Goal: Task Accomplishment & Management: Manage account settings

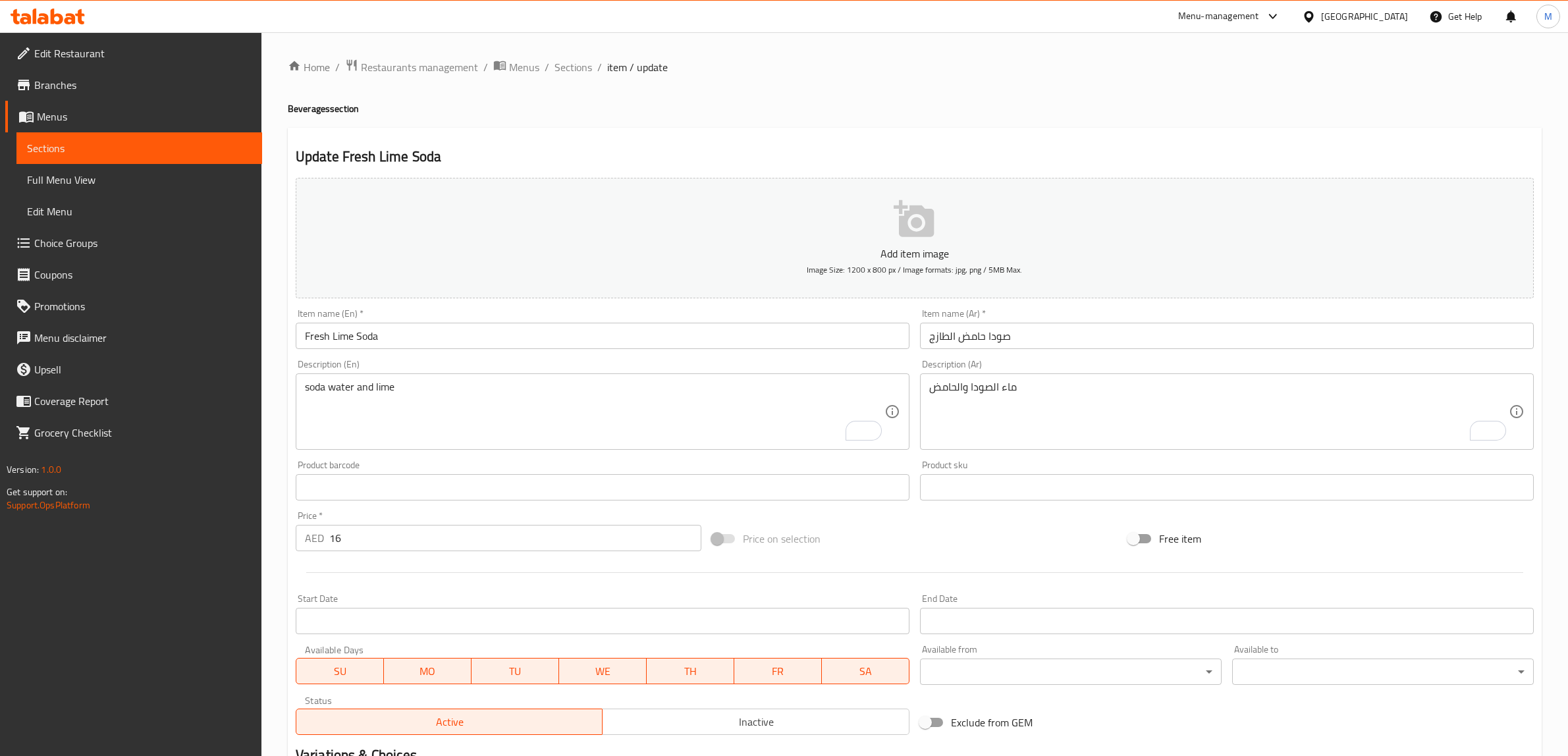
scroll to position [164, 0]
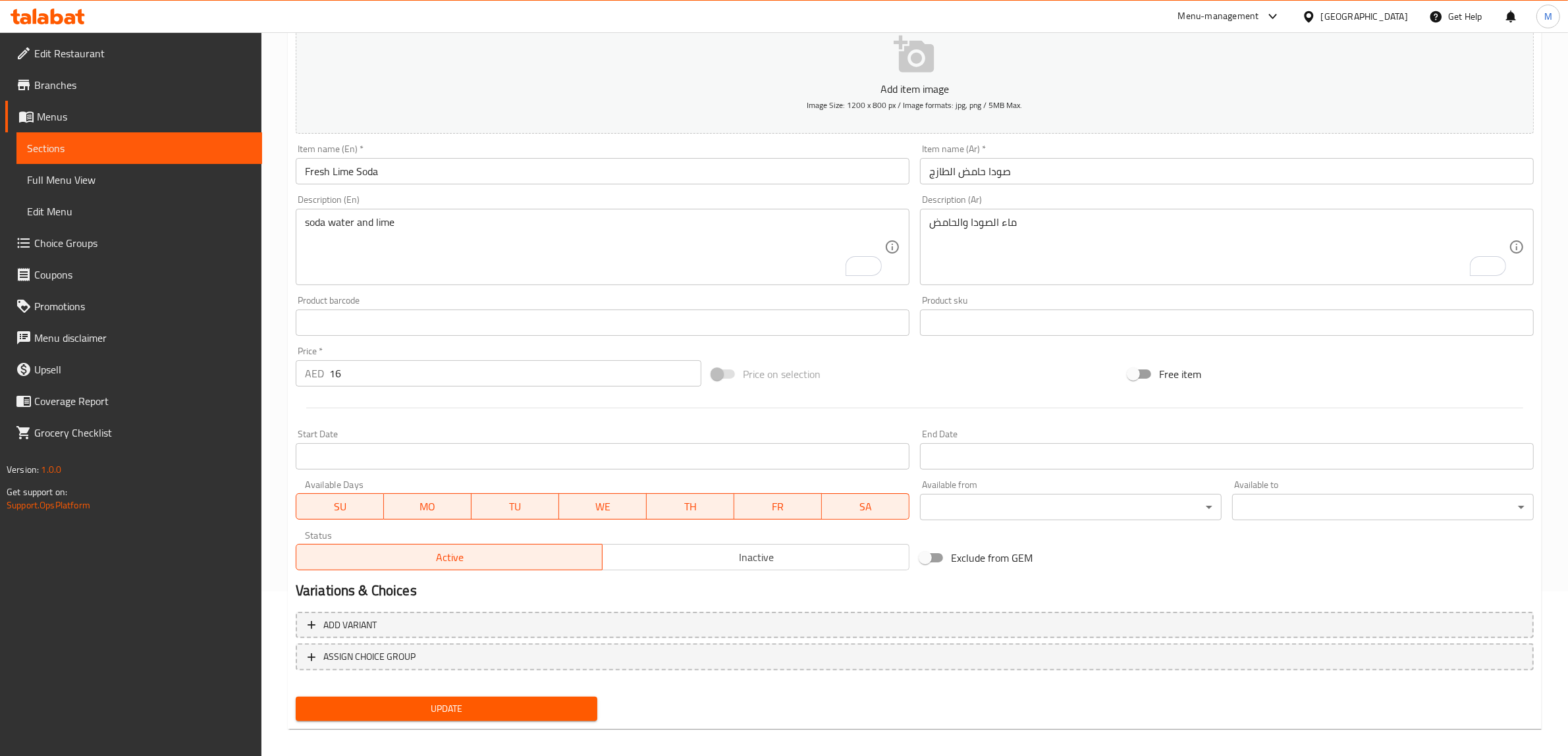
click at [48, 18] on icon at bounding box center [48, 16] width 75 height 16
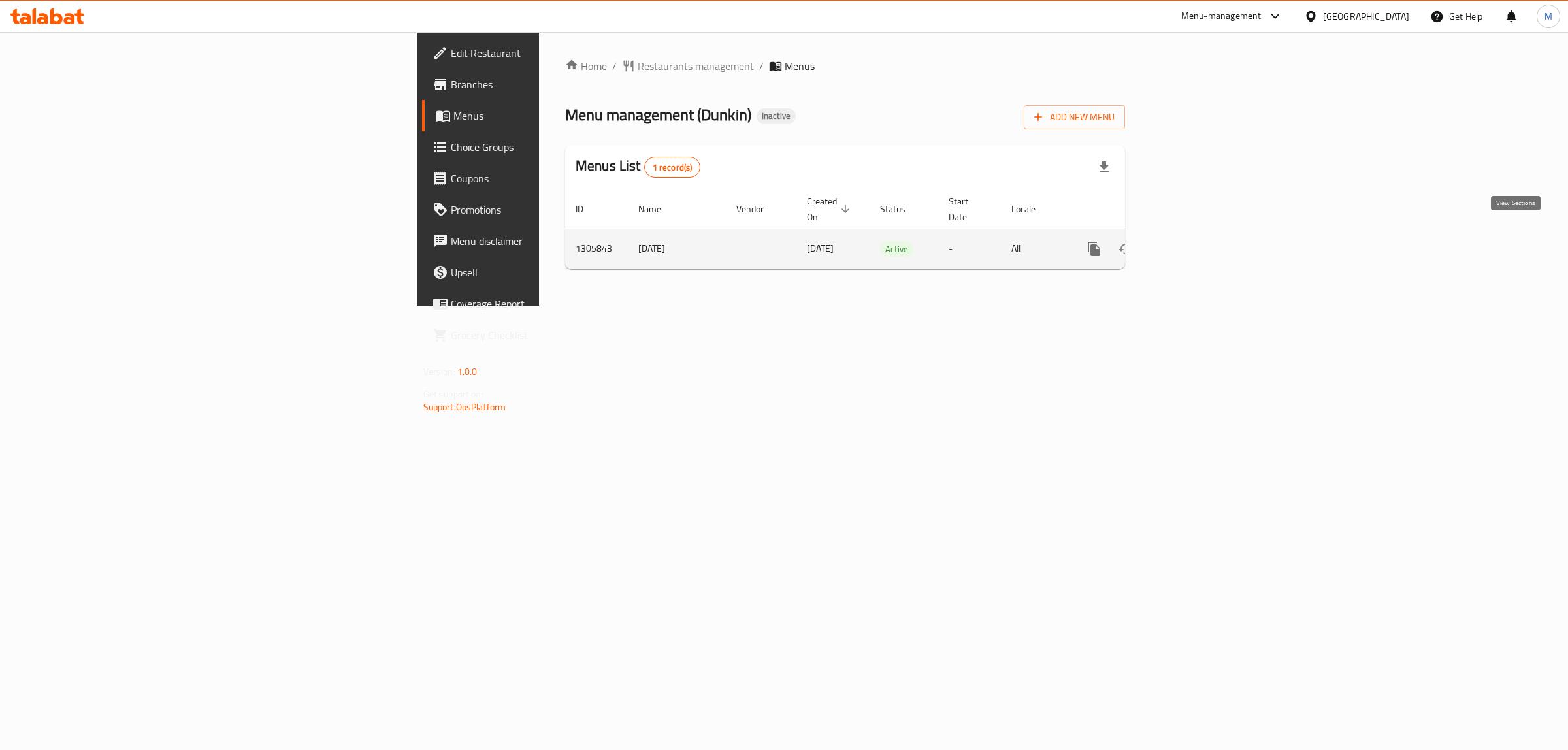
click at [1195, 243] on icon "enhanced table" at bounding box center [1189, 249] width 12 height 12
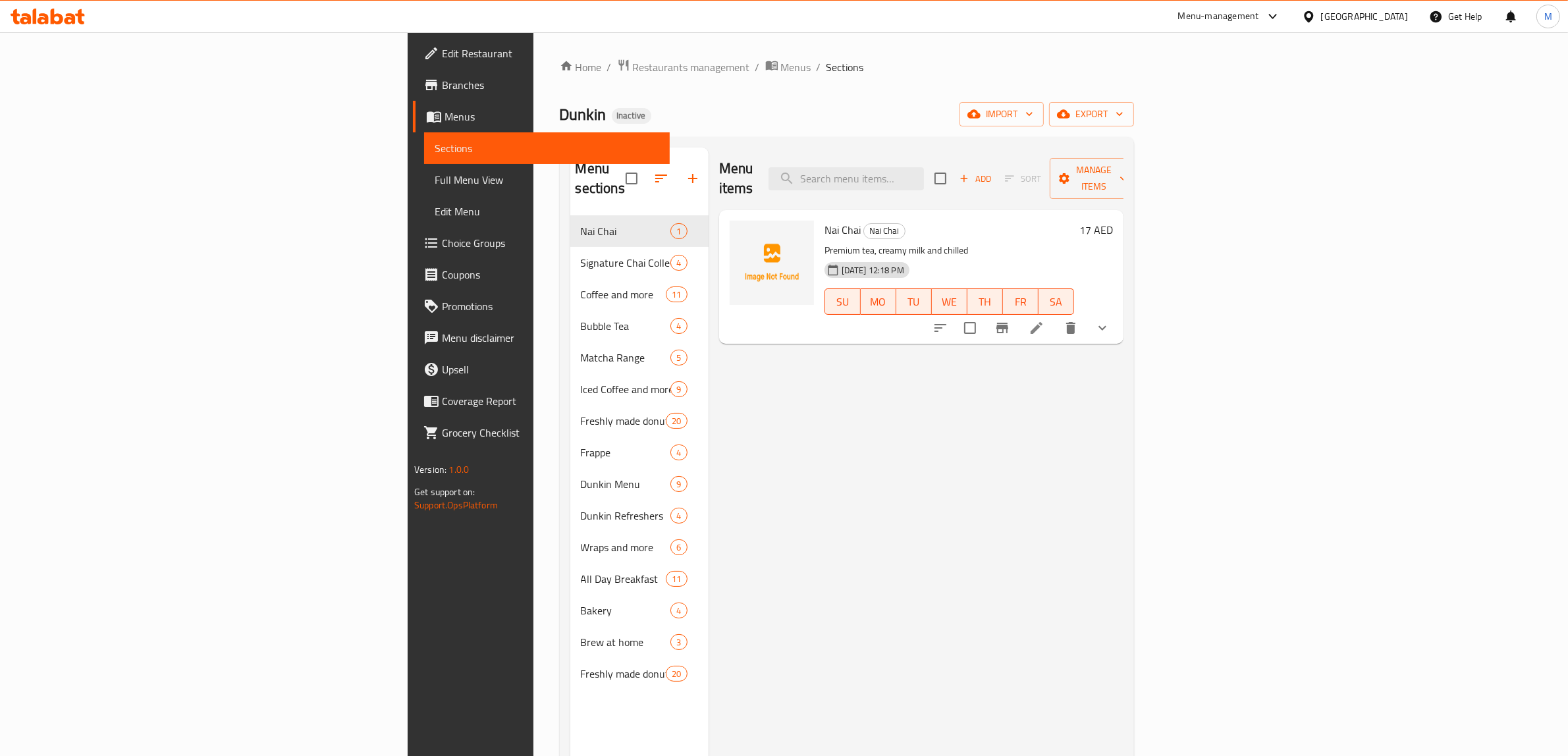
click at [434, 179] on span "Full Menu View" at bounding box center [547, 180] width 225 height 16
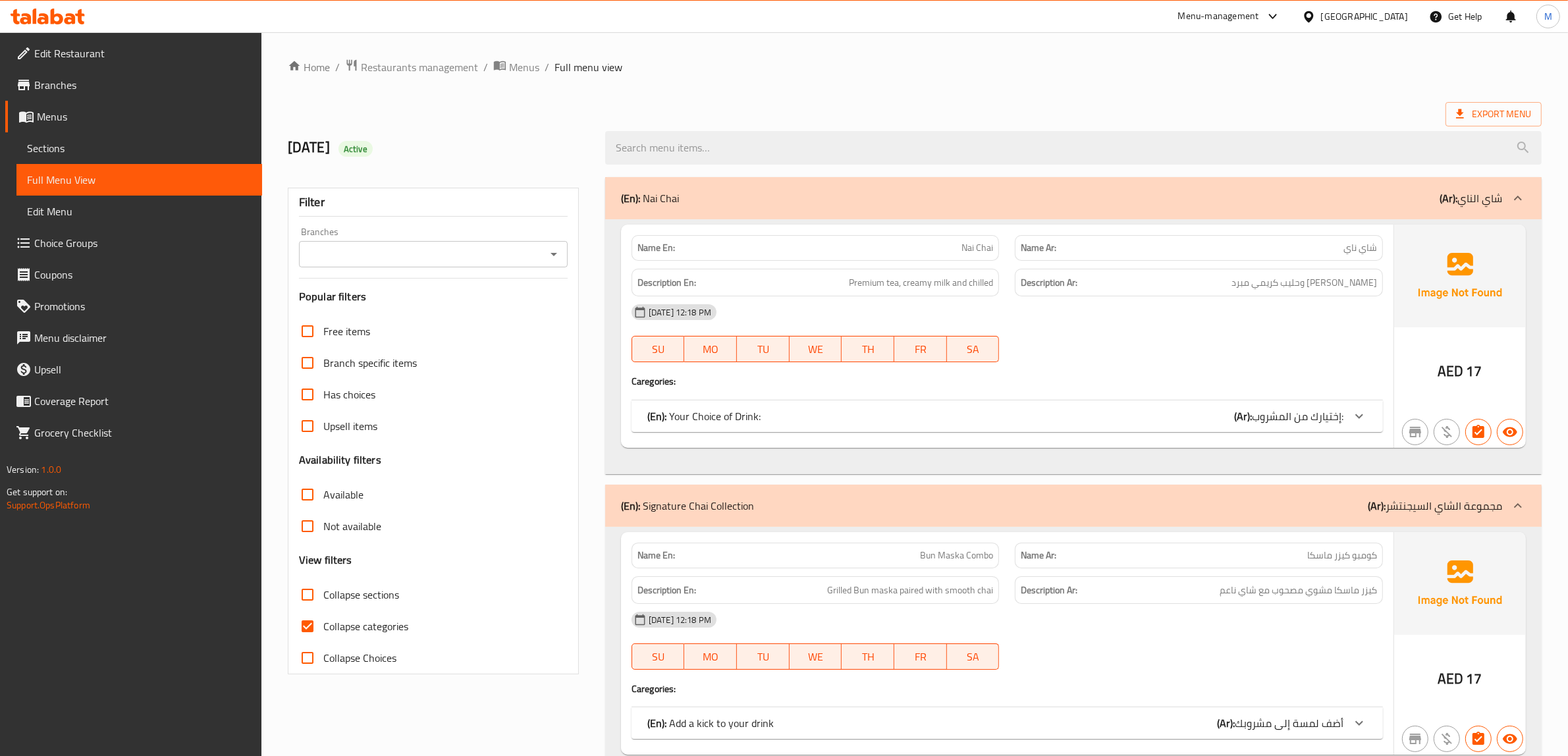
click at [314, 593] on input "Collapse sections" at bounding box center [308, 595] width 32 height 32
checkbox input "true"
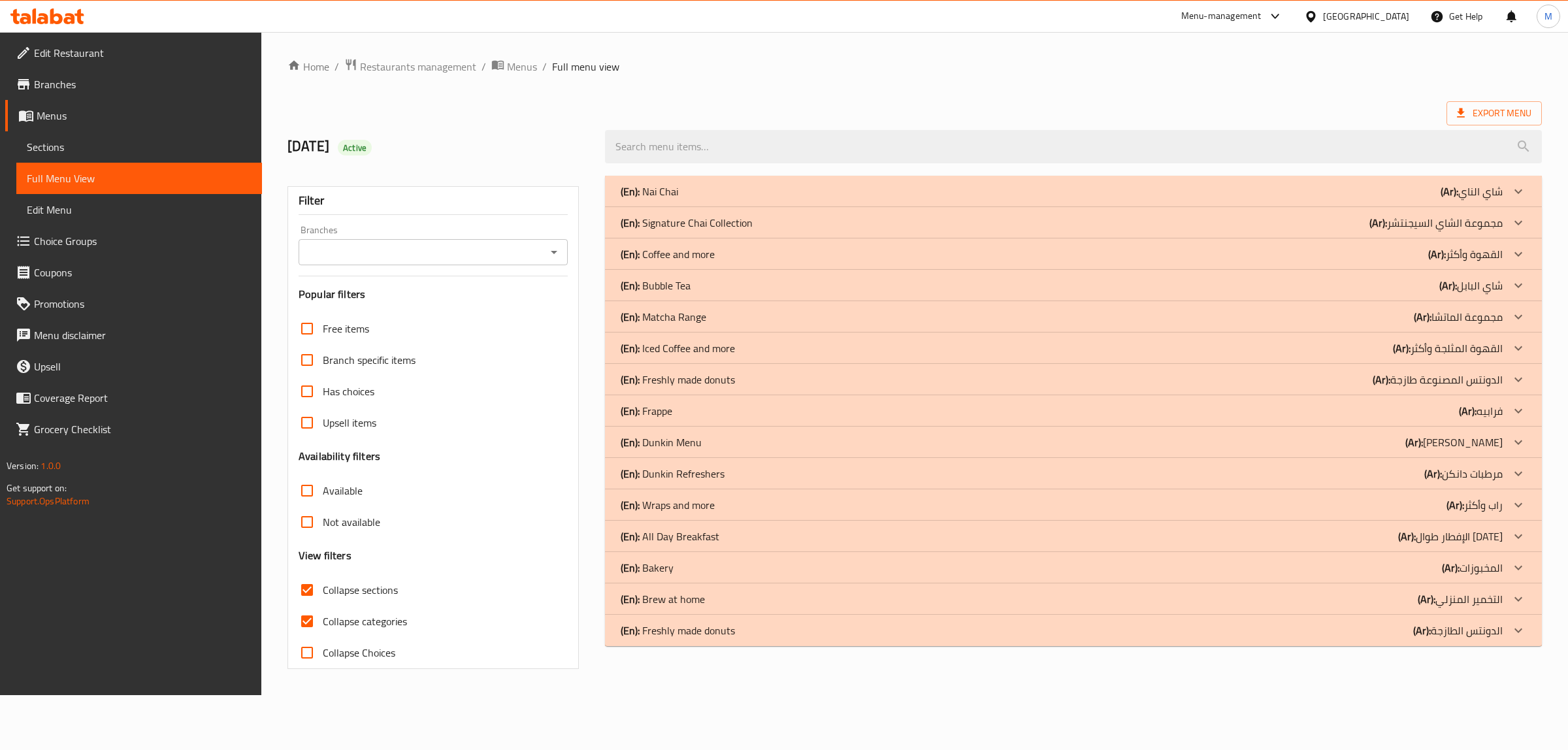
click at [763, 199] on div "(En): Iced Coffee and more (Ar): القهوة المثلجة وأكثر" at bounding box center [1061, 191] width 882 height 16
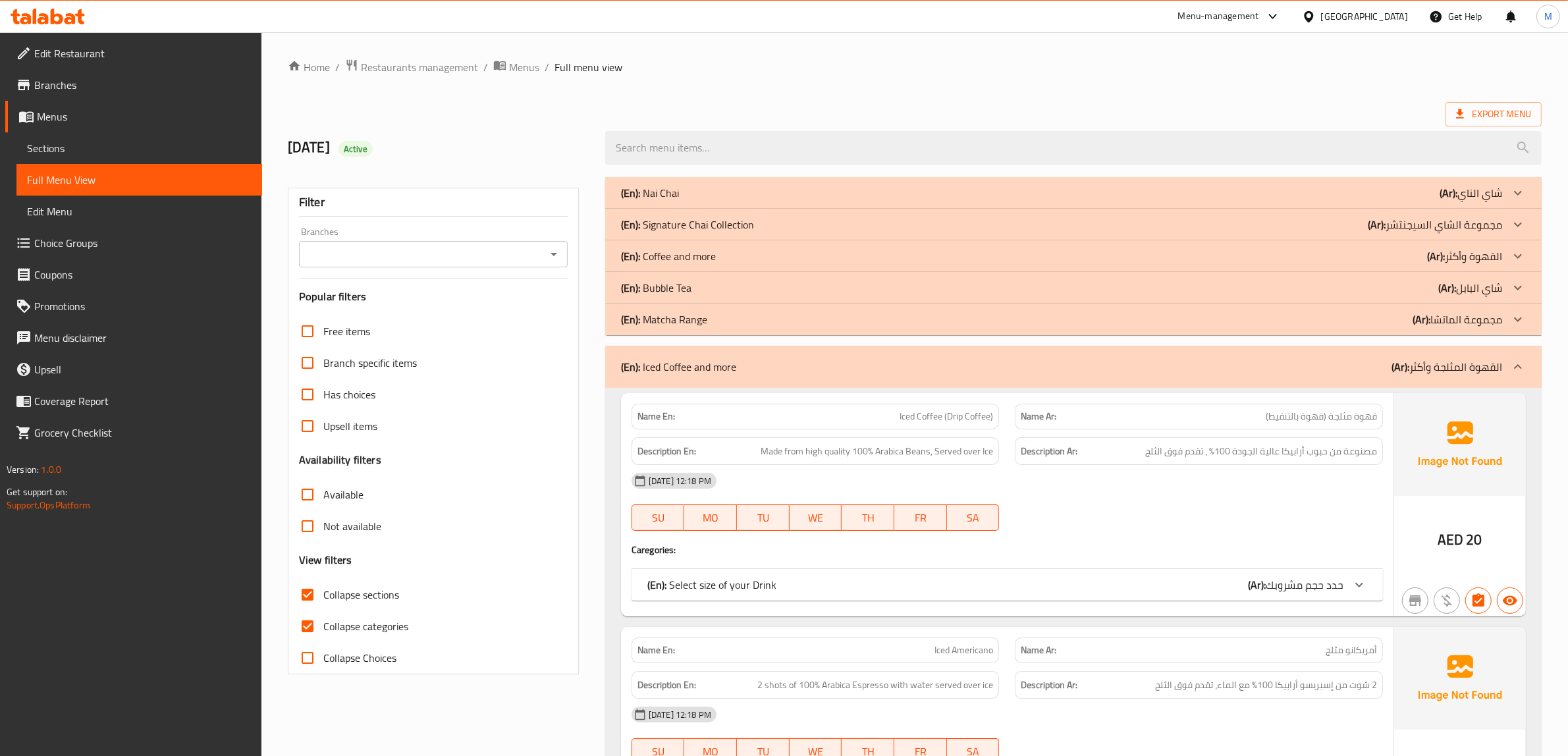
click at [314, 630] on input "Collapse categories" at bounding box center [308, 626] width 32 height 32
checkbox input "false"
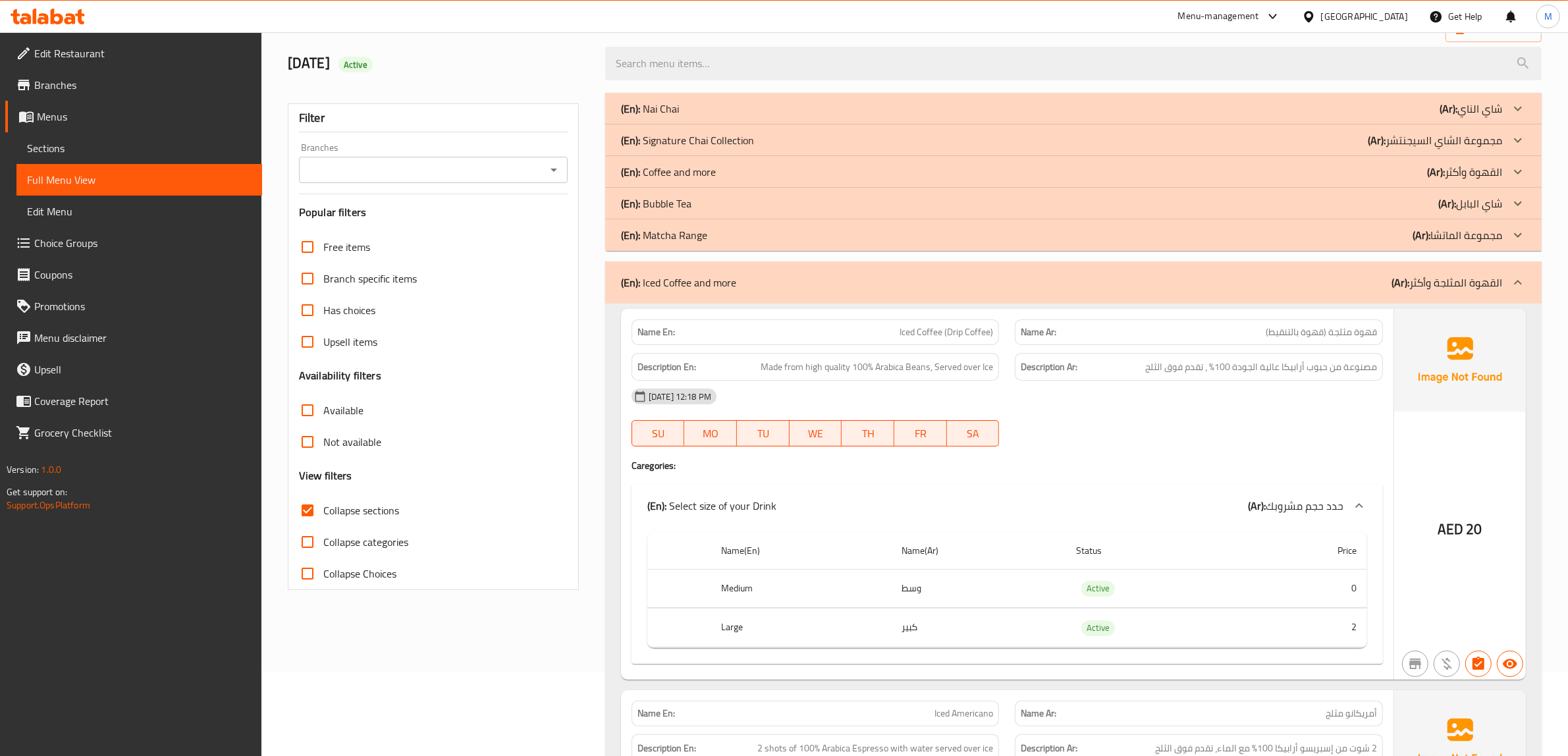
scroll to position [82, 0]
click at [1019, 127] on div "(En): Matcha Range (Ar): مجموعة الماتشا" at bounding box center [1072, 111] width 936 height 32
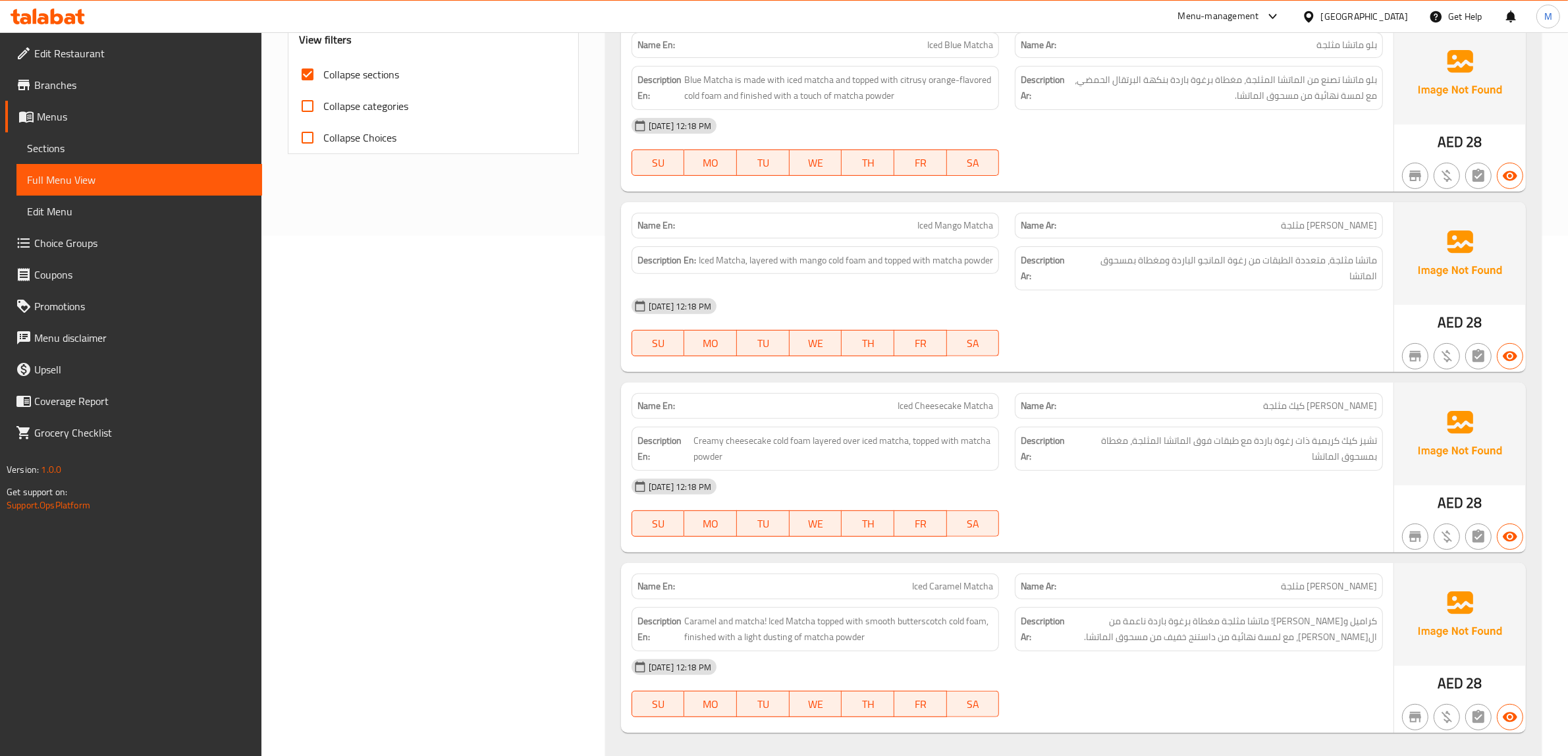
scroll to position [247, 0]
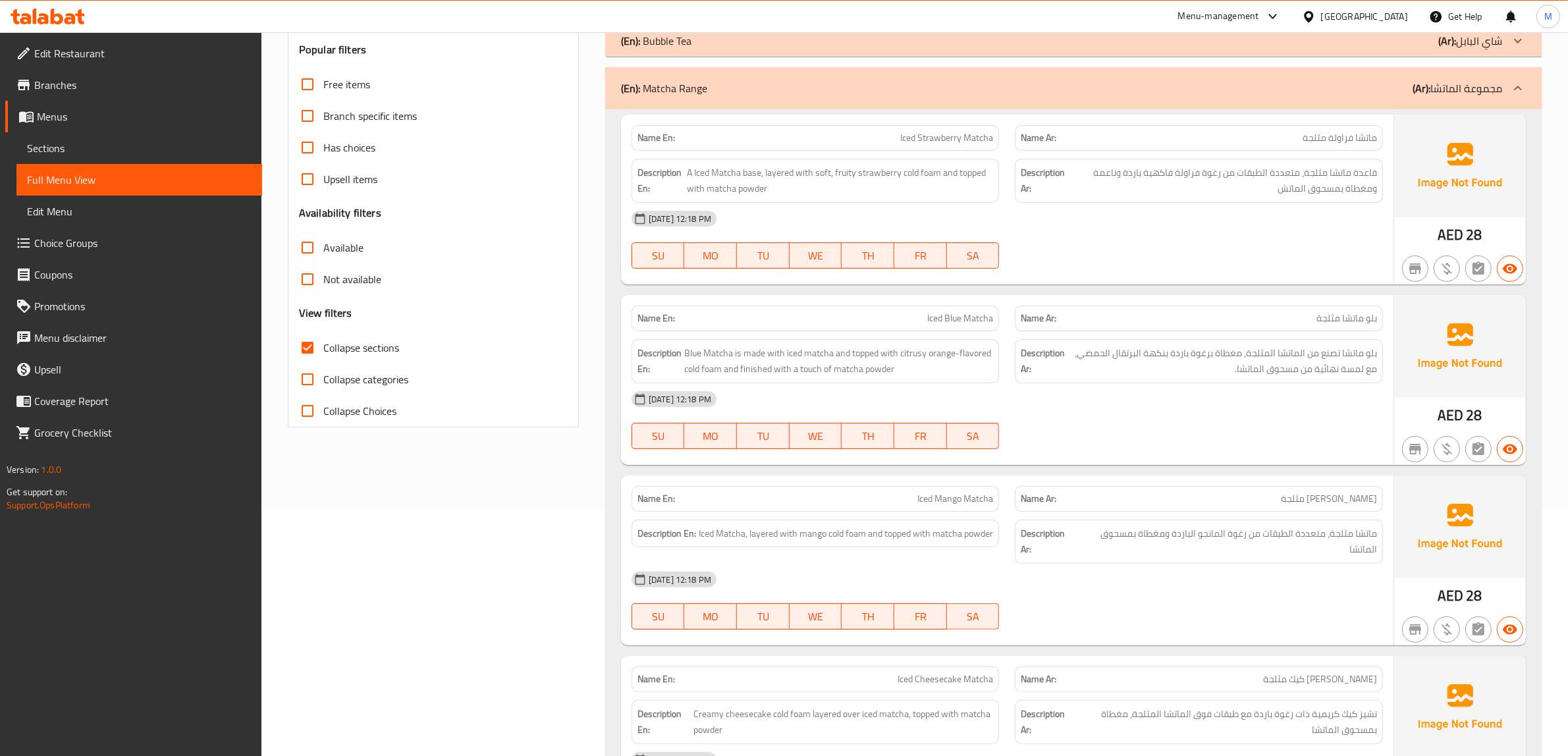
click at [1085, 97] on div "(En): Matcha Range (Ar): مجموعة الماتشا" at bounding box center [1072, 88] width 936 height 42
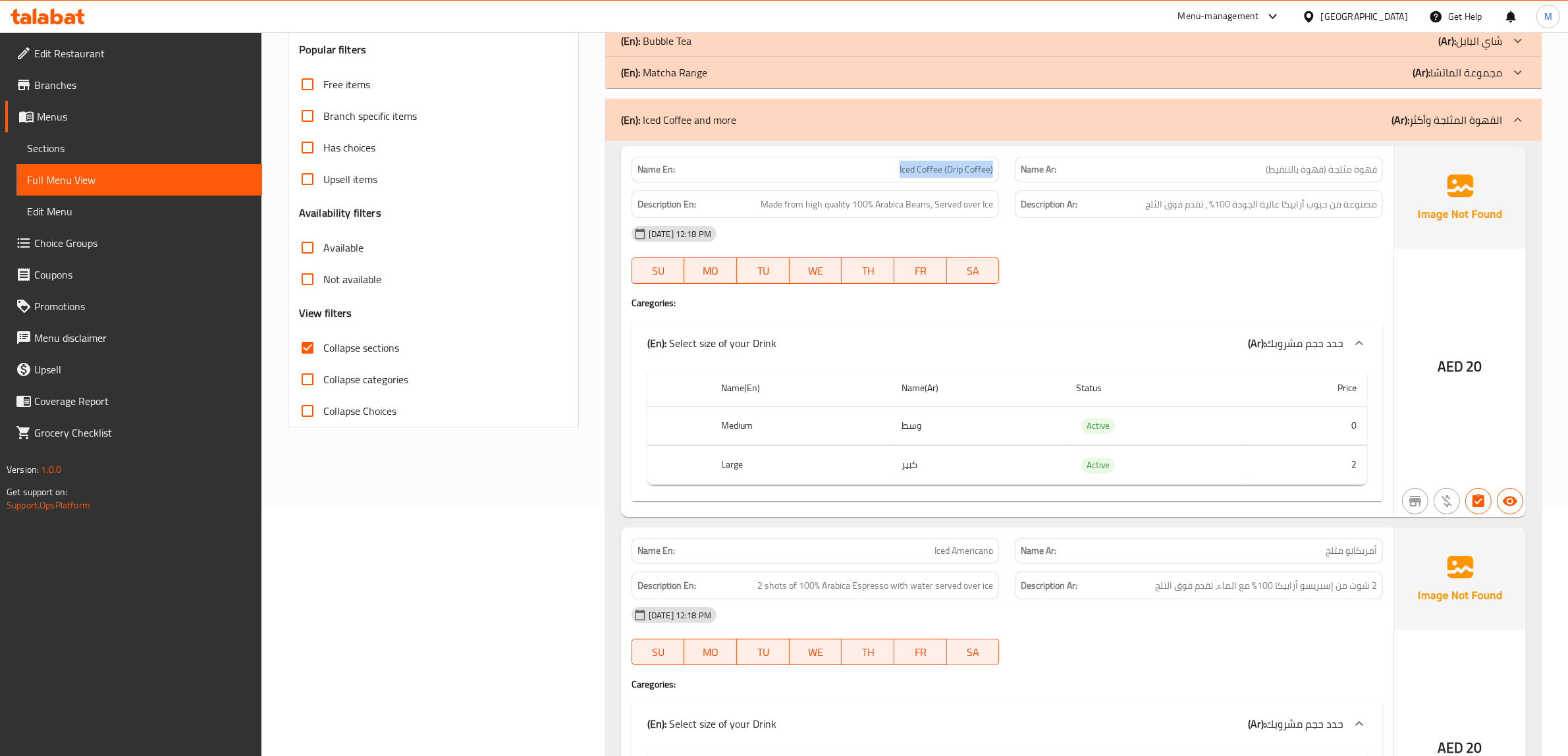
drag, startPoint x: 888, startPoint y: 168, endPoint x: 993, endPoint y: 155, distance: 105.8
click at [993, 155] on div "Name En: Iced Coffee (Drip Coffee)" at bounding box center [815, 169] width 384 height 41
copy span "Iced Coffee (Drip Coffee)"
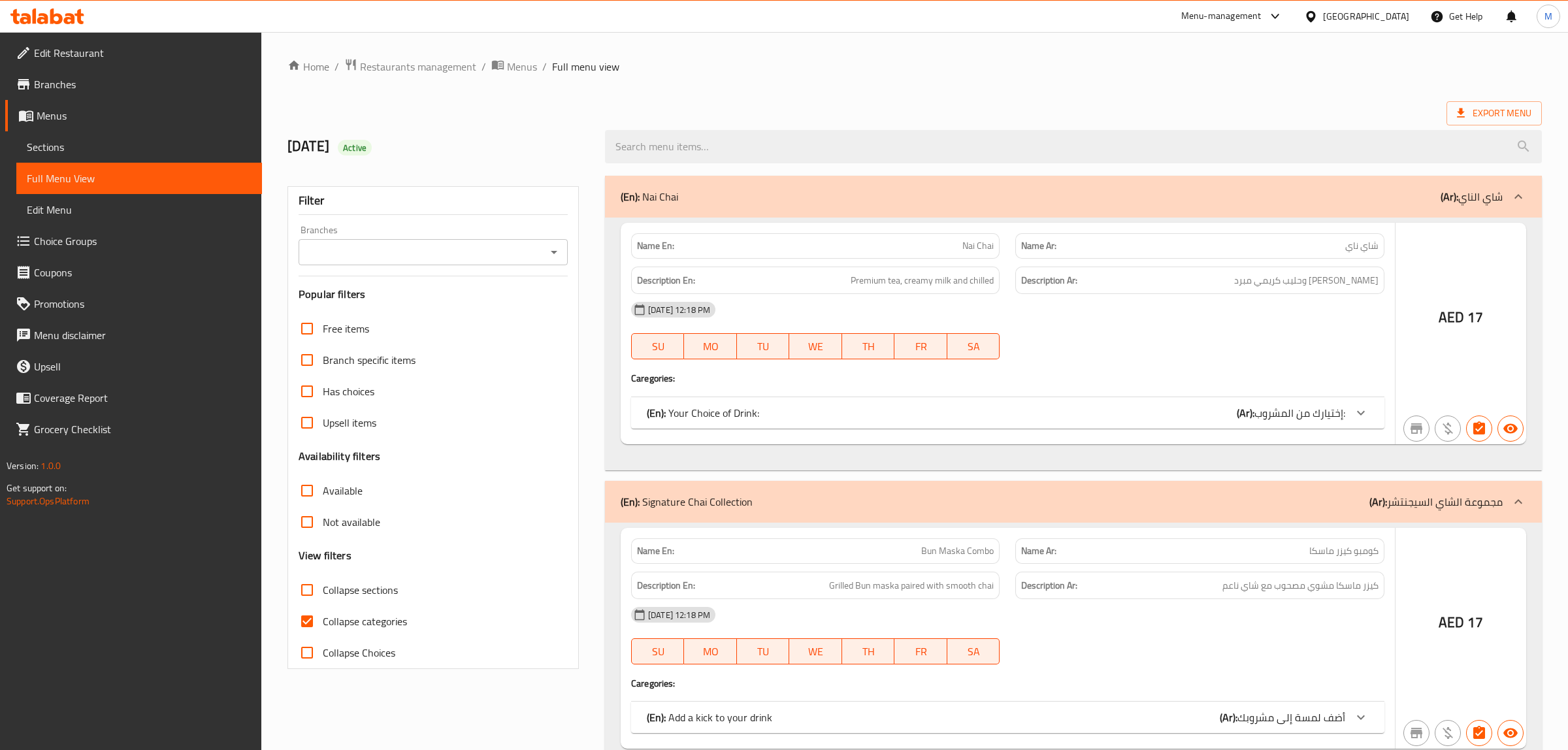
click at [129, 236] on div at bounding box center [784, 375] width 1568 height 750
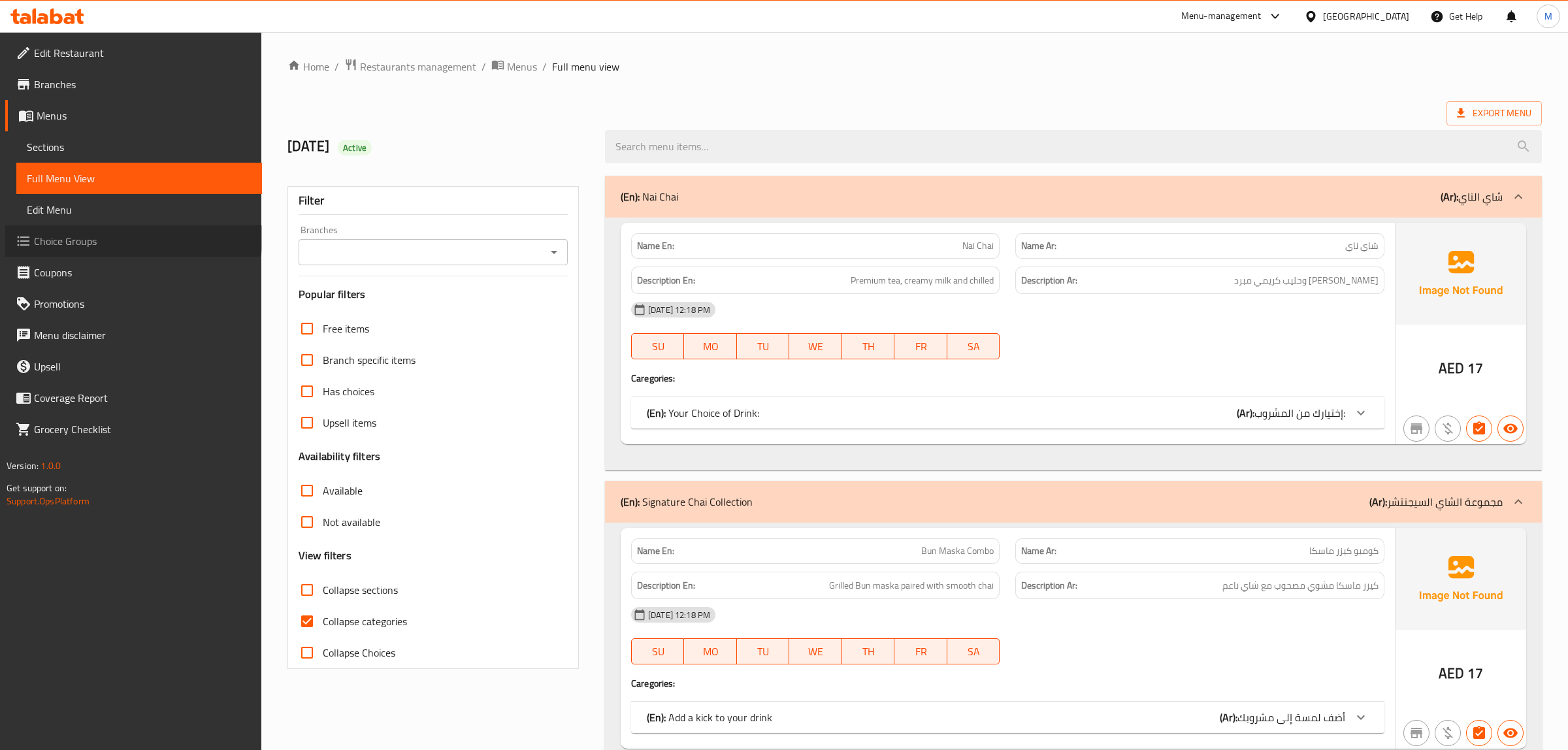
click at [129, 236] on span "Choice Groups" at bounding box center [142, 241] width 218 height 16
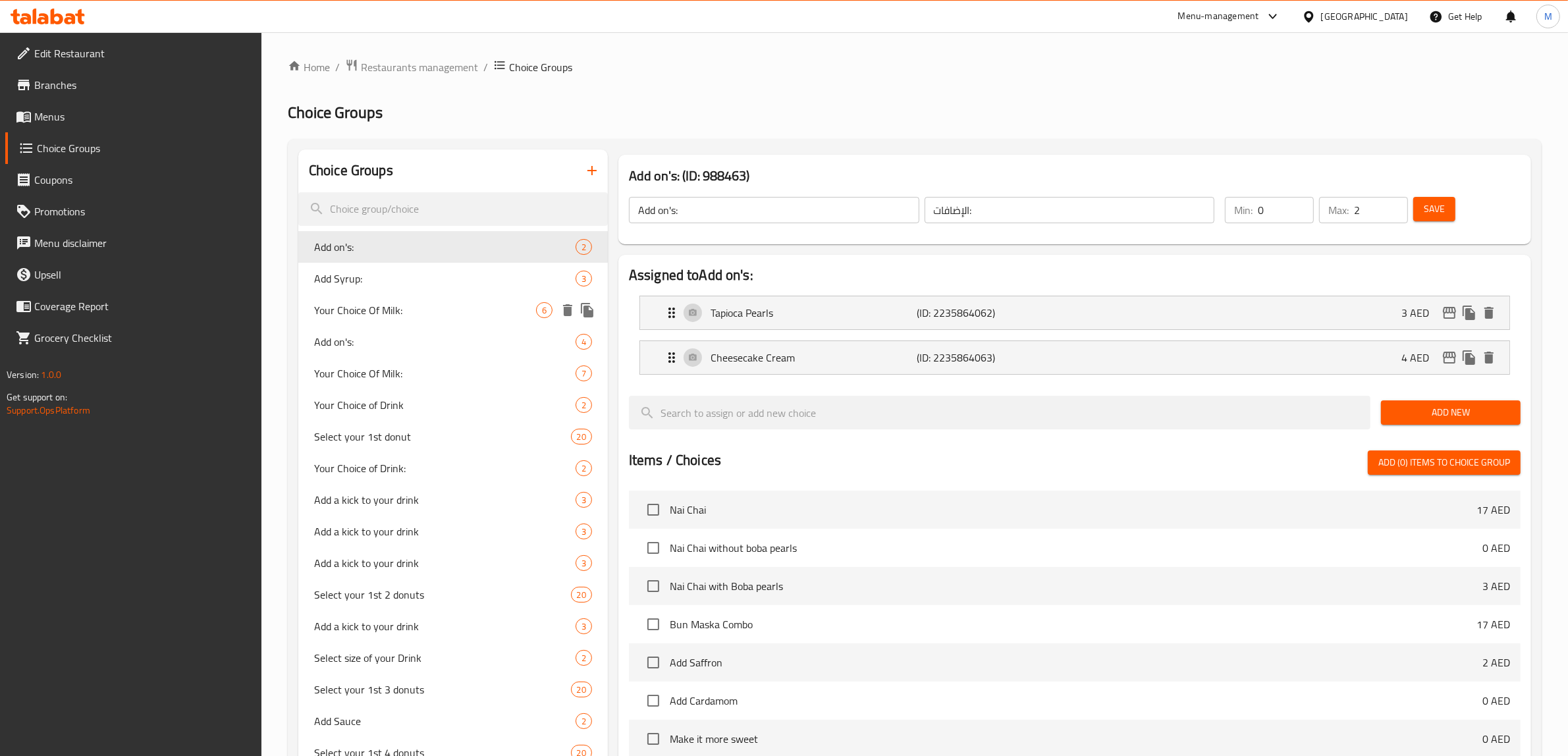
click at [465, 315] on span "Your Choice Of Milk:" at bounding box center [425, 310] width 222 height 16
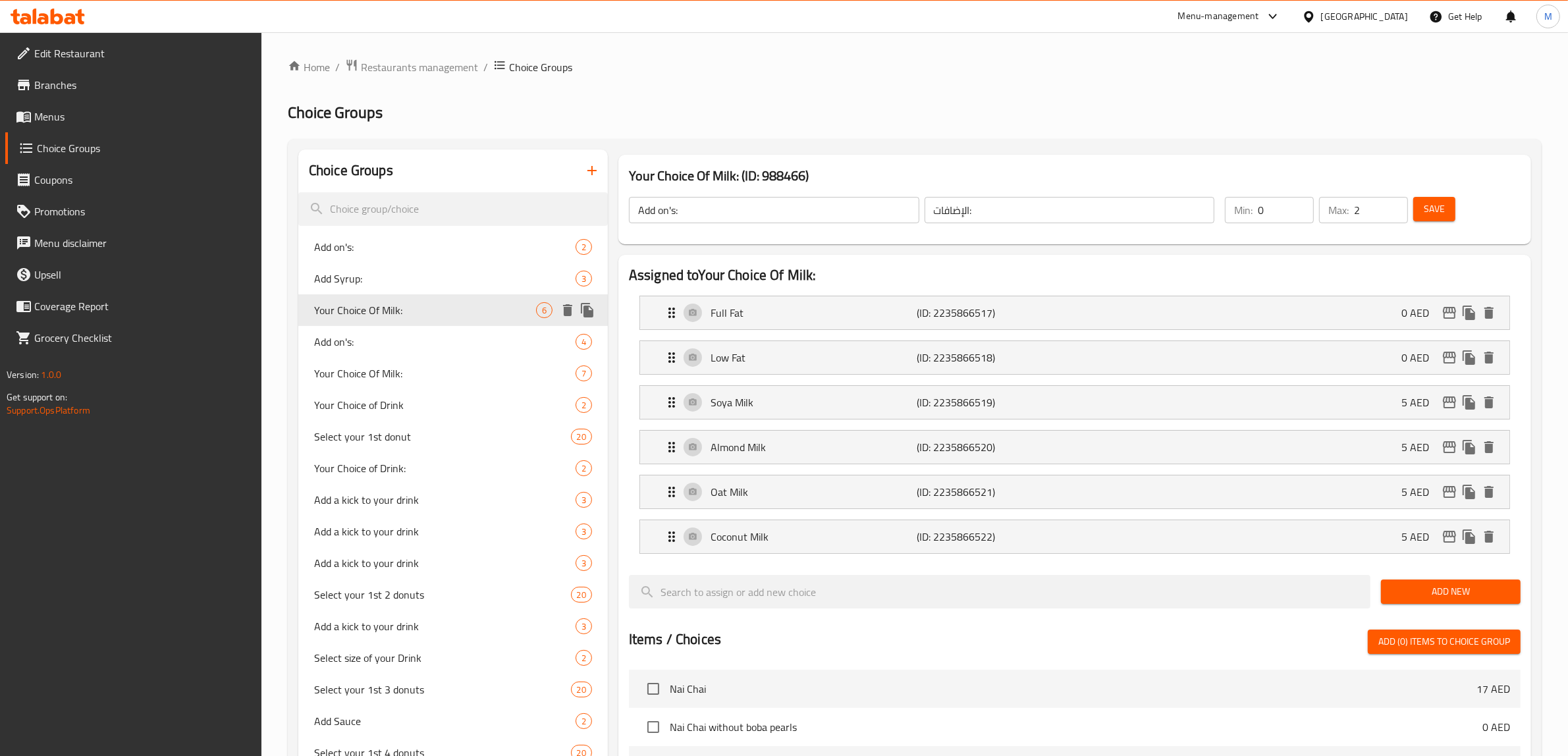
type input "Your Choice Of Milk:"
type input "إختيارك من الحليب:"
type input "1"
click at [422, 370] on span "Your Choice Of Milk:" at bounding box center [425, 373] width 222 height 16
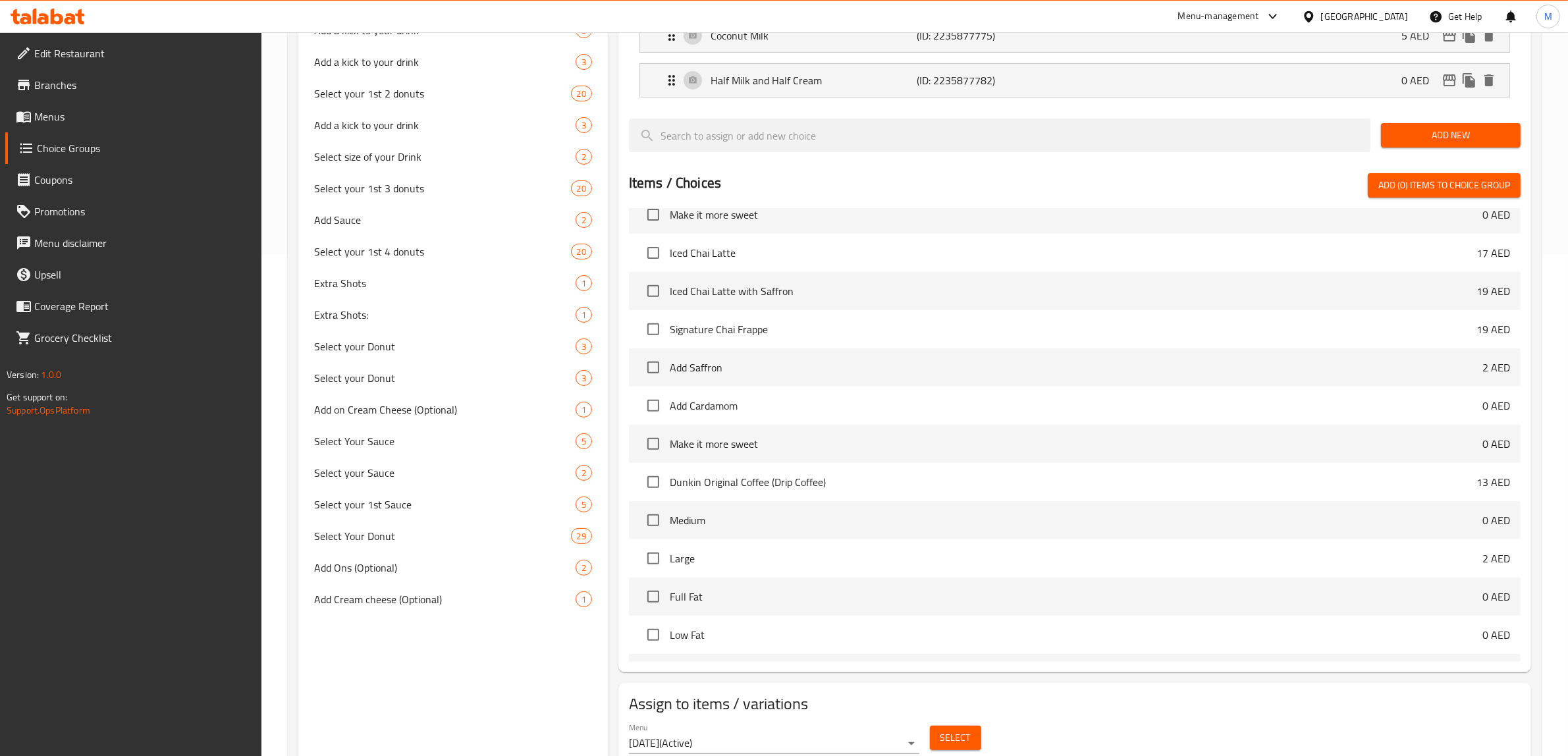
scroll to position [554, 0]
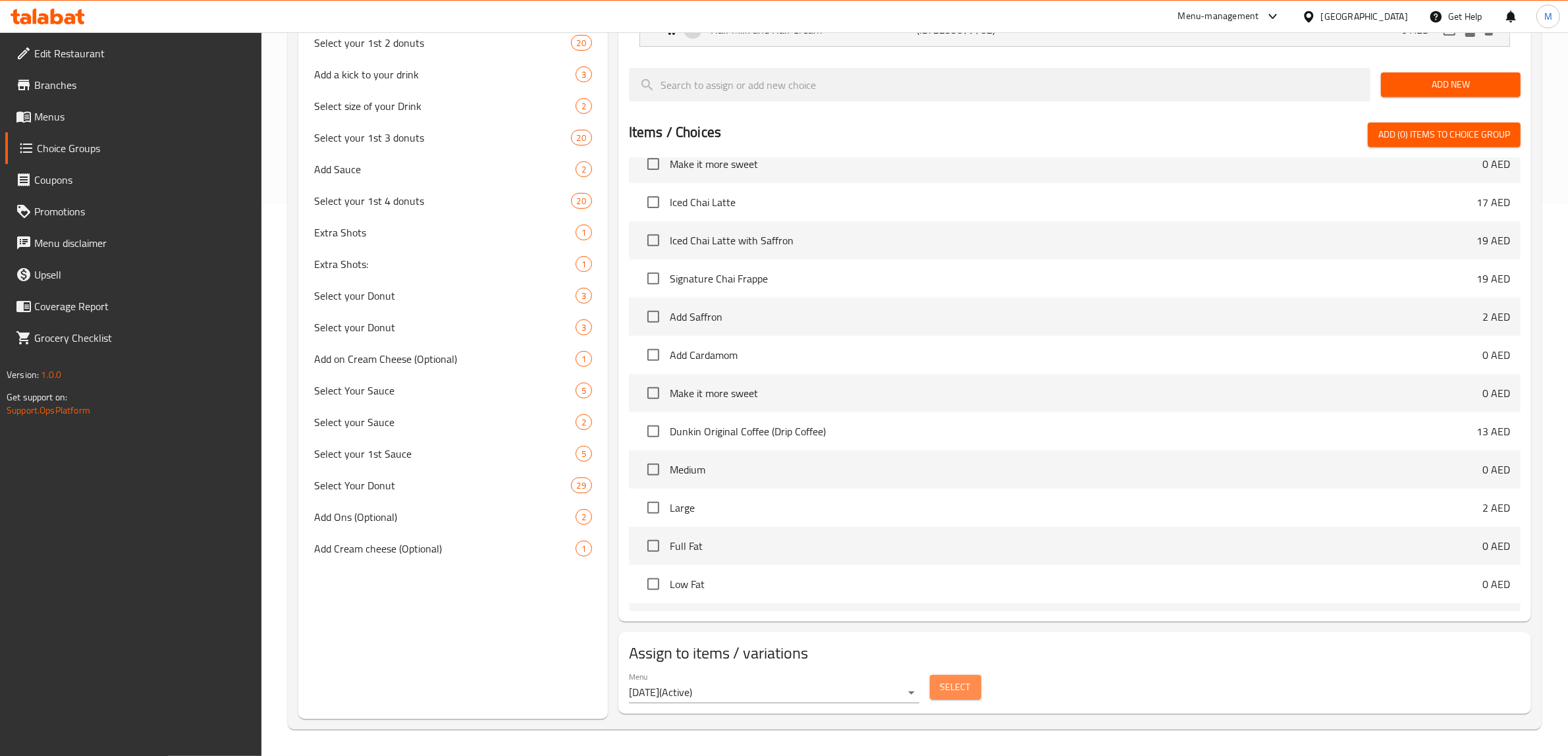
click at [947, 699] on button "Select" at bounding box center [956, 687] width 51 height 24
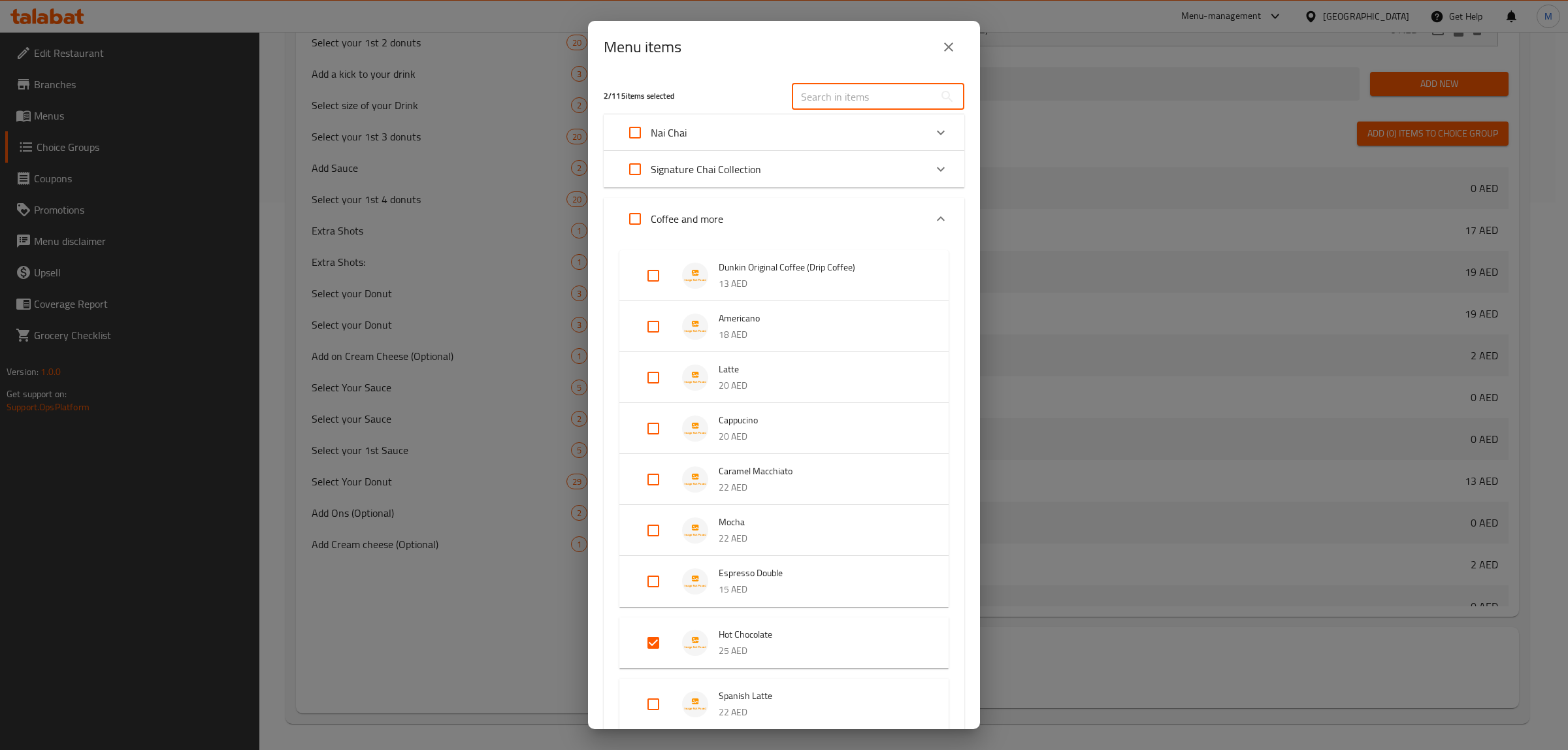
click at [851, 92] on input "text" at bounding box center [863, 97] width 142 height 26
paste input "Iced Coffee (Drip Coffee)"
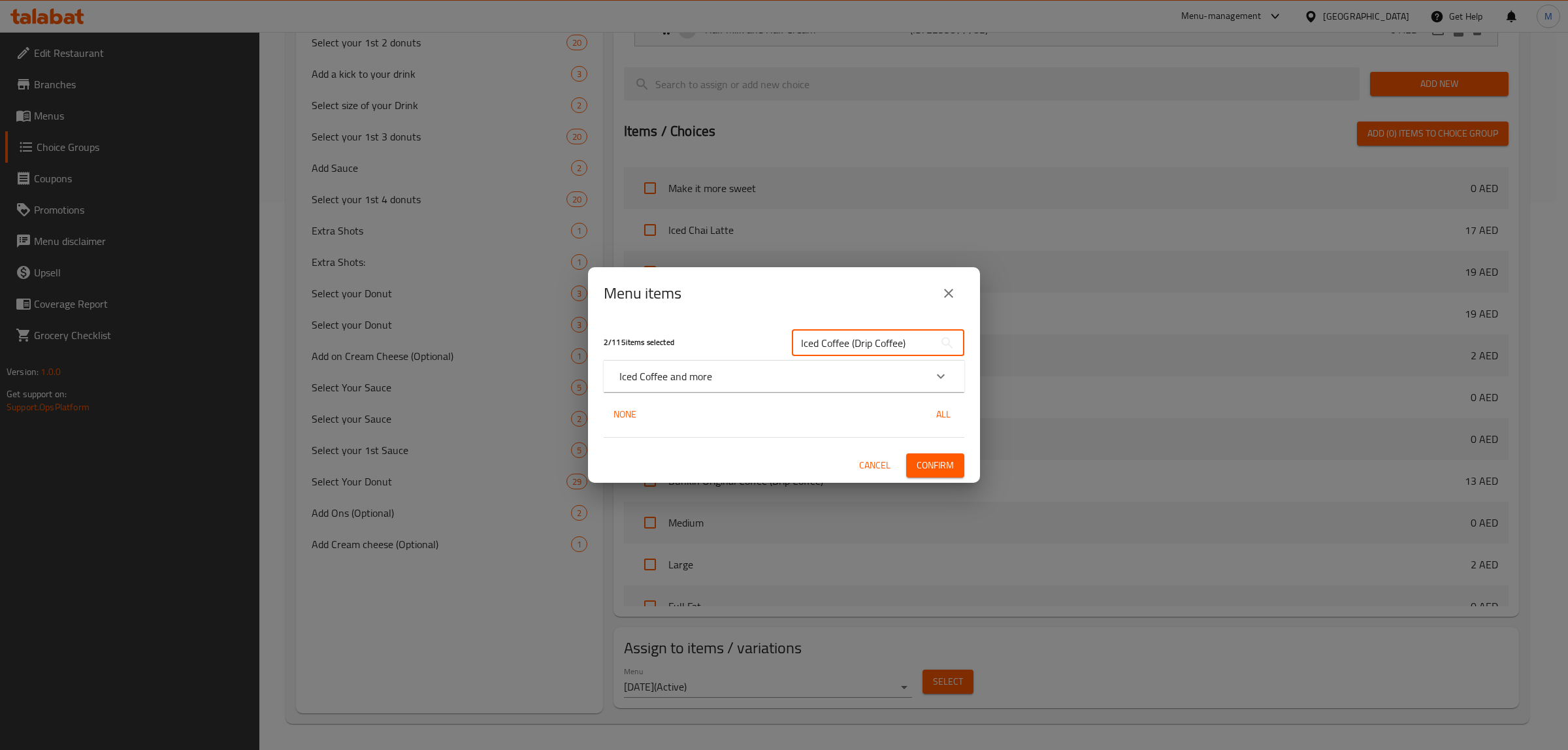
type input "Iced Coffee (Drip Coffee)"
click at [756, 379] on div "Iced Coffee and more" at bounding box center [772, 376] width 306 height 16
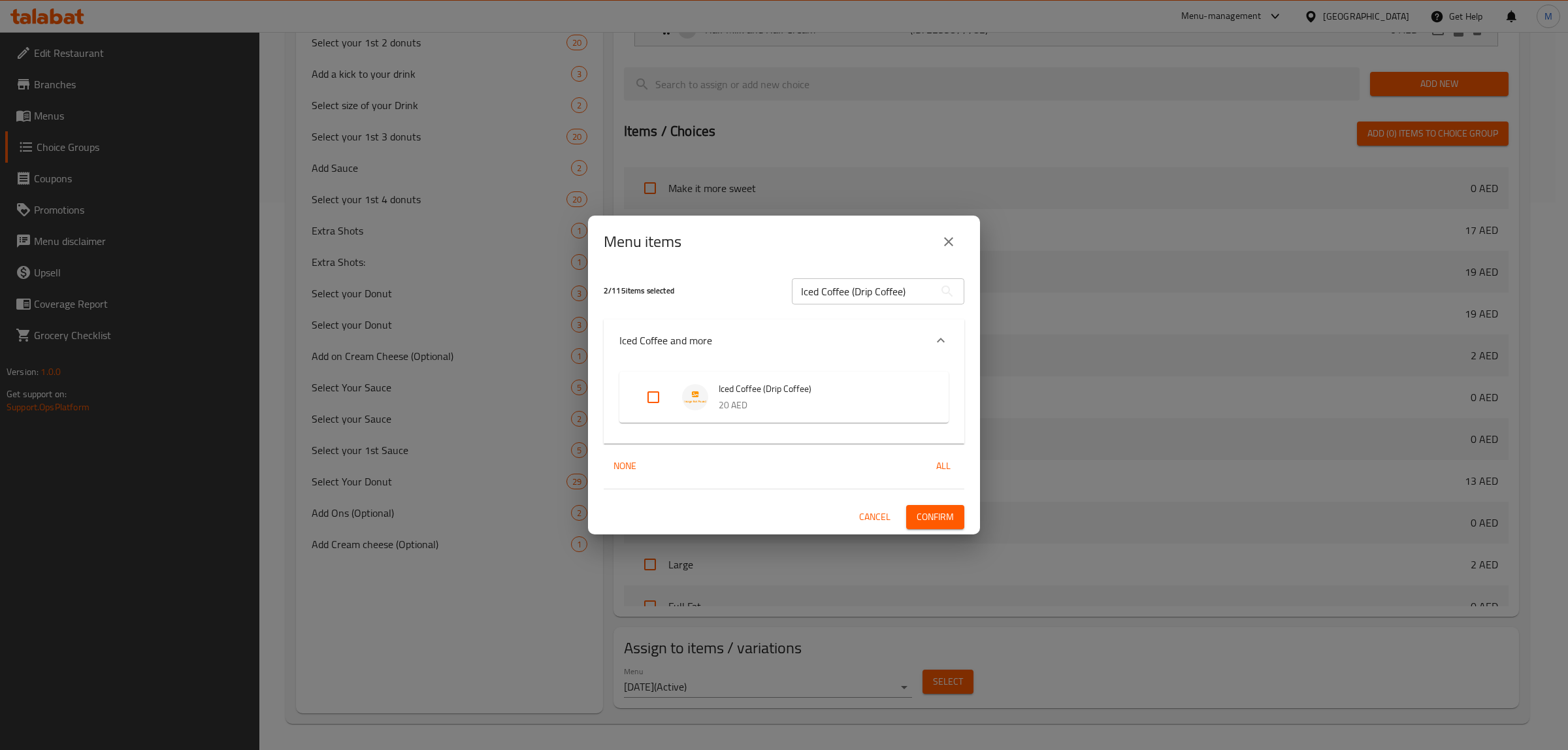
click at [644, 400] on input "Expand" at bounding box center [653, 397] width 31 height 31
checkbox input "true"
click at [928, 514] on span "Confirm" at bounding box center [936, 517] width 37 height 16
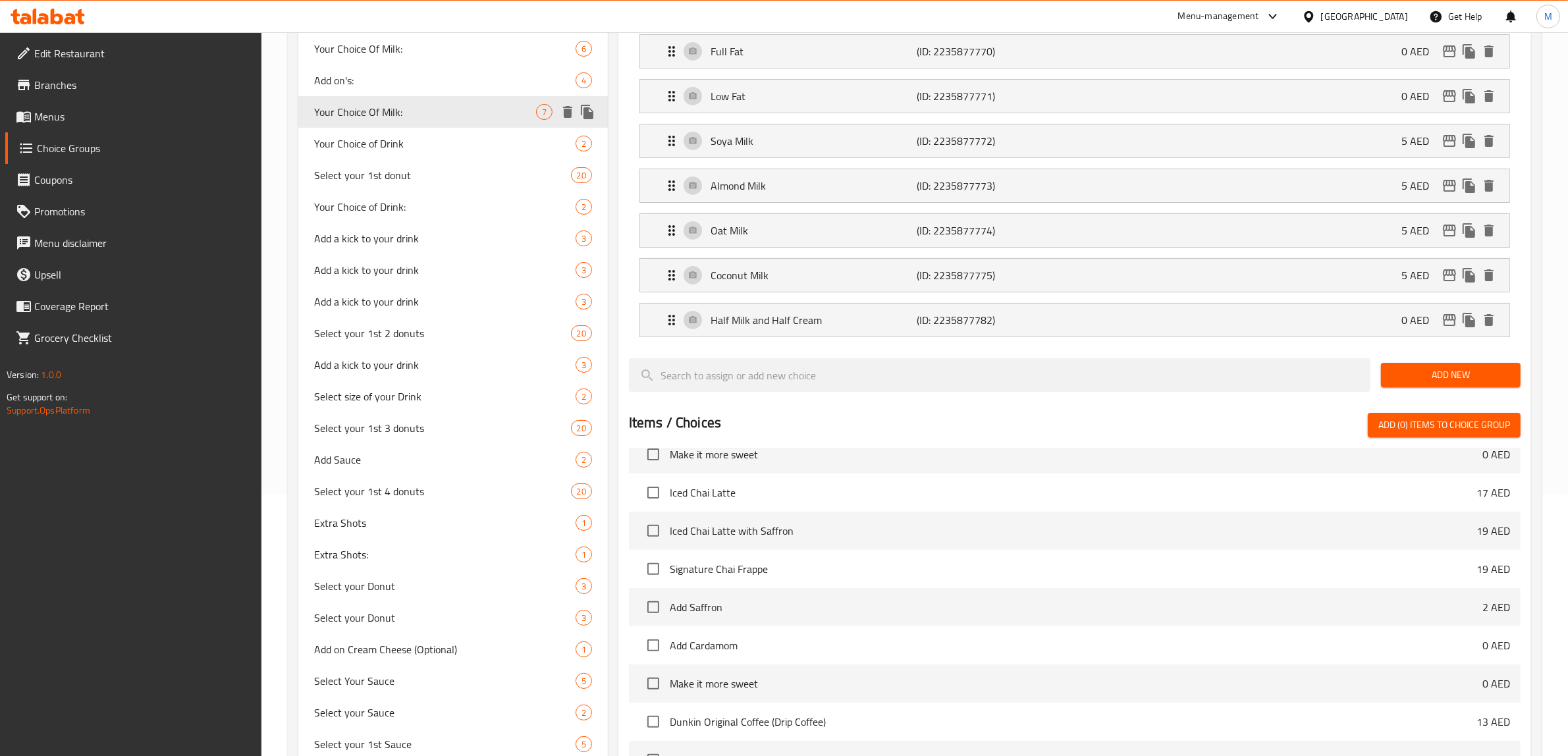
scroll to position [225, 0]
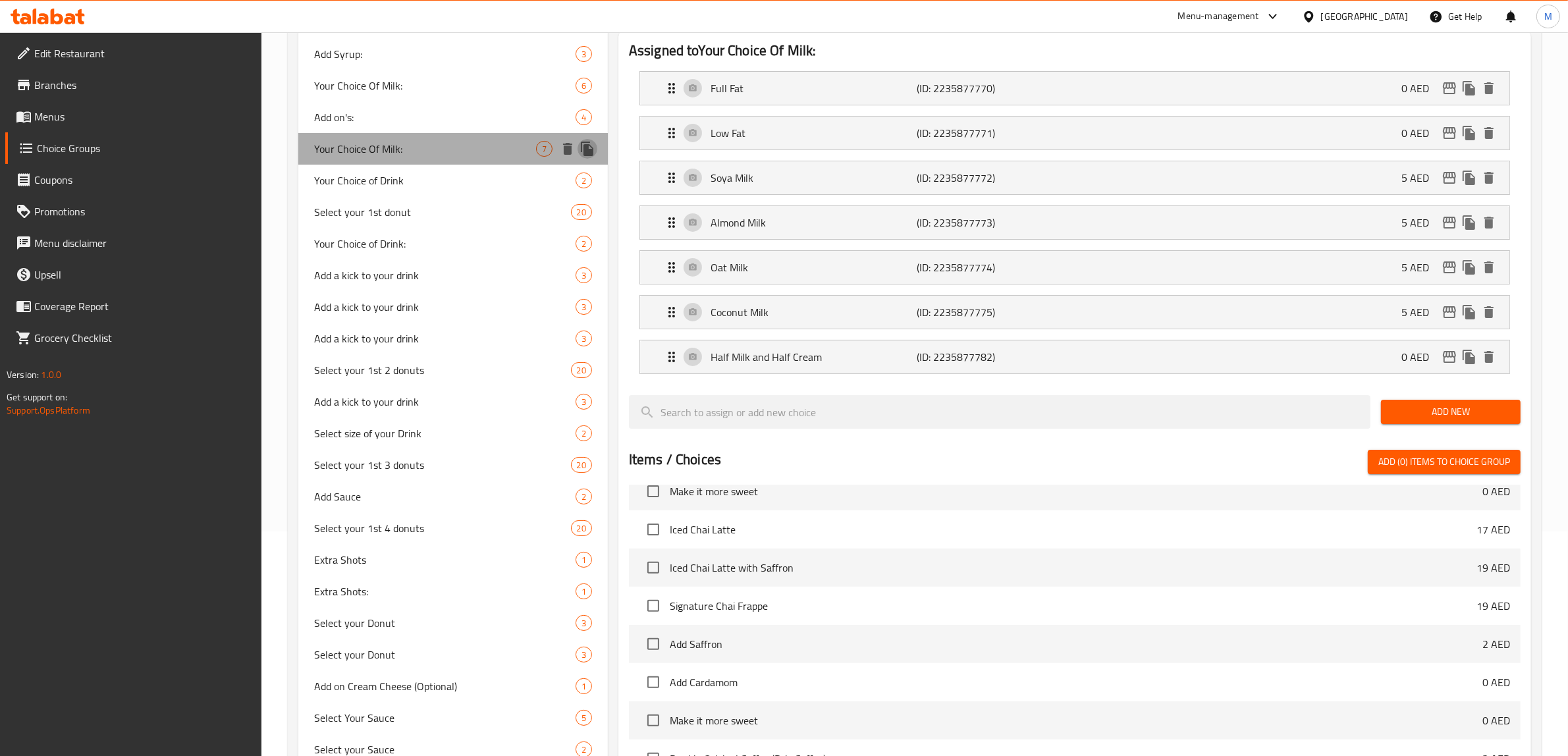
click at [583, 152] on icon "duplicate" at bounding box center [587, 149] width 16 height 16
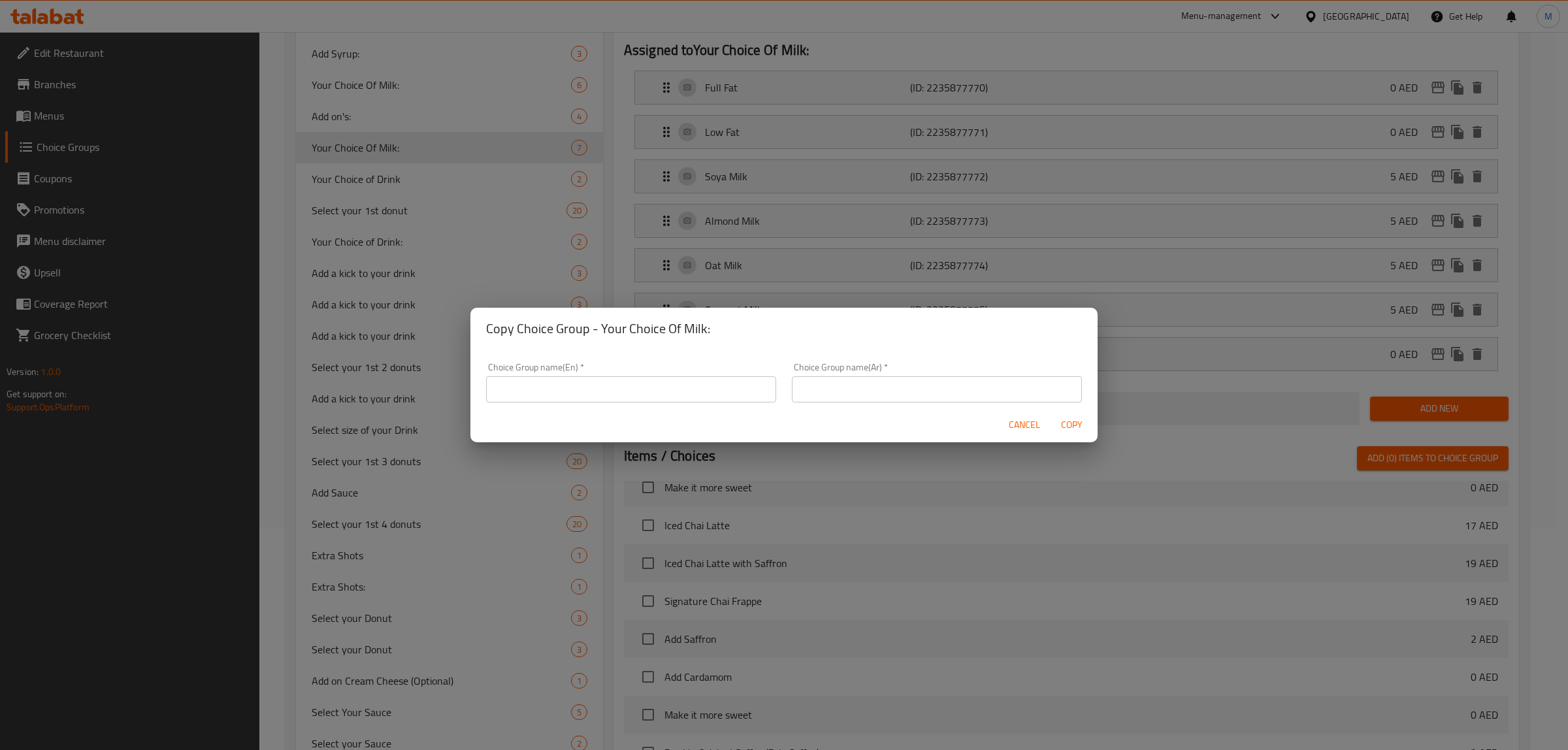
click at [661, 399] on input "text" at bounding box center [632, 389] width 290 height 26
type input "Your choice of:"
click at [822, 374] on div "Choice Group name(Ar)   * Choice Group name(Ar) *" at bounding box center [937, 382] width 290 height 40
click at [822, 383] on input "text" at bounding box center [937, 389] width 290 height 26
type input "إختيارك من:"
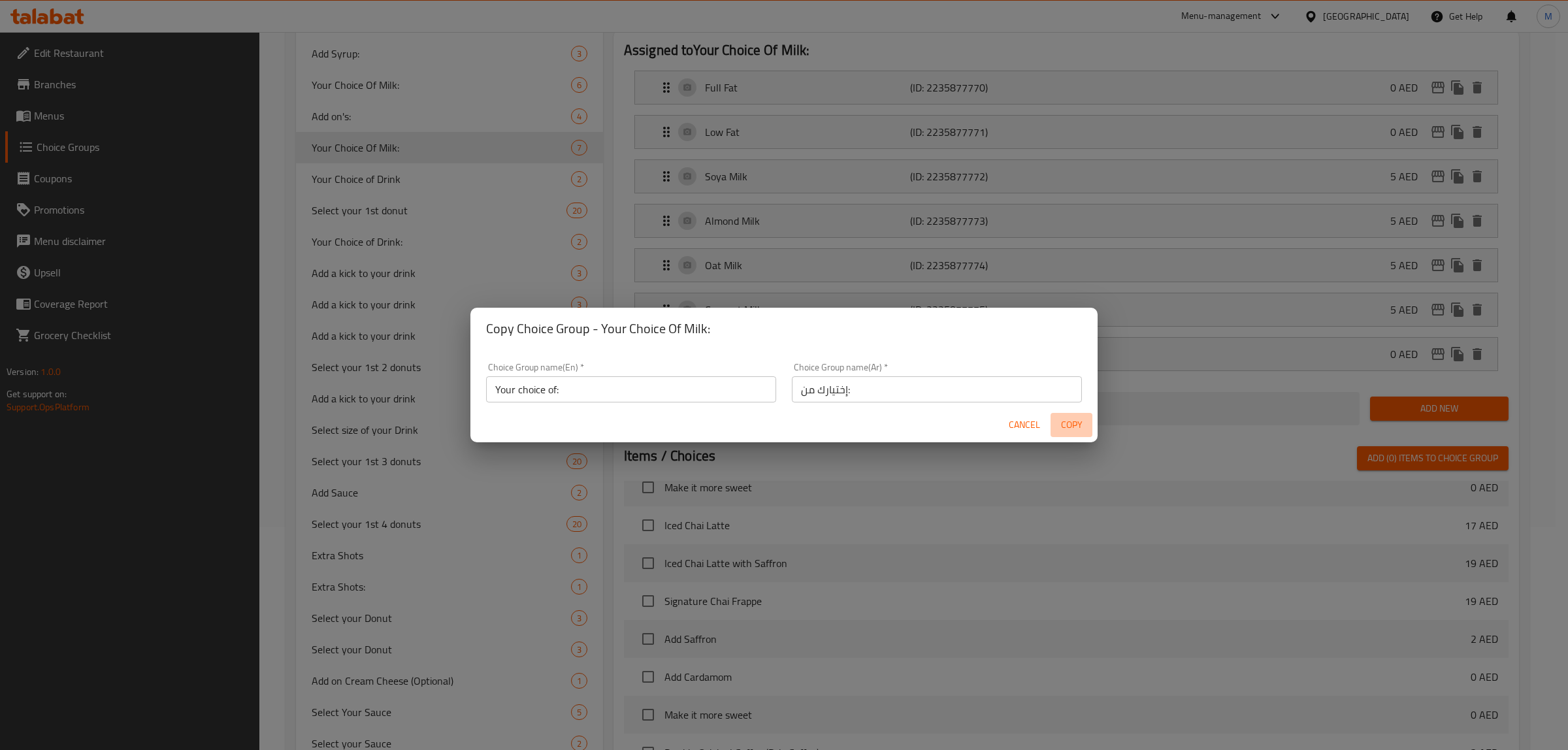
click at [1079, 423] on span "Copy" at bounding box center [1072, 425] width 31 height 16
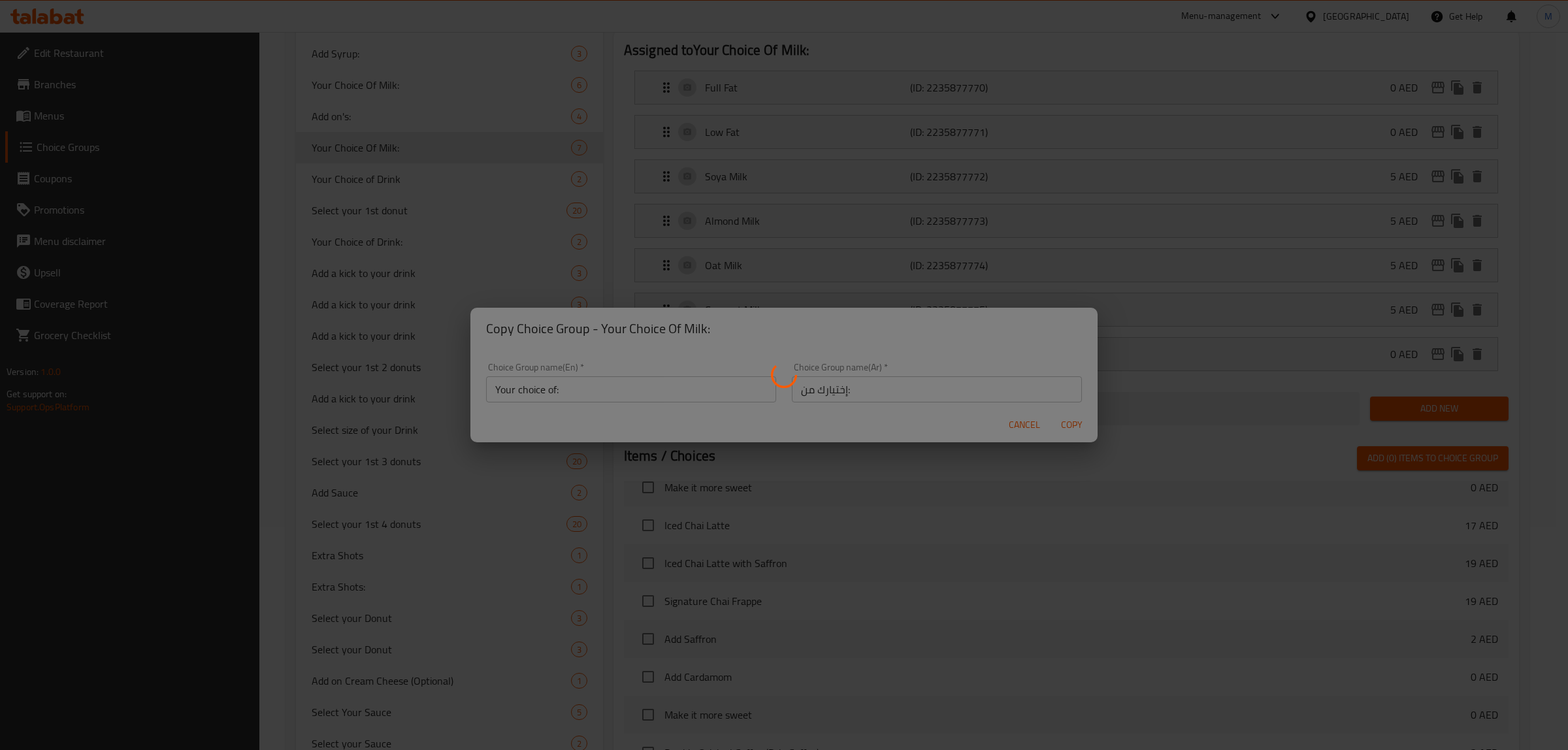
type input "Your choice of:"
type input "إختيارك من:"
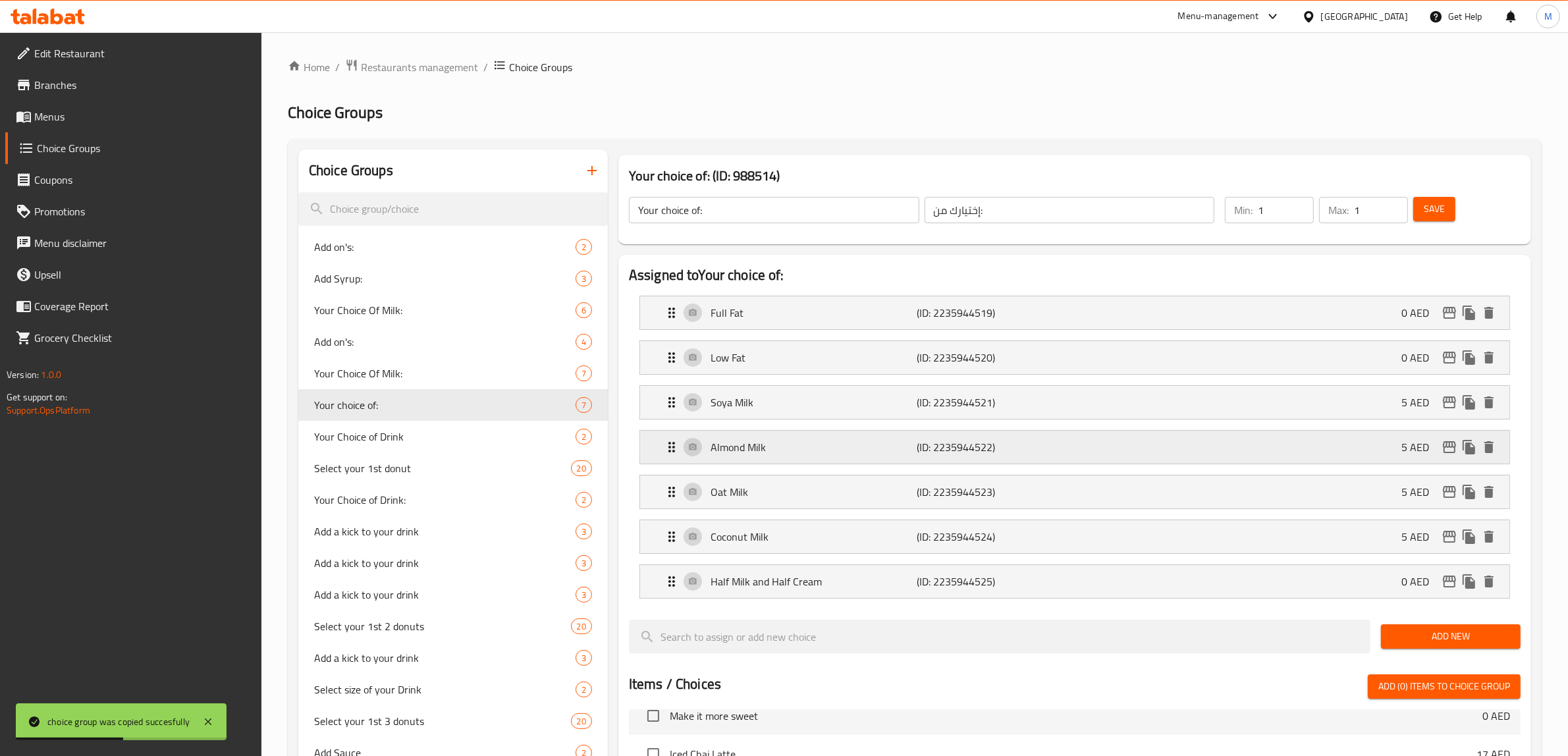
scroll to position [82, 0]
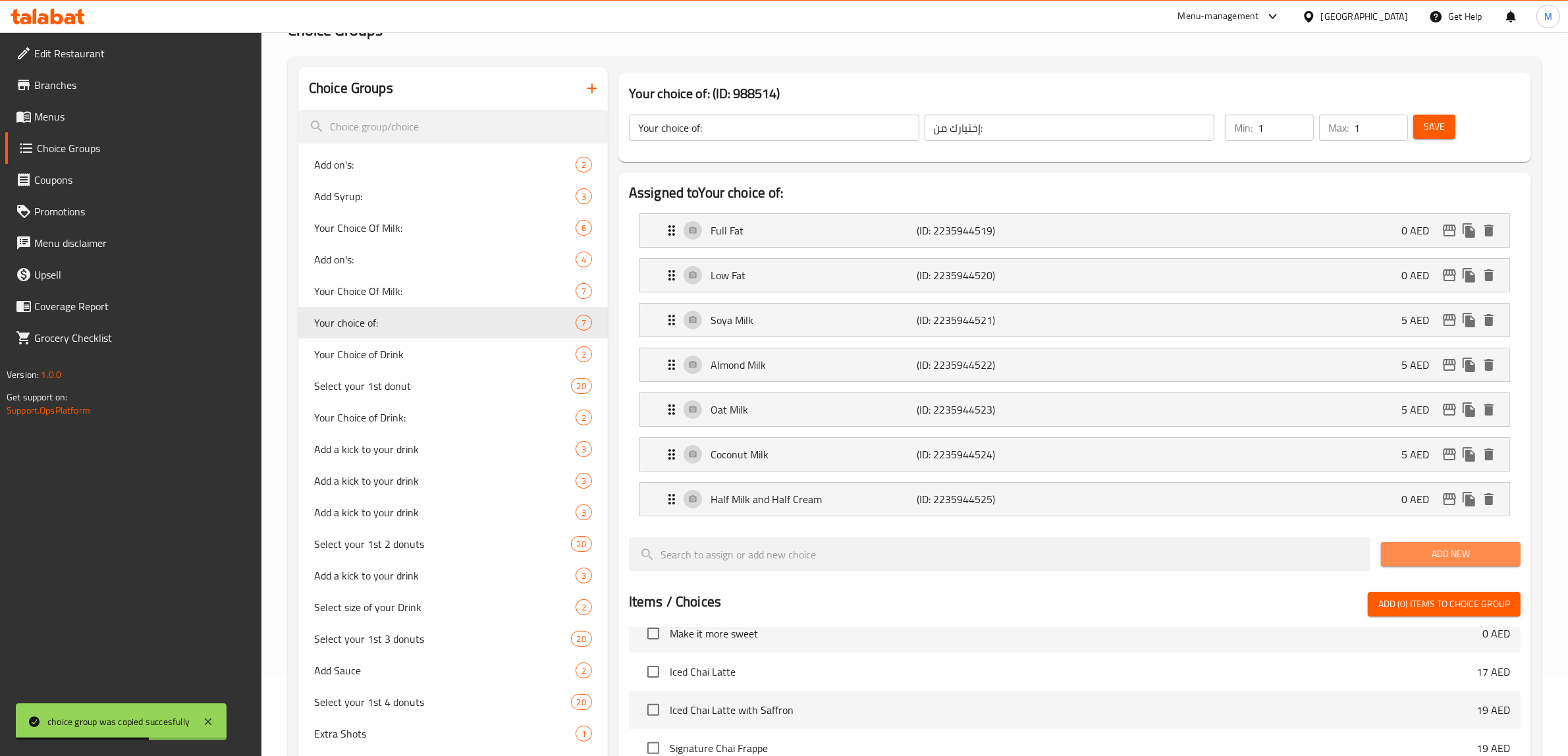
click at [1419, 555] on span "Add New" at bounding box center [1450, 555] width 118 height 17
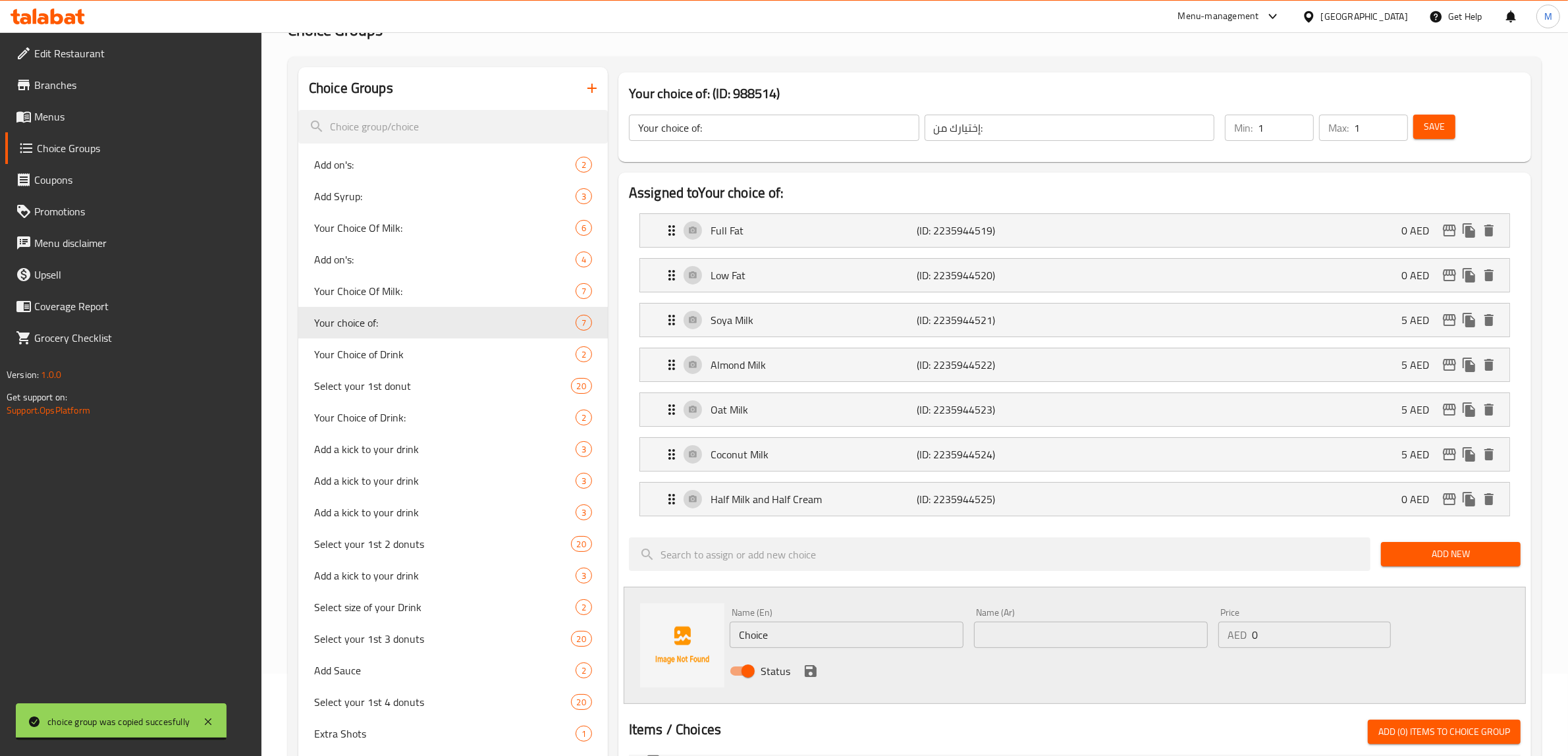
click at [811, 636] on input "Choice" at bounding box center [846, 635] width 234 height 26
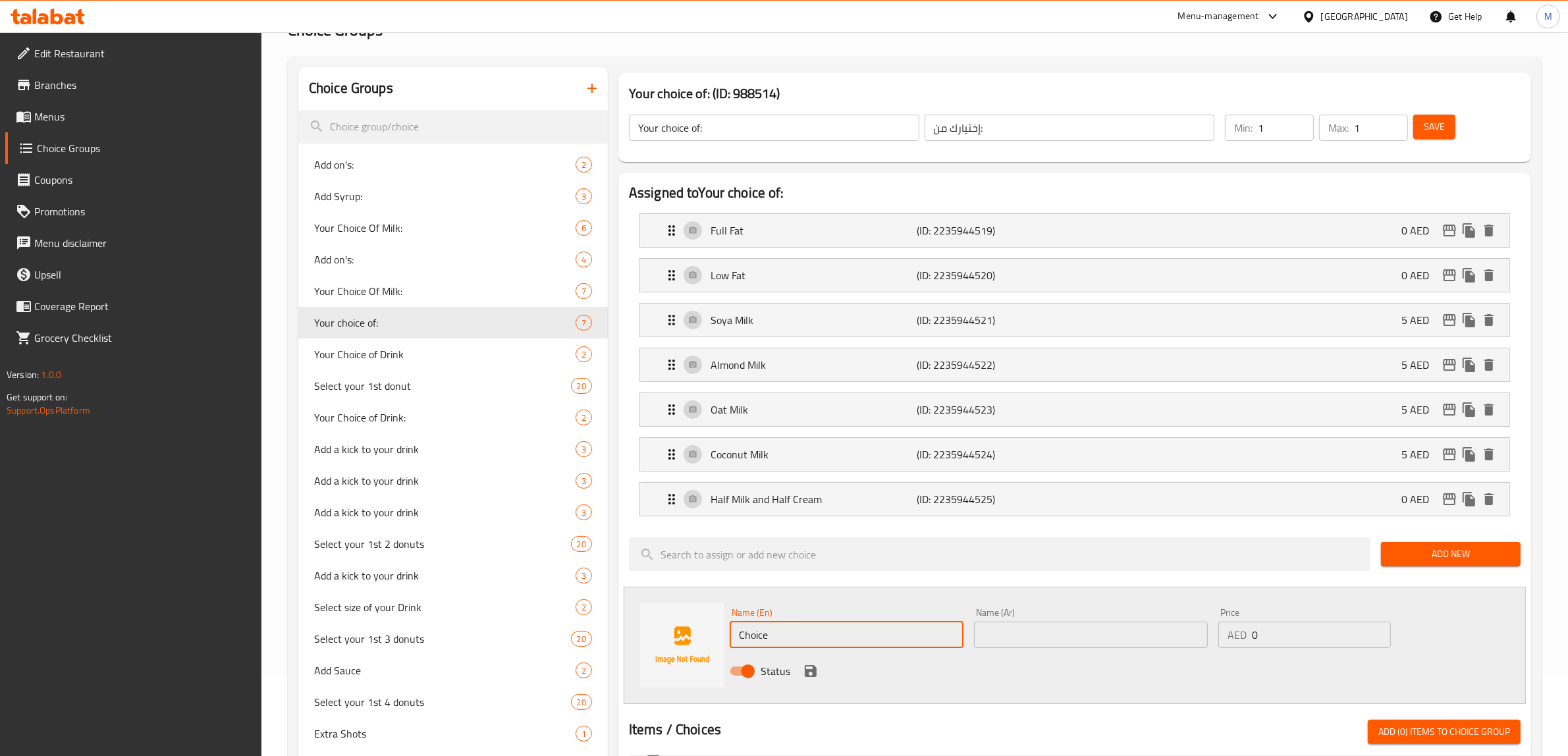
click at [811, 636] on input "Choice" at bounding box center [846, 635] width 234 height 26
paste input "Without Milk"
type input "Without Milk"
click at [1038, 650] on div "Name (Ar) Name (Ar)" at bounding box center [1091, 628] width 244 height 51
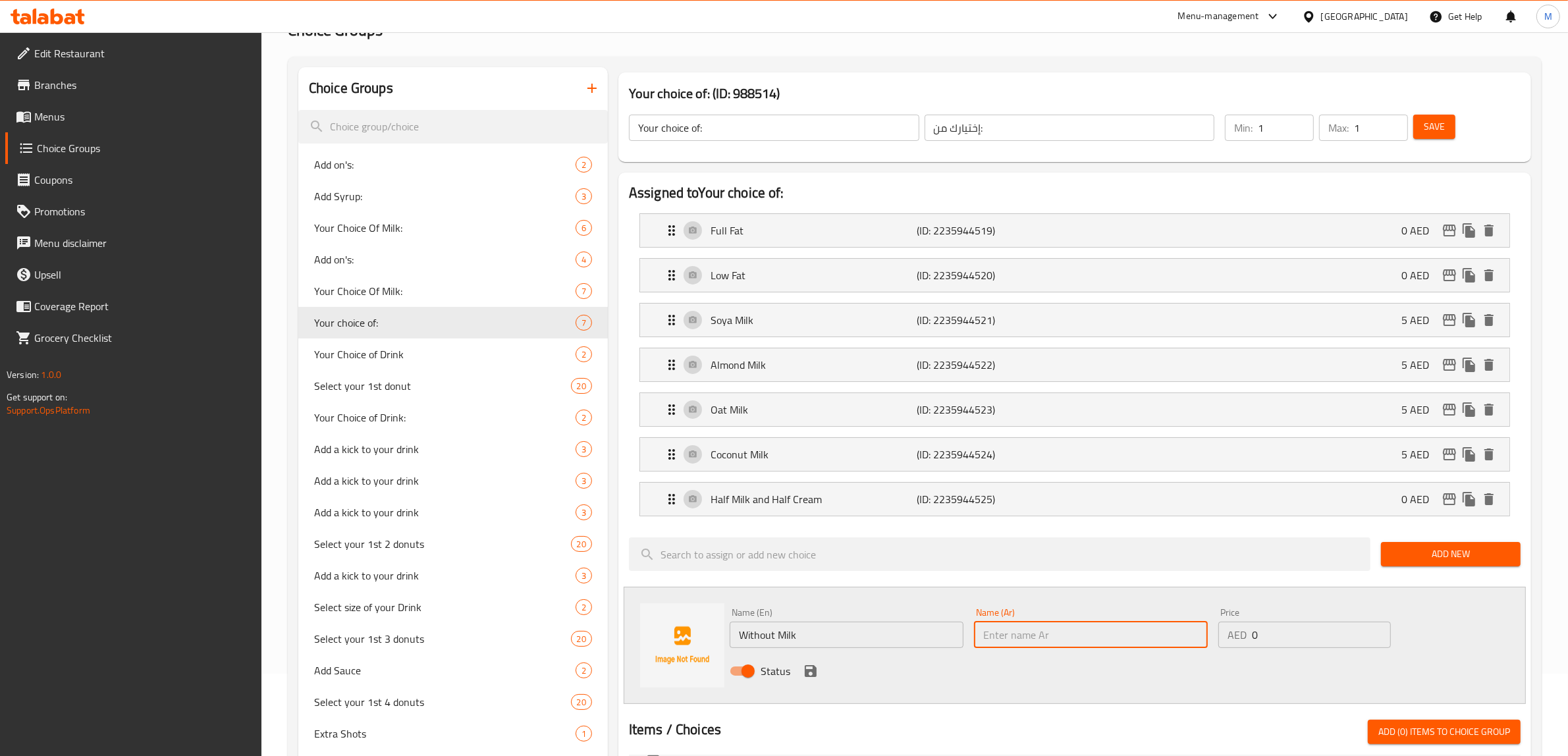
click at [1056, 639] on input "text" at bounding box center [1091, 635] width 234 height 26
type input "بدون حليب"
click at [812, 668] on icon "save" at bounding box center [810, 671] width 16 height 16
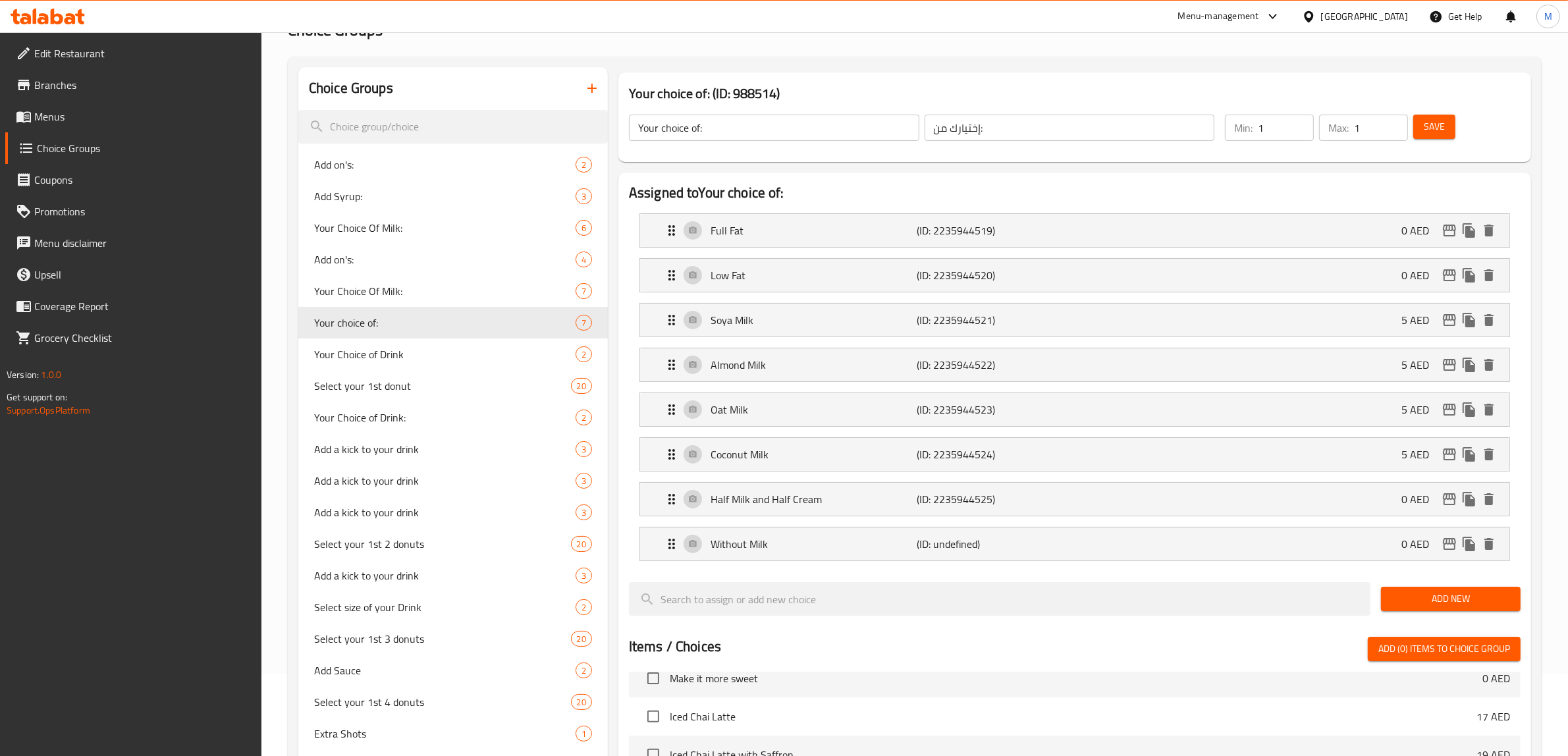
drag, startPoint x: 1440, startPoint y: 135, endPoint x: 1433, endPoint y: 146, distance: 13.0
click at [1440, 134] on span "Save" at bounding box center [1435, 127] width 21 height 17
click at [359, 287] on span "Your Choice Of Milk:" at bounding box center [425, 290] width 222 height 16
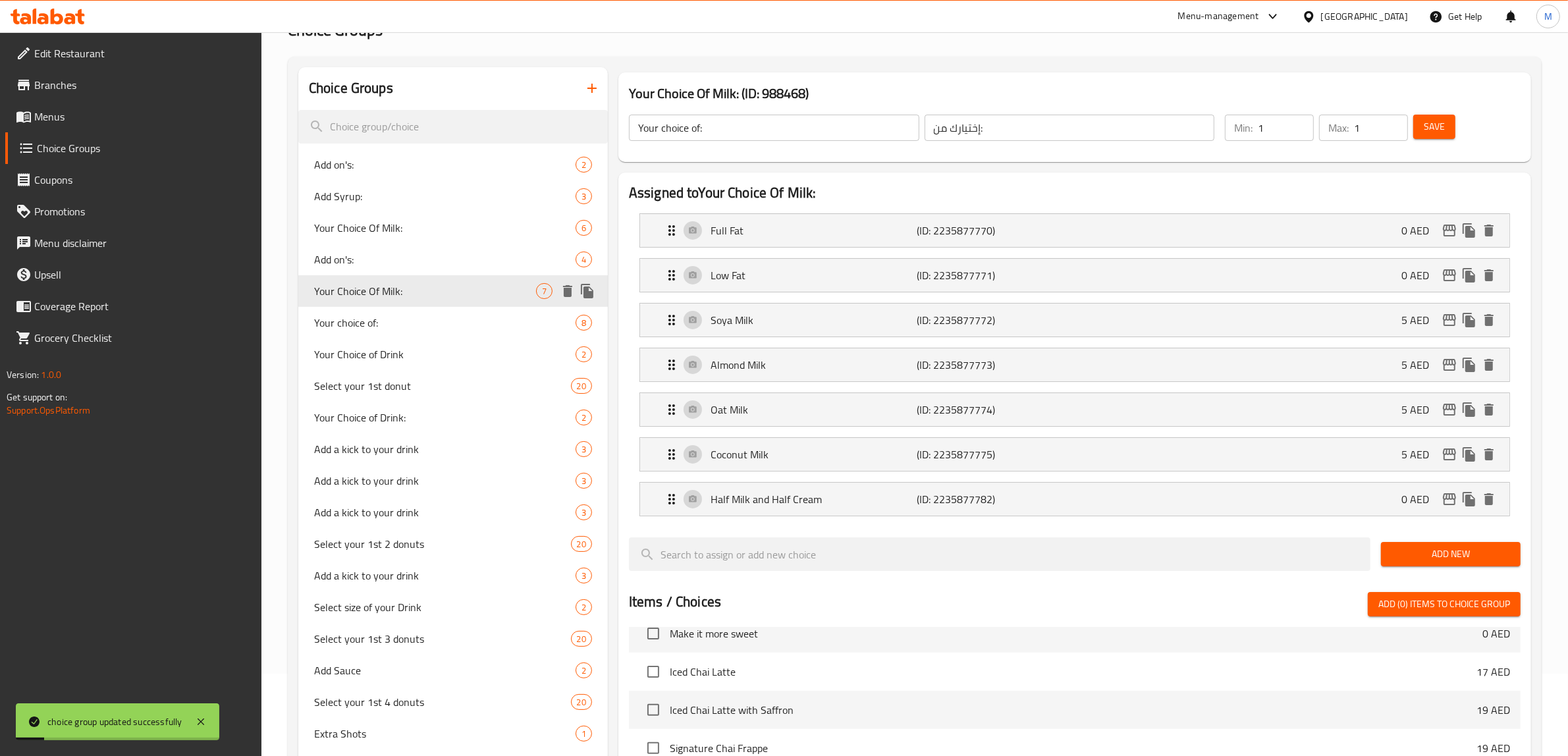
type input "Your Choice Of Milk:"
type input "إختيارك من الحليب:"
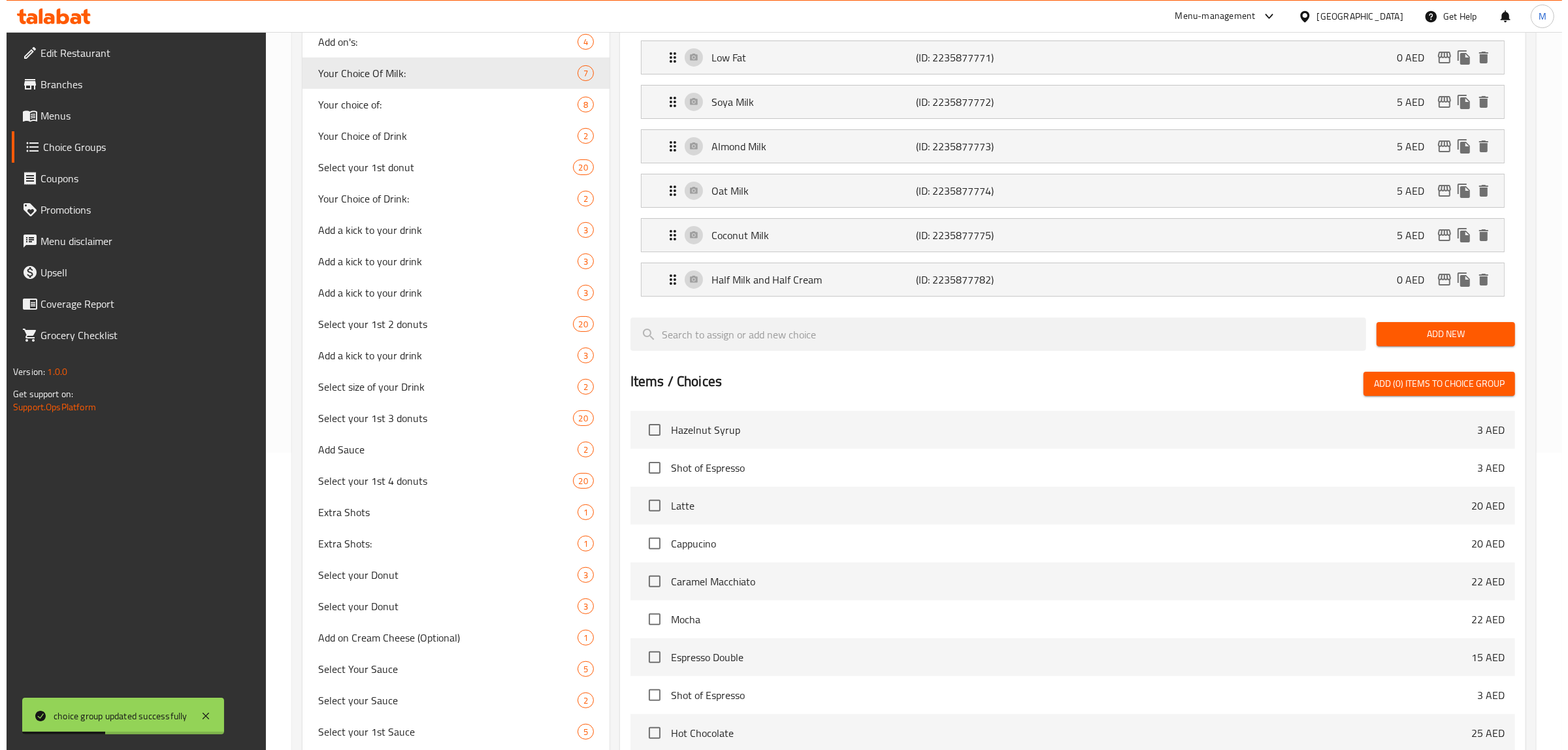
scroll to position [549, 0]
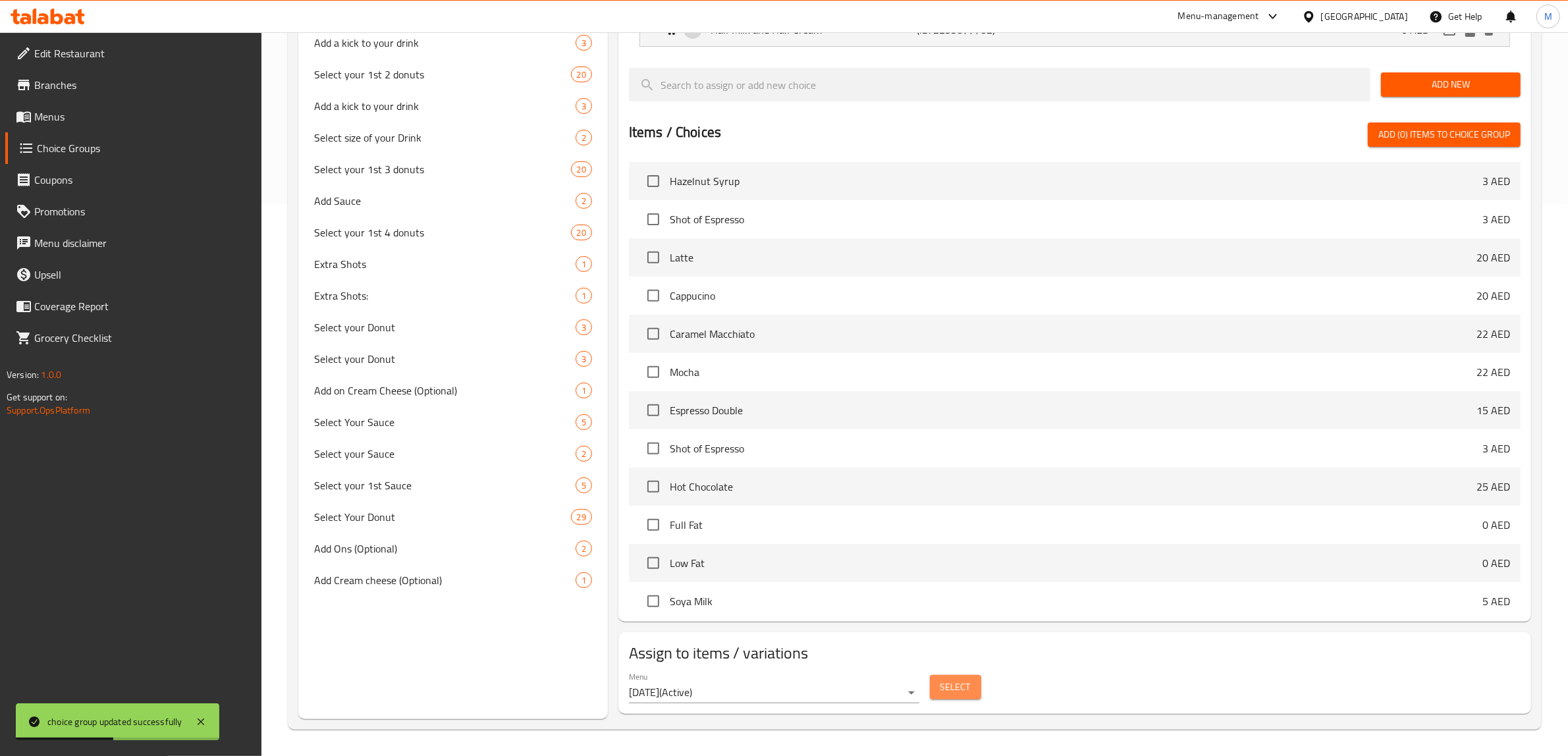
click at [959, 687] on span "Select" at bounding box center [956, 687] width 30 height 17
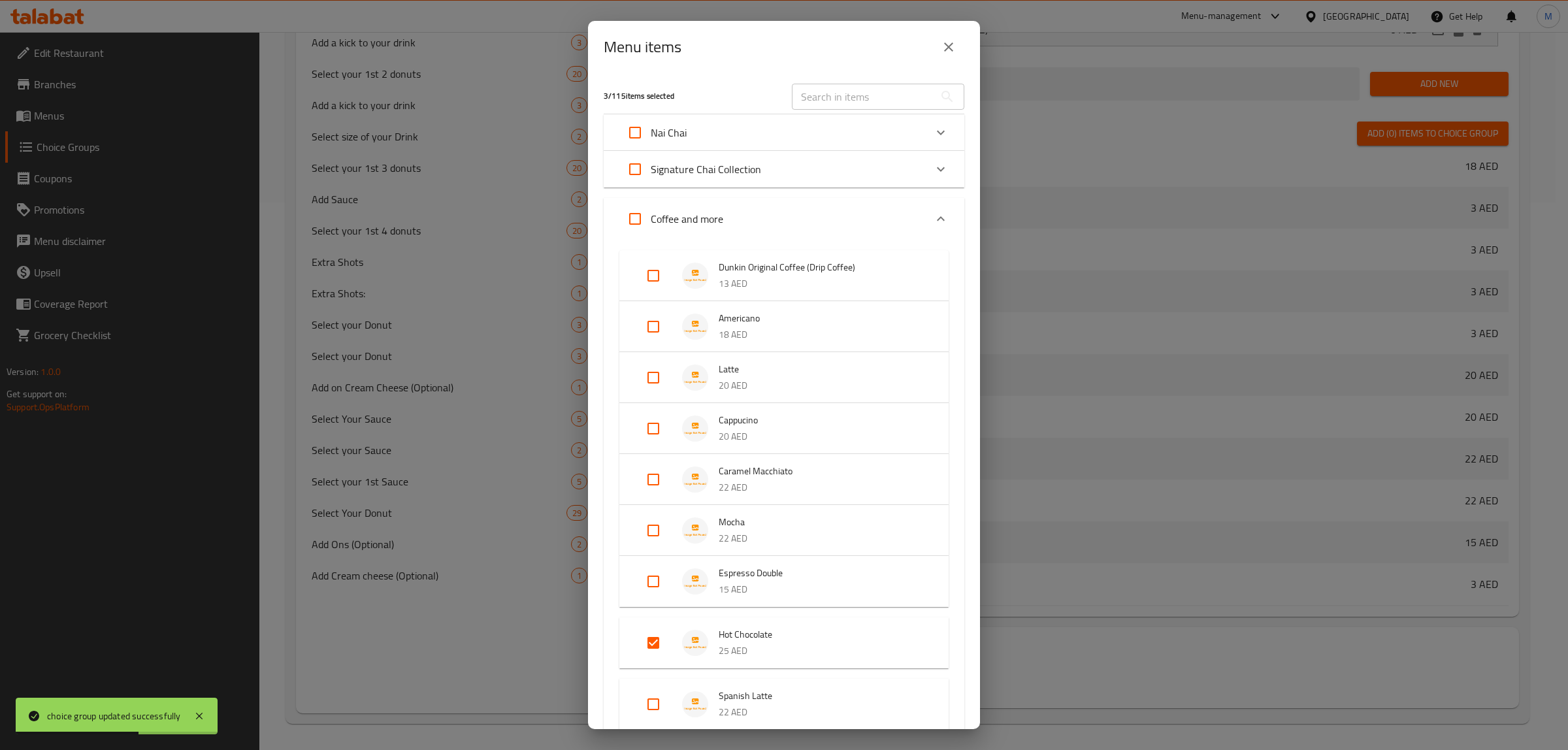
scroll to position [1168, 0]
click at [759, 208] on div "Coffee and more" at bounding box center [772, 219] width 306 height 31
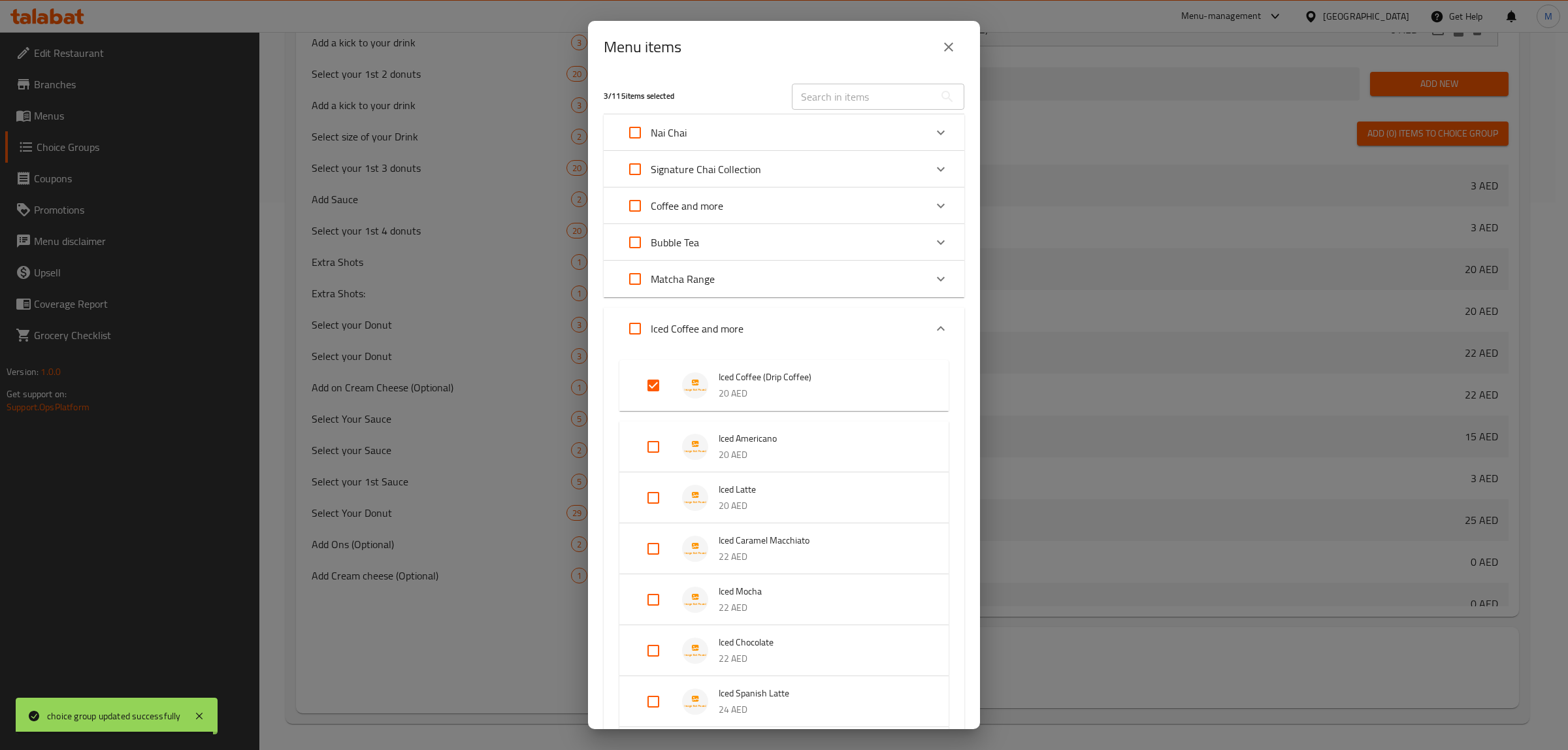
click at [644, 379] on input "Expand" at bounding box center [653, 385] width 31 height 31
checkbox input "false"
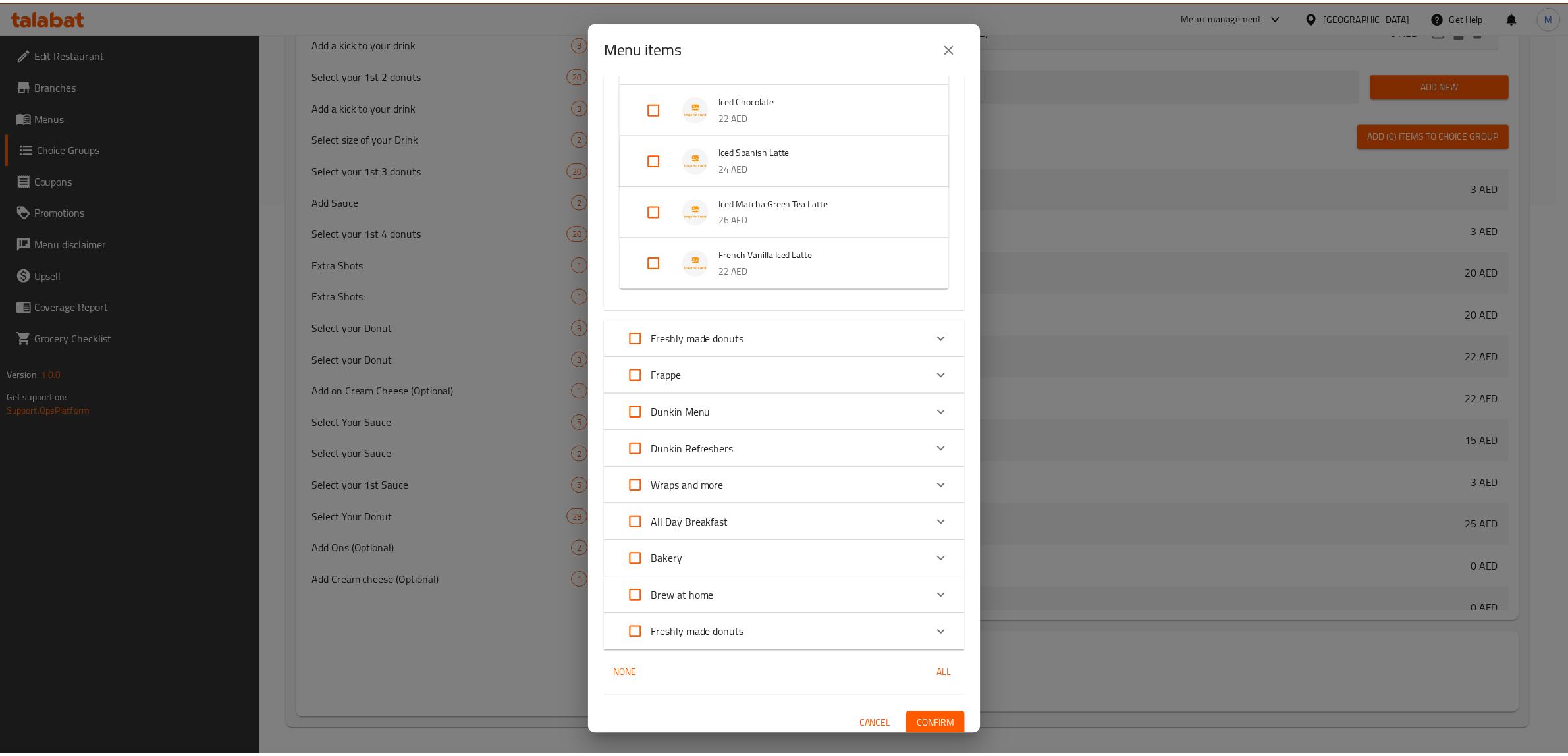
scroll to position [543, 0]
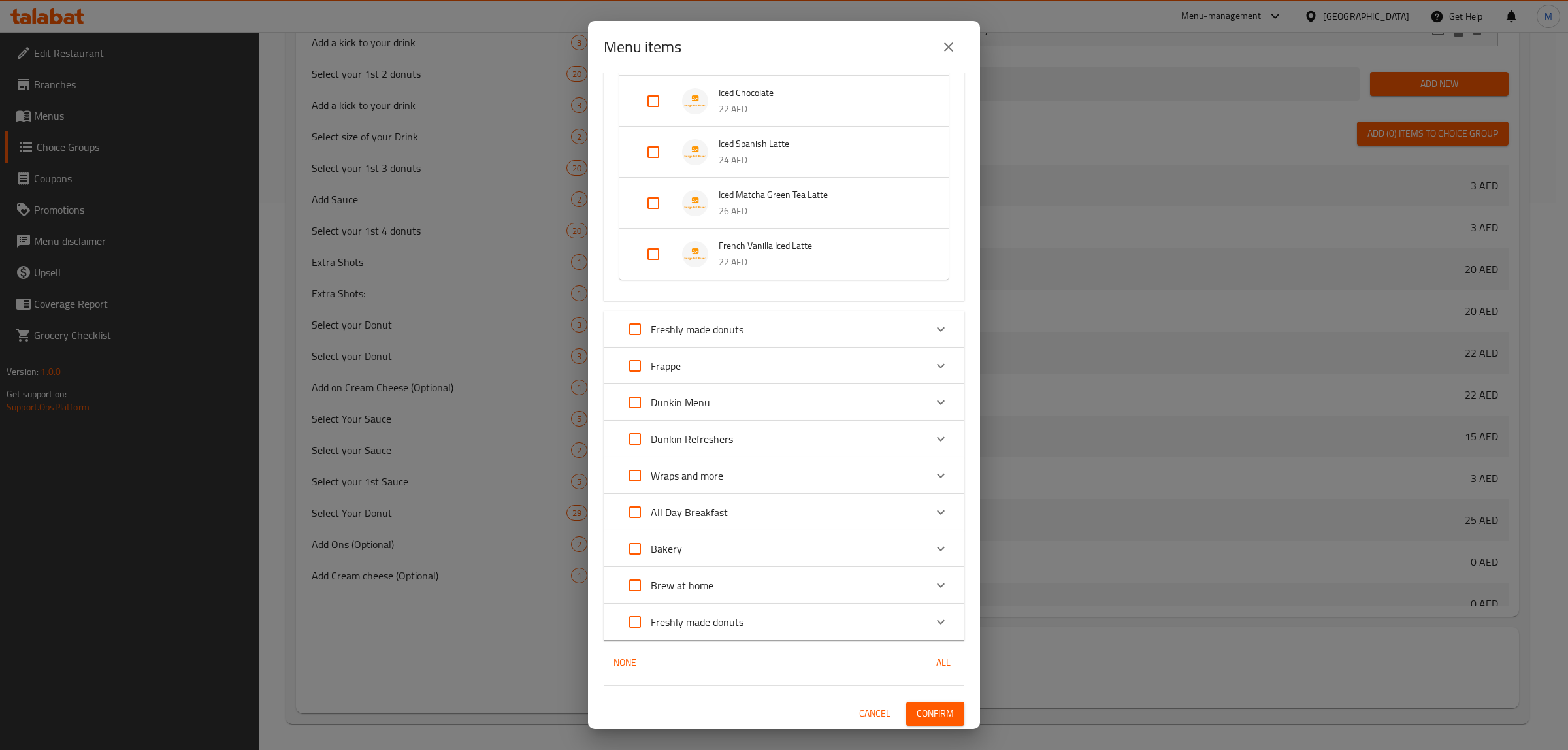
click at [920, 711] on span "Confirm" at bounding box center [936, 714] width 37 height 16
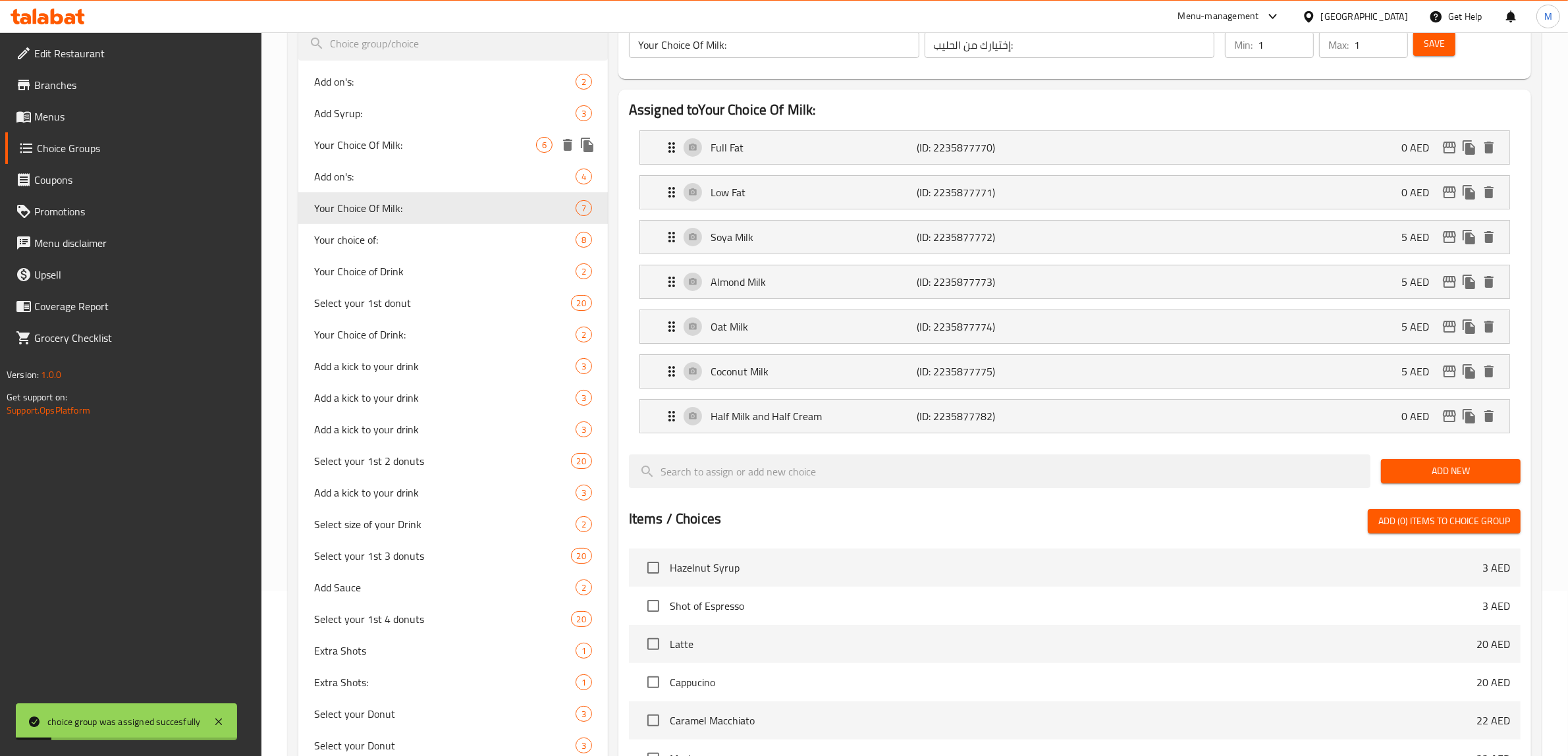
scroll to position [0, 0]
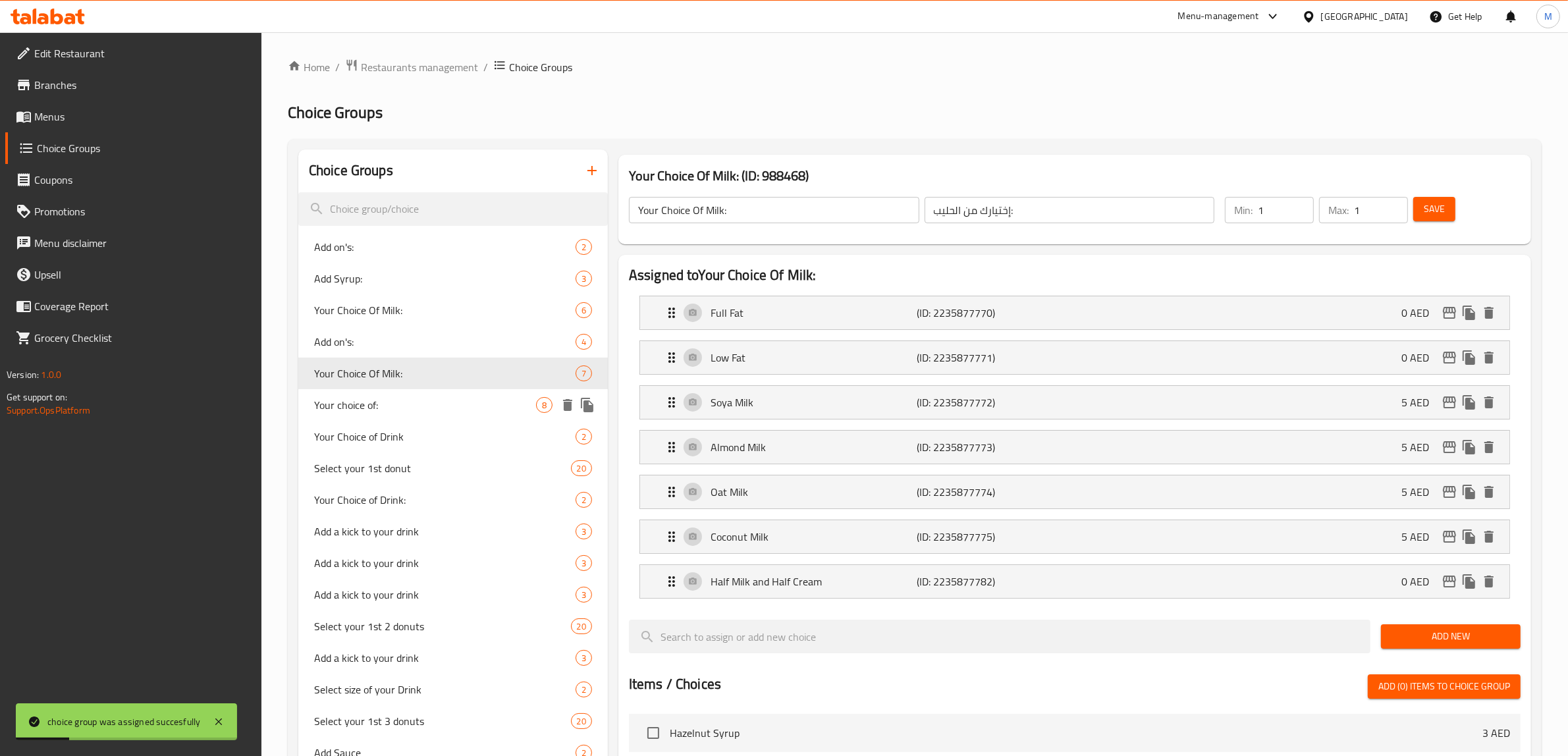
click at [440, 392] on div "Your choice of: 8" at bounding box center [453, 405] width 309 height 32
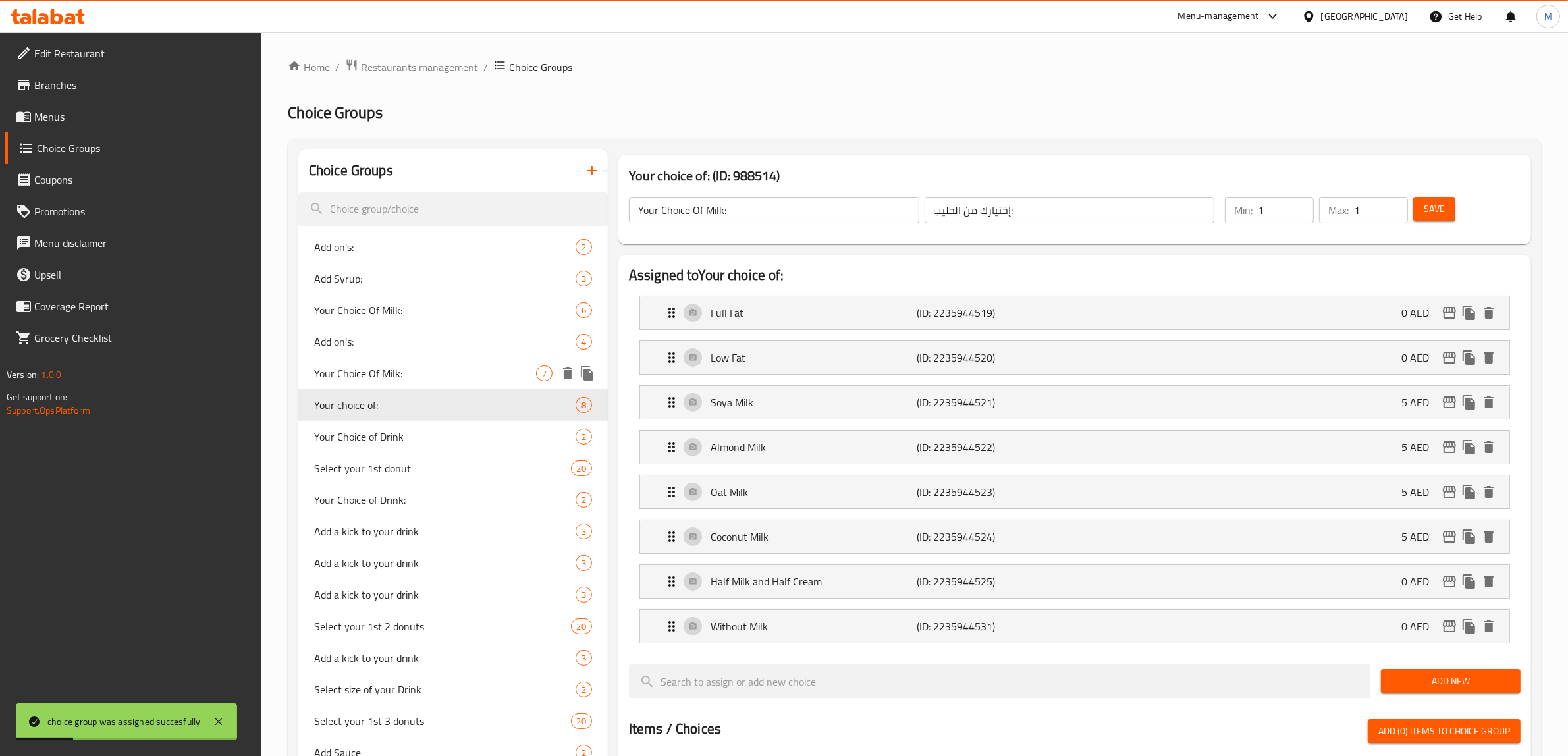
type input "Your choice of:"
type input "إختيارك من:"
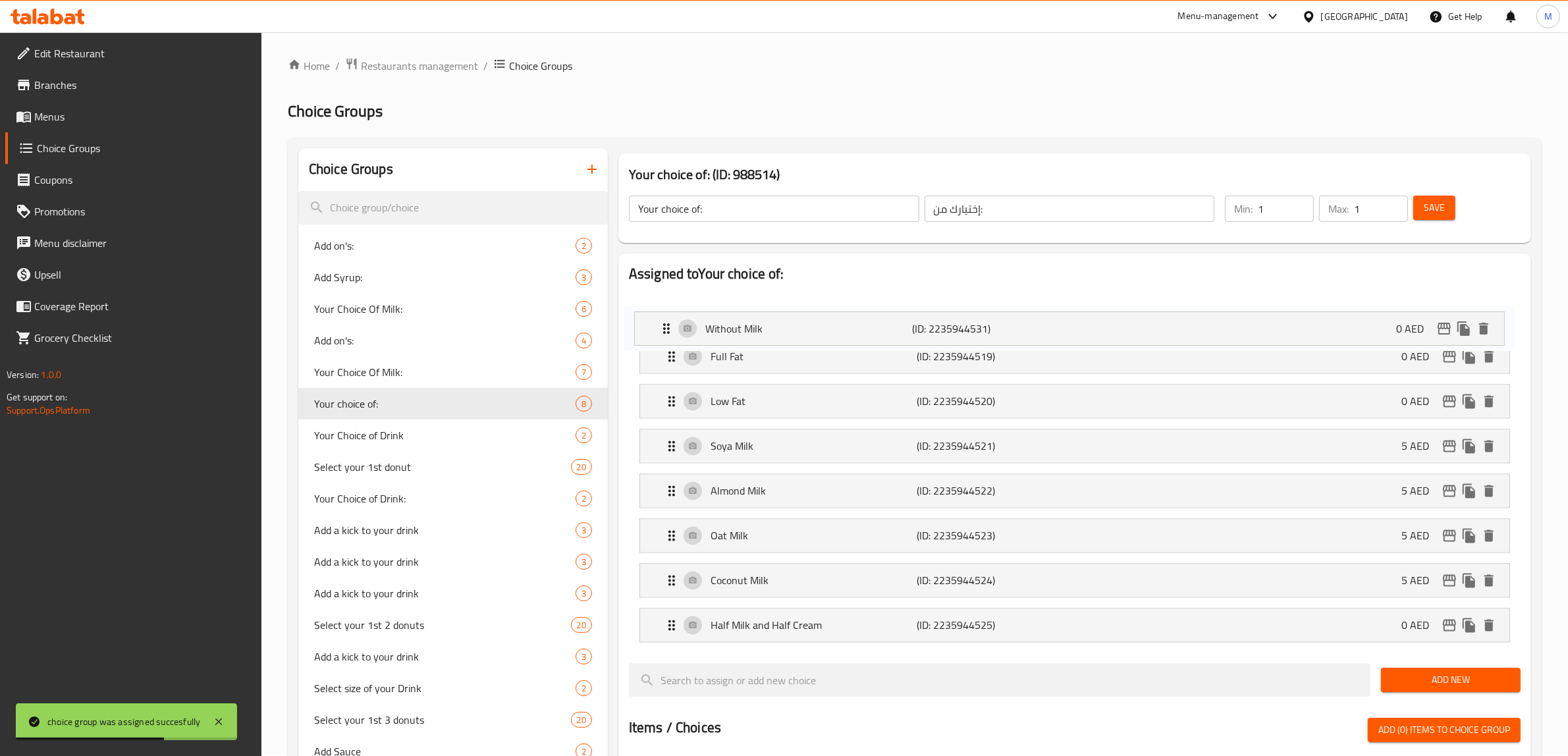
drag, startPoint x: 670, startPoint y: 484, endPoint x: 663, endPoint y: 323, distance: 161.2
click at [663, 323] on nav "Full Fat (ID: 2235944519) 0 AED Name (En) Full Fat Name (En) Name (Ar) كامل الد…" at bounding box center [1075, 468] width 891 height 369
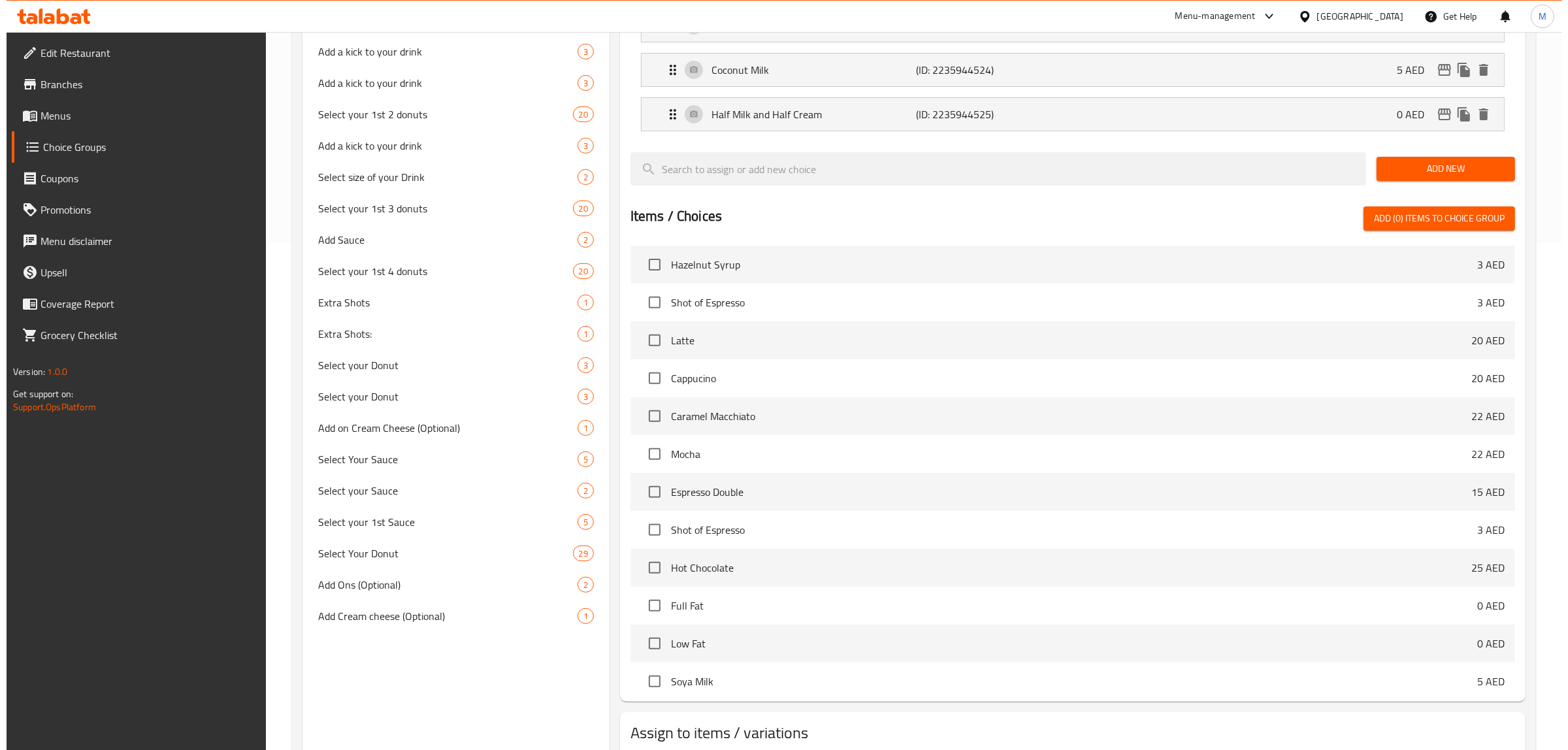
scroll to position [594, 0]
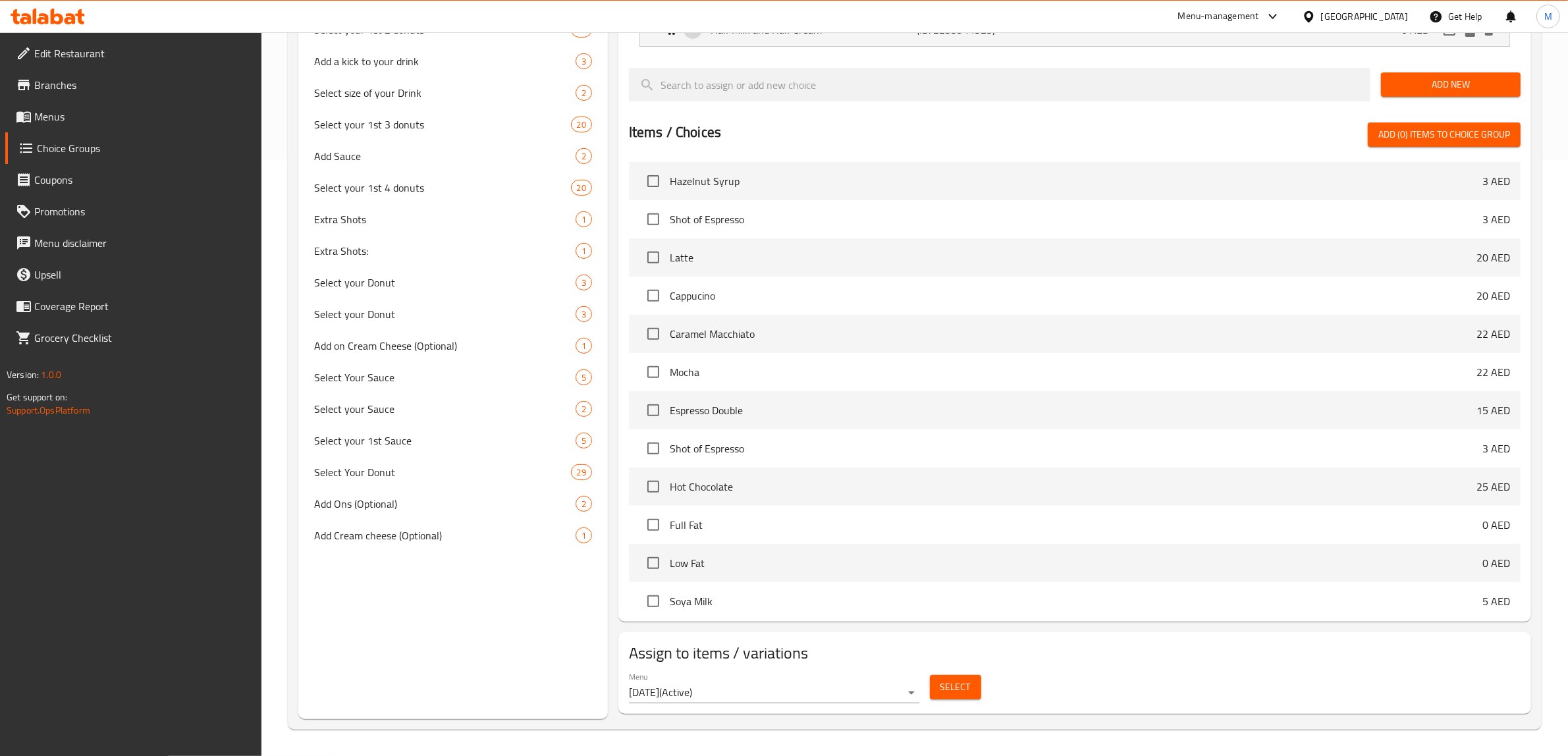
click at [959, 689] on span "Select" at bounding box center [956, 687] width 30 height 17
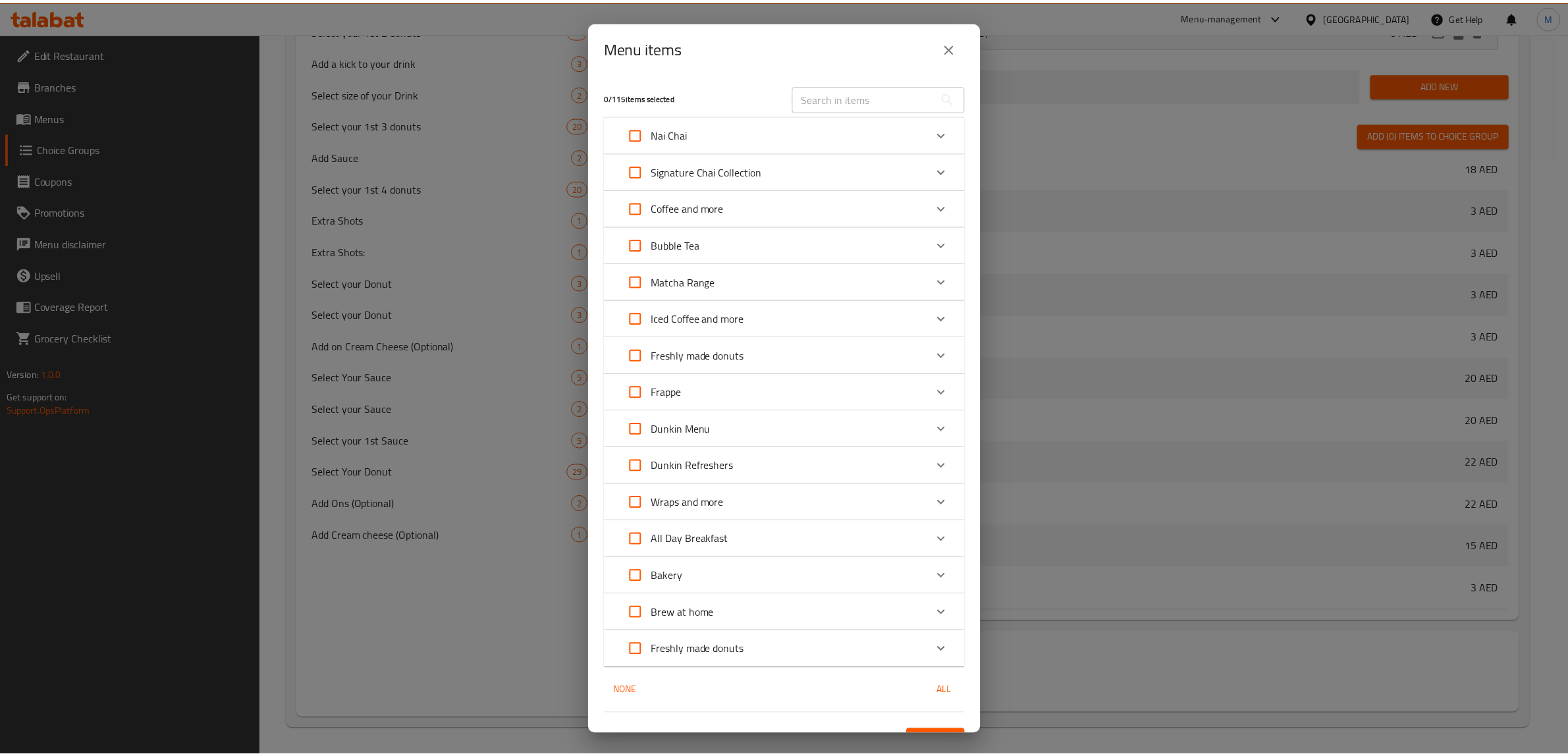
scroll to position [1177, 0]
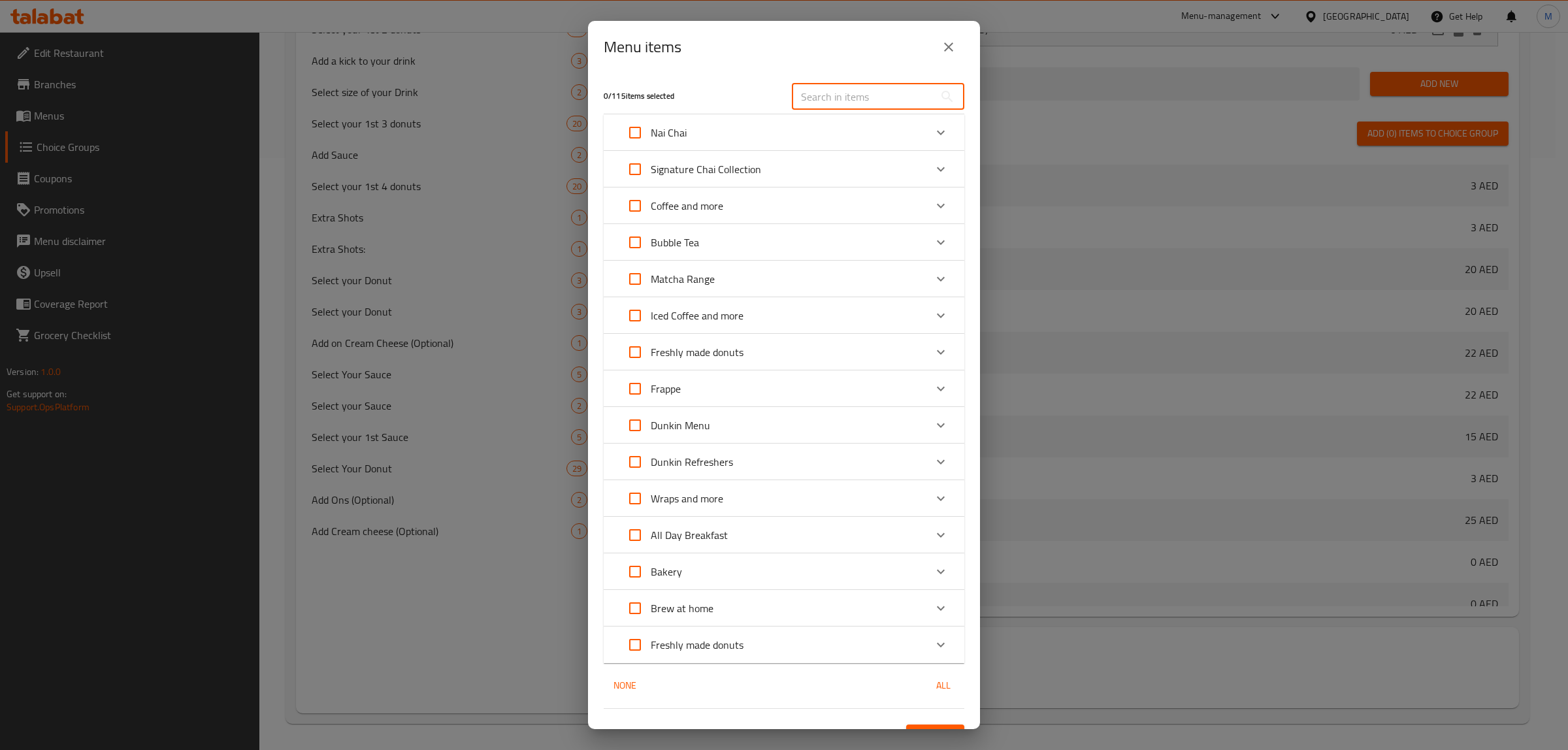
click at [862, 95] on input "text" at bounding box center [863, 97] width 142 height 26
paste input "Iced Coffee (Drip Coffee)"
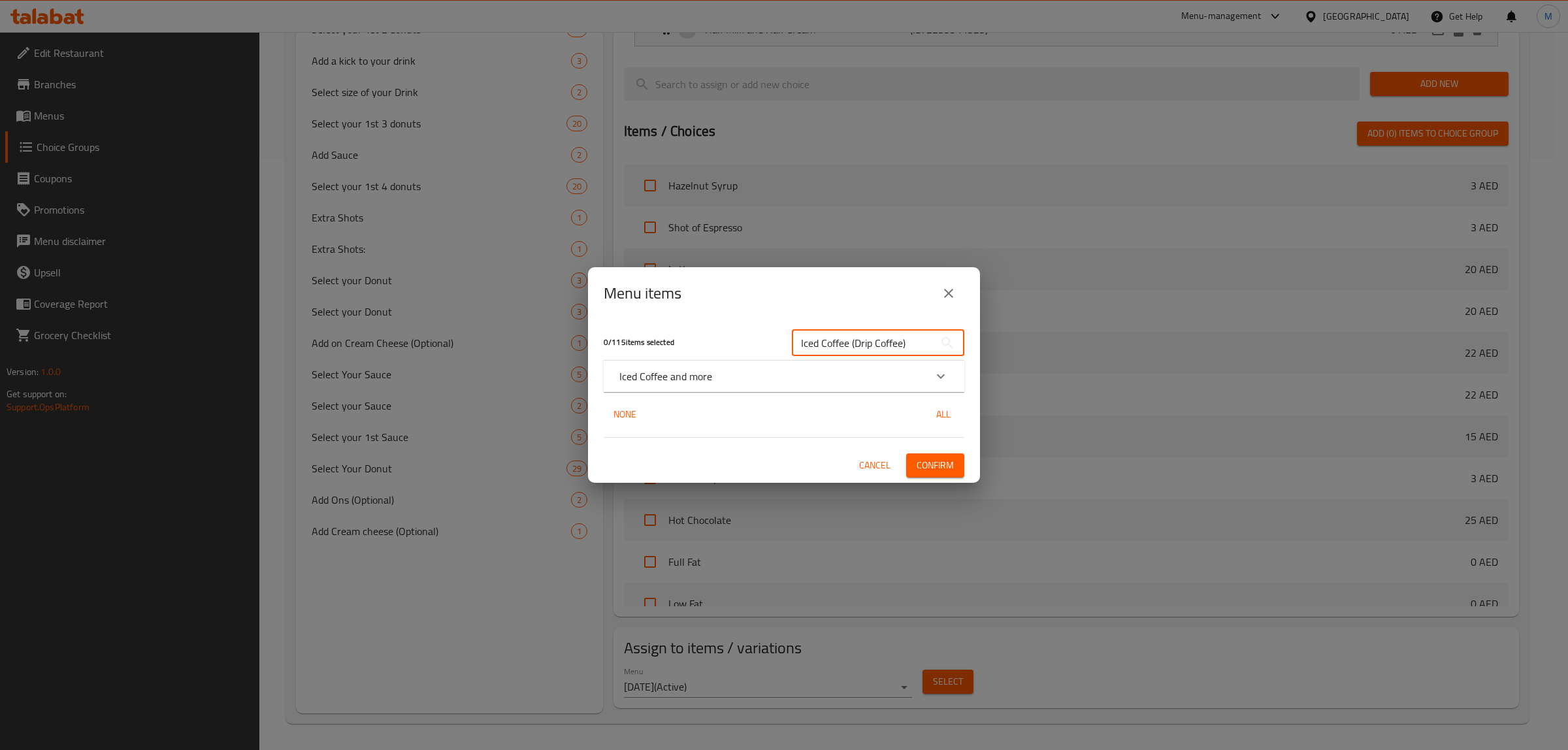
type input "Iced Coffee (Drip Coffee)"
click at [762, 379] on div "Iced Coffee and more" at bounding box center [772, 376] width 306 height 16
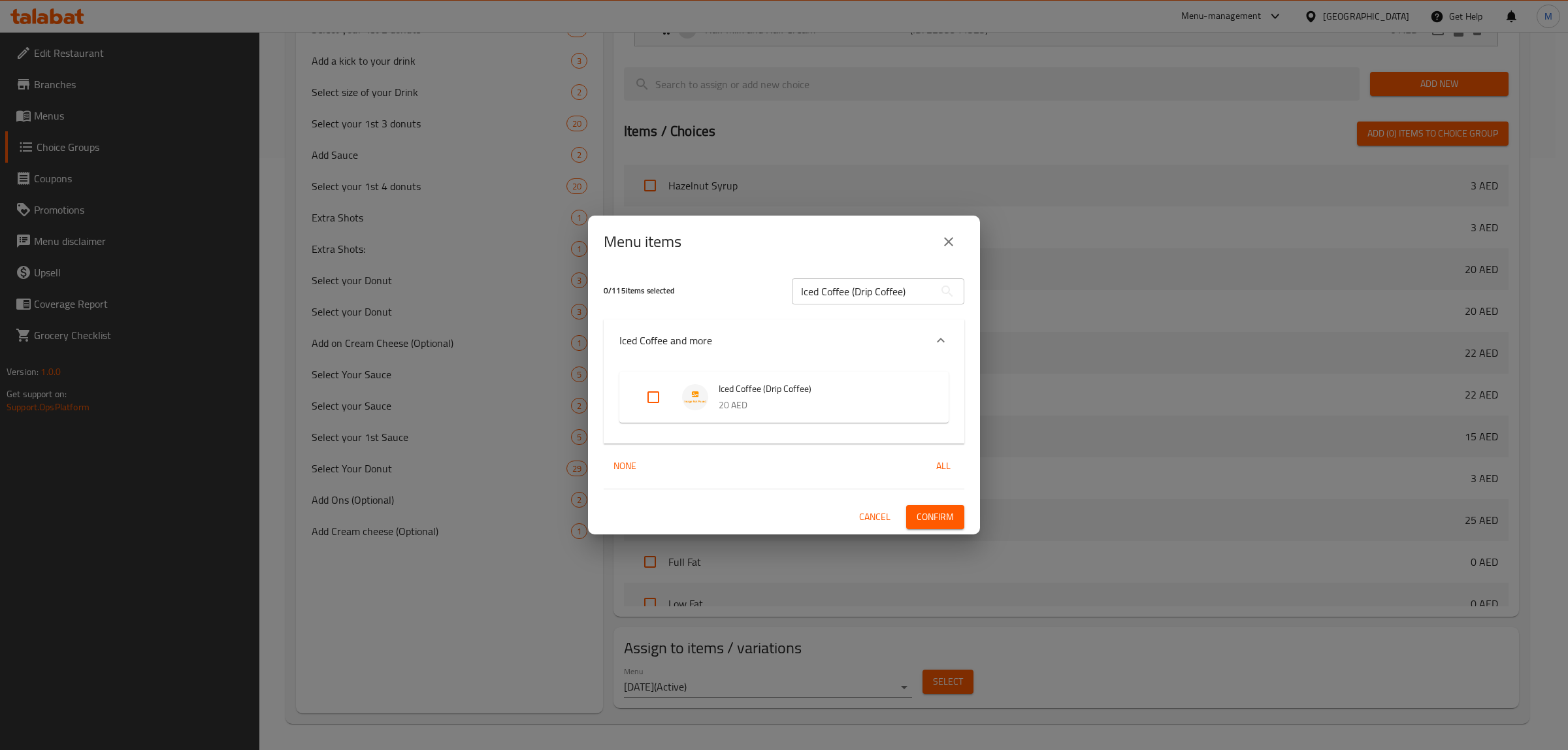
click at [662, 396] on input "Expand" at bounding box center [653, 397] width 31 height 31
checkbox input "true"
click at [922, 515] on span "Confirm" at bounding box center [936, 517] width 37 height 16
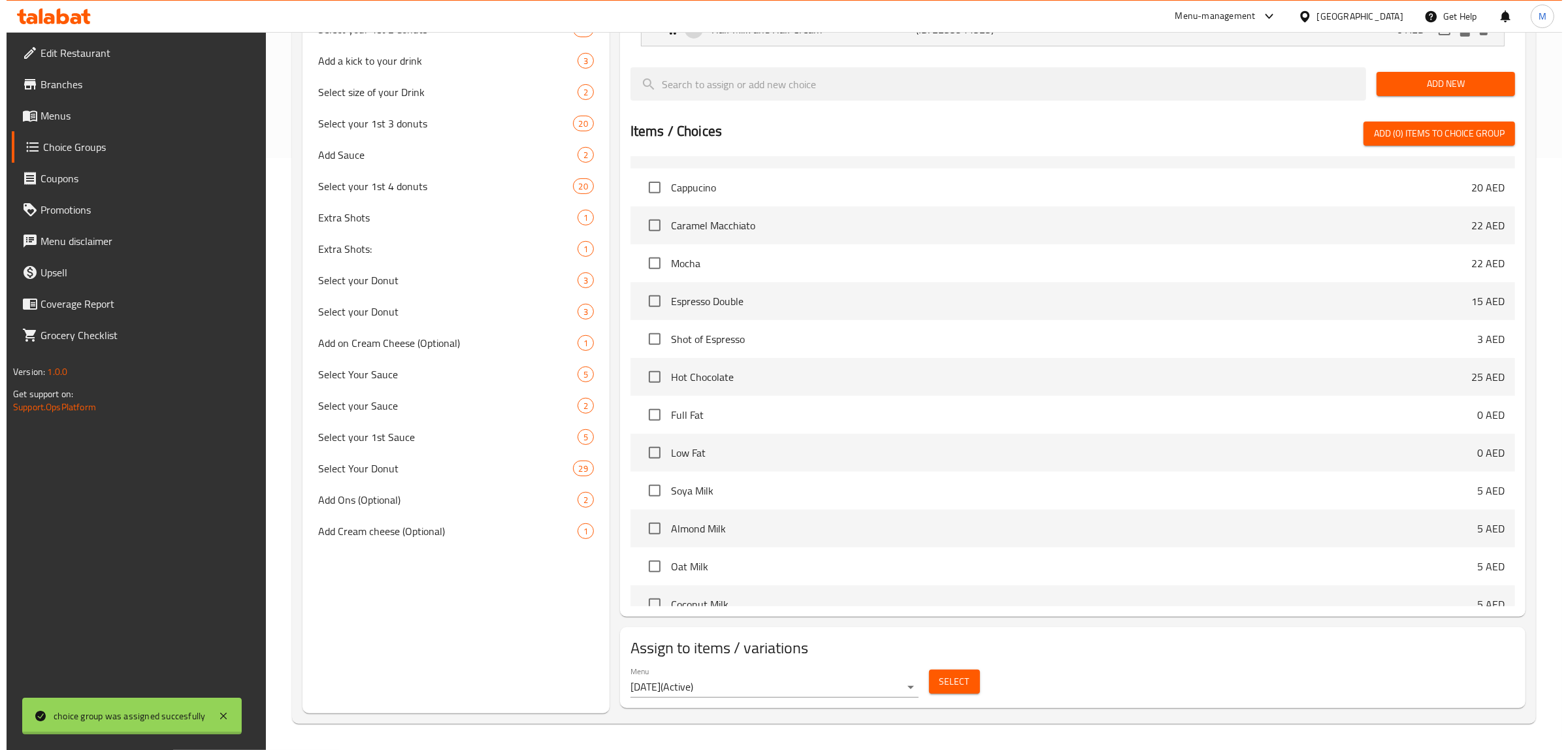
scroll to position [1062, 0]
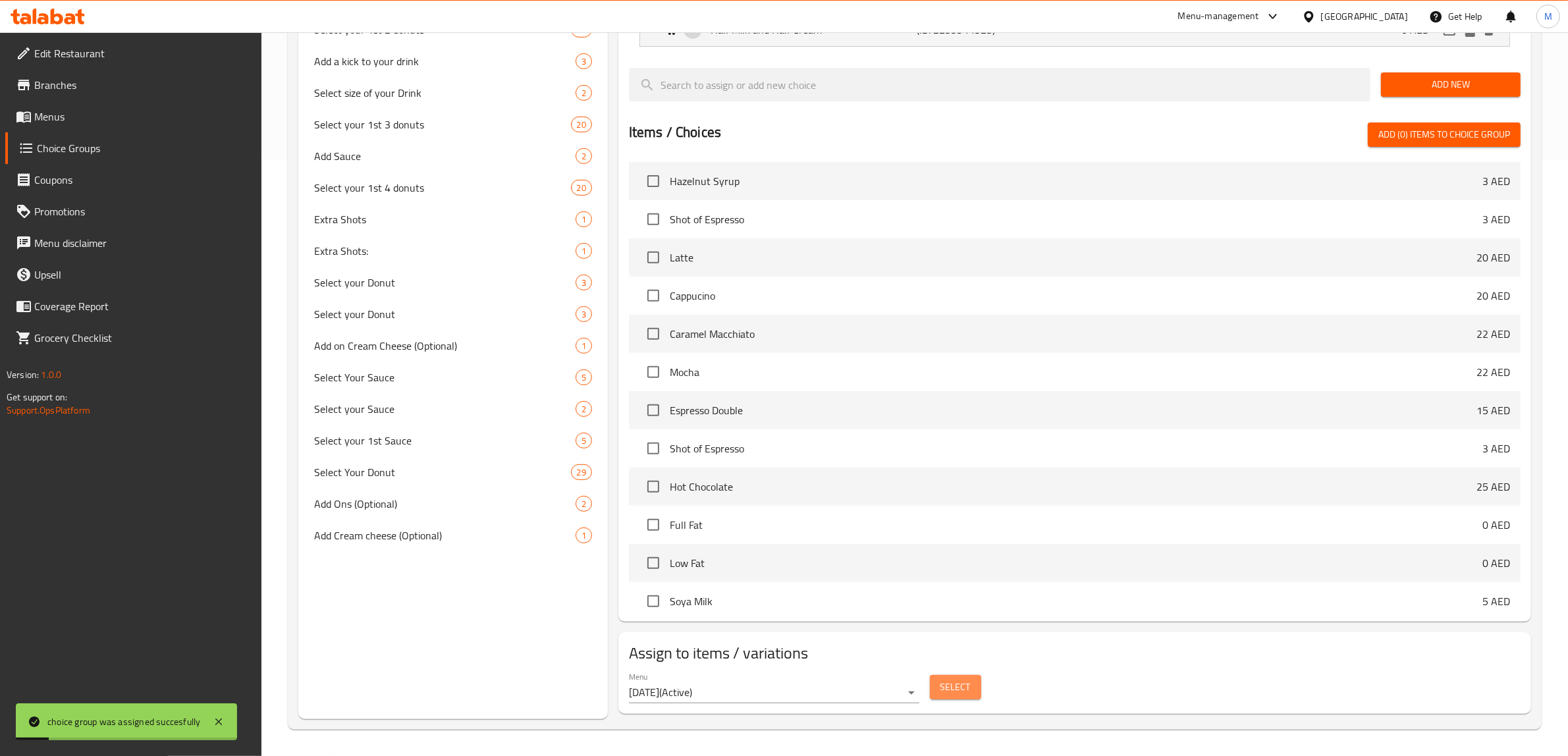
click at [959, 687] on span "Select" at bounding box center [956, 687] width 30 height 17
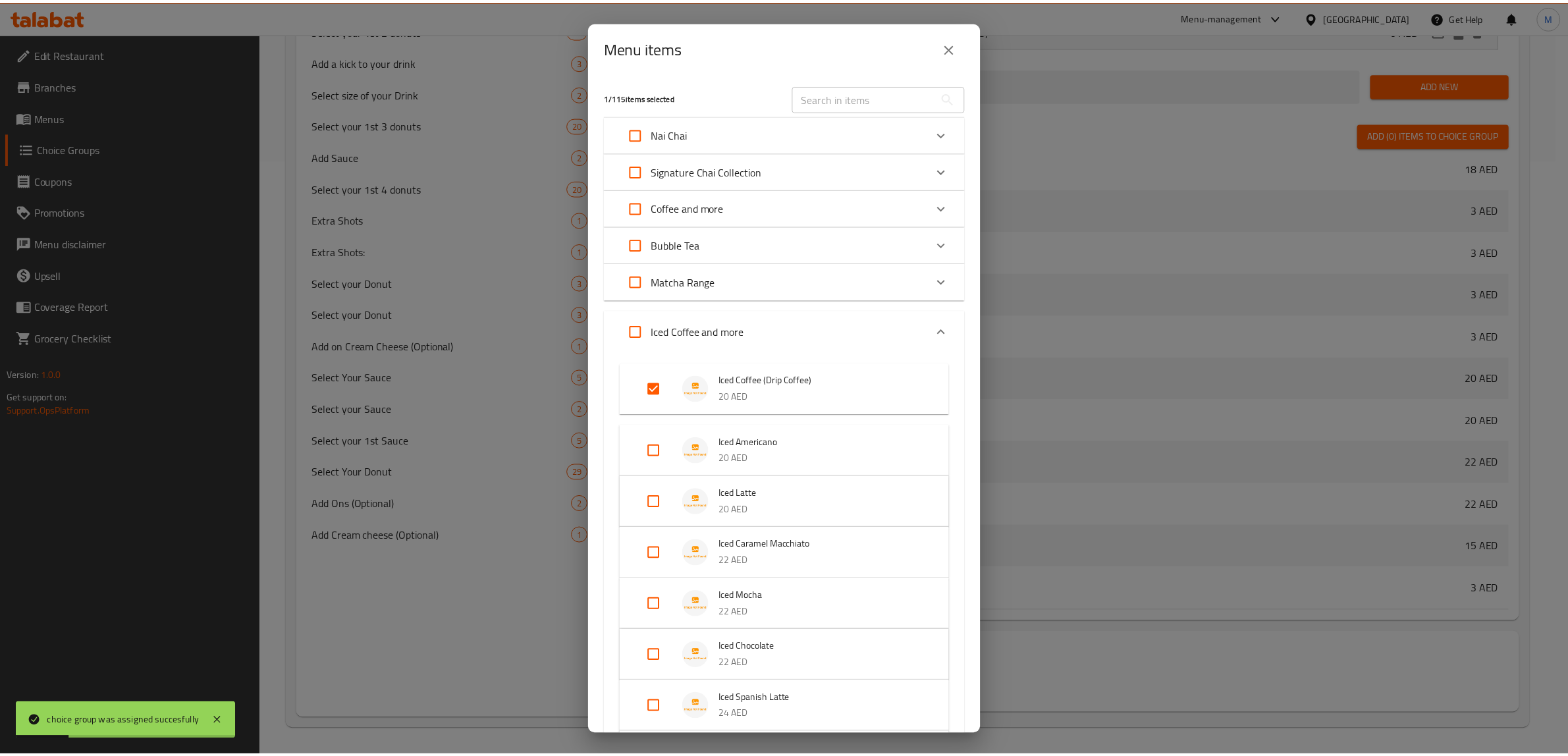
scroll to position [1177, 0]
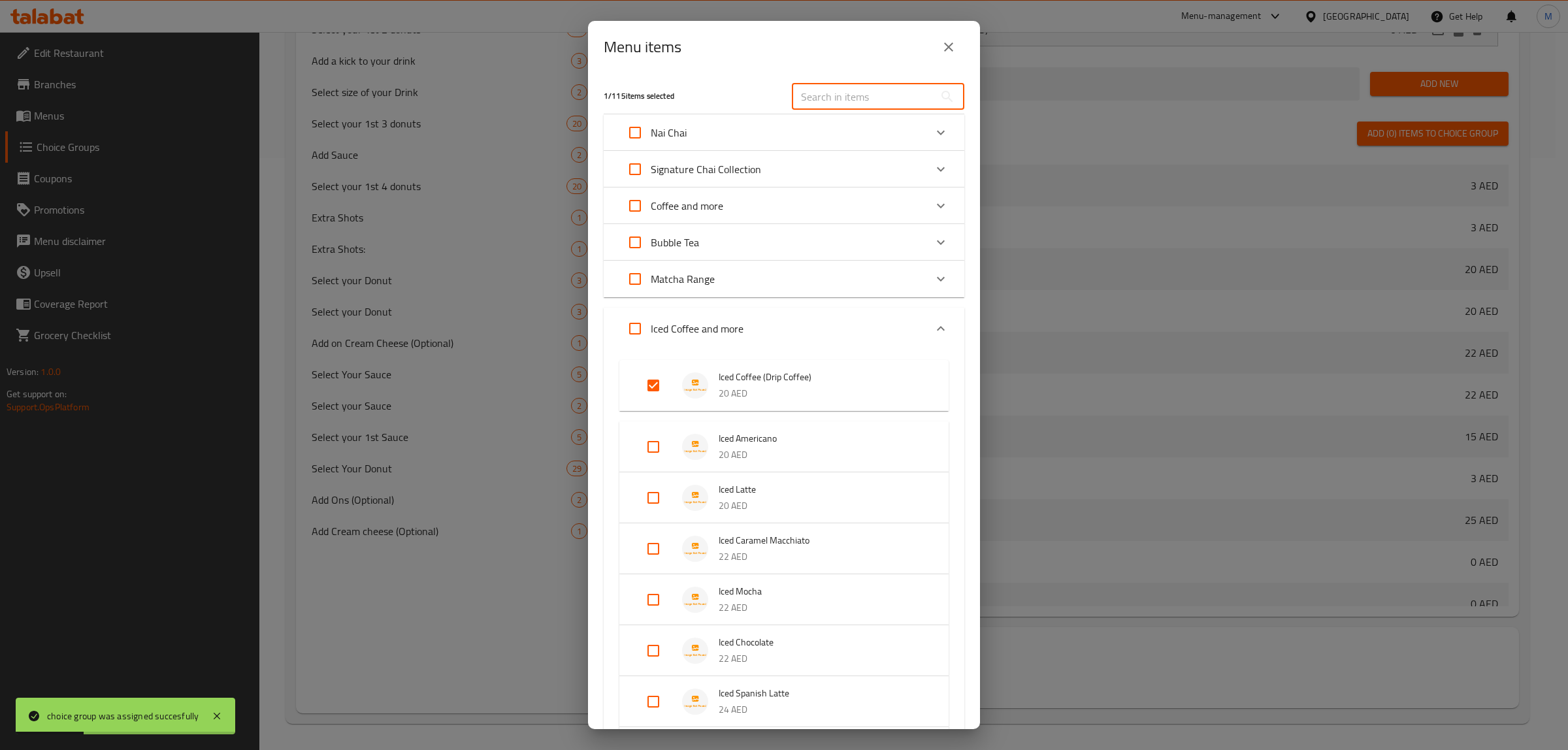
click at [870, 87] on input "text" at bounding box center [863, 97] width 142 height 26
paste input "Iced Americano"
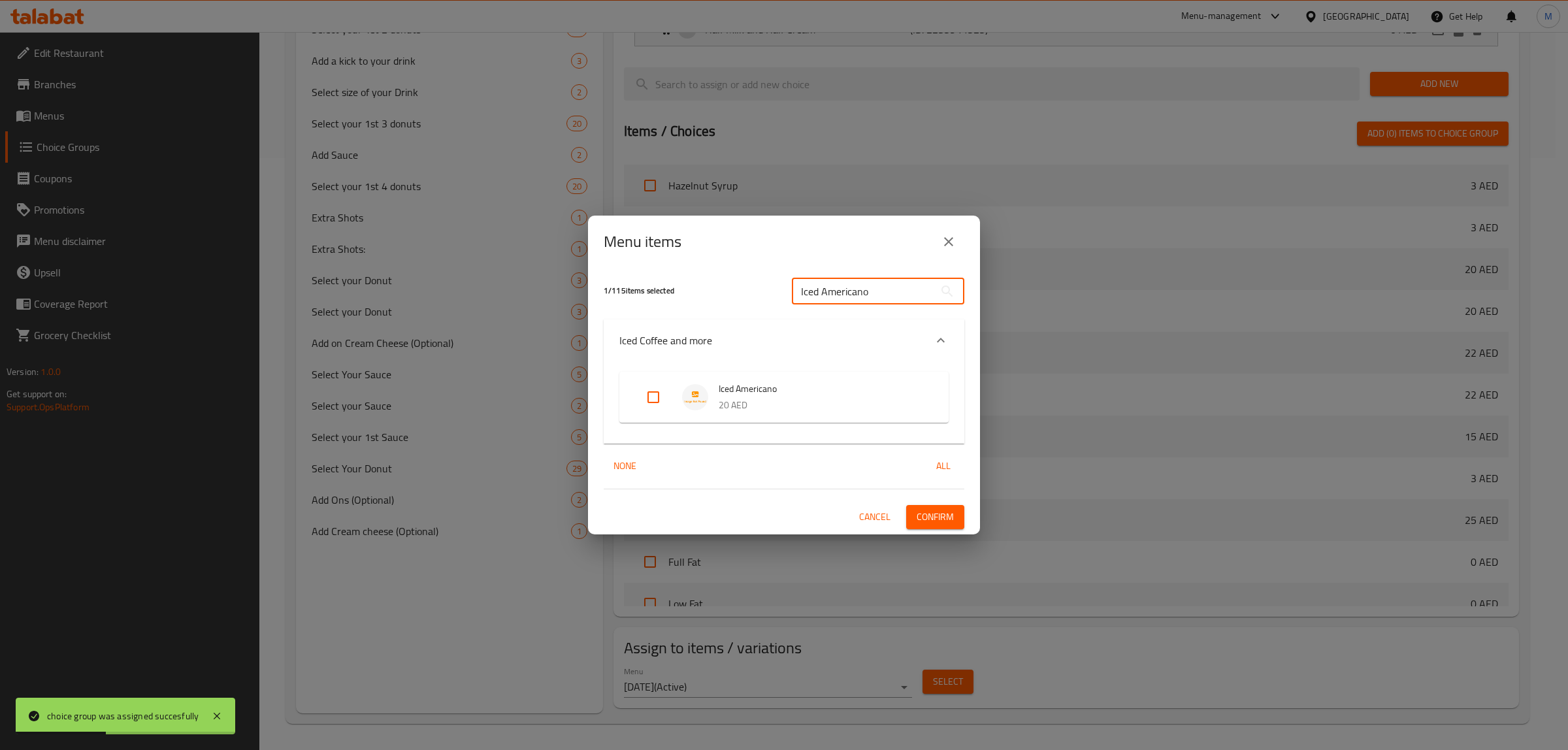
type input "Iced Americano"
click at [652, 403] on input "Expand" at bounding box center [653, 397] width 31 height 31
checkbox input "true"
click at [925, 507] on button "Confirm" at bounding box center [936, 517] width 58 height 24
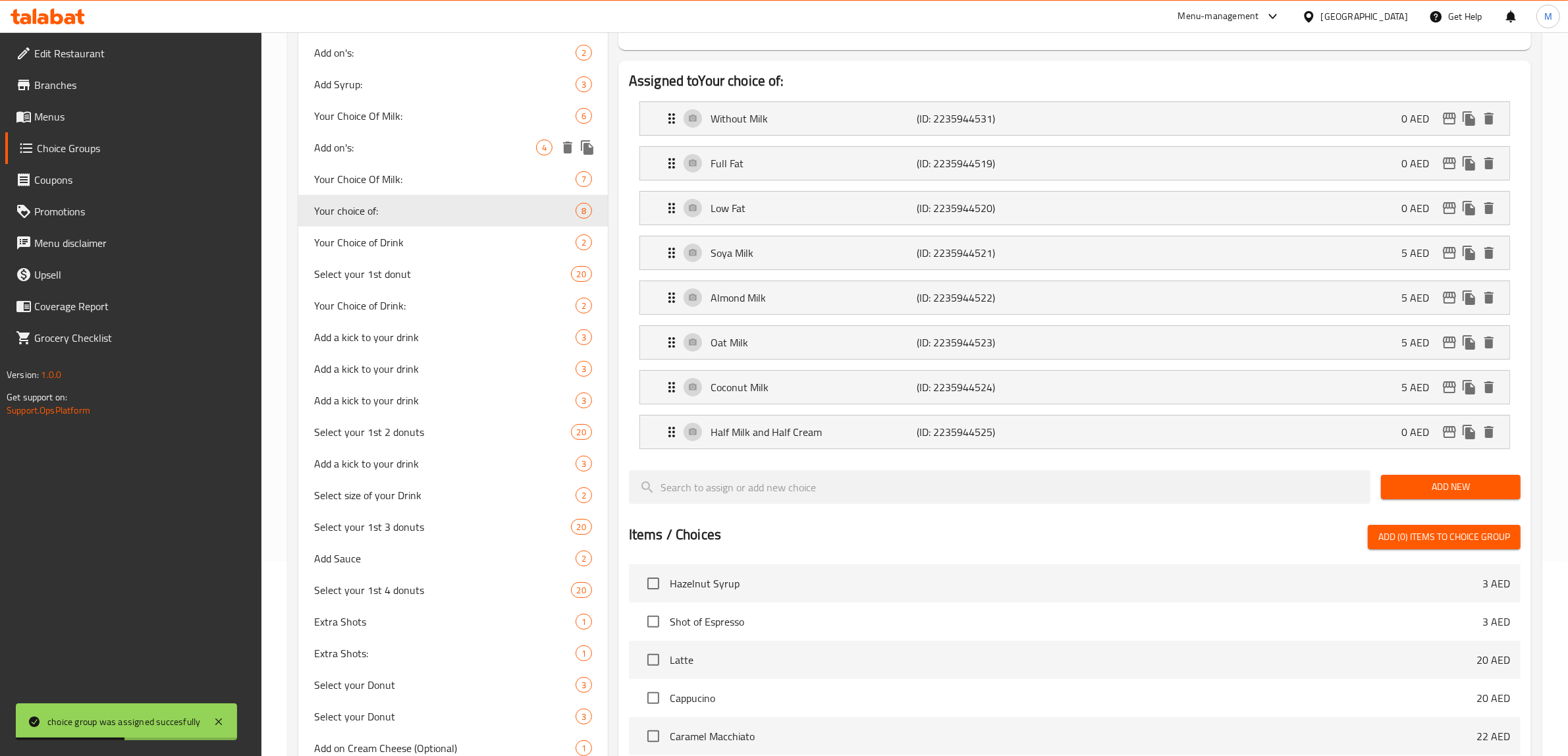
scroll to position [106, 0]
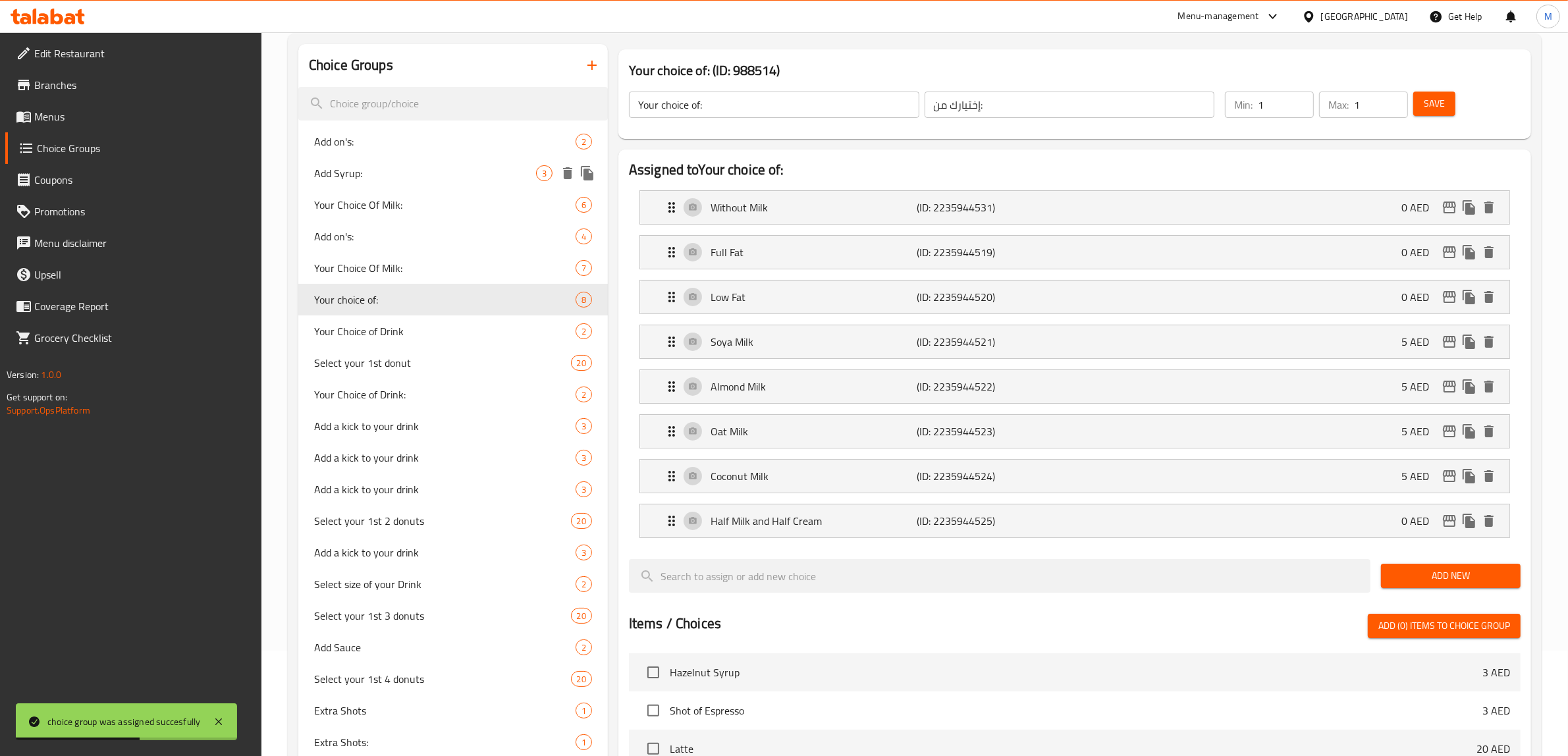
click at [422, 169] on span "Add Syrup:" at bounding box center [425, 173] width 222 height 16
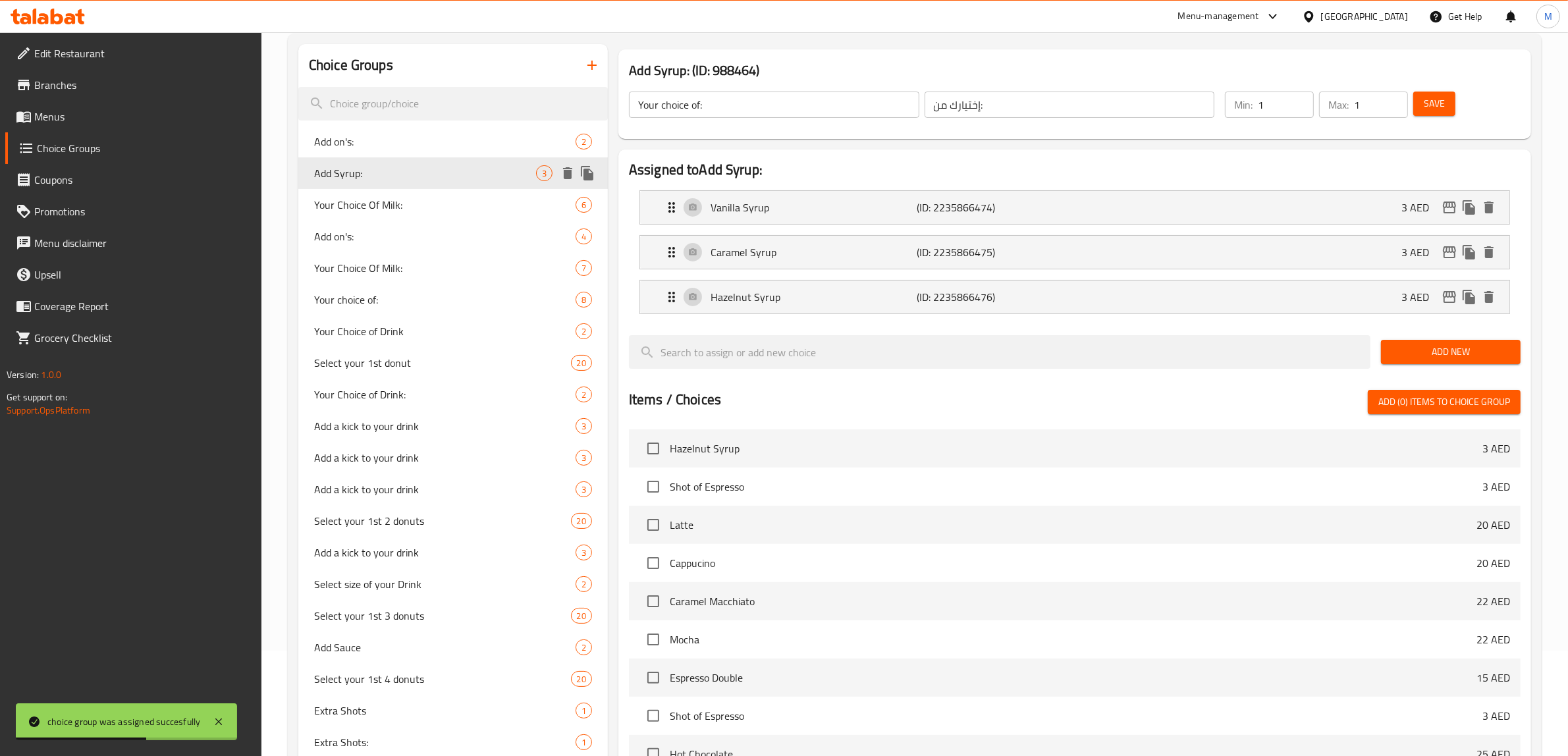
type input "Add Syrup:"
type input "إضافة شراب:"
type input "0"
type input "4"
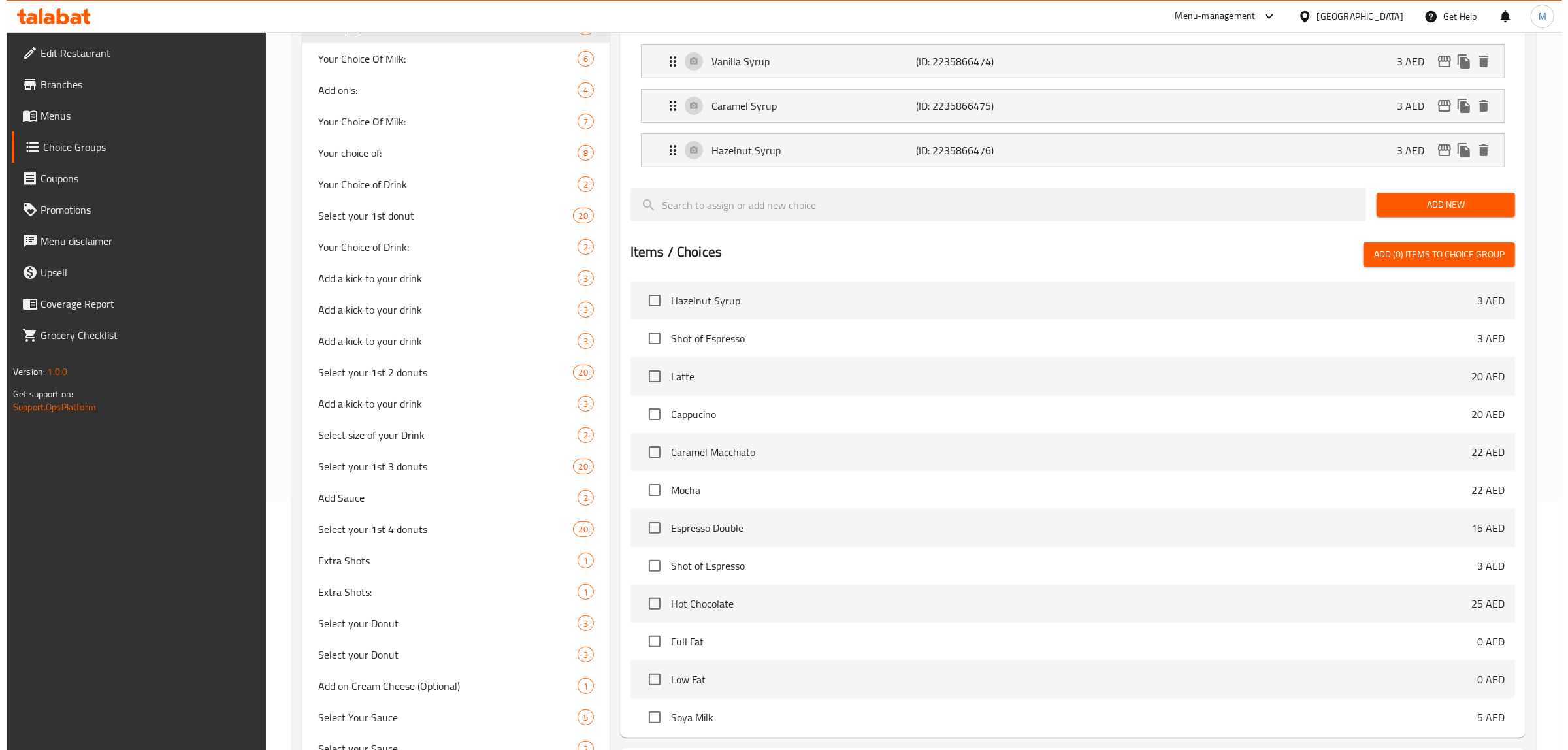
scroll to position [429, 0]
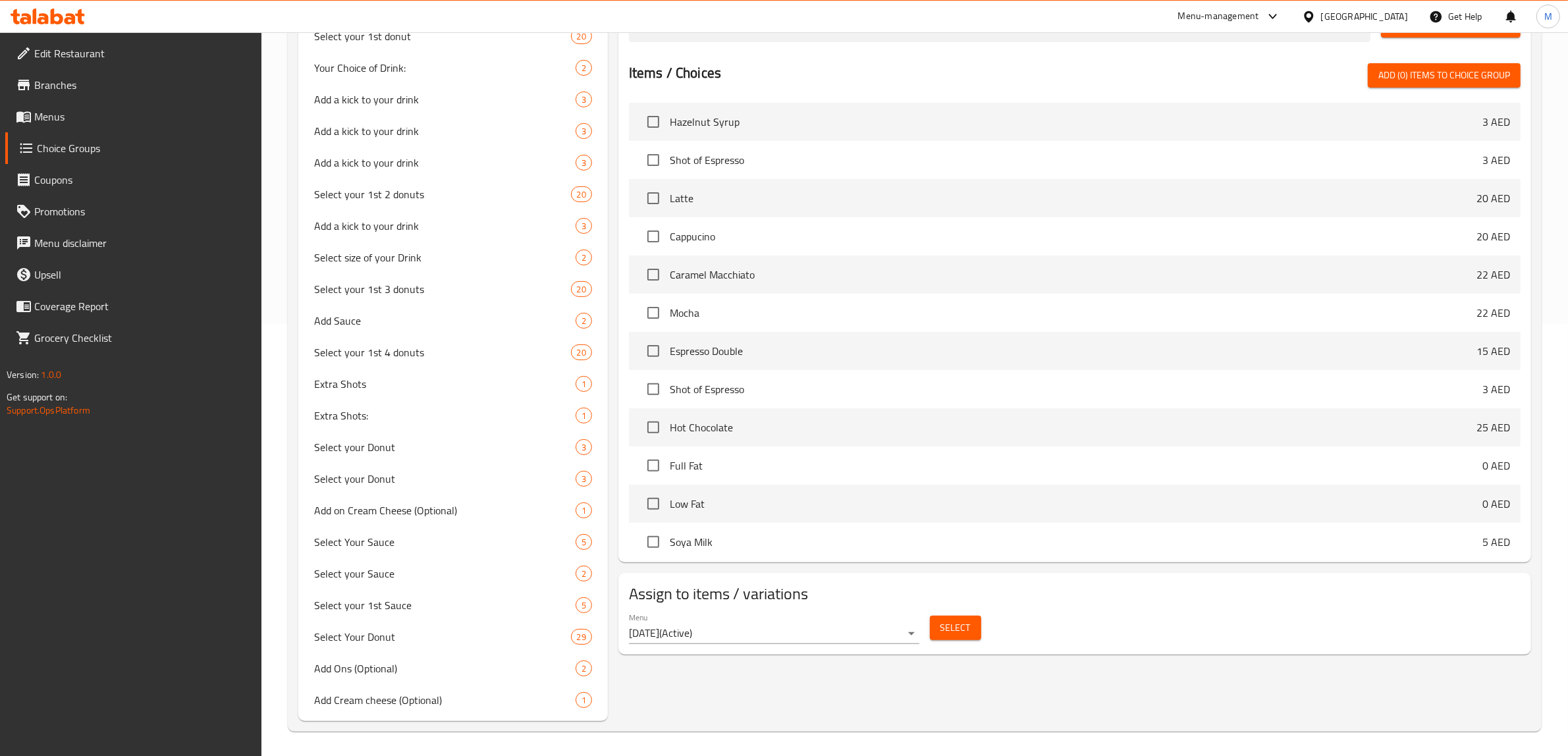
click at [947, 646] on div "Select" at bounding box center [956, 628] width 62 height 35
click at [953, 638] on button "Select" at bounding box center [956, 628] width 51 height 24
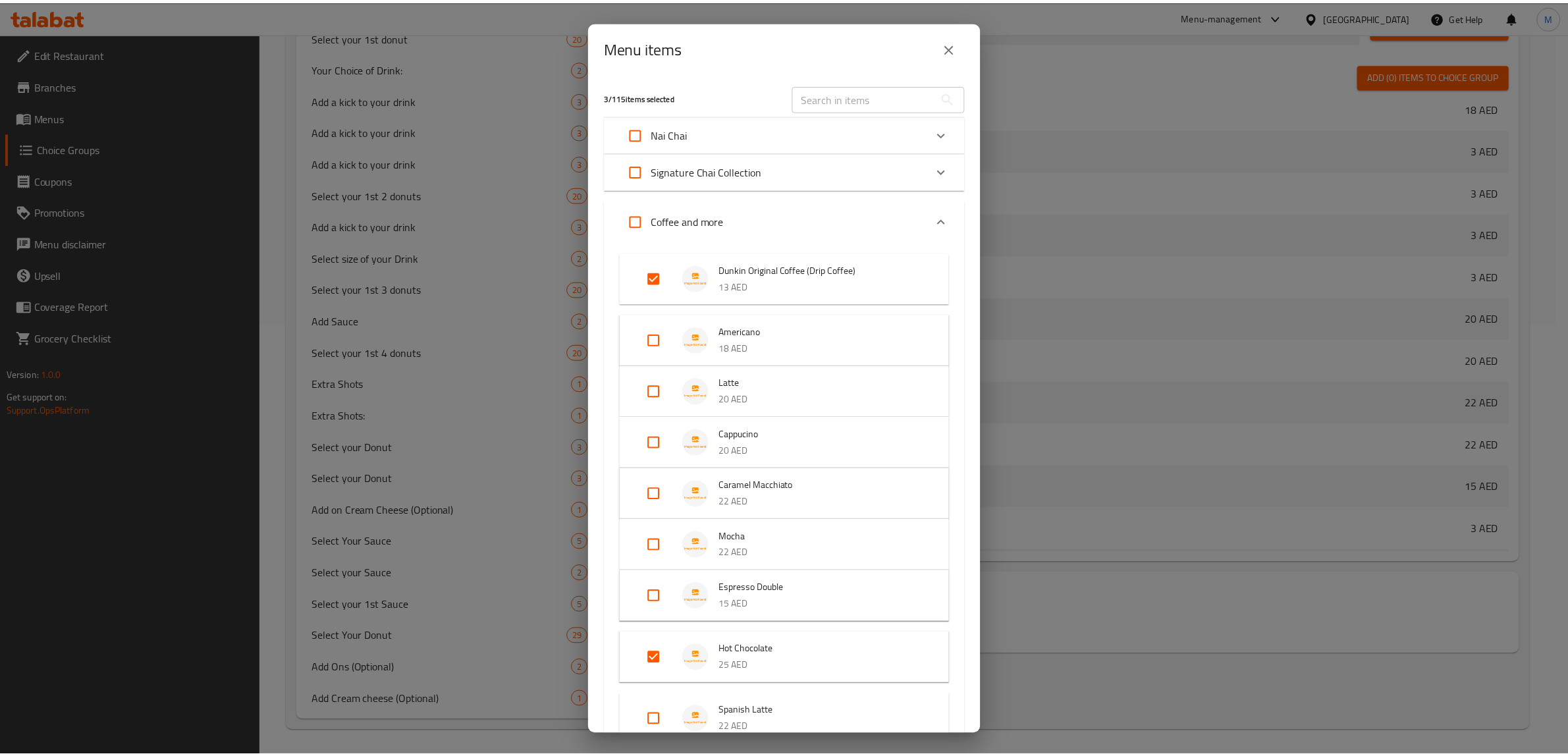
scroll to position [1177, 0]
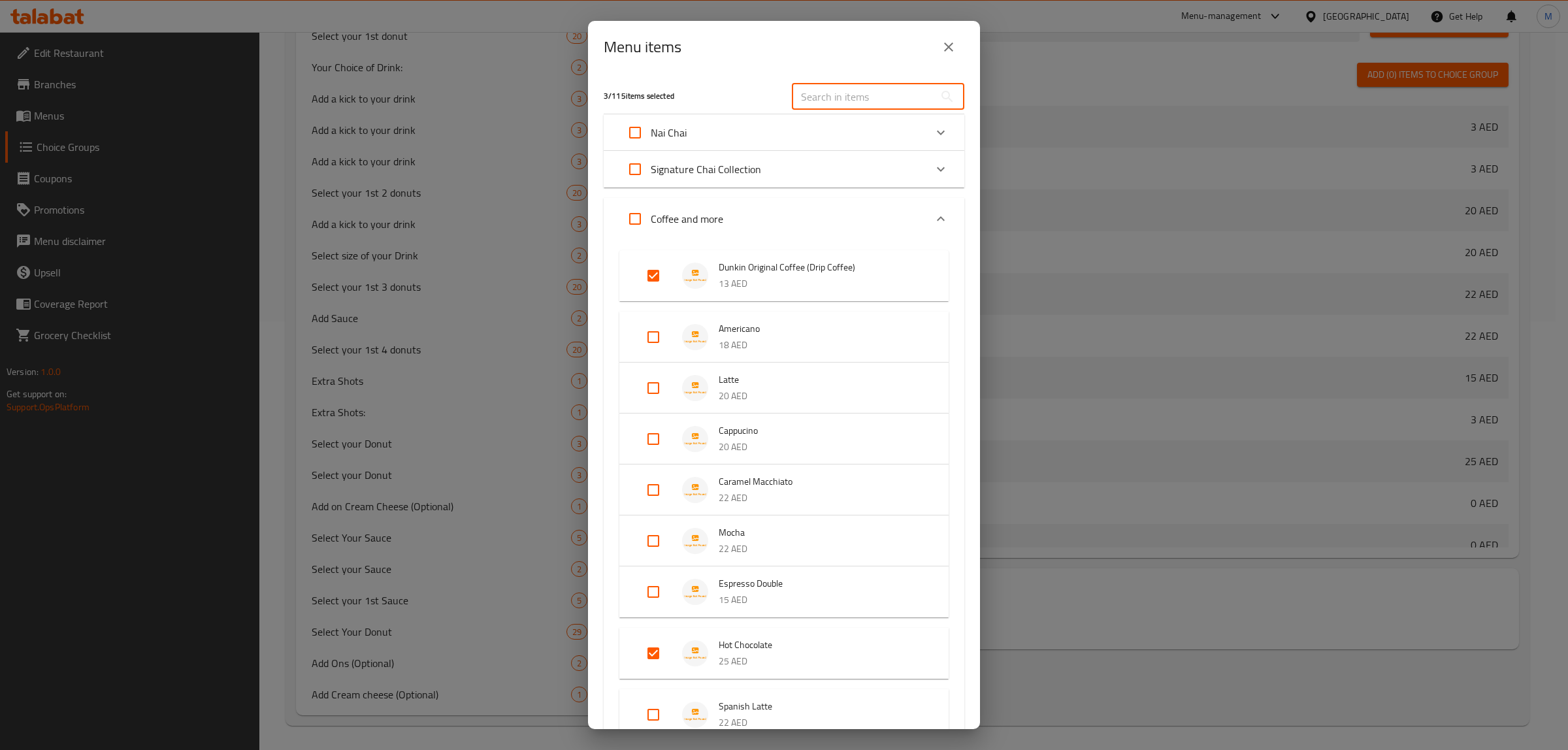
click at [821, 100] on input "text" at bounding box center [863, 97] width 142 height 26
paste input "Iced Coffee (Drip Coffee)"
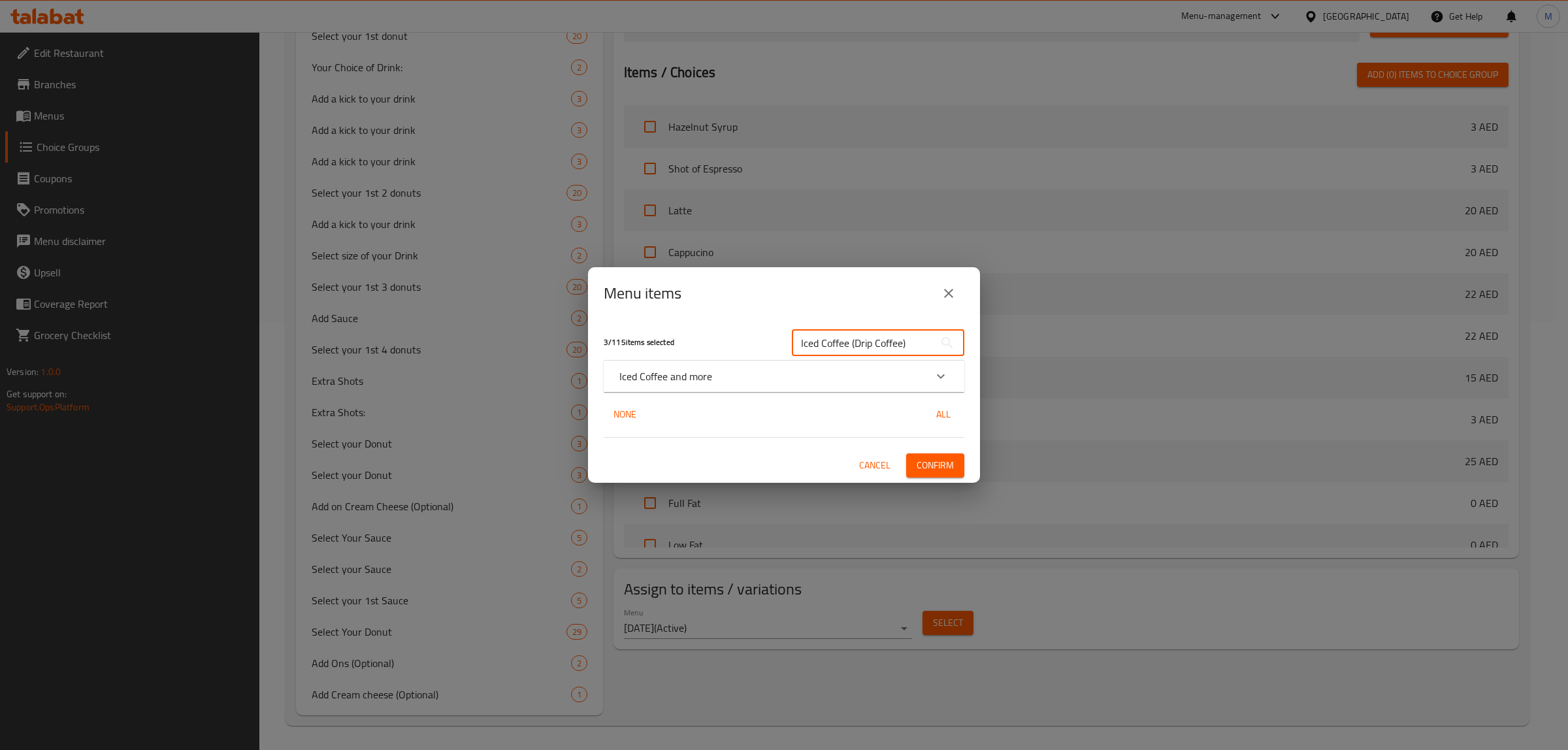
type input "Iced Coffee (Drip Coffee)"
click at [725, 379] on div "Iced Coffee and more" at bounding box center [772, 376] width 306 height 16
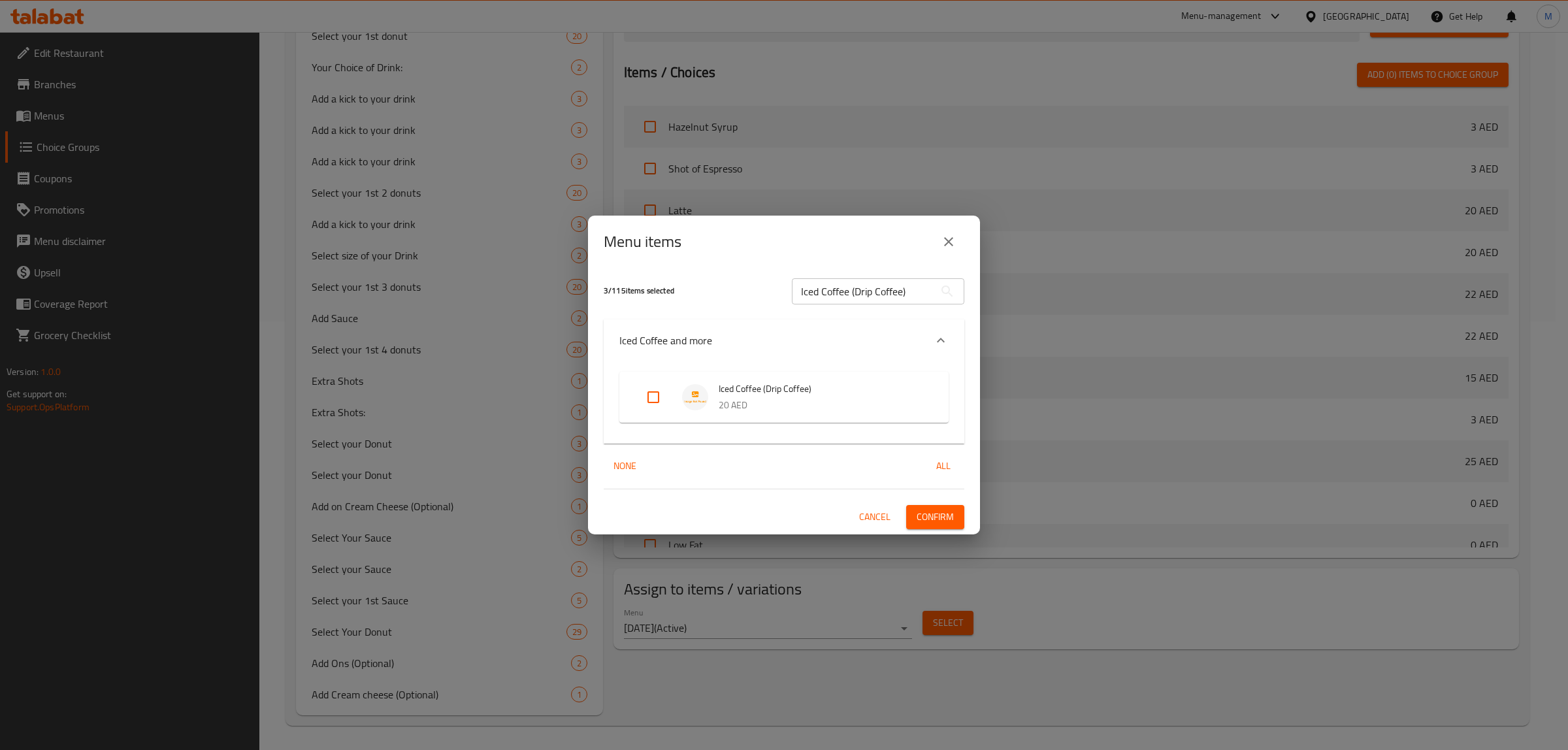
click at [659, 409] on input "Expand" at bounding box center [653, 397] width 31 height 31
checkbox input "true"
click at [942, 512] on span "Confirm" at bounding box center [936, 517] width 37 height 16
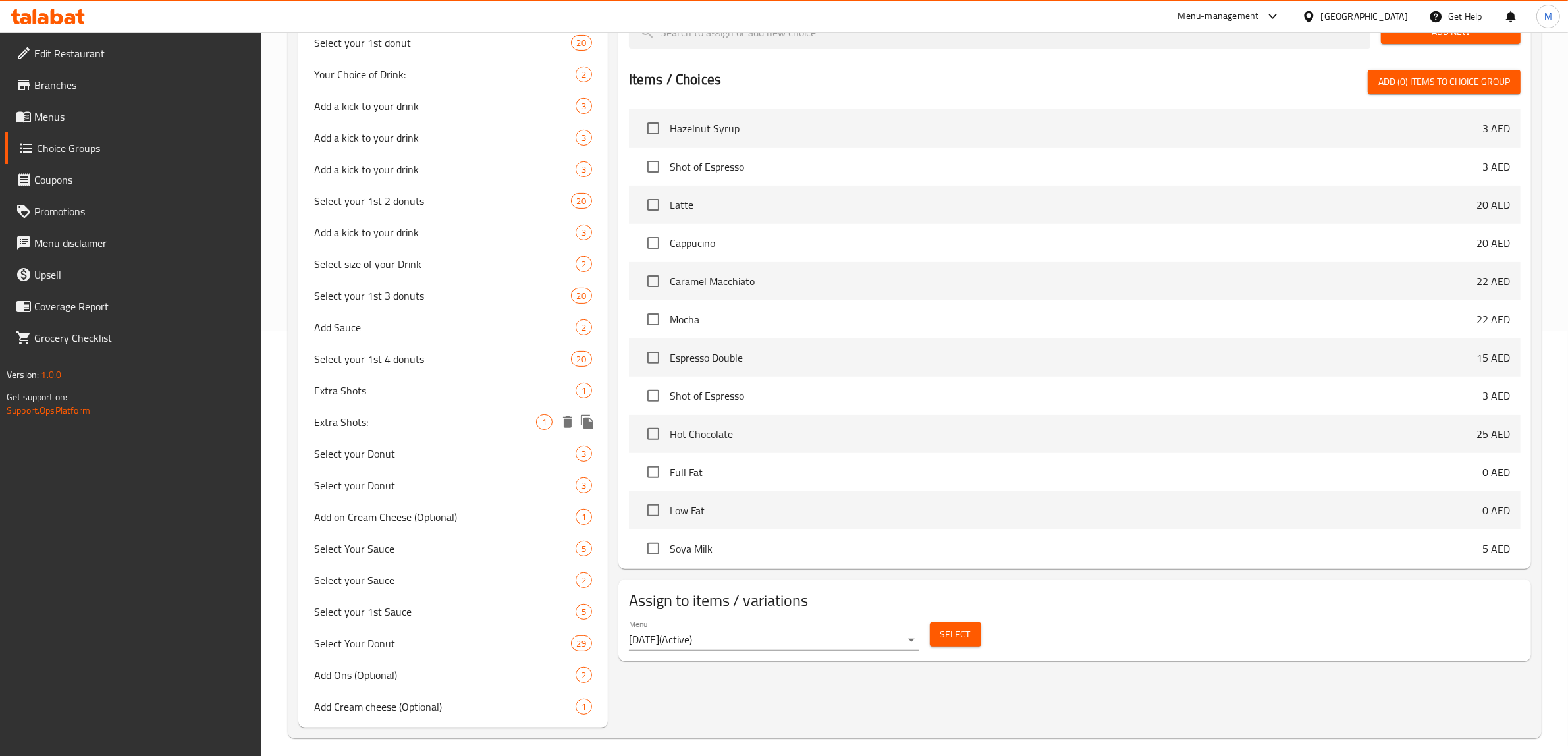
scroll to position [432, 0]
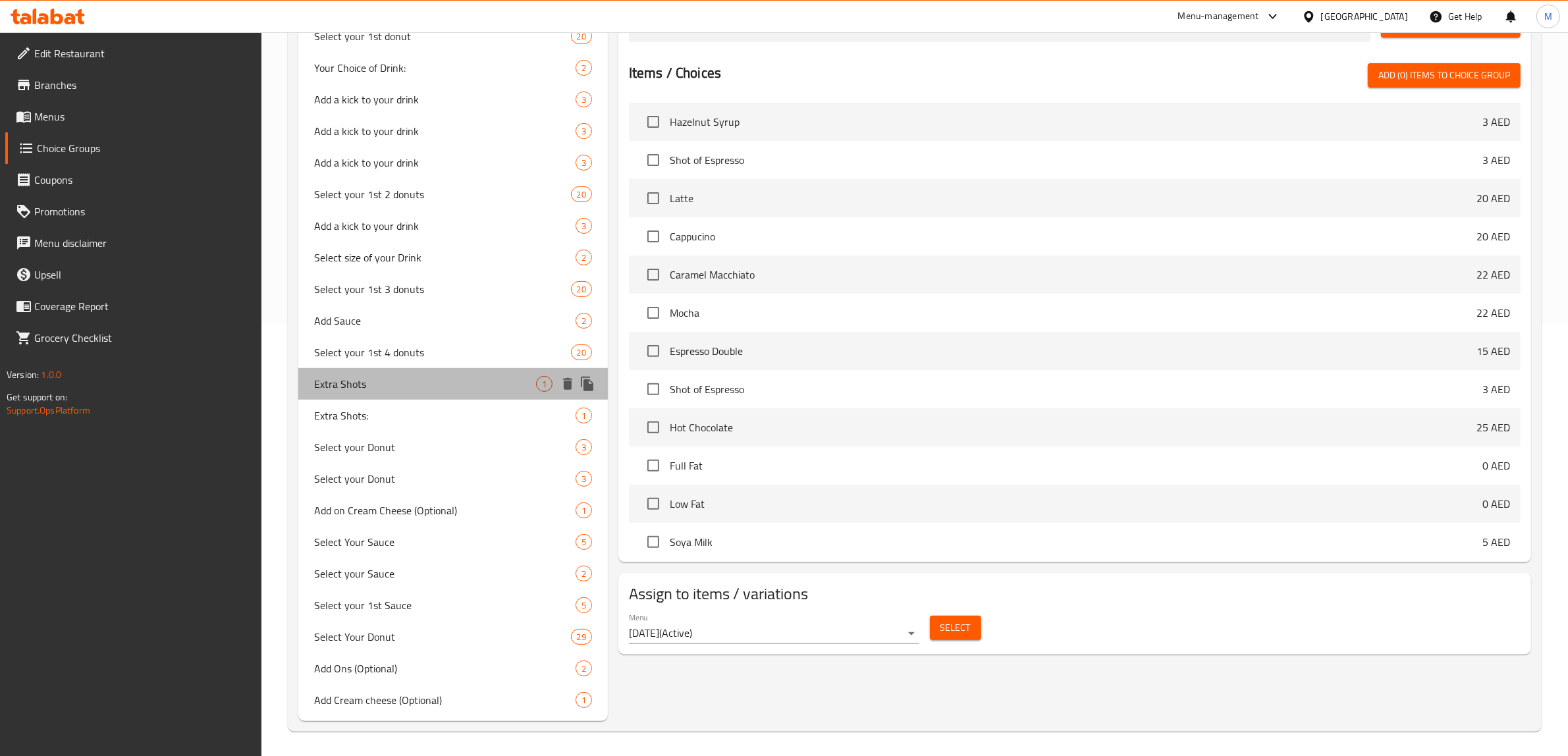
click at [426, 394] on div "Extra Shots 1" at bounding box center [453, 384] width 309 height 32
type input "Extra Shots"
type input "لقطات إضافية"
type input "50"
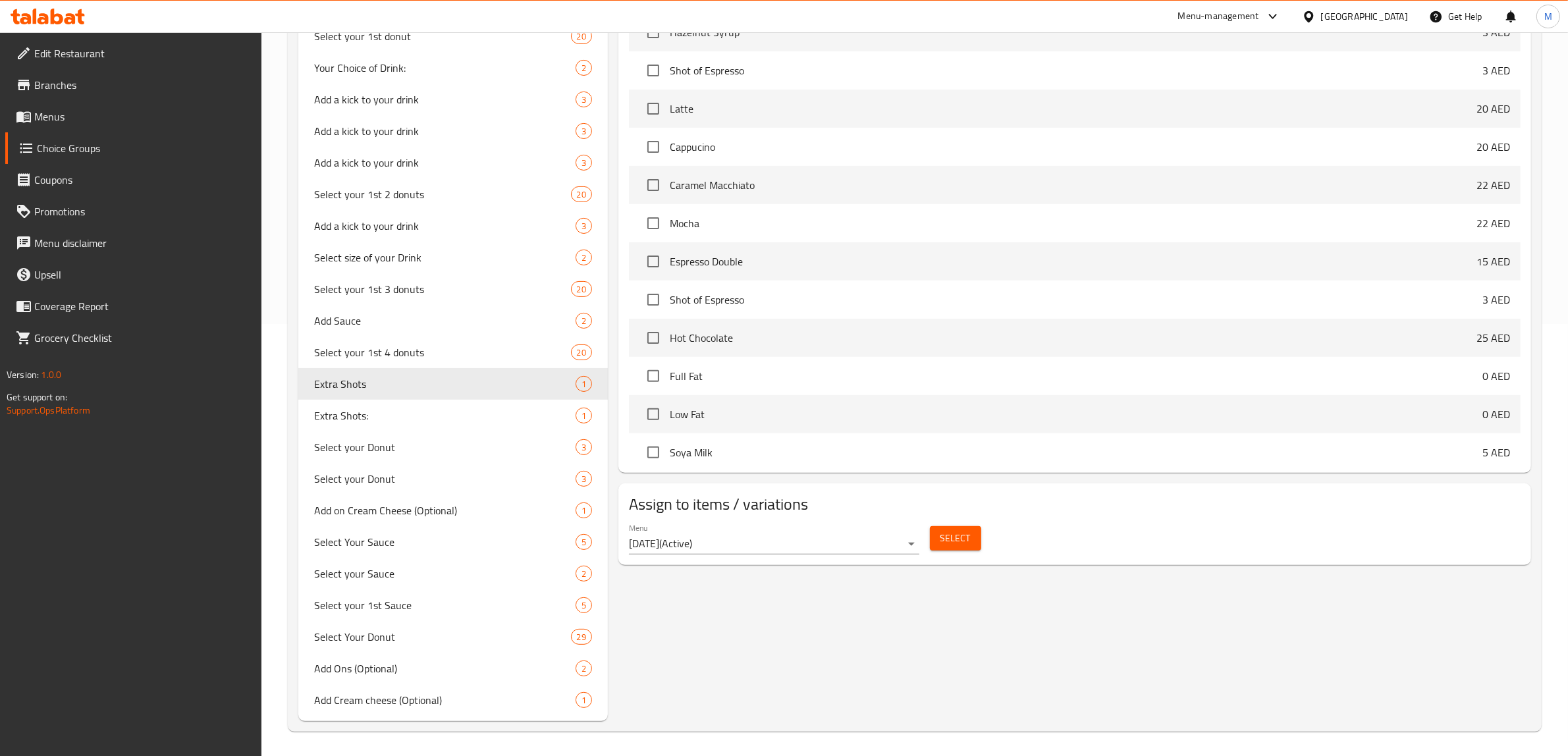
click at [946, 538] on span "Select" at bounding box center [956, 539] width 30 height 17
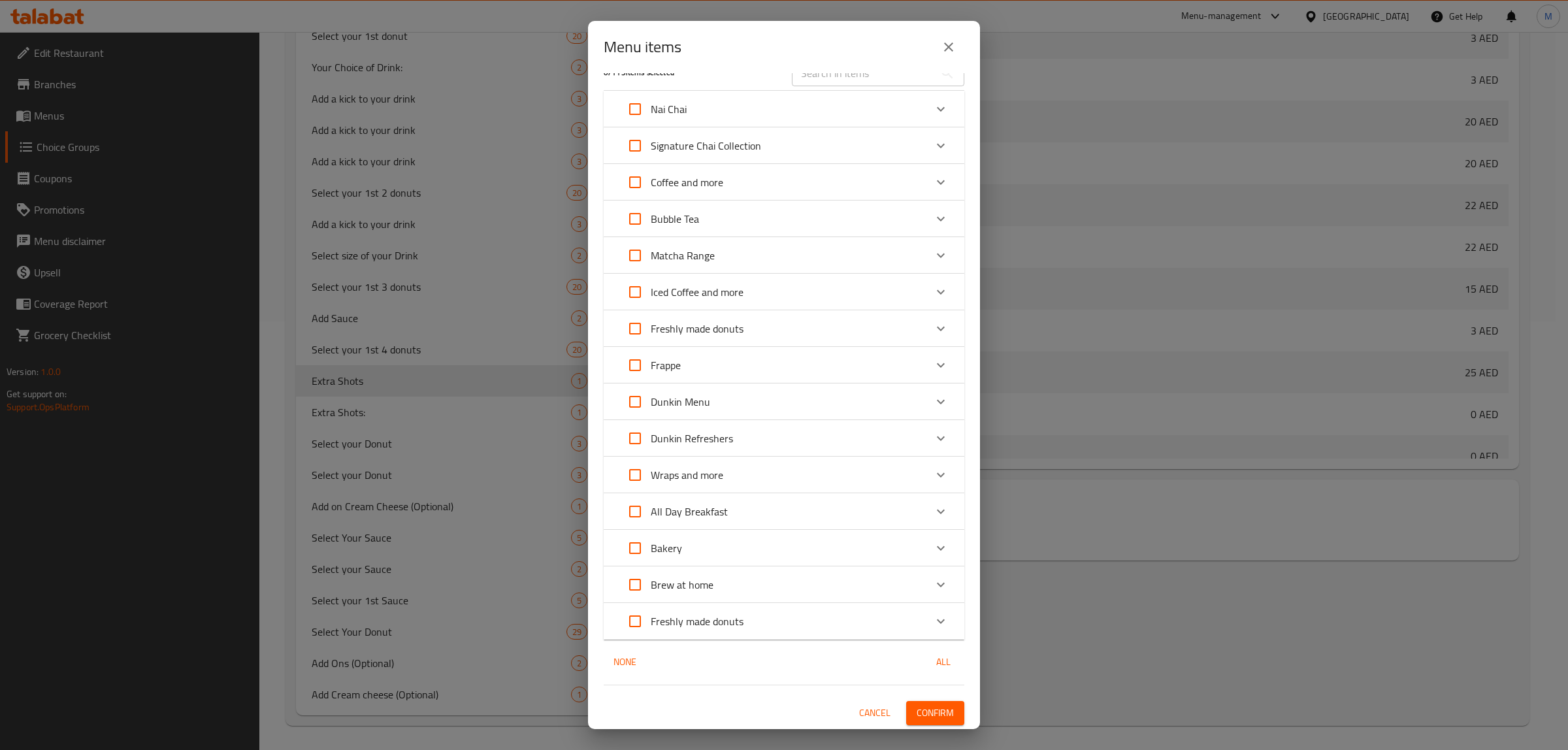
scroll to position [0, 0]
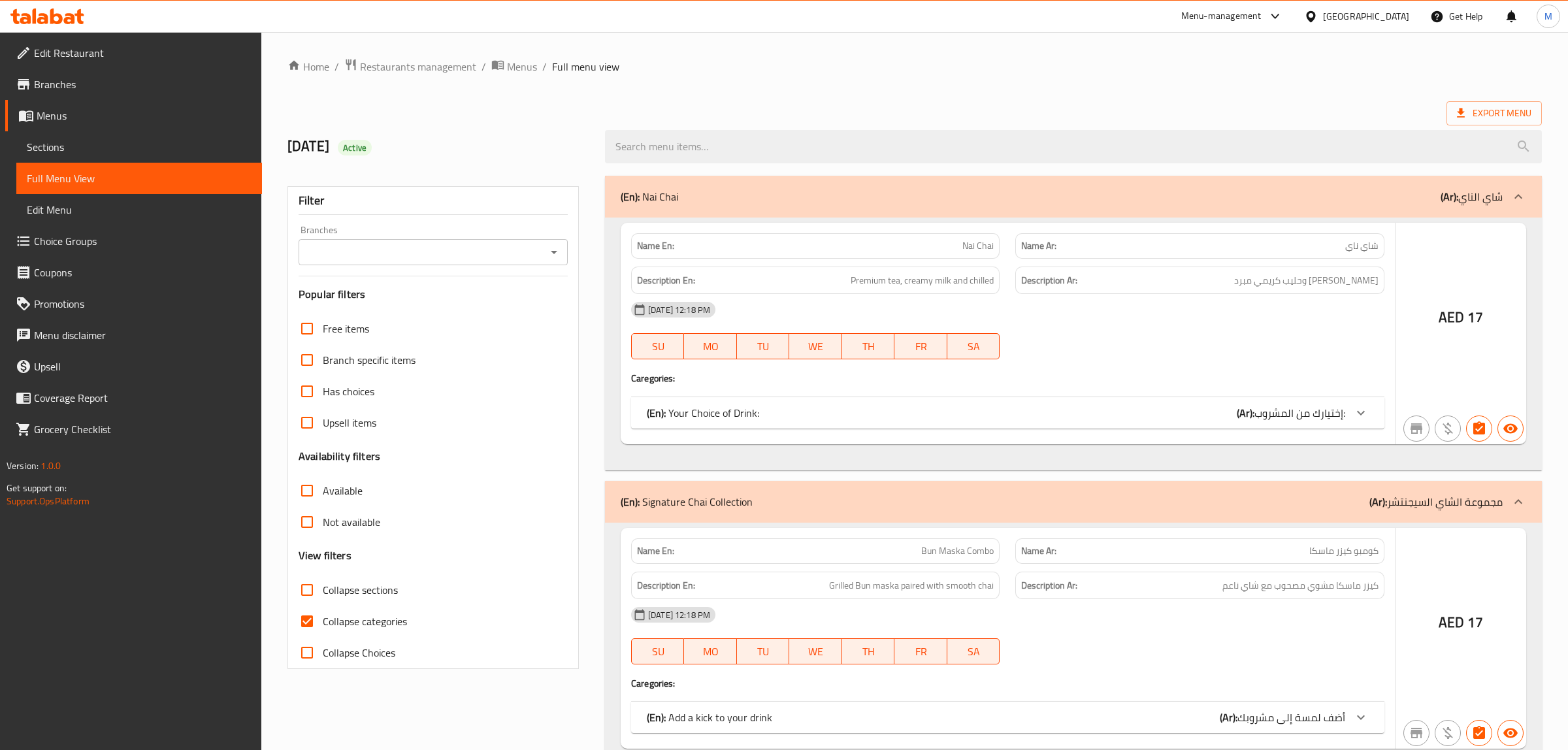
click at [116, 145] on div at bounding box center [784, 375] width 1568 height 750
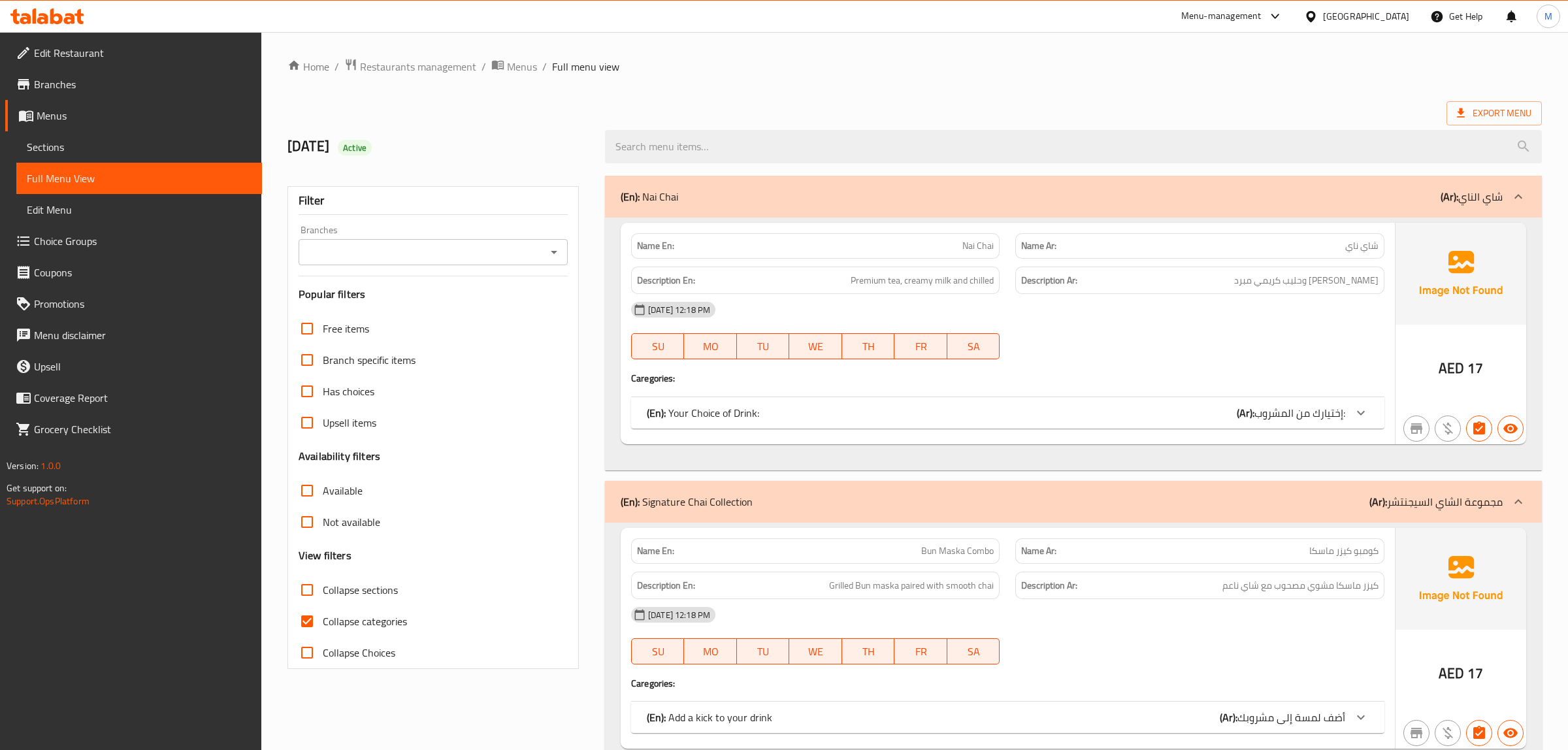
click at [43, 141] on span "Sections" at bounding box center [139, 147] width 225 height 16
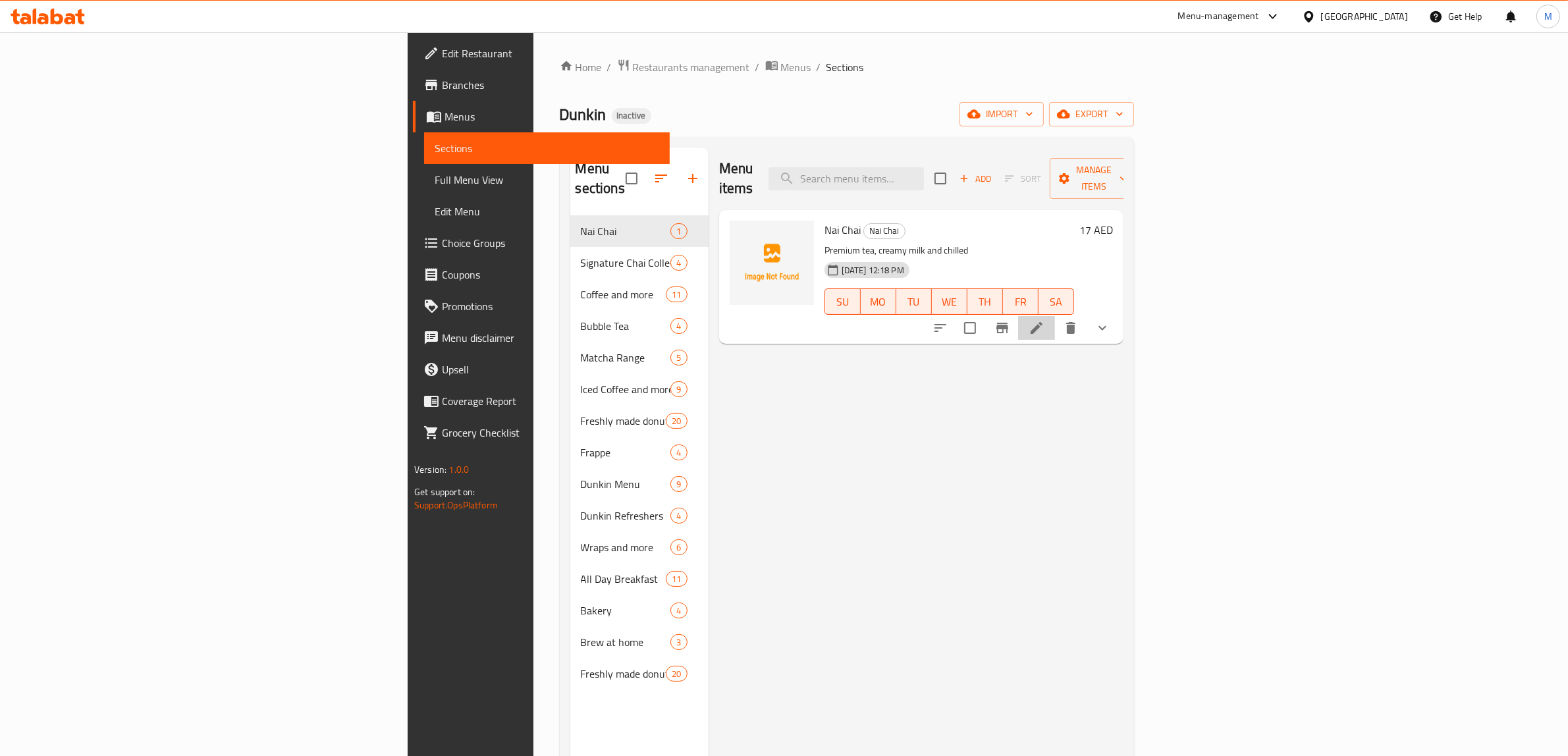
click at [1045, 320] on icon at bounding box center [1036, 327] width 16 height 16
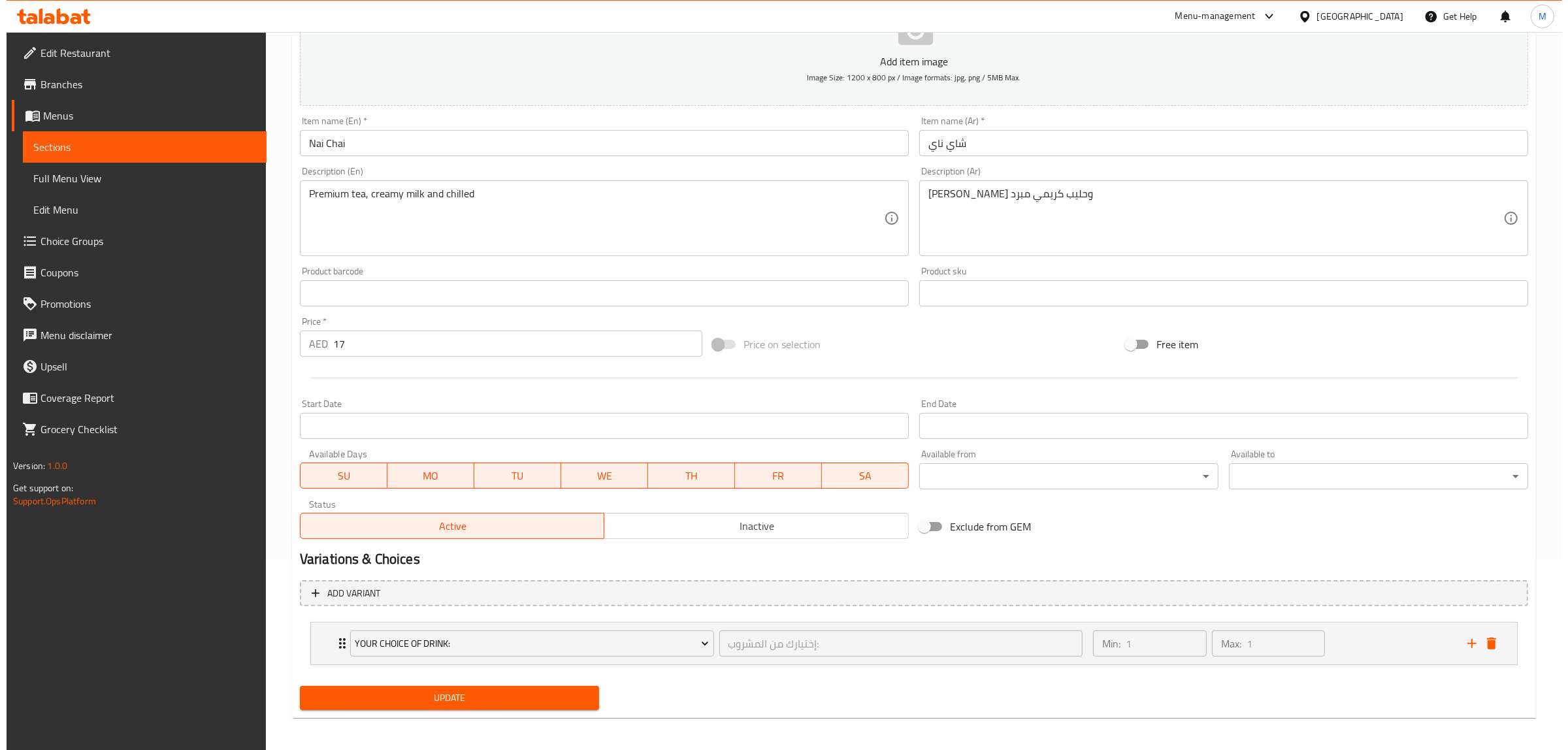
scroll to position [193, 0]
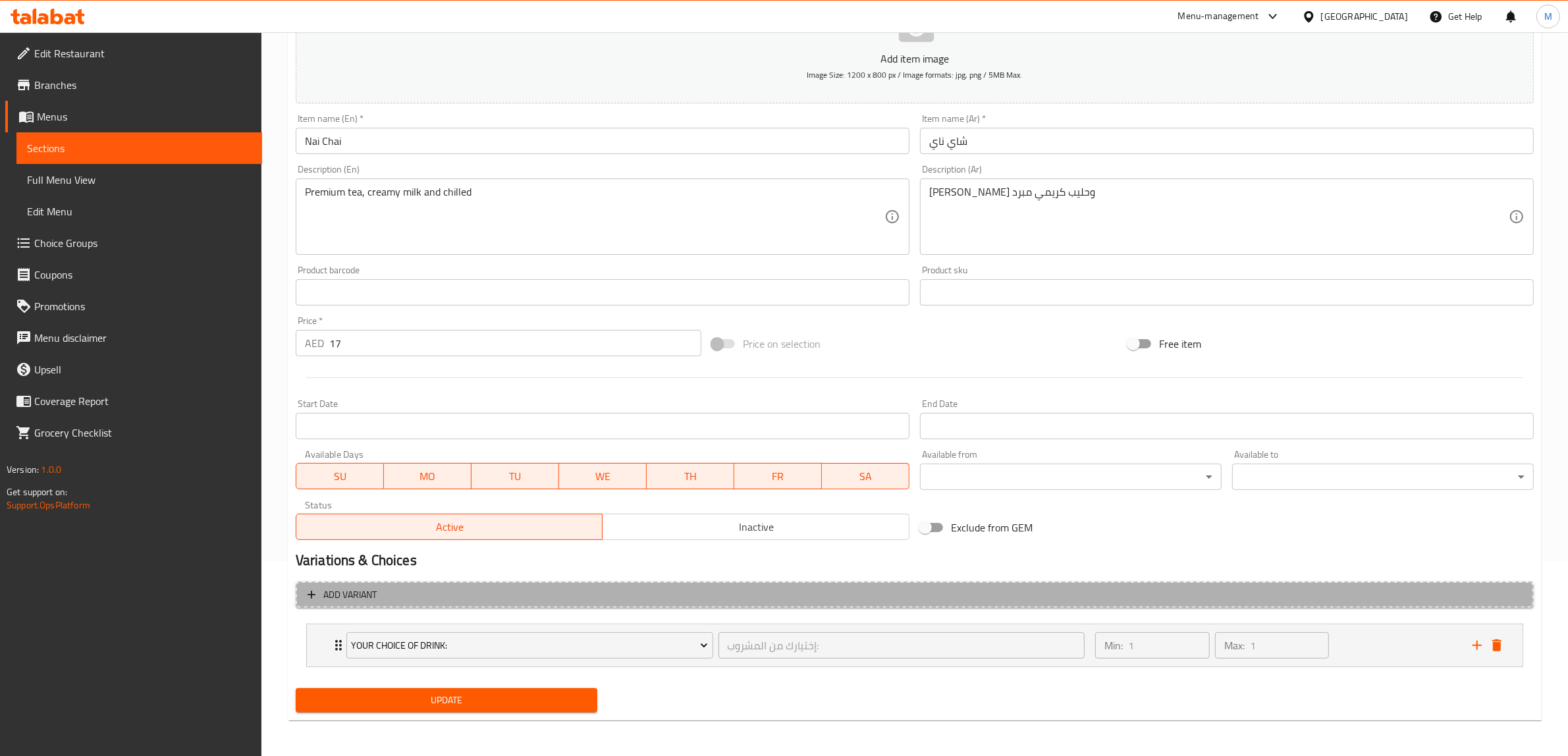
click at [1319, 596] on span "Add variant" at bounding box center [915, 595] width 1214 height 17
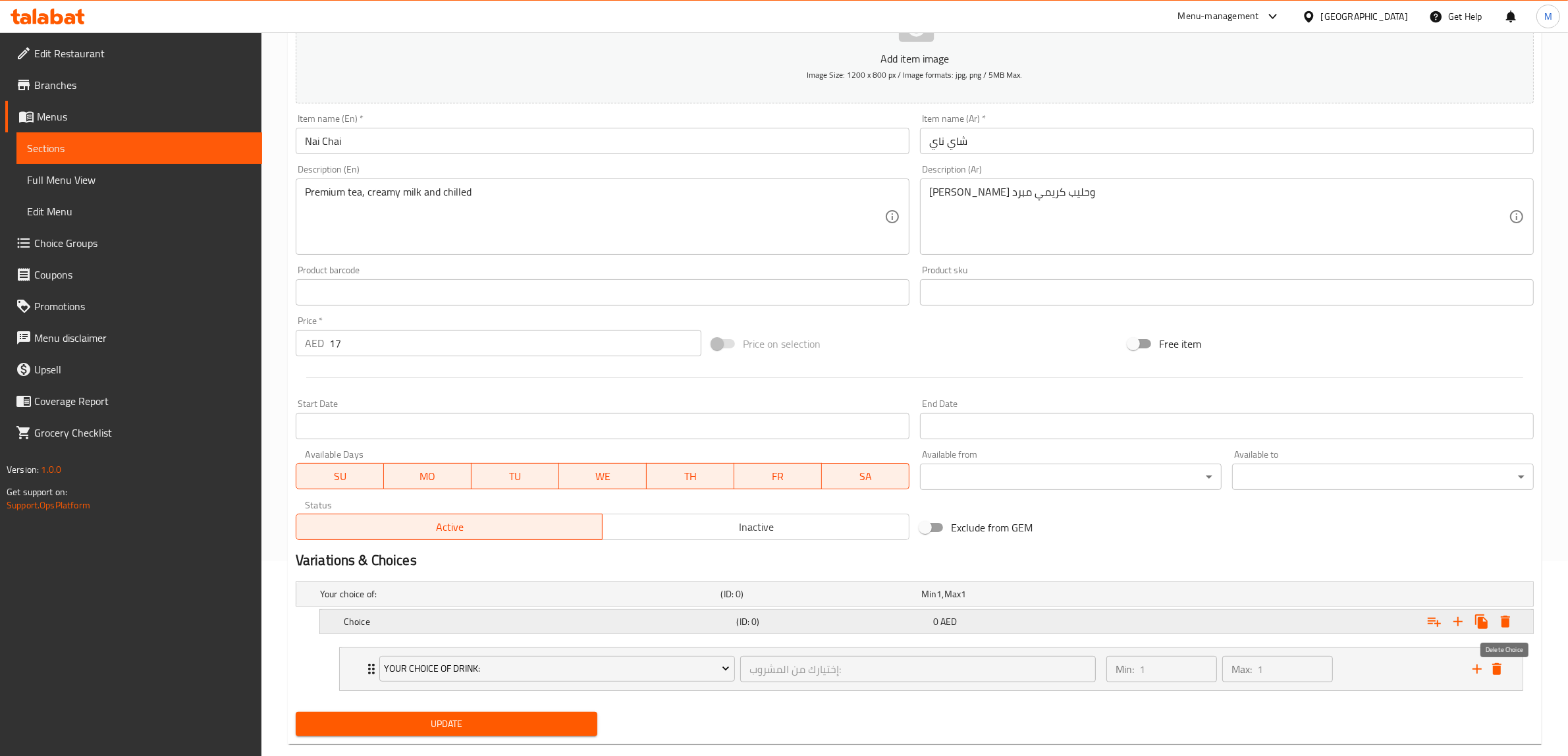
click at [1508, 627] on icon "Expand" at bounding box center [1505, 622] width 9 height 12
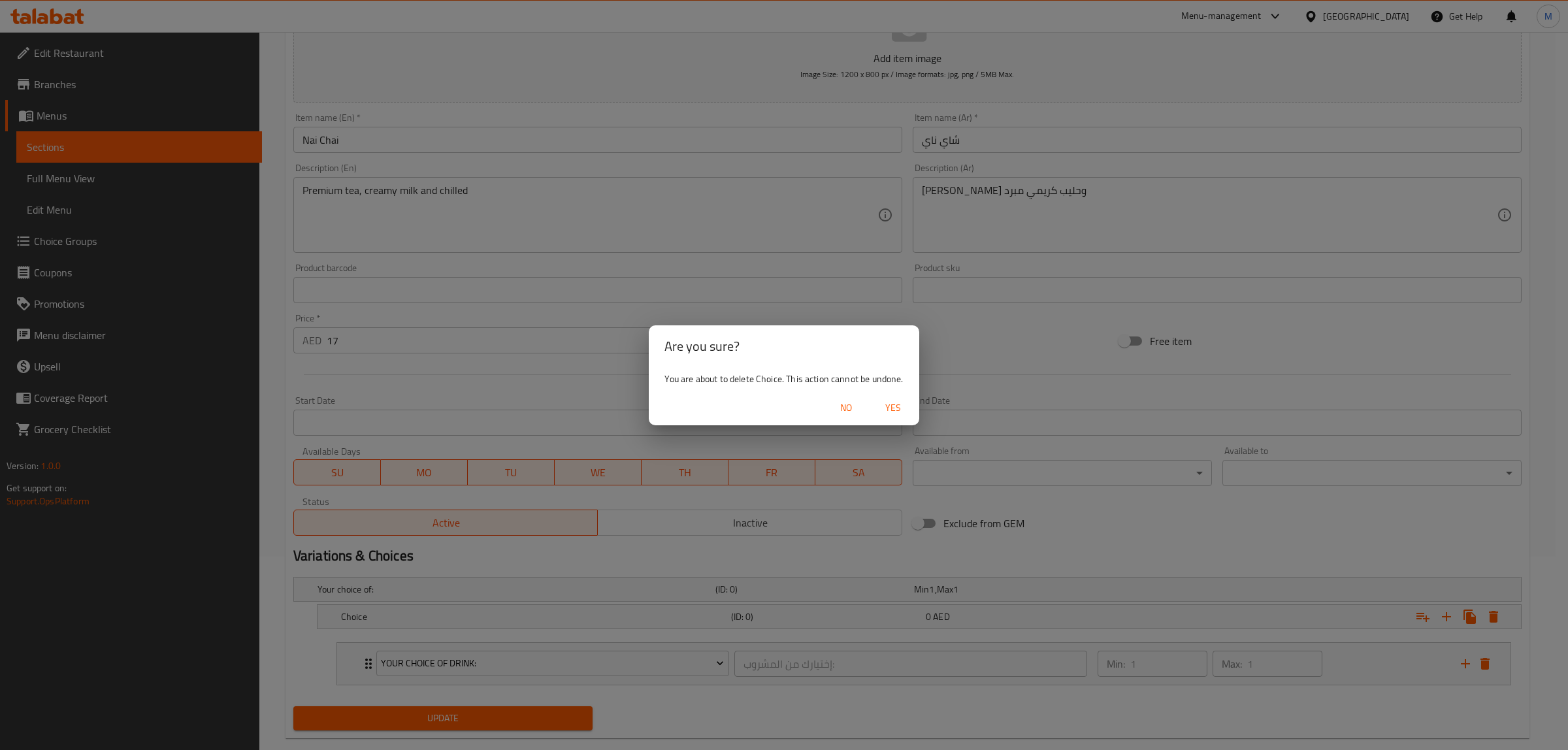
click at [896, 407] on span "Yes" at bounding box center [894, 408] width 31 height 16
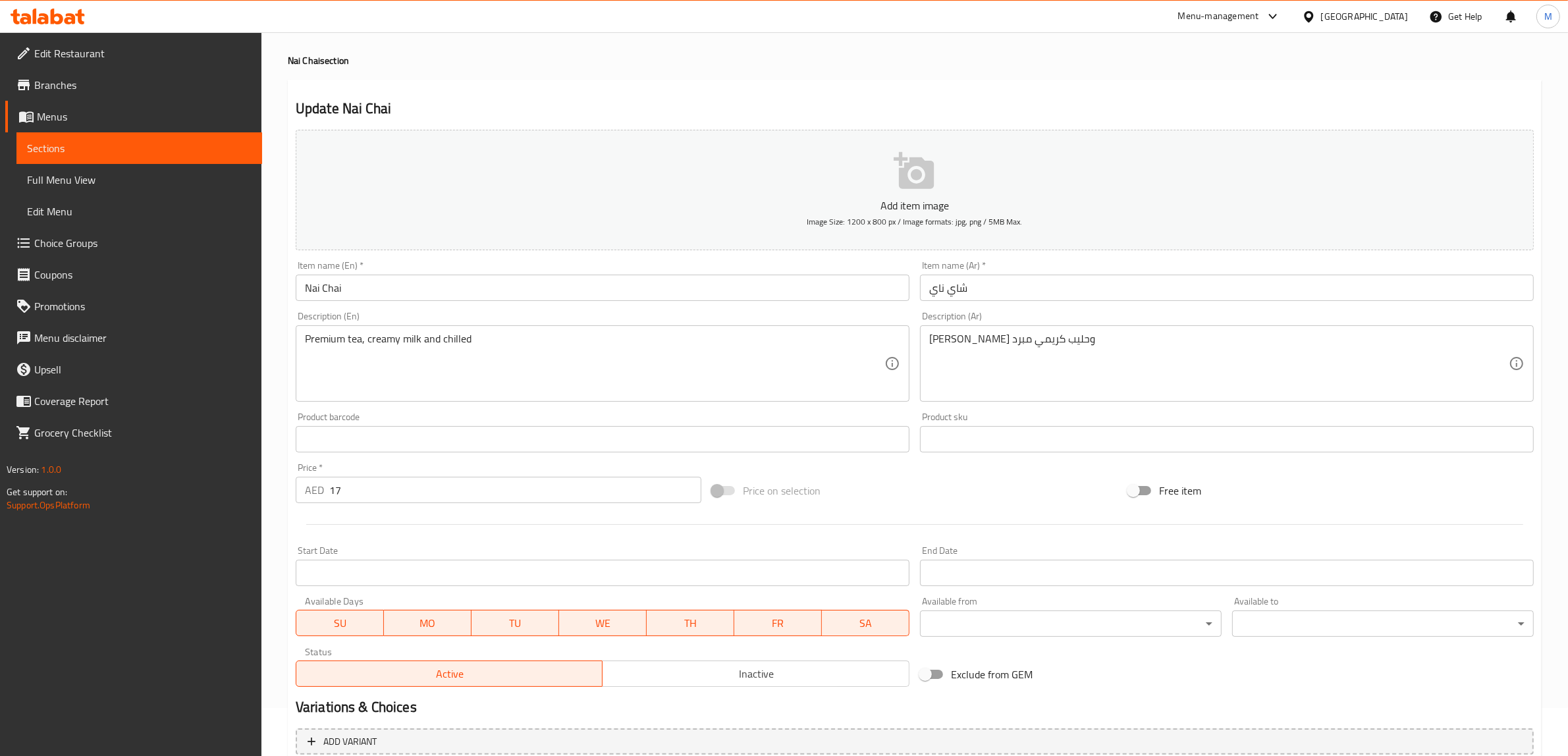
scroll to position [0, 0]
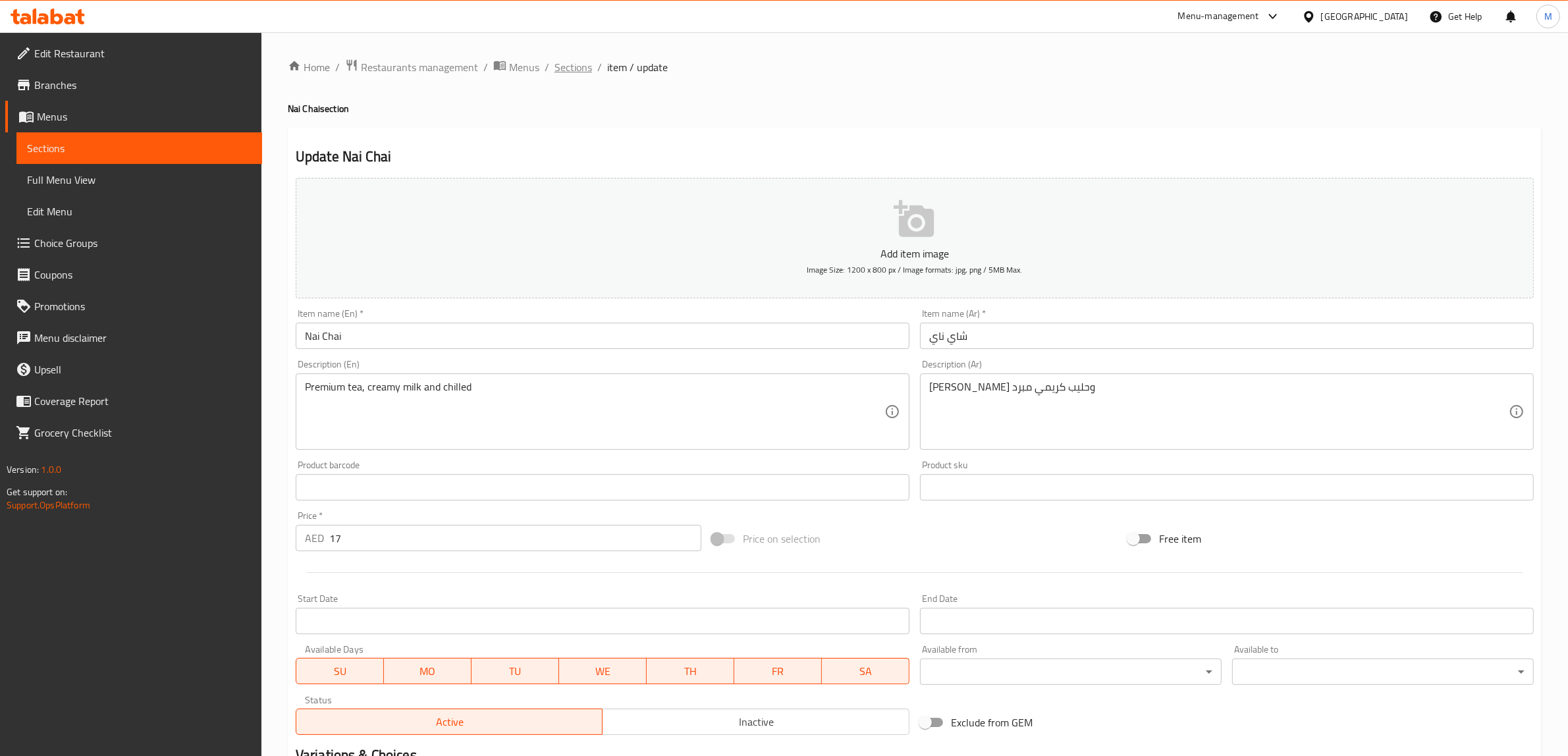
click at [567, 63] on span "Sections" at bounding box center [573, 67] width 38 height 16
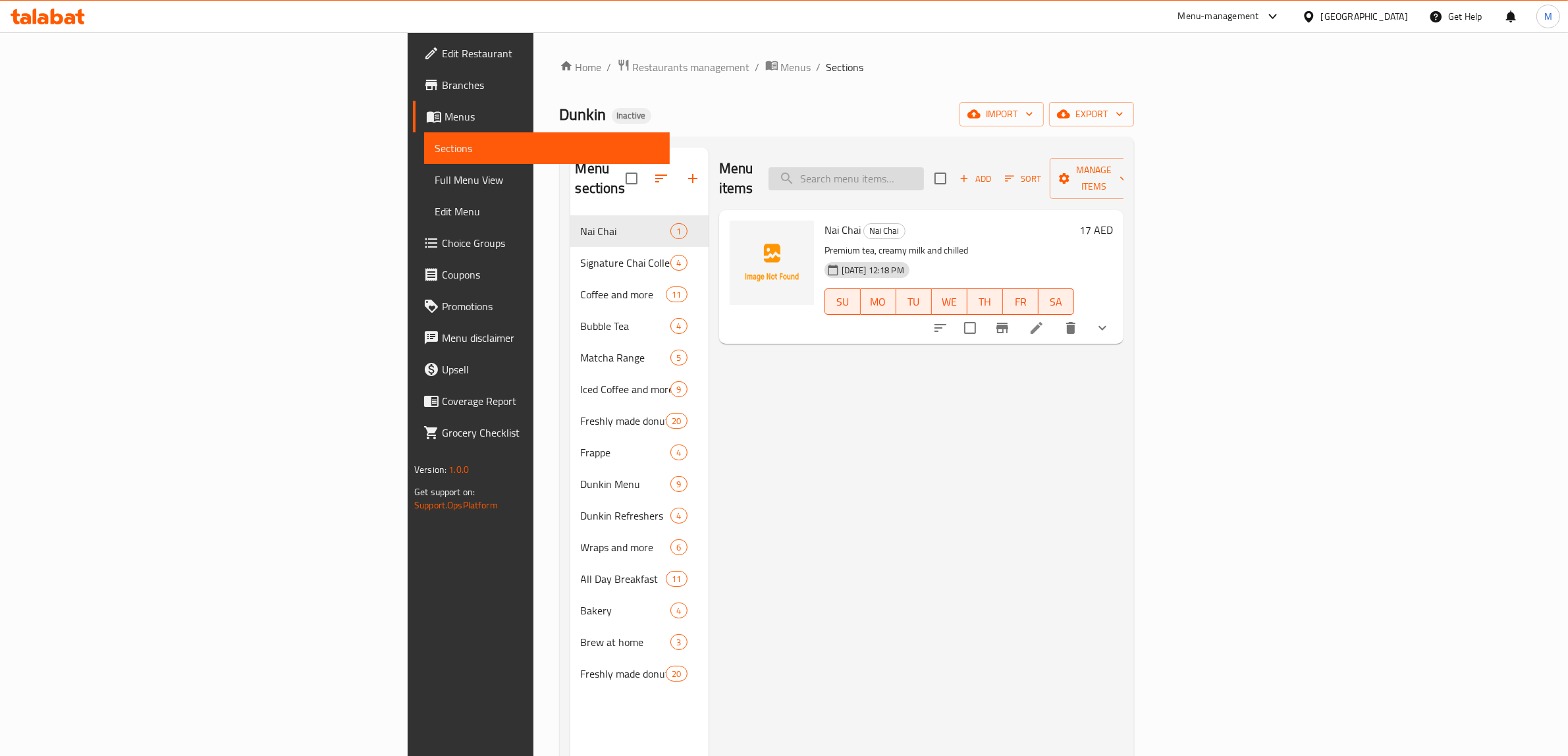
click at [924, 167] on input "search" at bounding box center [846, 179] width 155 height 23
paste input "Iced Coffee (Drip Coffee)"
click at [1110, 320] on icon "show more" at bounding box center [1102, 327] width 16 height 16
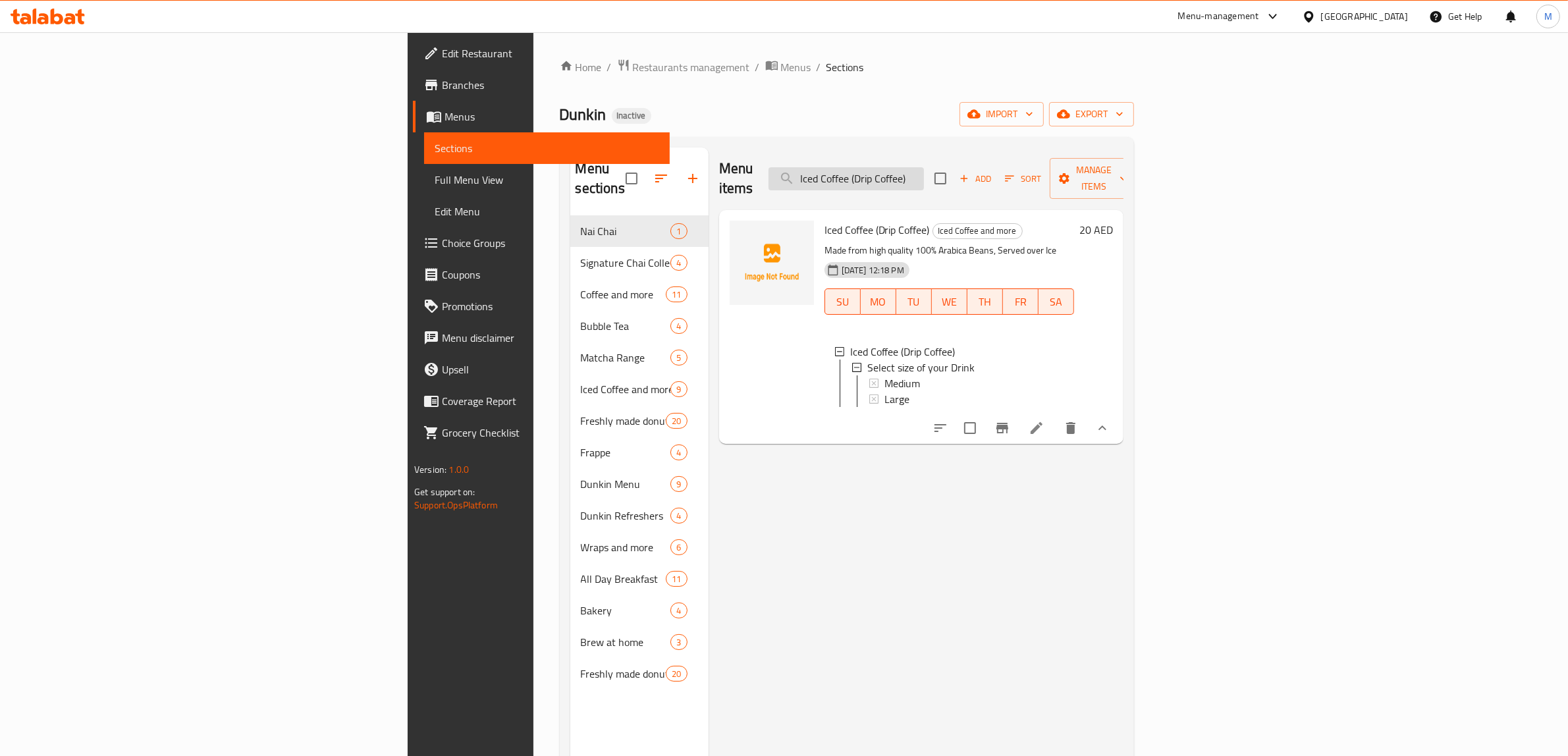
click at [924, 170] on input "Iced Coffee (Drip Coffee)" at bounding box center [846, 179] width 155 height 23
paste input "Spanish Latte"
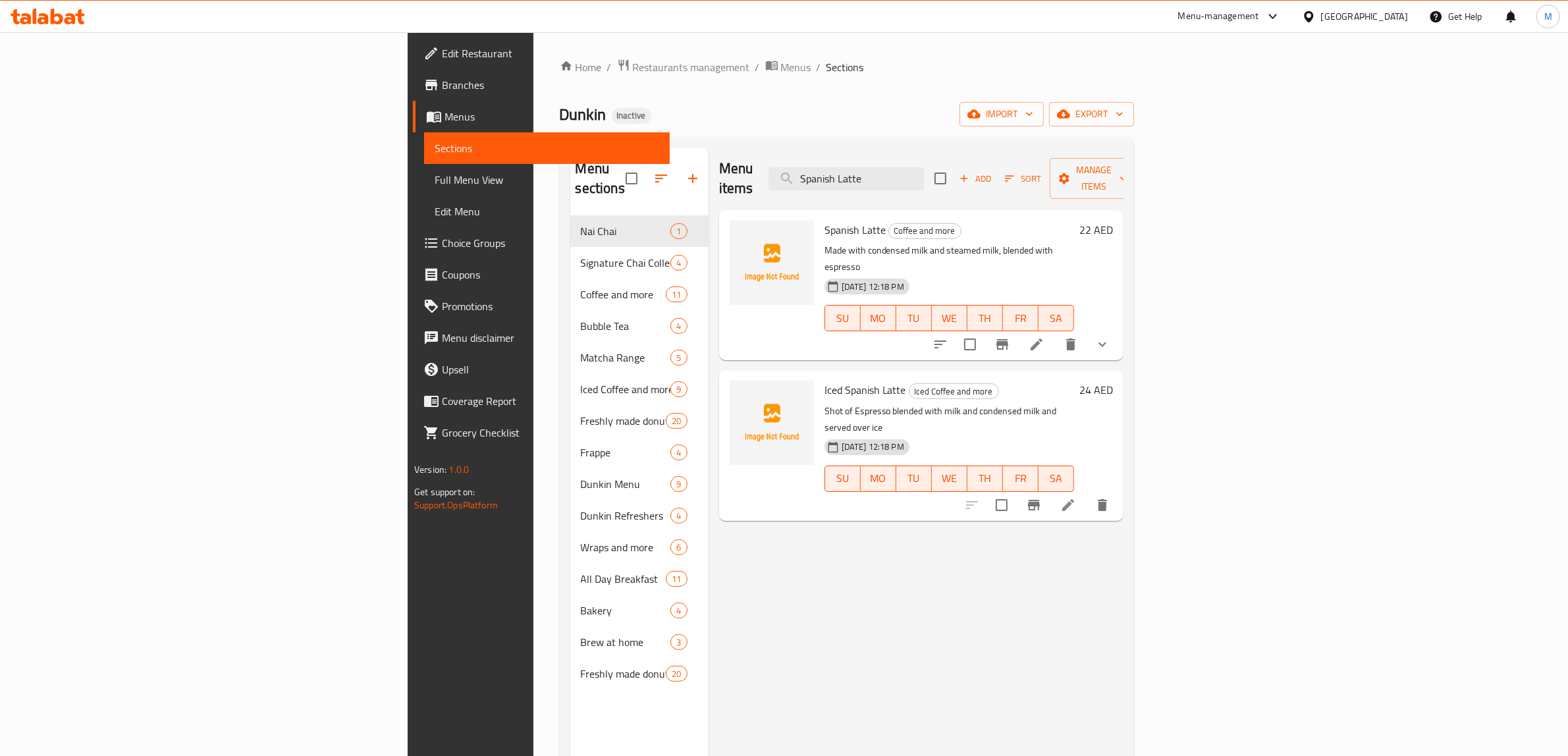
type input "Spanish Latte"
click at [1110, 337] on icon "show more" at bounding box center [1102, 344] width 16 height 16
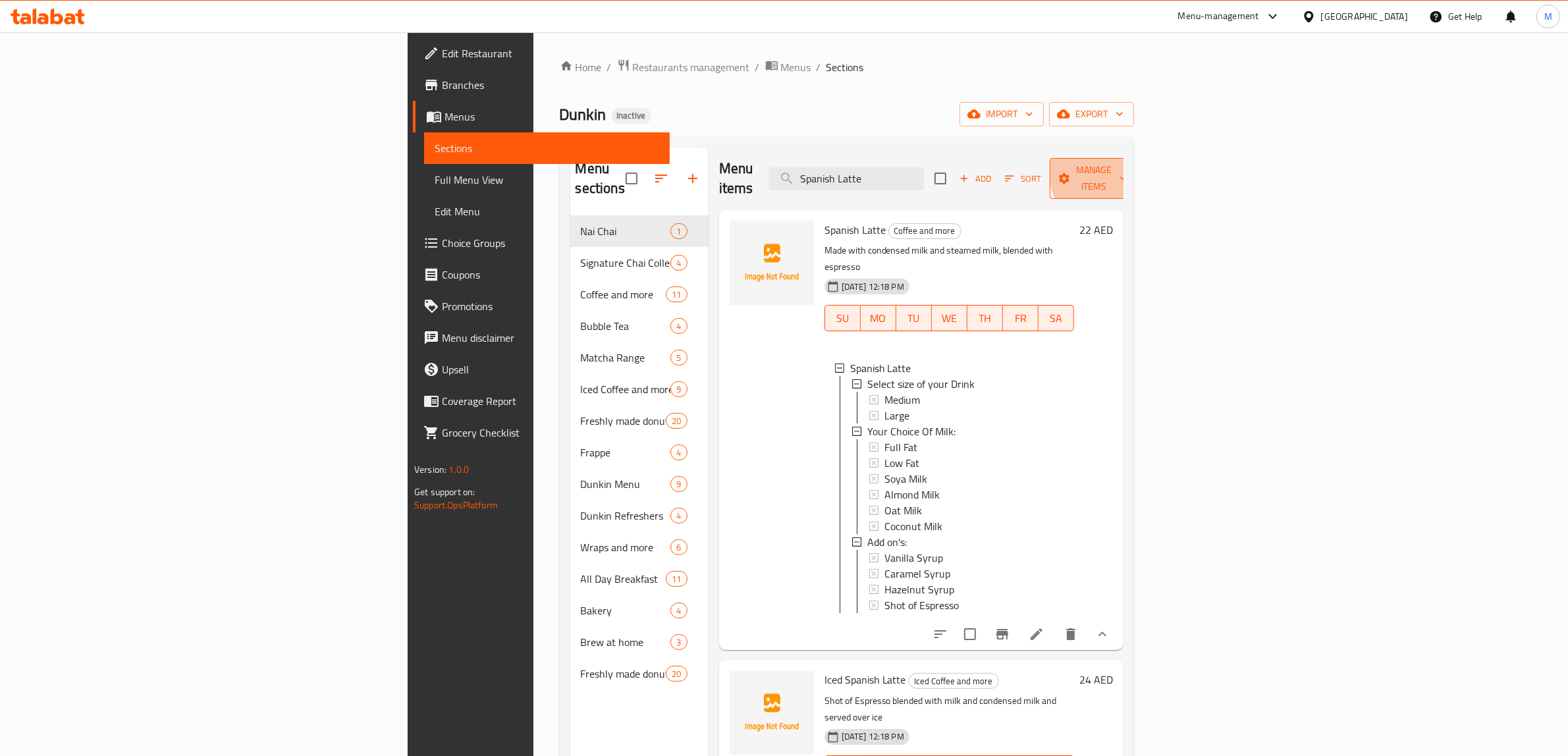
click at [1128, 163] on span "Manage items" at bounding box center [1094, 179] width 67 height 33
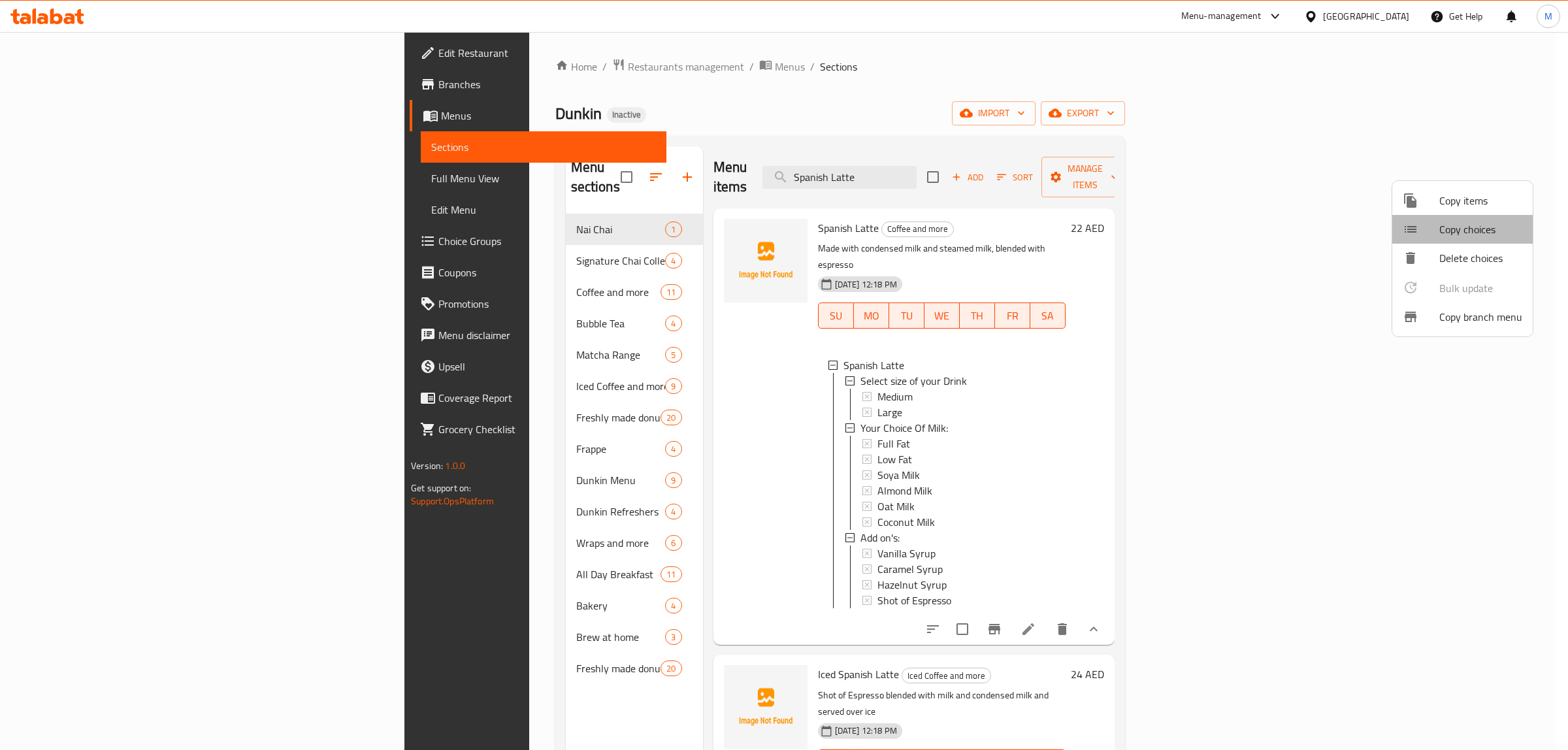
click at [1480, 227] on span "Copy choices" at bounding box center [1480, 229] width 83 height 16
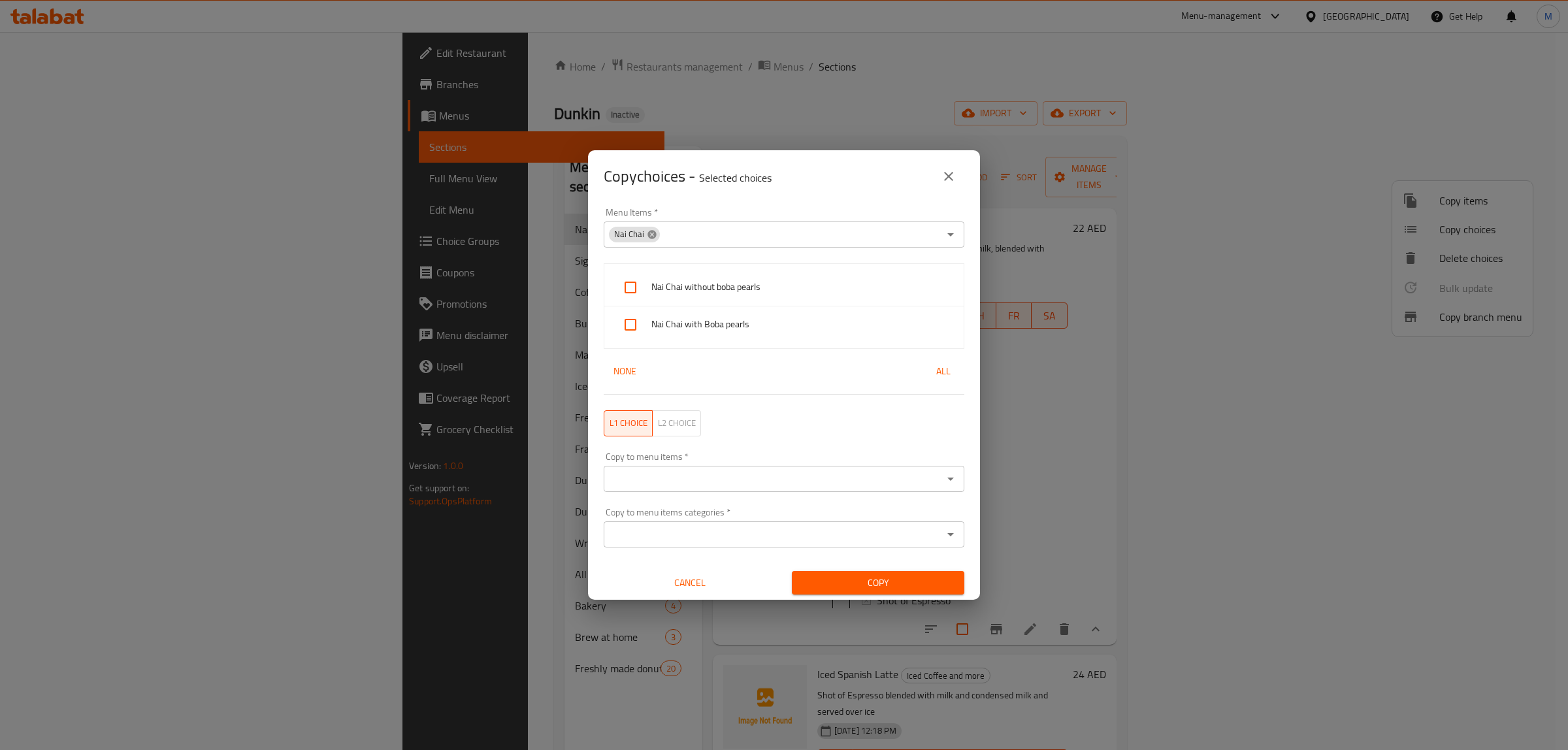
click at [651, 231] on icon at bounding box center [651, 234] width 8 height 8
click at [671, 234] on input "Menu Items   *" at bounding box center [773, 234] width 332 height 18
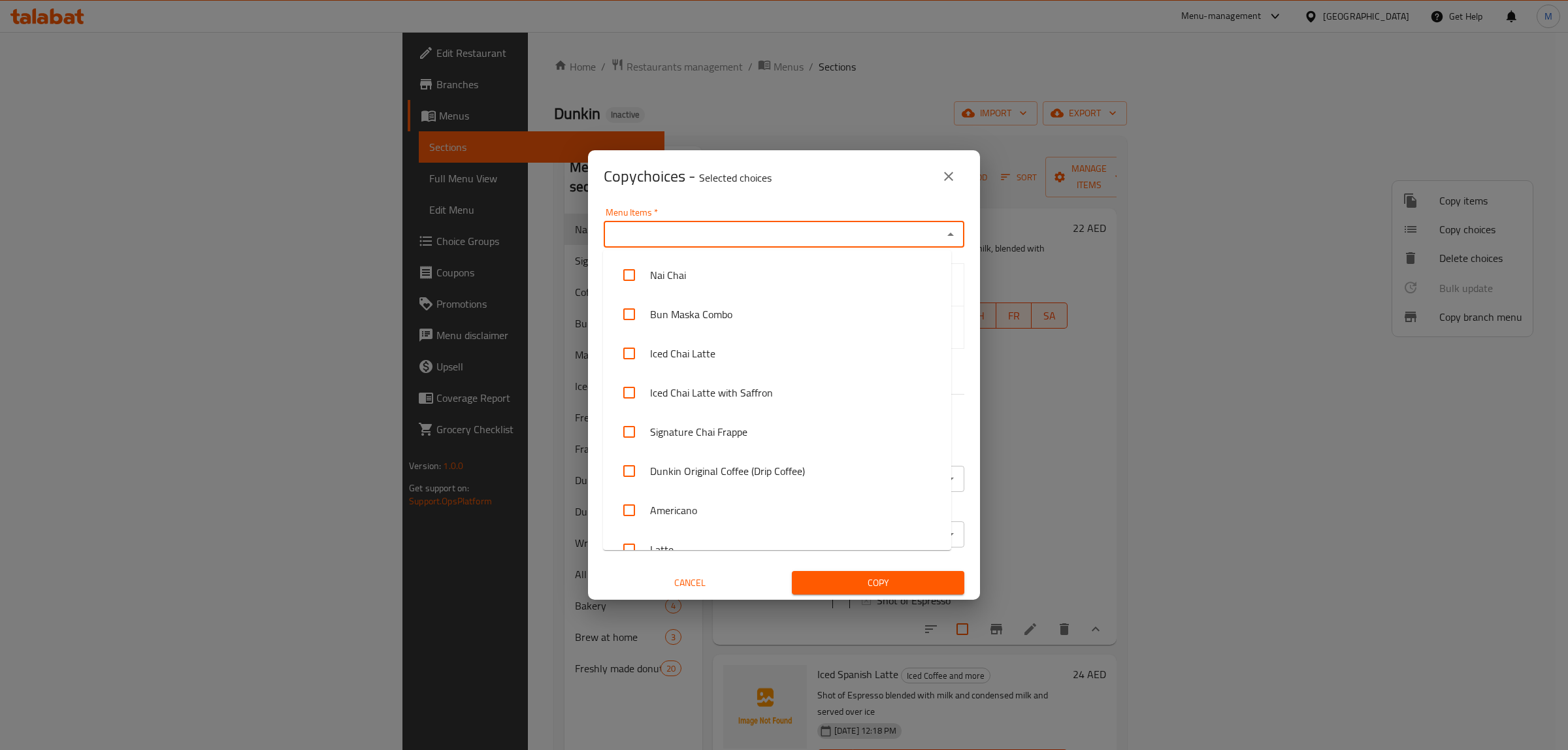
paste input "Iced Spanish Latte"
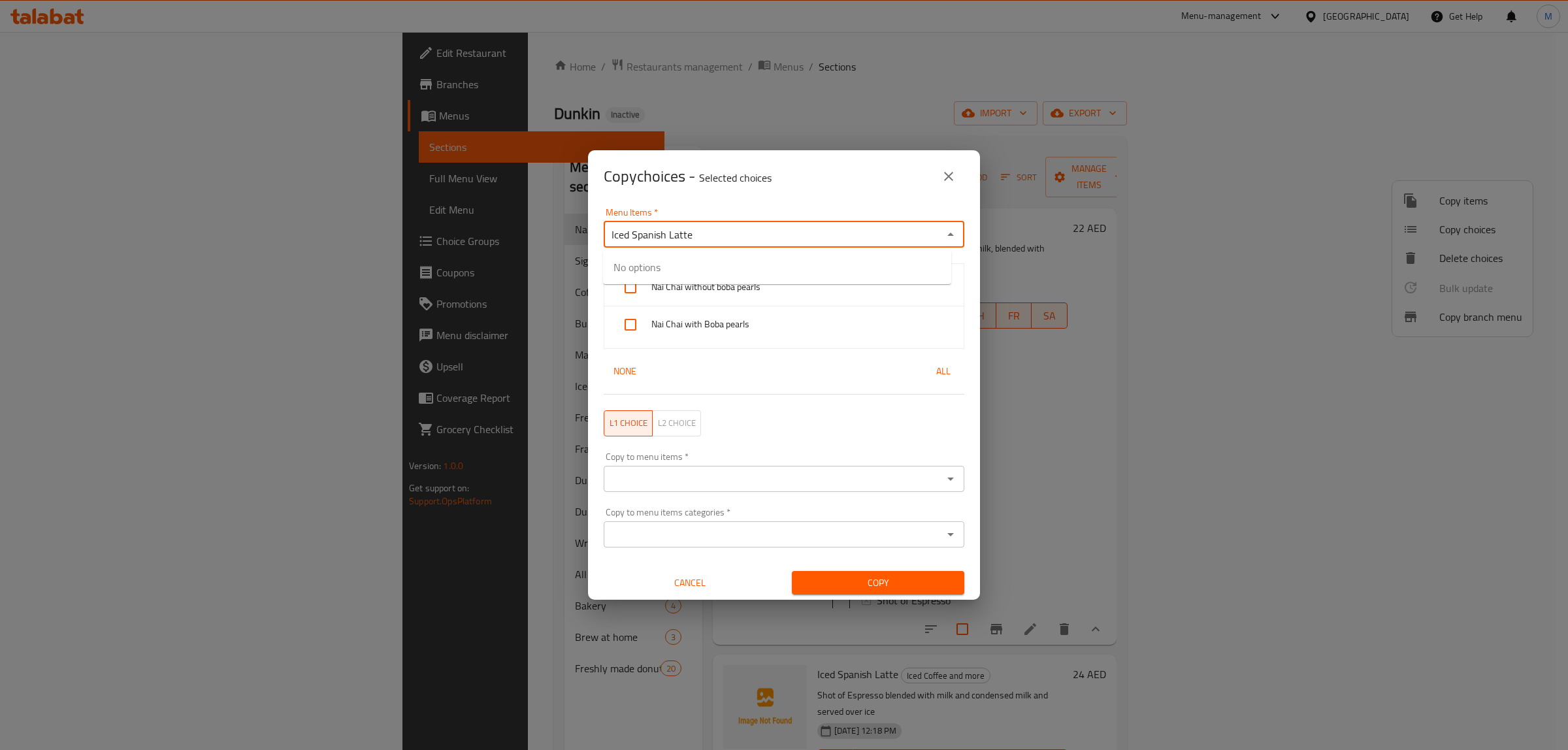
drag, startPoint x: 634, startPoint y: 230, endPoint x: 558, endPoint y: 210, distance: 78.6
click at [558, 210] on div "Copy choices - Selected choices 0 Menu Items   * Iced Spanish Latte Menu Items …" at bounding box center [784, 375] width 1568 height 750
type input "Spanish Latte"
click at [628, 269] on input "checkbox" at bounding box center [629, 275] width 31 height 31
checkbox input "false"
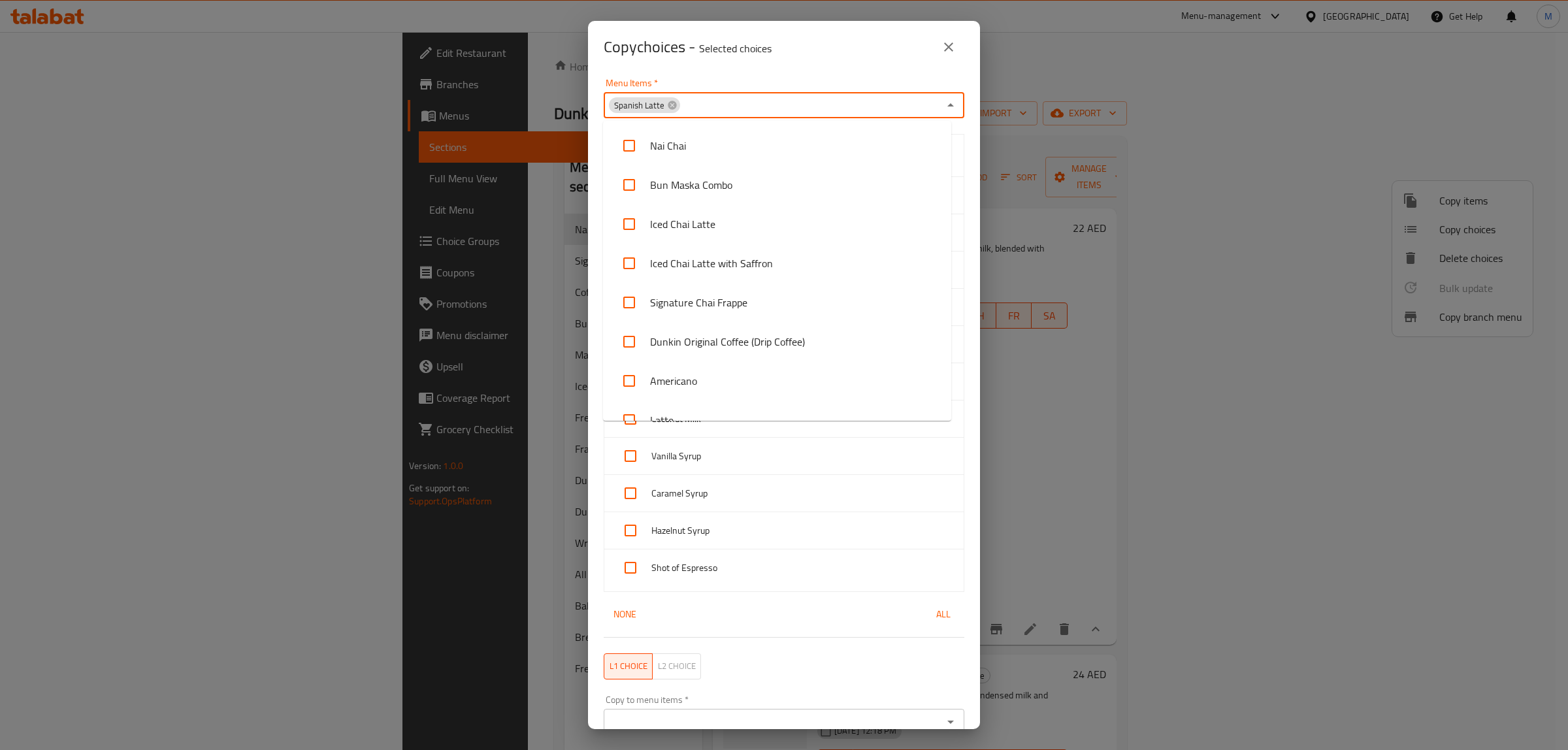
scroll to position [256, 0]
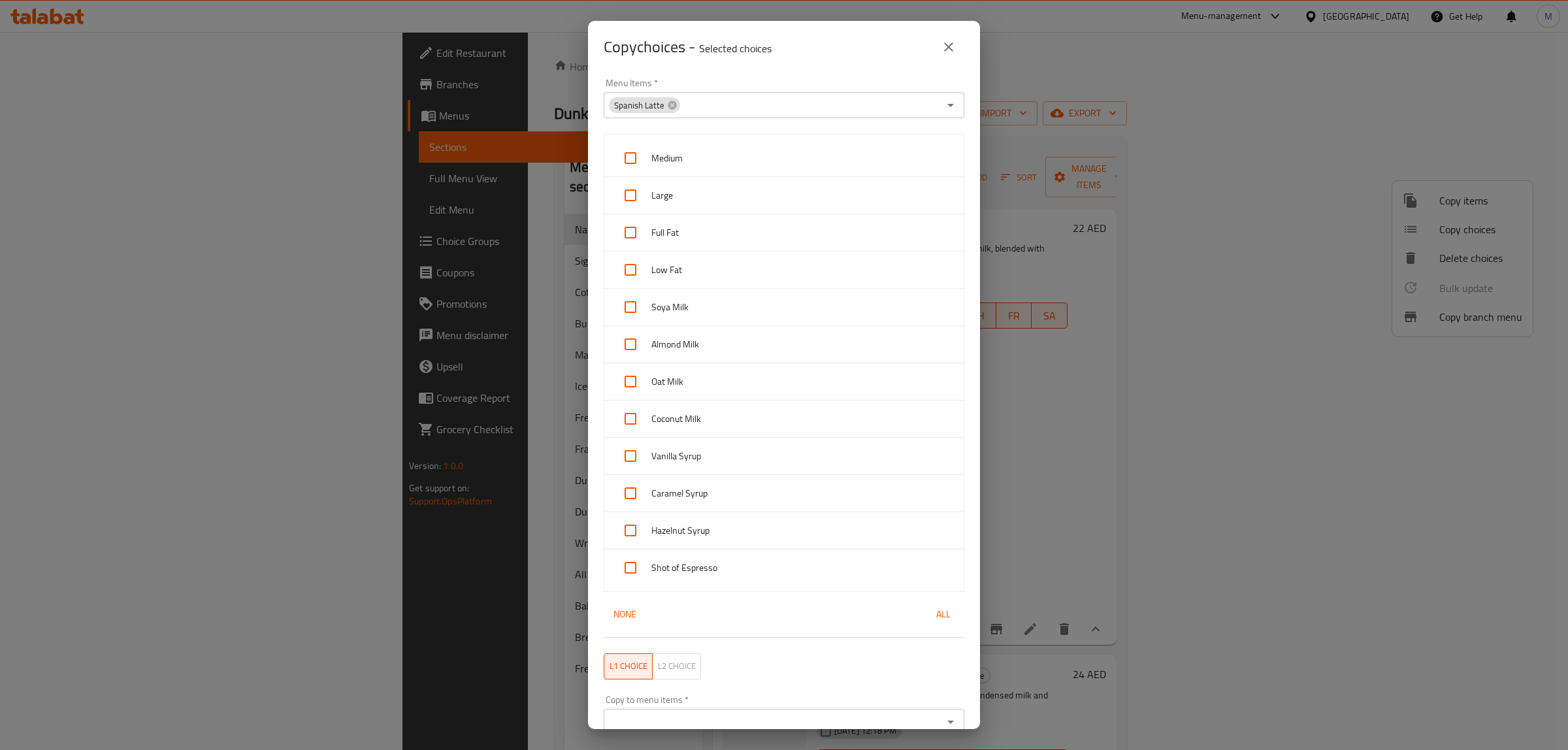
click at [883, 54] on div "Copy choices - Selected choices 0" at bounding box center [784, 47] width 361 height 31
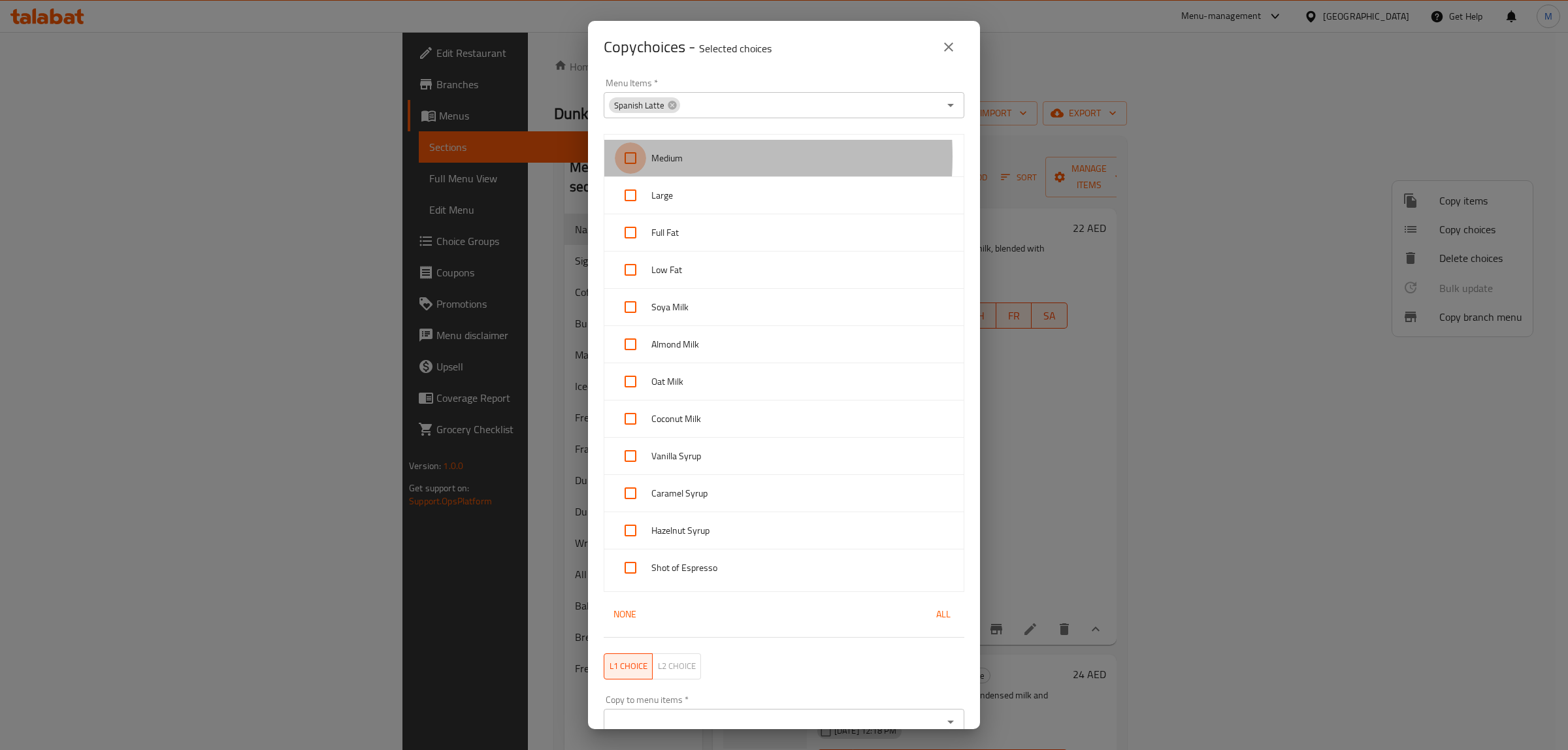
click at [627, 157] on input "checkbox" at bounding box center [631, 158] width 31 height 31
checkbox input "true"
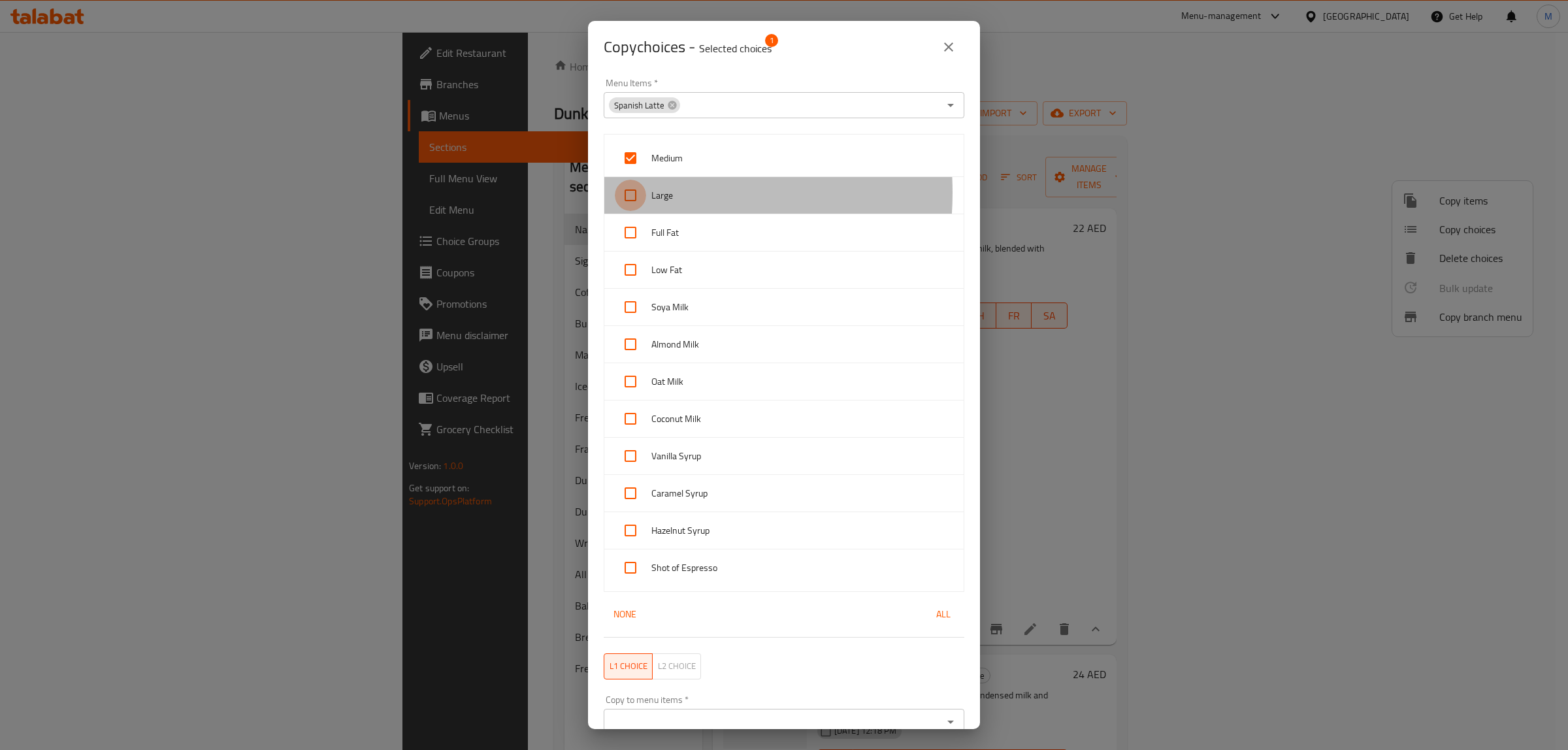
click at [629, 193] on input "checkbox" at bounding box center [631, 195] width 31 height 31
checkbox input "true"
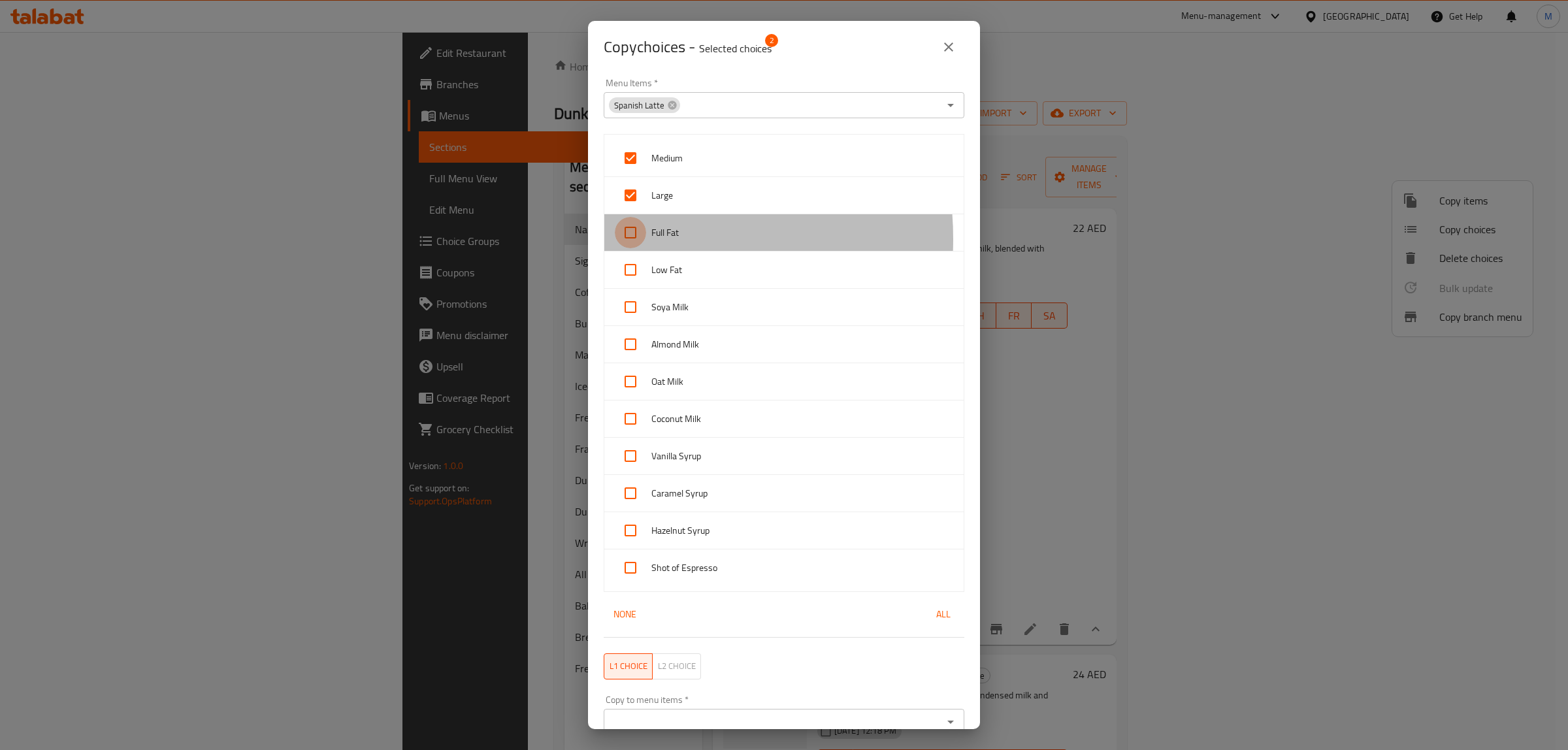
click at [625, 240] on input "checkbox" at bounding box center [631, 233] width 31 height 31
checkbox input "true"
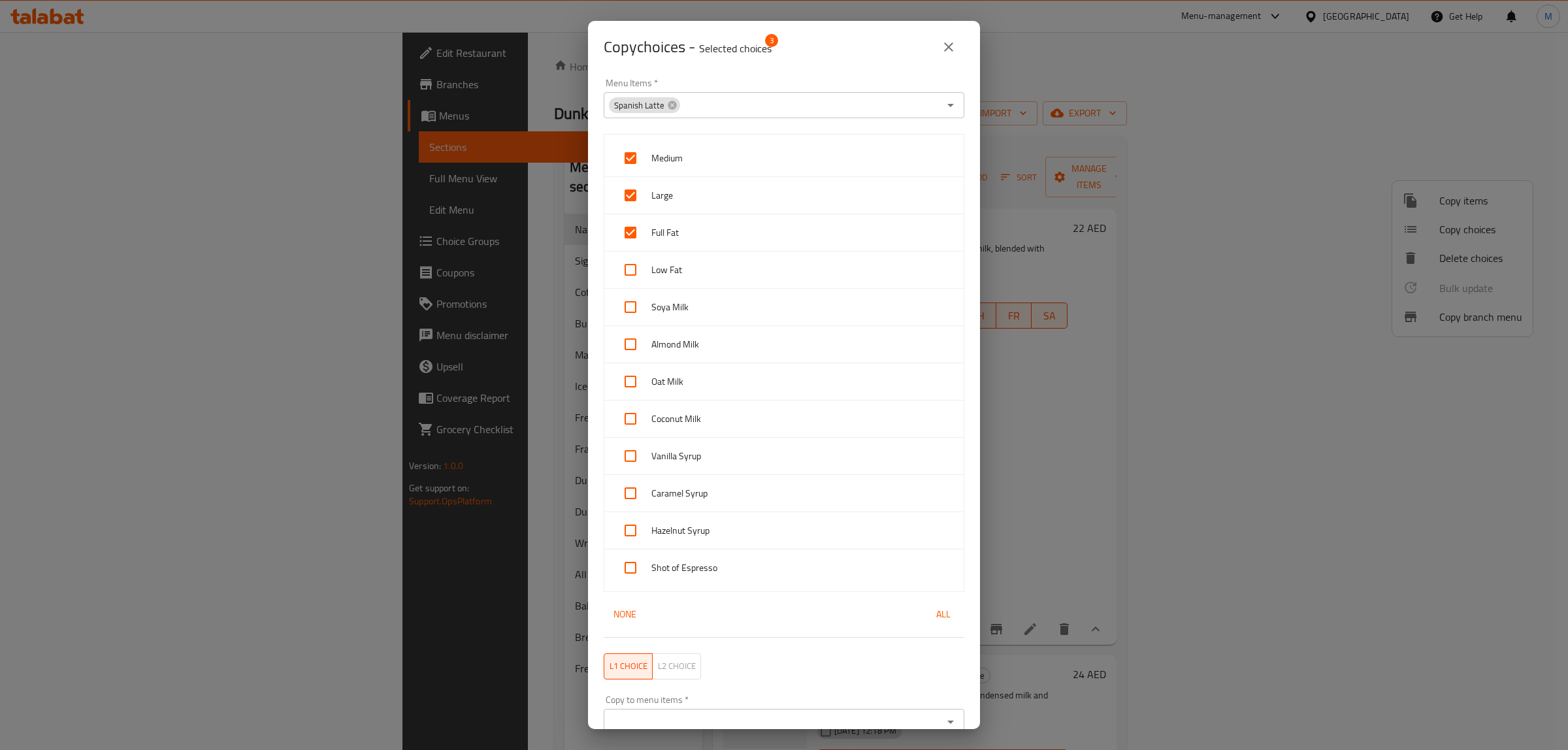
click at [629, 270] on input "checkbox" at bounding box center [631, 270] width 31 height 31
checkbox input "true"
click at [629, 302] on input "checkbox" at bounding box center [631, 307] width 31 height 31
checkbox input "true"
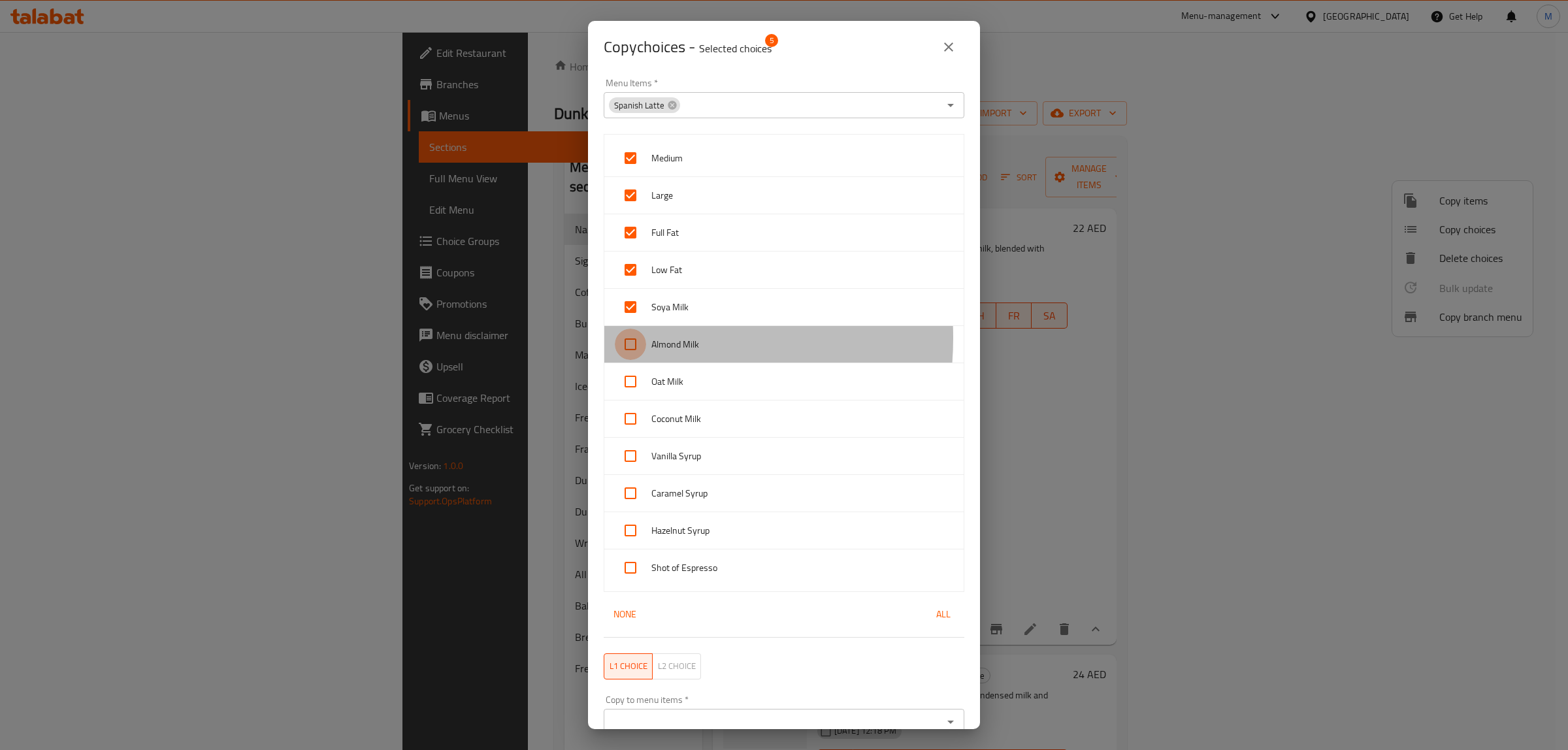
click at [629, 338] on input "checkbox" at bounding box center [631, 344] width 31 height 31
checkbox input "true"
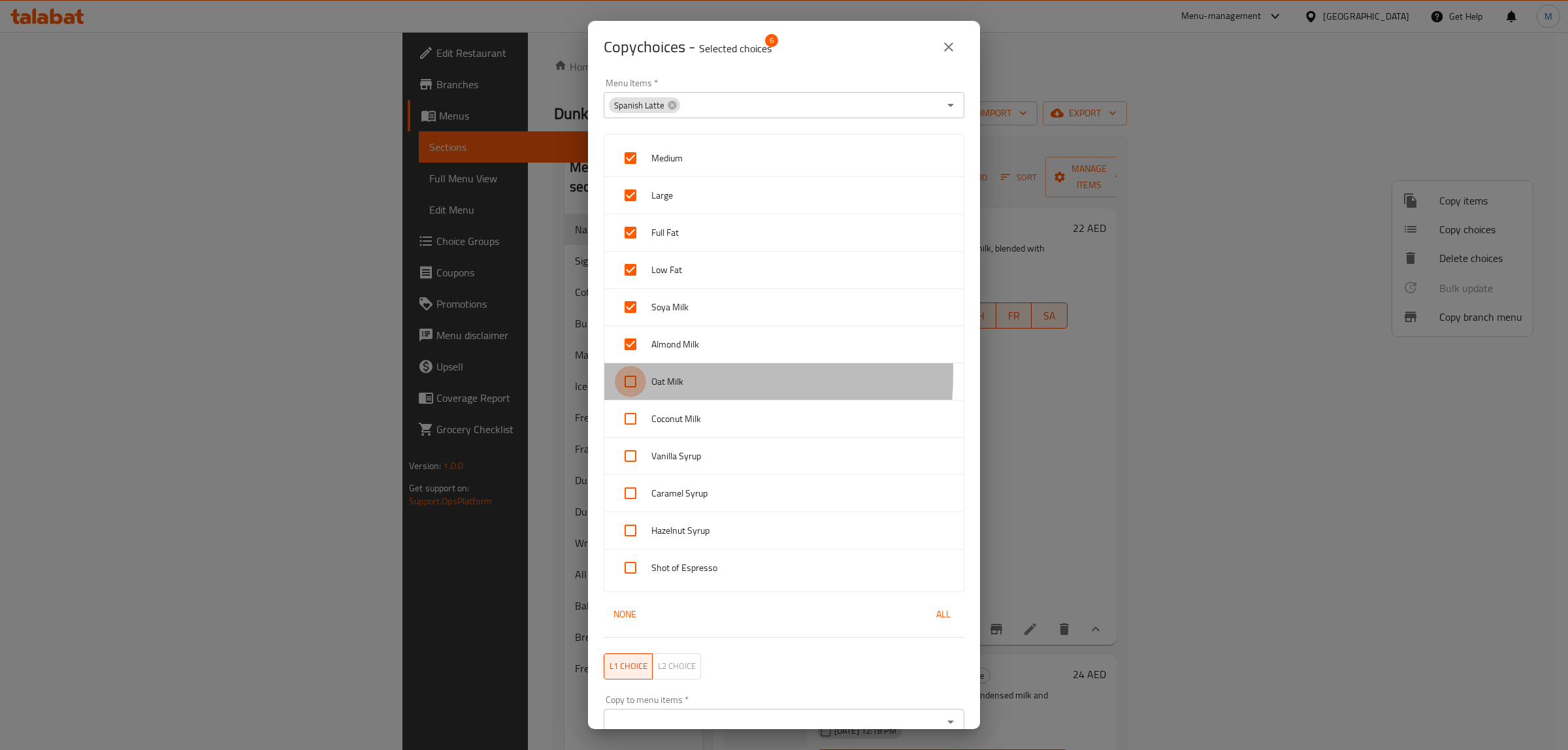
click at [625, 374] on input "checkbox" at bounding box center [631, 382] width 31 height 31
checkbox input "true"
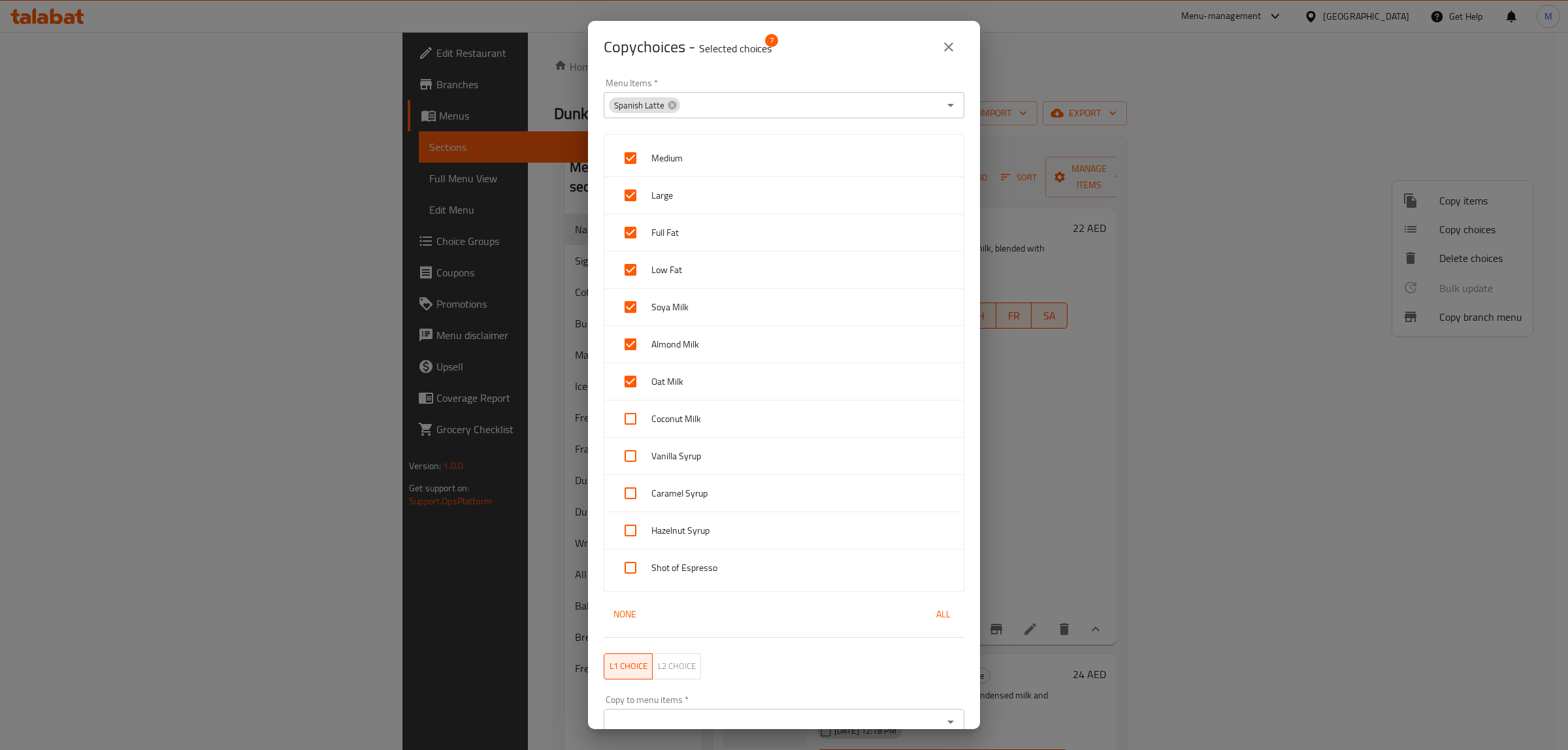
drag, startPoint x: 626, startPoint y: 409, endPoint x: 625, endPoint y: 415, distance: 6.1
click at [626, 409] on input "checkbox" at bounding box center [631, 419] width 31 height 31
checkbox input "true"
click at [620, 451] on input "checkbox" at bounding box center [631, 456] width 31 height 31
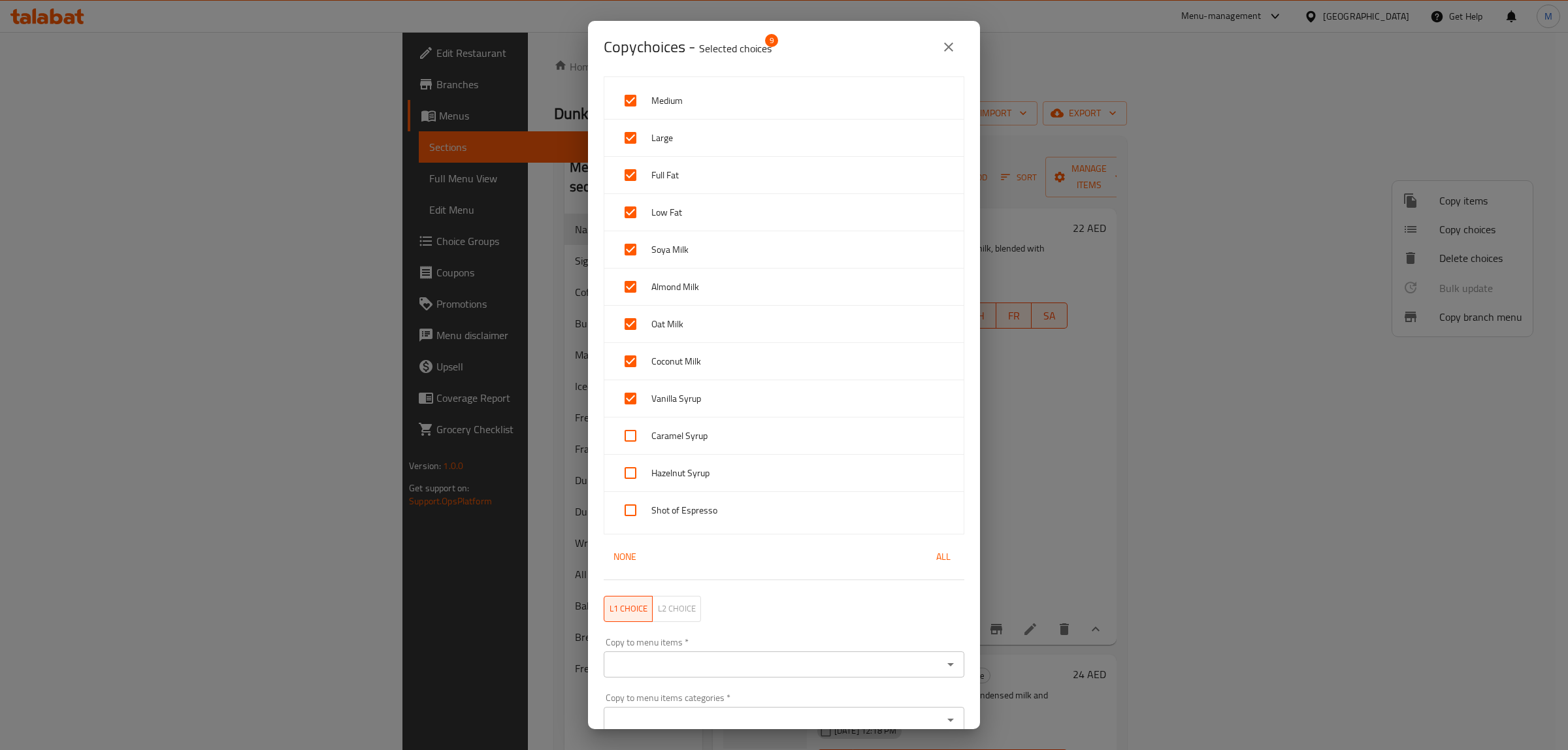
scroll to position [118, 0]
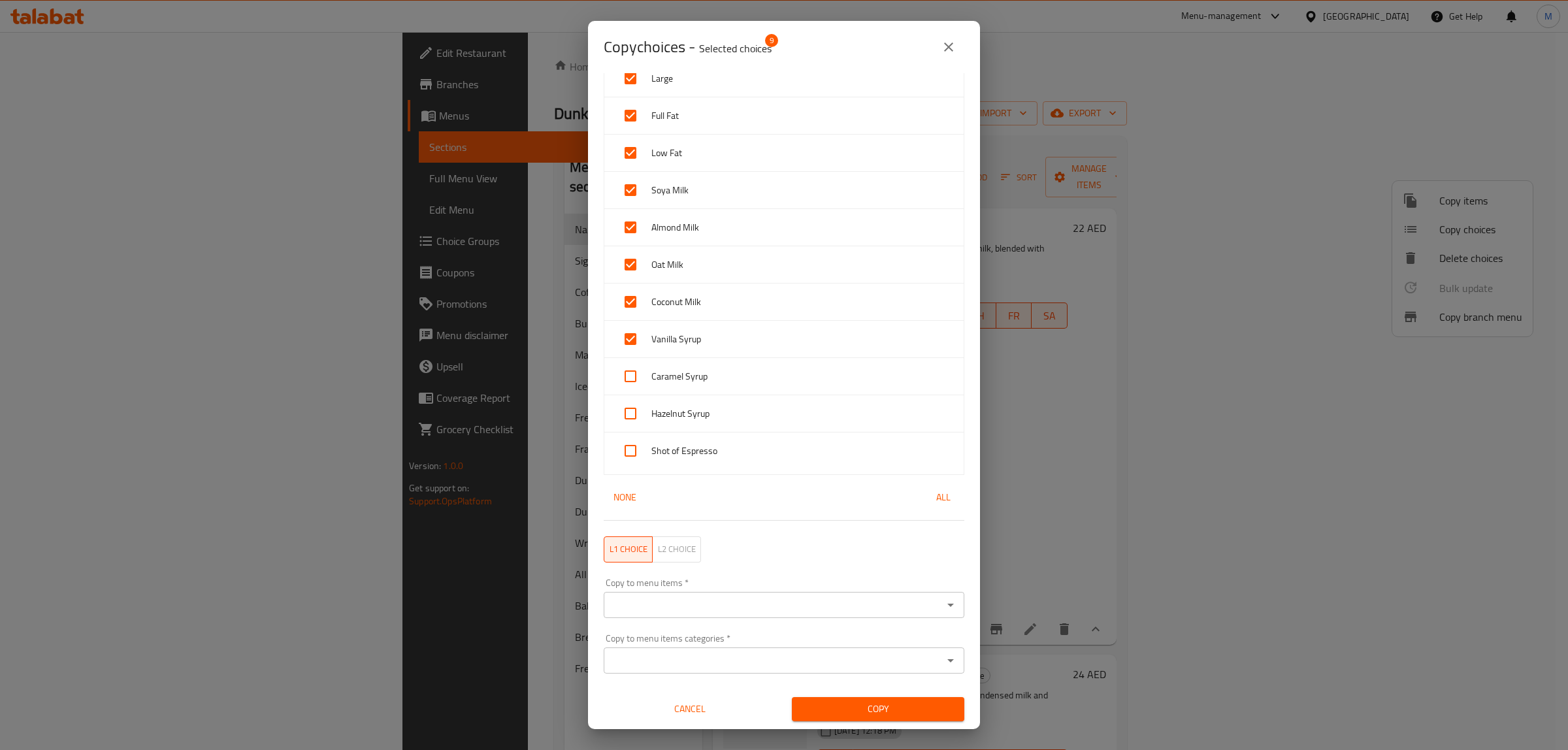
click at [628, 337] on input "checkbox" at bounding box center [631, 339] width 31 height 31
checkbox input "false"
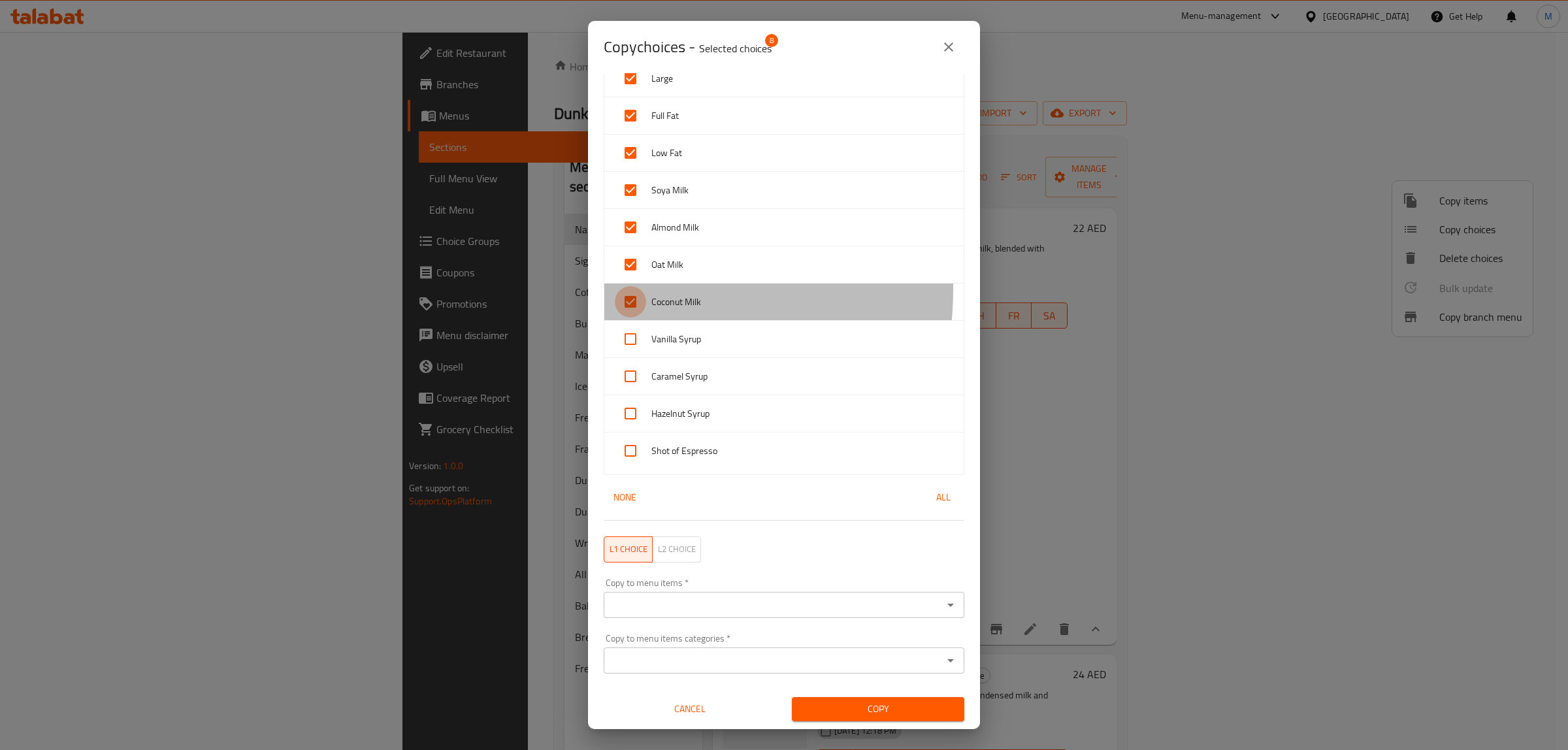
click at [626, 290] on input "checkbox" at bounding box center [631, 302] width 31 height 31
checkbox input "false"
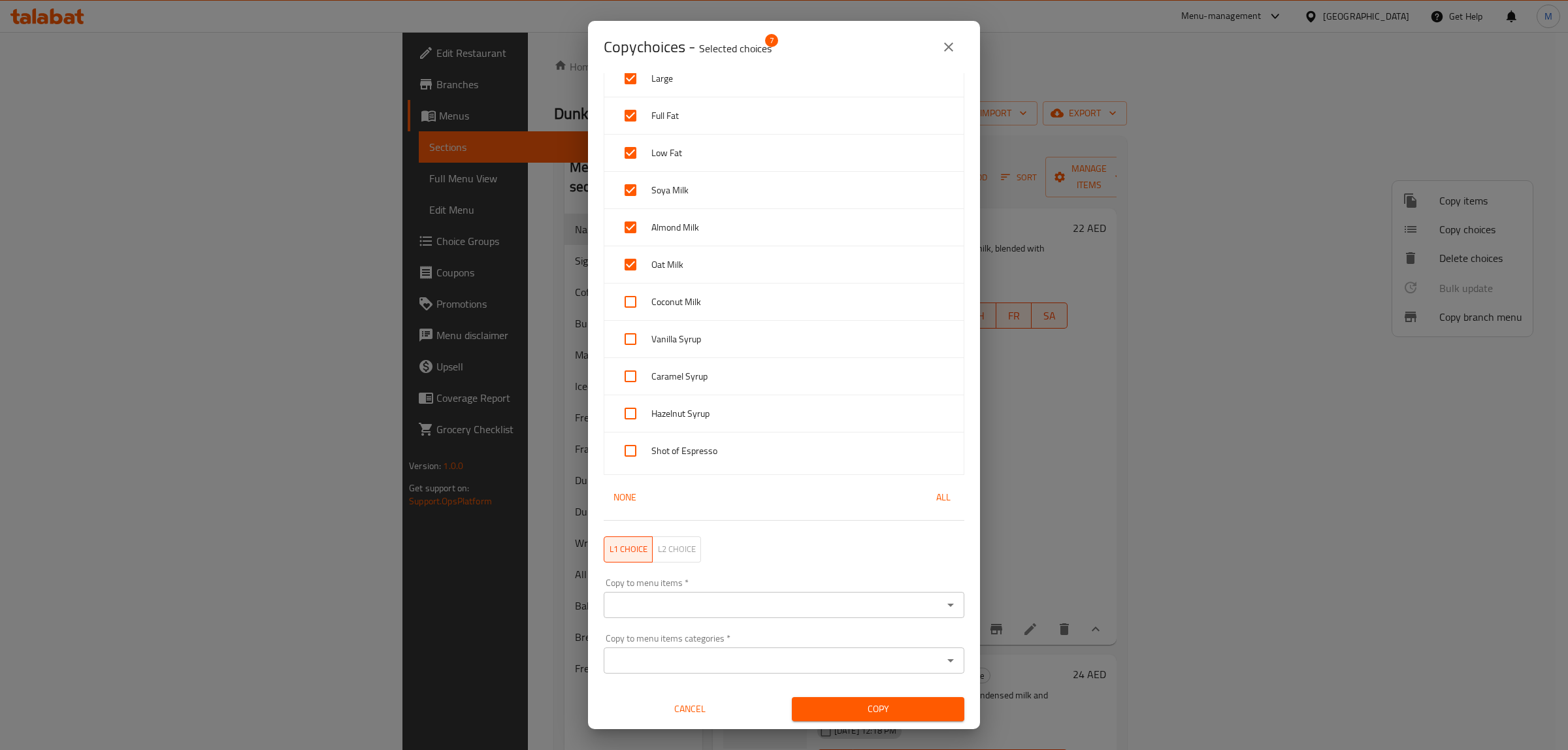
drag, startPoint x: 626, startPoint y: 259, endPoint x: 626, endPoint y: 245, distance: 14.0
click at [626, 258] on input "checkbox" at bounding box center [631, 265] width 31 height 31
checkbox input "false"
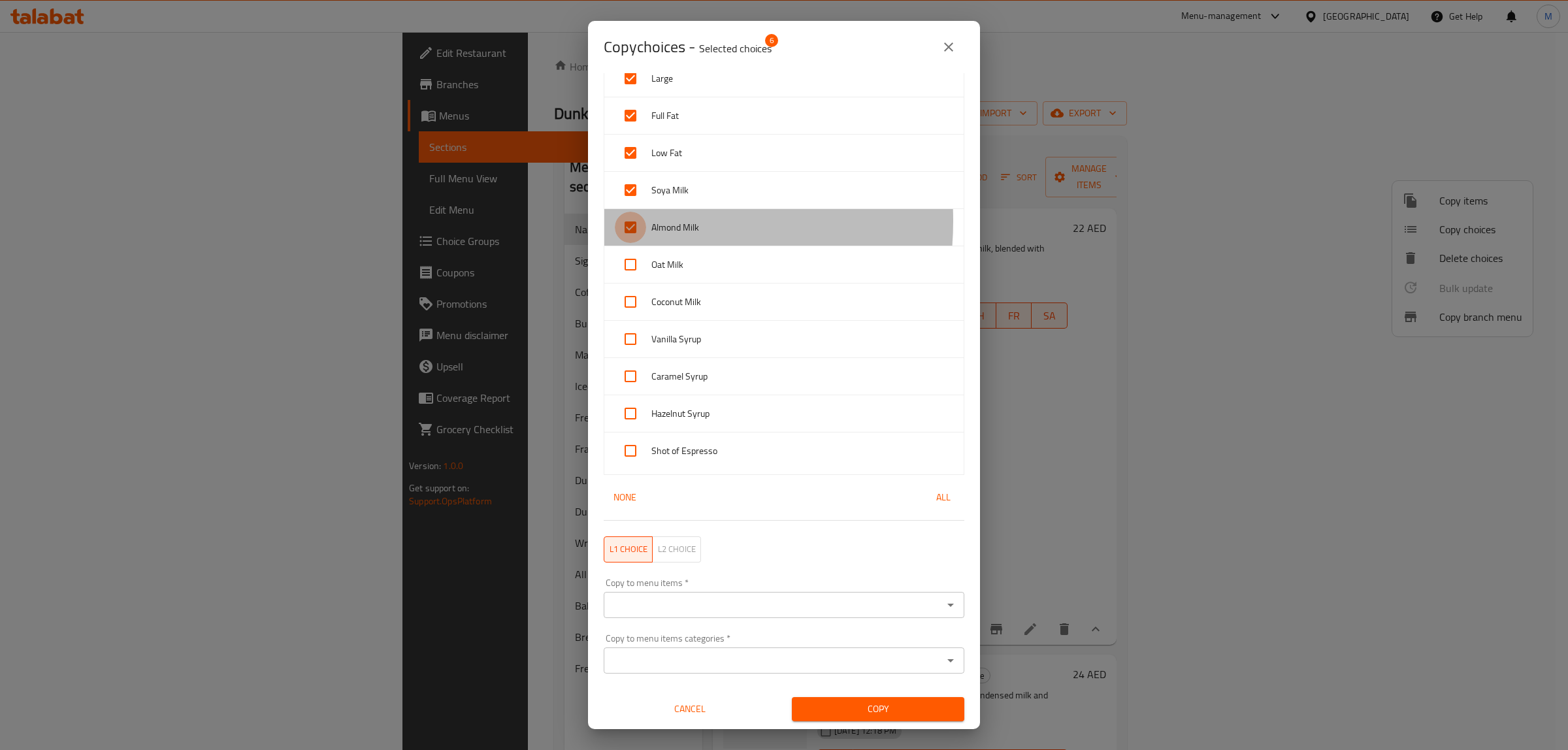
click at [631, 221] on input "checkbox" at bounding box center [631, 228] width 31 height 31
checkbox input "false"
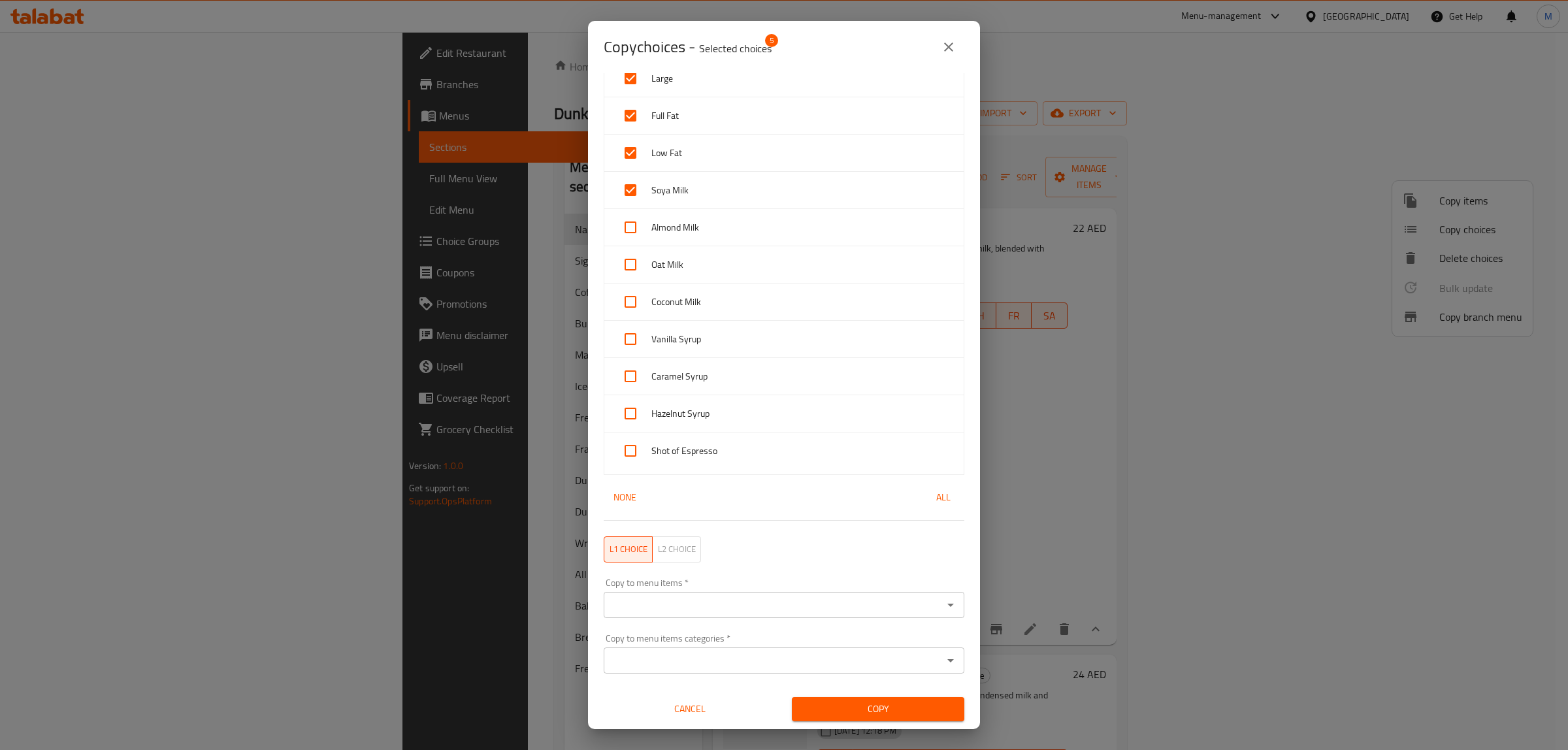
click at [631, 184] on input "checkbox" at bounding box center [631, 190] width 31 height 31
checkbox input "false"
click at [628, 142] on input "checkbox" at bounding box center [631, 153] width 31 height 31
checkbox input "false"
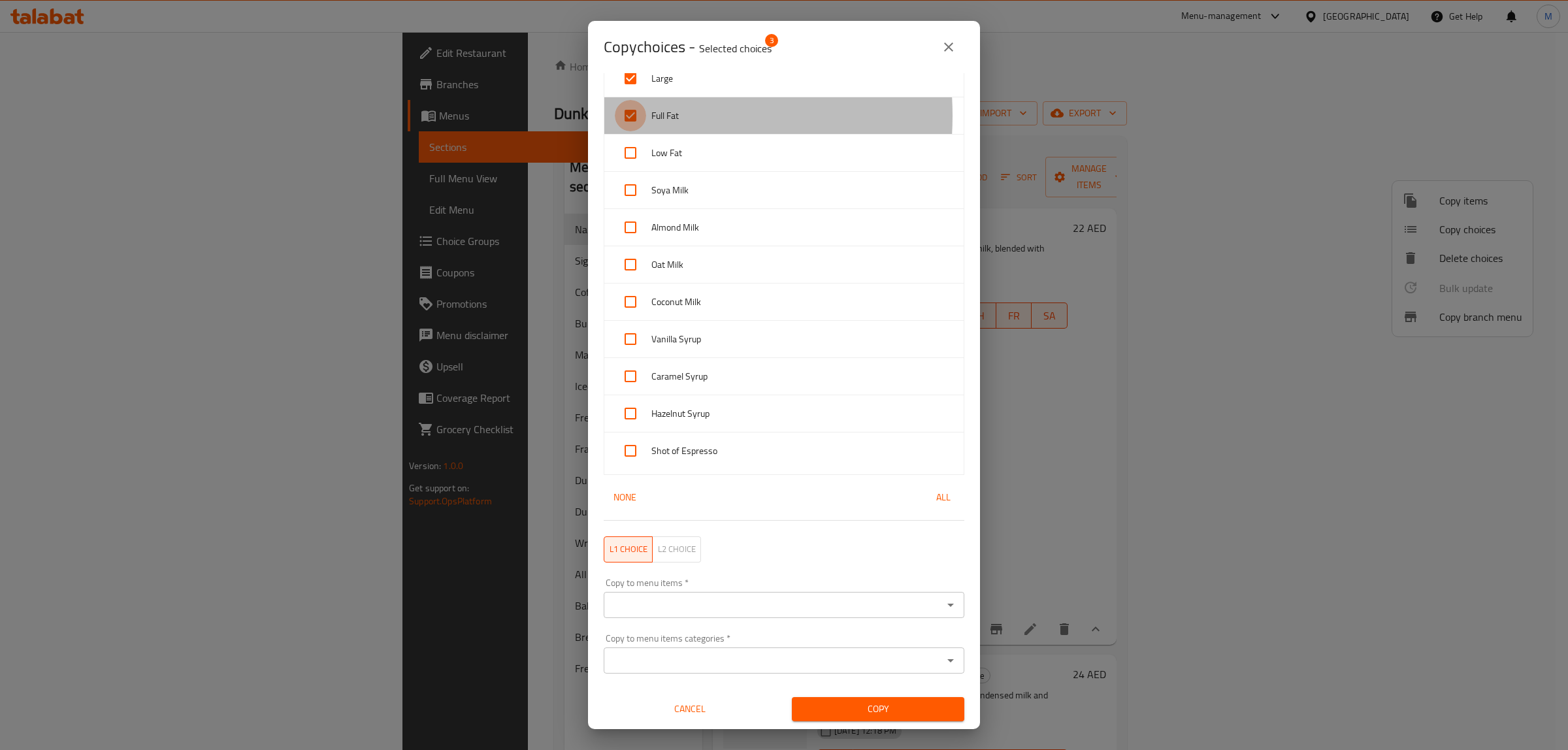
click at [629, 115] on input "checkbox" at bounding box center [631, 116] width 31 height 31
checkbox input "false"
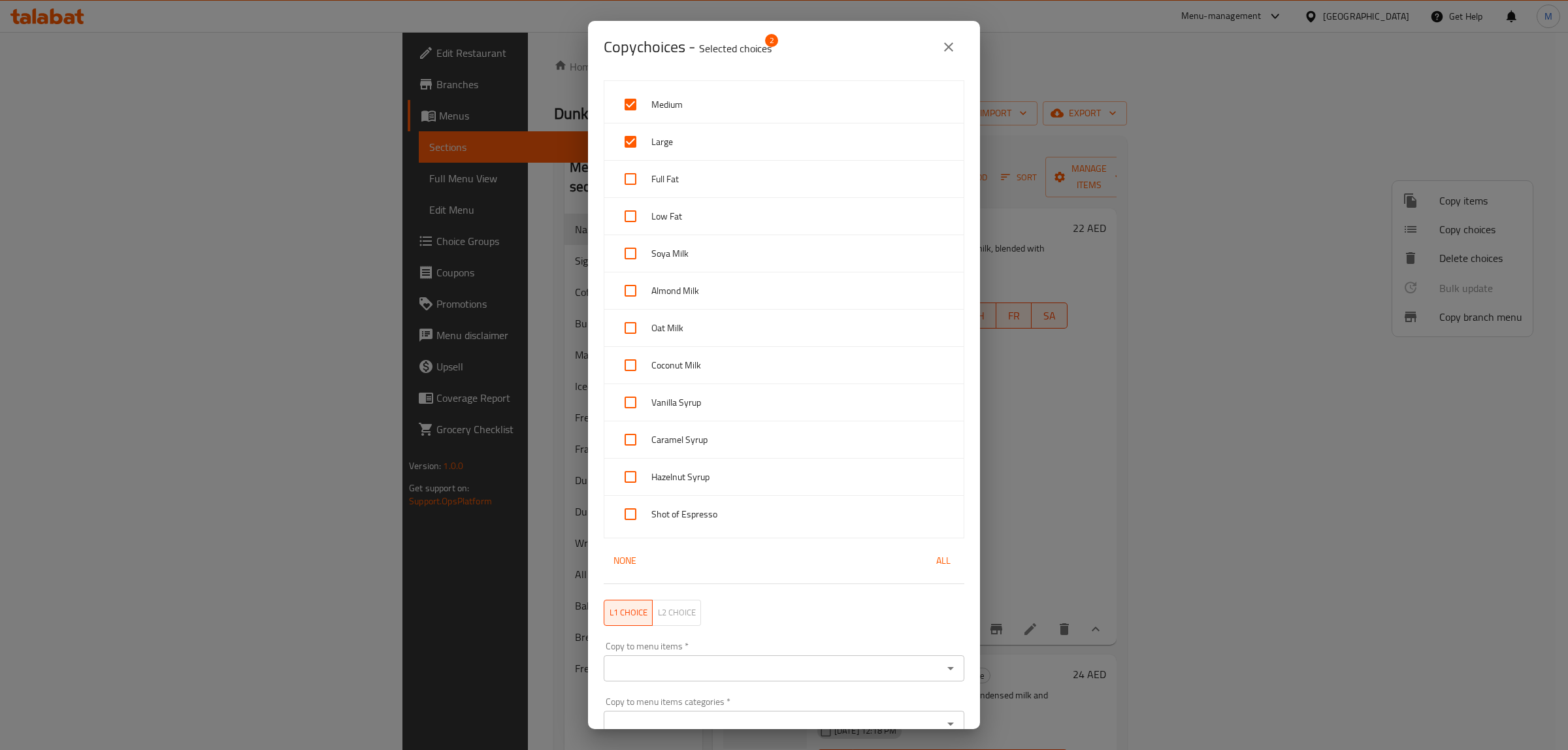
scroll to position [0, 0]
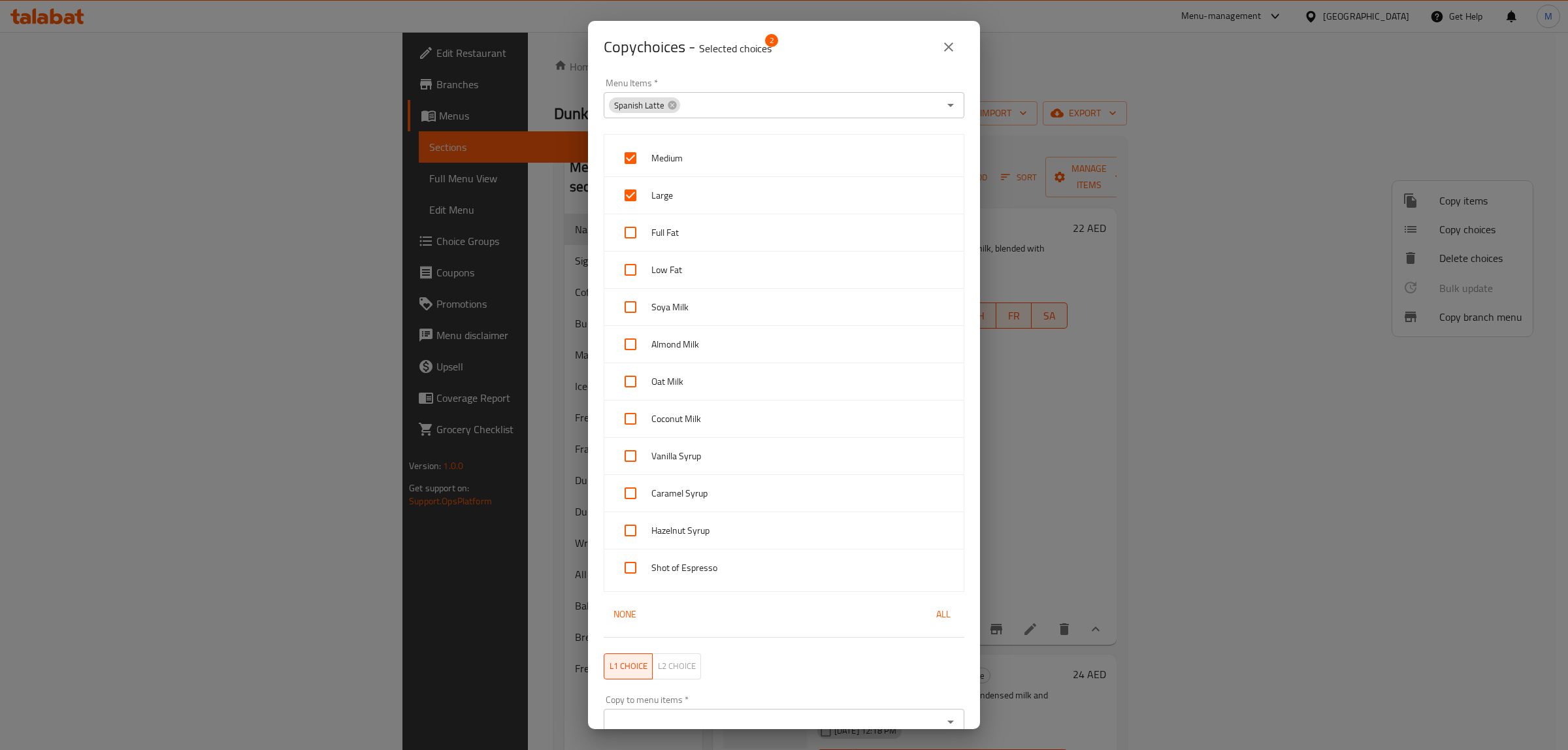
click at [897, 59] on div "Copy choices - Selected choices 2" at bounding box center [784, 47] width 361 height 31
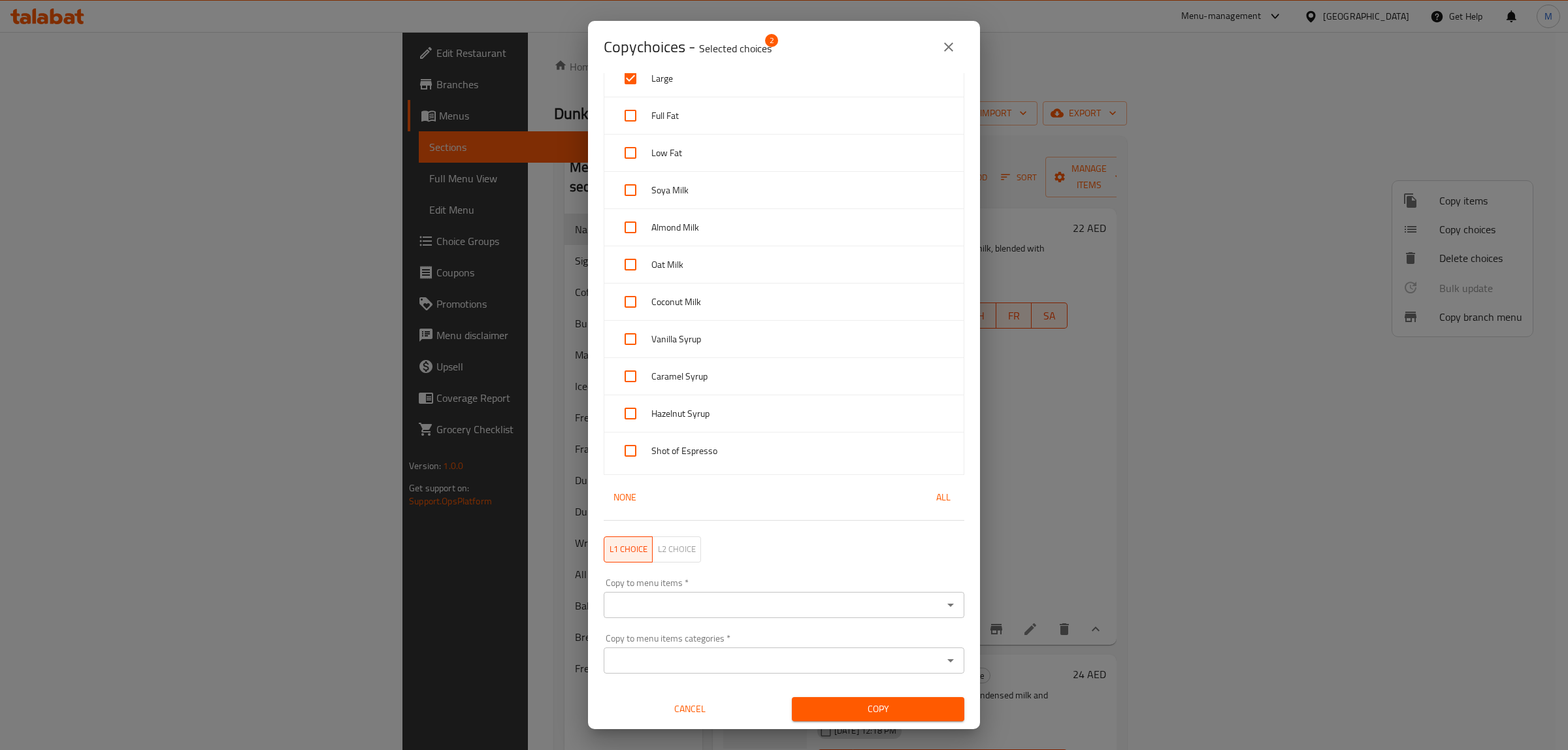
click at [883, 503] on div "None All" at bounding box center [784, 498] width 361 height 24
click at [805, 601] on input "Copy to menu items   *" at bounding box center [773, 605] width 332 height 18
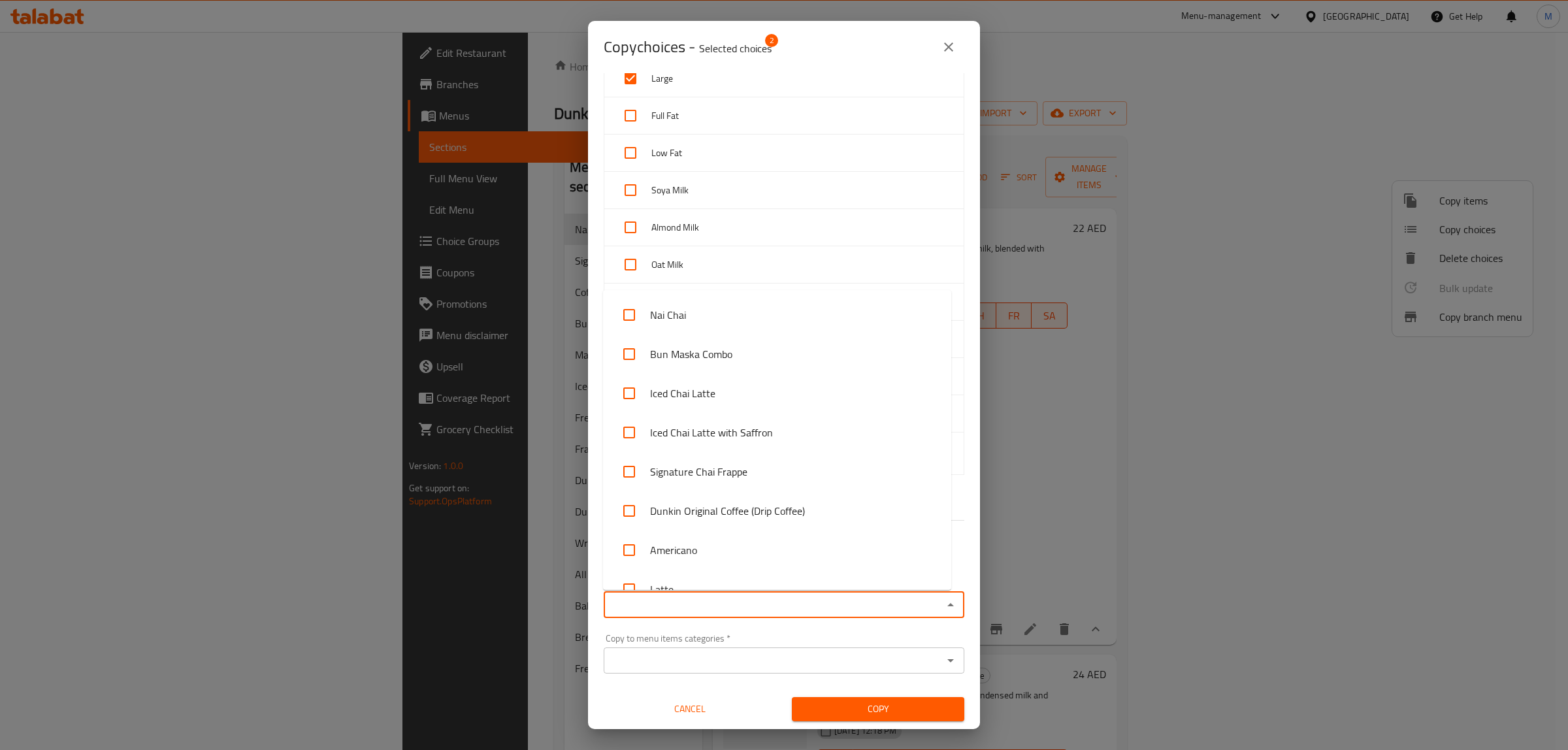
paste input "Iced Spanish Latte"
type input "Iced Spanish Latte"
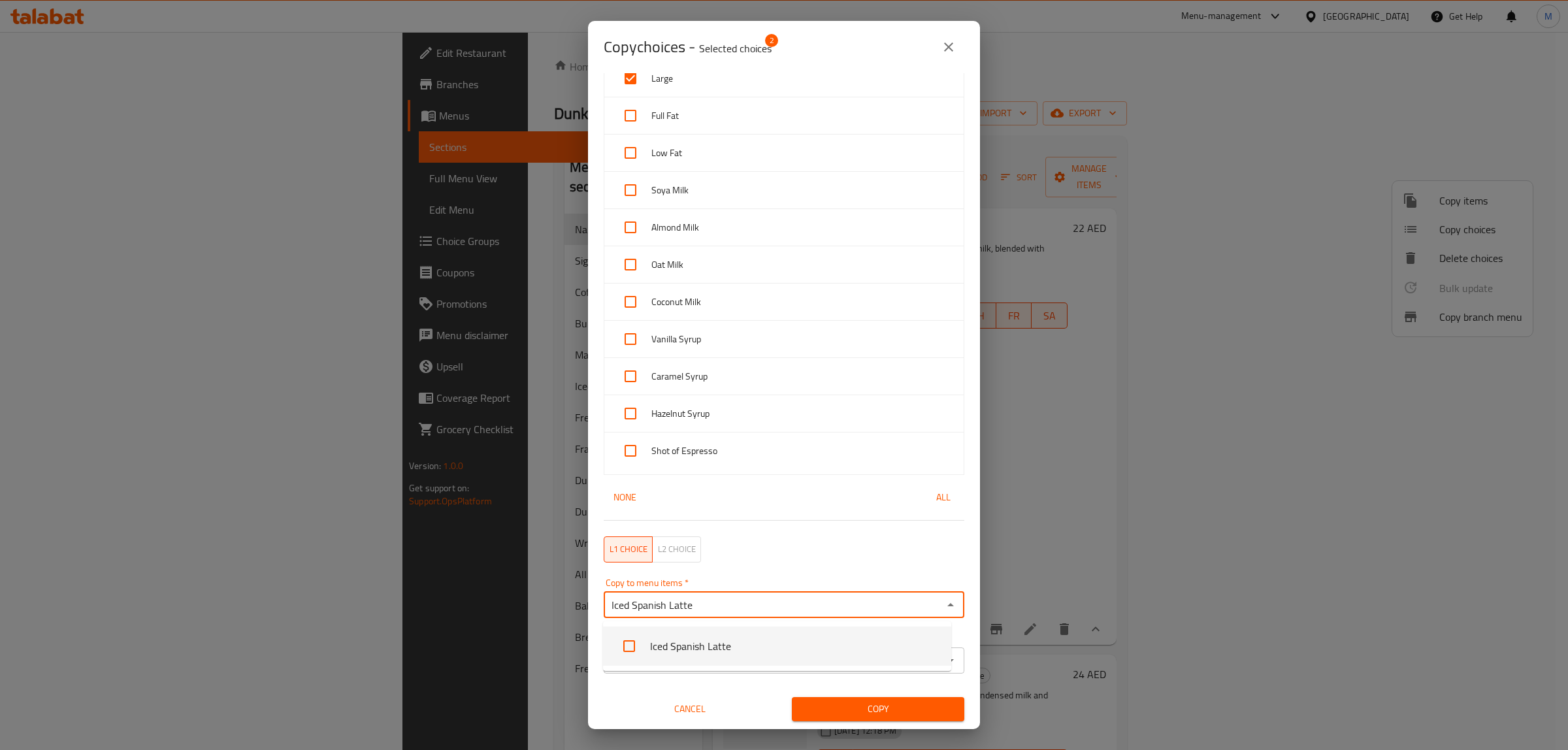
click at [668, 650] on li "Iced Spanish Latte" at bounding box center [777, 646] width 348 height 39
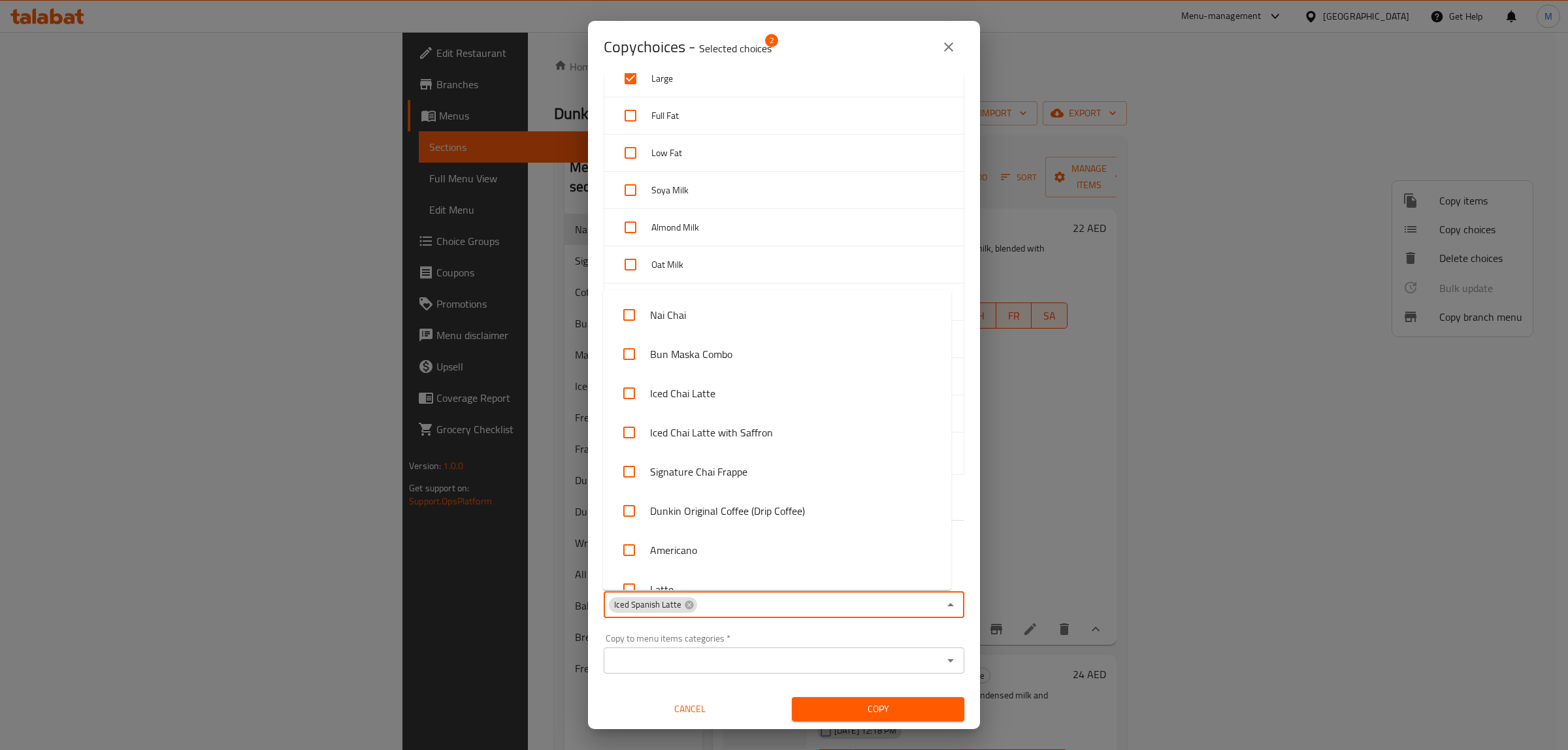
scroll to position [962, 0]
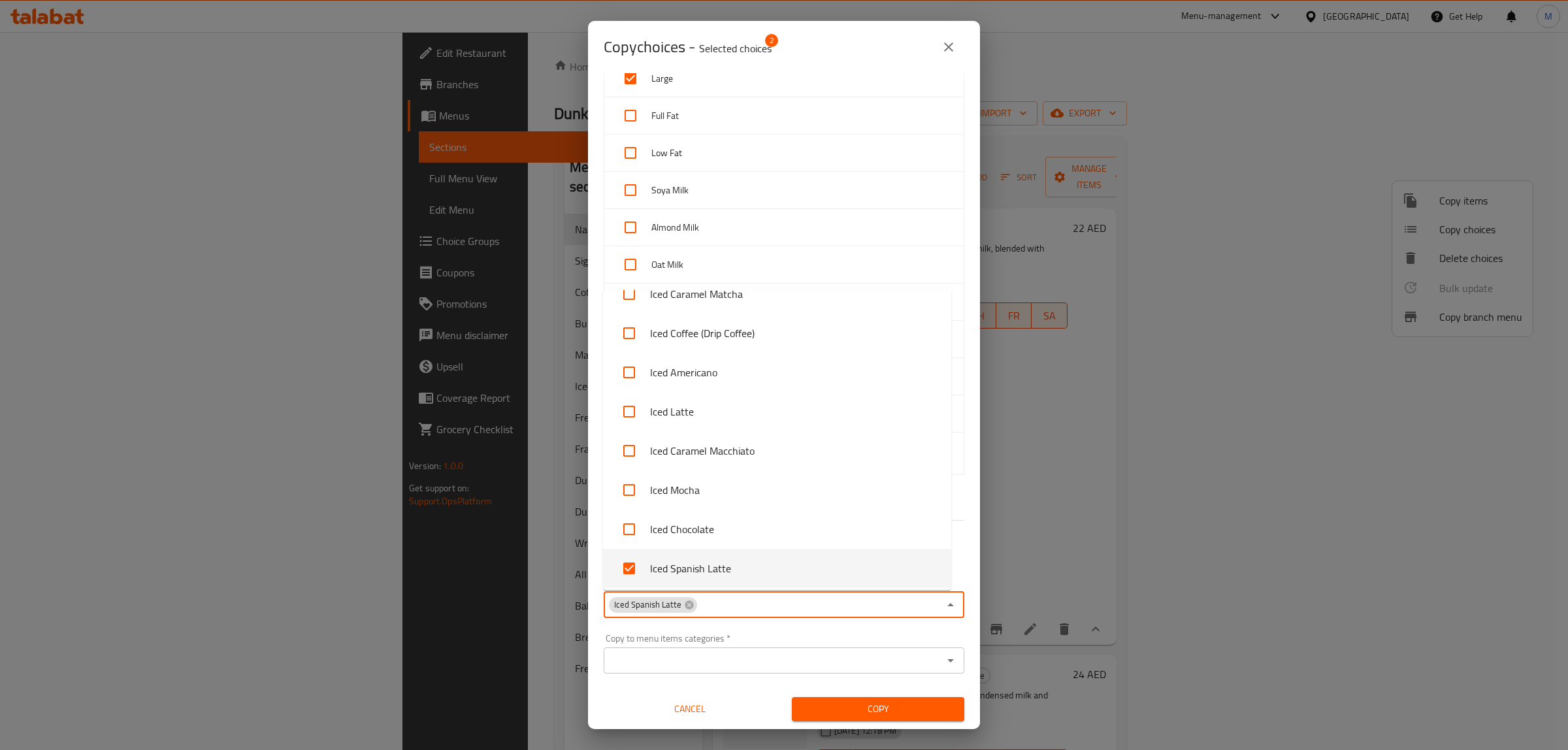
click at [775, 632] on div "Copy to menu items categories   * Copy to menu items categories *" at bounding box center [784, 653] width 376 height 55
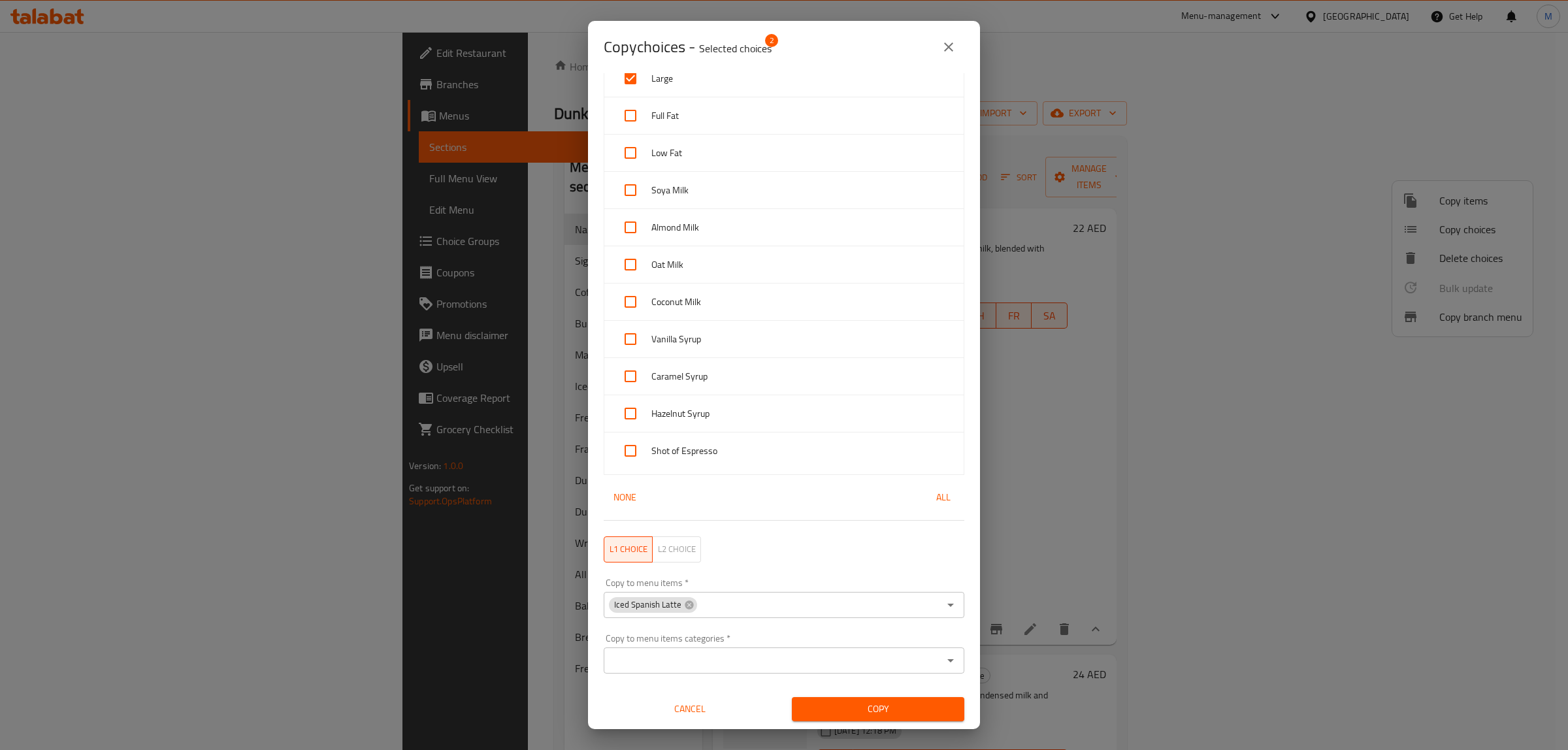
click at [867, 667] on input "Copy to menu items categories   *" at bounding box center [773, 660] width 332 height 18
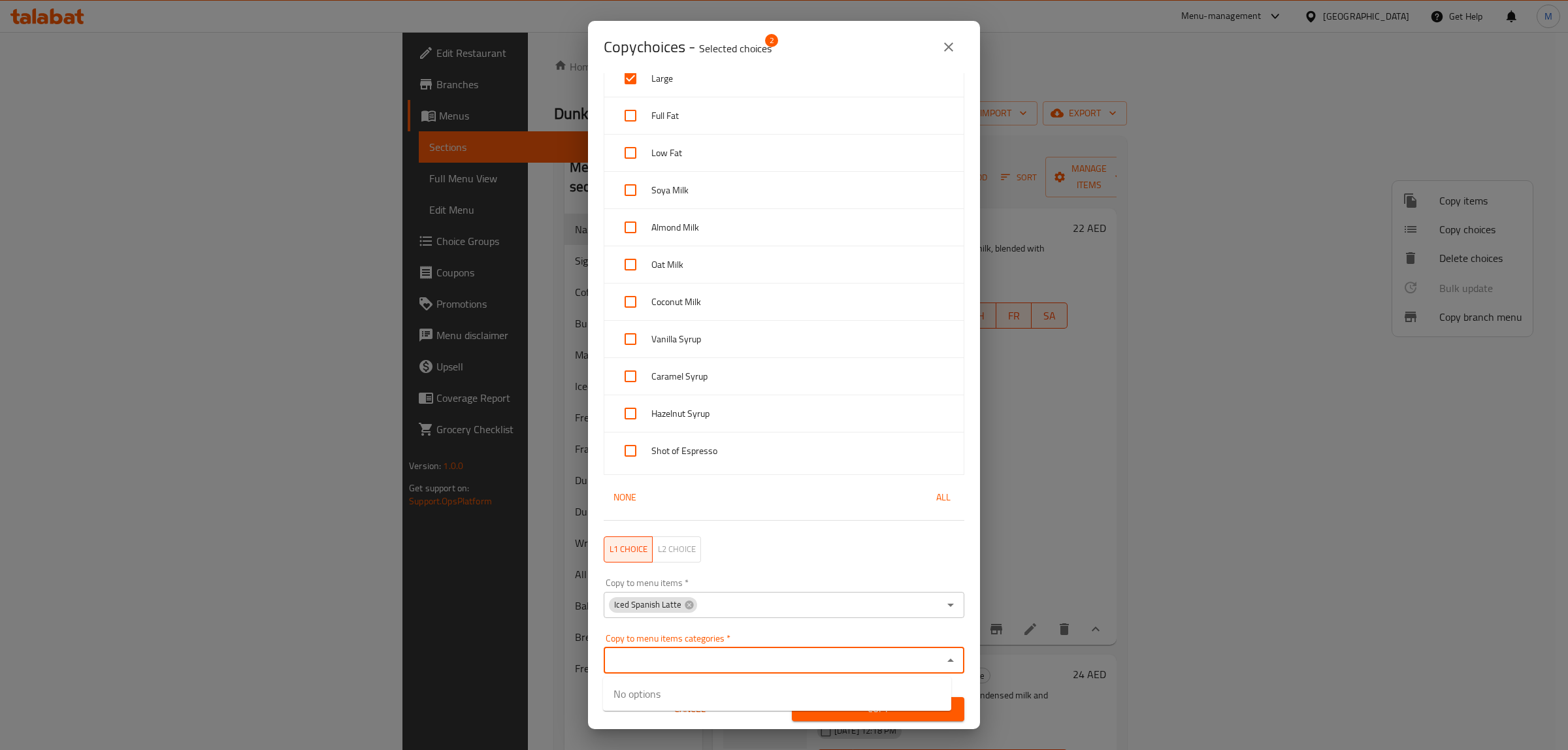
click at [890, 635] on div "Copy to menu items categories   * Copy to menu items categories *" at bounding box center [784, 653] width 361 height 40
click at [893, 713] on span "Copy" at bounding box center [878, 710] width 152 height 16
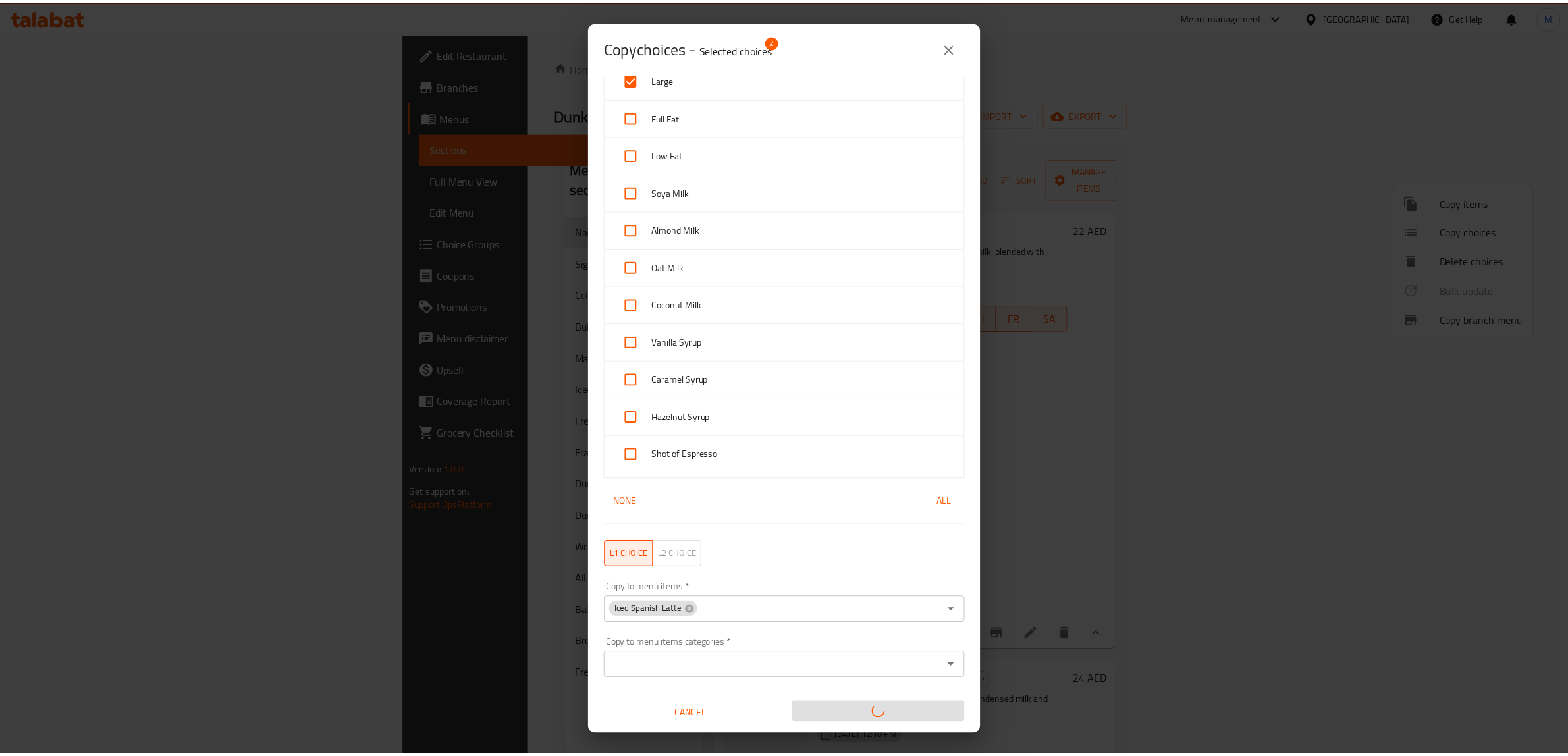
scroll to position [2, 0]
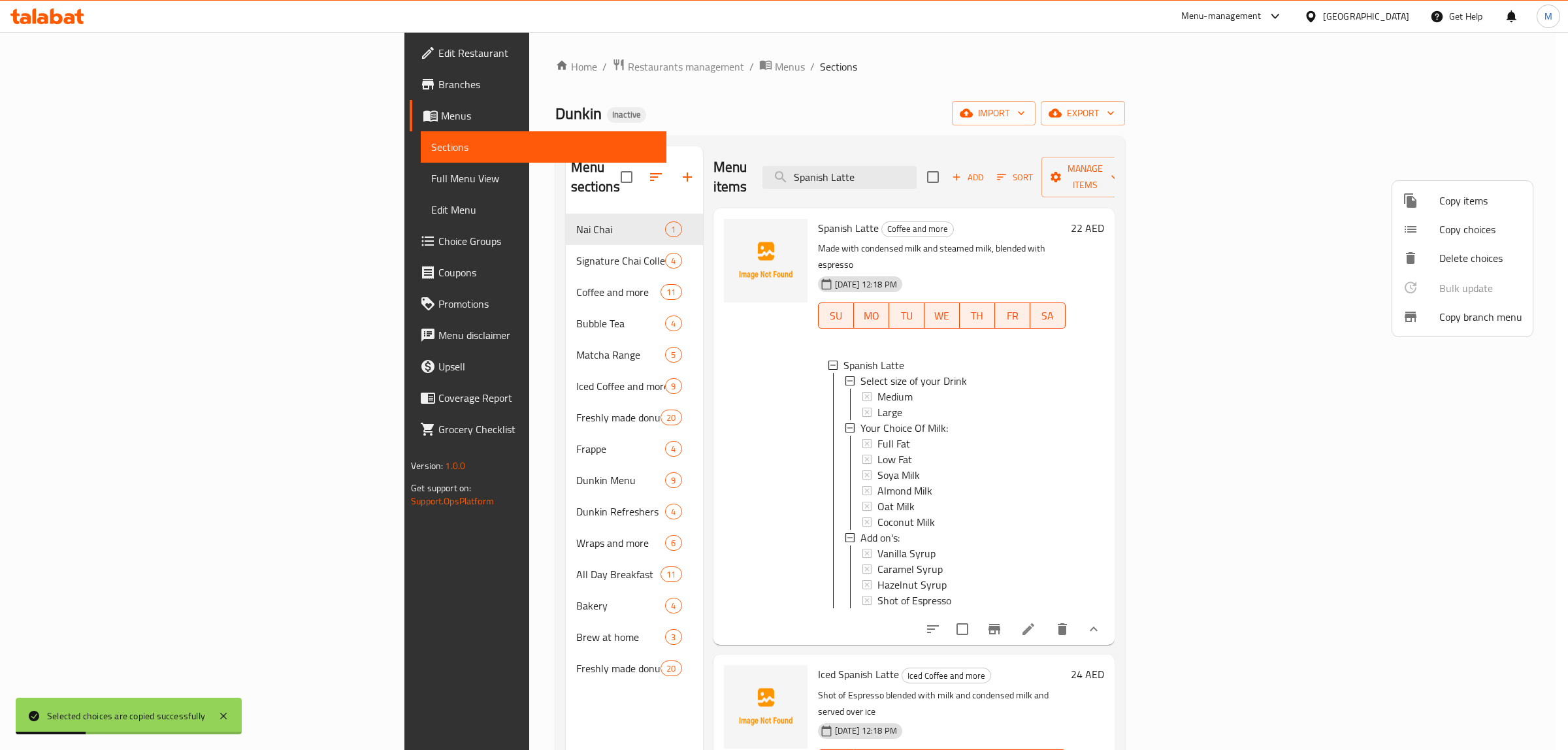
drag, startPoint x: 946, startPoint y: 670, endPoint x: 988, endPoint y: 653, distance: 45.3
click at [946, 668] on div at bounding box center [784, 375] width 1568 height 750
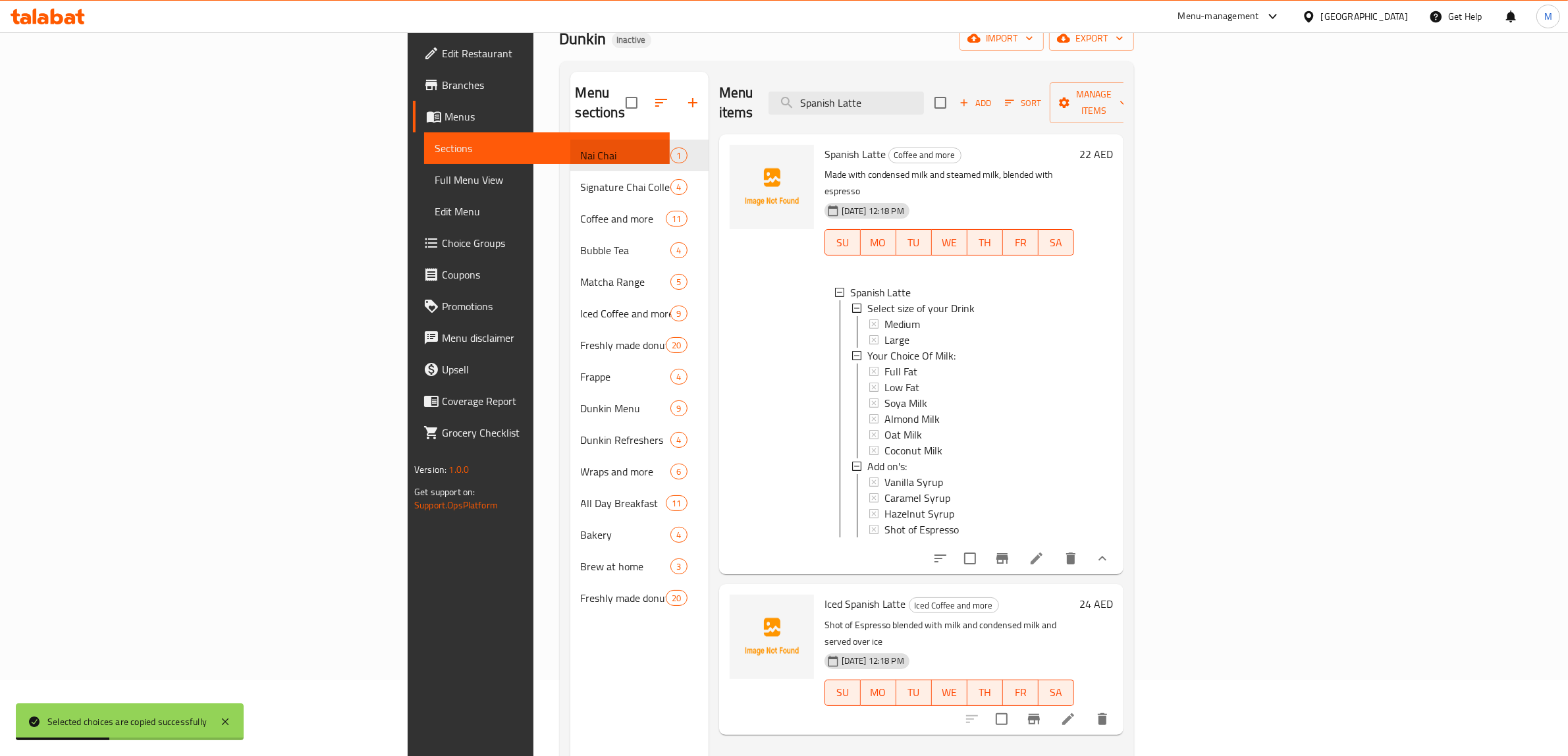
scroll to position [185, 0]
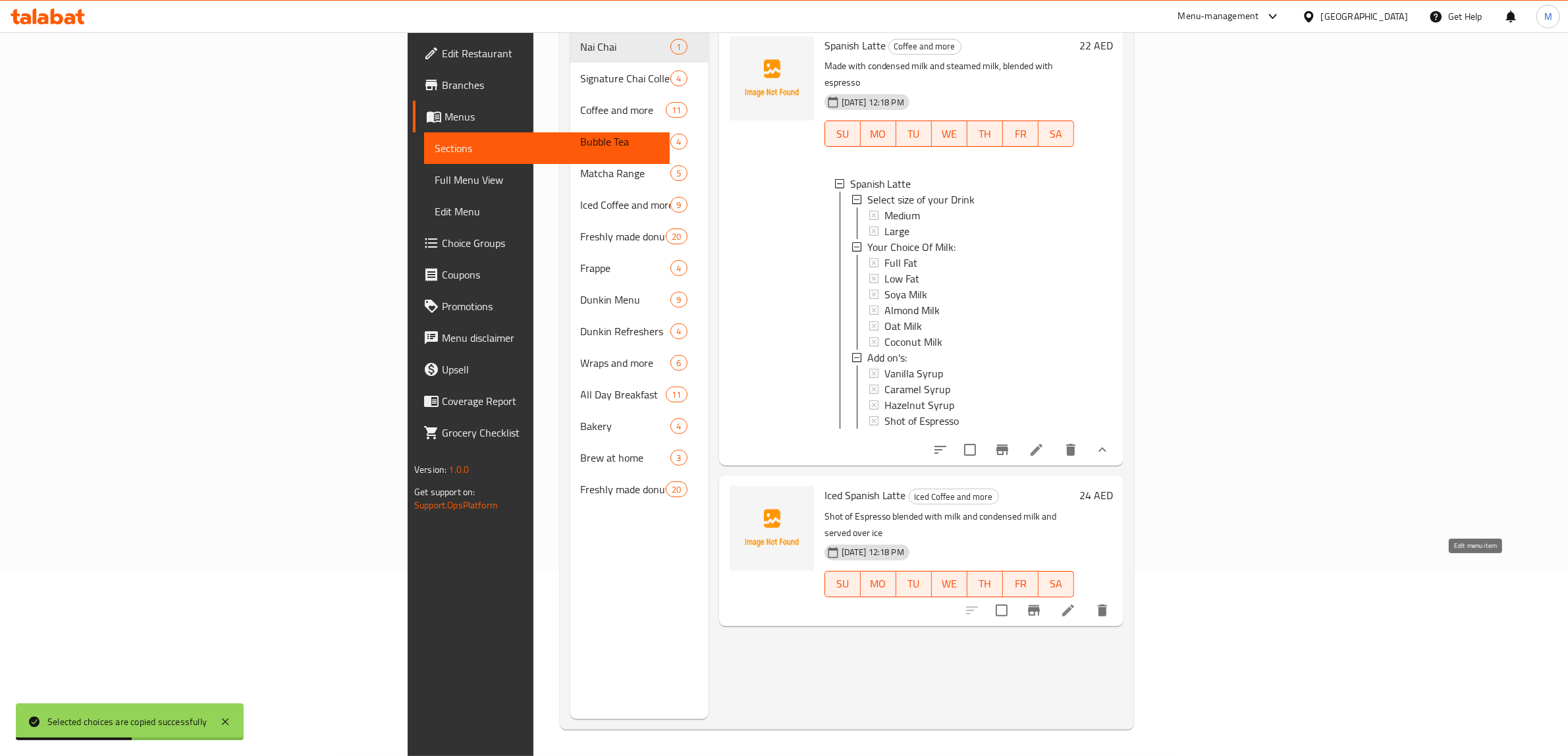
click at [1076, 603] on icon at bounding box center [1068, 610] width 16 height 16
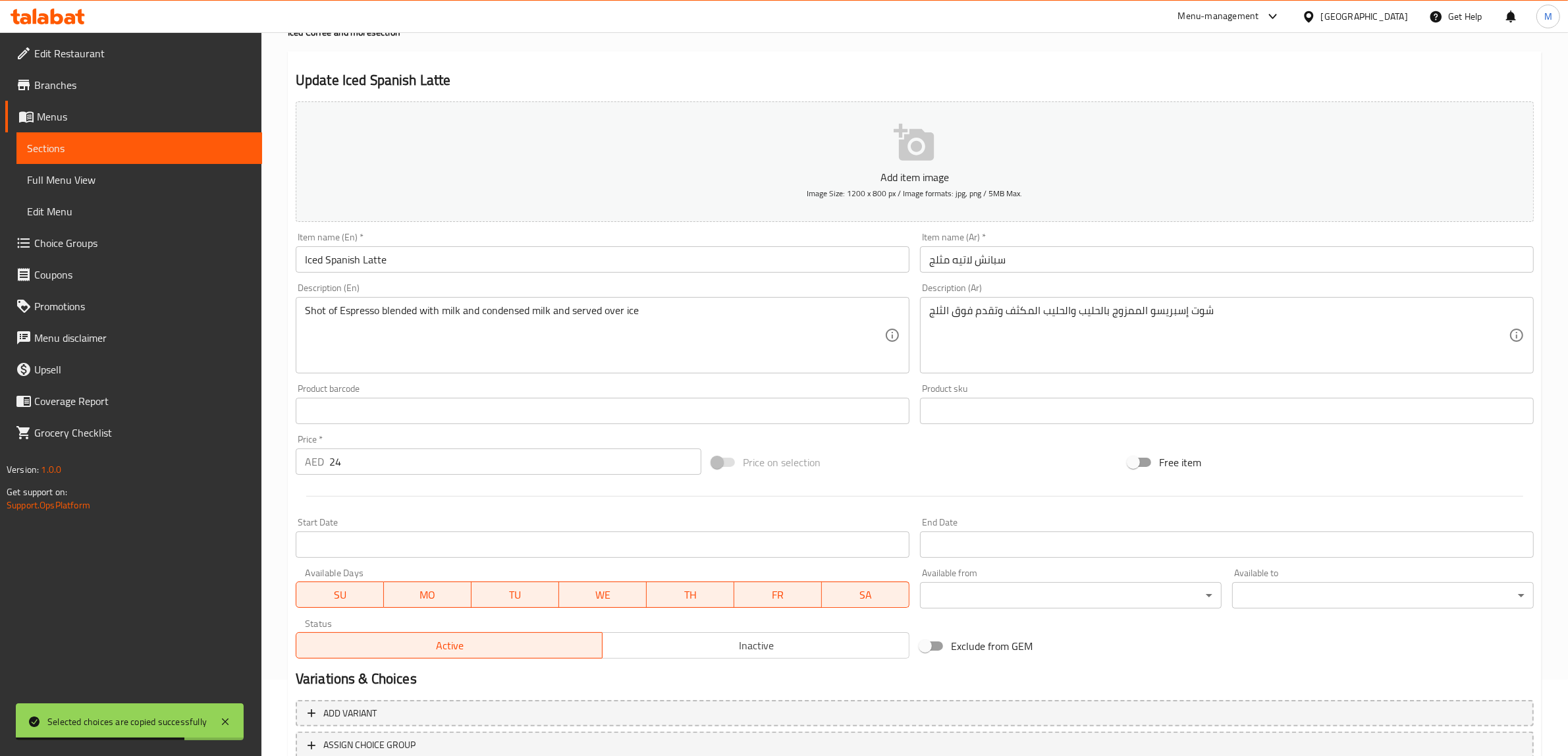
scroll to position [172, 0]
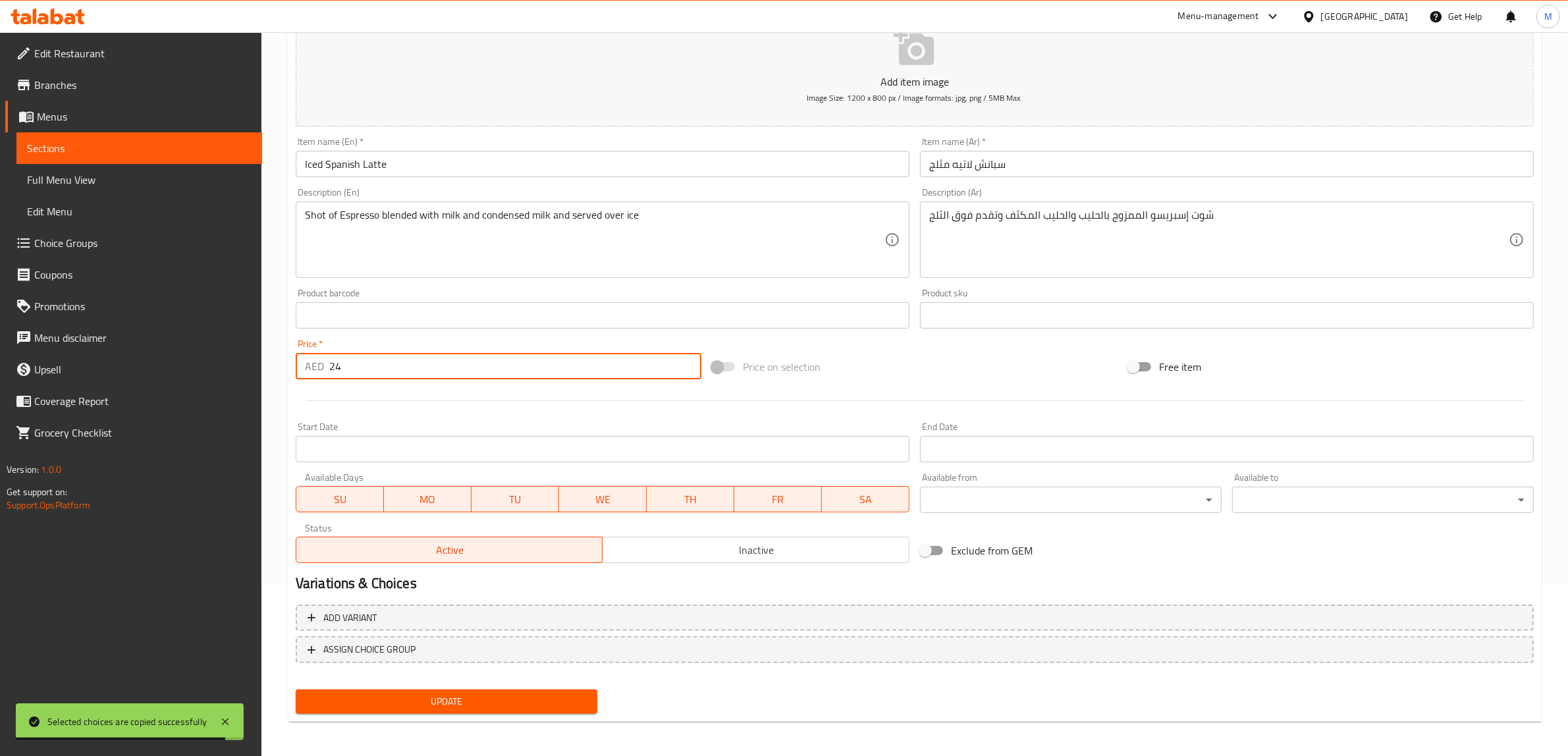
drag, startPoint x: 377, startPoint y: 373, endPoint x: 328, endPoint y: 370, distance: 49.1
click at [330, 370] on input "24" at bounding box center [515, 366] width 372 height 26
type input "0"
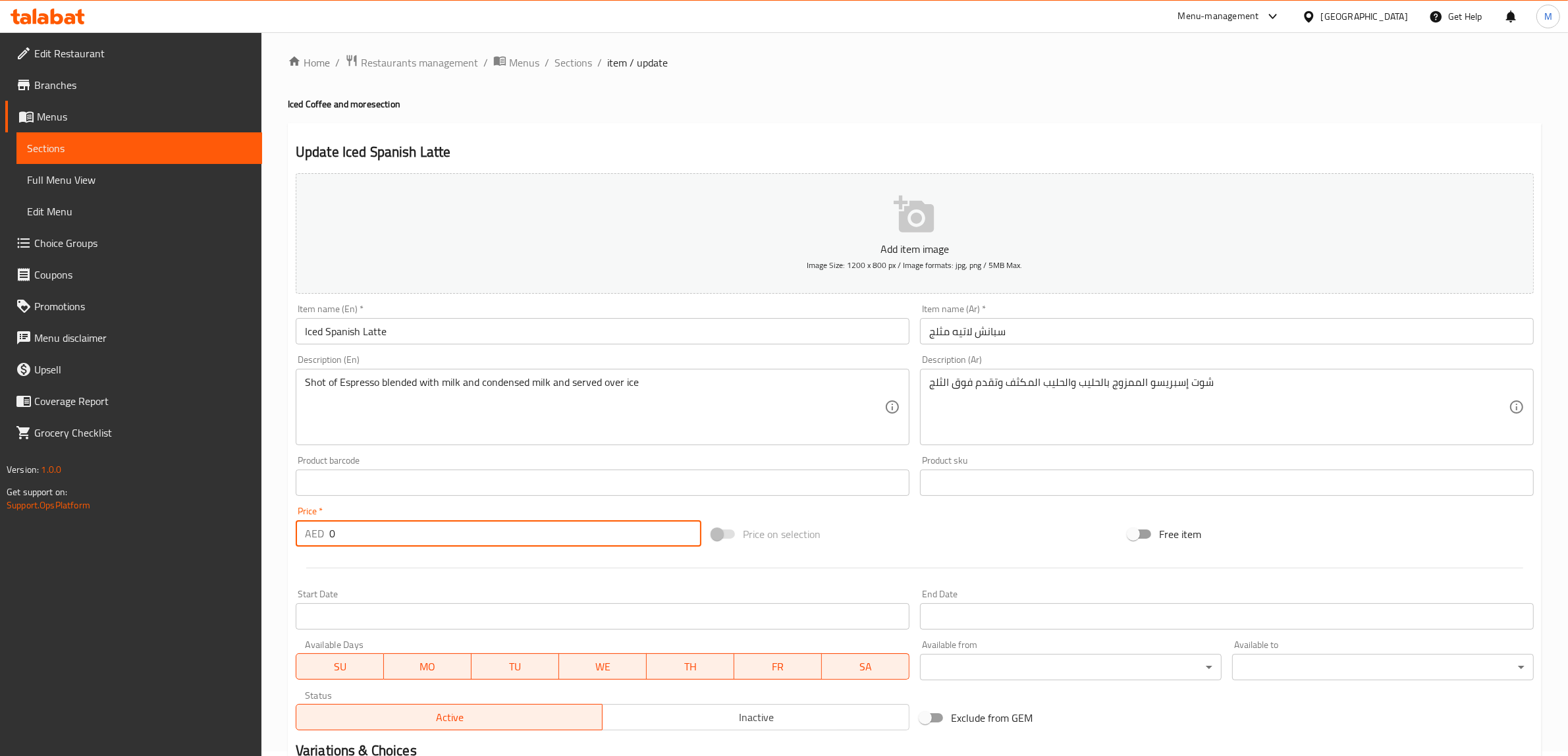
scroll to position [0, 0]
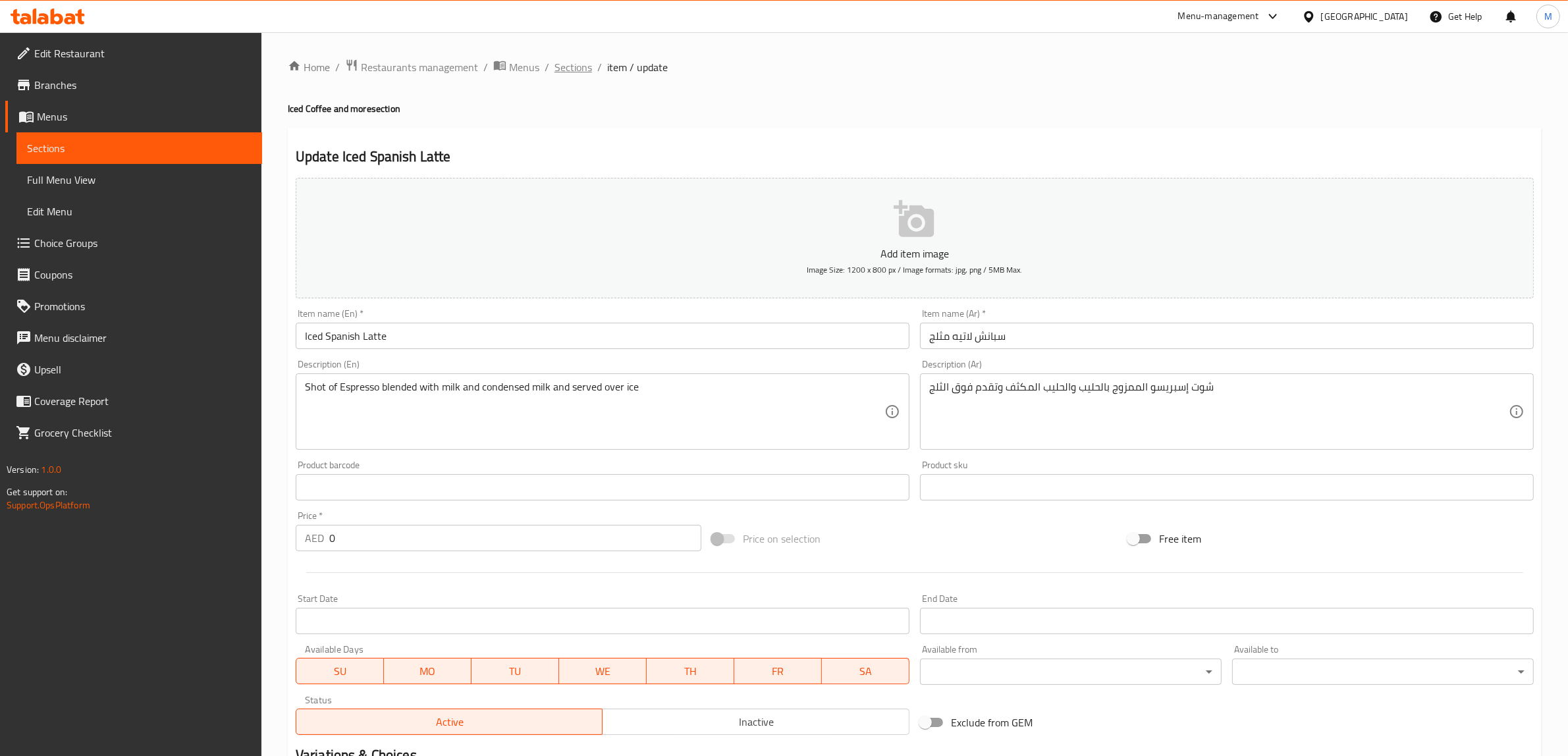
click at [566, 64] on span "Sections" at bounding box center [573, 67] width 38 height 16
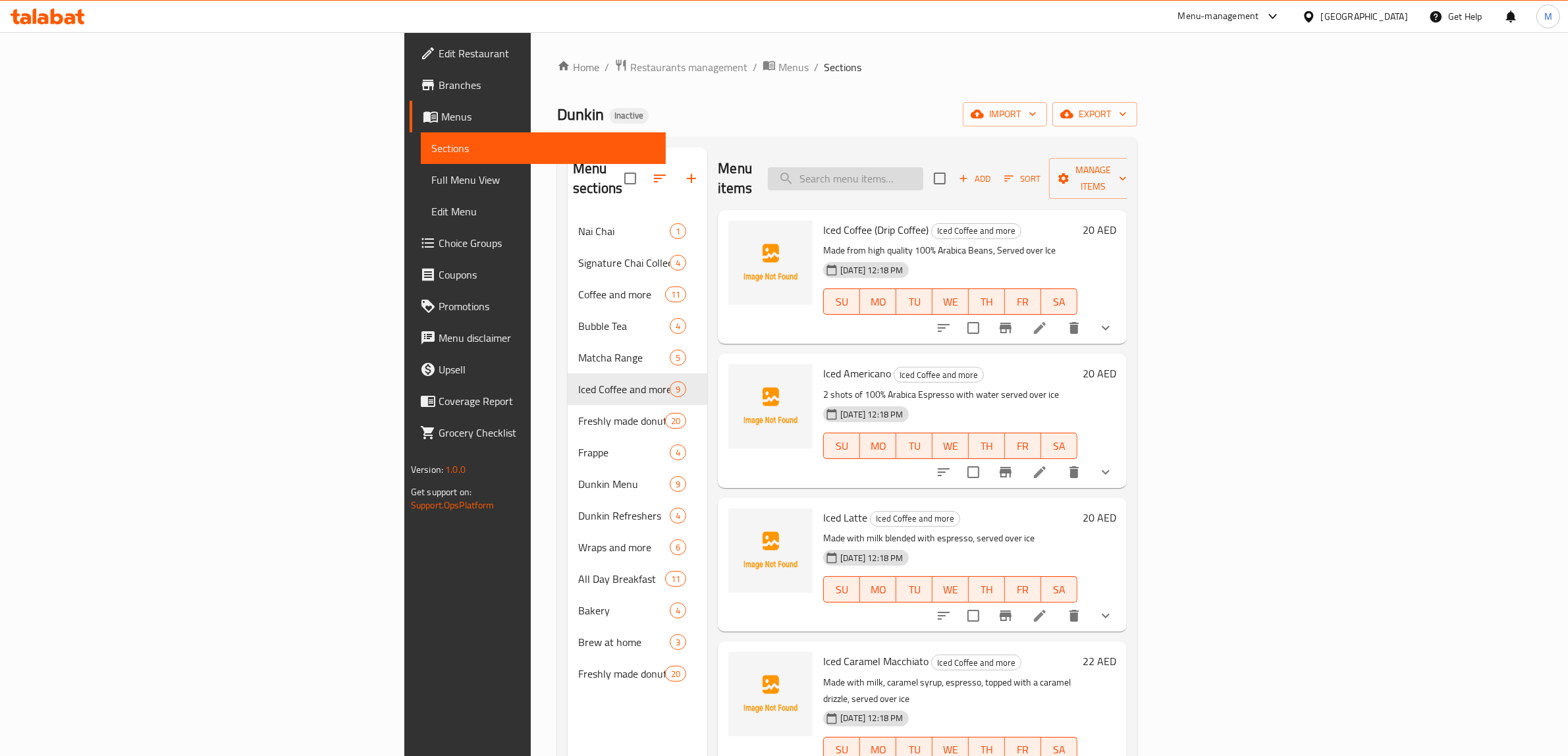
click at [923, 169] on input "search" at bounding box center [845, 179] width 155 height 23
paste input "Iced Spanish Latte"
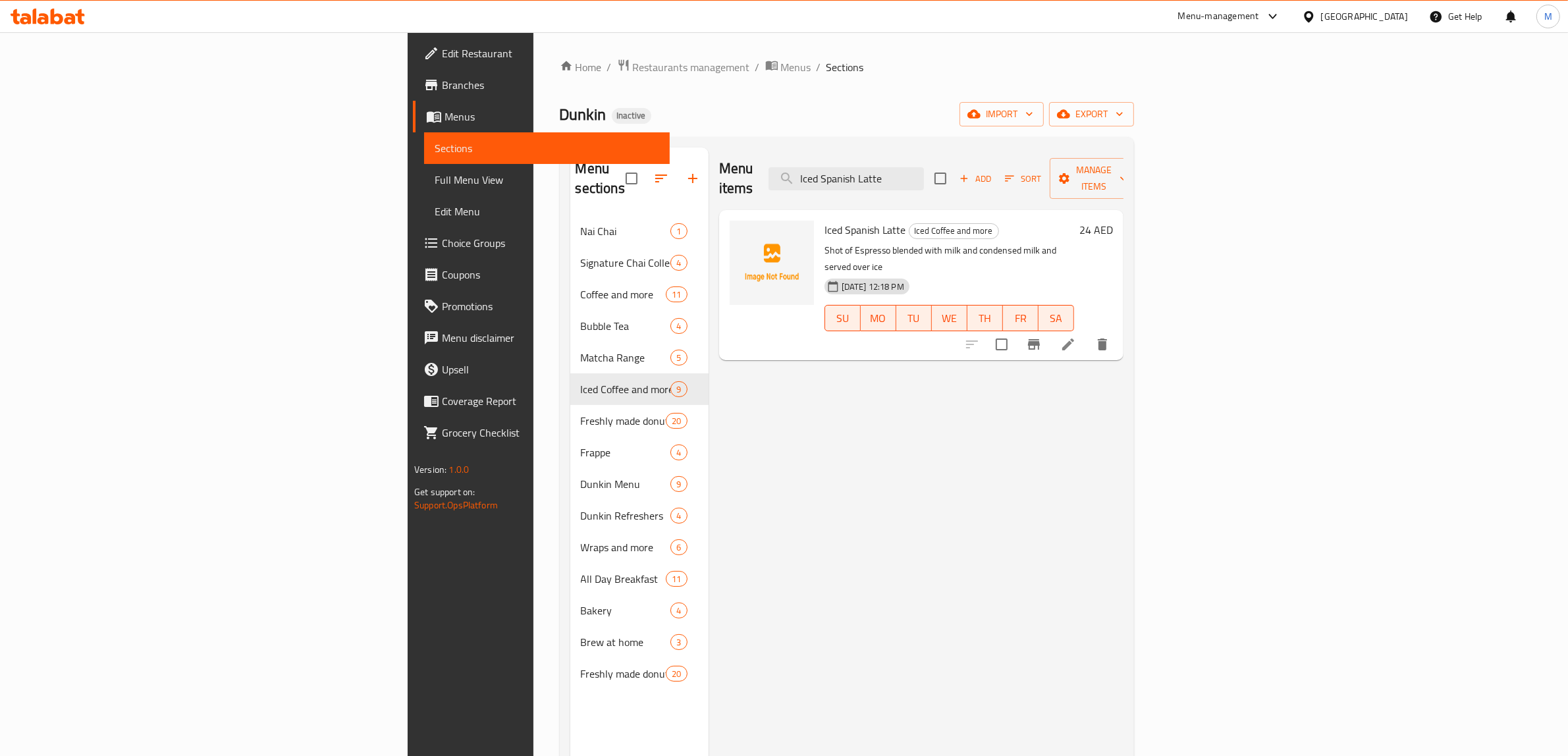
type input "Iced Spanish Latte"
click at [1112, 220] on h6 "24 AED" at bounding box center [1096, 229] width 34 height 18
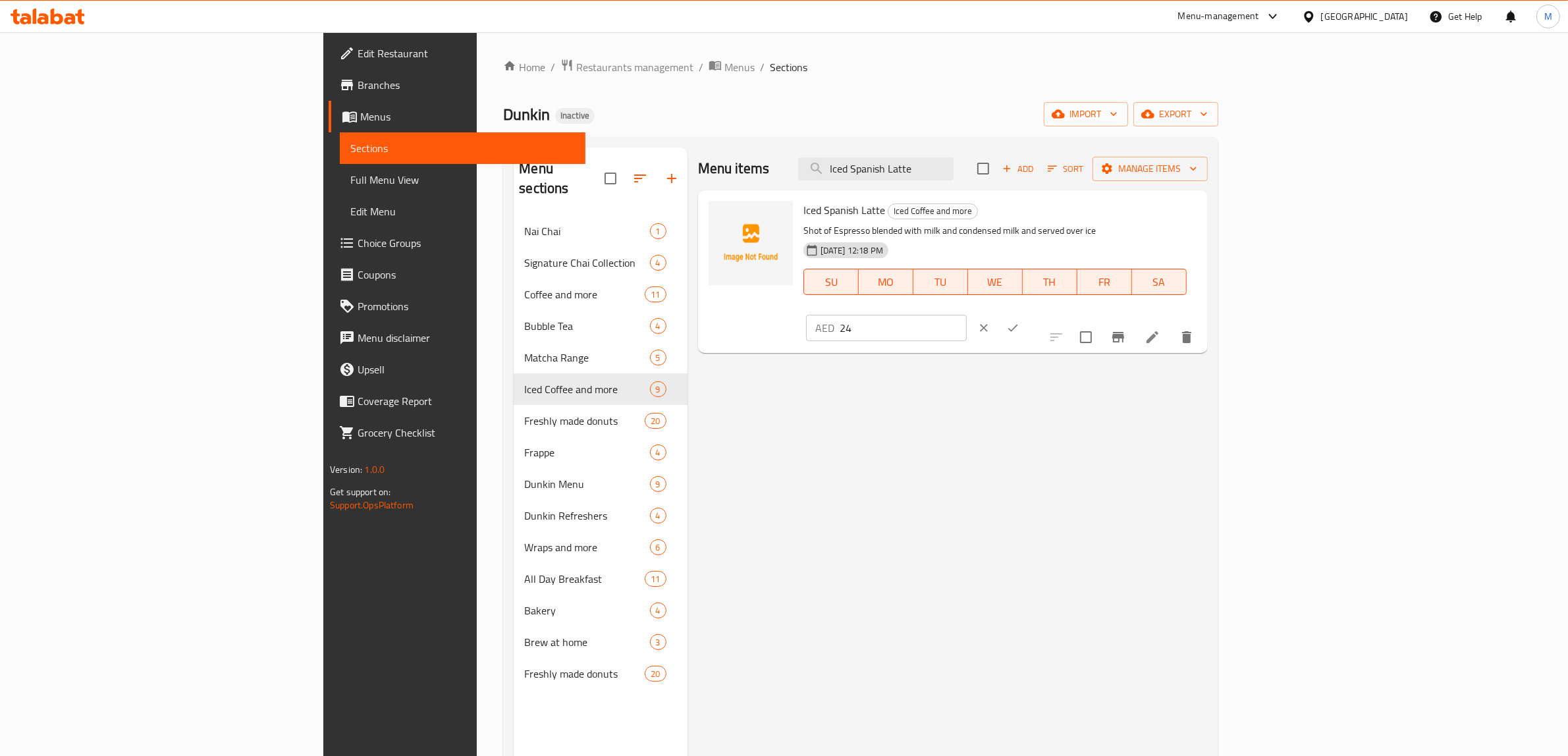
click at [1047, 314] on div "AED 24 ​" at bounding box center [925, 328] width 244 height 29
type input "0"
click at [1019, 321] on icon "ok" at bounding box center [1012, 327] width 13 height 13
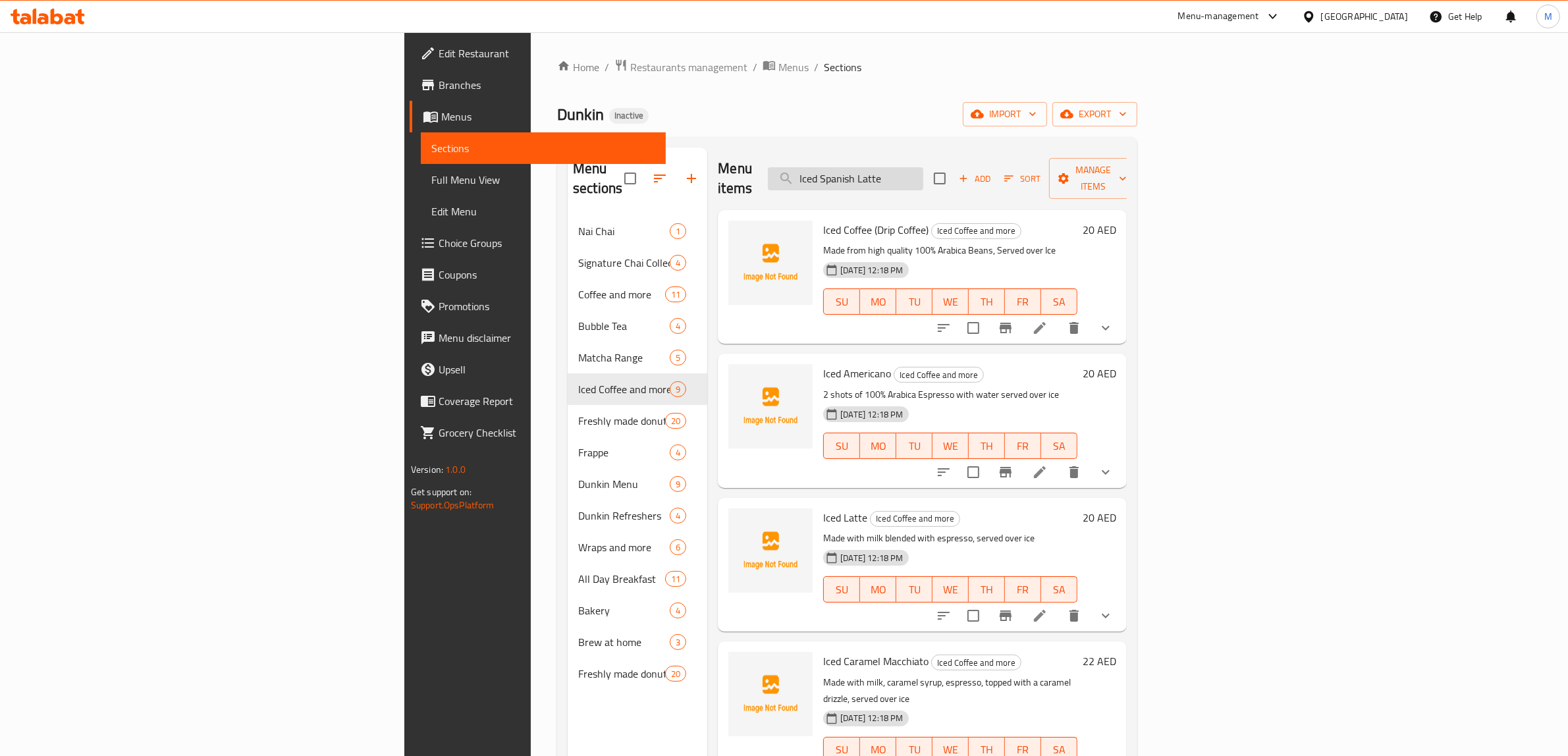
click at [923, 174] on input "Iced Spanish Latte" at bounding box center [845, 179] width 155 height 23
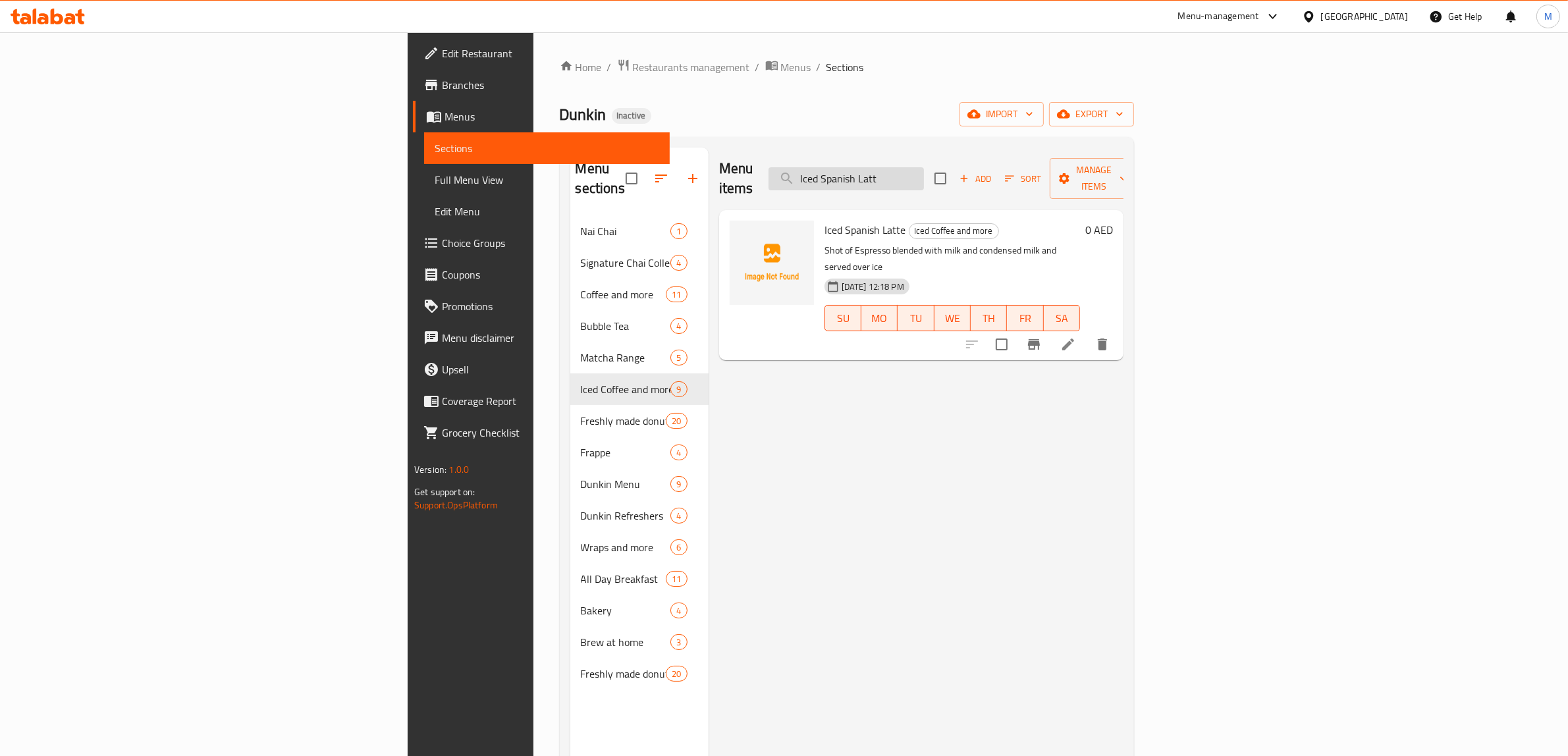
drag, startPoint x: 969, startPoint y: 168, endPoint x: 929, endPoint y: 165, distance: 40.1
click at [924, 167] on input "Iced Spanish Latt" at bounding box center [846, 179] width 155 height 23
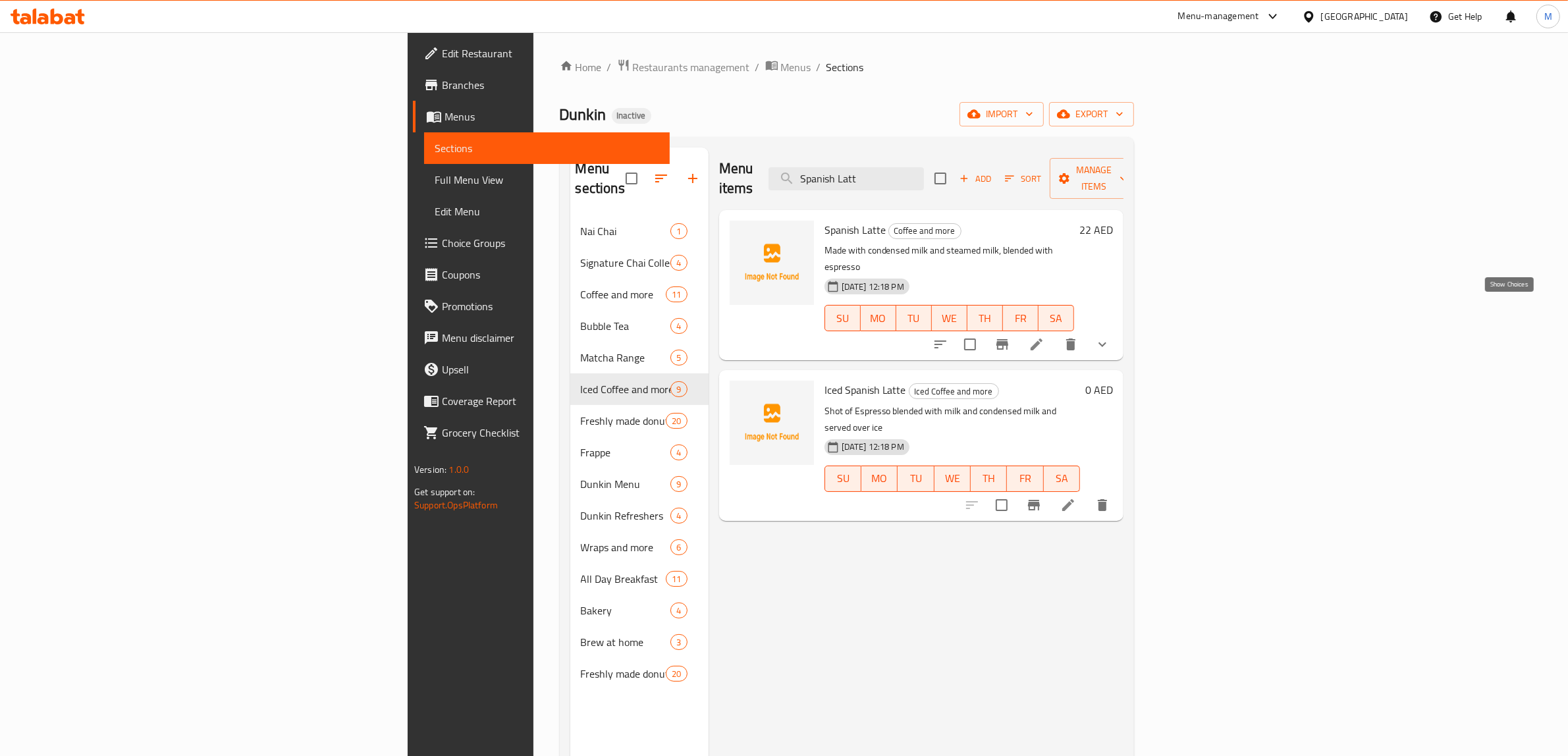
type input "Spanish Latt"
click at [1110, 337] on icon "show more" at bounding box center [1102, 344] width 16 height 16
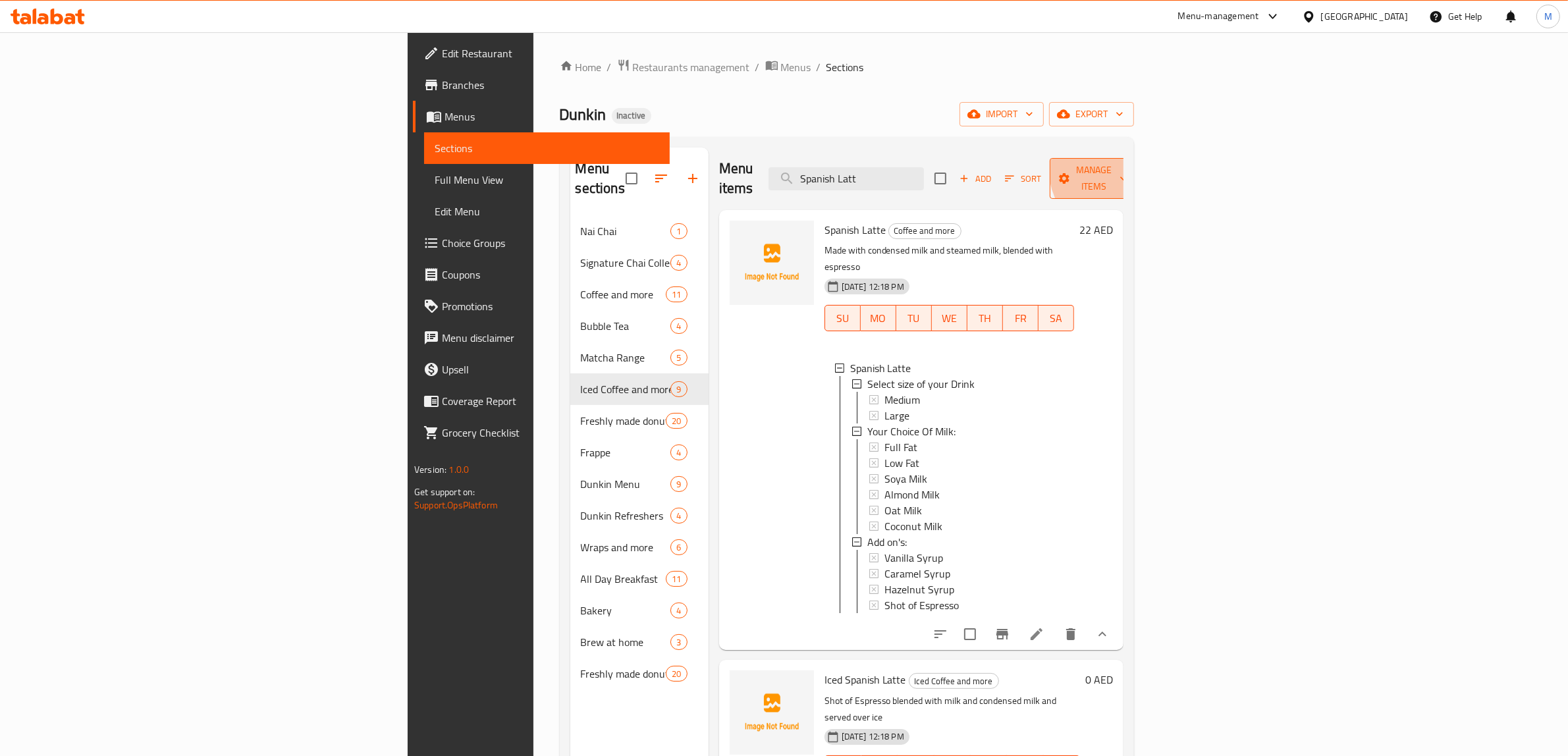
click at [1128, 164] on span "Manage items" at bounding box center [1094, 179] width 67 height 33
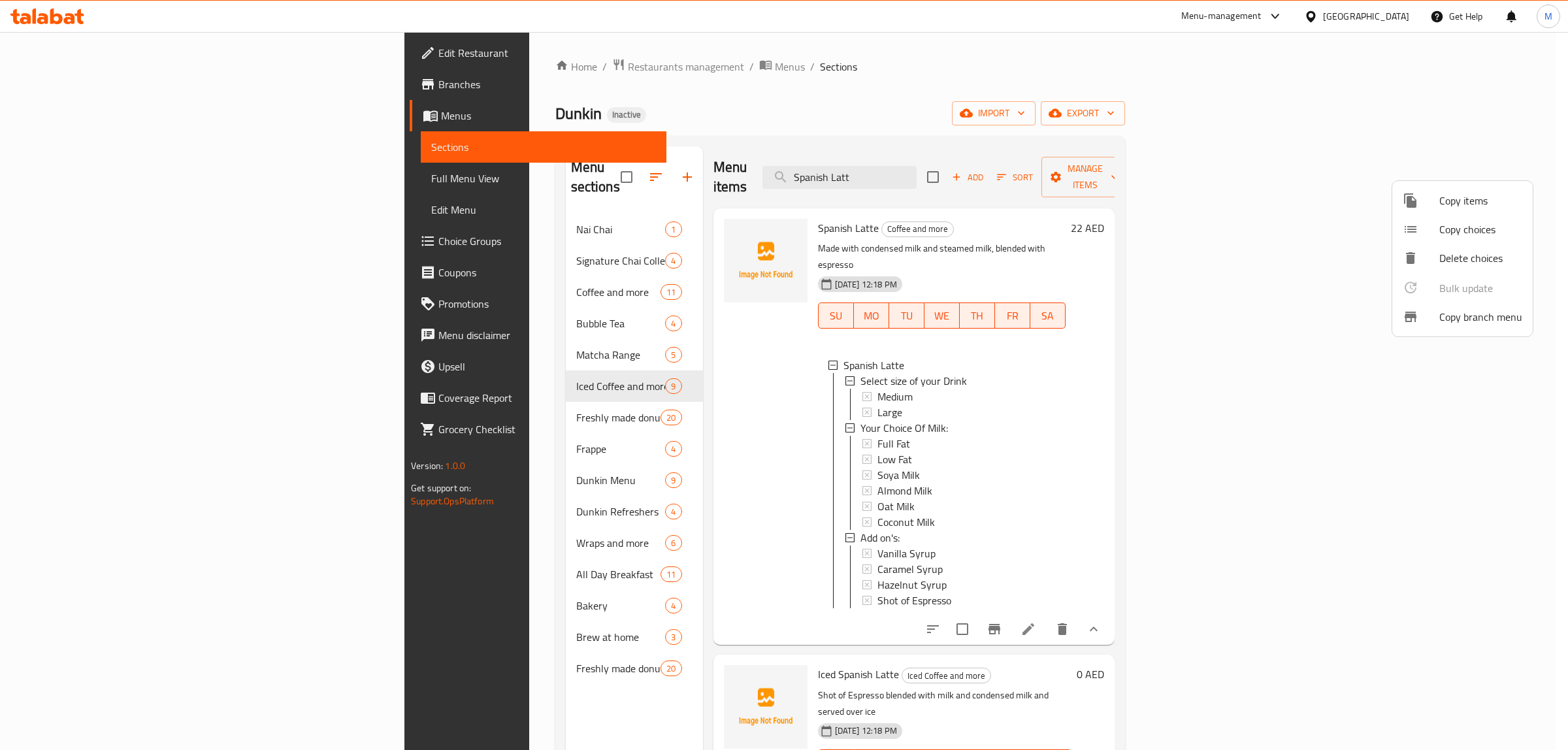
click at [1457, 330] on li "Copy branch menu" at bounding box center [1462, 317] width 141 height 28
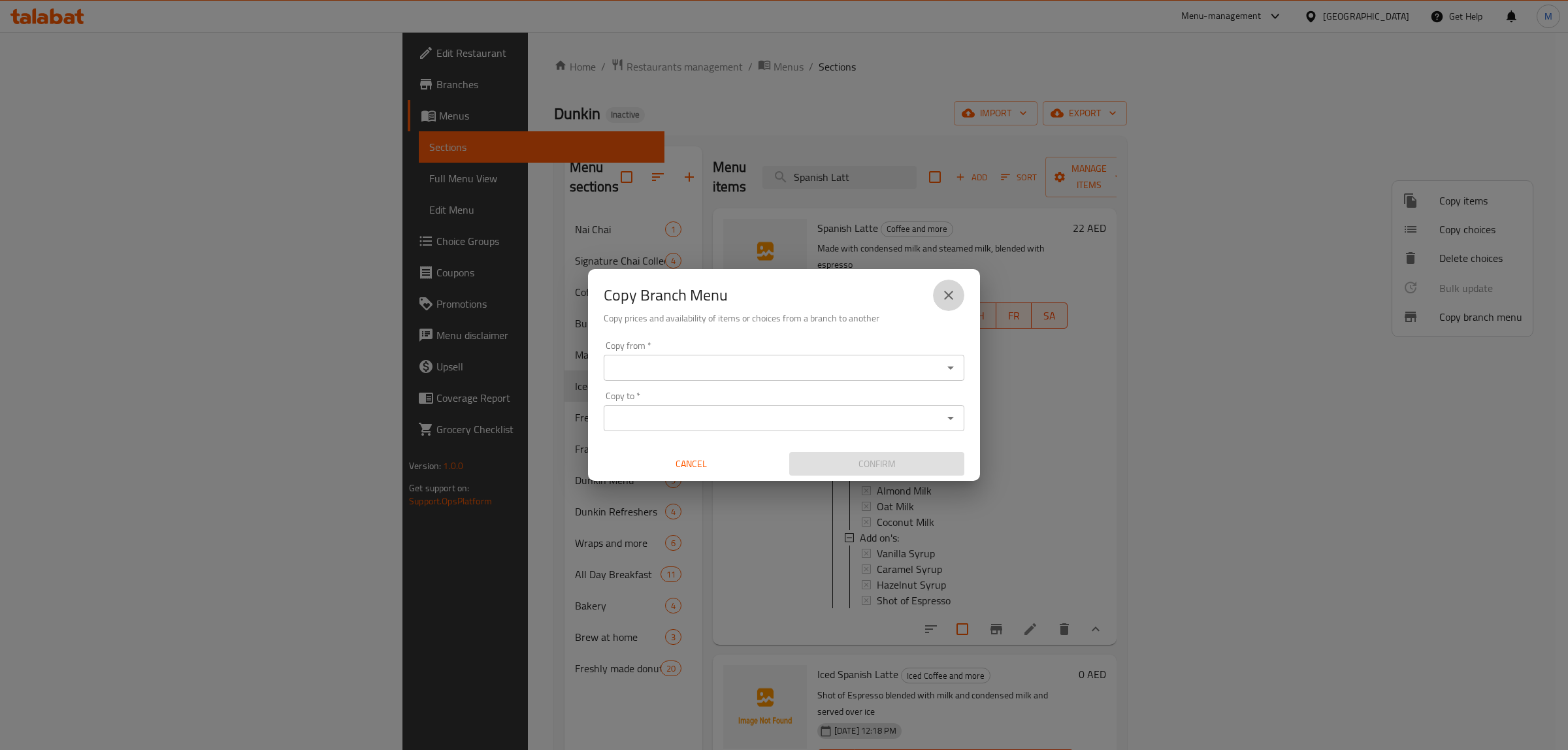
click at [945, 298] on icon "close" at bounding box center [948, 295] width 16 height 16
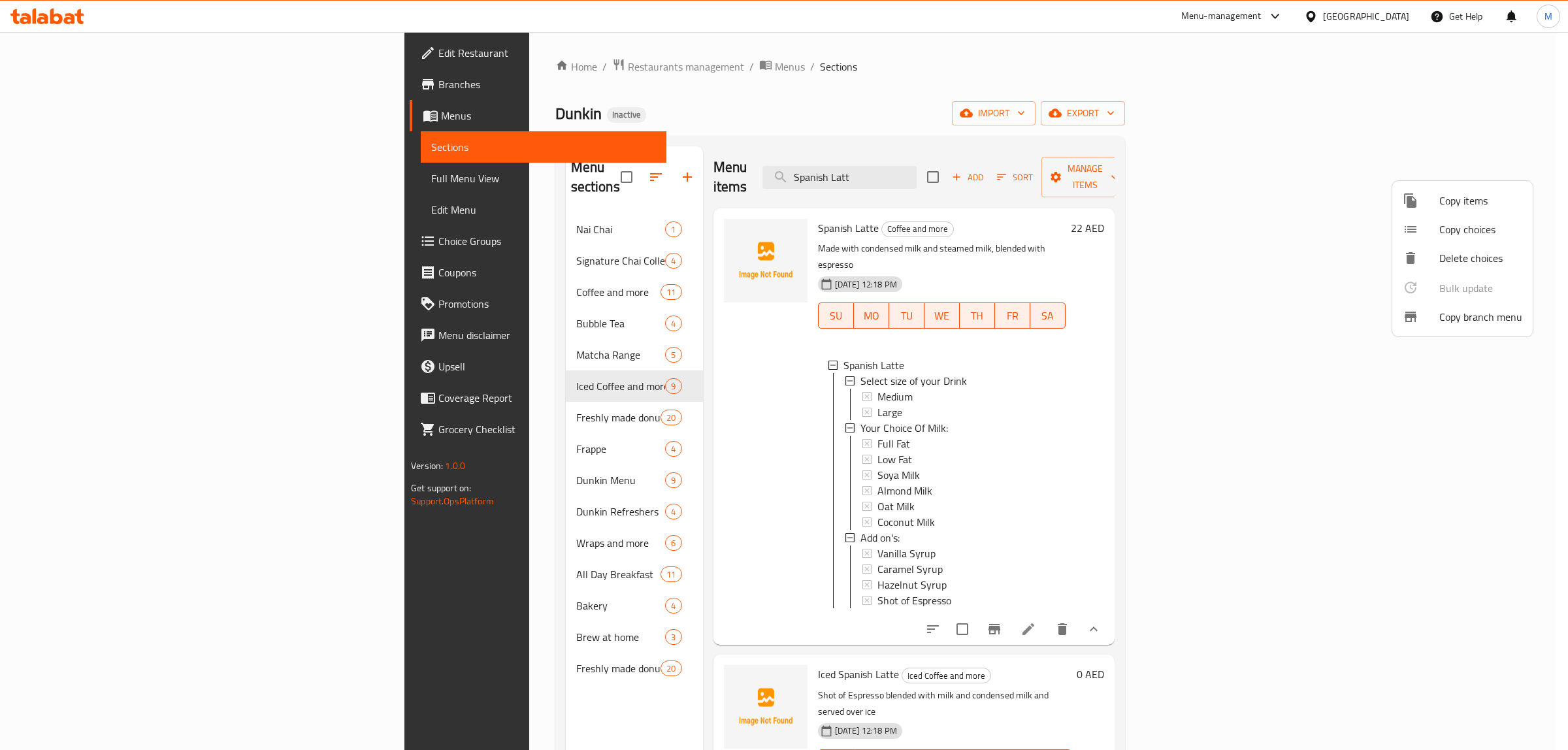
click at [1474, 234] on span "Copy choices" at bounding box center [1480, 229] width 83 height 16
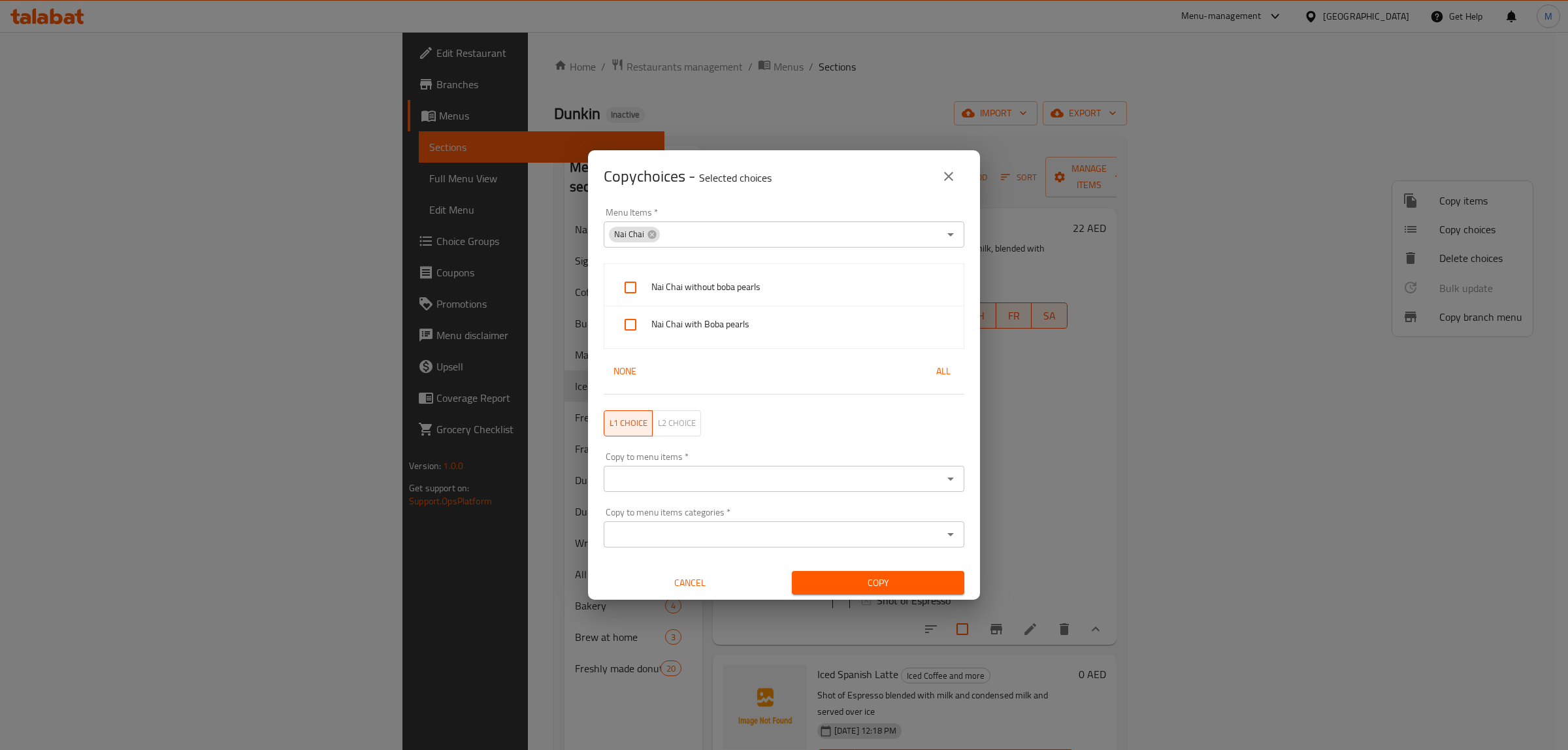
click at [943, 231] on icon "Open" at bounding box center [951, 234] width 16 height 16
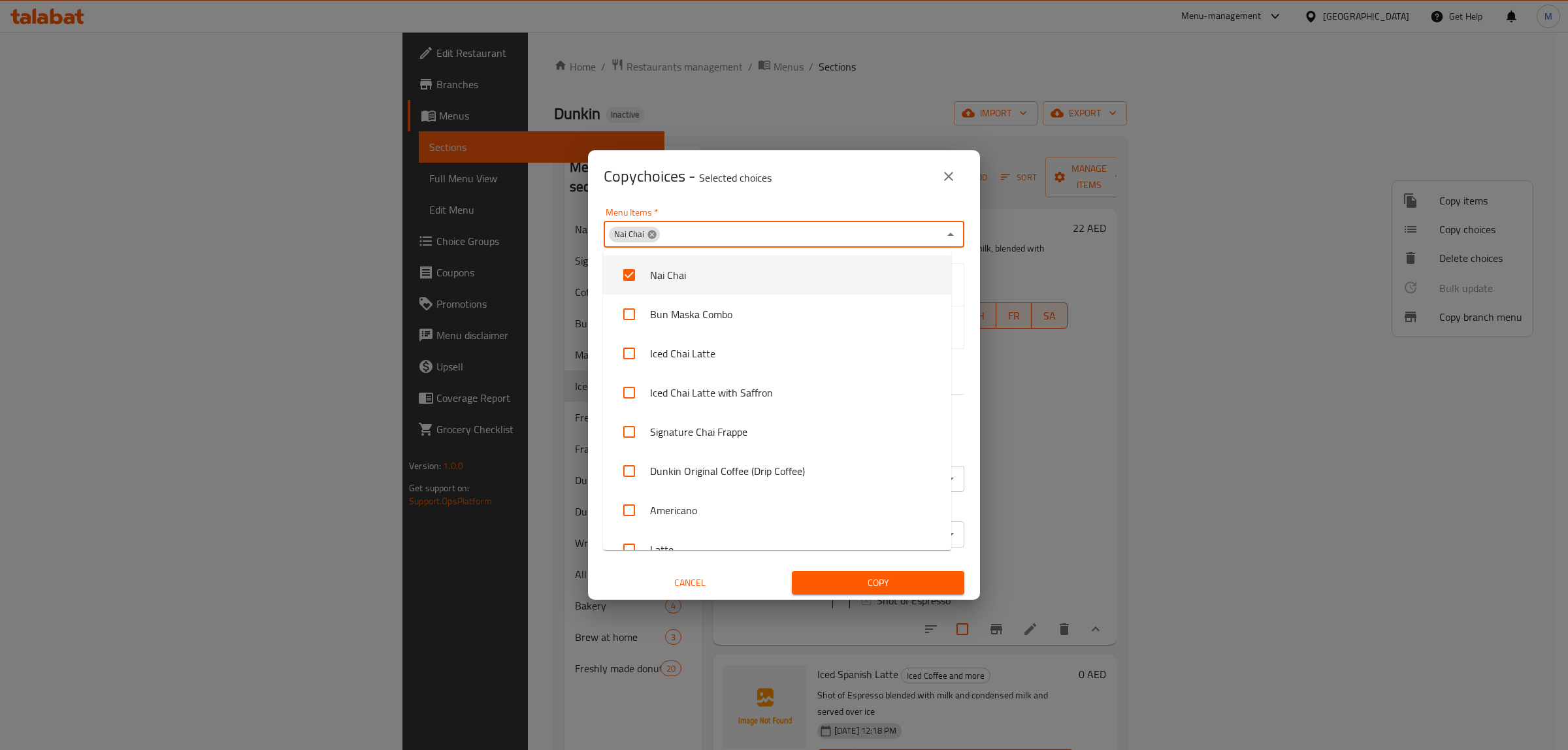
click at [656, 237] on icon at bounding box center [652, 234] width 10 height 10
checkbox input "false"
paste input "Iced Spanish Latte"
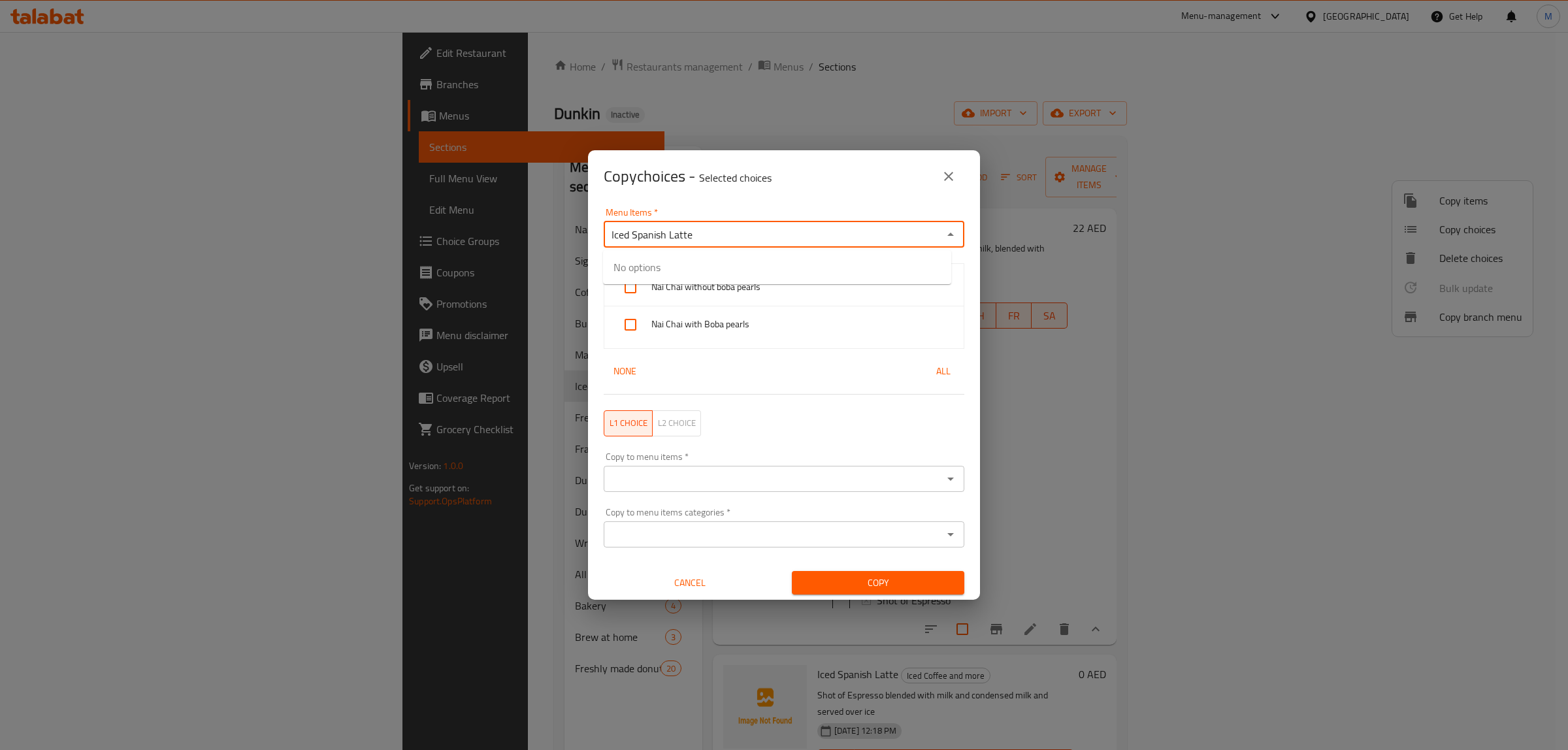
drag, startPoint x: 632, startPoint y: 231, endPoint x: 597, endPoint y: 229, distance: 35.1
click at [597, 229] on div "Menu Items   * Iced Spanish Latte Menu Items *" at bounding box center [784, 228] width 376 height 55
type input "Spanish Latte"
click at [691, 282] on li "Spanish Latte" at bounding box center [777, 275] width 348 height 39
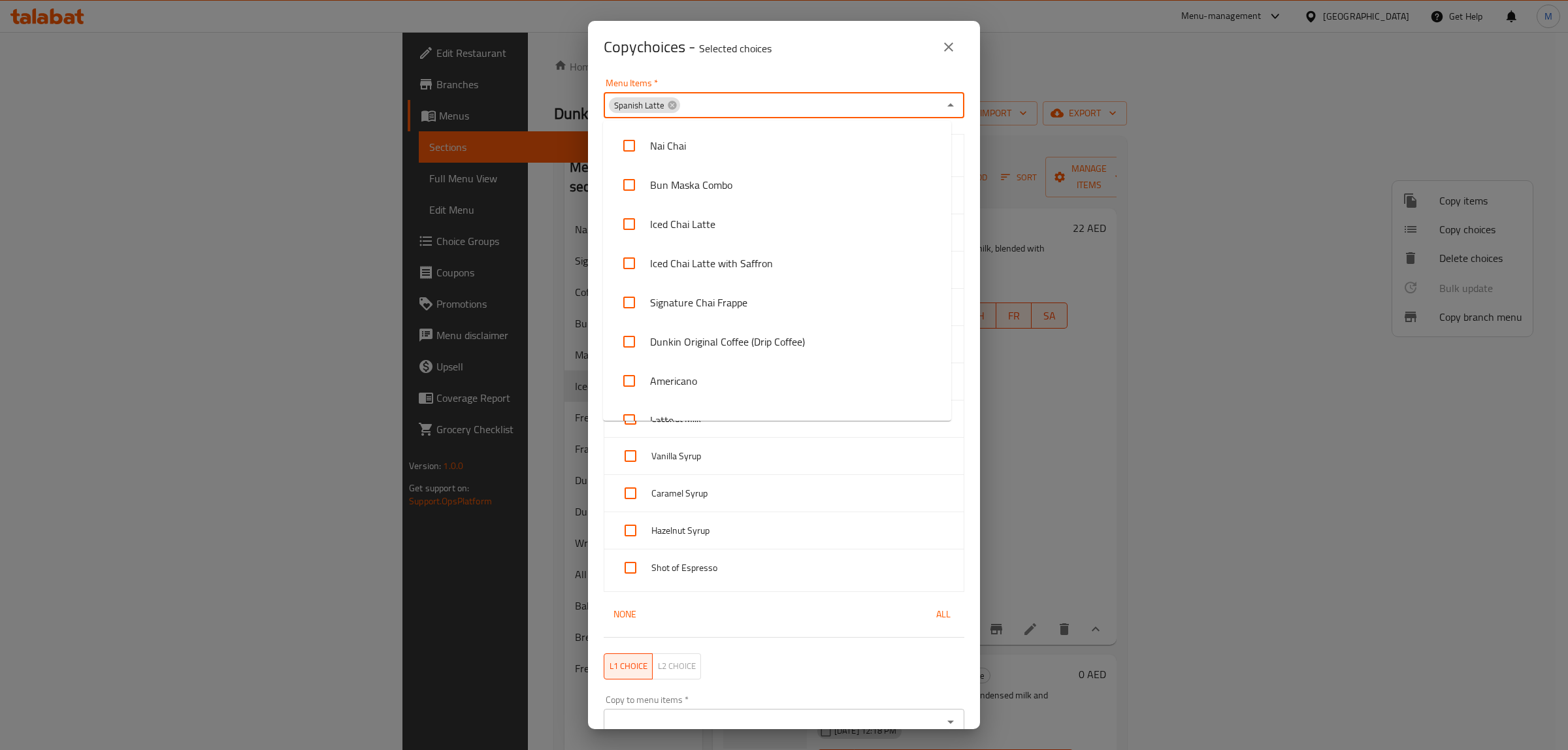
scroll to position [256, 0]
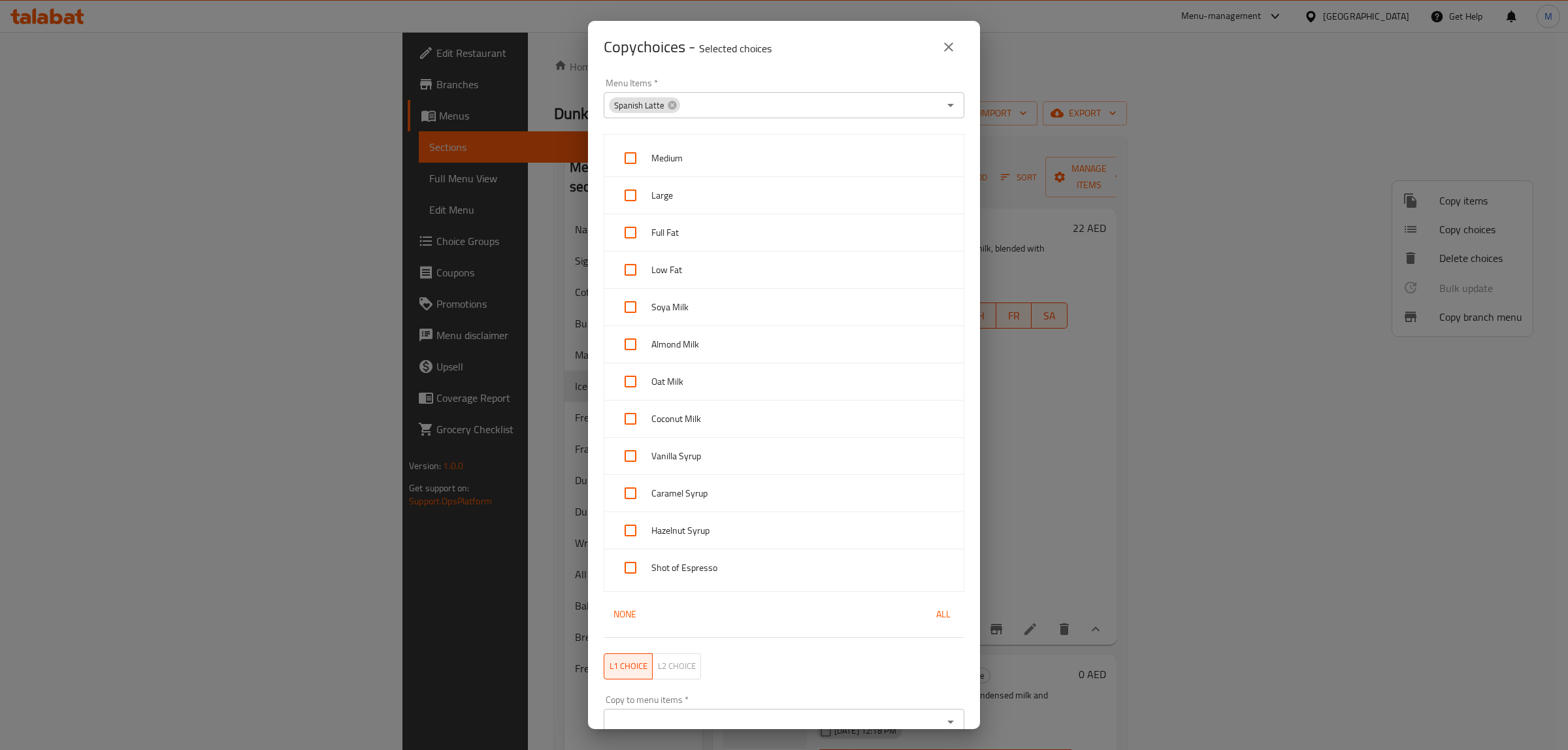
click at [880, 69] on div "Copy choices - Selected choices 0" at bounding box center [784, 47] width 392 height 52
click at [638, 163] on input "checkbox" at bounding box center [631, 158] width 31 height 31
checkbox input "true"
click at [638, 196] on input "checkbox" at bounding box center [631, 195] width 31 height 31
checkbox input "true"
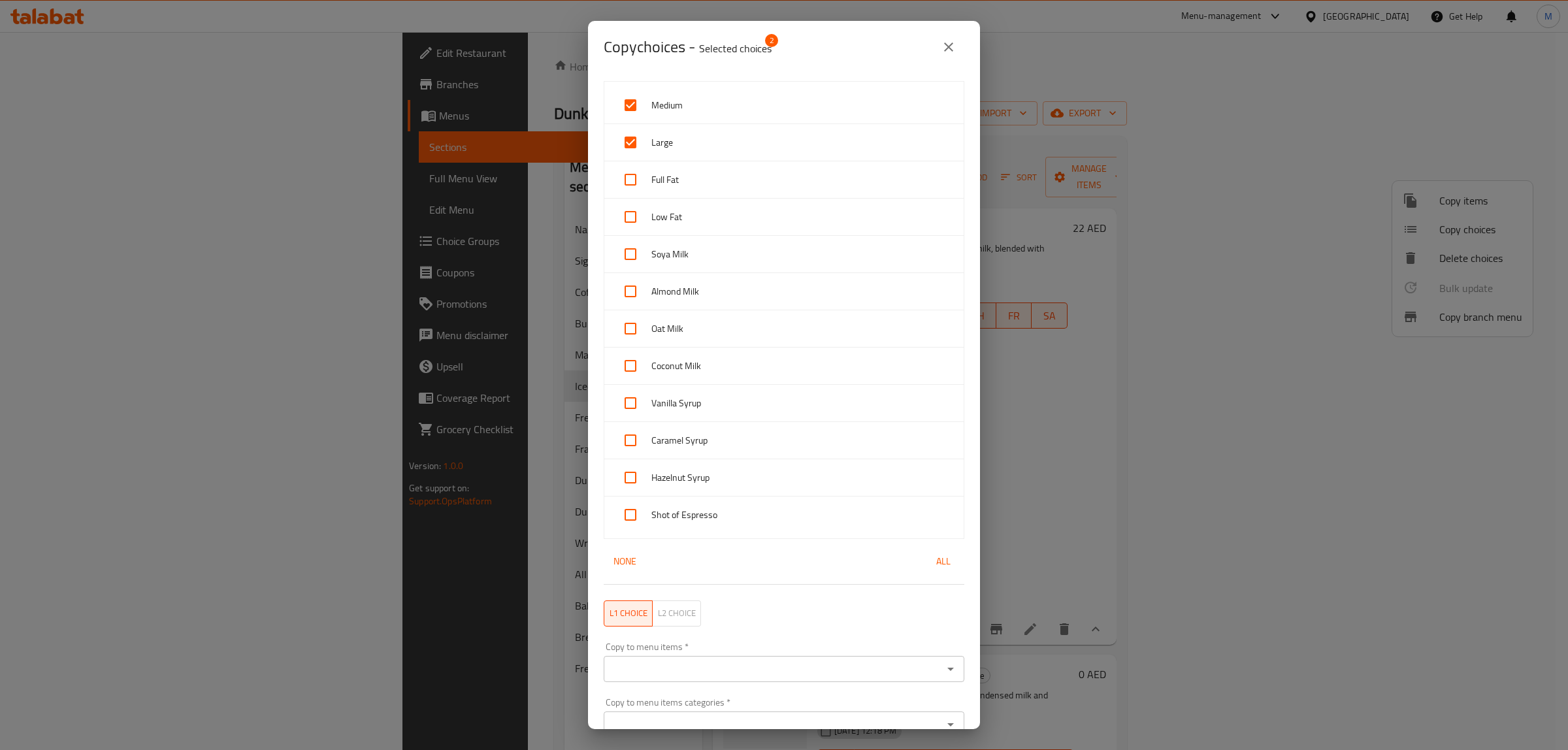
scroll to position [118, 0]
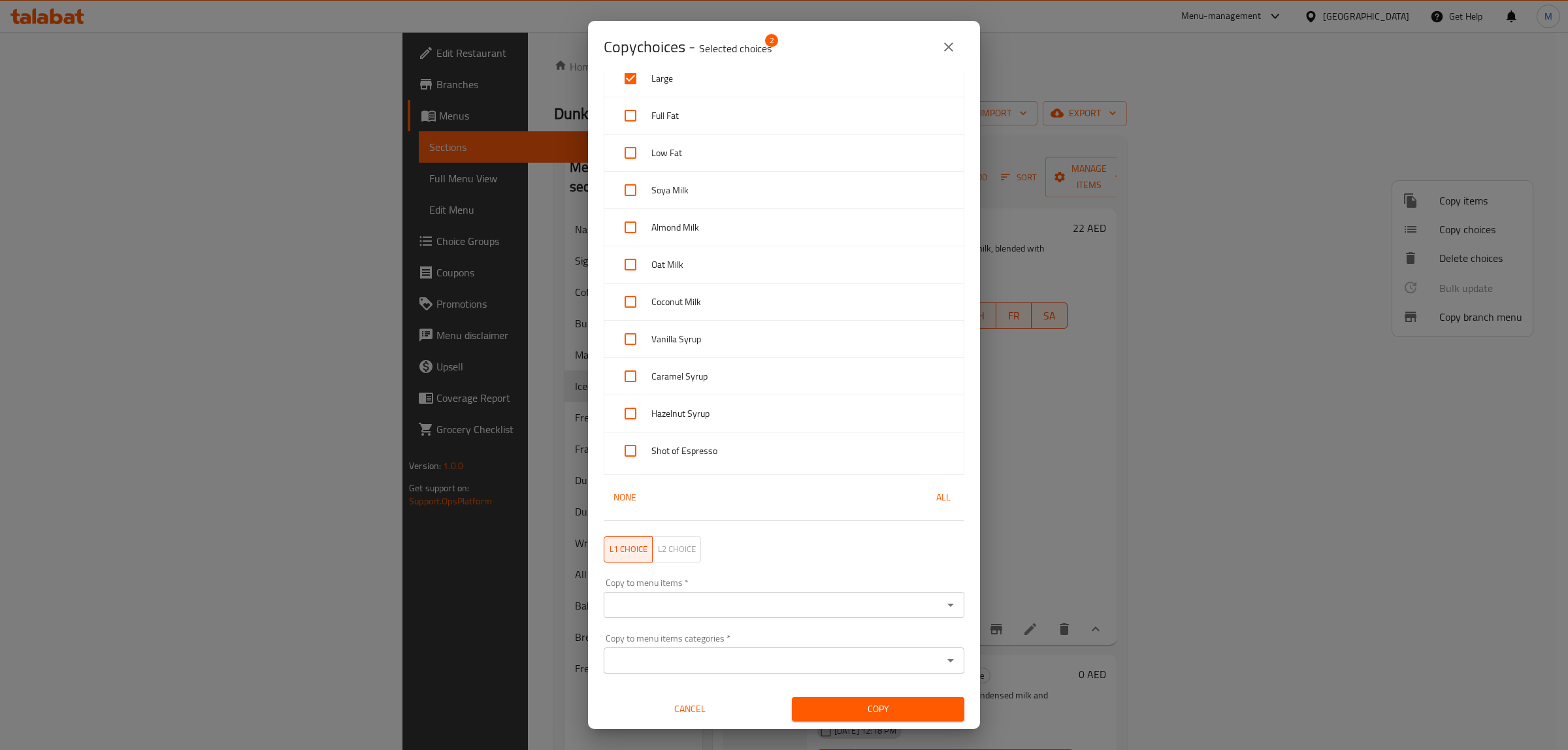
click at [756, 603] on input "Copy to menu items   *" at bounding box center [773, 605] width 332 height 18
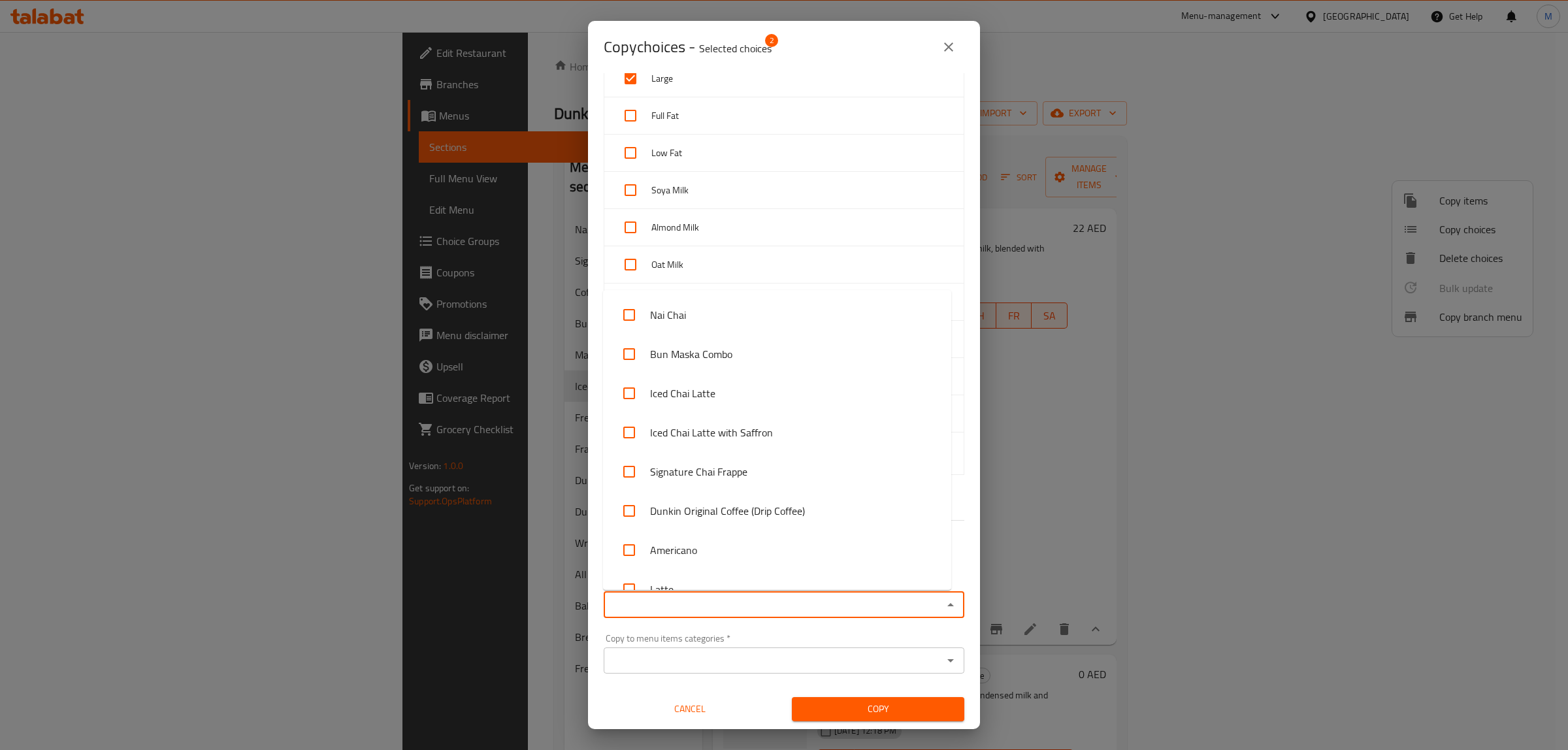
paste input "Iced Spanish Latte"
type input "Iced Spanish Latte"
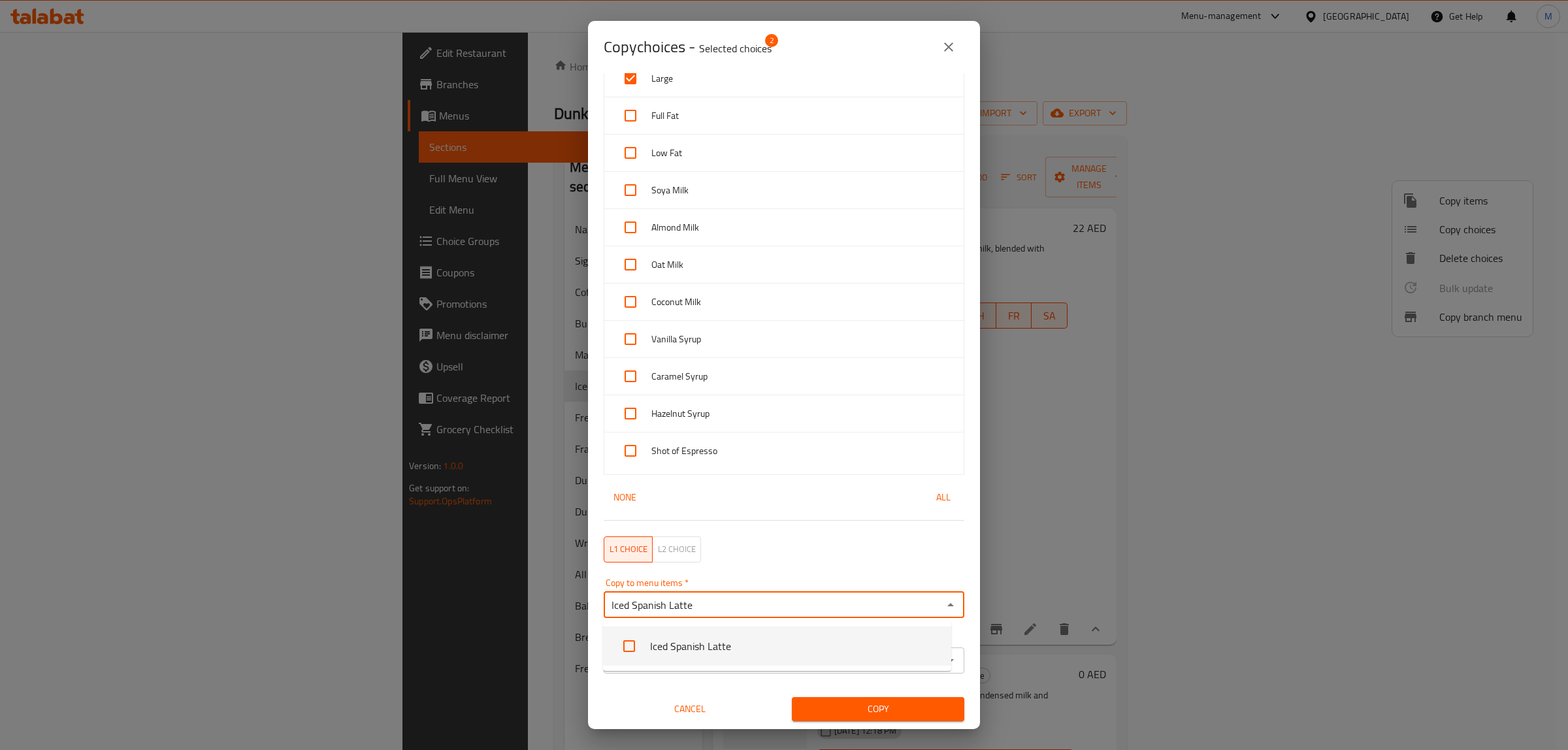
click at [688, 652] on li "Iced Spanish Latte" at bounding box center [777, 646] width 348 height 39
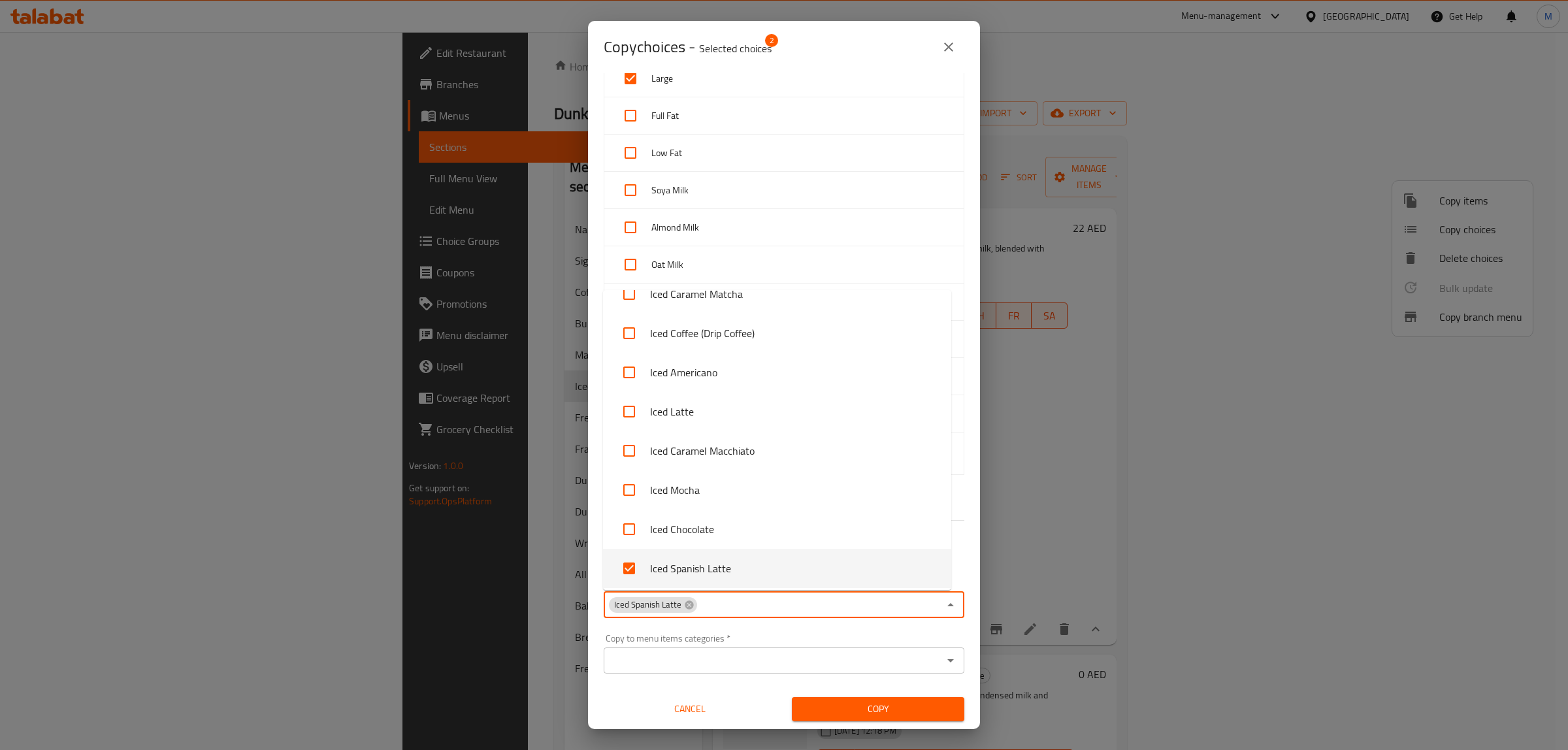
click at [761, 644] on div "Copy to menu items categories   * Copy to menu items categories *" at bounding box center [784, 653] width 361 height 40
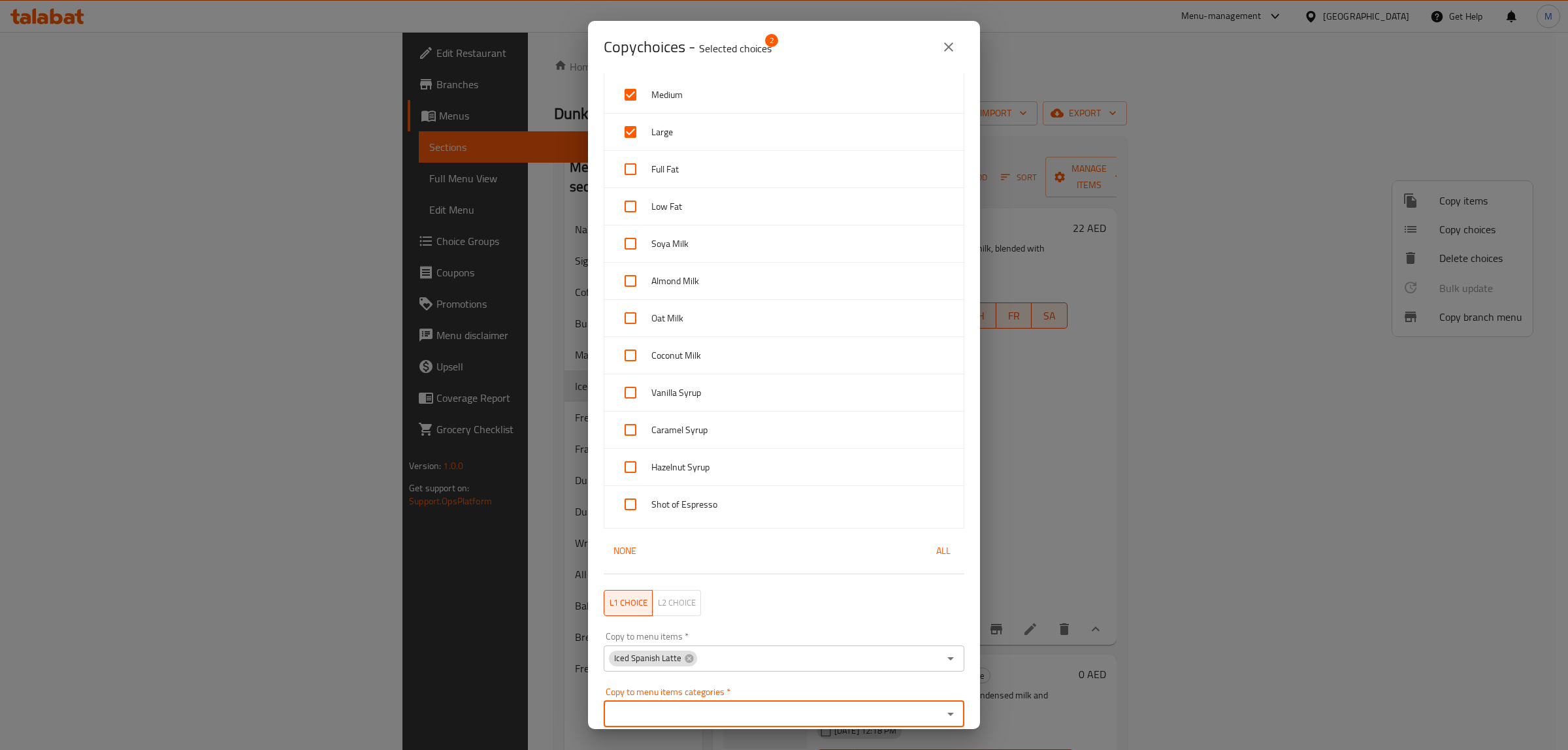
scroll to position [0, 0]
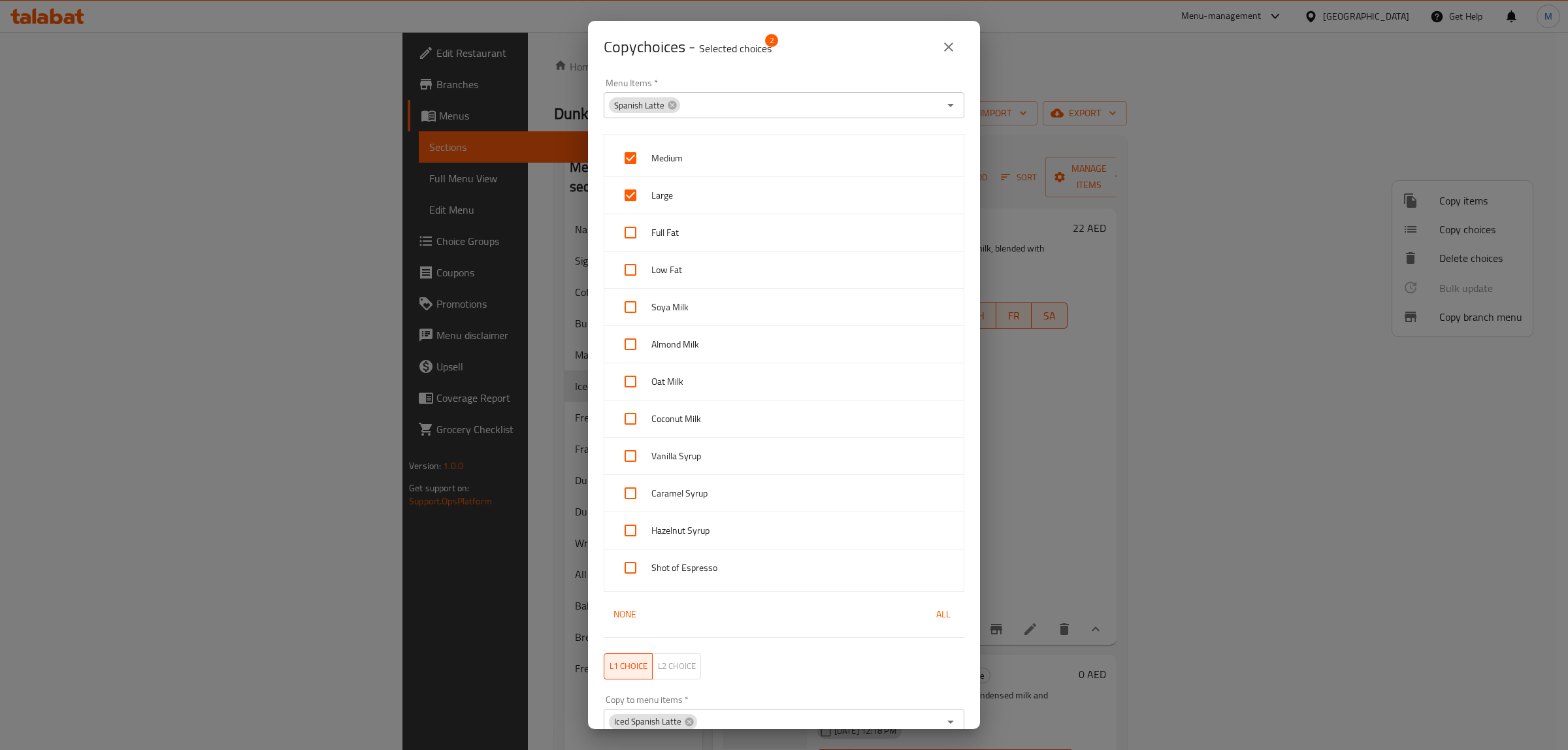
drag, startPoint x: 964, startPoint y: 37, endPoint x: 946, endPoint y: 46, distance: 20.1
click at [962, 37] on div "Copy choices - Selected choices 2" at bounding box center [784, 47] width 361 height 31
click at [946, 46] on icon "close" at bounding box center [948, 46] width 16 height 16
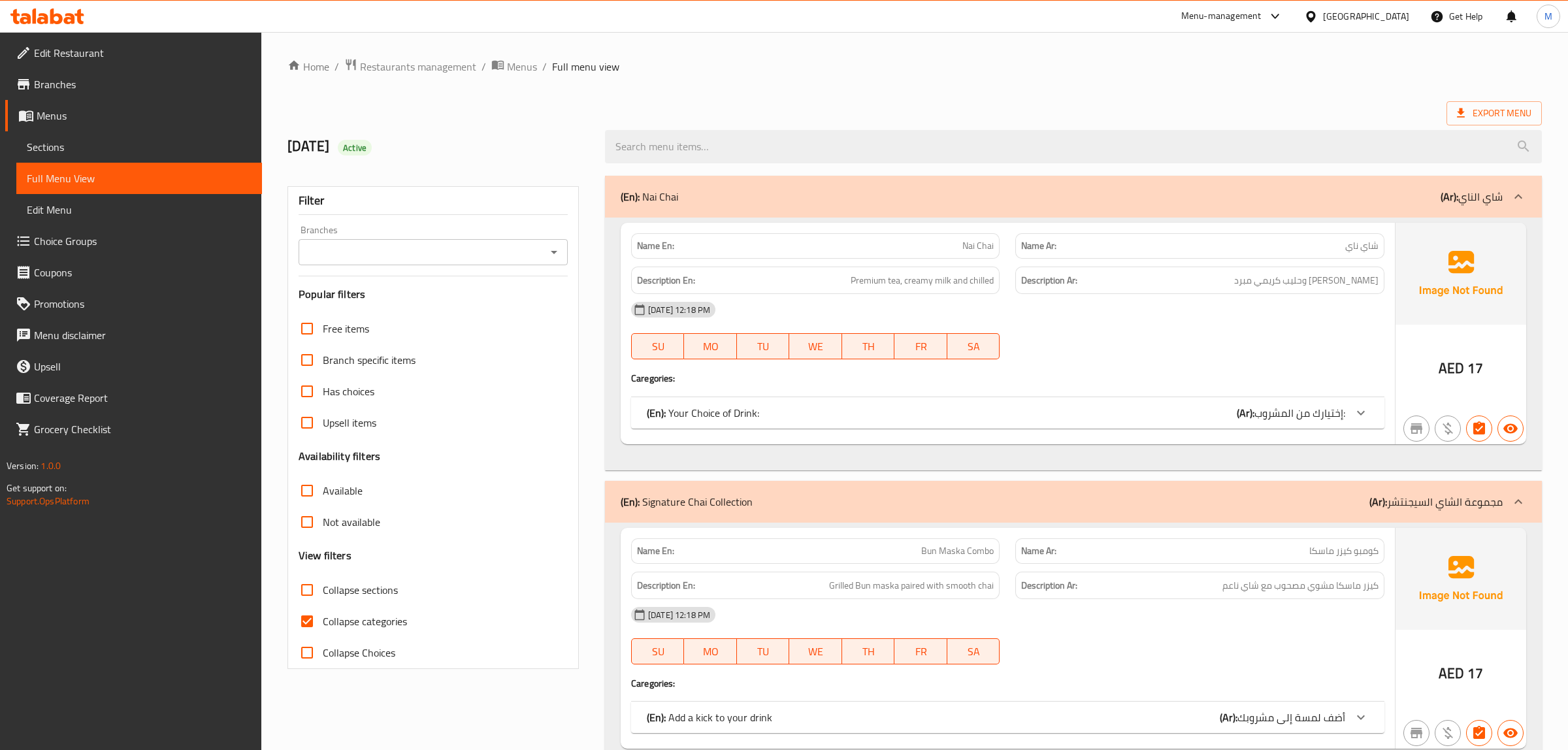
click at [308, 592] on input "Collapse sections" at bounding box center [307, 590] width 31 height 31
checkbox input "true"
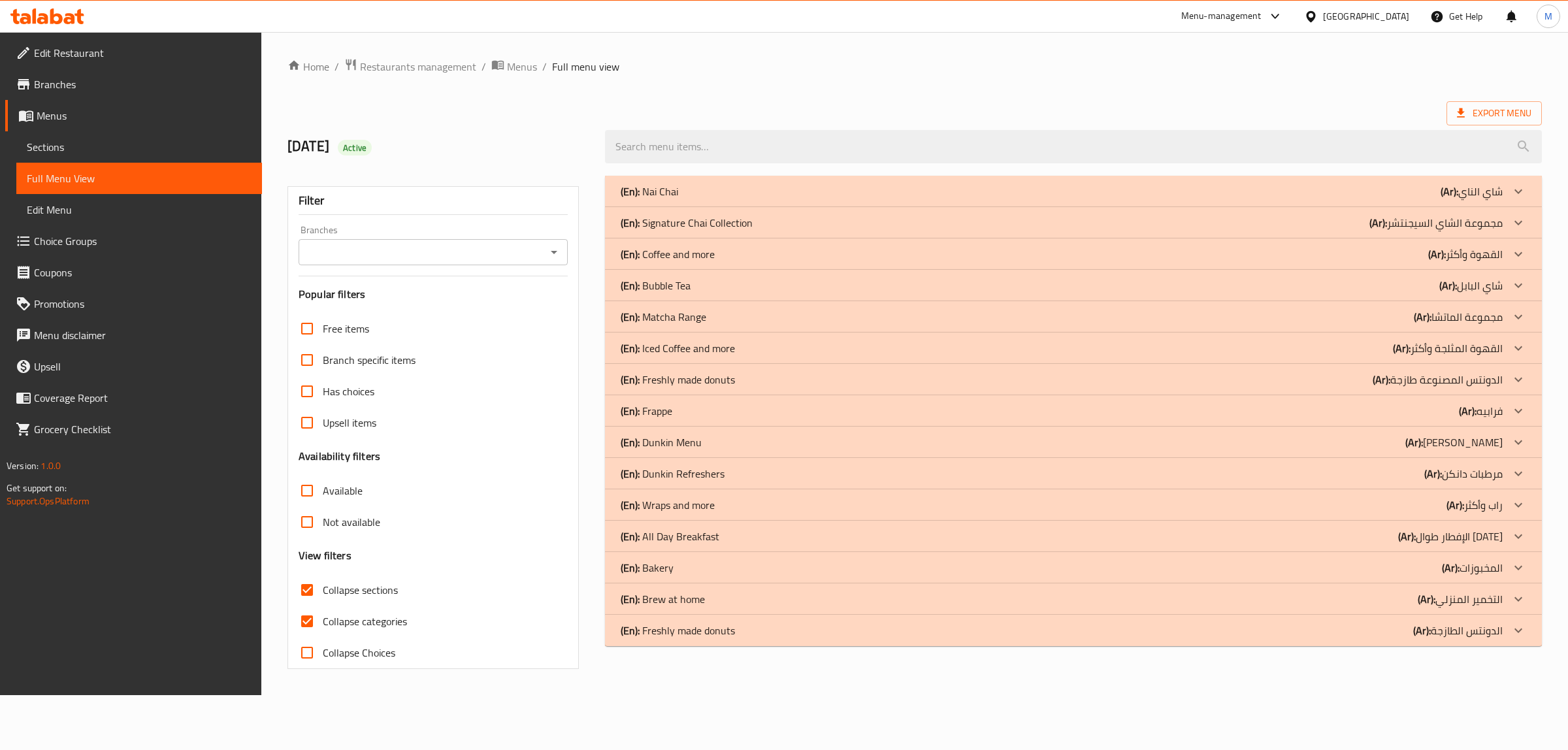
click at [309, 626] on input "Collapse categories" at bounding box center [307, 621] width 31 height 31
checkbox input "false"
click at [792, 199] on div "(En): Iced Coffee and more (Ar): القهوة المثلجة وأكثر" at bounding box center [1061, 191] width 882 height 16
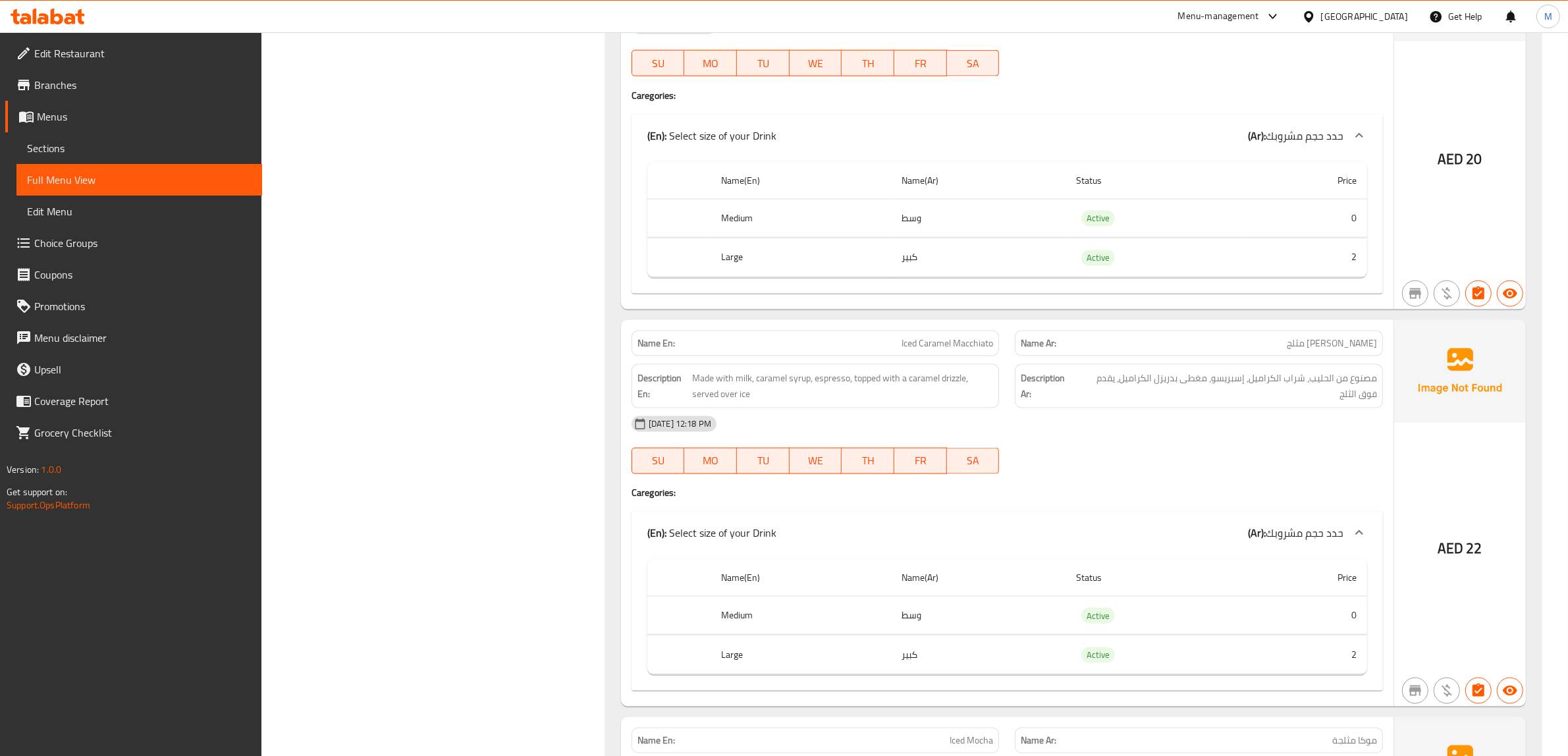
scroll to position [2552, 0]
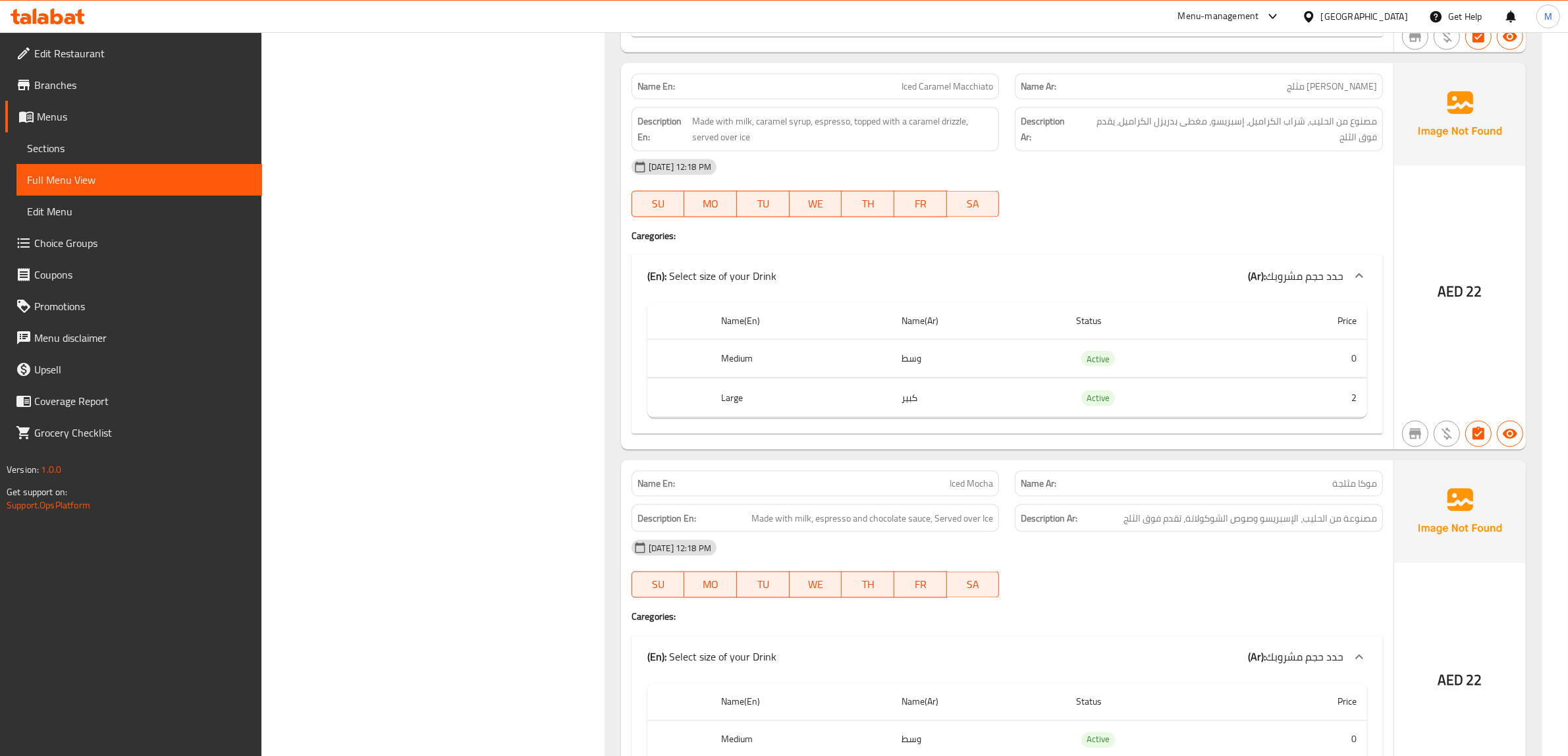
click at [423, 280] on div "Filter Branches Branches Popular filters Free items Branch specific items Has c…" at bounding box center [438, 42] width 318 height 4851
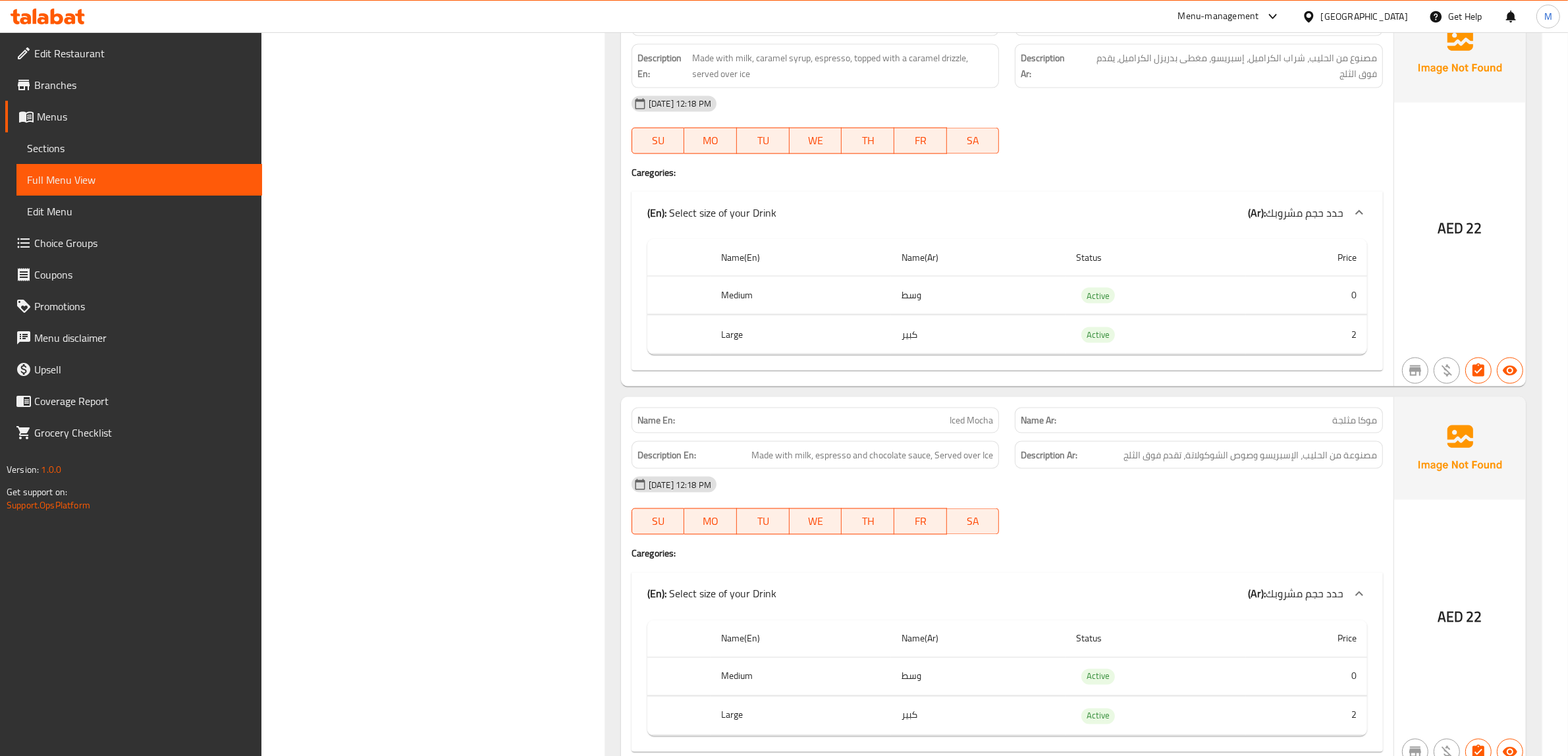
scroll to position [2800, 0]
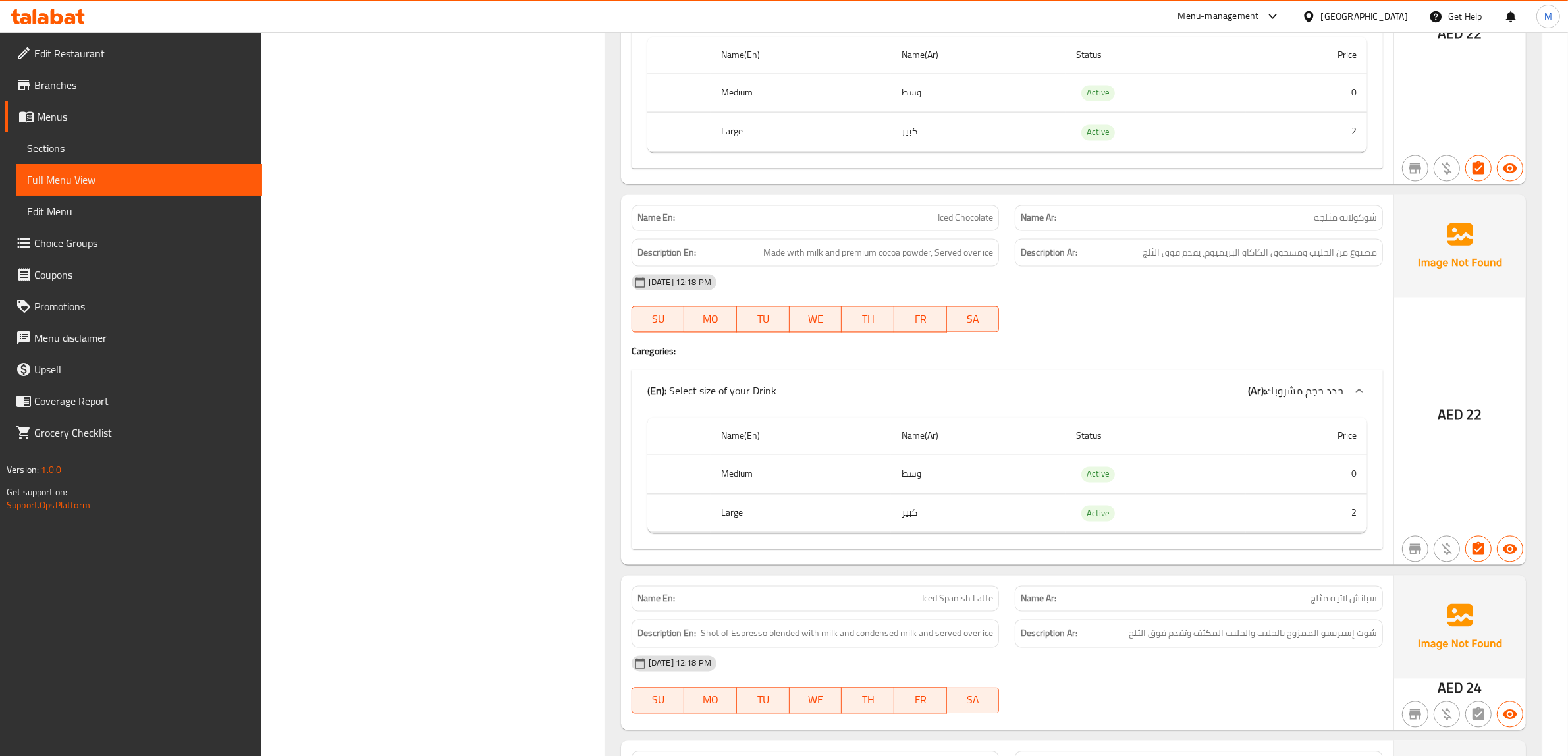
scroll to position [3211, 0]
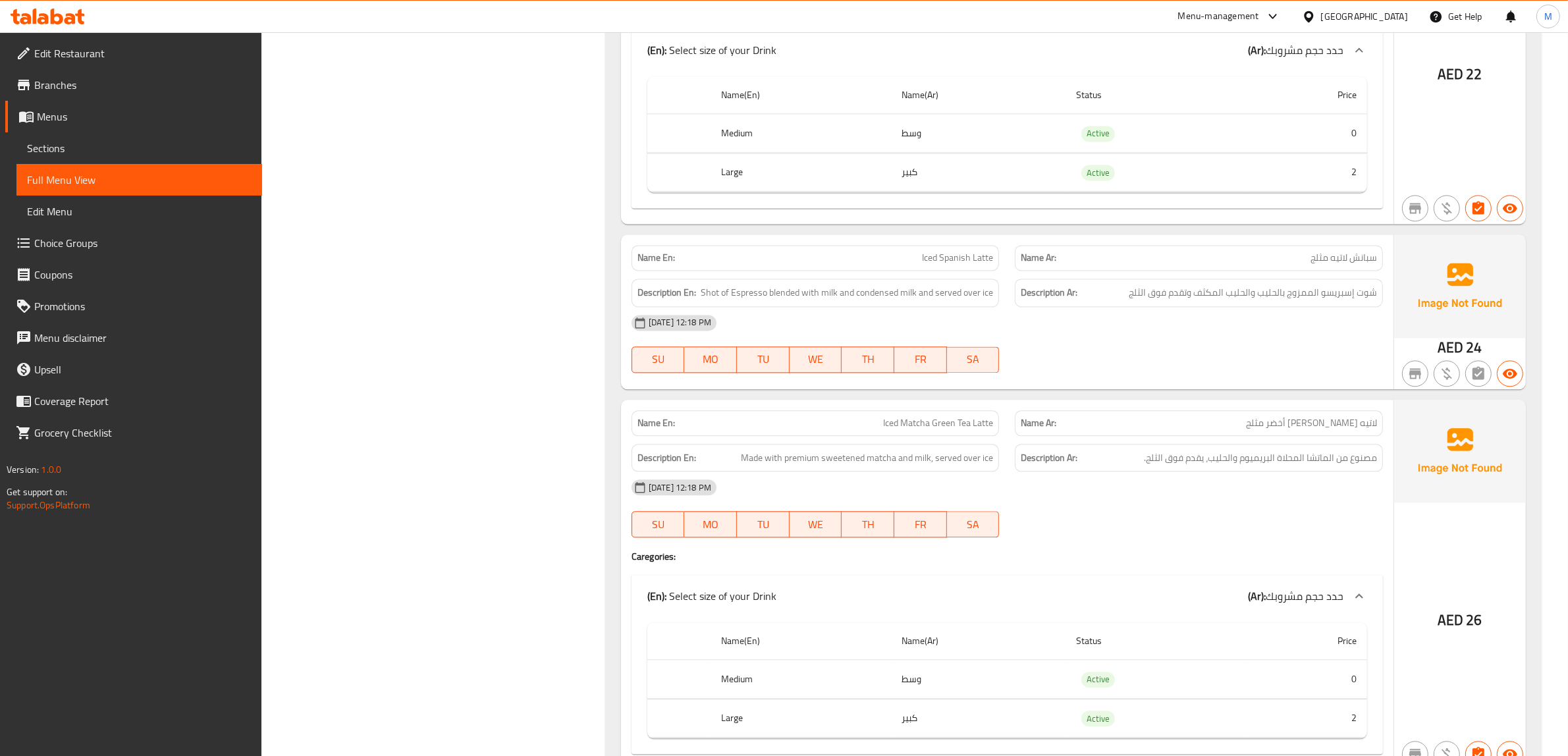
click at [970, 265] on span "Iced Spanish Latte" at bounding box center [957, 258] width 71 height 14
copy span "Iced Spanish Latte"
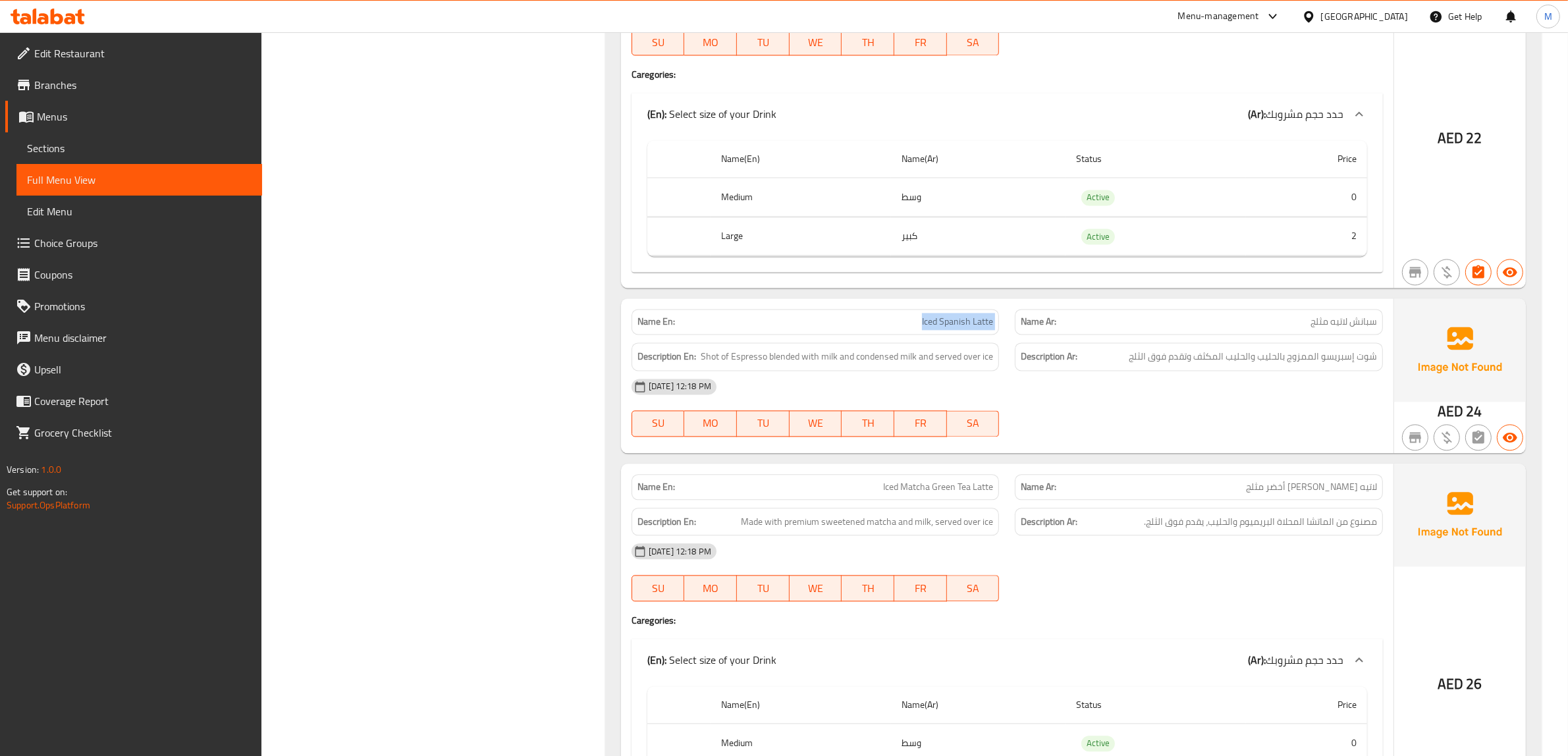
scroll to position [3459, 0]
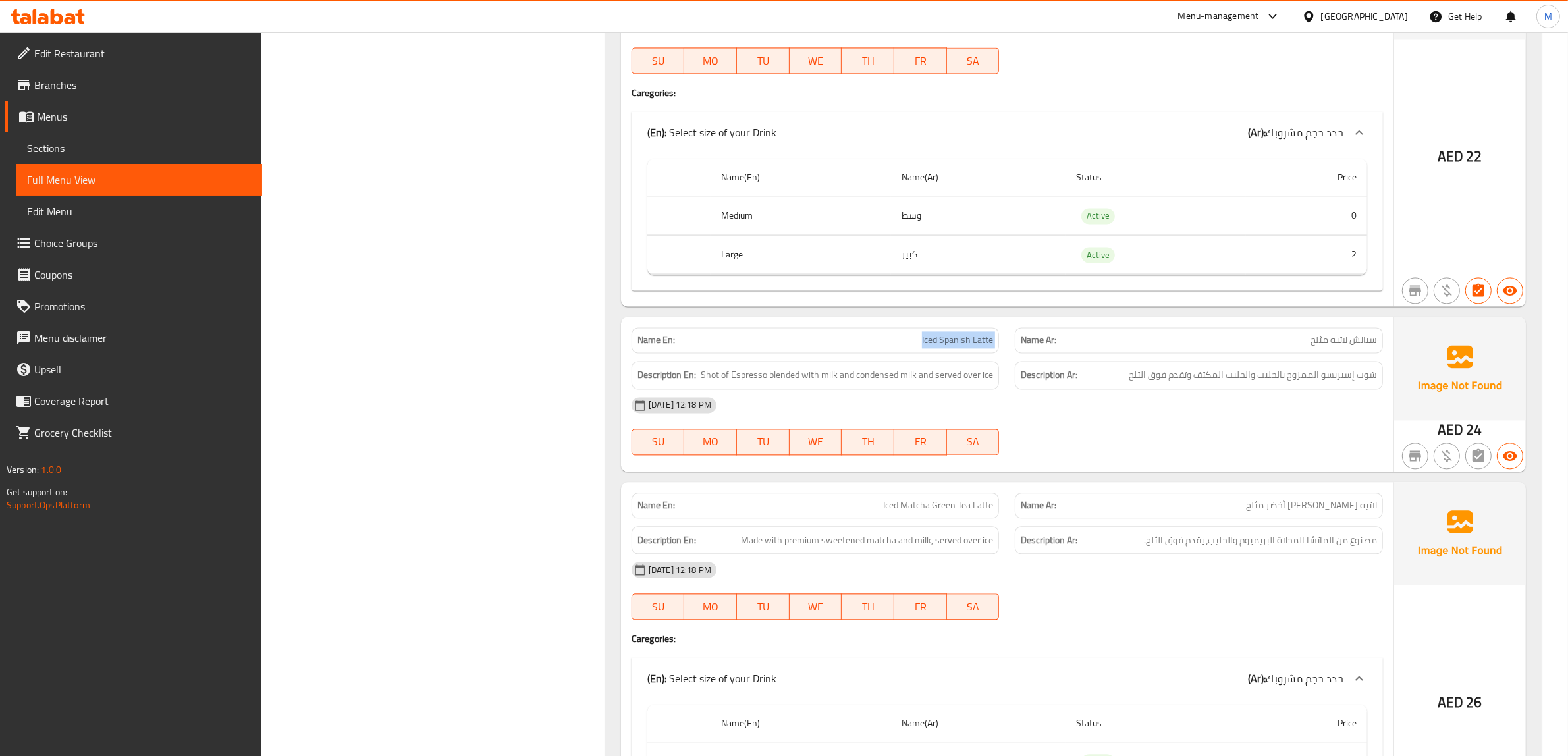
drag, startPoint x: 781, startPoint y: 155, endPoint x: 477, endPoint y: 26, distance: 330.2
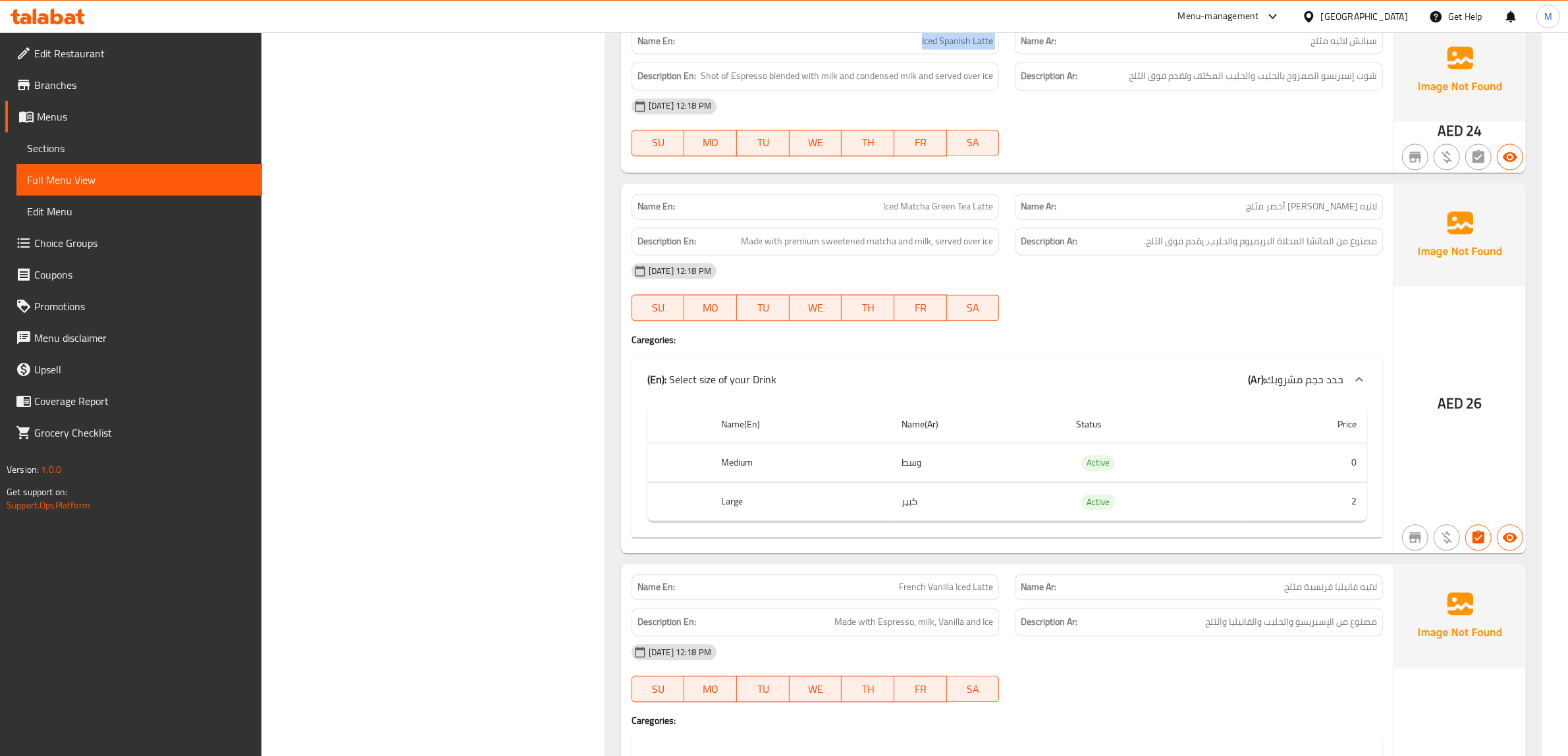
scroll to position [3638, 0]
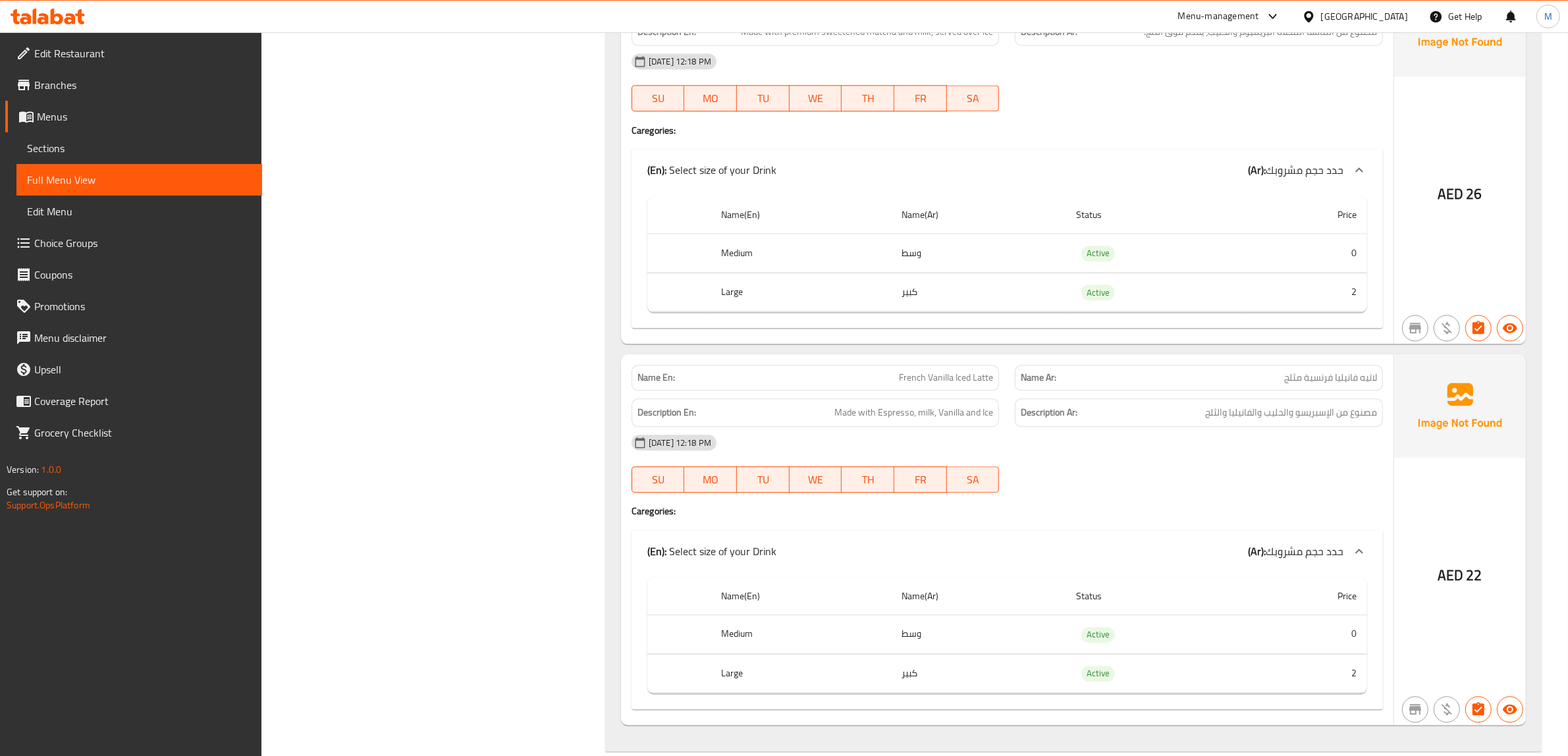
scroll to position [3967, 0]
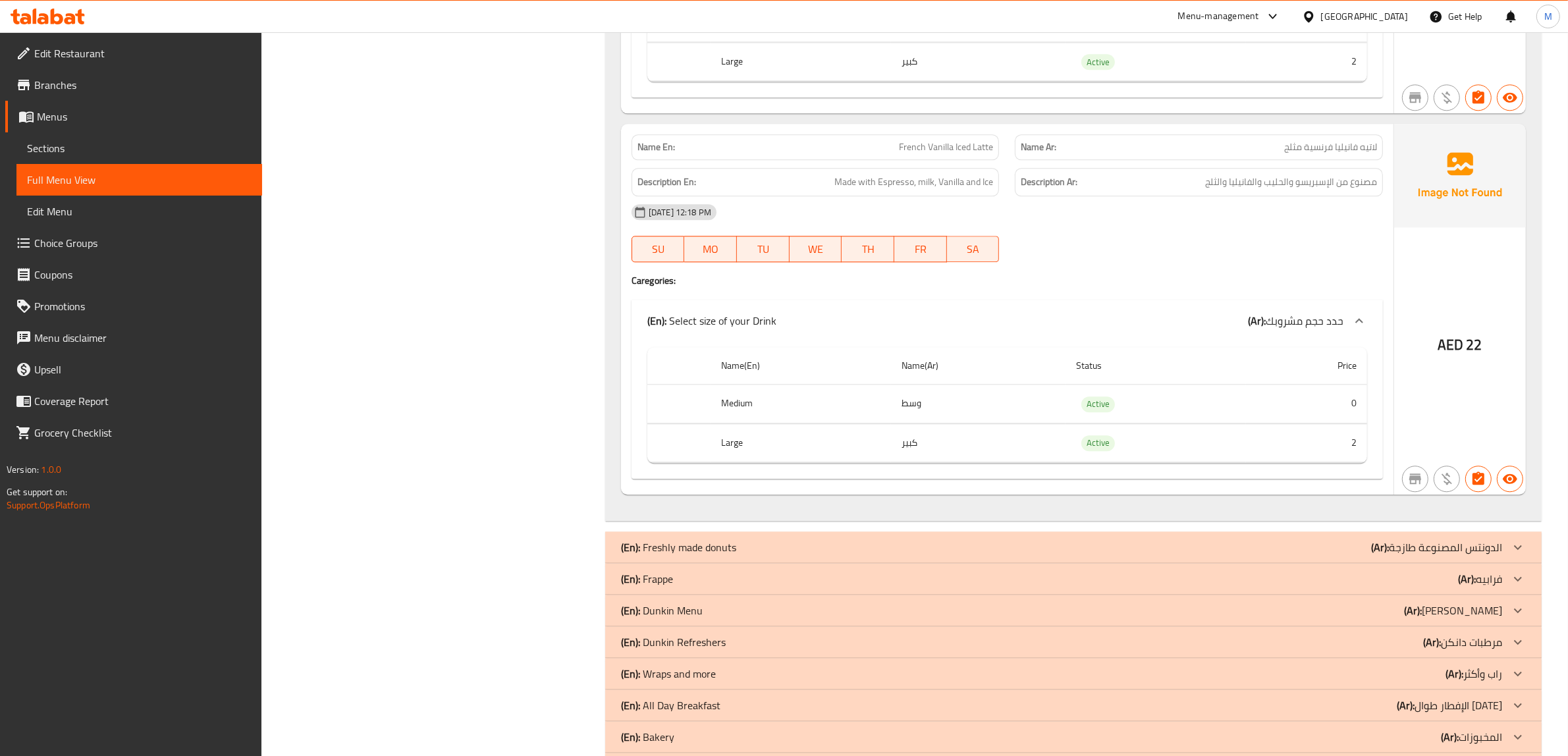
scroll to position [4132, 0]
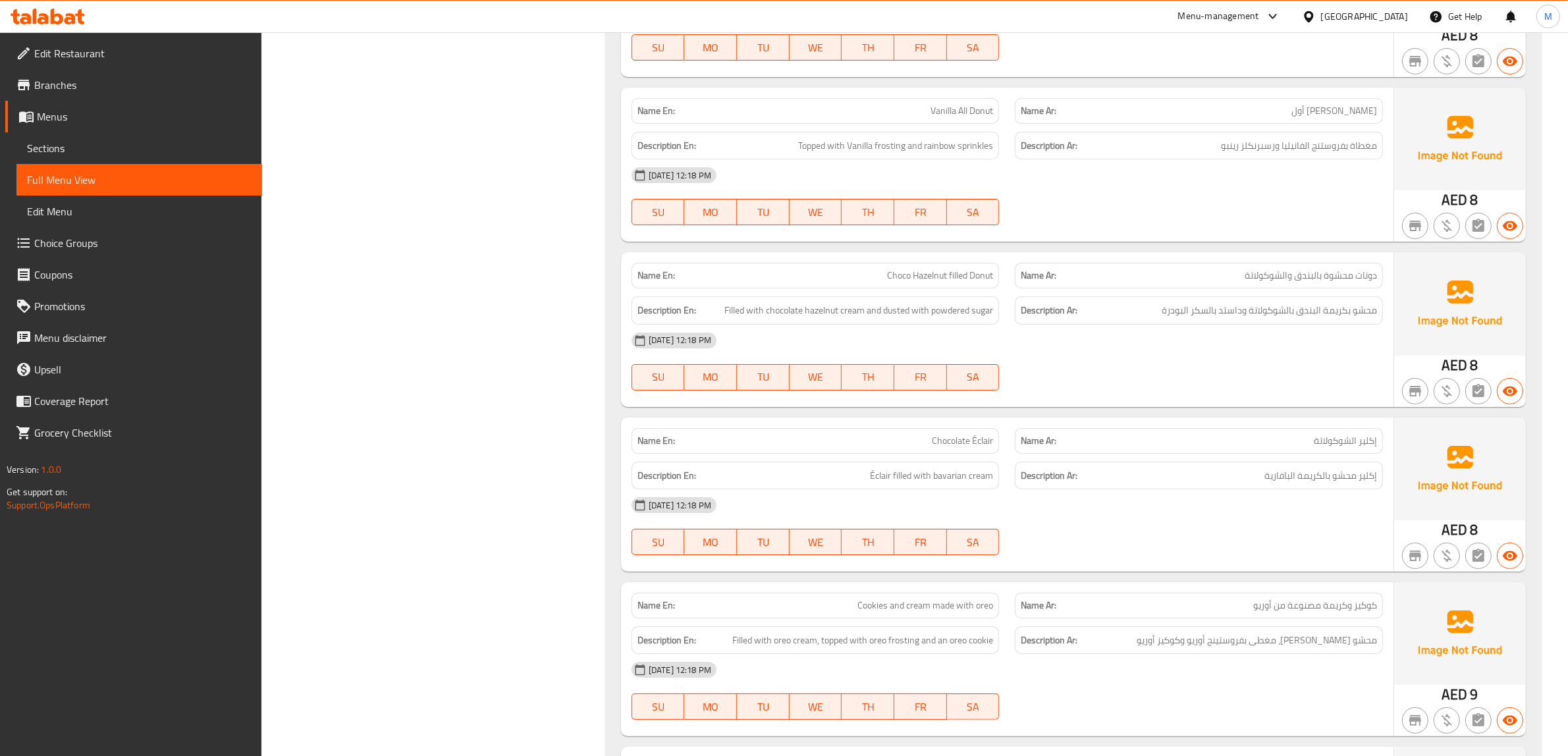
scroll to position [6437, 0]
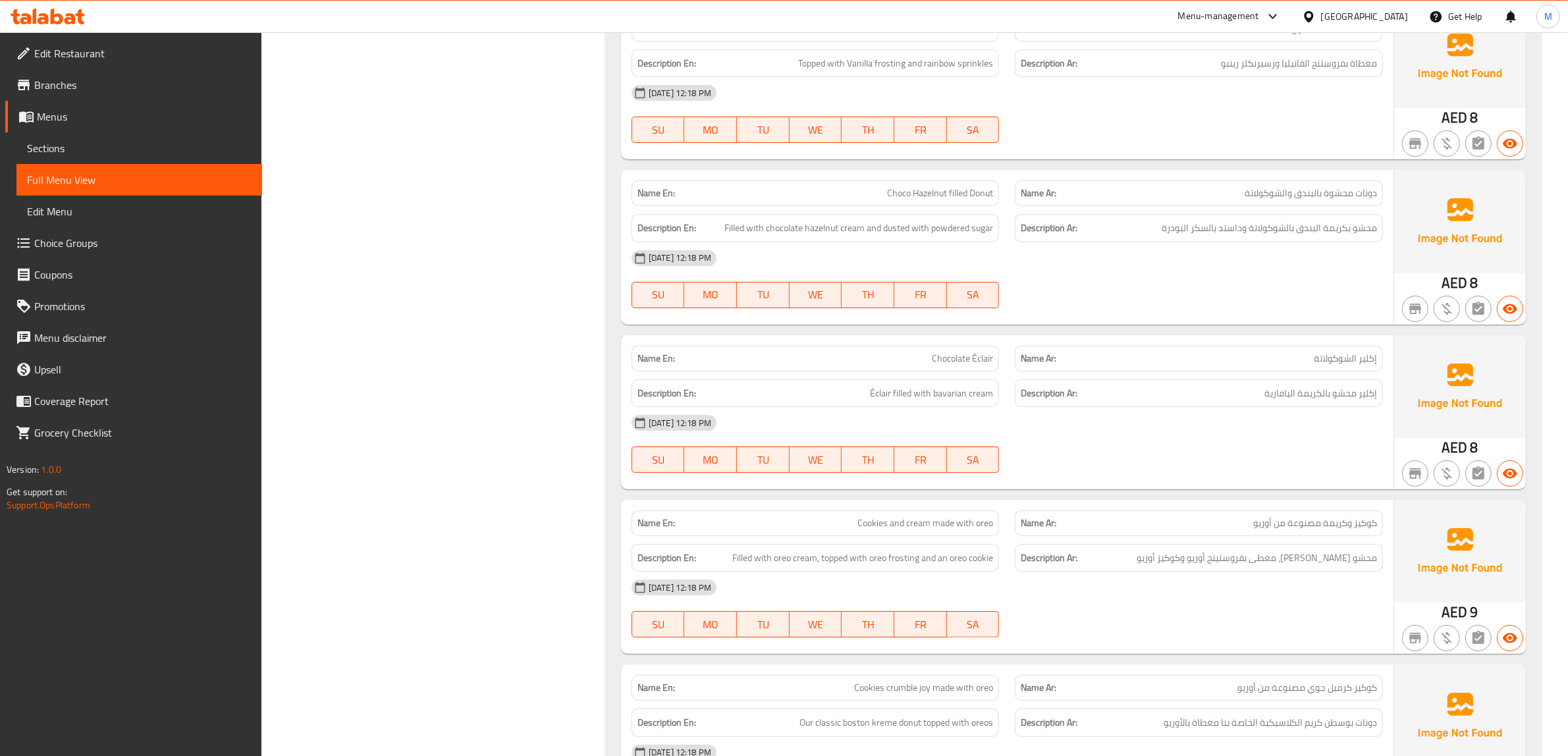
click at [947, 366] on span "Chocolate Éclair" at bounding box center [962, 358] width 61 height 14
copy span "Chocolate Éclair"
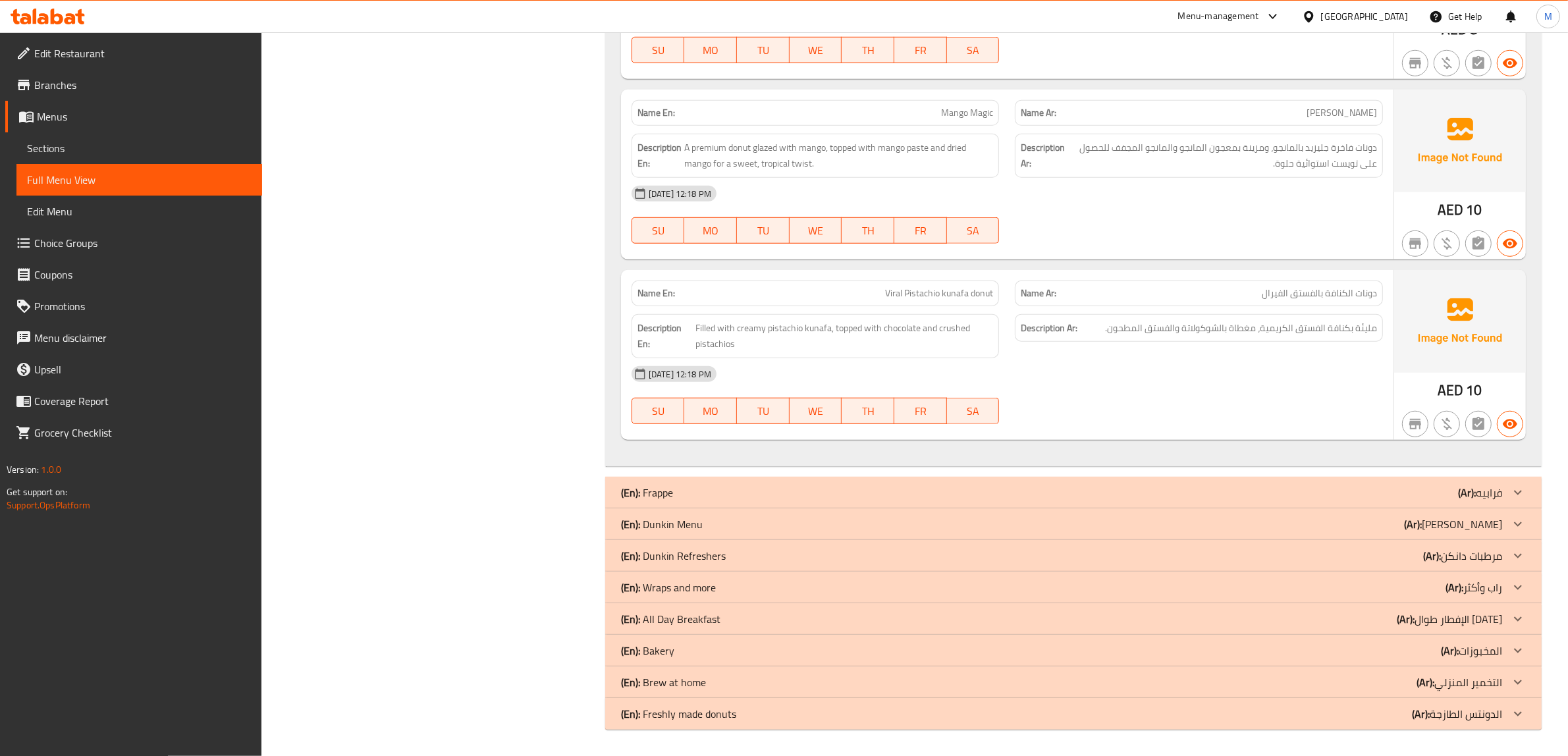
scroll to position [7552, 0]
drag, startPoint x: 702, startPoint y: 491, endPoint x: 676, endPoint y: 486, distance: 26.5
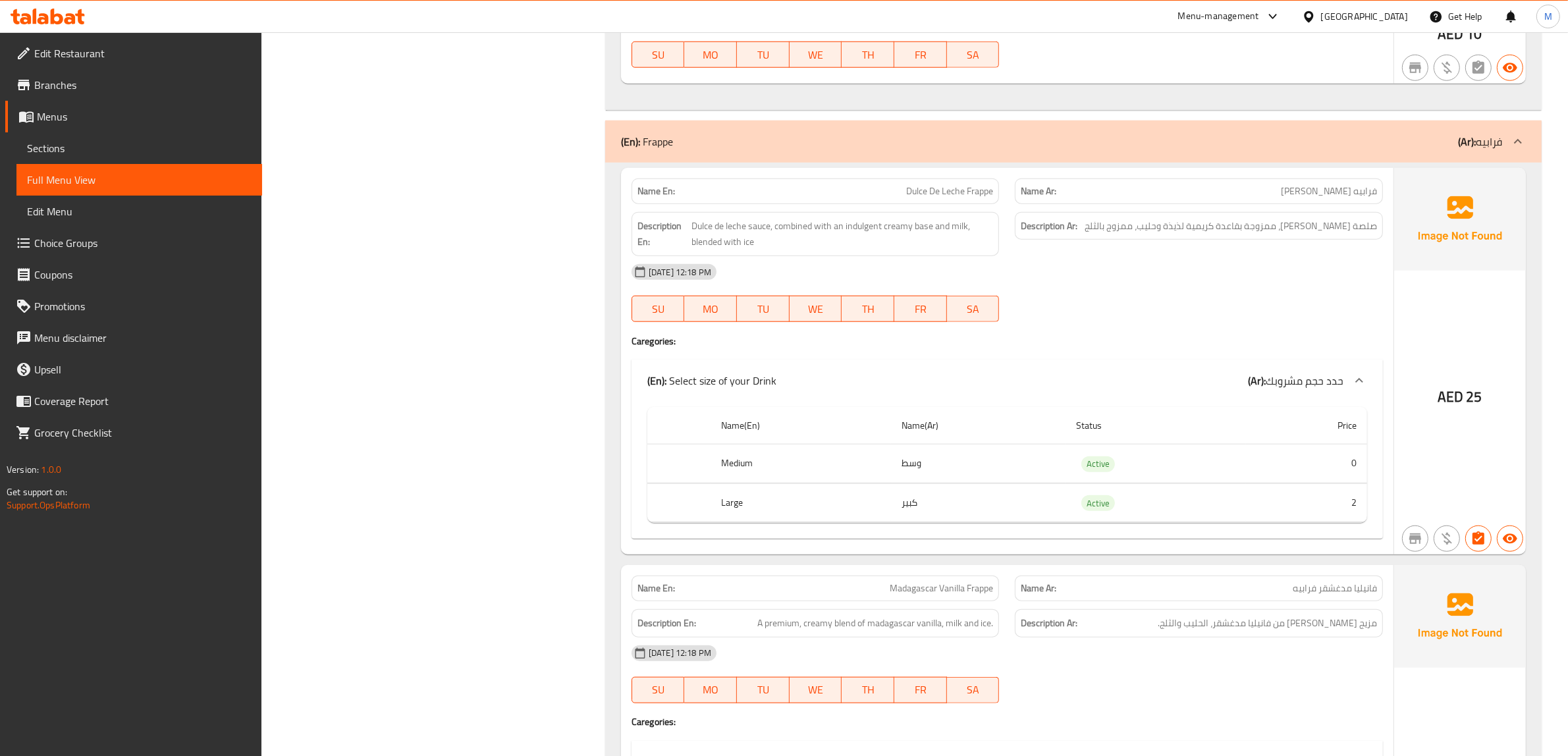
scroll to position [7882, 0]
copy span "Dulce De Leche Frappe"
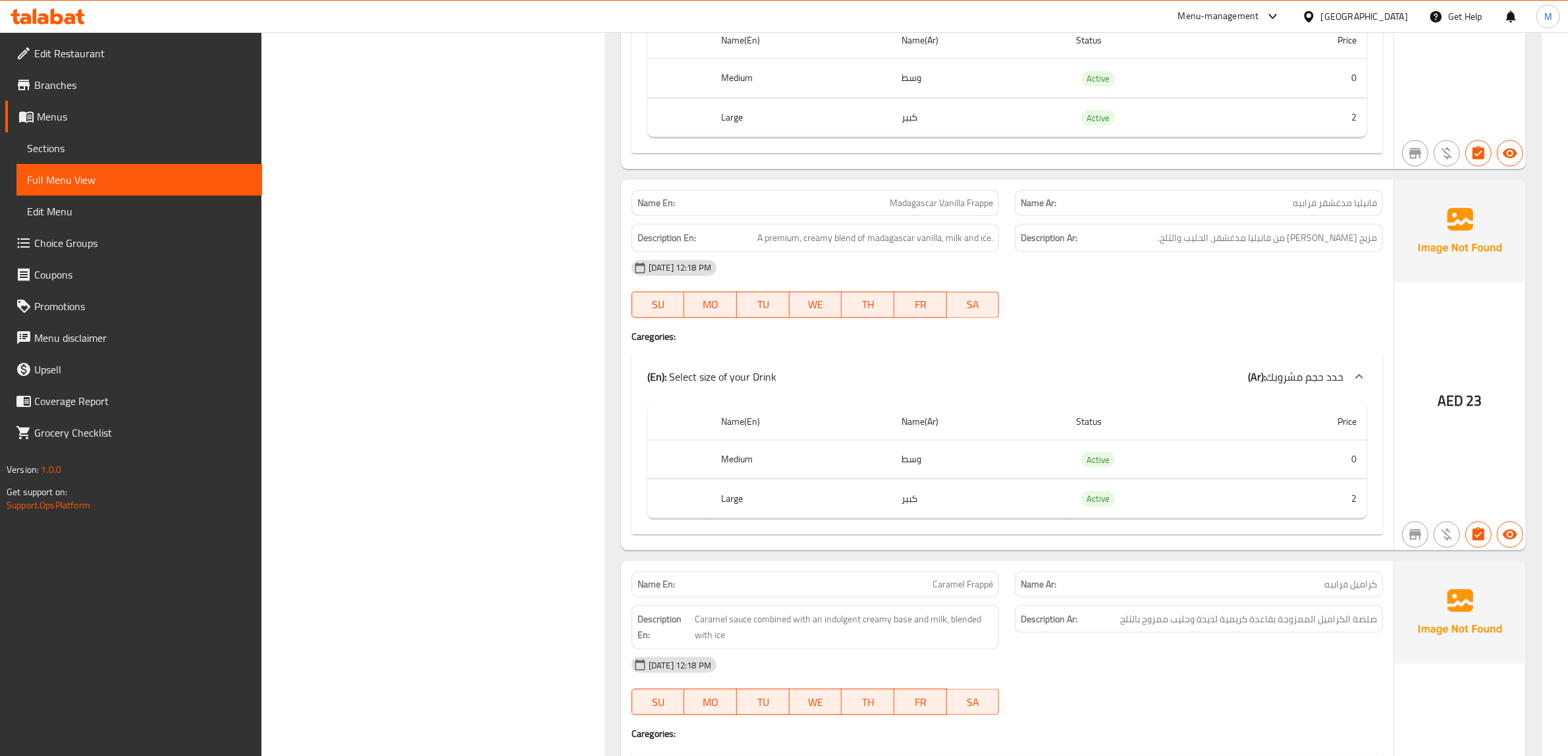
scroll to position [8294, 0]
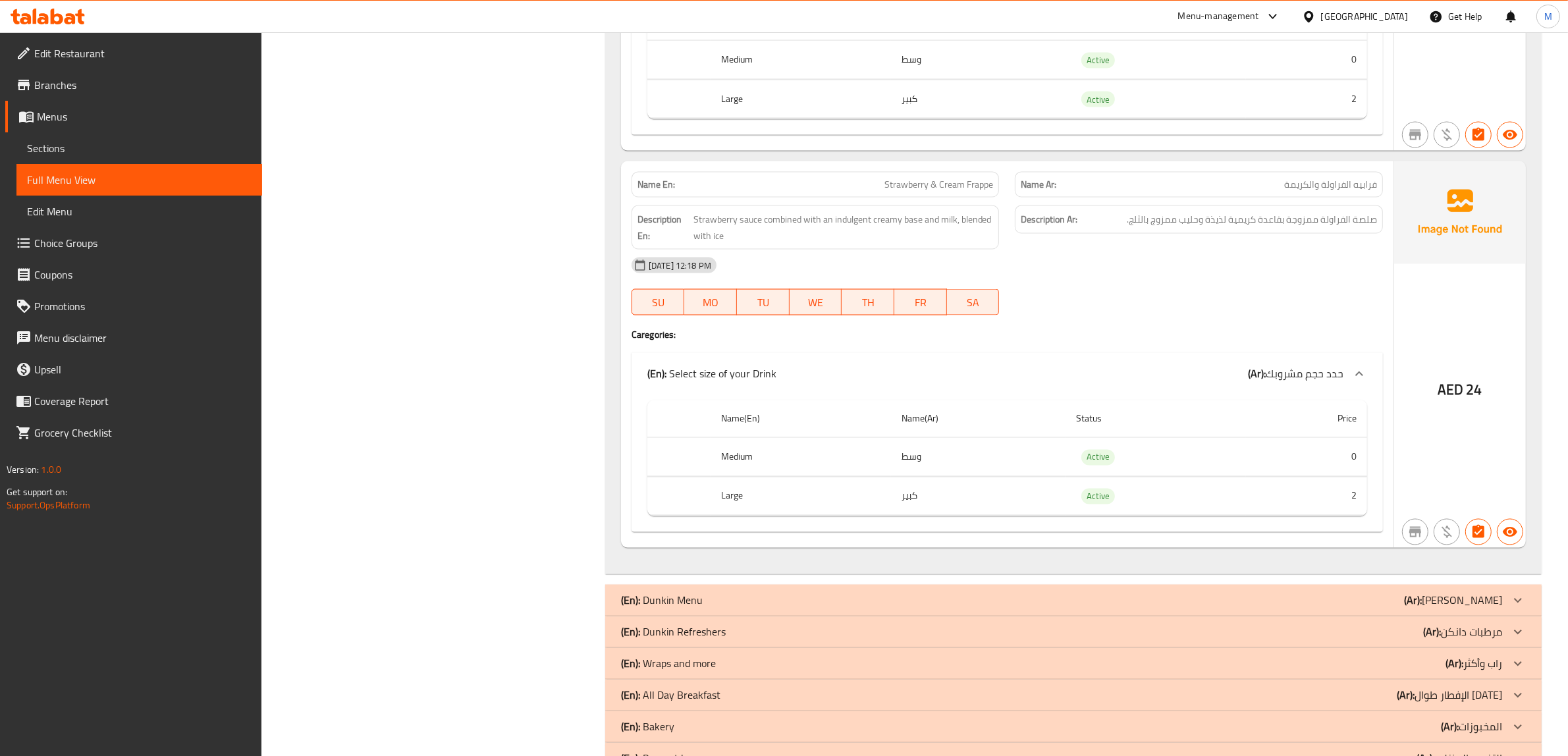
scroll to position [9151, 0]
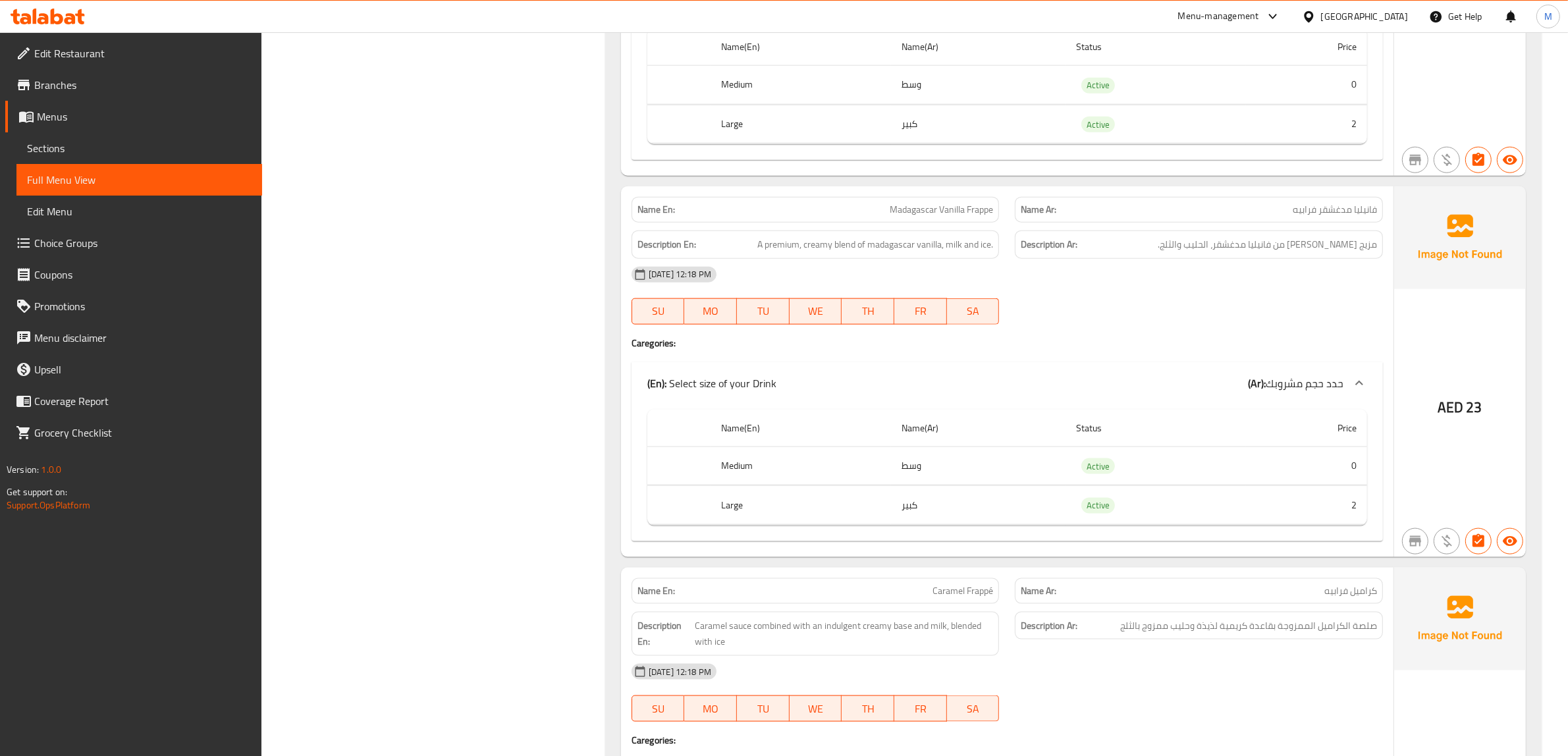
scroll to position [8245, 0]
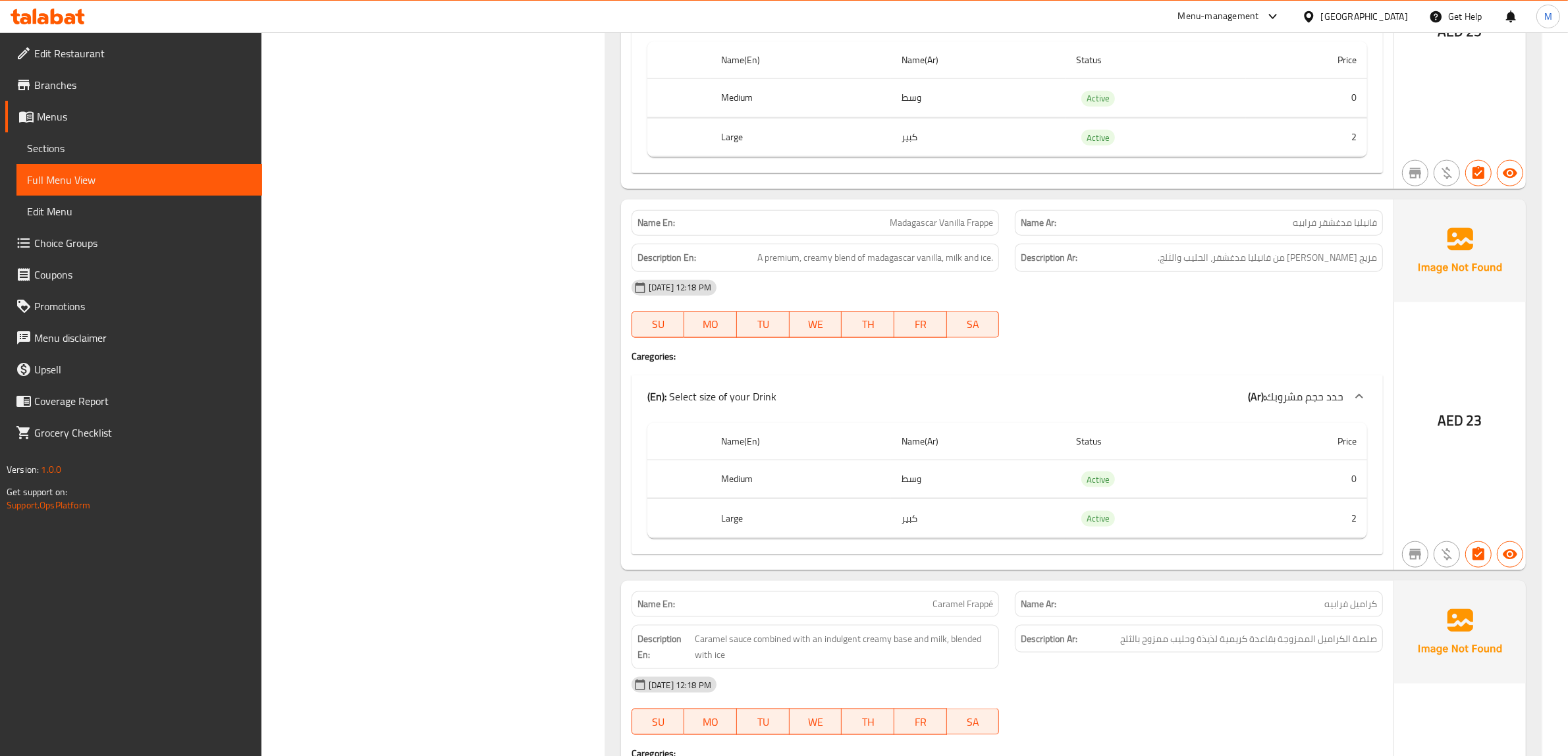
copy span "Madagascar Vanilla Frappe"
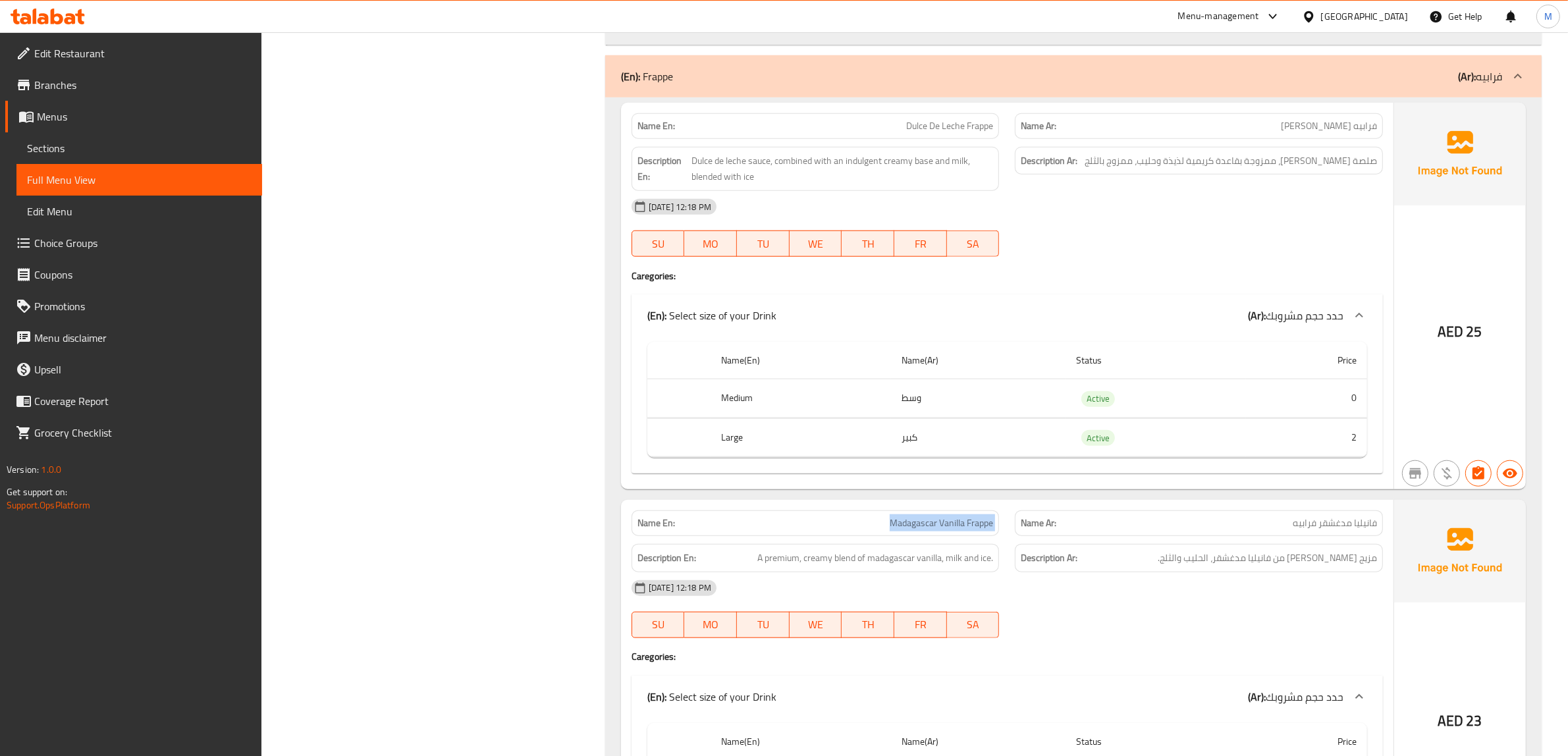
scroll to position [7916, 0]
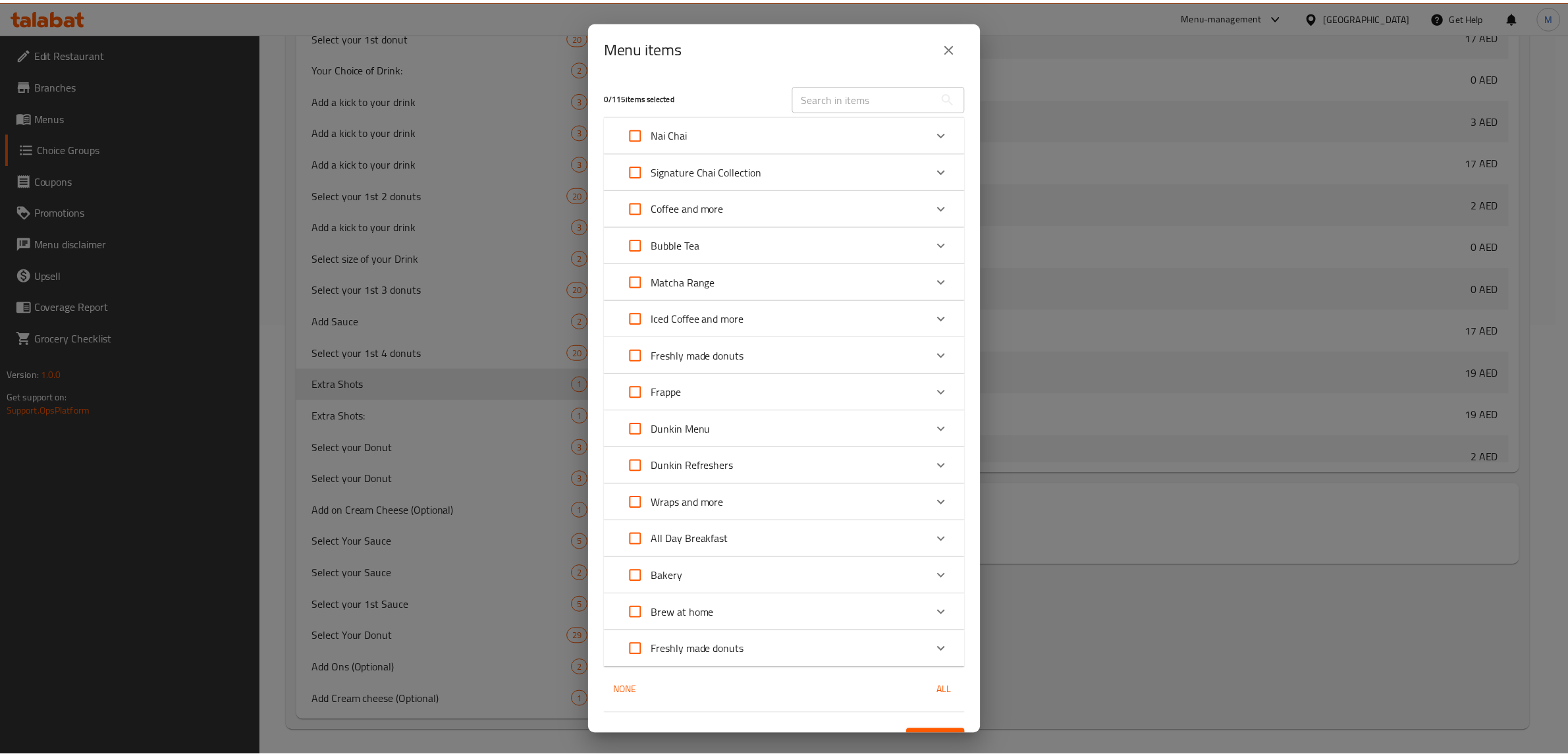
scroll to position [1177, 0]
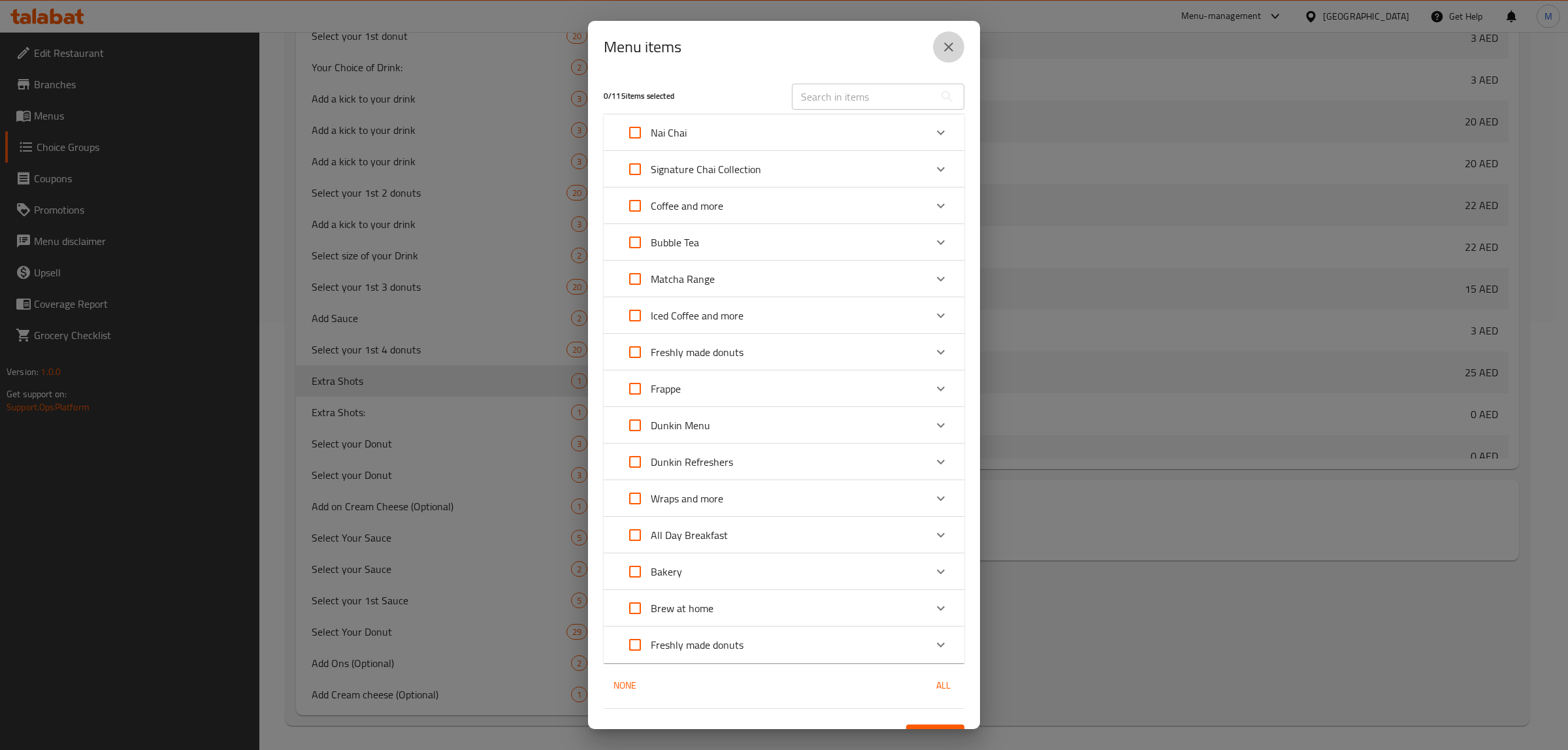
click at [946, 43] on icon "close" at bounding box center [948, 46] width 16 height 16
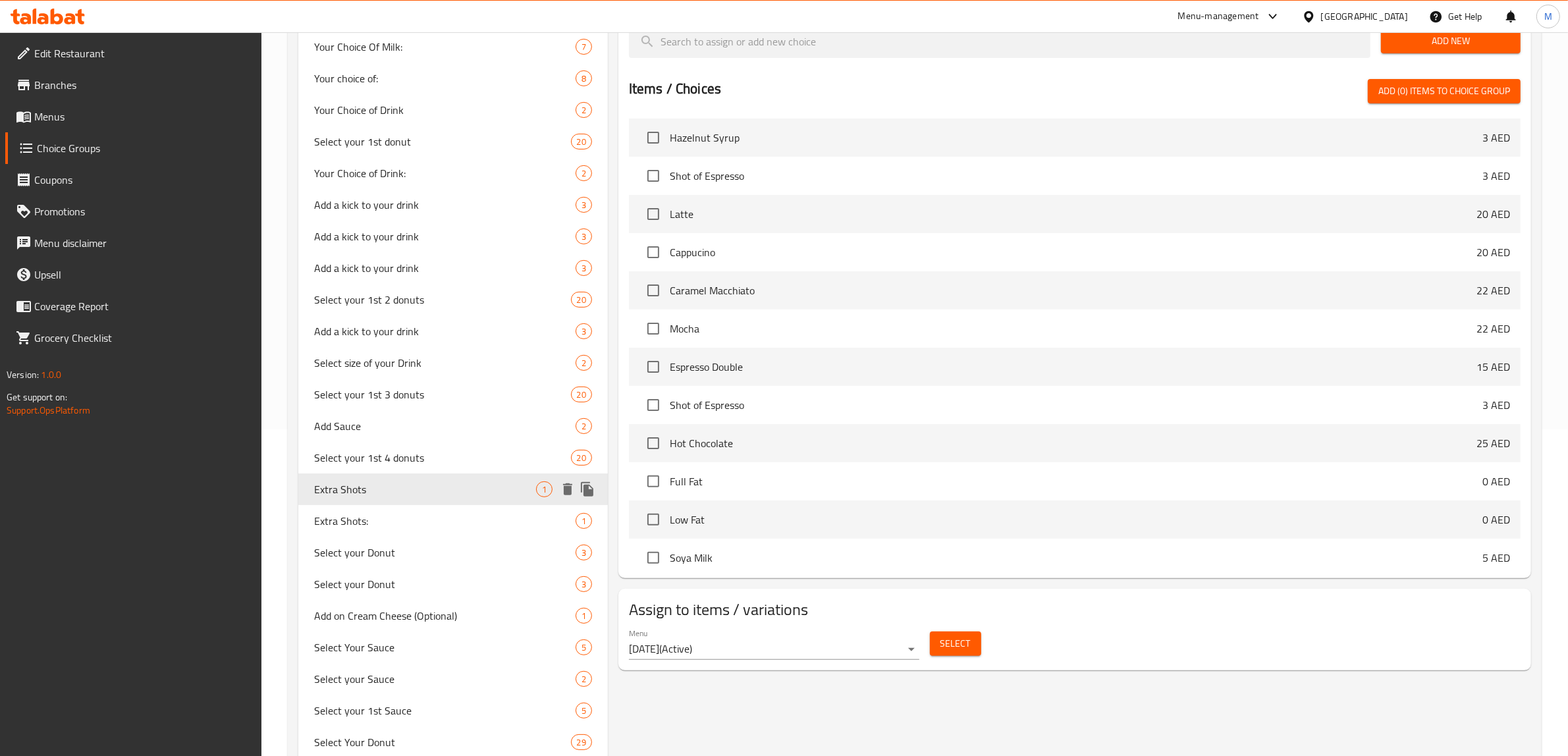
scroll to position [103, 0]
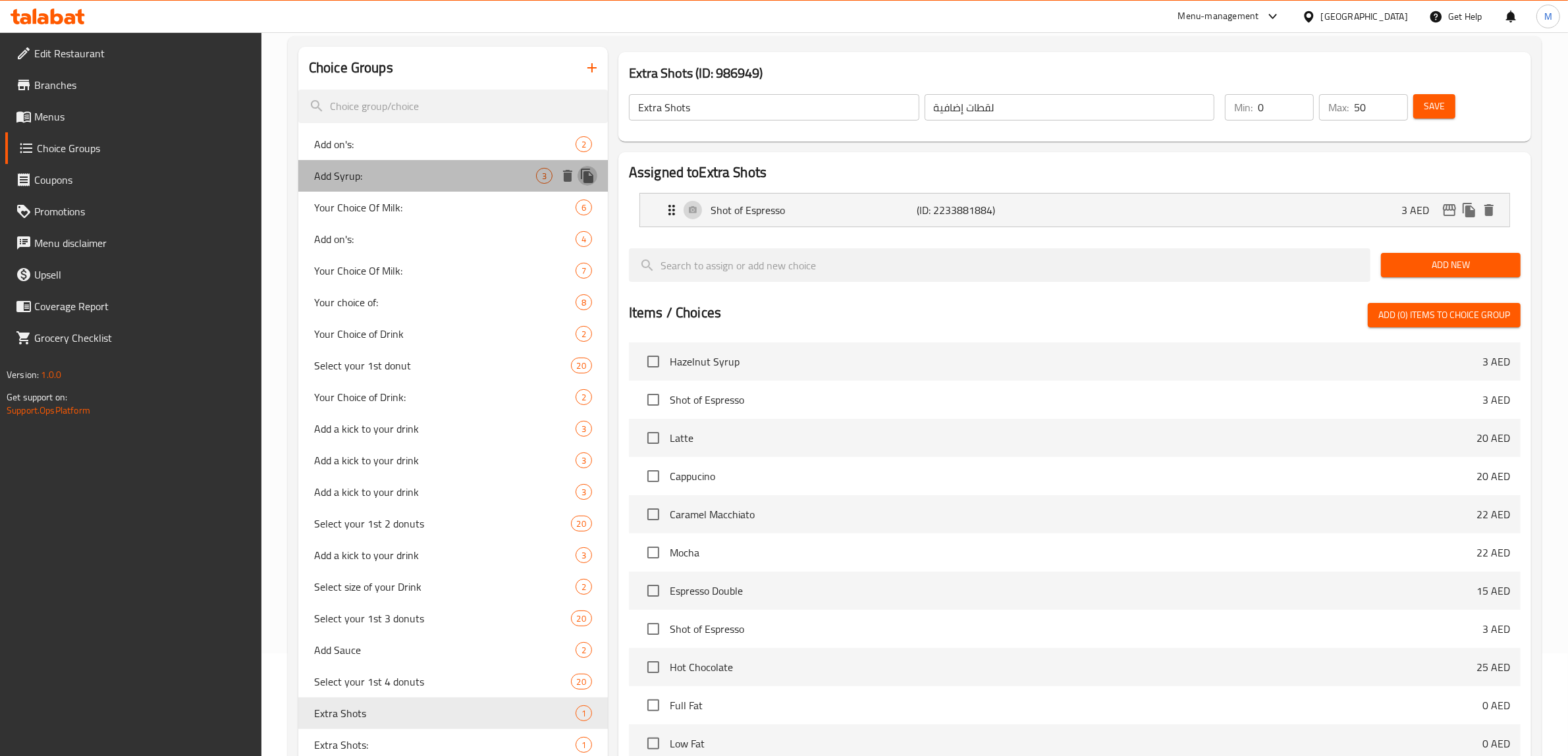
click at [584, 171] on icon "duplicate" at bounding box center [587, 176] width 13 height 14
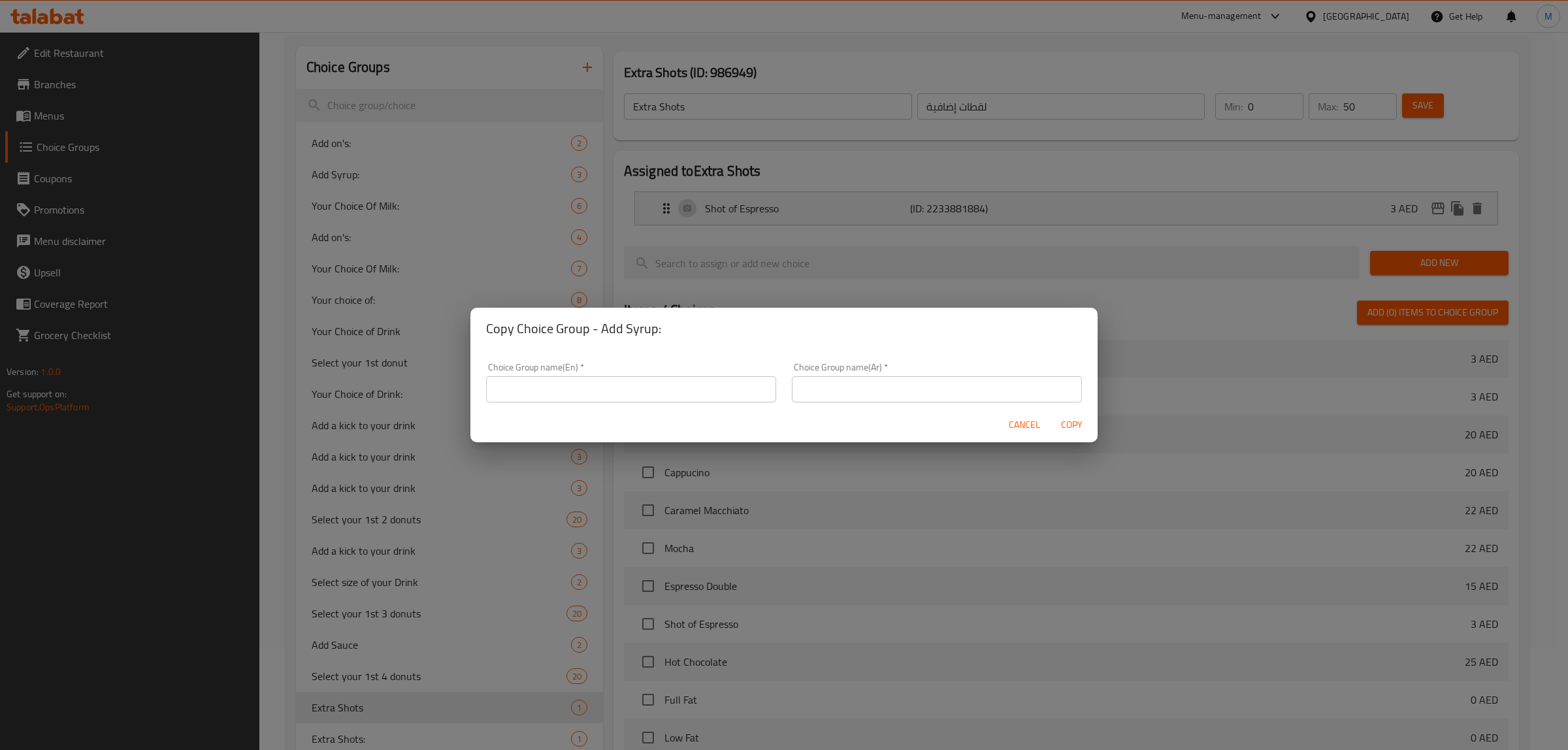
click at [662, 399] on input "text" at bounding box center [632, 389] width 290 height 26
type input "Your choice of:"
click at [1051, 413] on button "Copy" at bounding box center [1072, 425] width 42 height 24
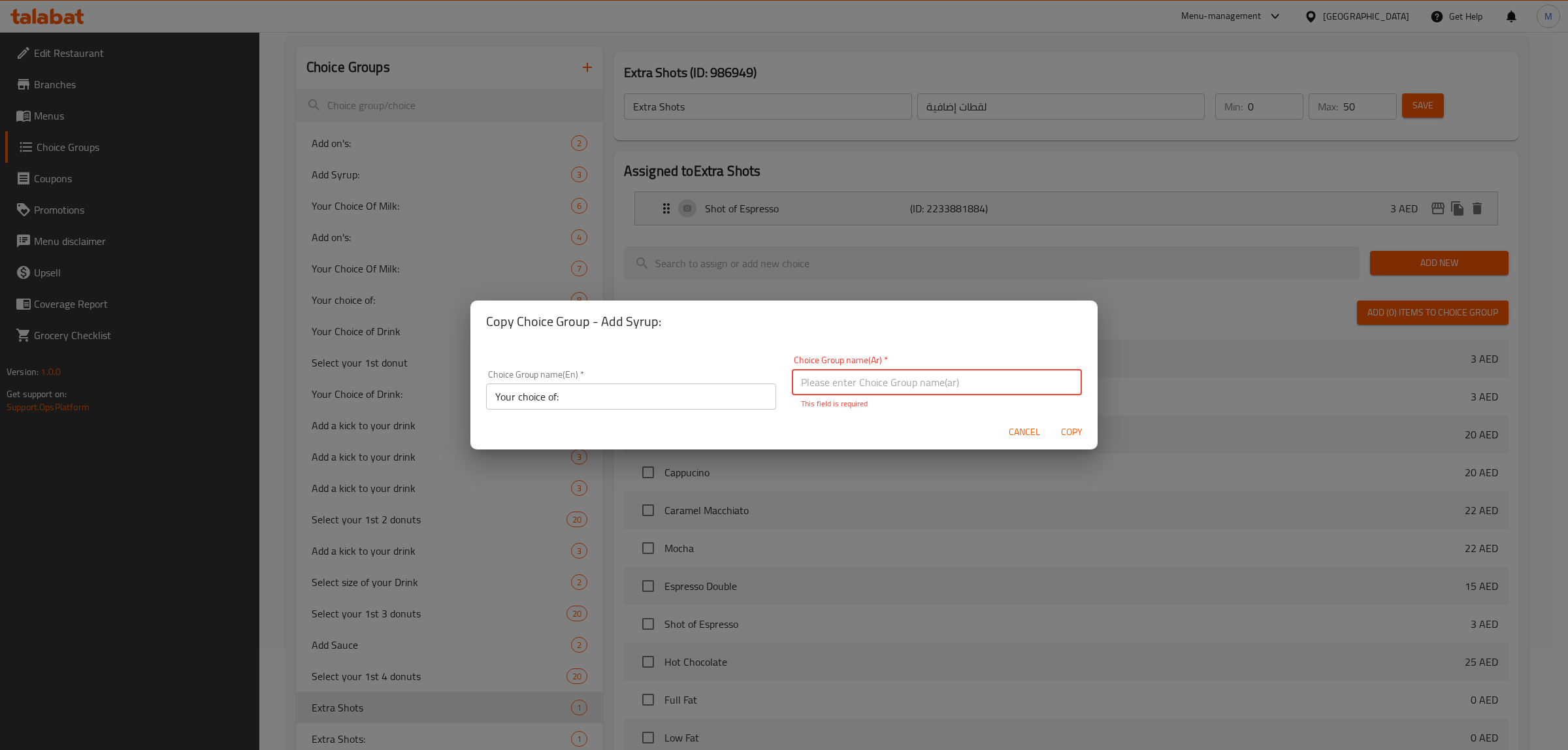
click at [1051, 420] on button "Copy" at bounding box center [1072, 432] width 42 height 24
click at [870, 388] on input "text" at bounding box center [937, 382] width 290 height 26
type input "إختيارك من:"
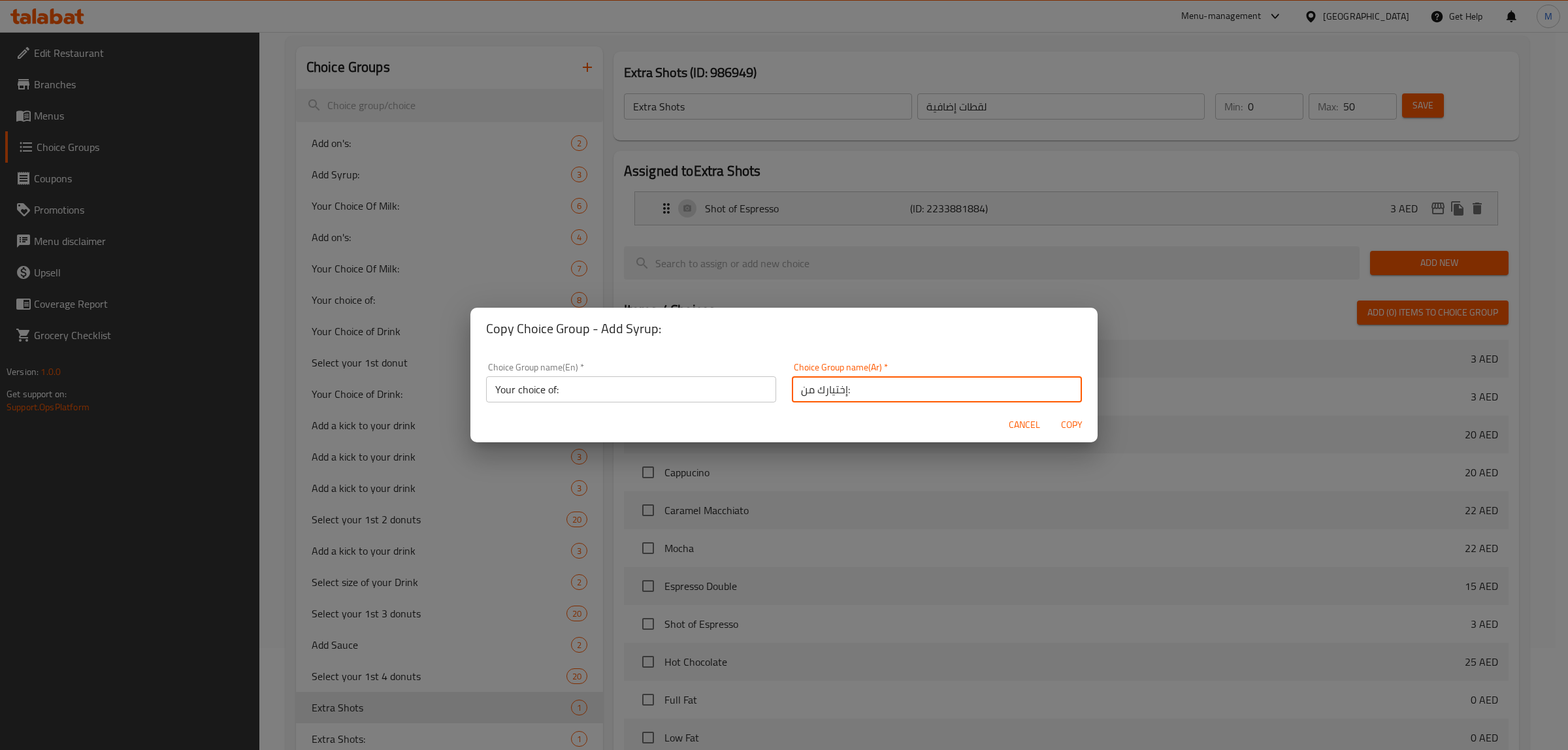
click at [1067, 415] on button "Copy" at bounding box center [1072, 425] width 42 height 24
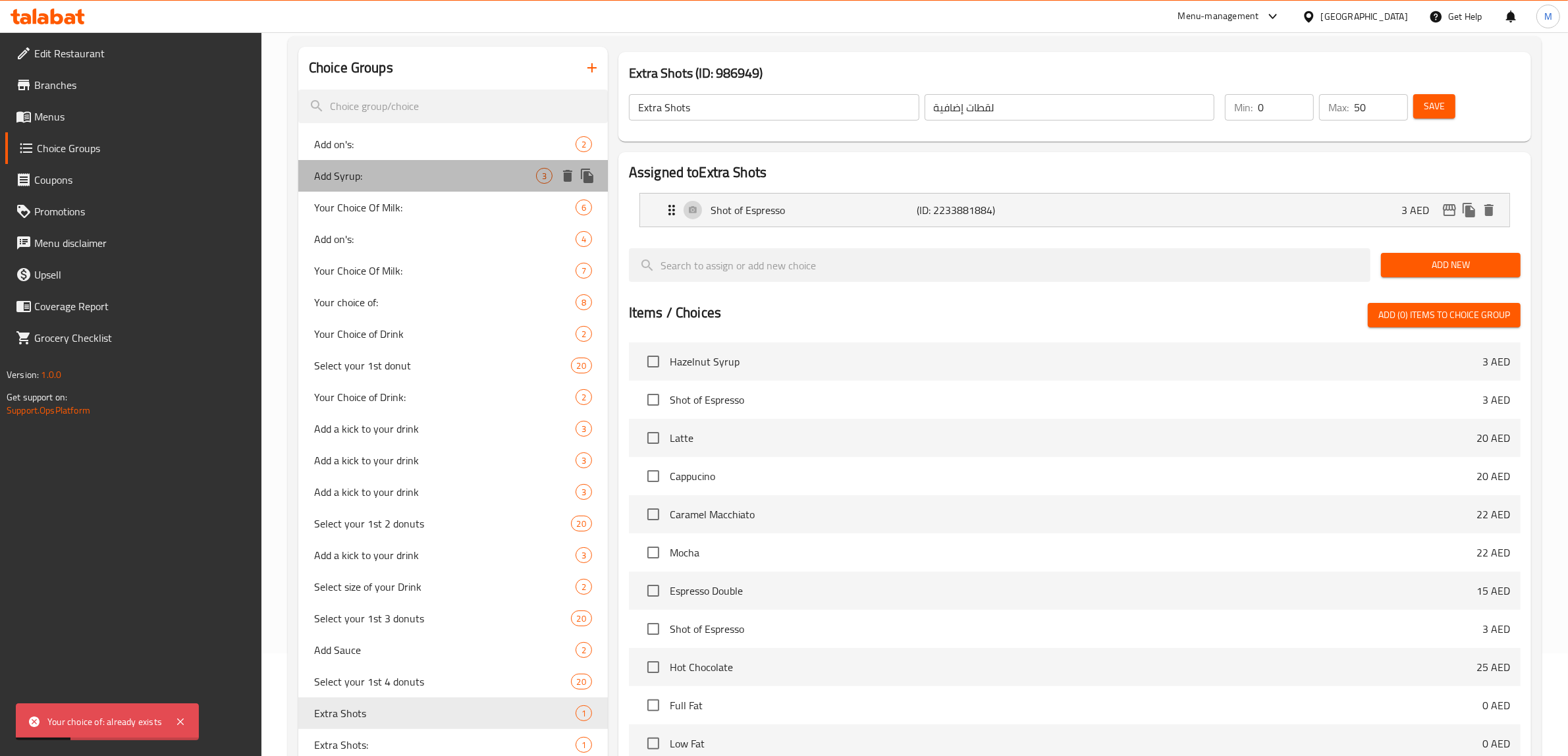
click at [438, 175] on span "Add Syrup:" at bounding box center [425, 176] width 222 height 16
type input "Add Syrup:"
type input "إضافة شراب:"
type input "4"
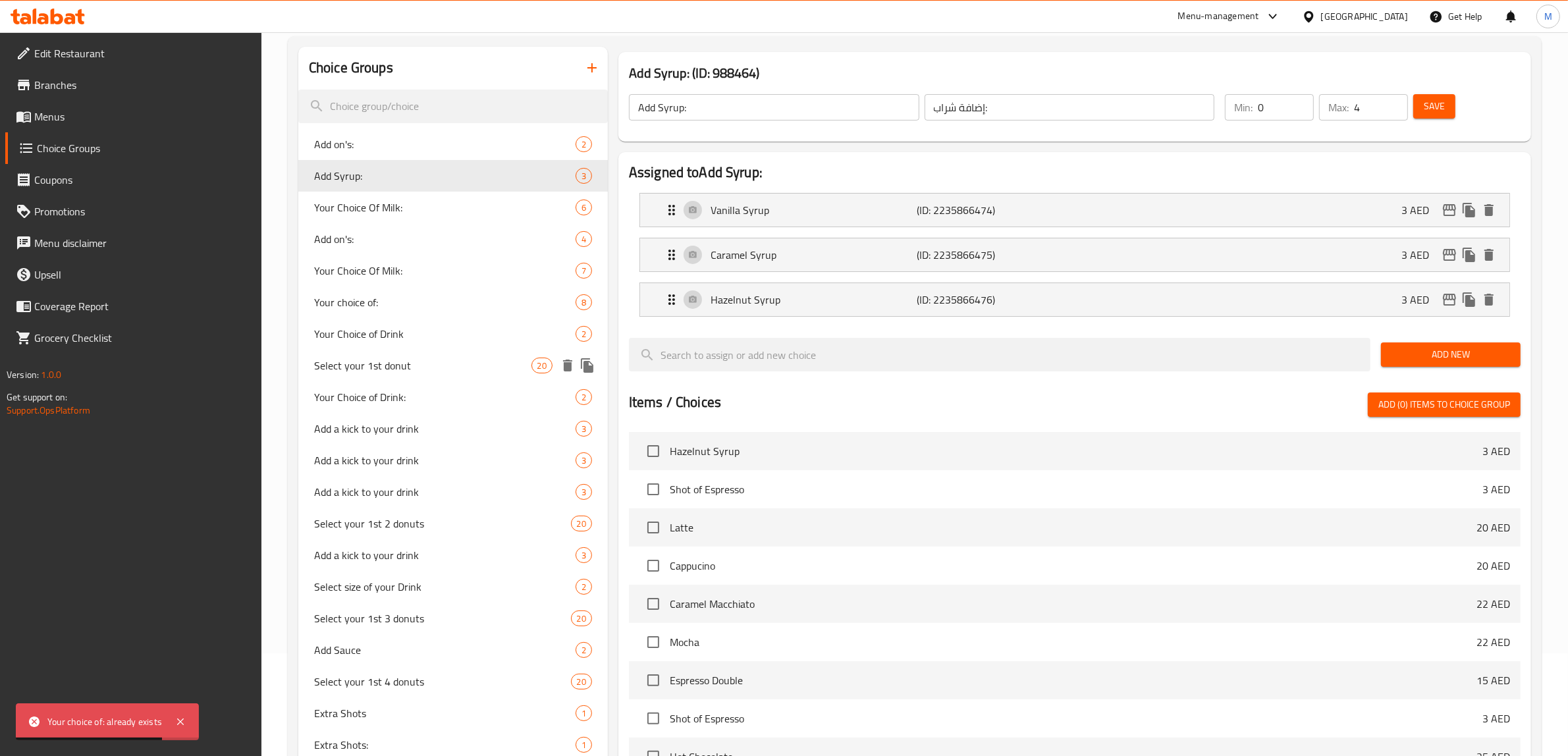
scroll to position [20, 0]
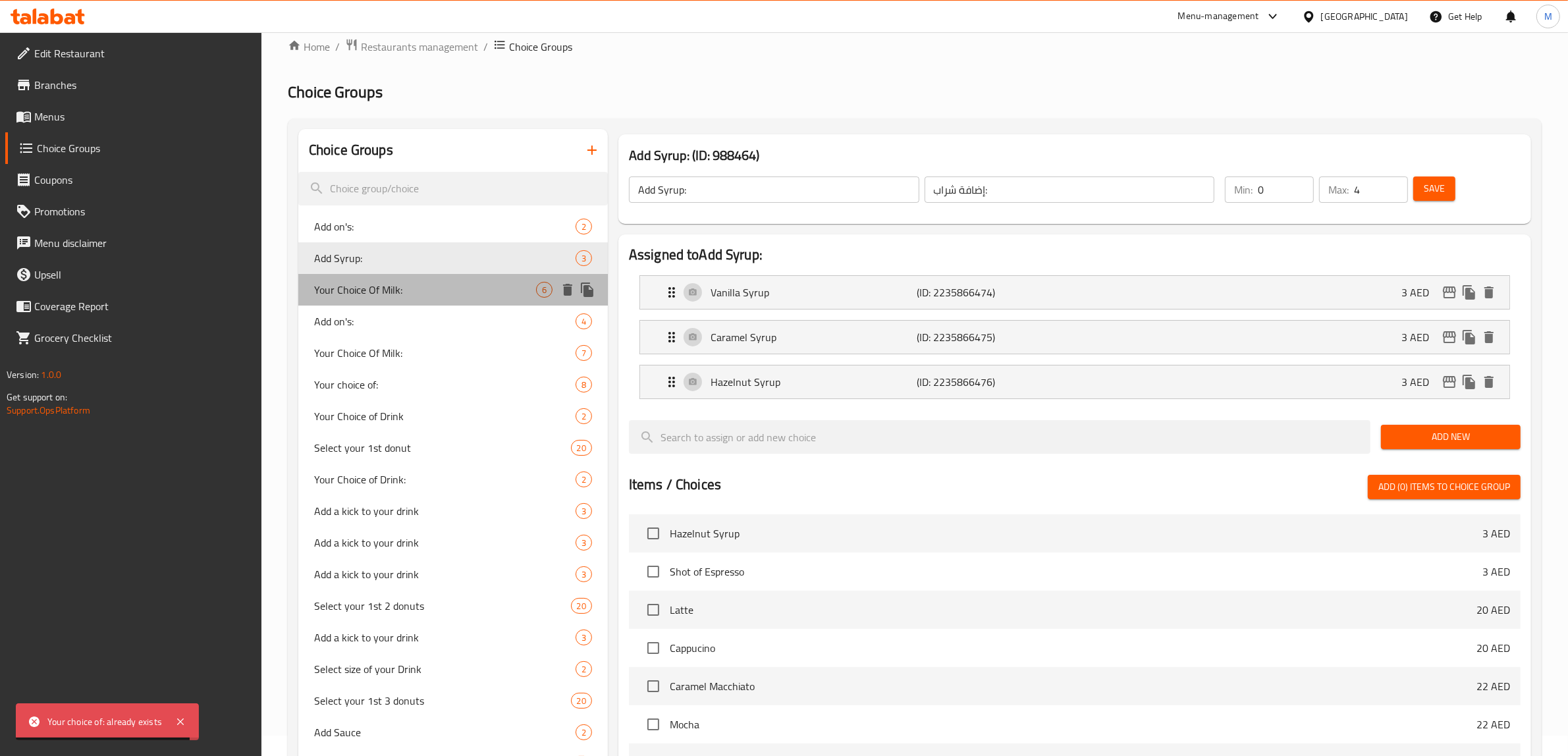
click at [434, 298] on div "Your Choice Of Milk: 6" at bounding box center [453, 290] width 309 height 32
type input "Your Choice Of Milk:"
type input "إختيارك من الحليب:"
type input "1"
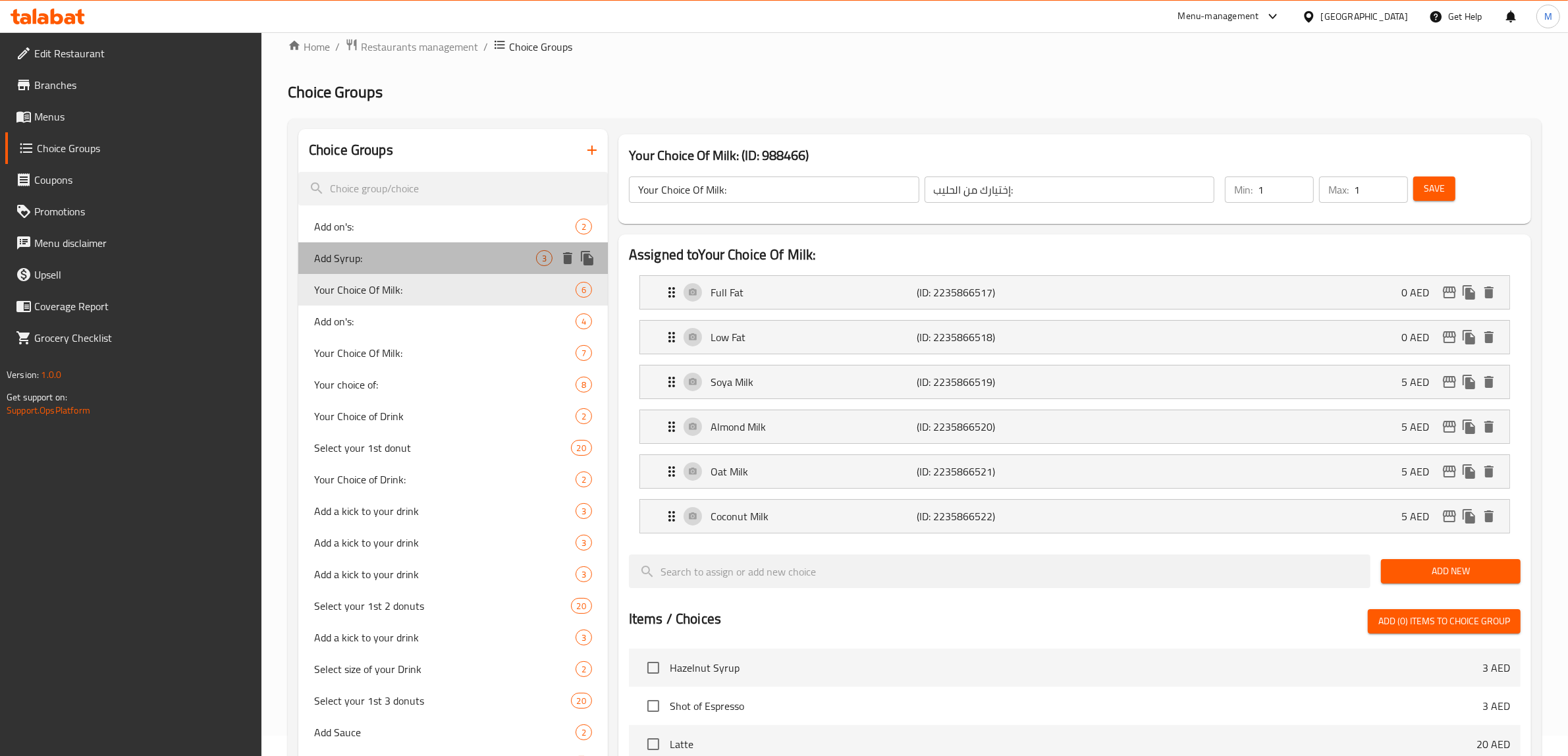
click at [443, 263] on span "Add Syrup:" at bounding box center [425, 258] width 222 height 16
type input "Add Syrup:"
type input "إضافة شراب:"
type input "0"
type input "4"
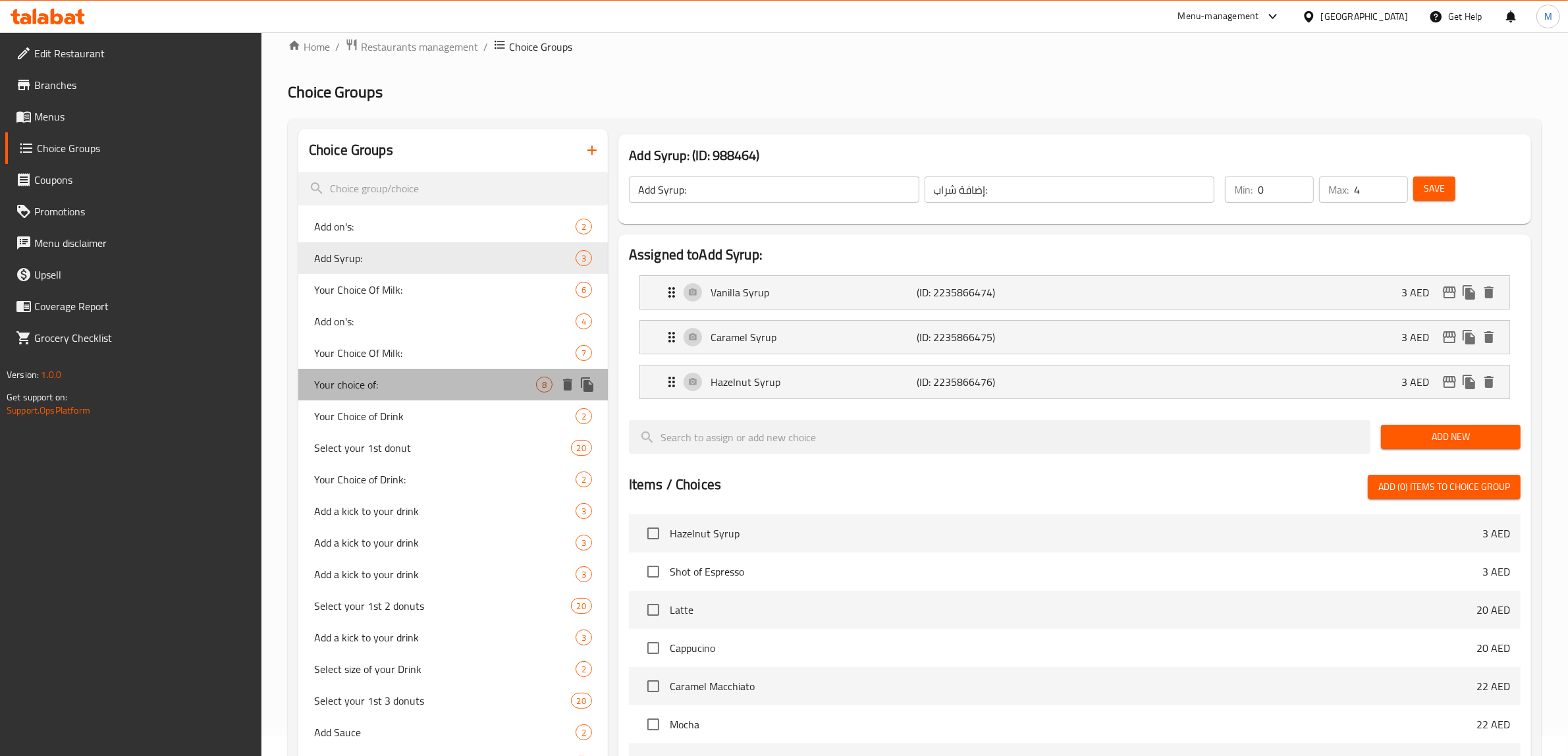
click at [473, 383] on span "Your choice of:" at bounding box center [425, 384] width 222 height 16
type input "Your choice of:"
type input "إختيارك من:"
type input "1"
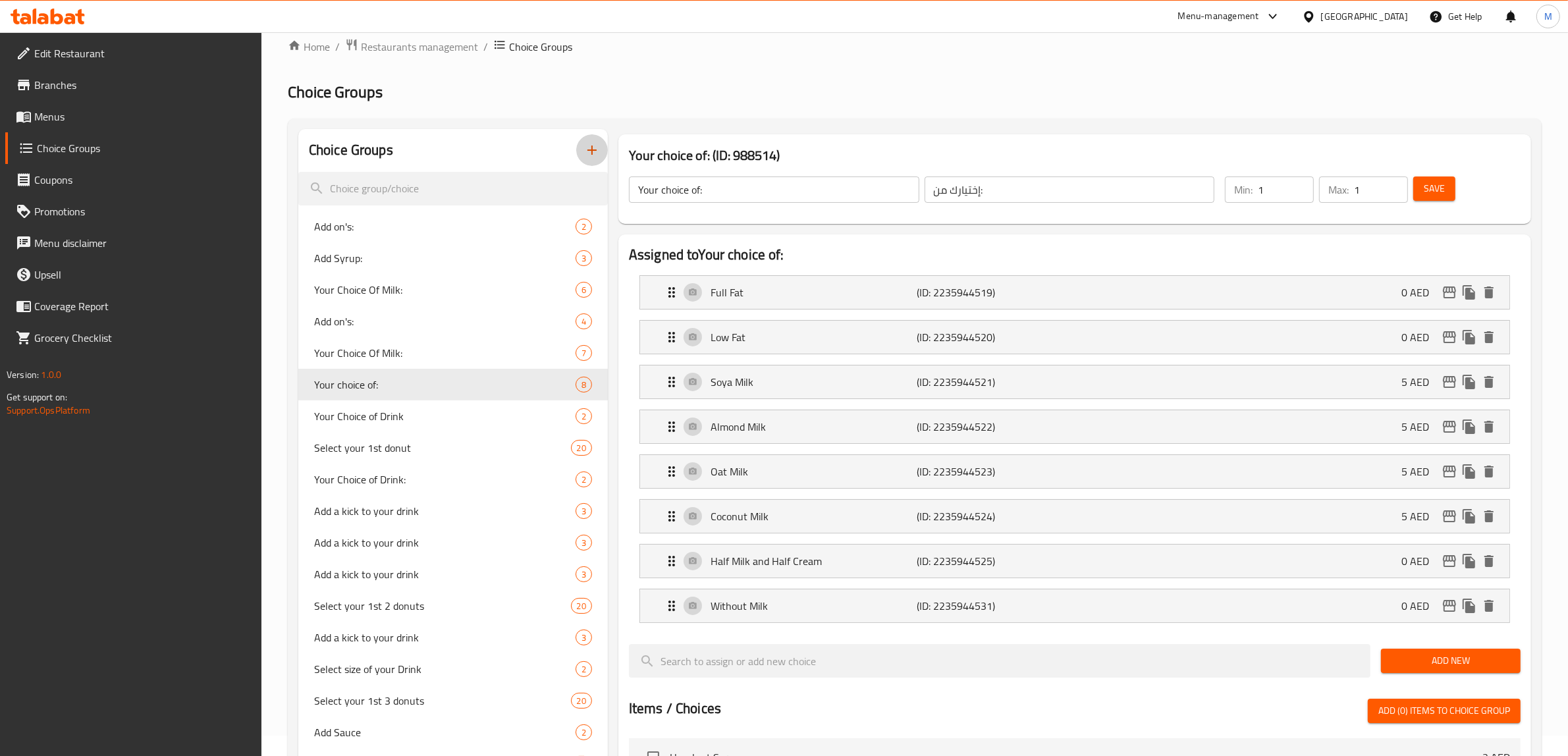
click at [587, 155] on icon "button" at bounding box center [591, 150] width 16 height 16
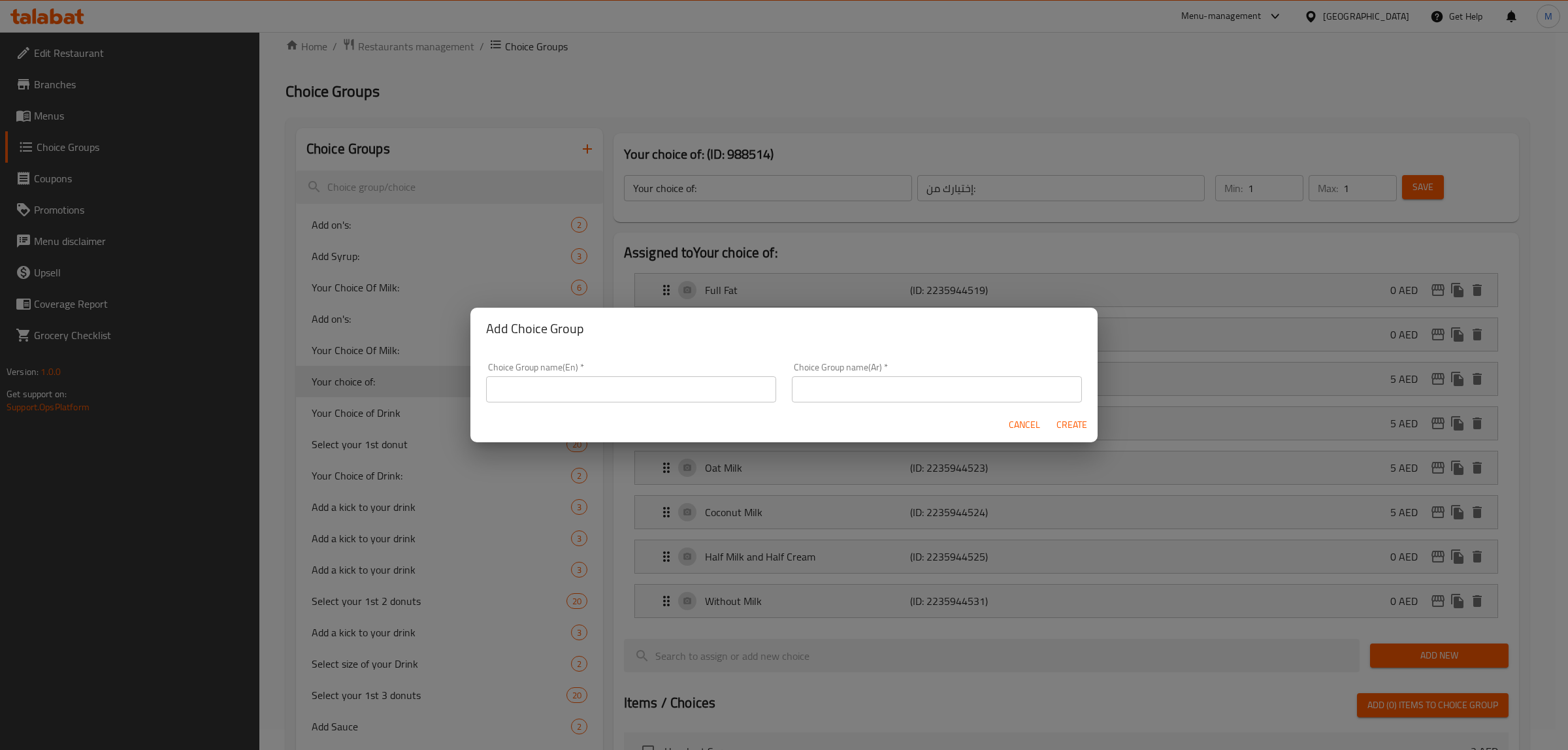
click at [624, 394] on input "text" at bounding box center [632, 389] width 290 height 26
click at [555, 383] on input "Your choice of:" at bounding box center [632, 389] width 290 height 26
type input "Your cho:"
click at [1011, 420] on span "Cancel" at bounding box center [1025, 425] width 31 height 16
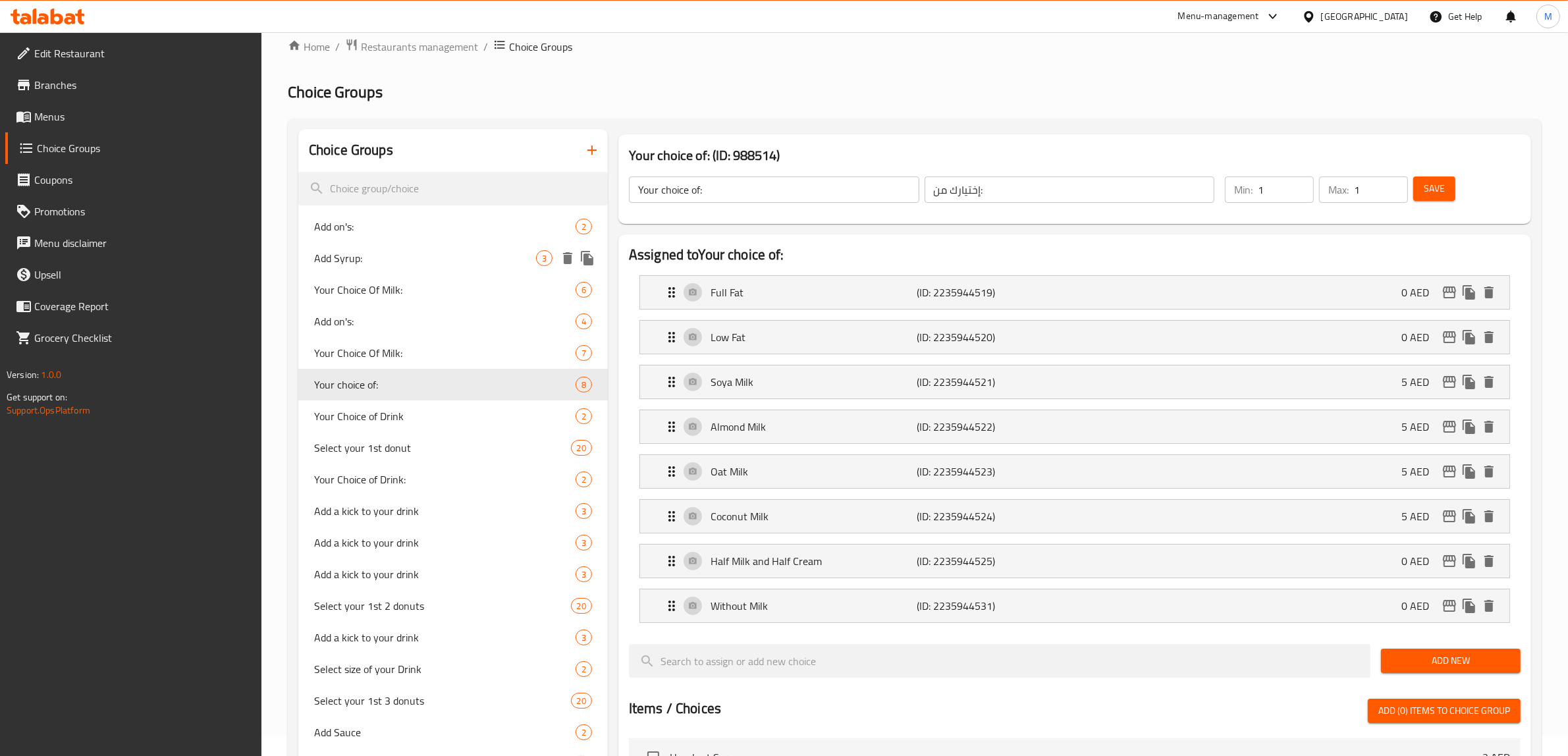
click at [491, 257] on span "Add Syrup:" at bounding box center [425, 258] width 222 height 16
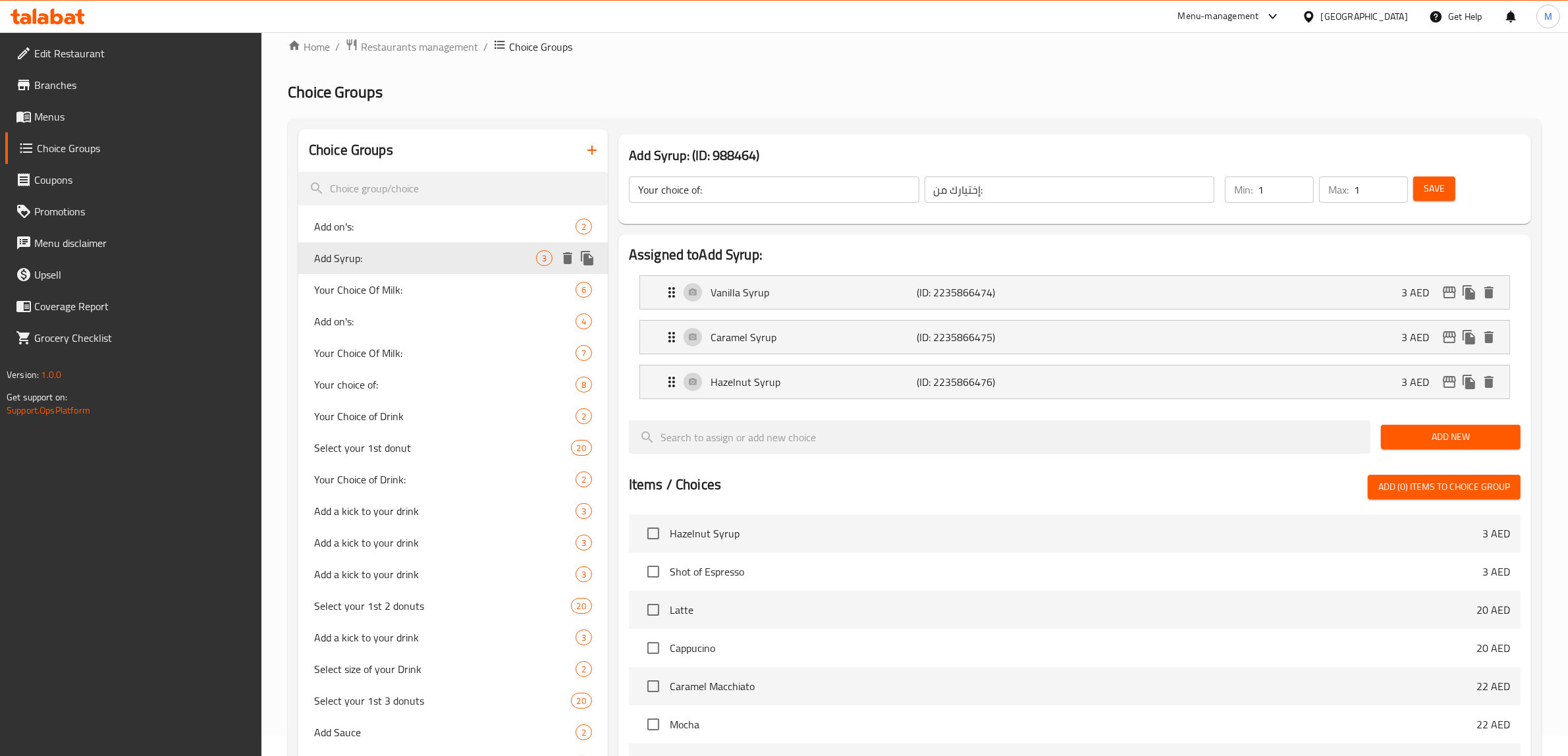
type input "Add Syrup:"
type input "إضافة شراب:"
type input "0"
type input "4"
click at [585, 256] on icon "duplicate" at bounding box center [587, 258] width 13 height 14
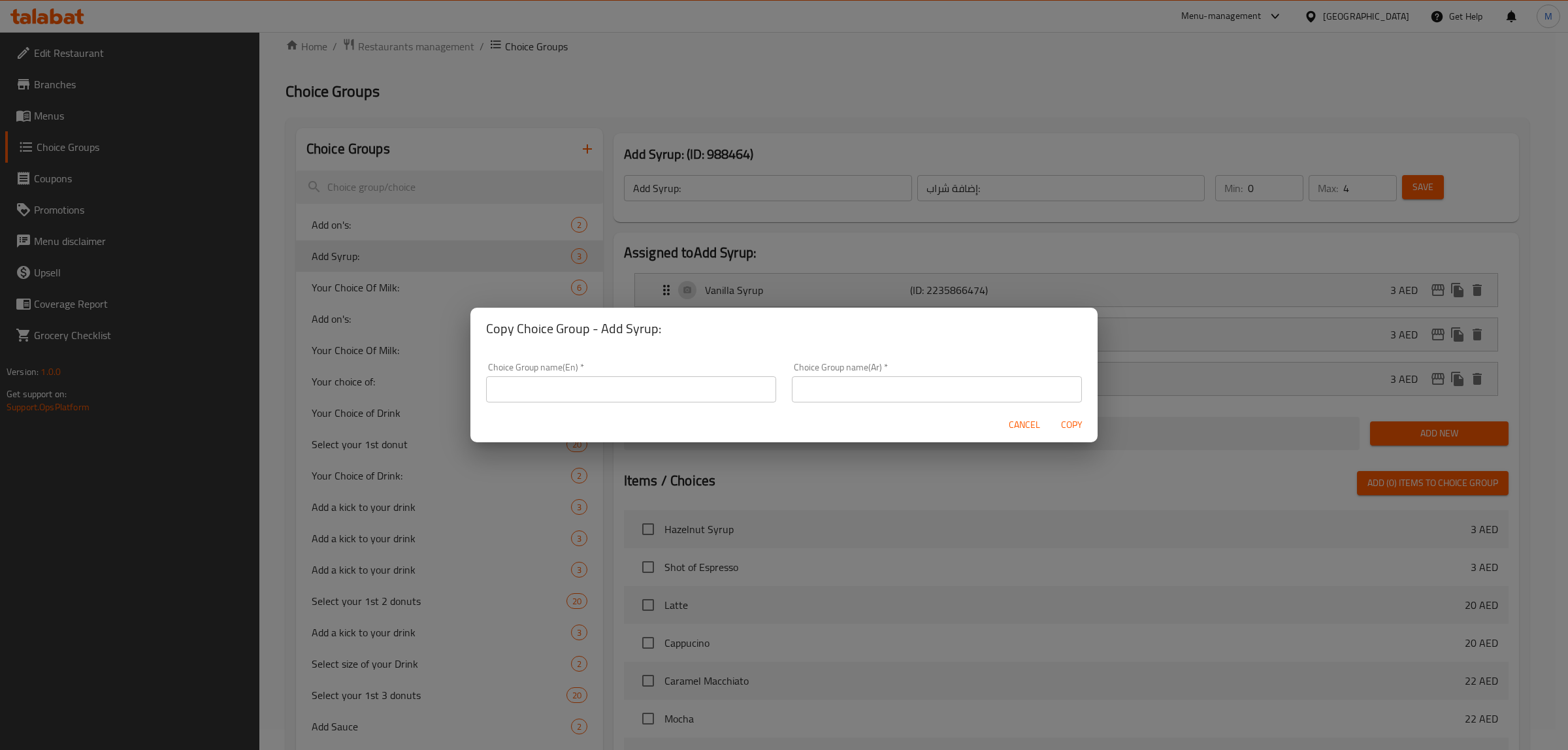
click at [649, 386] on input "text" at bounding box center [632, 389] width 290 height 26
type input "Your choice of:-"
drag, startPoint x: 822, startPoint y: 387, endPoint x: 841, endPoint y: 396, distance: 21.0
click at [822, 387] on input "text" at bounding box center [937, 389] width 290 height 26
type input "إختيارك من:"
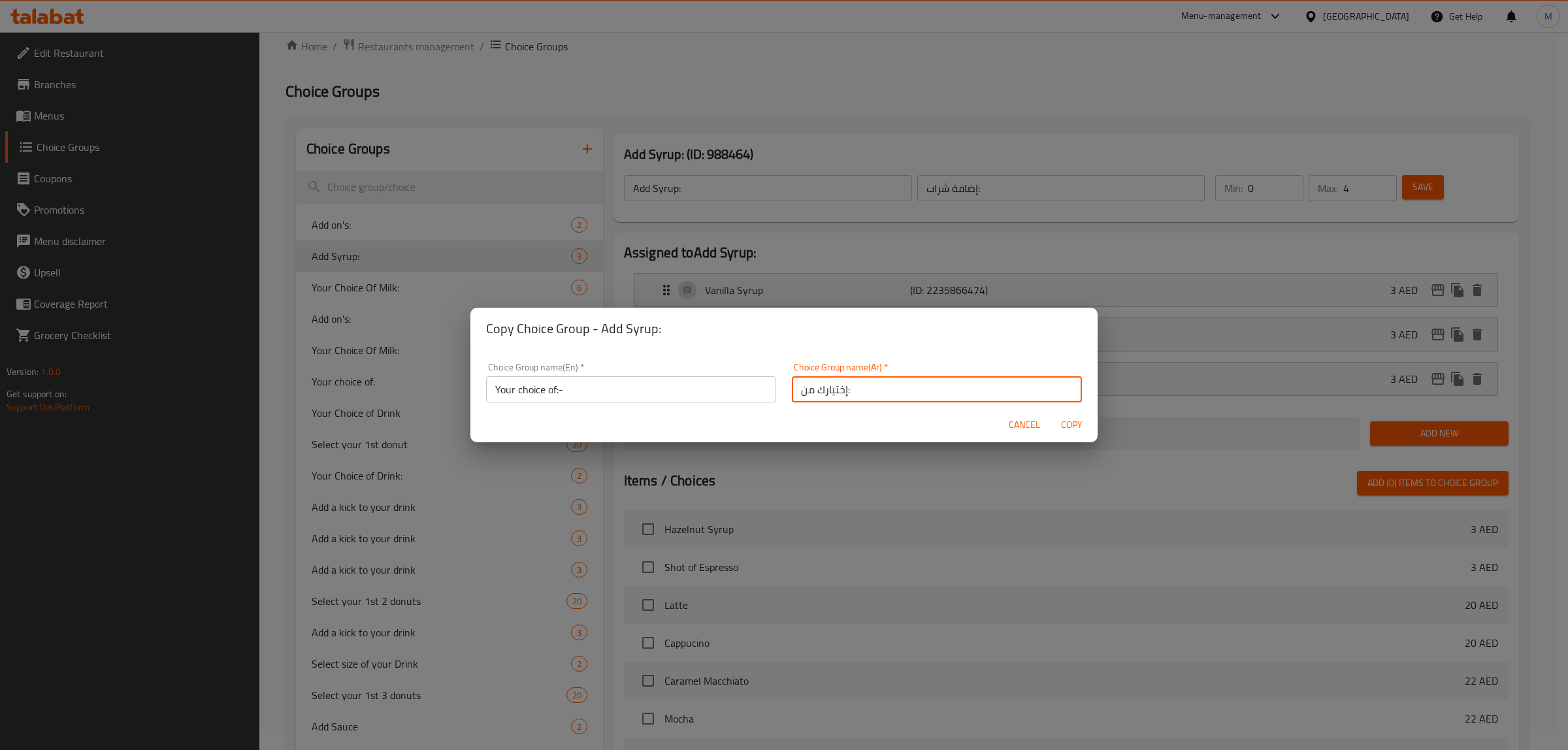
click at [1066, 424] on span "Copy" at bounding box center [1072, 425] width 31 height 16
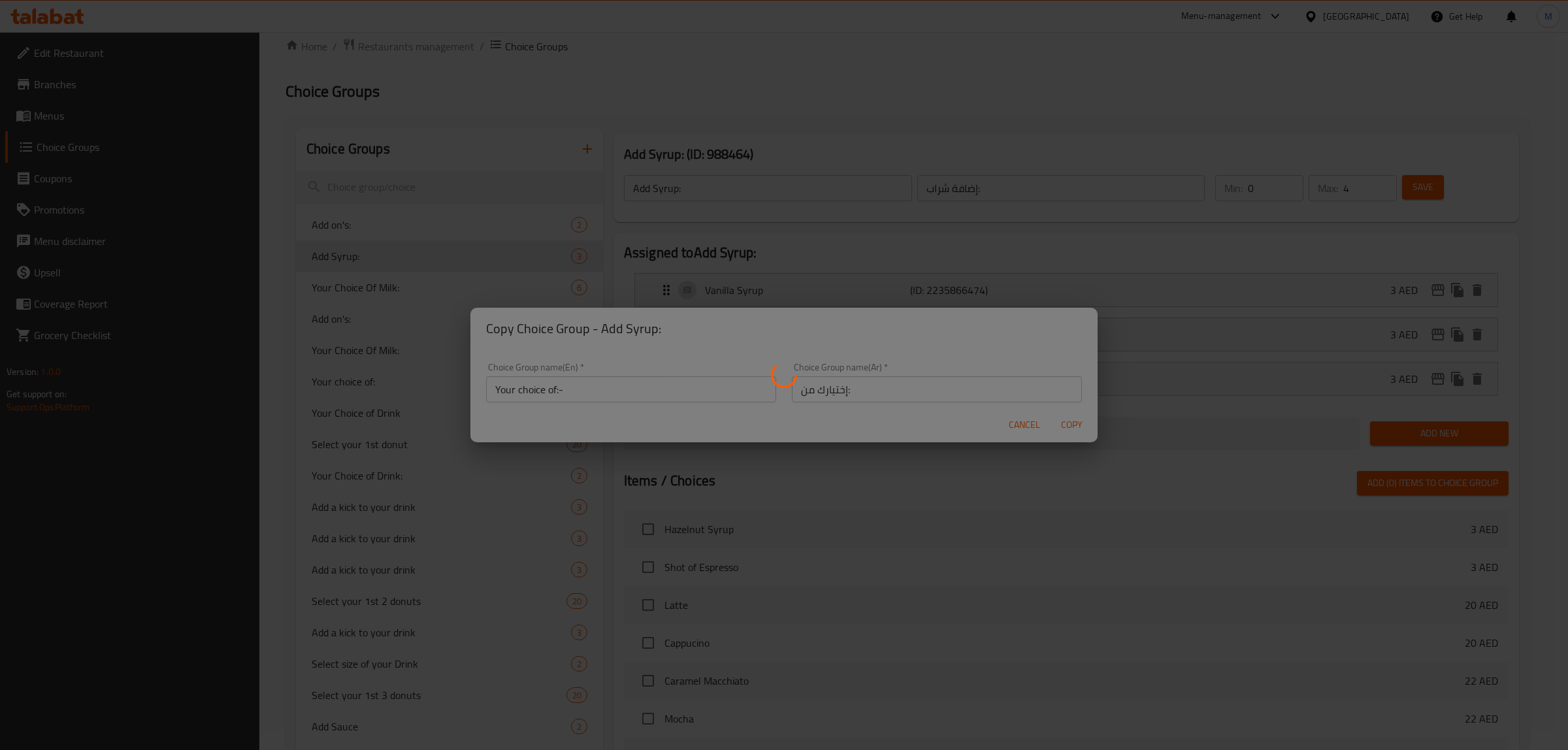
type input "Your choice of:-"
type input "إختيارك من:"
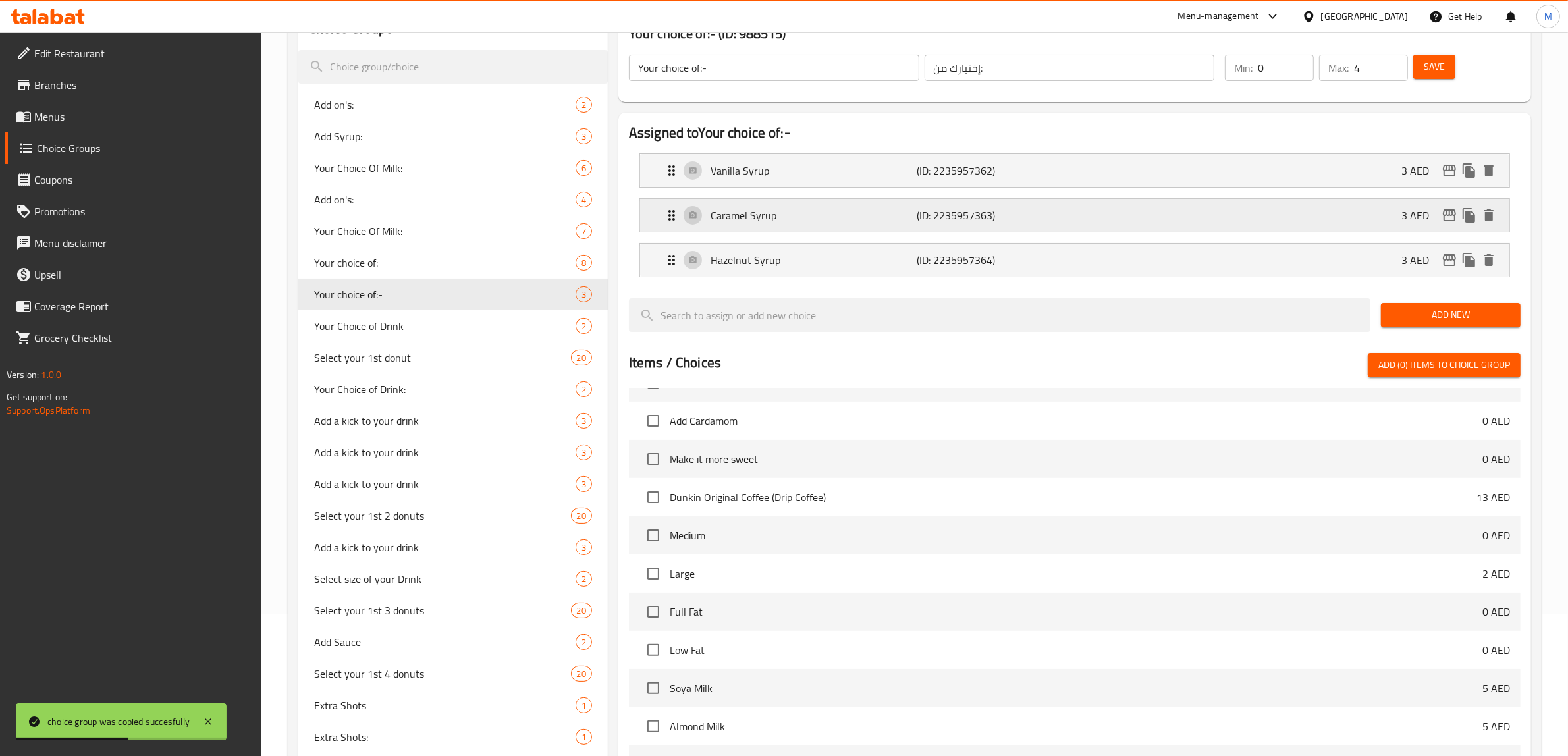
scroll to position [135, 0]
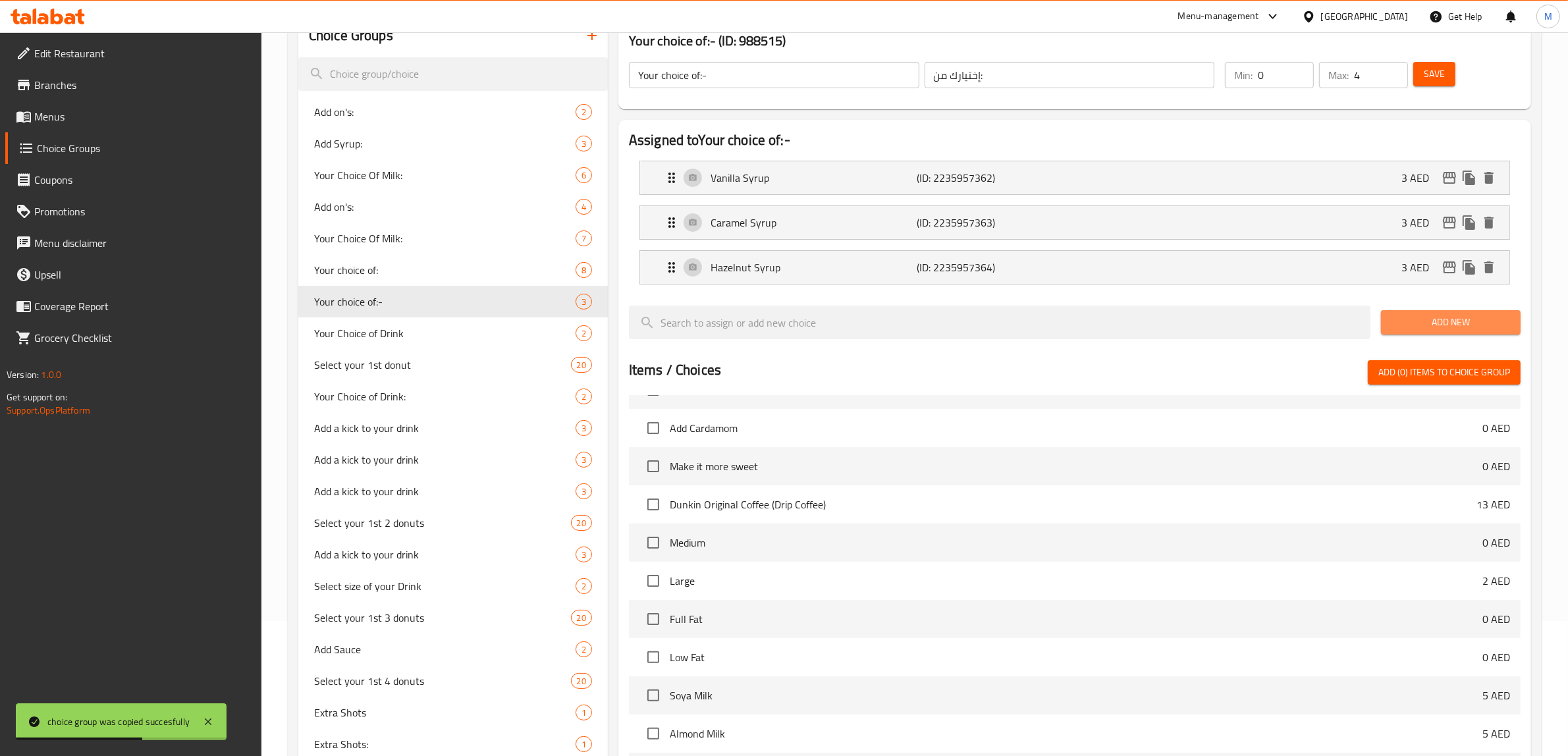
click at [1433, 324] on span "Add New" at bounding box center [1450, 322] width 118 height 17
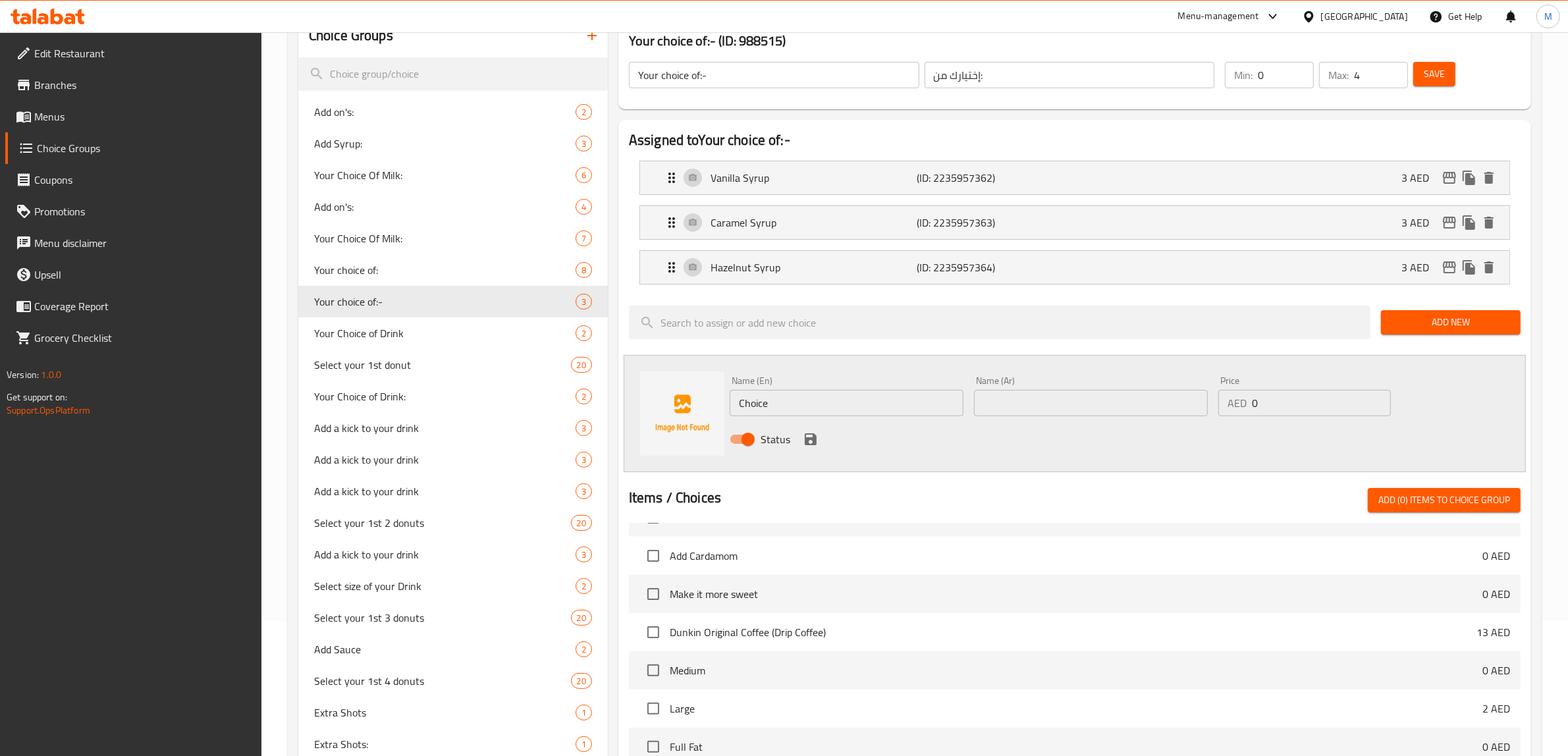
click at [855, 397] on input "Choice" at bounding box center [846, 403] width 234 height 26
click at [854, 398] on input "Choice" at bounding box center [846, 403] width 234 height 26
paste input "Shot of Espresso"
type input "Shot of Espresso"
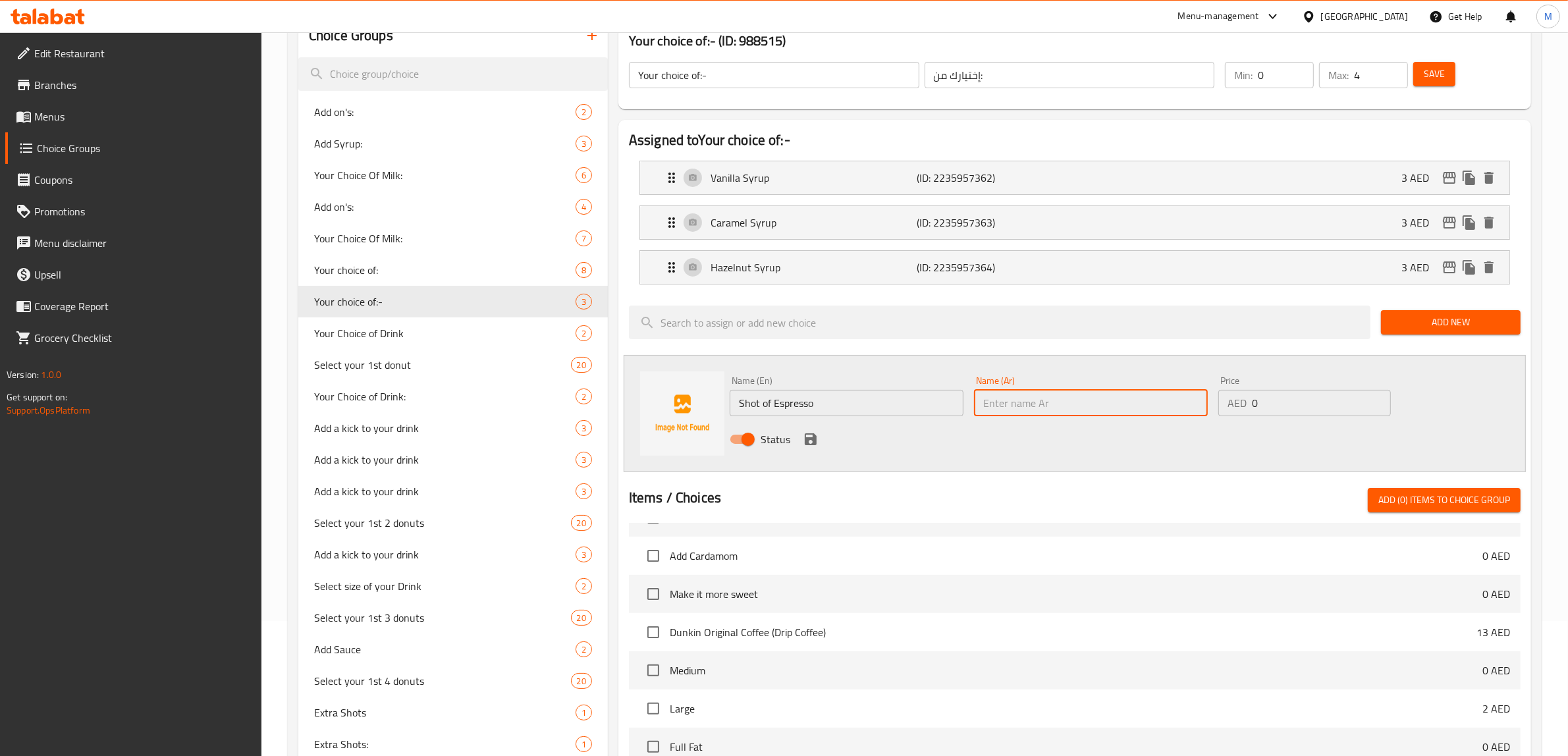
click at [1127, 408] on input "text" at bounding box center [1091, 403] width 234 height 26
paste input "جرعة من الإسبريسو"
click at [1060, 407] on input "جرعة من الإسبريسو" at bounding box center [1091, 403] width 234 height 26
type input "شوت من الإسبريسو"
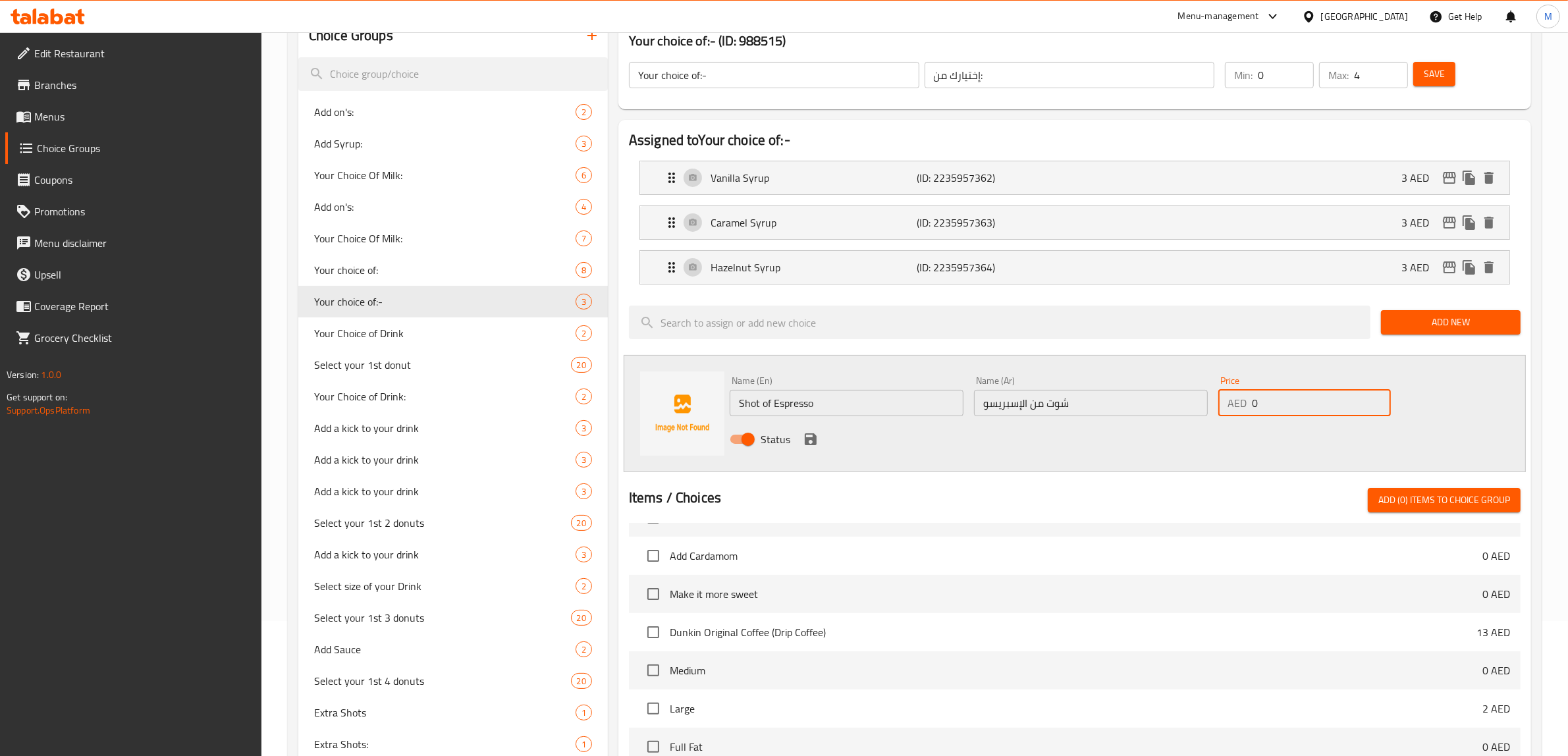
drag, startPoint x: 1266, startPoint y: 394, endPoint x: 1237, endPoint y: 395, distance: 29.0
click at [1238, 395] on div "AED 0 Price" at bounding box center [1304, 403] width 173 height 26
type input "3"
click at [815, 438] on icon "save" at bounding box center [811, 439] width 12 height 12
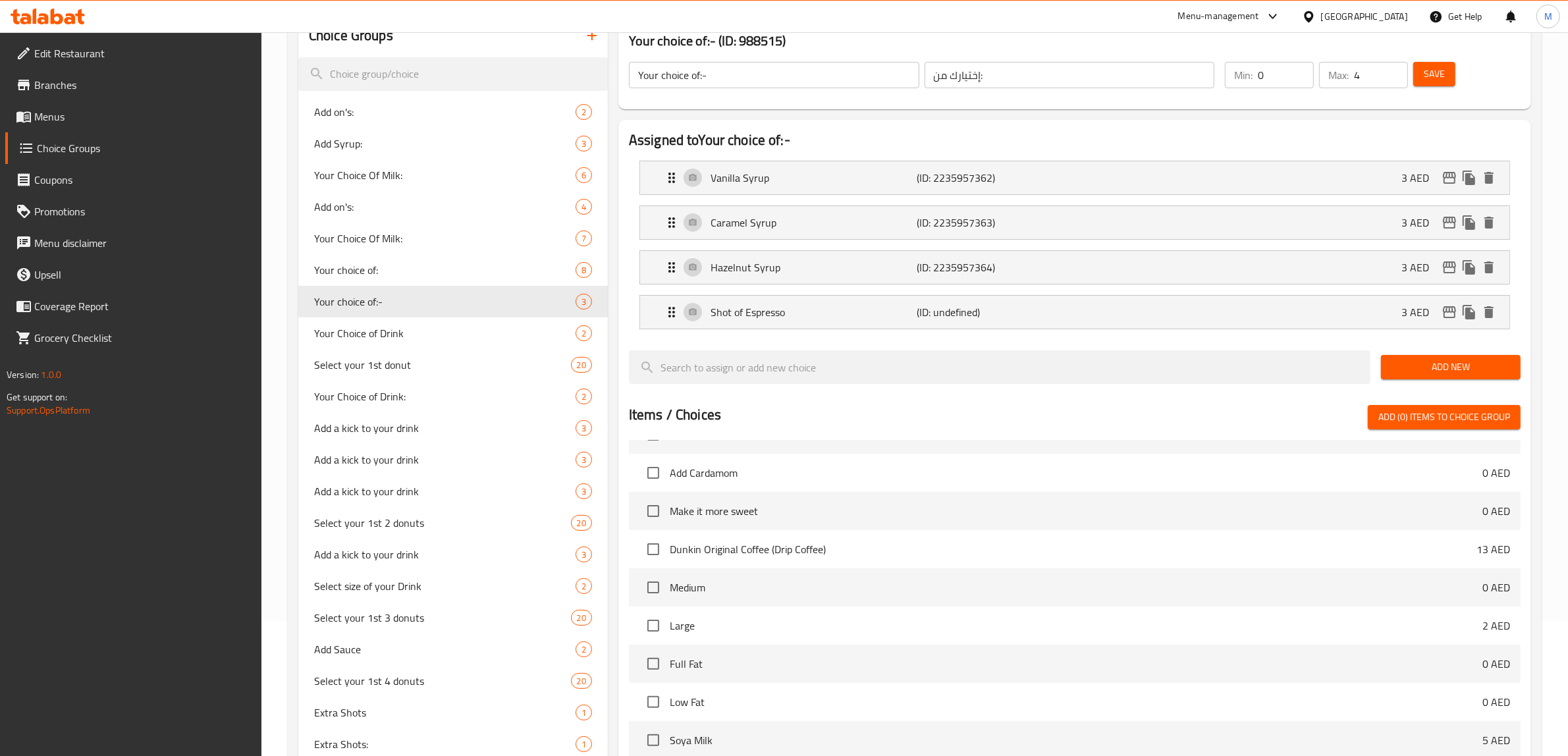
click at [1441, 77] on span "Save" at bounding box center [1435, 74] width 21 height 17
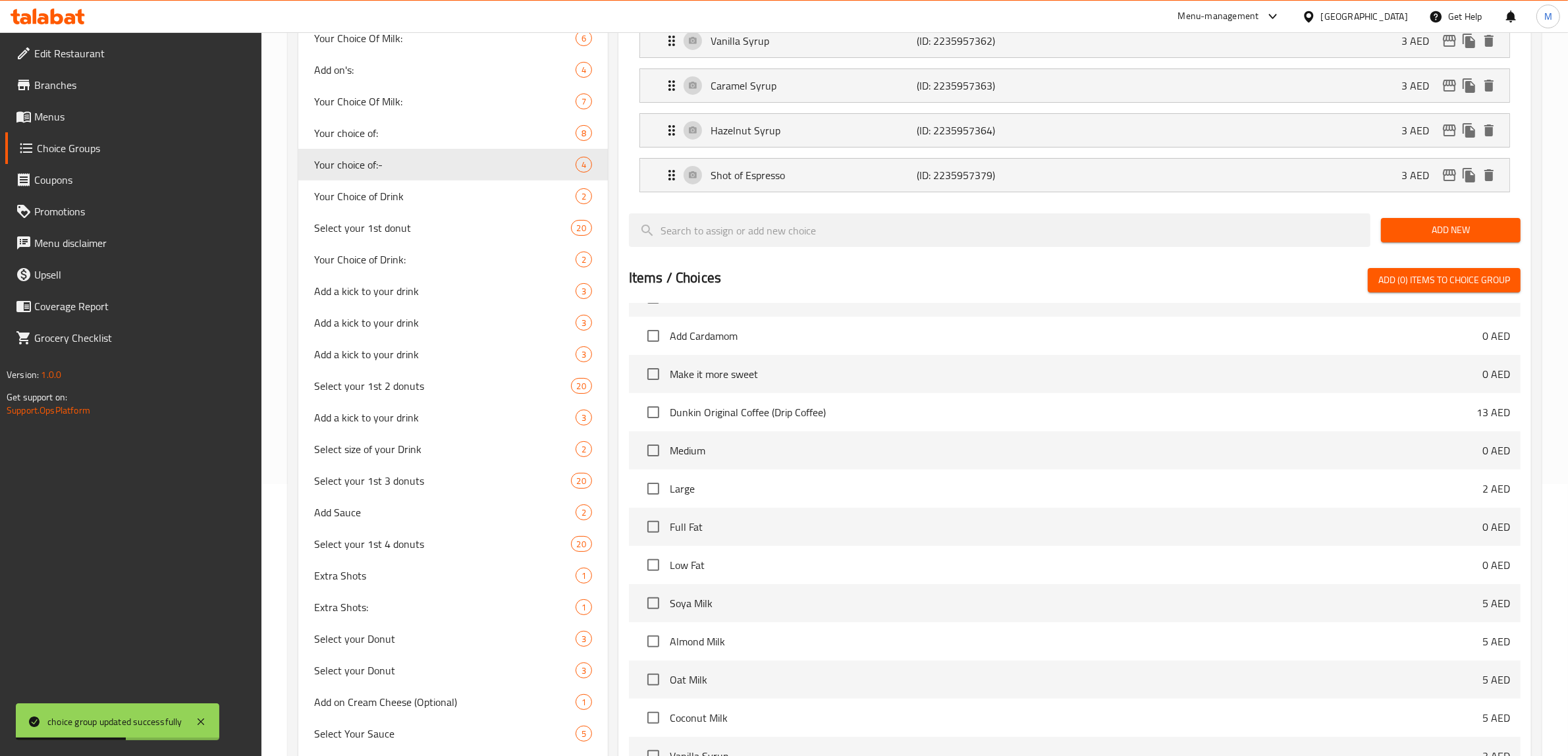
scroll to position [465, 0]
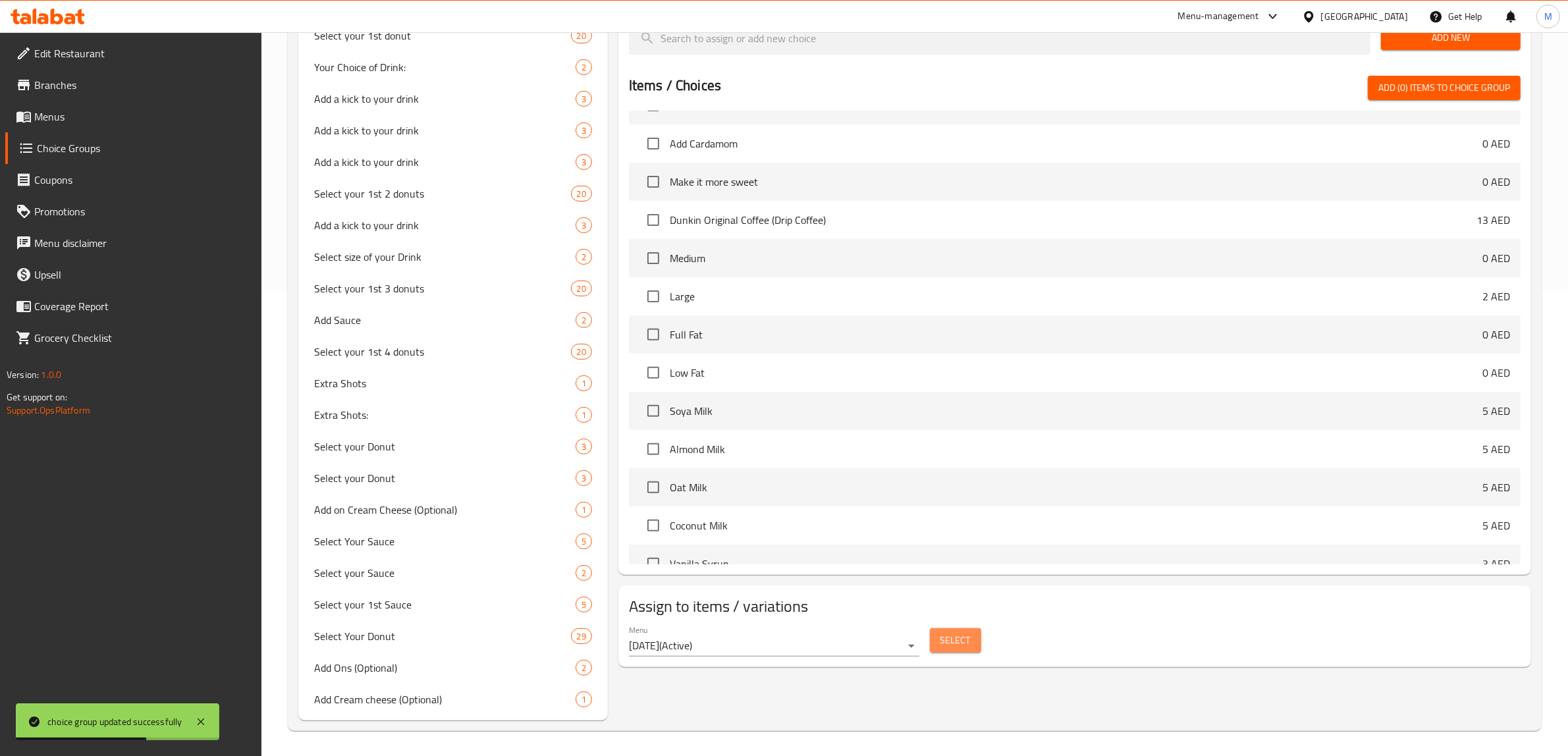
click at [955, 637] on span "Select" at bounding box center [956, 641] width 30 height 17
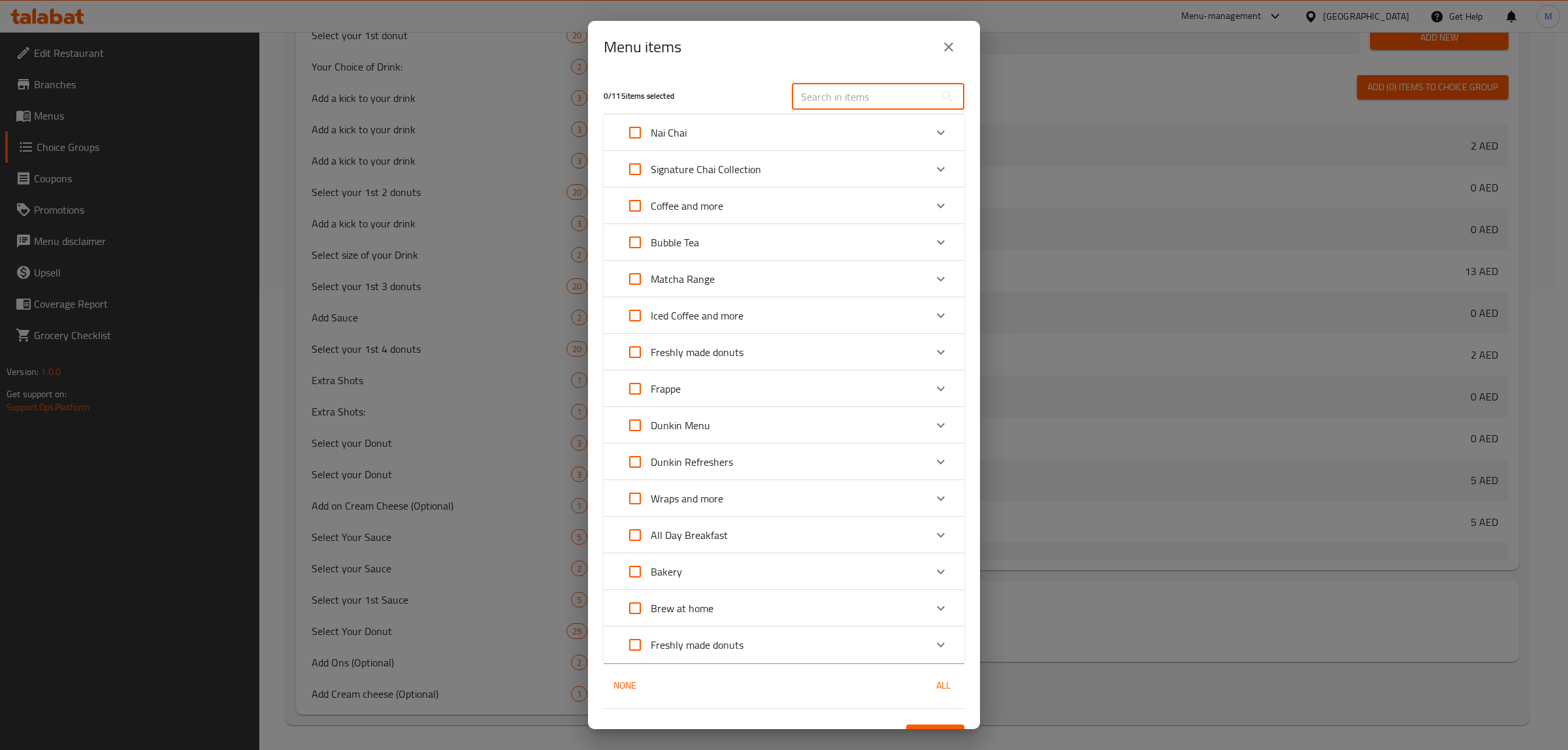
click at [884, 89] on input "text" at bounding box center [863, 97] width 142 height 26
paste input "Iced Americano"
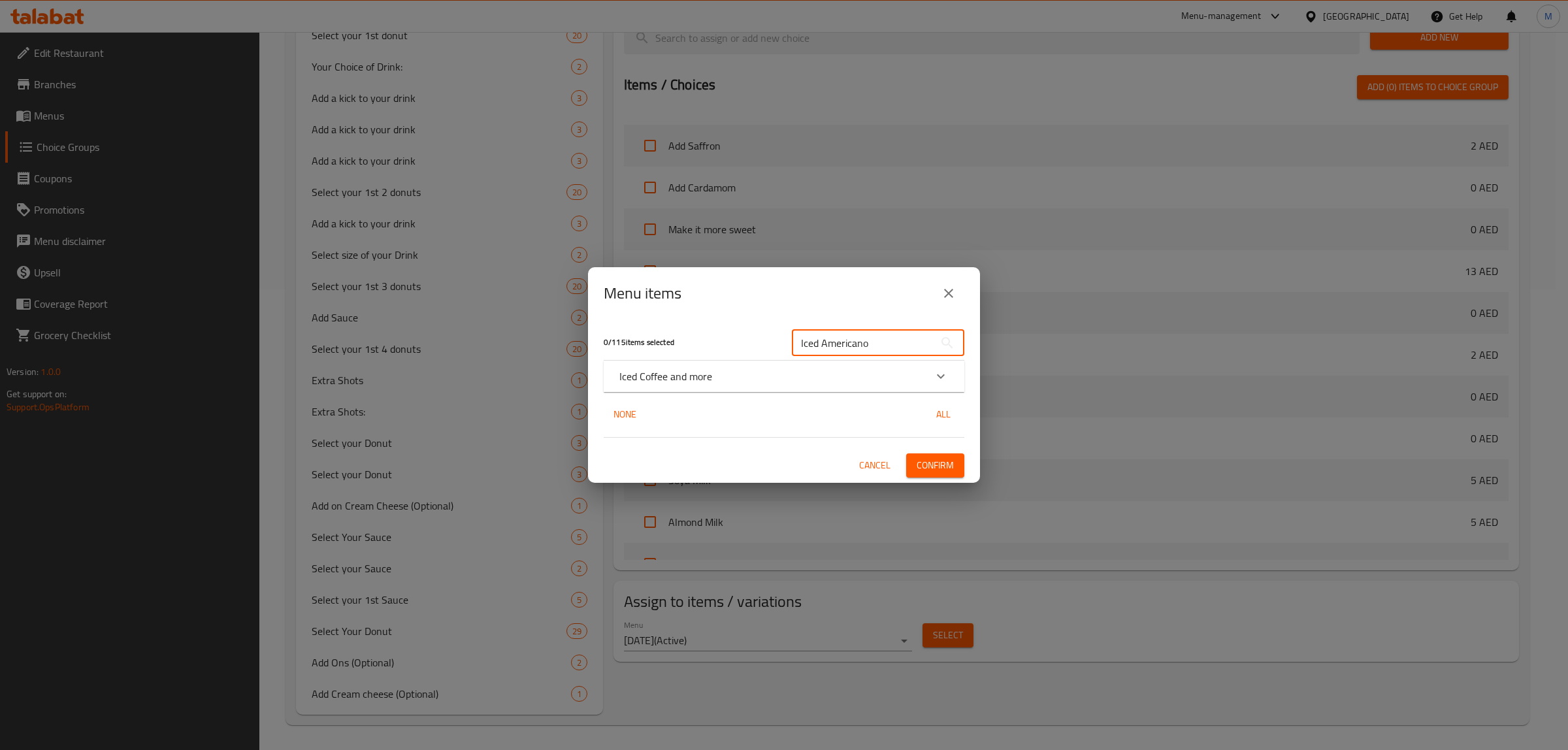
type input "Iced Americano"
click at [739, 373] on div "Iced Coffee and more" at bounding box center [772, 376] width 306 height 16
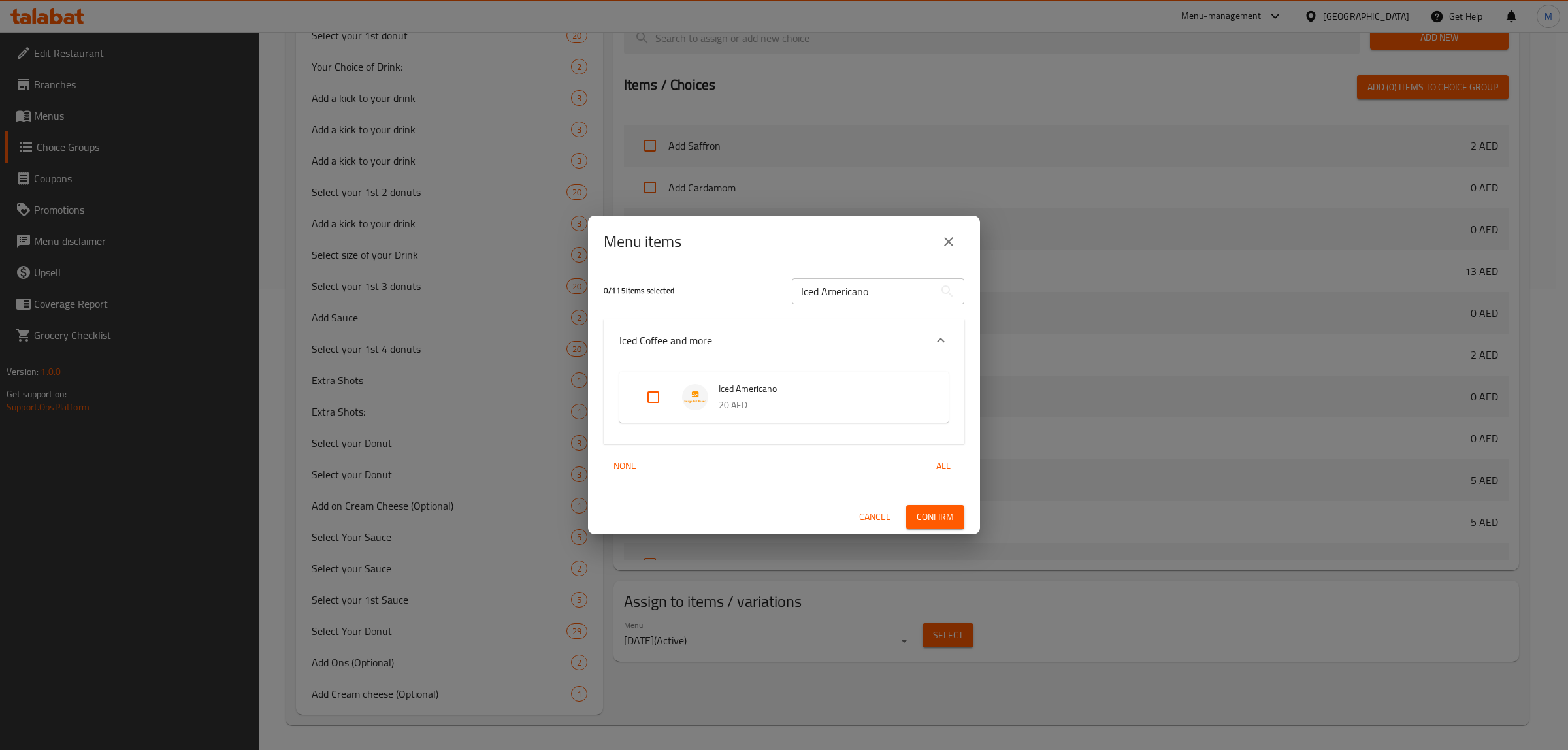
click at [694, 402] on img "Expand" at bounding box center [695, 397] width 26 height 26
click at [670, 402] on div "Expand" at bounding box center [664, 397] width 37 height 31
click at [657, 403] on input "Expand" at bounding box center [653, 397] width 31 height 31
checkbox input "true"
click at [939, 521] on span "Confirm" at bounding box center [936, 517] width 37 height 16
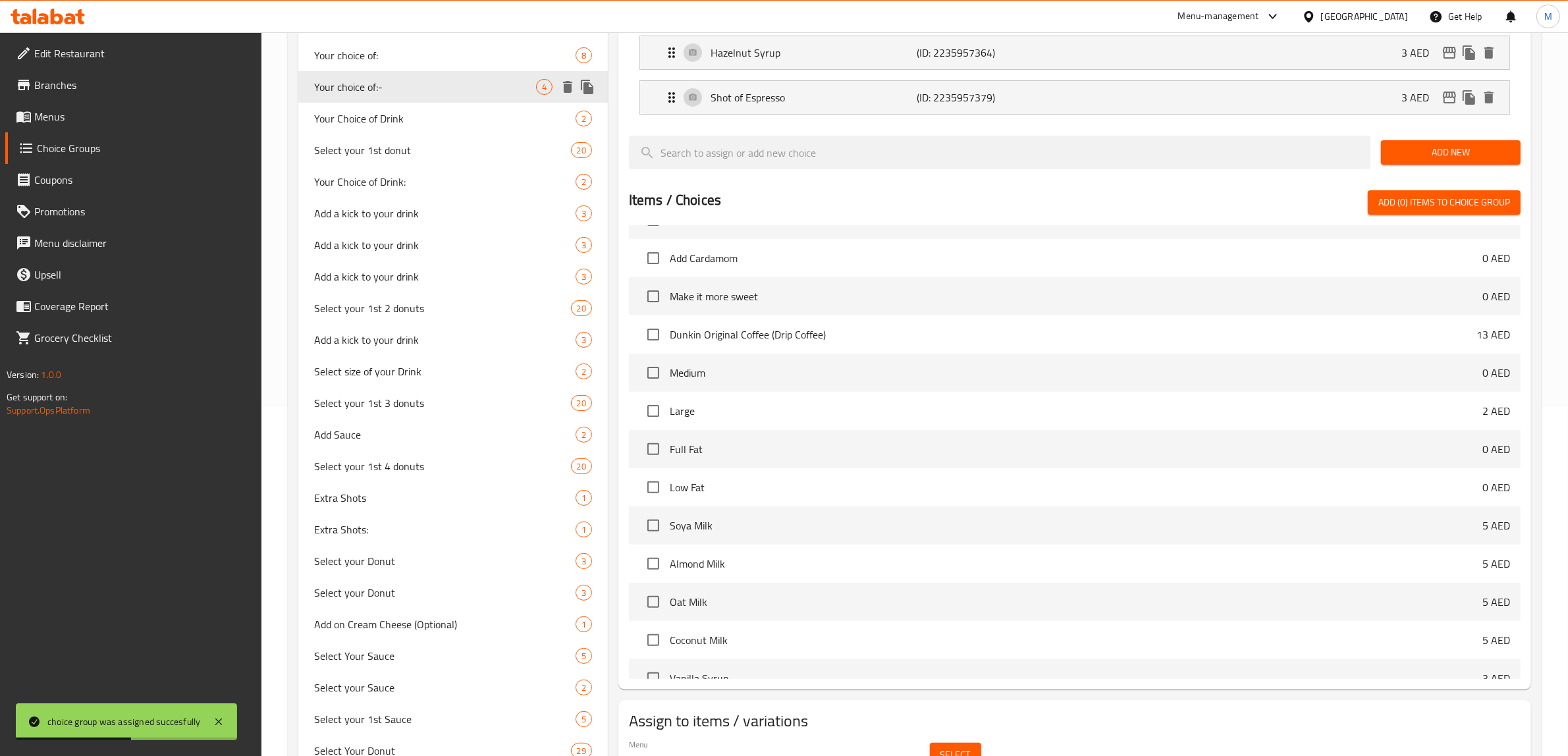
scroll to position [135, 0]
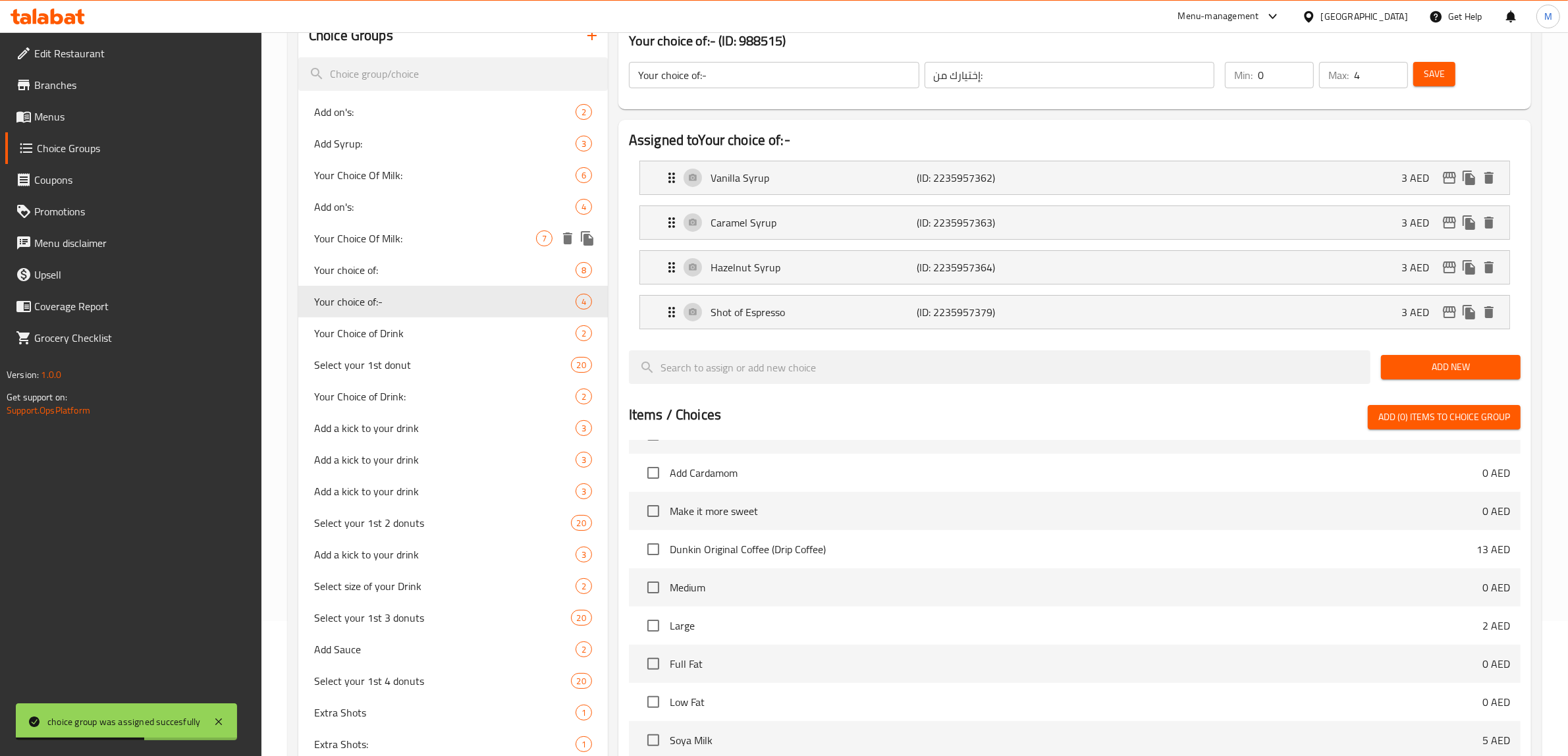
click at [459, 238] on span "Your Choice Of Milk:" at bounding box center [425, 238] width 222 height 16
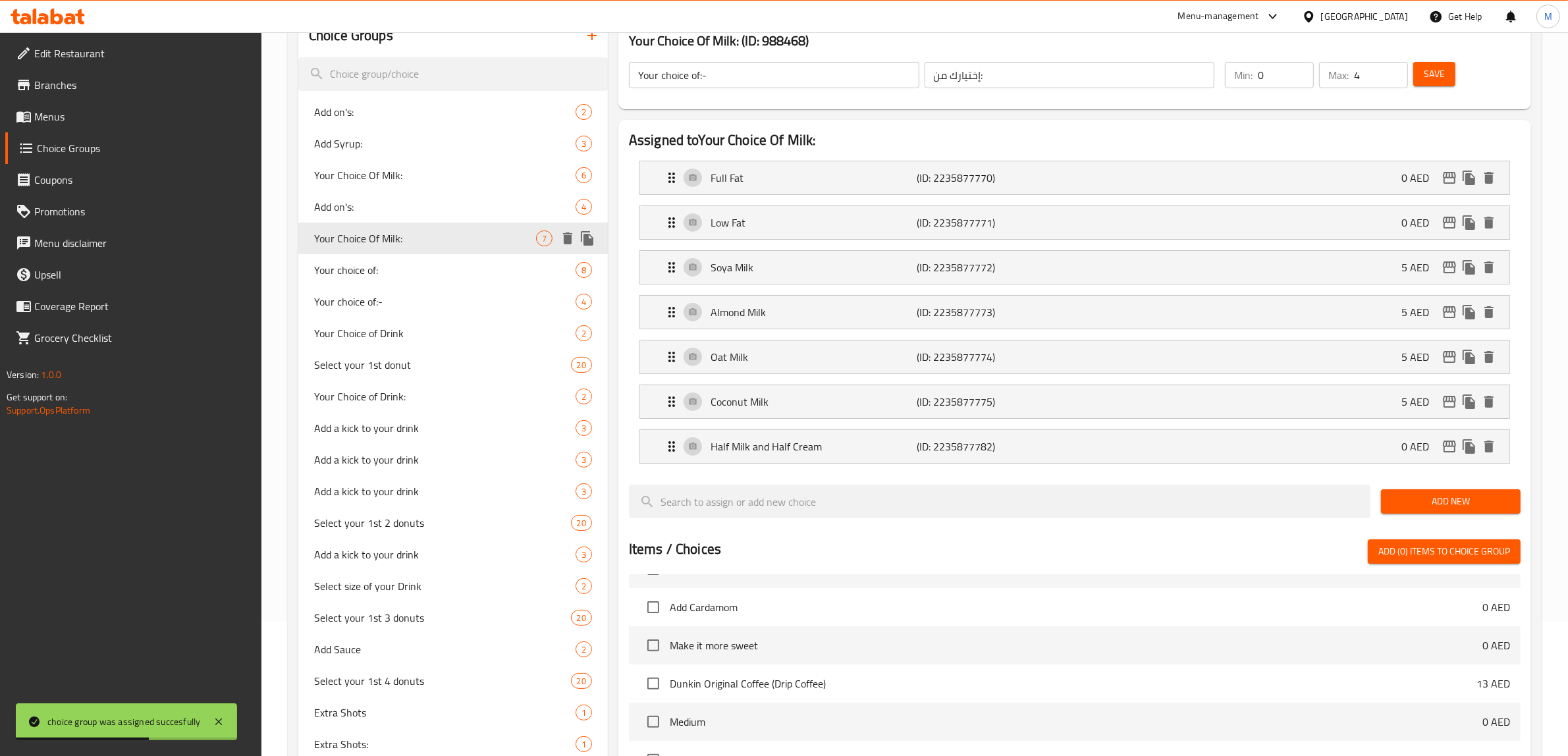
type input "Your Choice Of Milk:"
type input "إختيارك من الحليب:"
type input "1"
click at [450, 272] on span "Your choice of:" at bounding box center [425, 269] width 222 height 16
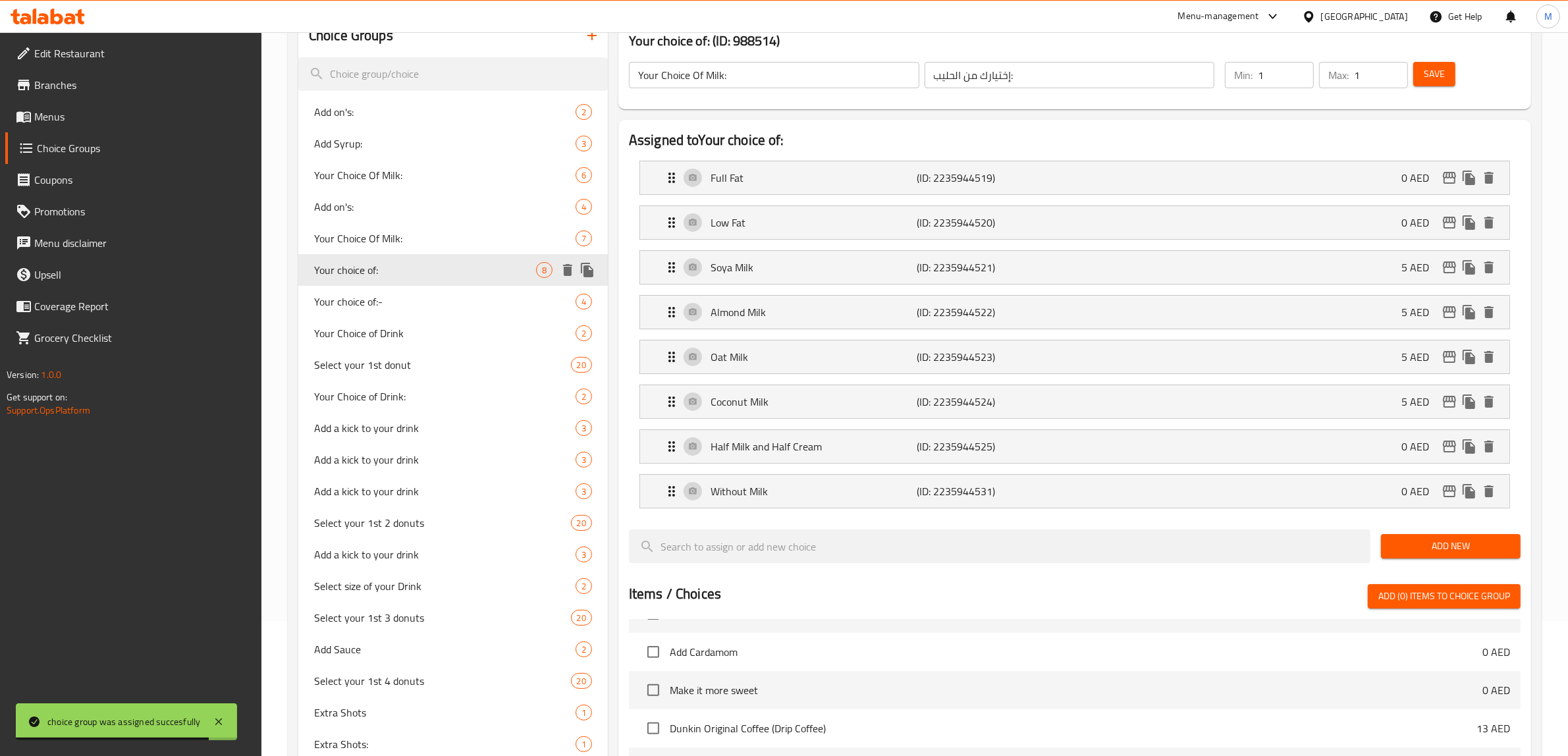
type input "Your choice of:"
type input "إختيارك من:"
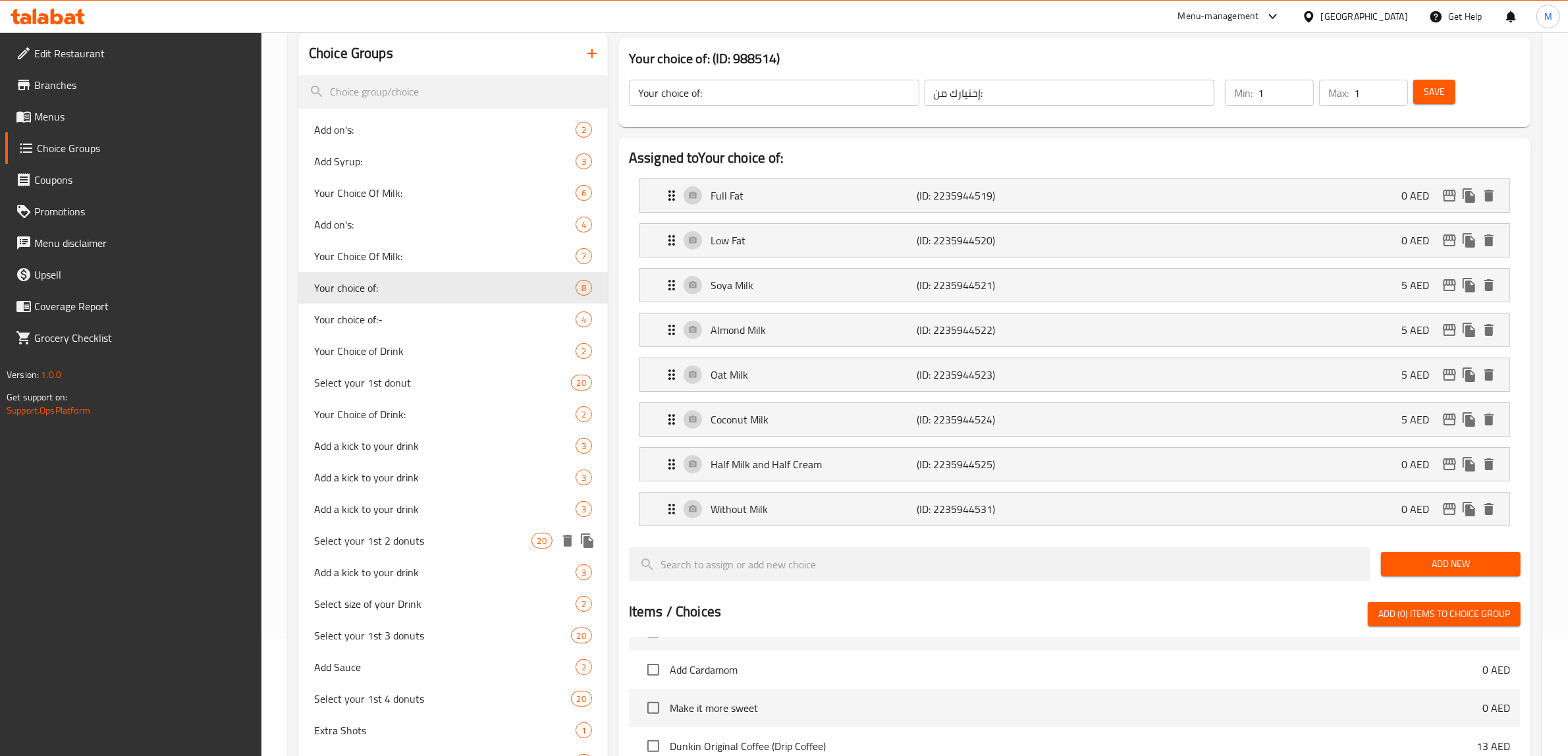
scroll to position [23, 0]
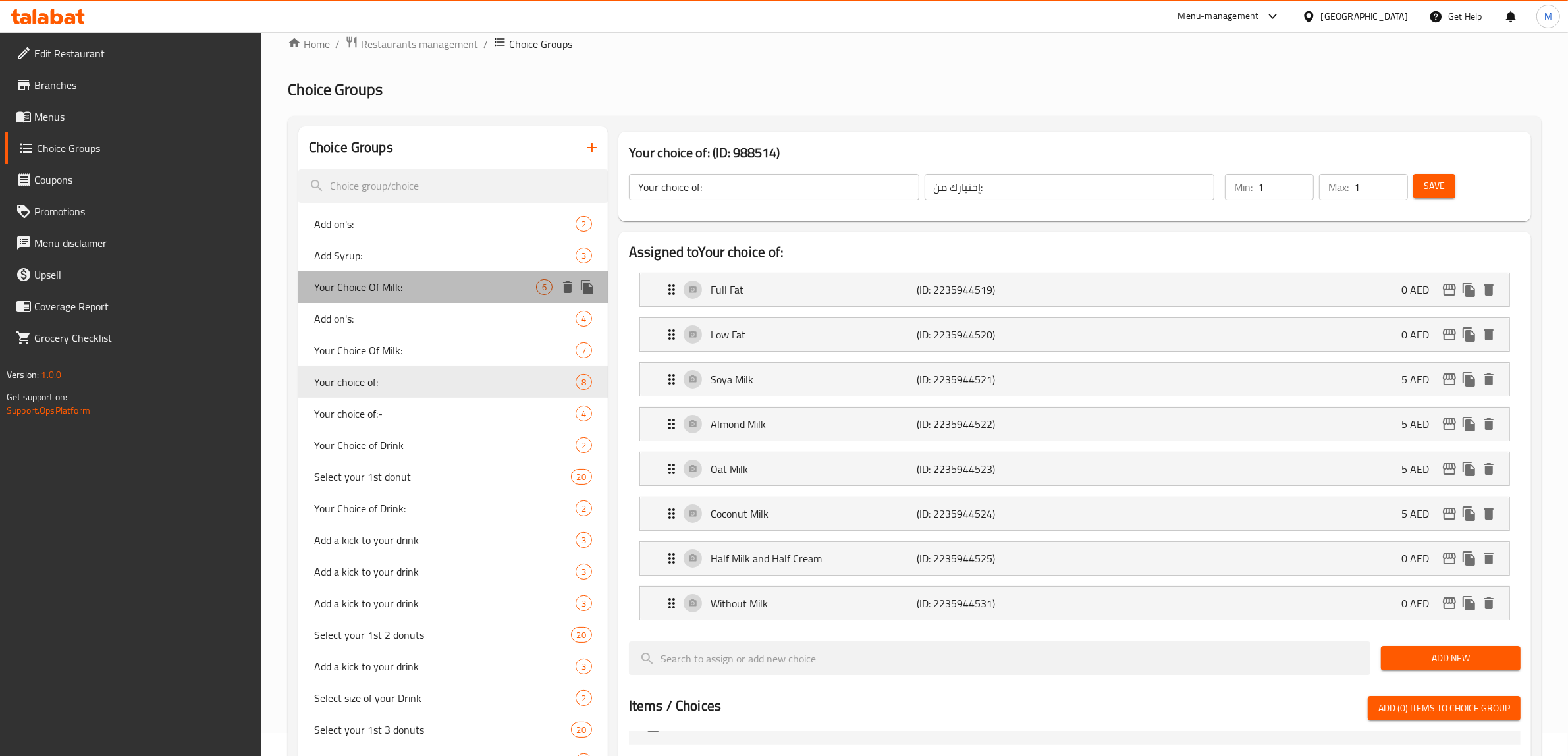
click at [428, 284] on span "Your Choice Of Milk:" at bounding box center [425, 287] width 222 height 16
type input "Your Choice Of Milk:"
type input "إختيارك من الحليب:"
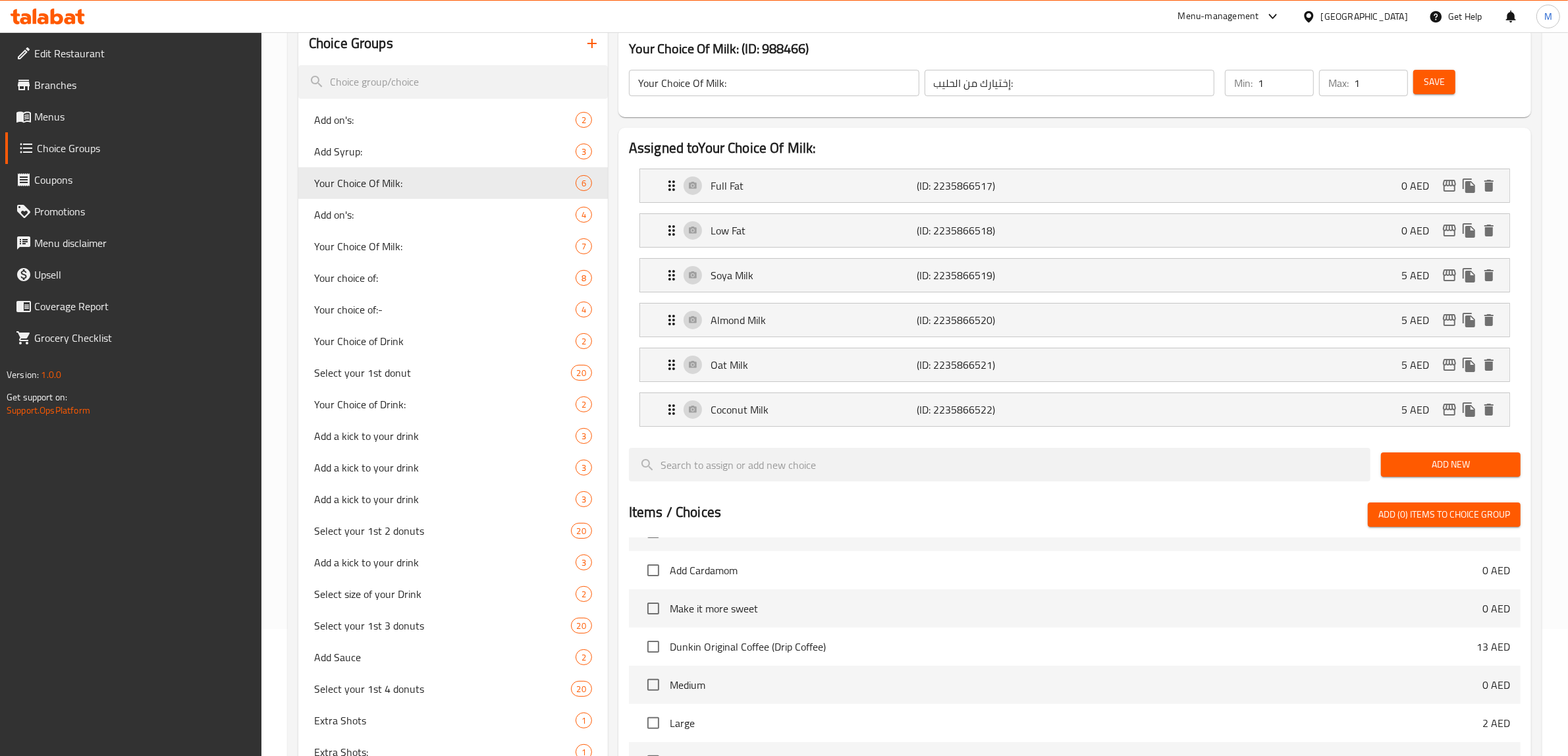
scroll to position [509, 0]
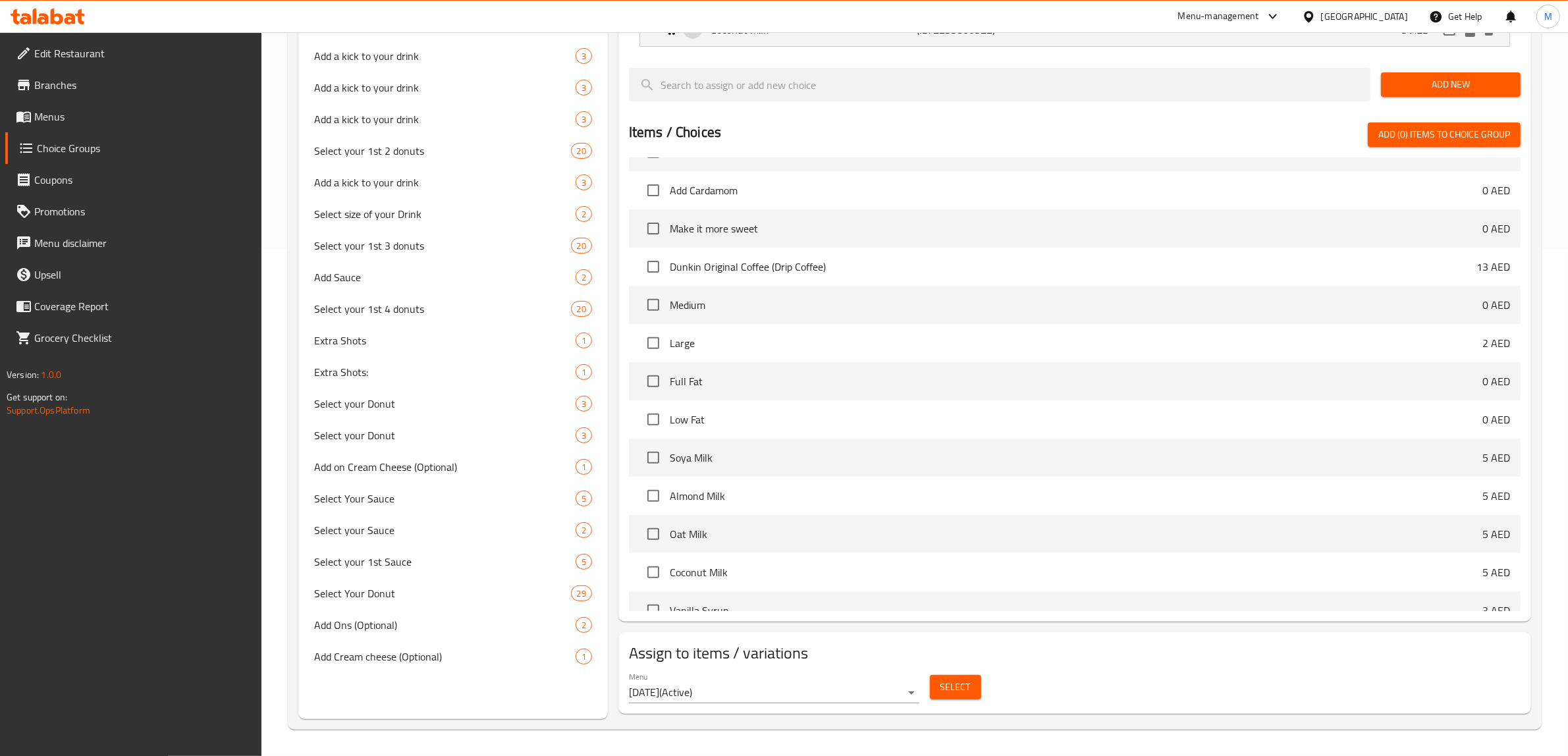
click at [978, 685] on button "Select" at bounding box center [956, 687] width 51 height 24
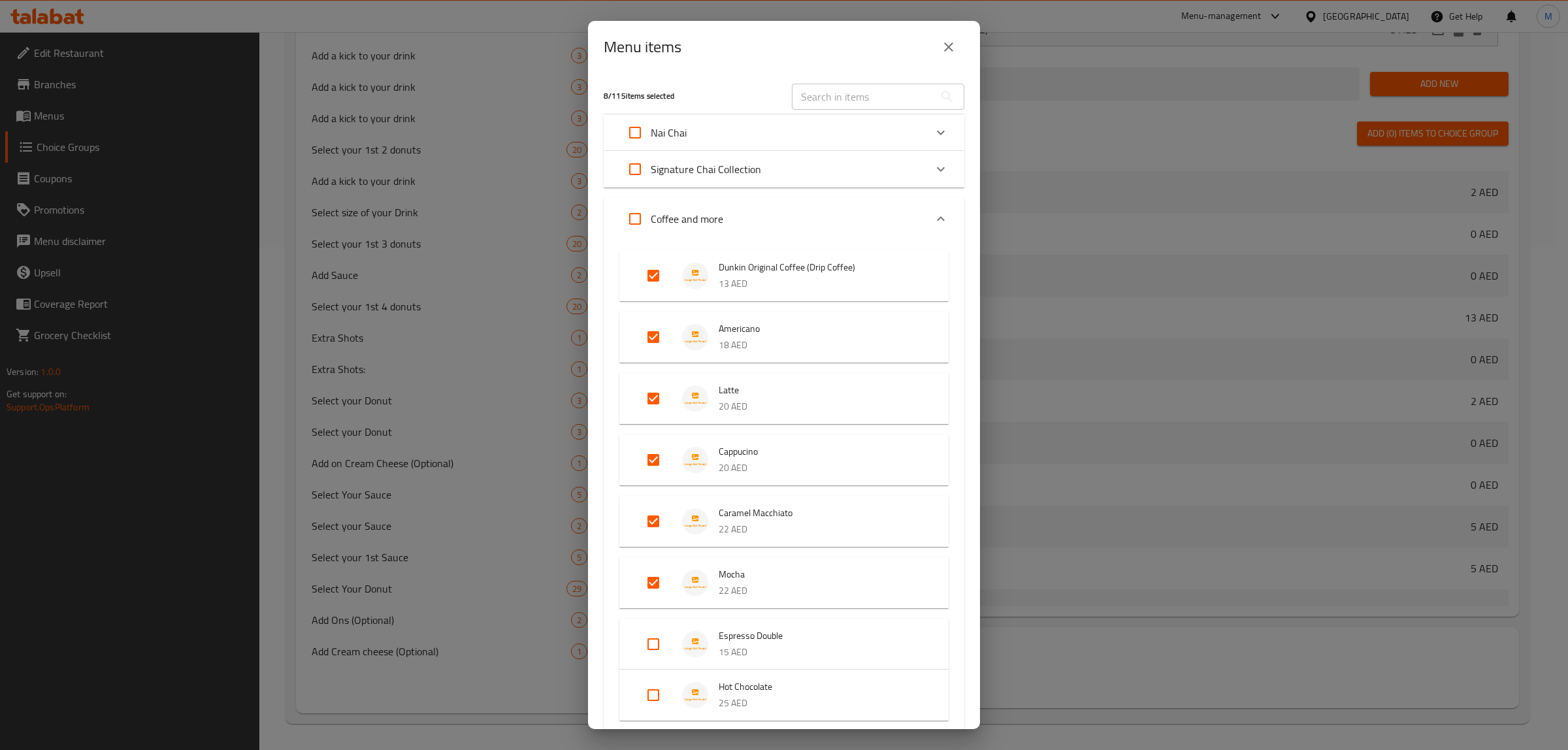
click at [879, 101] on input "text" at bounding box center [863, 97] width 142 height 26
paste input "Iced Latte"
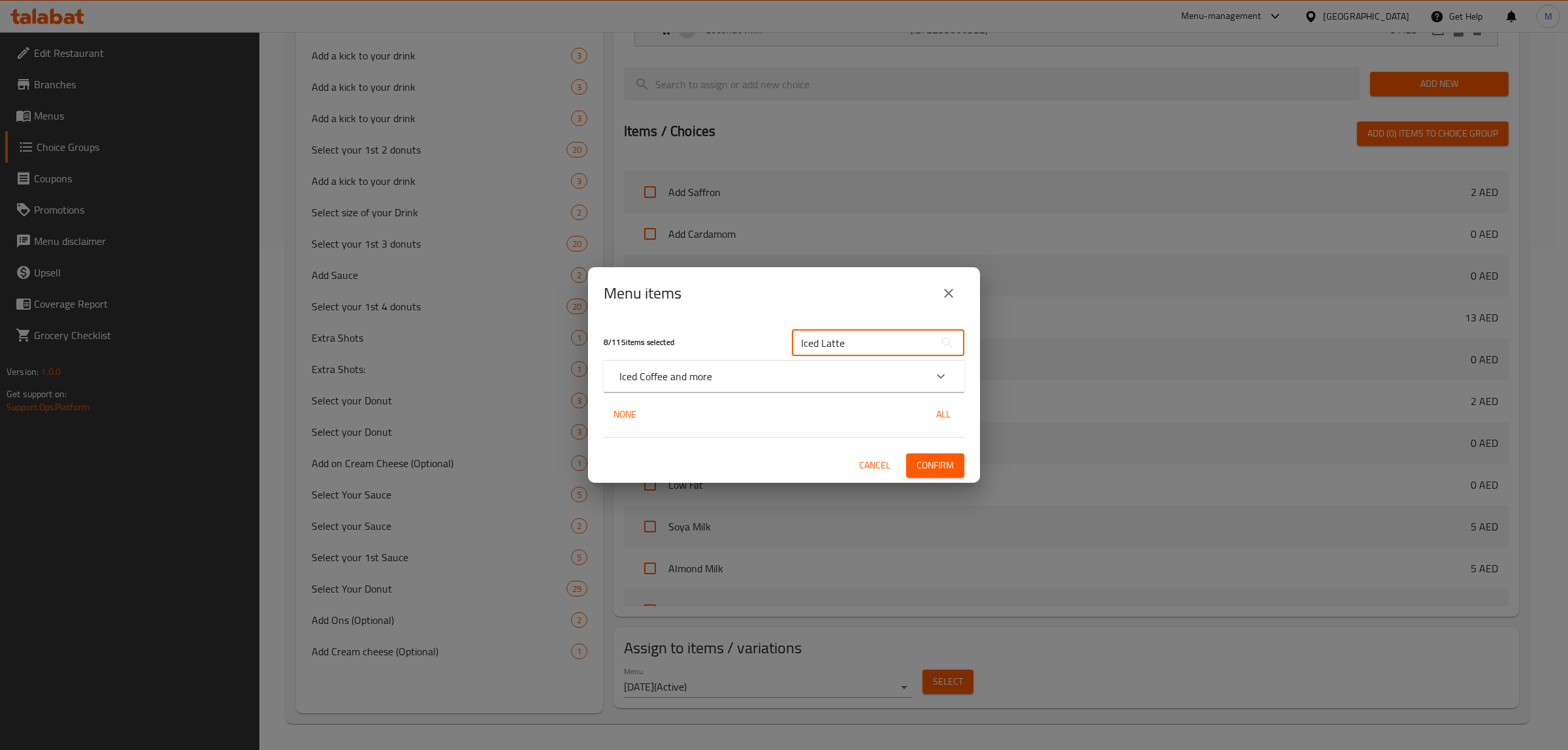
type input "Iced Latte"
click at [802, 374] on div "Iced Coffee and more" at bounding box center [772, 376] width 306 height 16
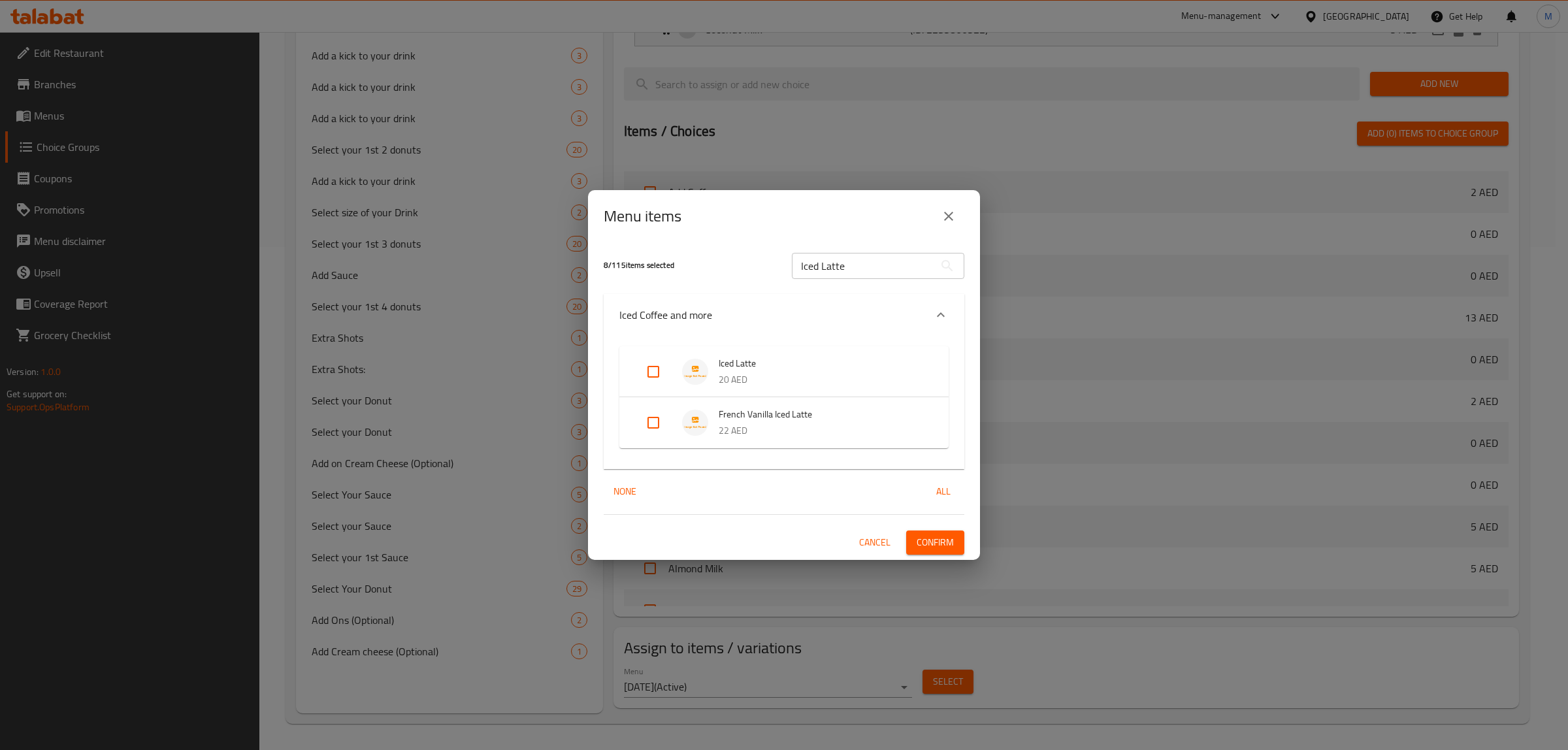
click at [648, 384] on input "Expand" at bounding box center [653, 372] width 31 height 31
checkbox input "true"
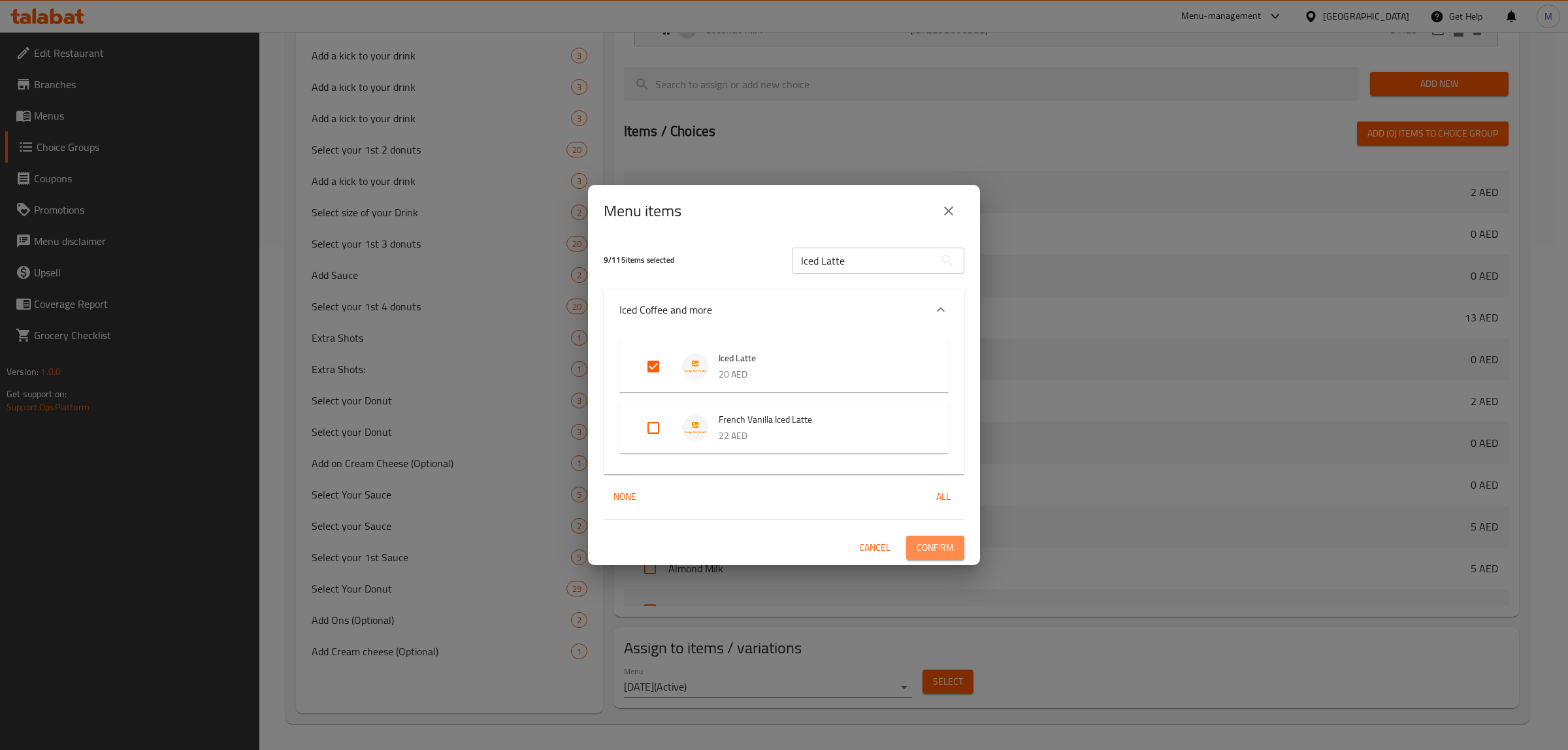
click at [926, 540] on span "Confirm" at bounding box center [936, 548] width 37 height 16
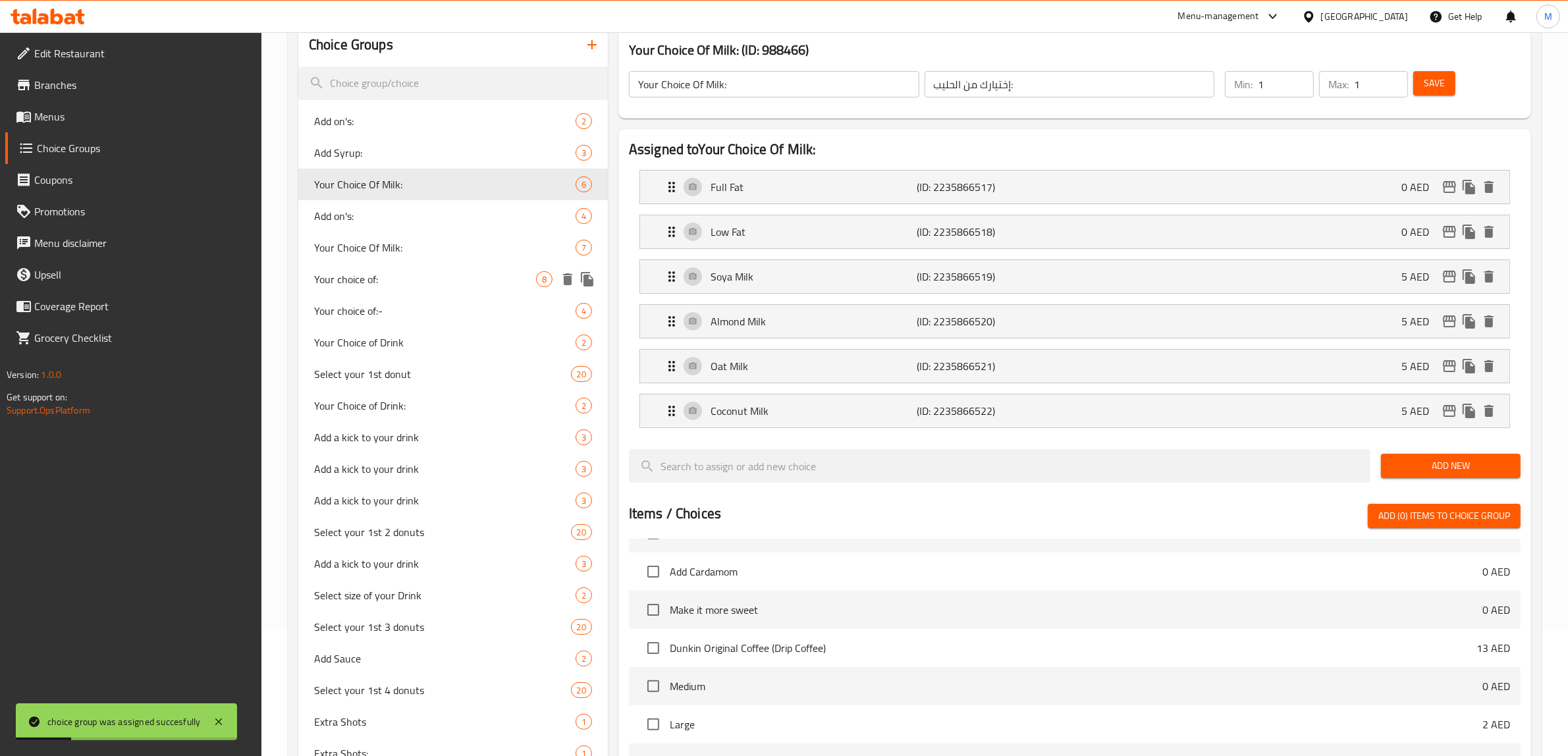
scroll to position [97, 0]
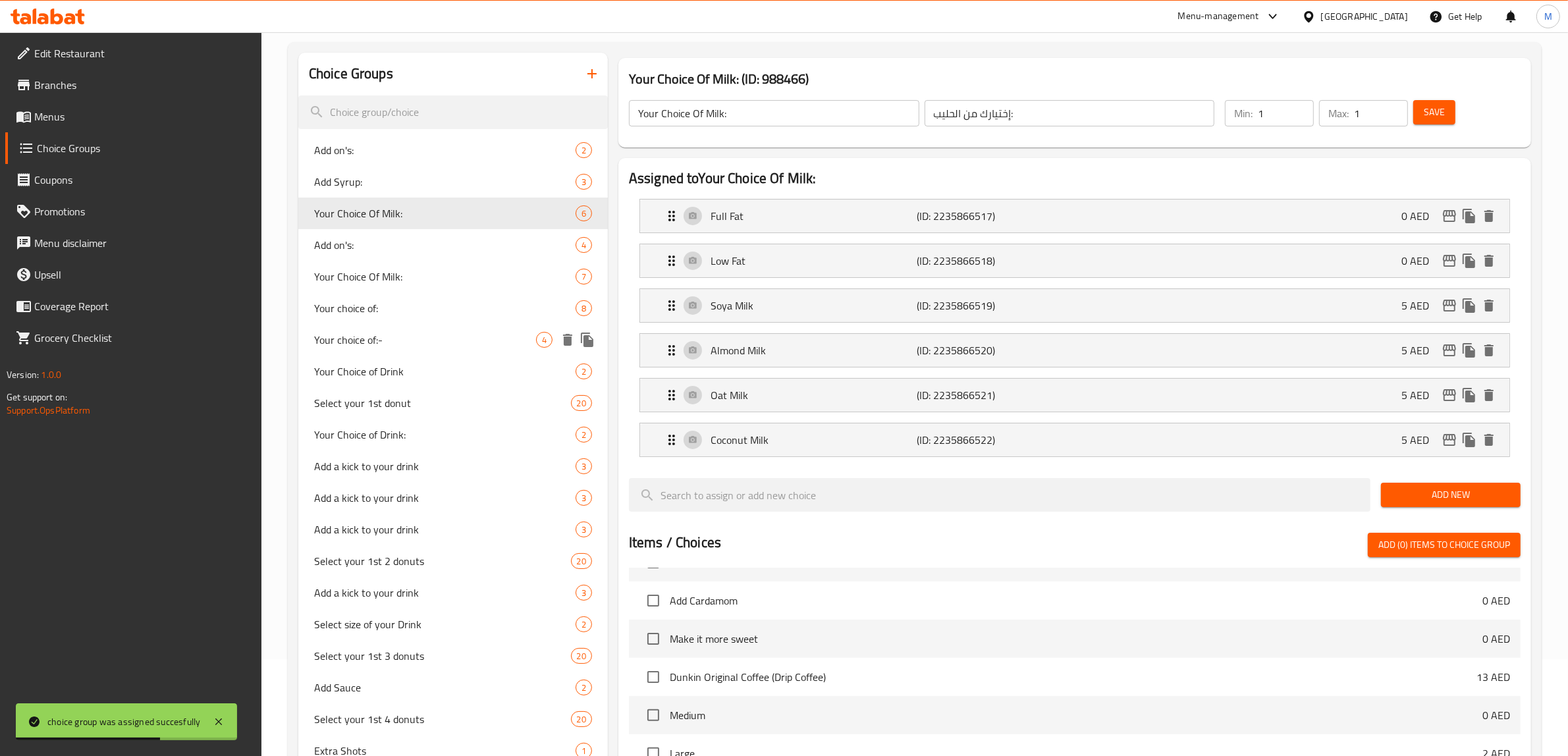
click at [446, 341] on span "Your choice of:-" at bounding box center [425, 340] width 222 height 16
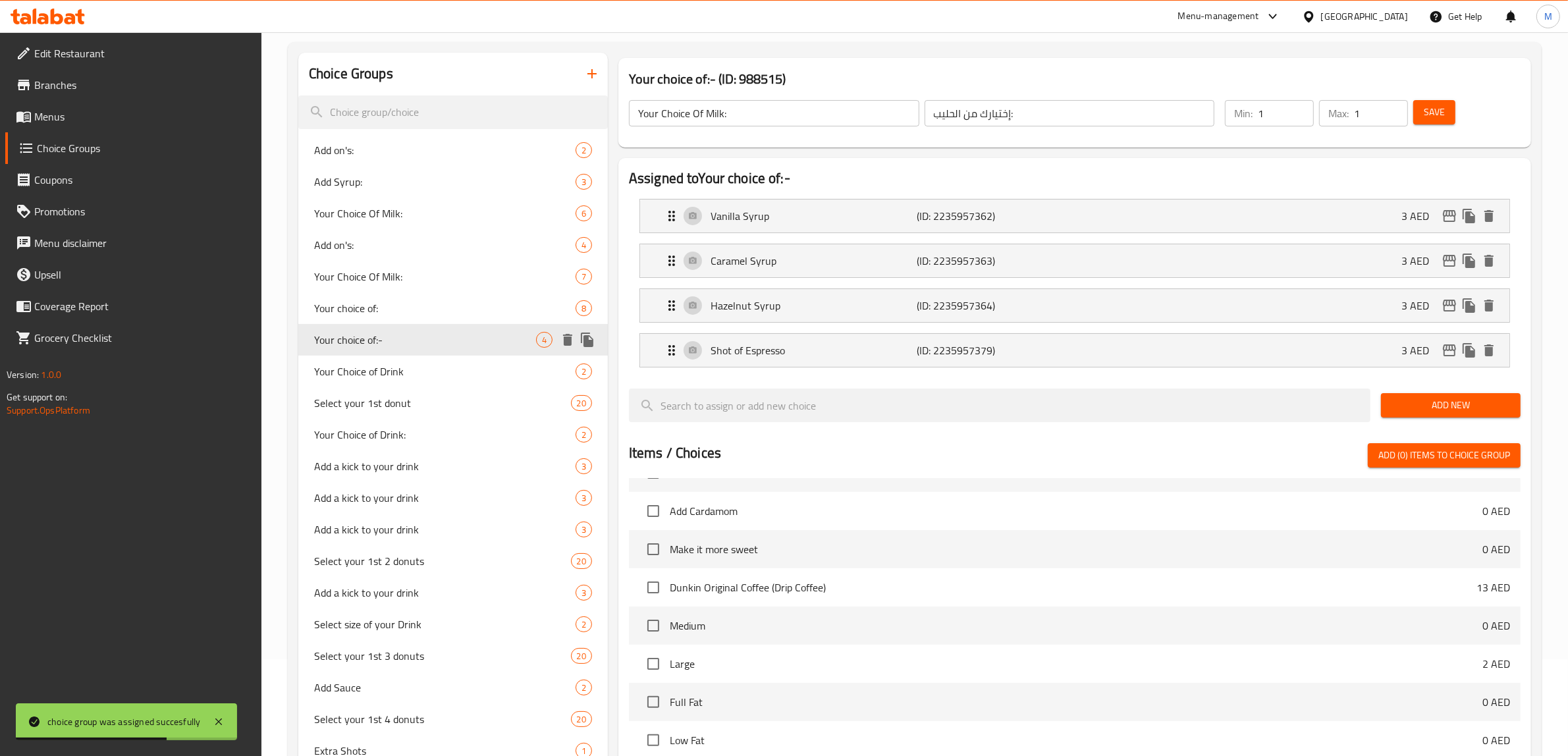
type input "Your choice of:-"
type input "إختيارك من:"
type input "0"
type input "4"
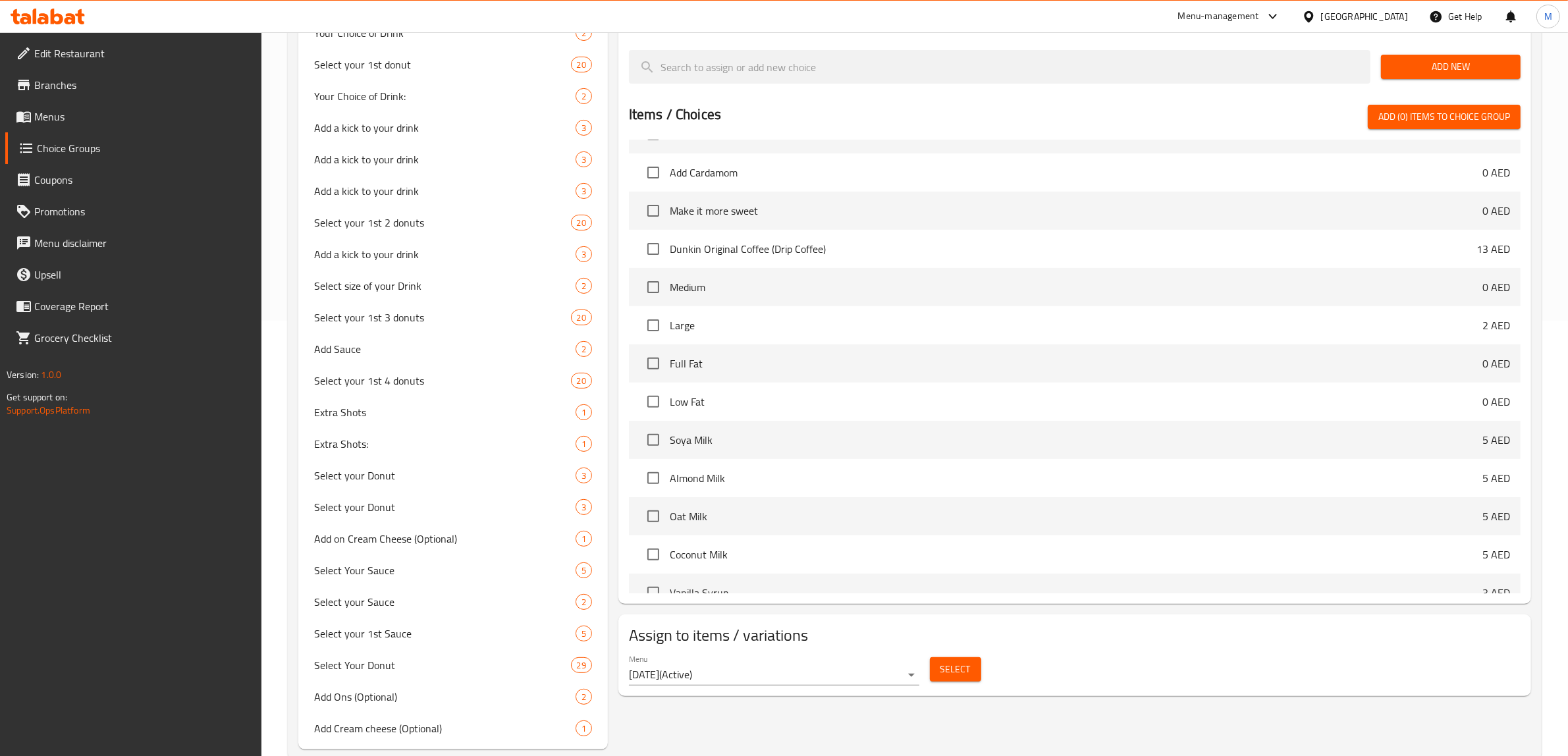
scroll to position [465, 0]
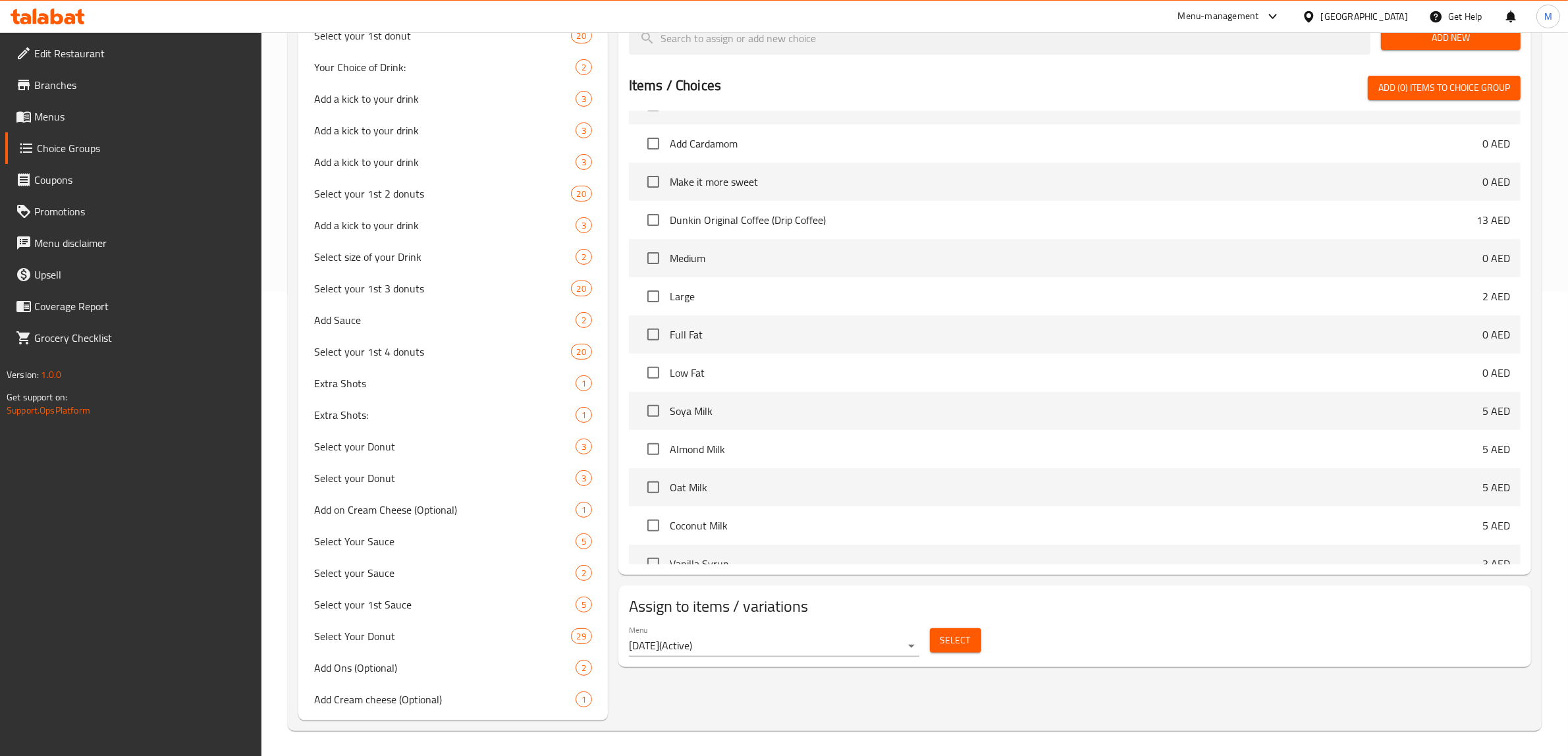
click at [953, 632] on button "Select" at bounding box center [956, 641] width 51 height 24
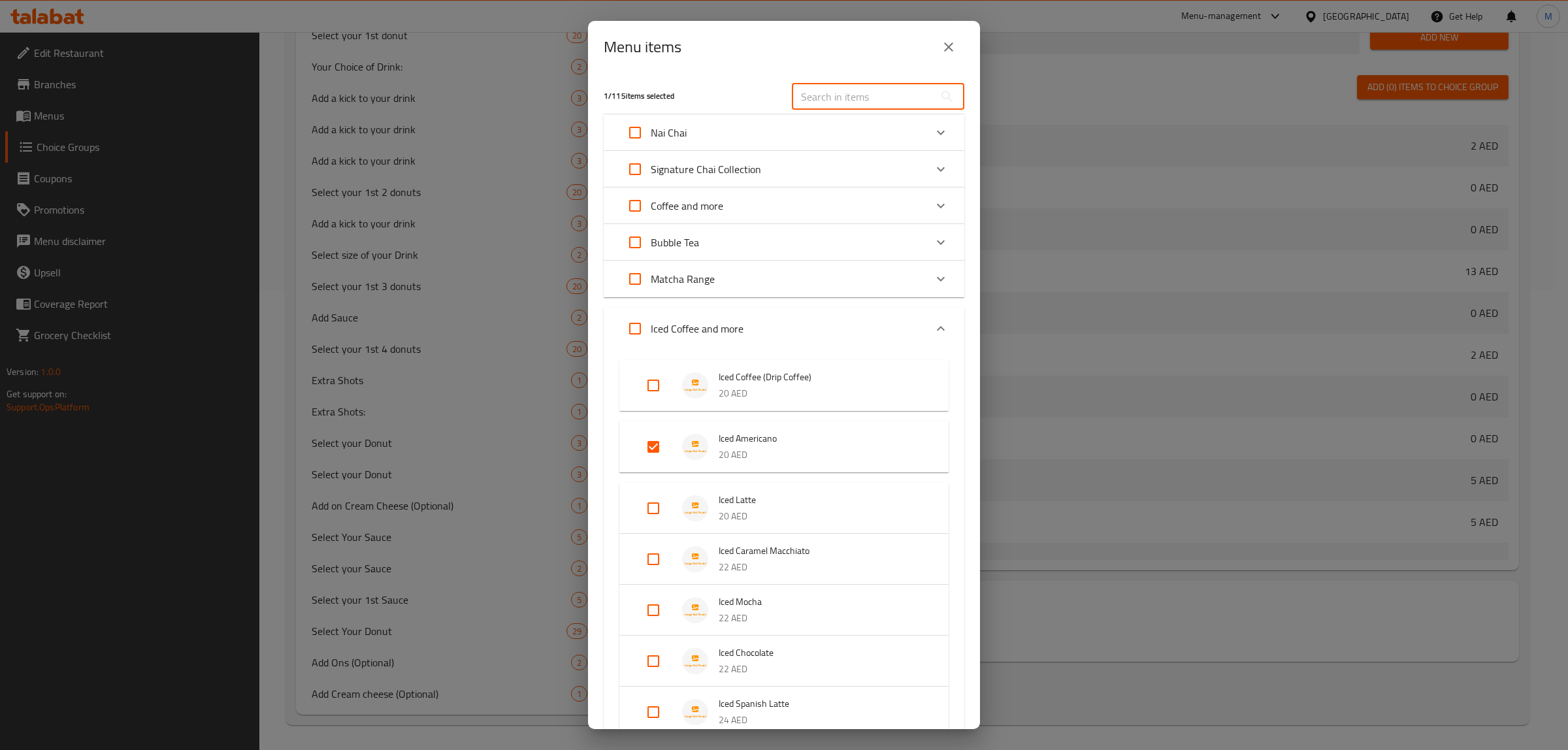
click at [894, 98] on input "text" at bounding box center [863, 97] width 142 height 26
paste input "Iced Latte"
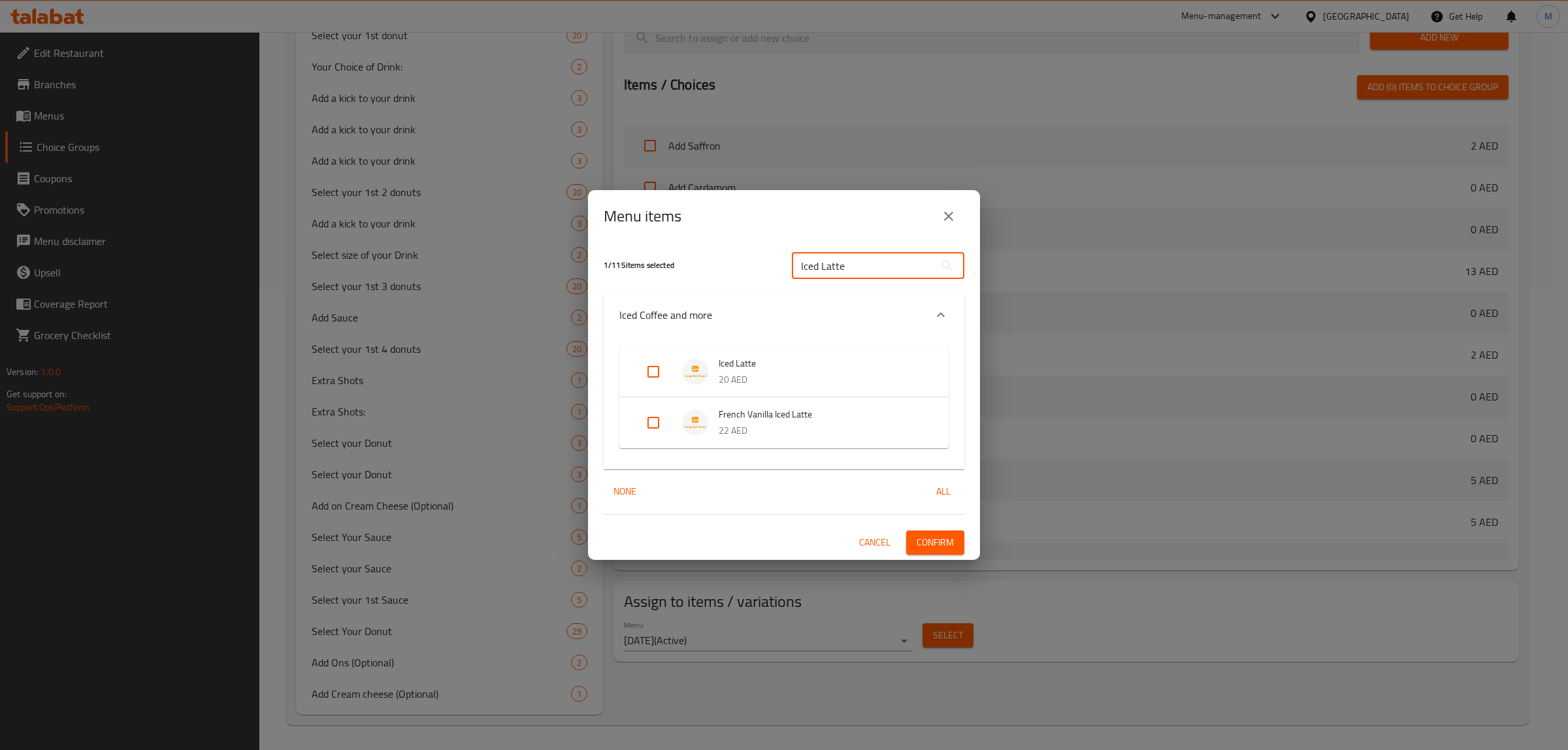
type input "Iced Latte"
click at [648, 369] on input "Expand" at bounding box center [653, 372] width 31 height 31
checkbox input "true"
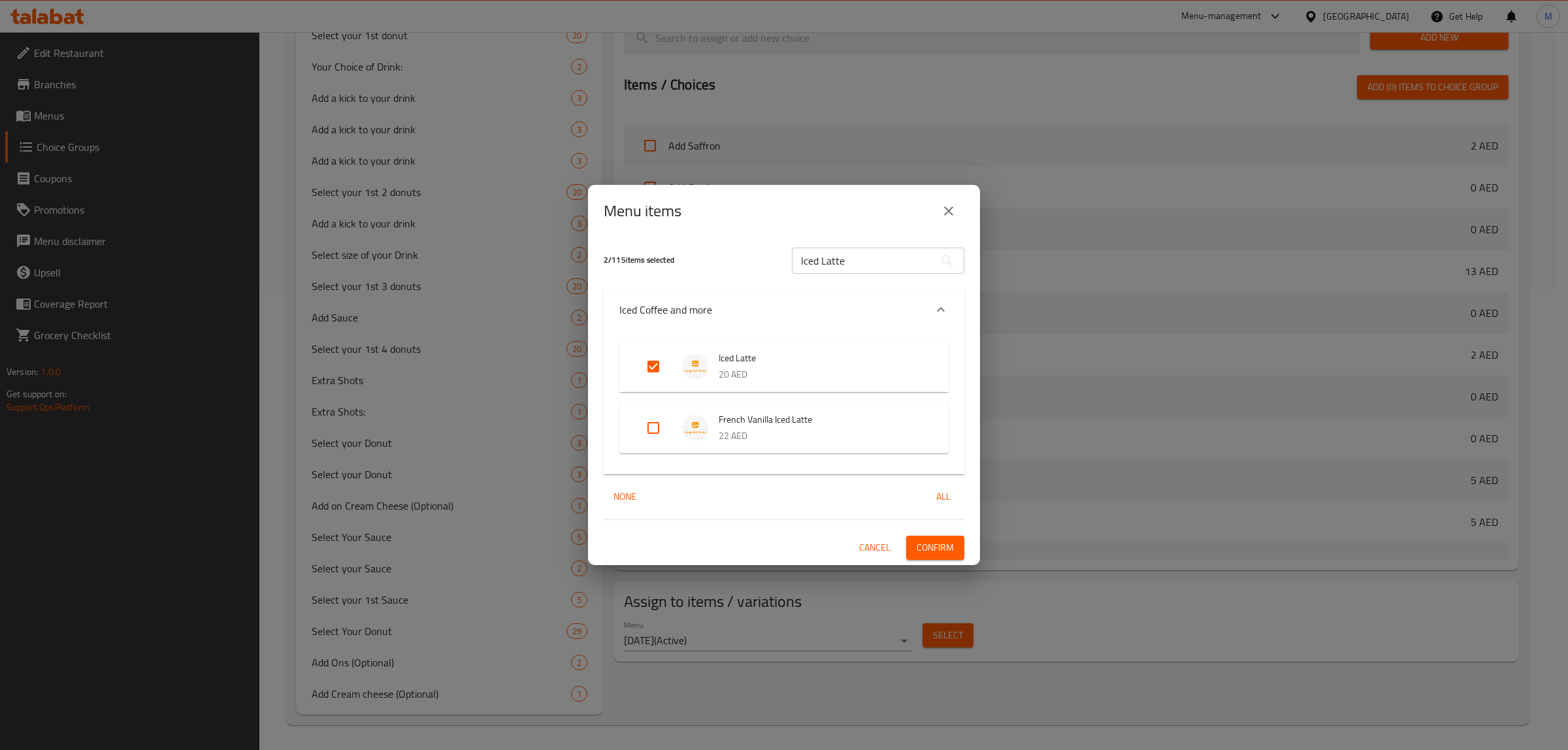
click at [934, 555] on span "Confirm" at bounding box center [936, 548] width 37 height 16
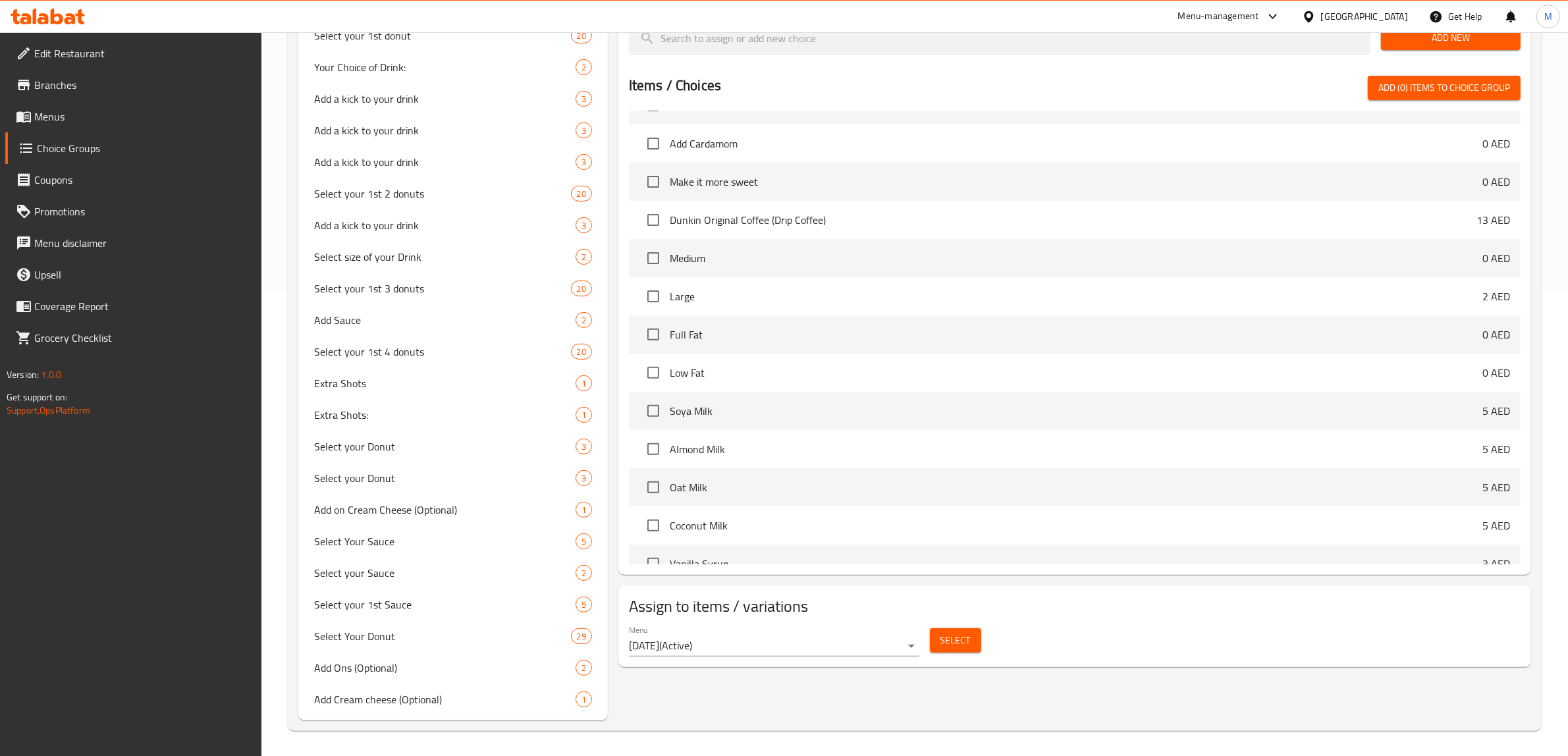
click at [952, 647] on span "Select" at bounding box center [956, 641] width 30 height 17
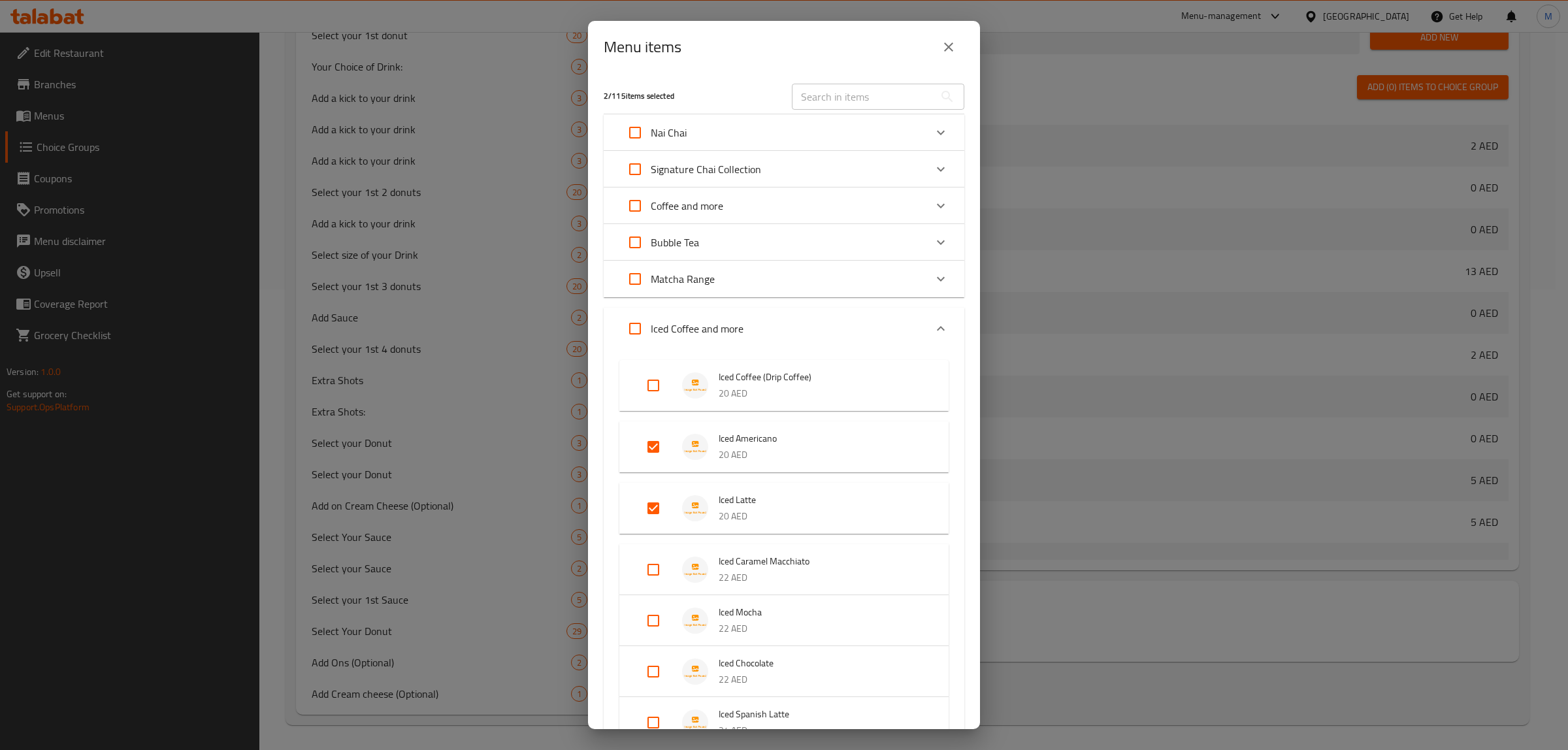
click at [876, 85] on input "text" at bounding box center [863, 97] width 142 height 26
paste input "Iced Caramel Macchiato"
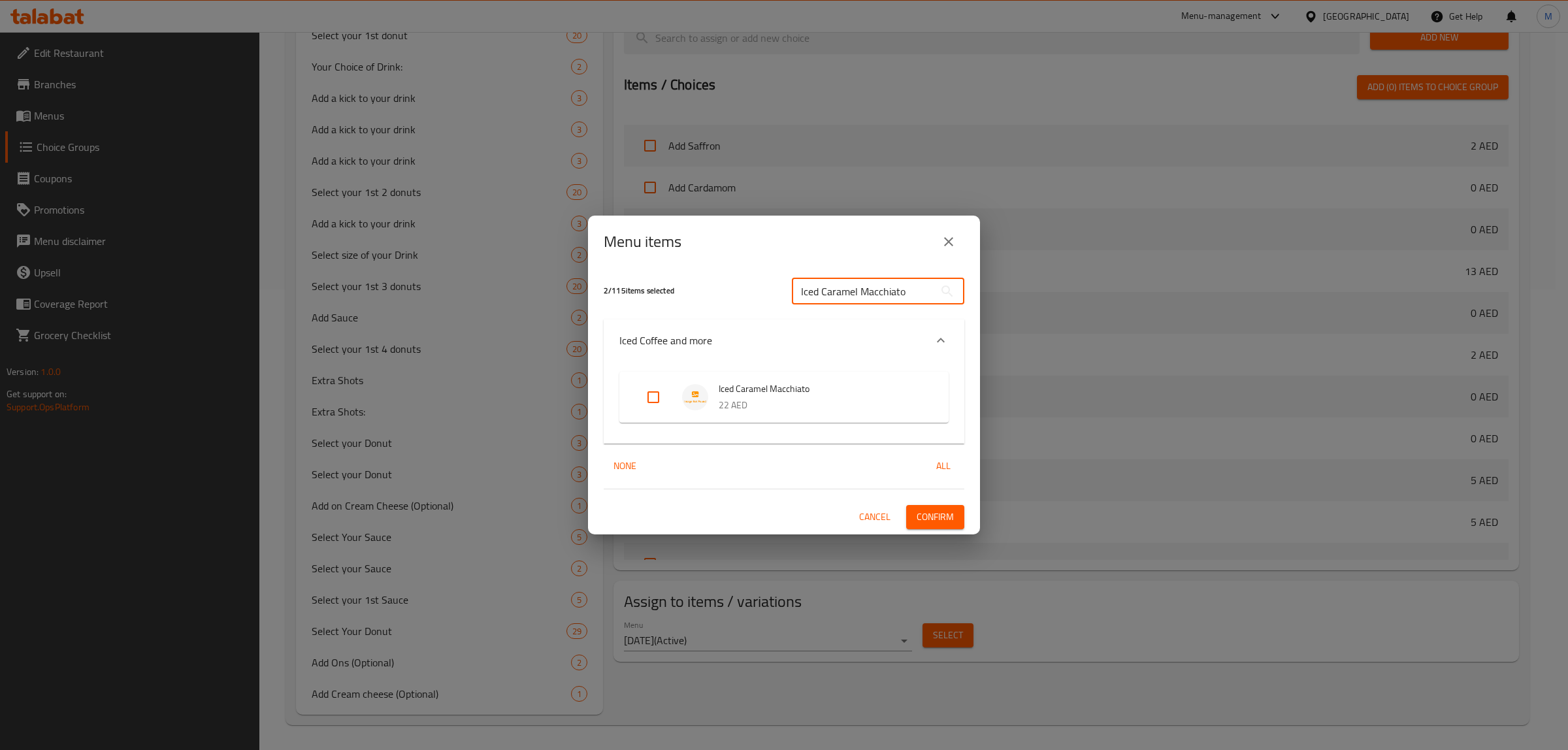
type input "Iced Caramel Macchiato"
click at [649, 388] on input "Expand" at bounding box center [653, 397] width 31 height 31
checkbox input "true"
click at [952, 526] on button "Confirm" at bounding box center [936, 517] width 58 height 24
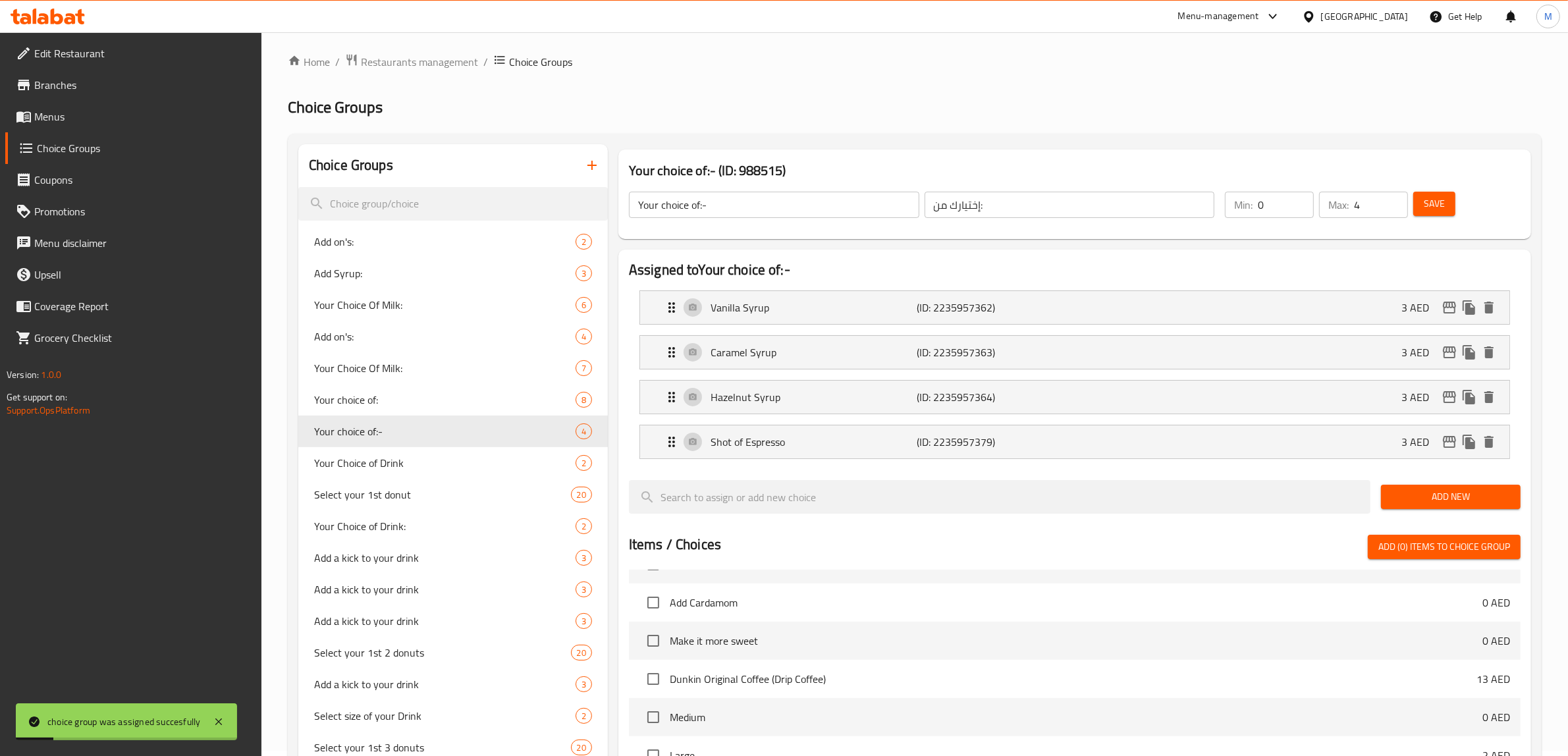
scroll to position [0, 0]
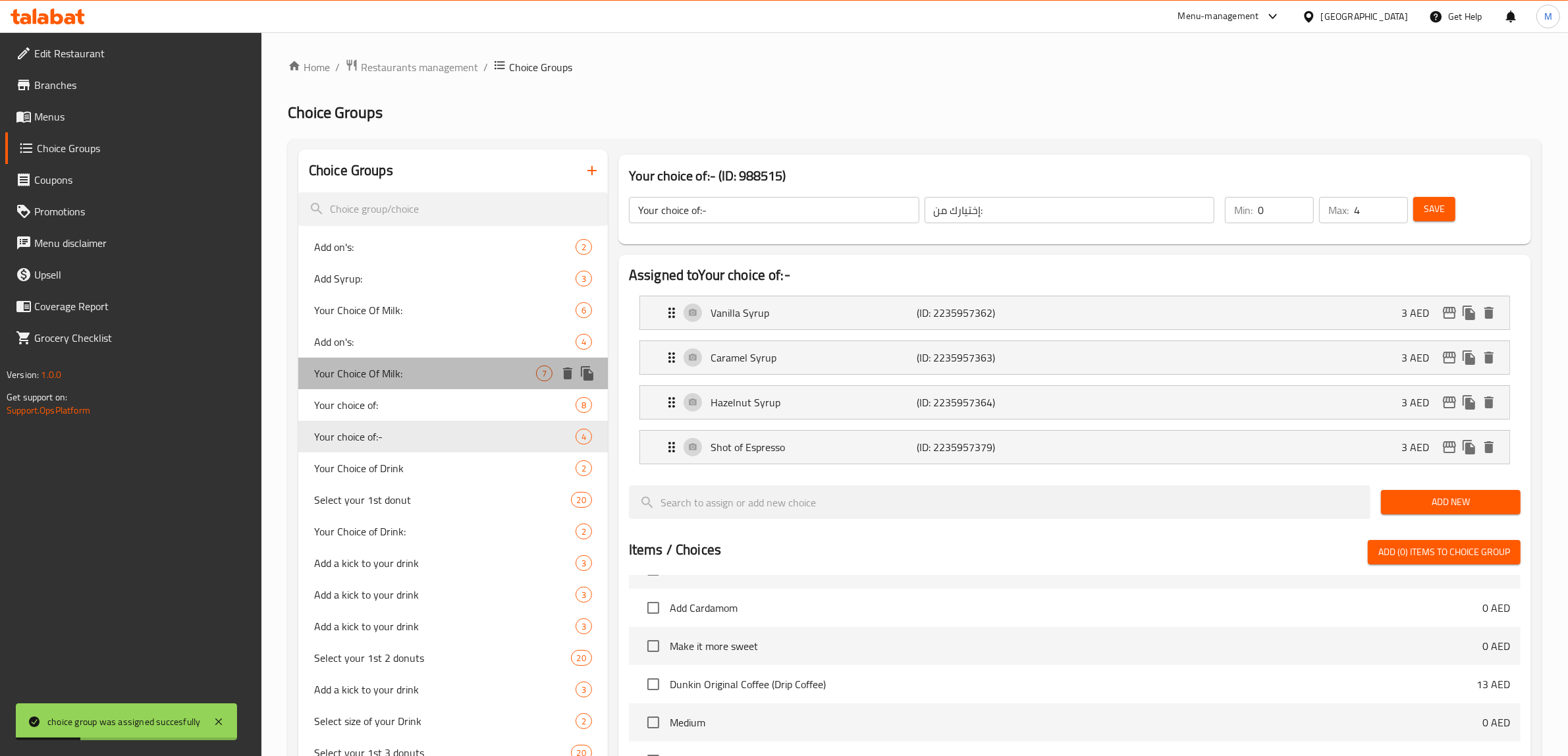
click at [477, 369] on span "Your Choice Of Milk:" at bounding box center [425, 373] width 222 height 16
type input "Your Choice Of Milk:"
type input "إختيارك من الحليب:"
type input "1"
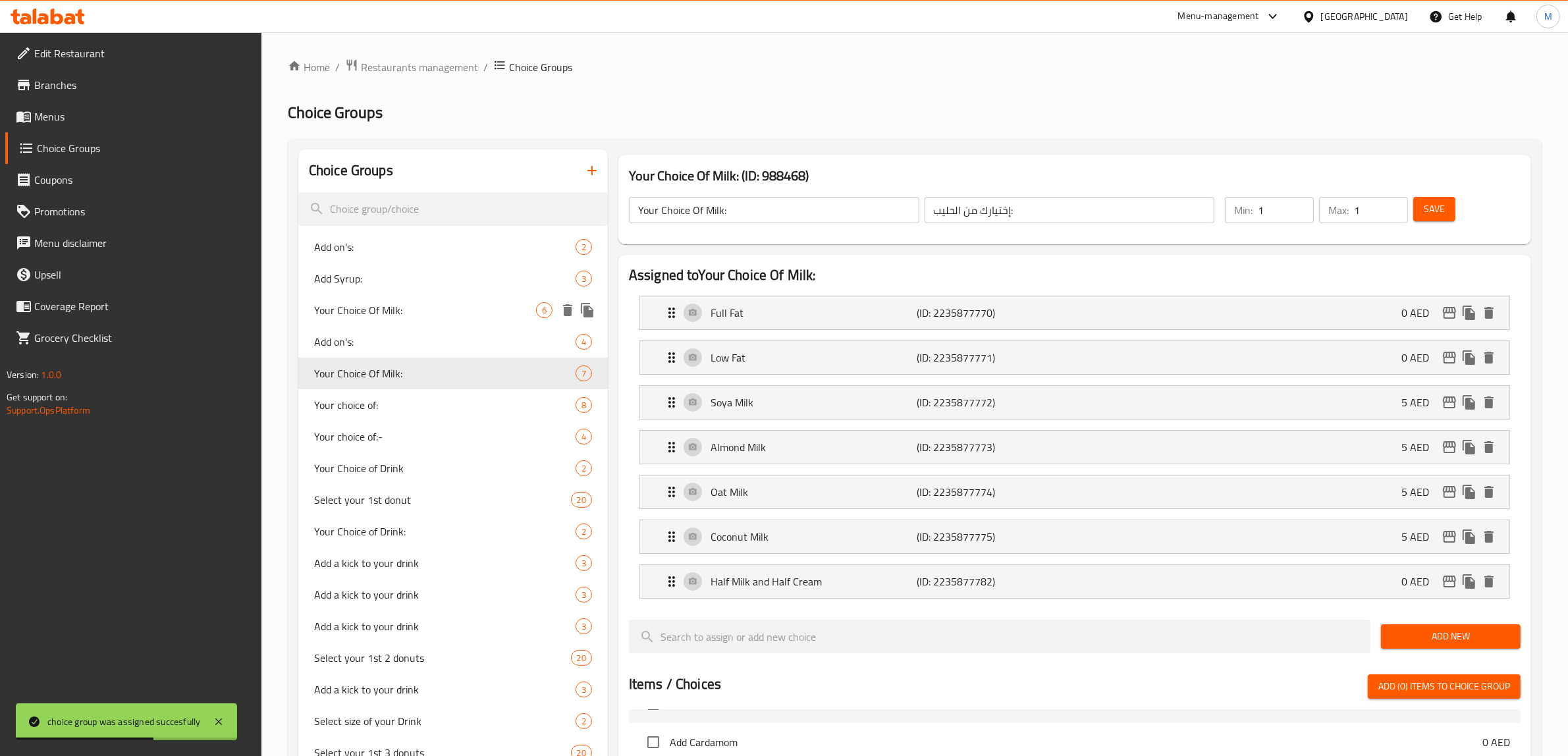
click at [468, 314] on span "Your Choice Of Milk:" at bounding box center [425, 310] width 222 height 16
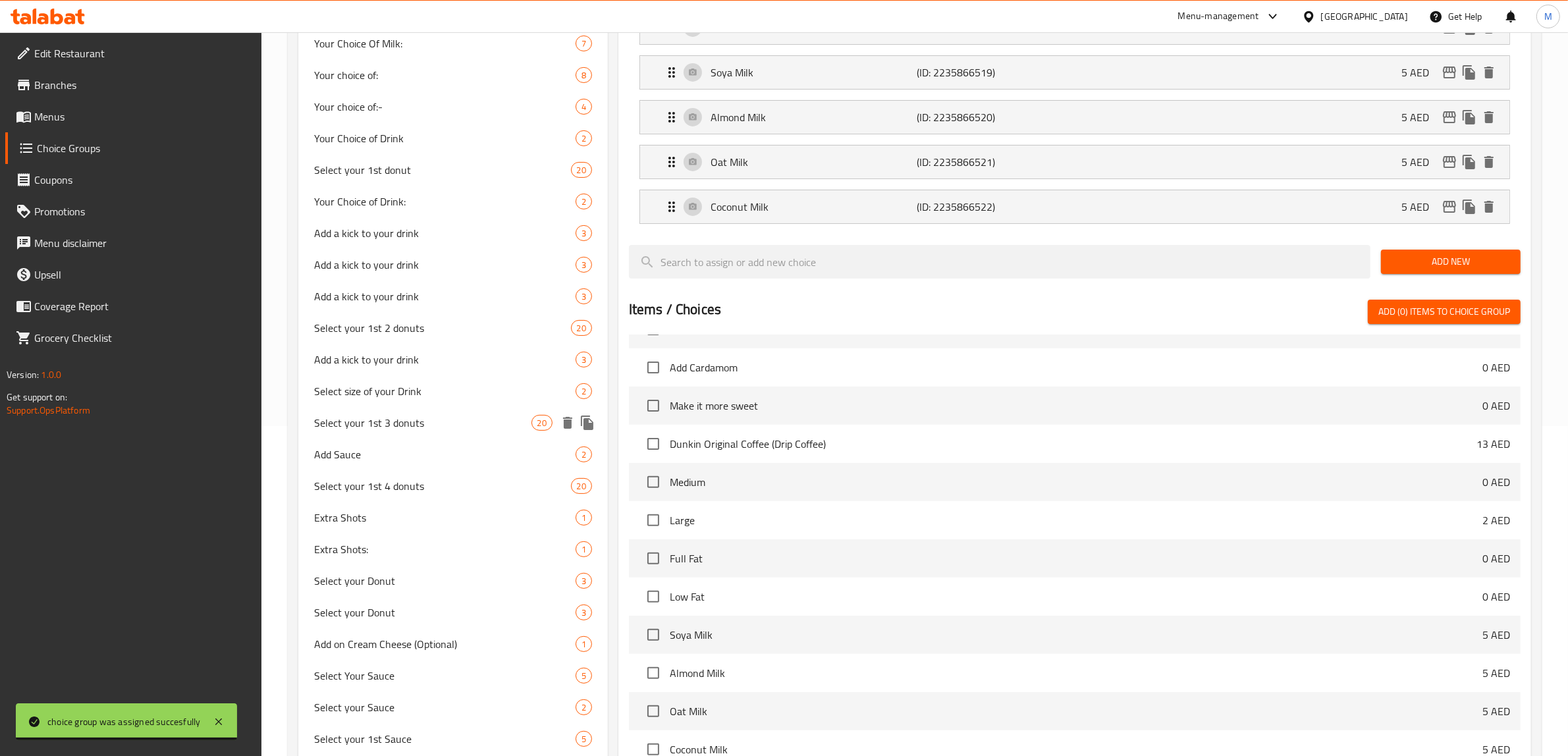
scroll to position [509, 0]
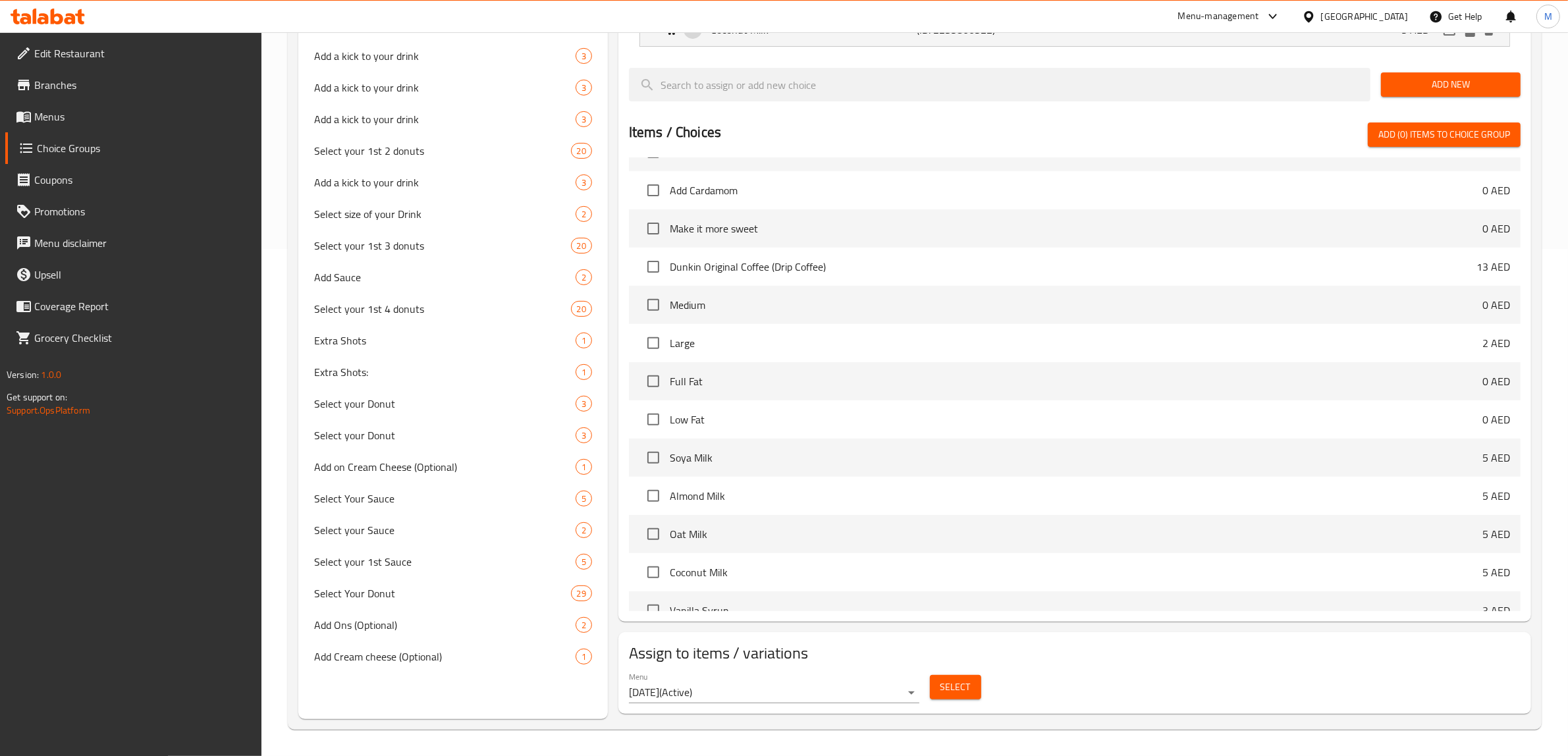
click at [956, 688] on span "Select" at bounding box center [956, 687] width 30 height 17
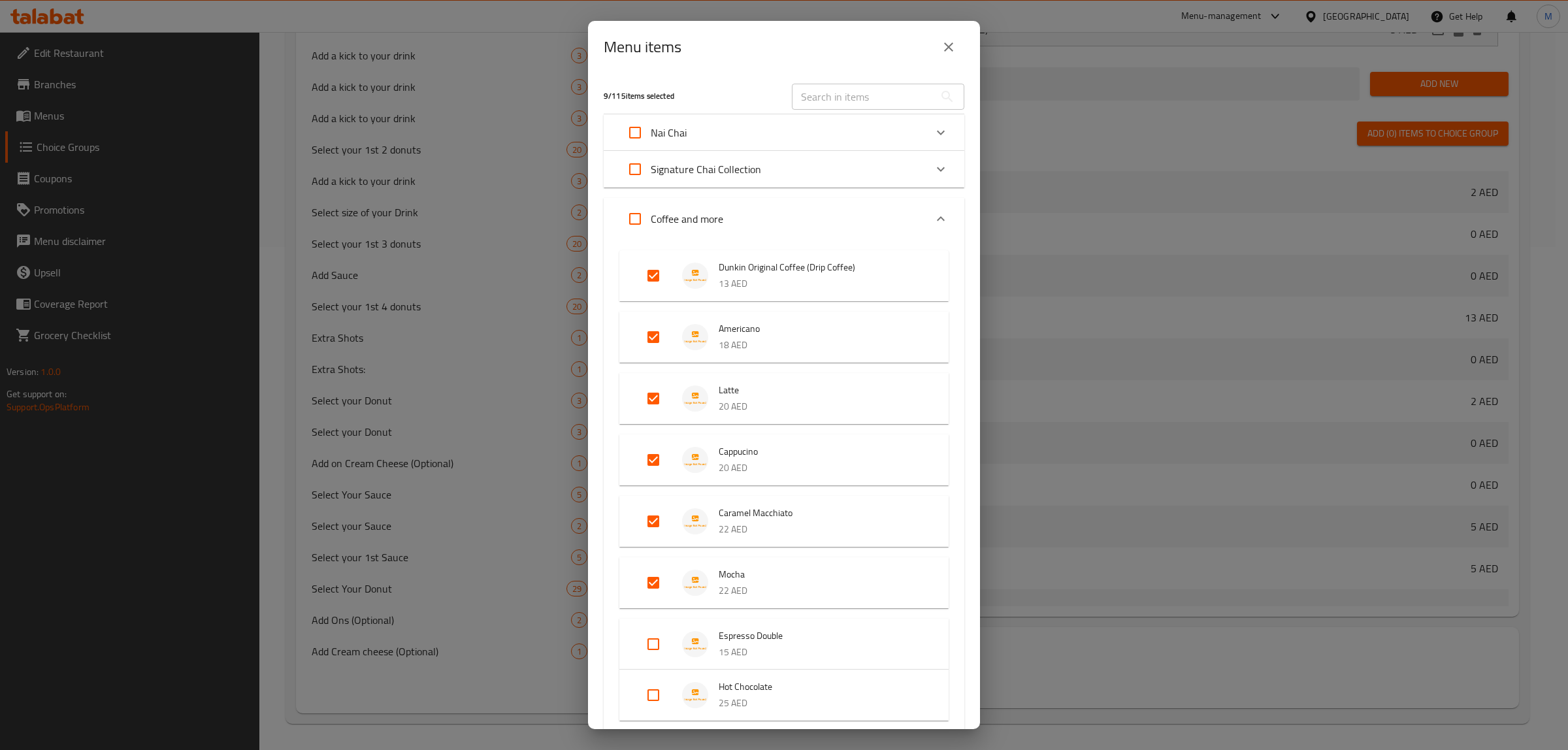
drag, startPoint x: 906, startPoint y: 91, endPoint x: 883, endPoint y: 109, distance: 29.2
click at [906, 91] on input "text" at bounding box center [863, 97] width 142 height 26
paste input "Iced Caramel Macchiato"
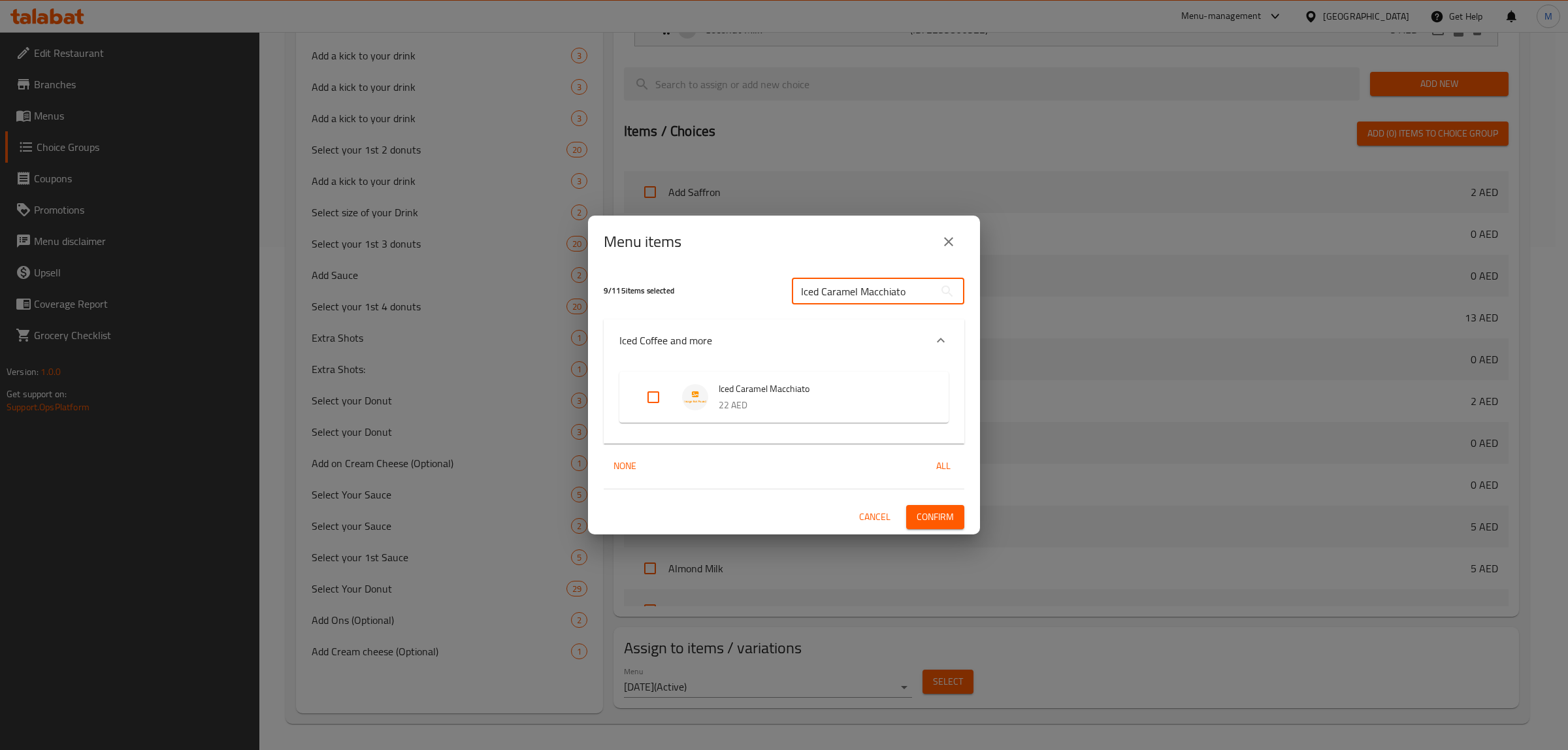
type input "Iced Caramel Macchiato"
click at [759, 389] on span "Iced Caramel Macchiato" at bounding box center [820, 389] width 204 height 16
click at [651, 391] on input "Expand" at bounding box center [653, 397] width 31 height 31
checkbox input "true"
click at [922, 509] on span "Confirm" at bounding box center [936, 517] width 37 height 16
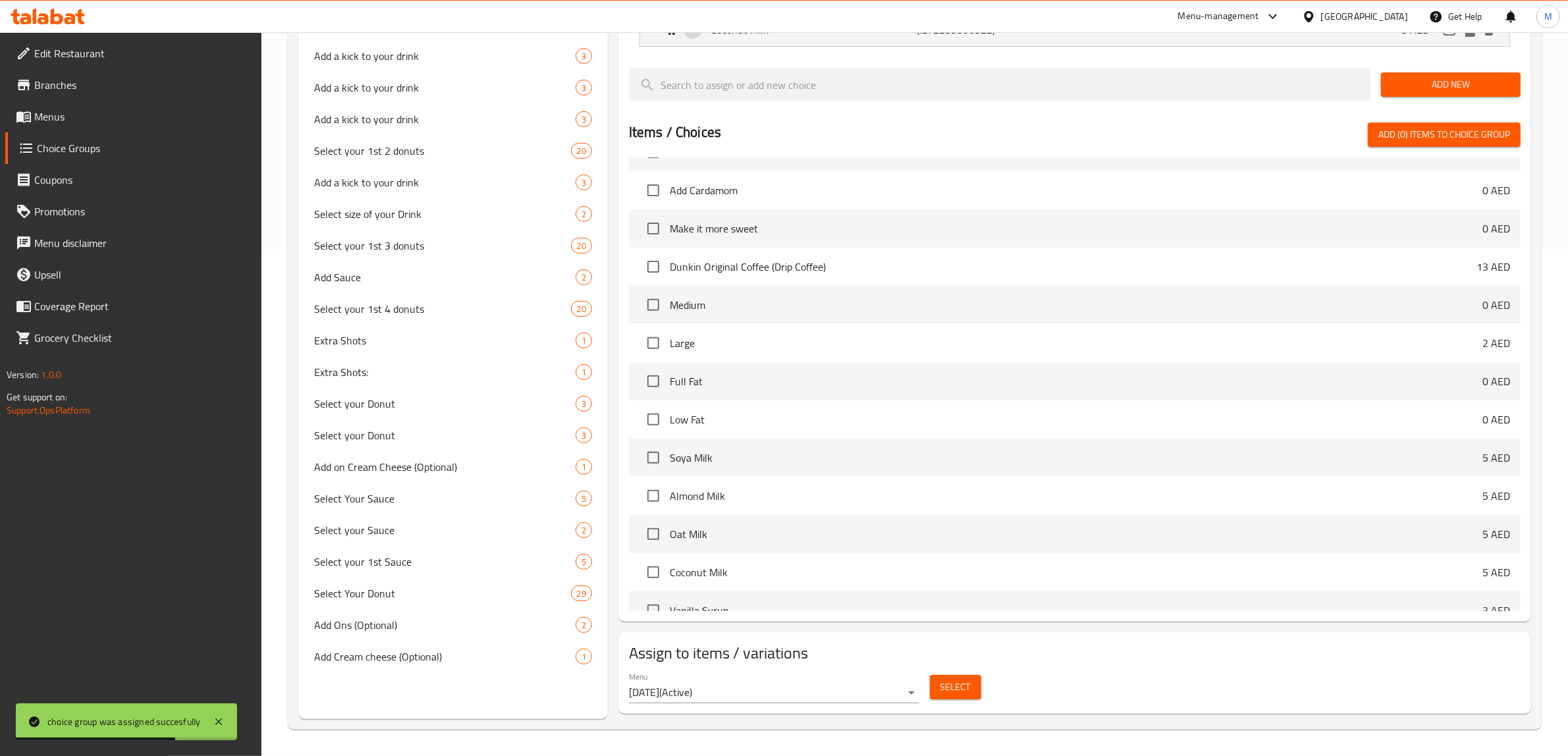
click at [963, 681] on span "Select" at bounding box center [956, 687] width 30 height 17
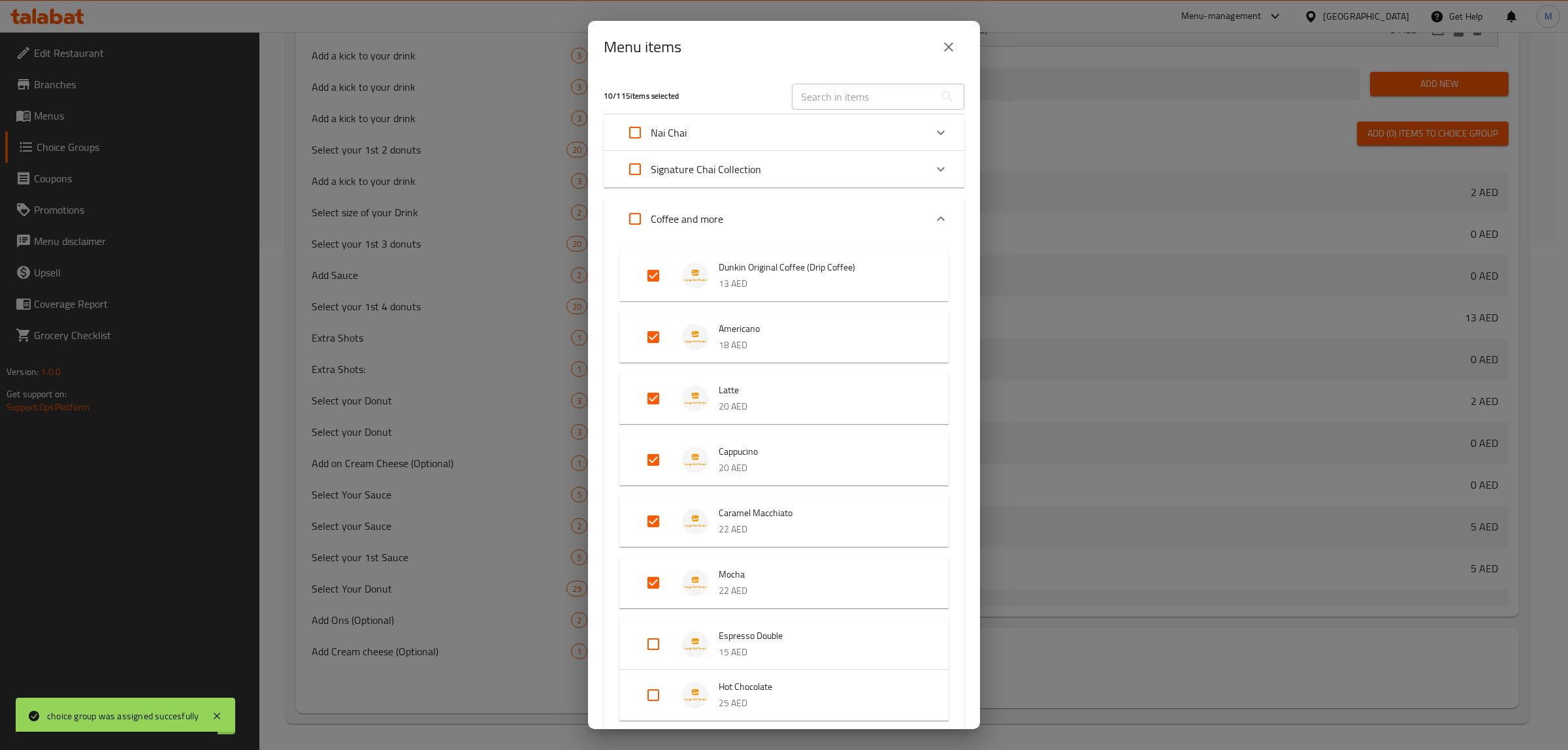
click at [876, 88] on input "text" at bounding box center [863, 97] width 142 height 26
paste input "Iced Mocha"
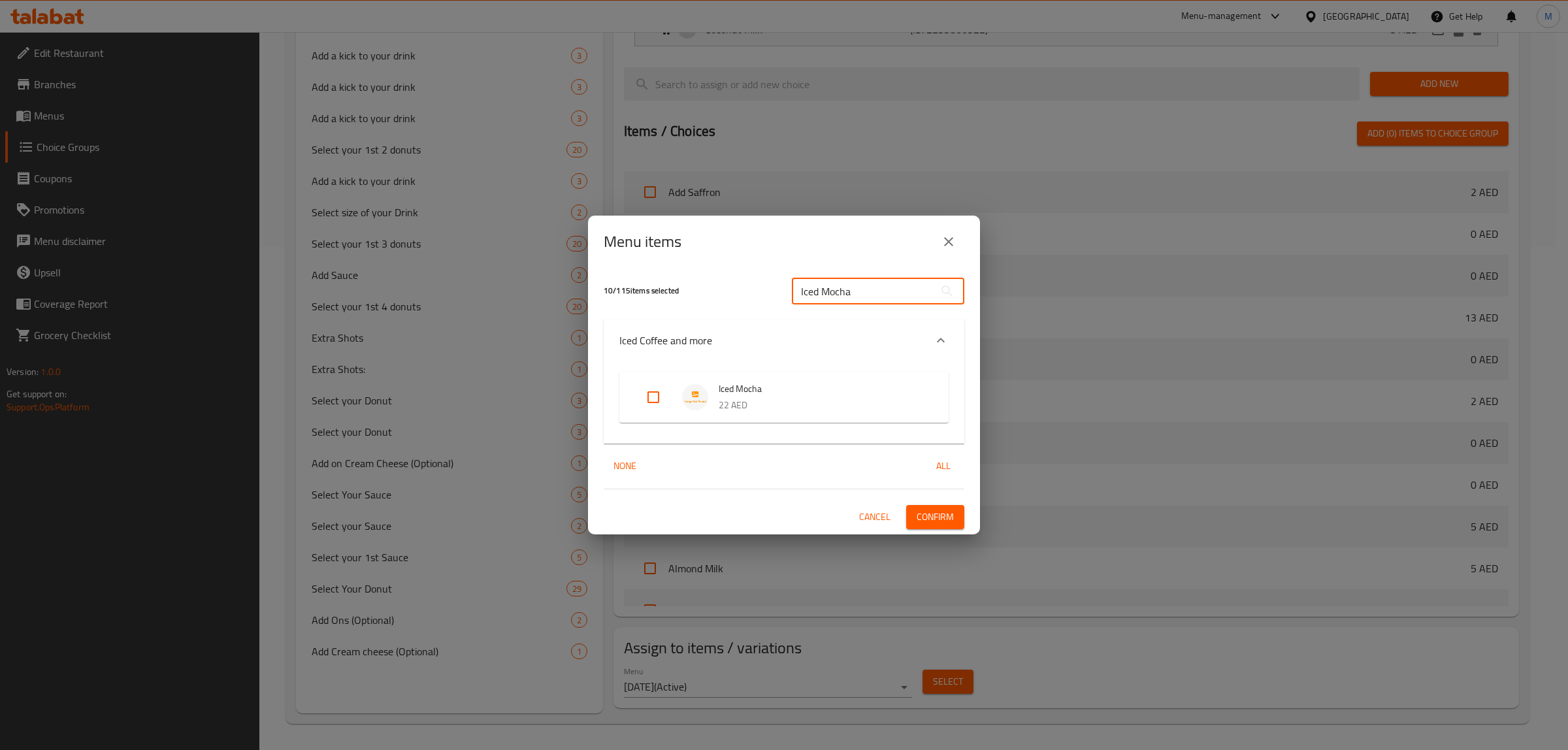
type input "Iced Mocha"
click at [645, 402] on input "Expand" at bounding box center [653, 397] width 31 height 31
checkbox input "true"
click at [939, 510] on span "Confirm" at bounding box center [936, 517] width 37 height 16
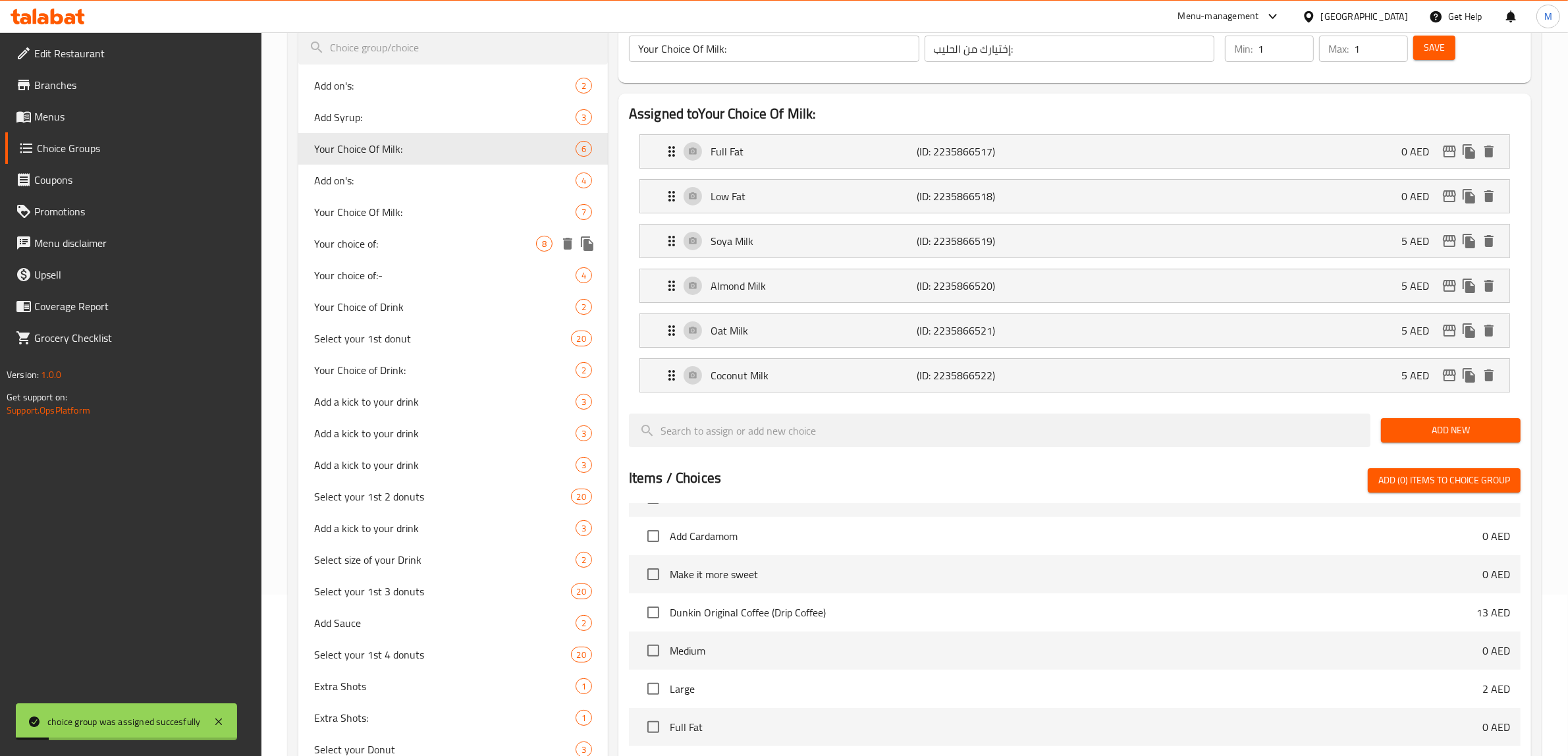
scroll to position [97, 0]
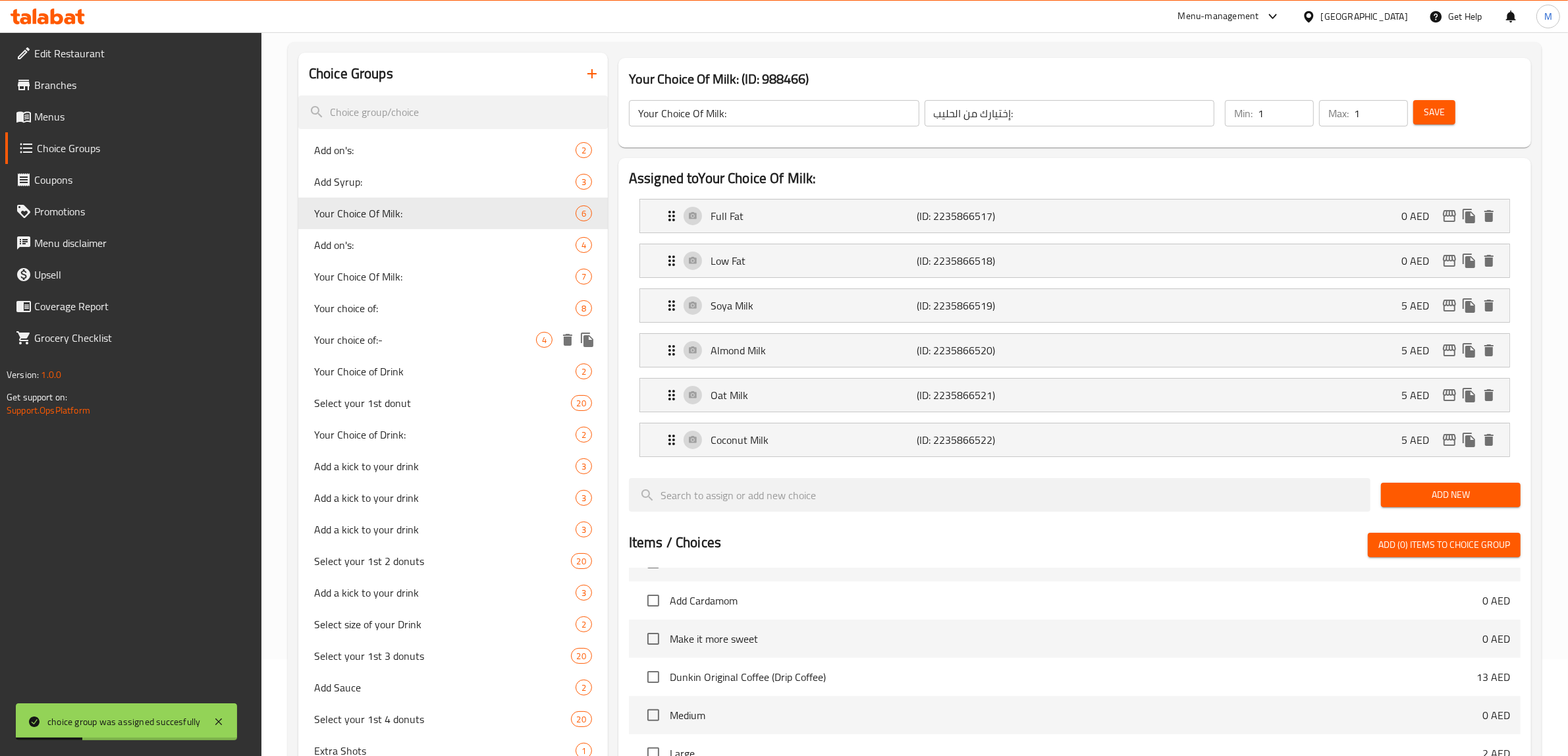
click at [437, 340] on span "Your choice of:-" at bounding box center [425, 340] width 222 height 16
type input "Your choice of:-"
type input "إختيارك من:"
type input "0"
type input "4"
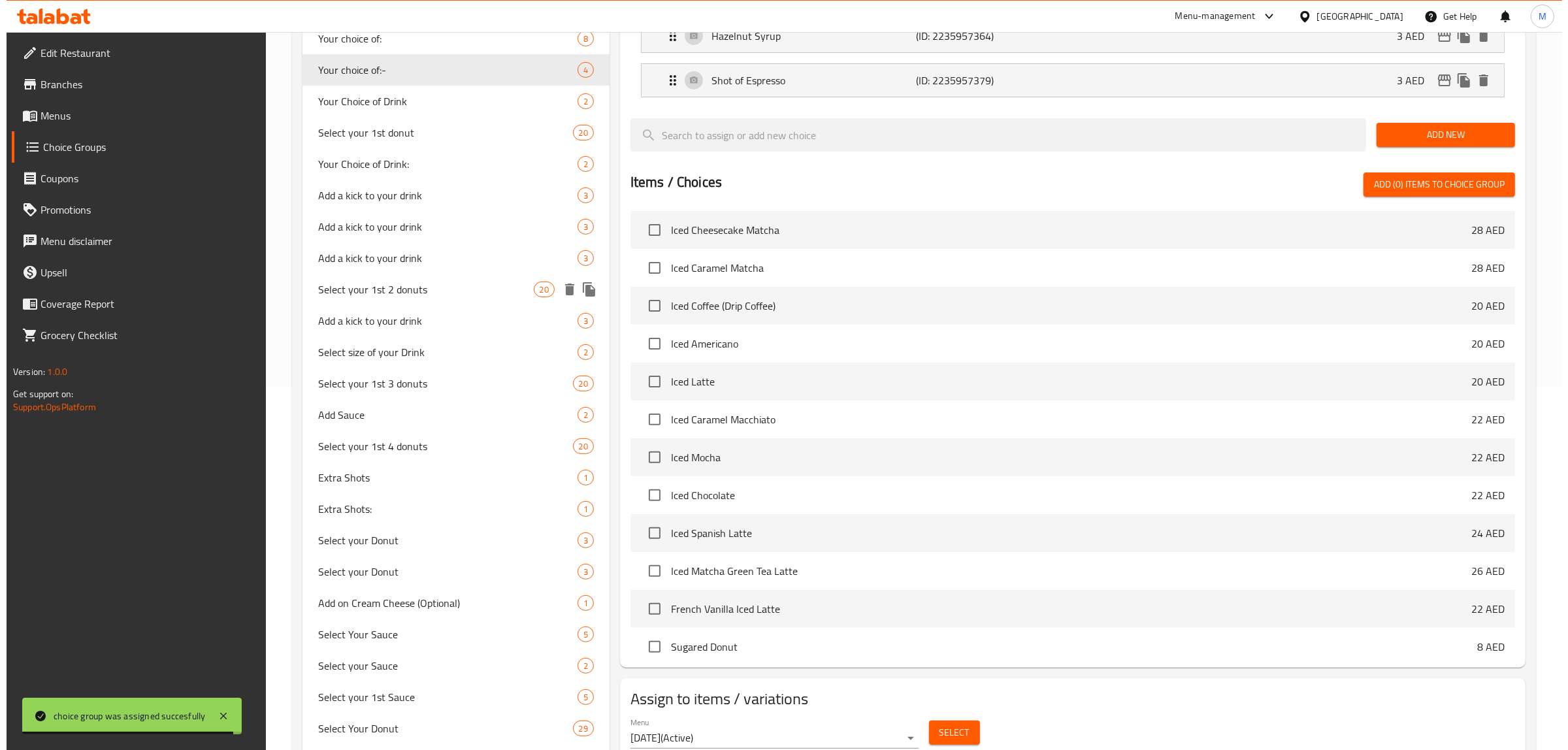
scroll to position [461, 0]
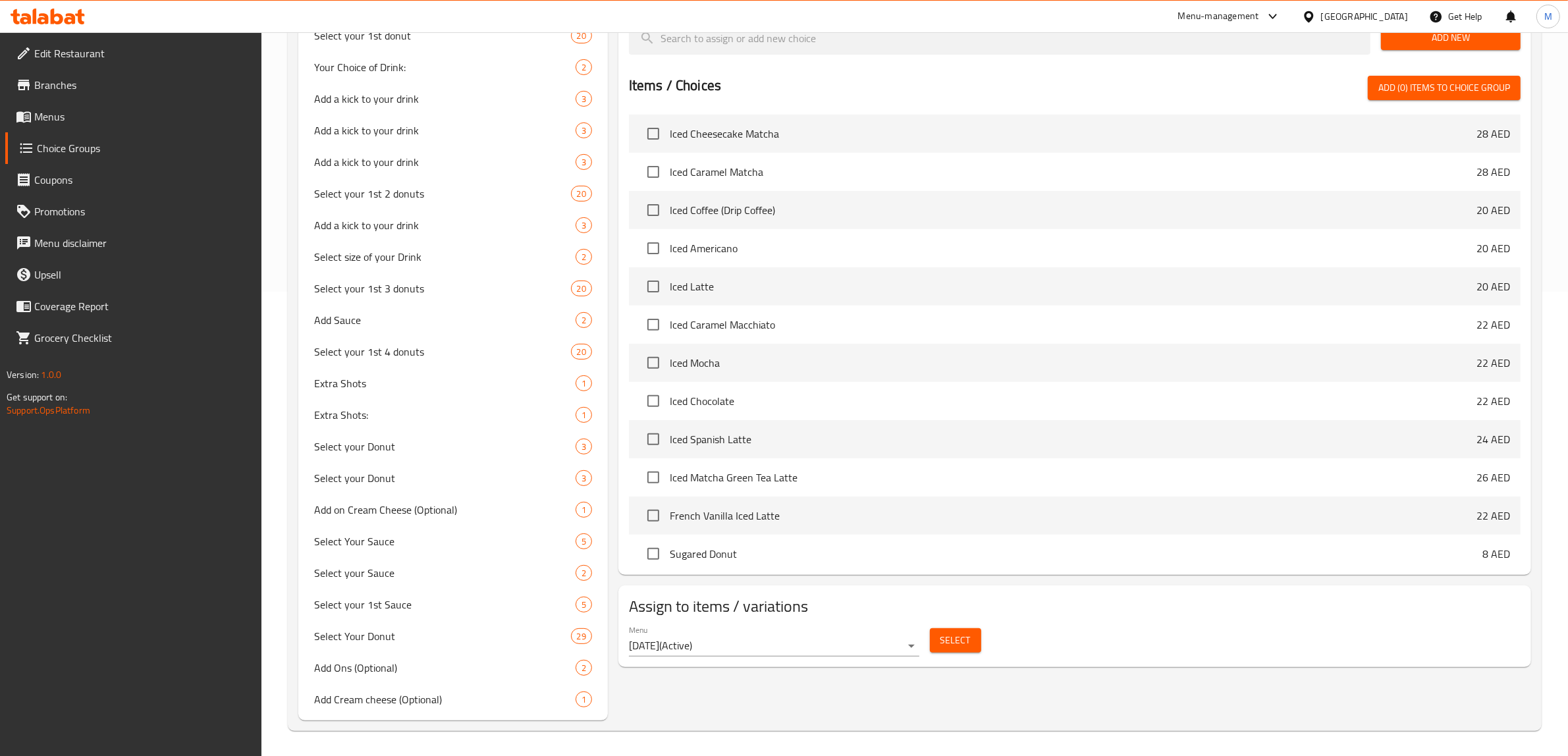
click at [934, 642] on button "Select" at bounding box center [956, 641] width 51 height 24
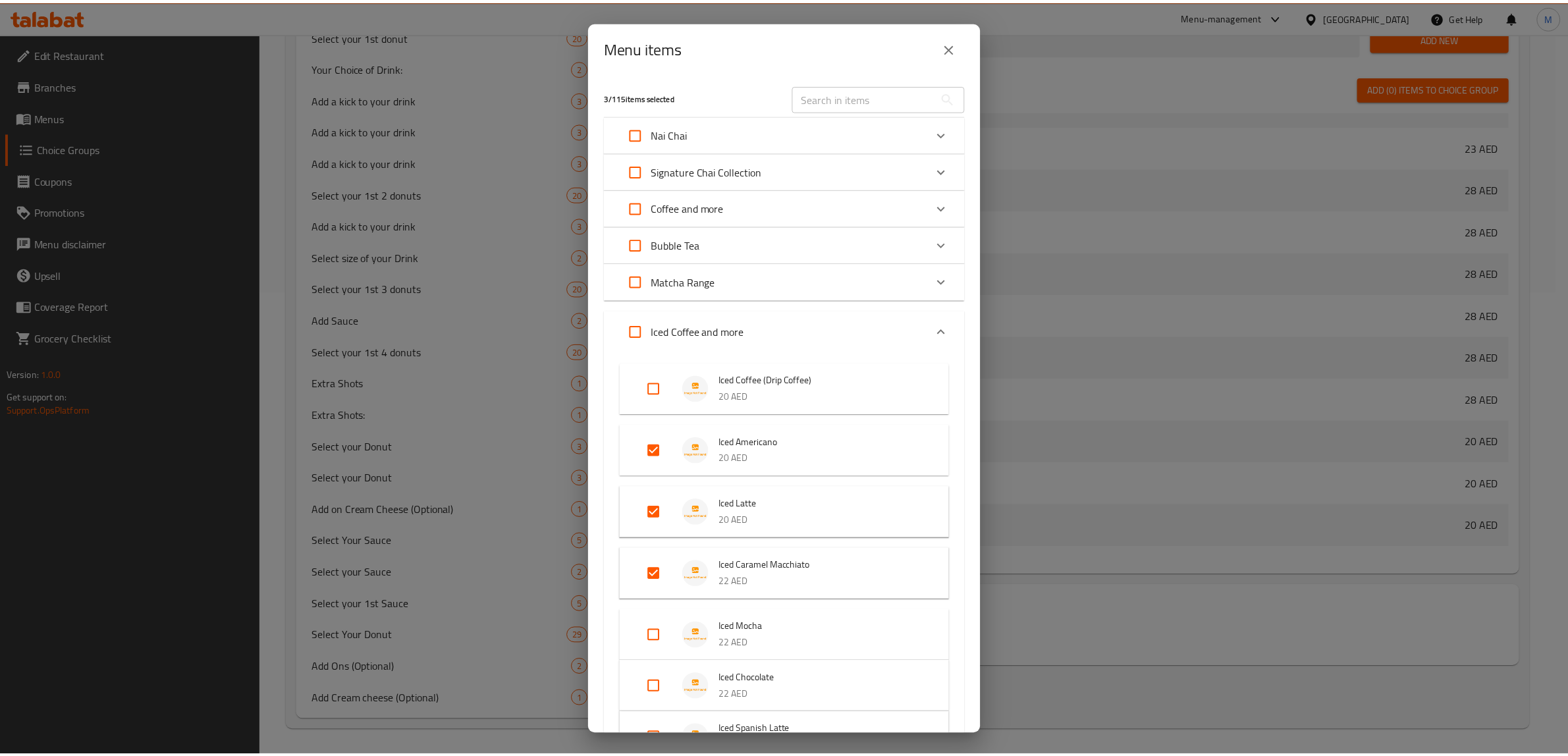
scroll to position [2359, 0]
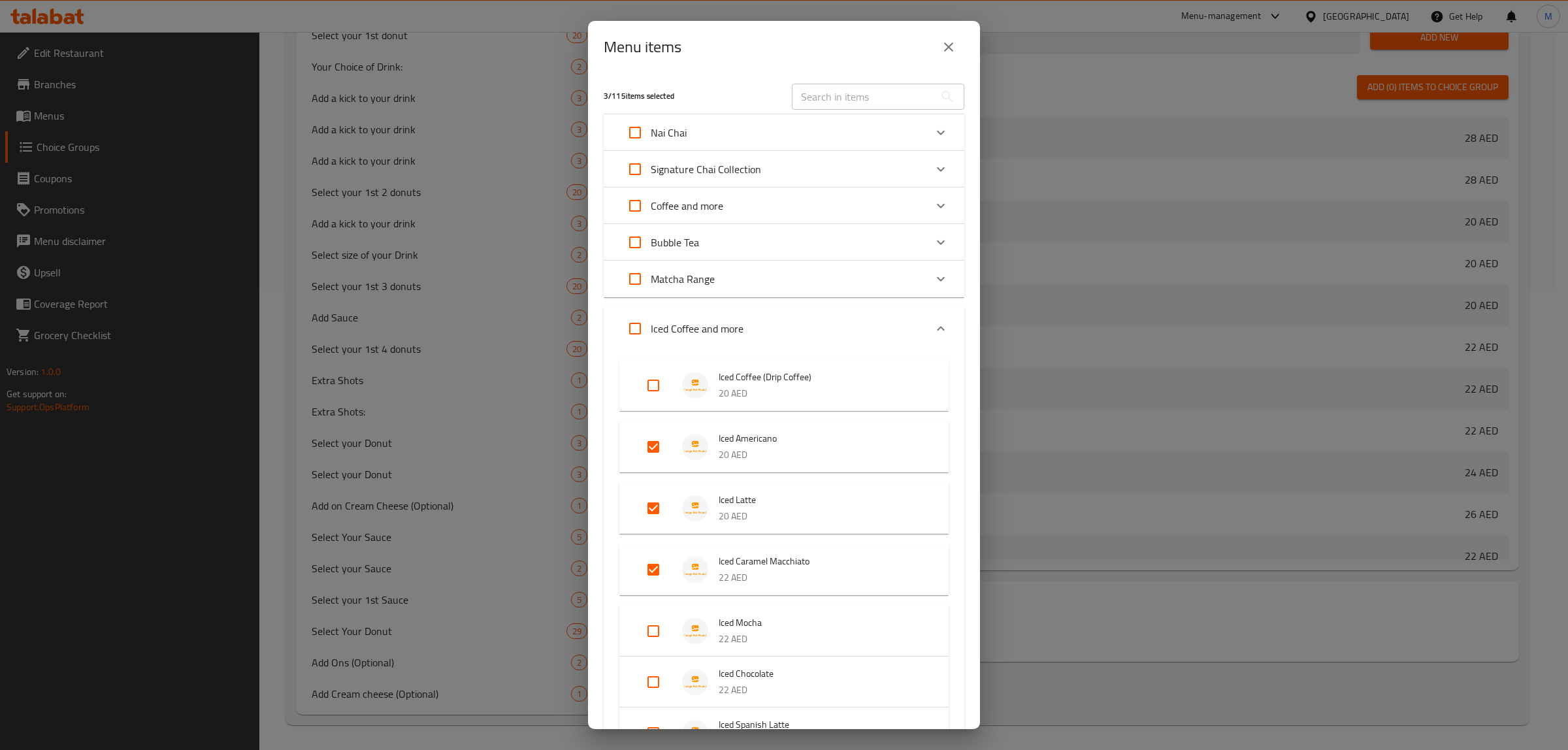
click at [881, 89] on input "text" at bounding box center [863, 97] width 142 height 26
paste input "Iced Mocha"
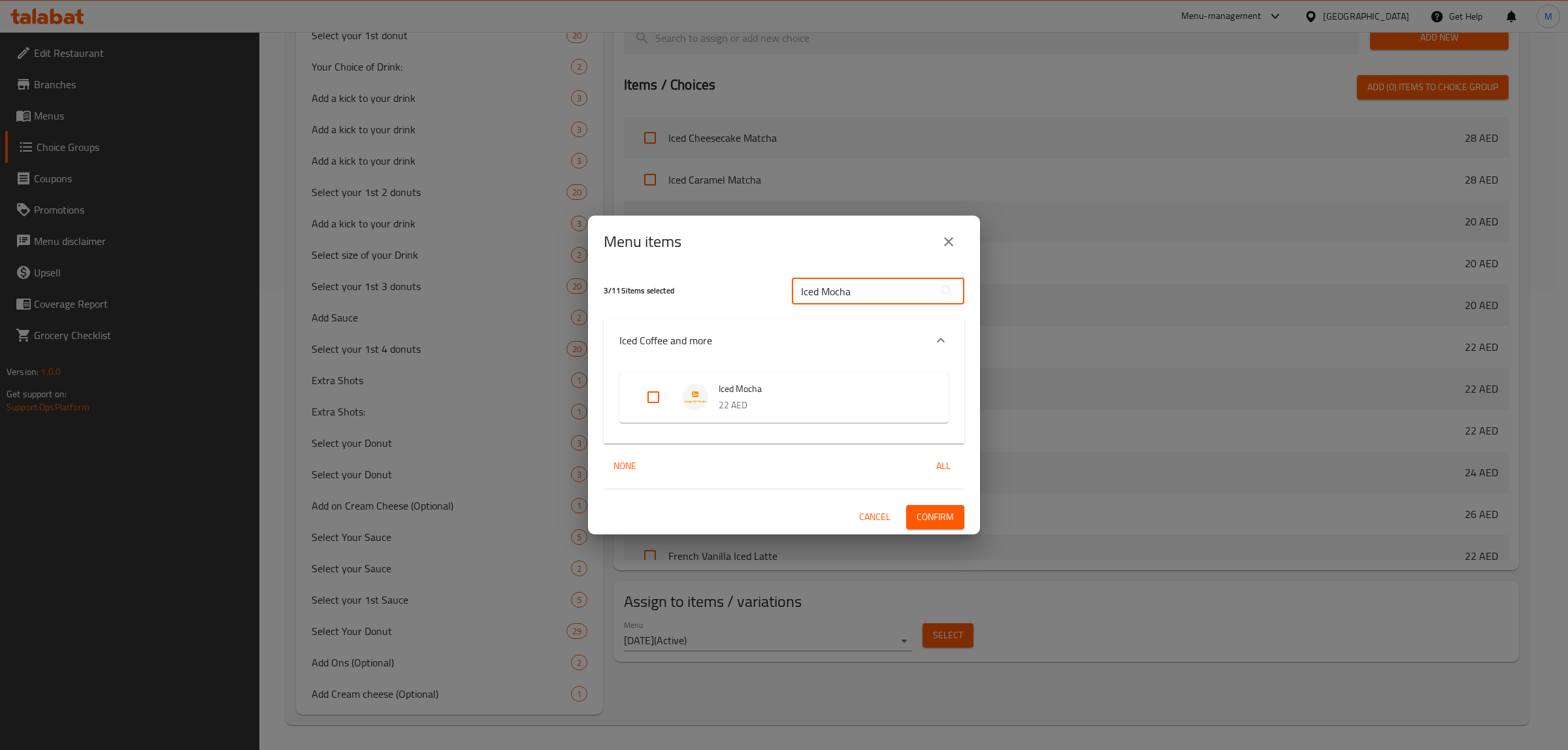
type input "Iced Mocha"
click at [852, 369] on ul "Iced Mocha 22 AED" at bounding box center [784, 397] width 329 height 61
click at [668, 394] on input "Expand" at bounding box center [653, 397] width 31 height 31
checkbox input "true"
click at [931, 507] on button "Confirm" at bounding box center [936, 517] width 58 height 24
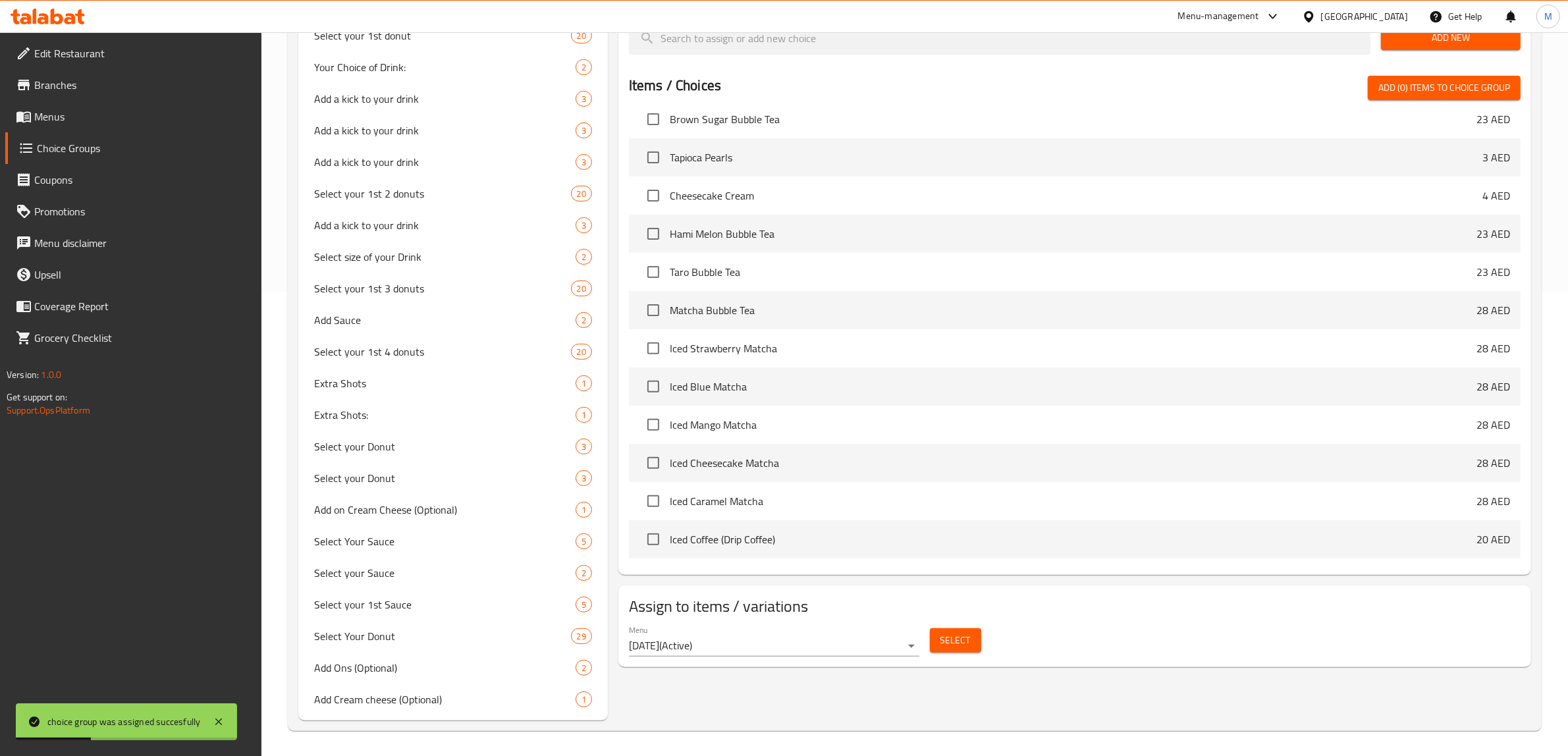
scroll to position [135, 0]
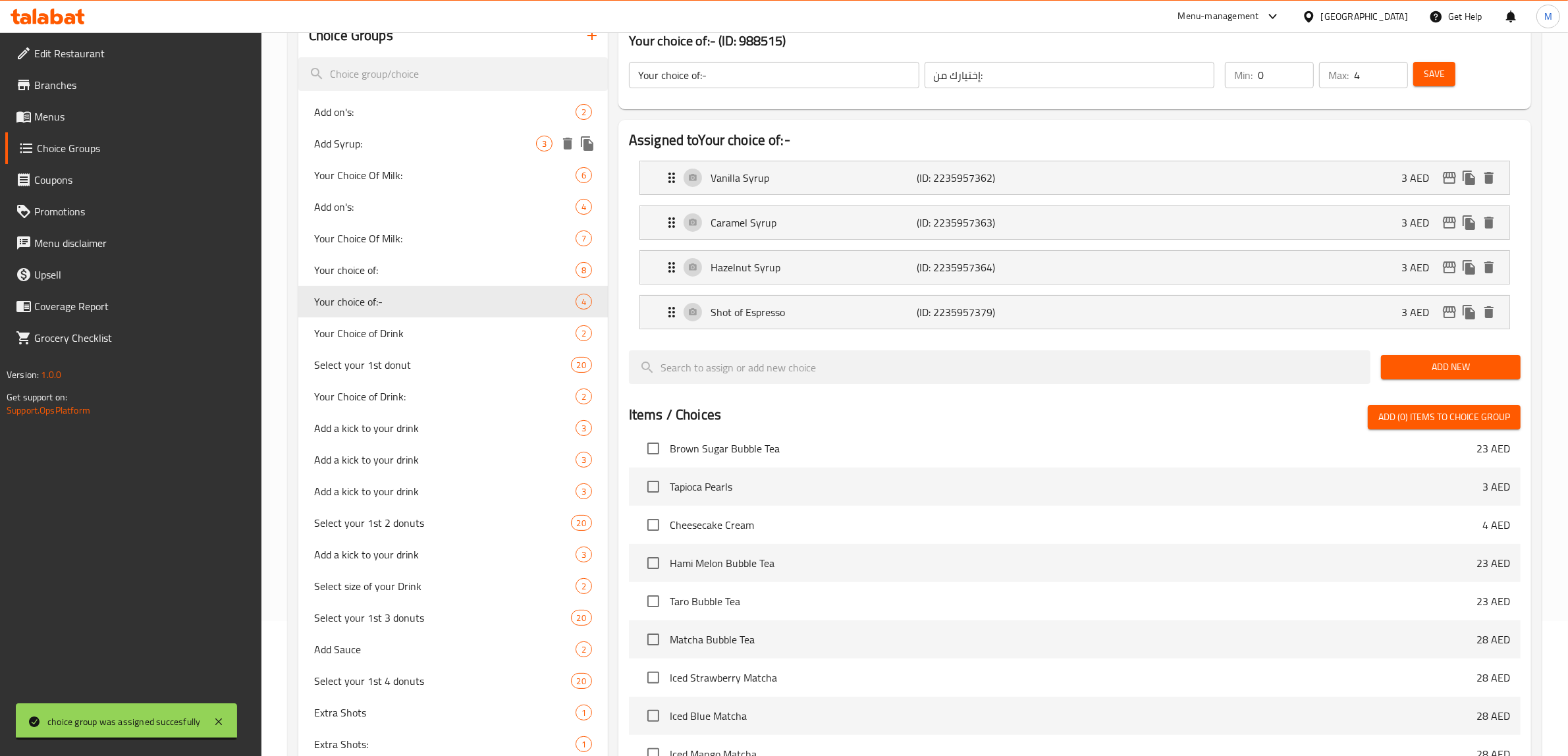
click at [432, 143] on span "Add Syrup:" at bounding box center [425, 143] width 222 height 16
type input "Add Syrup:"
type input "إضافة شراب:"
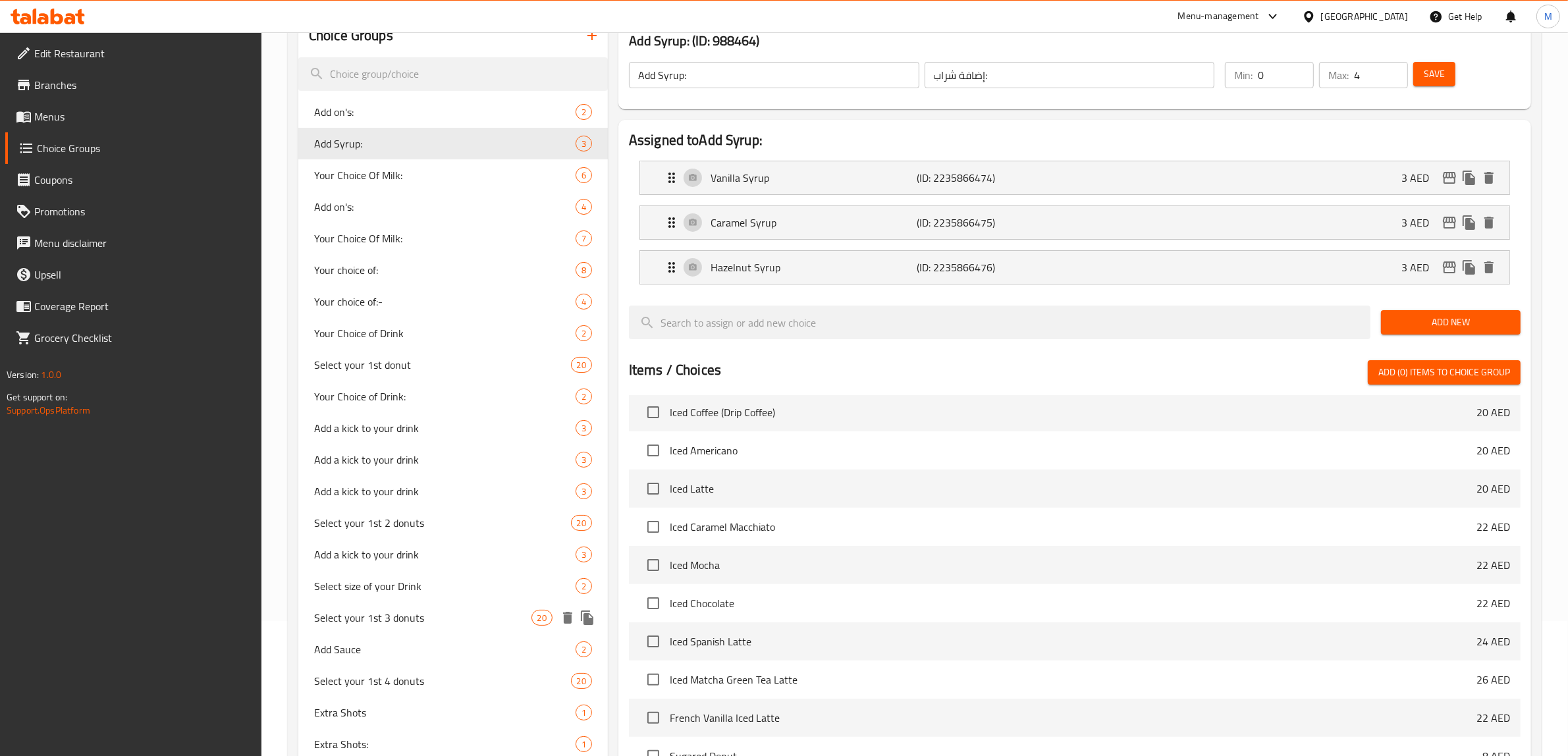
scroll to position [465, 0]
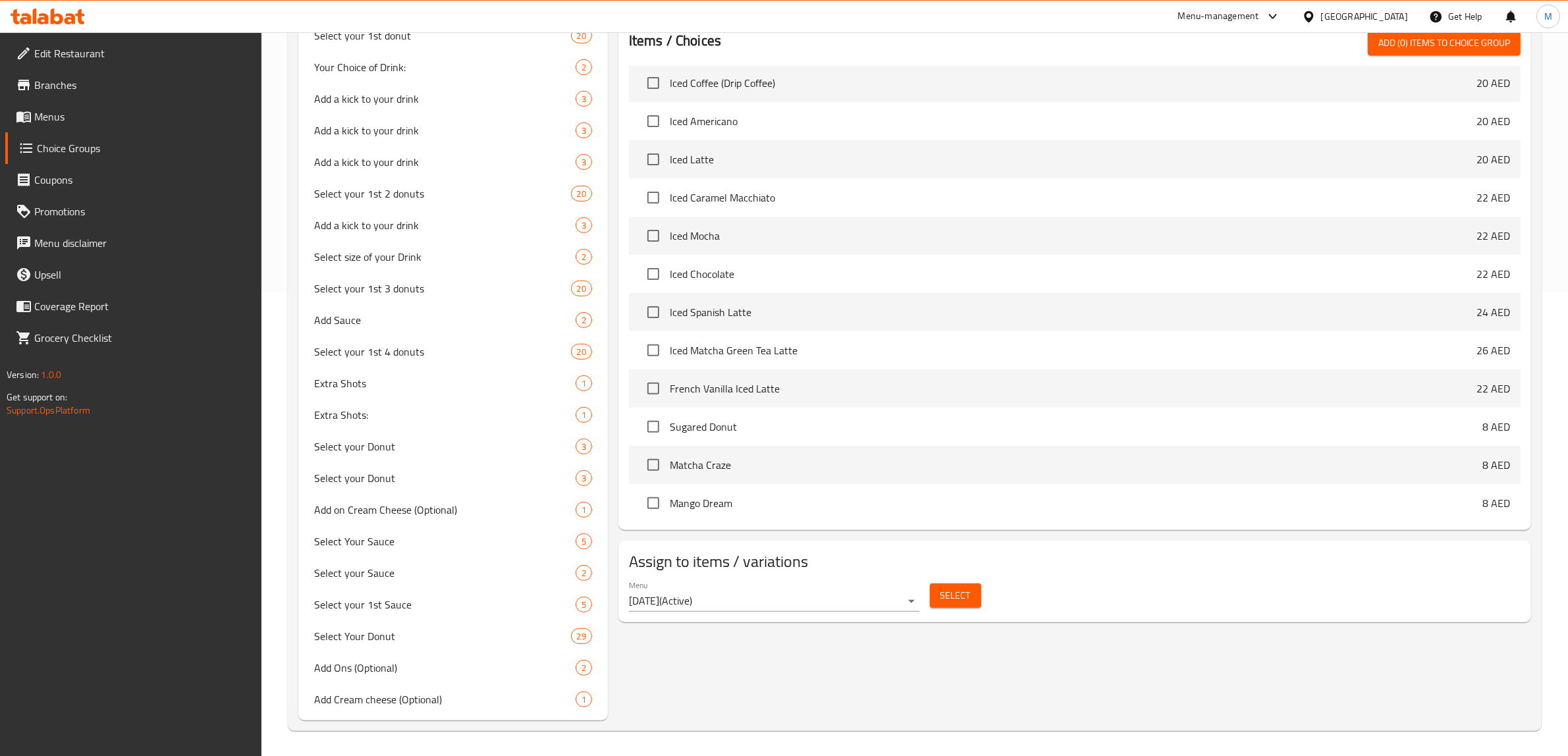
click at [968, 595] on span "Select" at bounding box center [956, 596] width 30 height 17
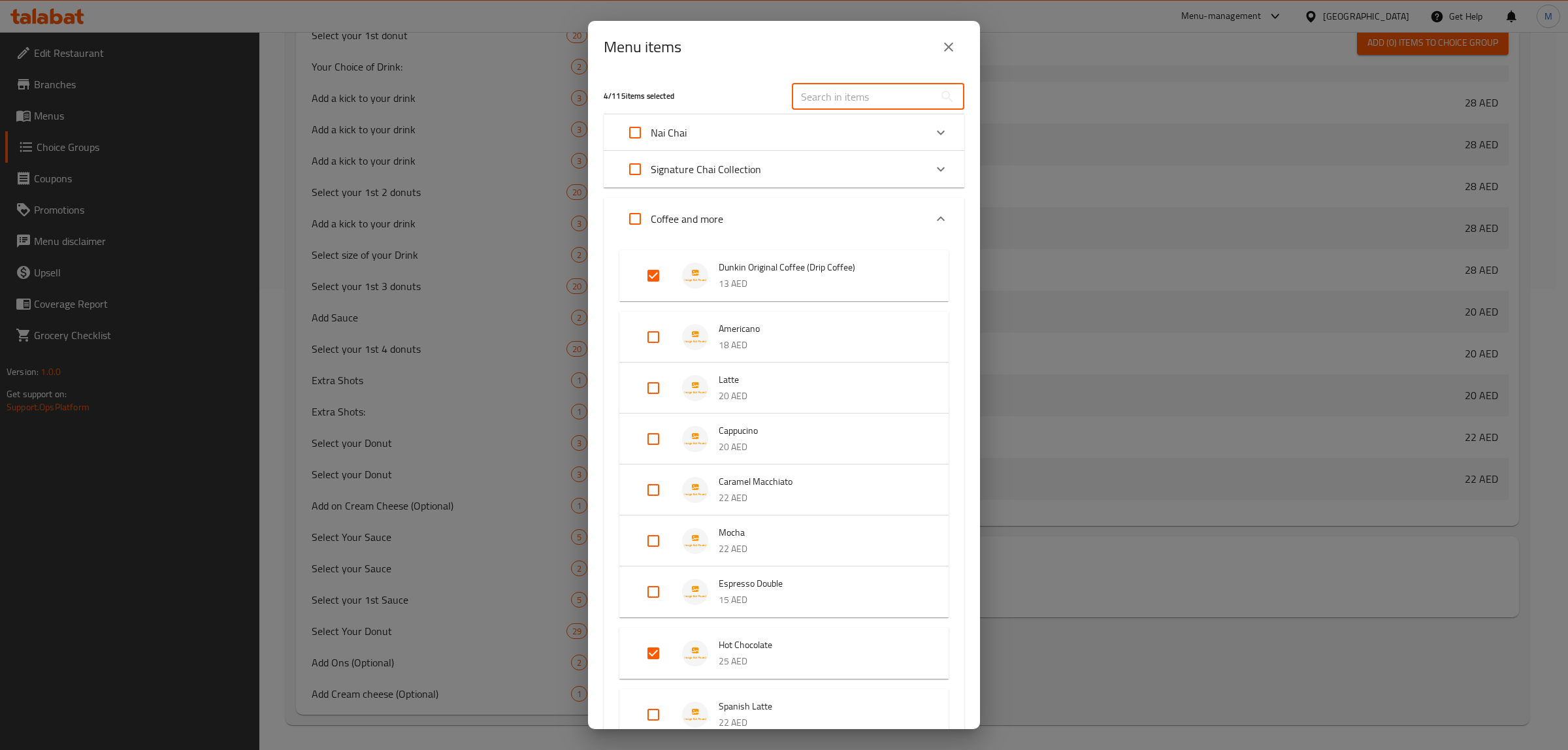
click at [853, 91] on input "text" at bounding box center [863, 97] width 142 height 26
paste input "Iced Chocolate"
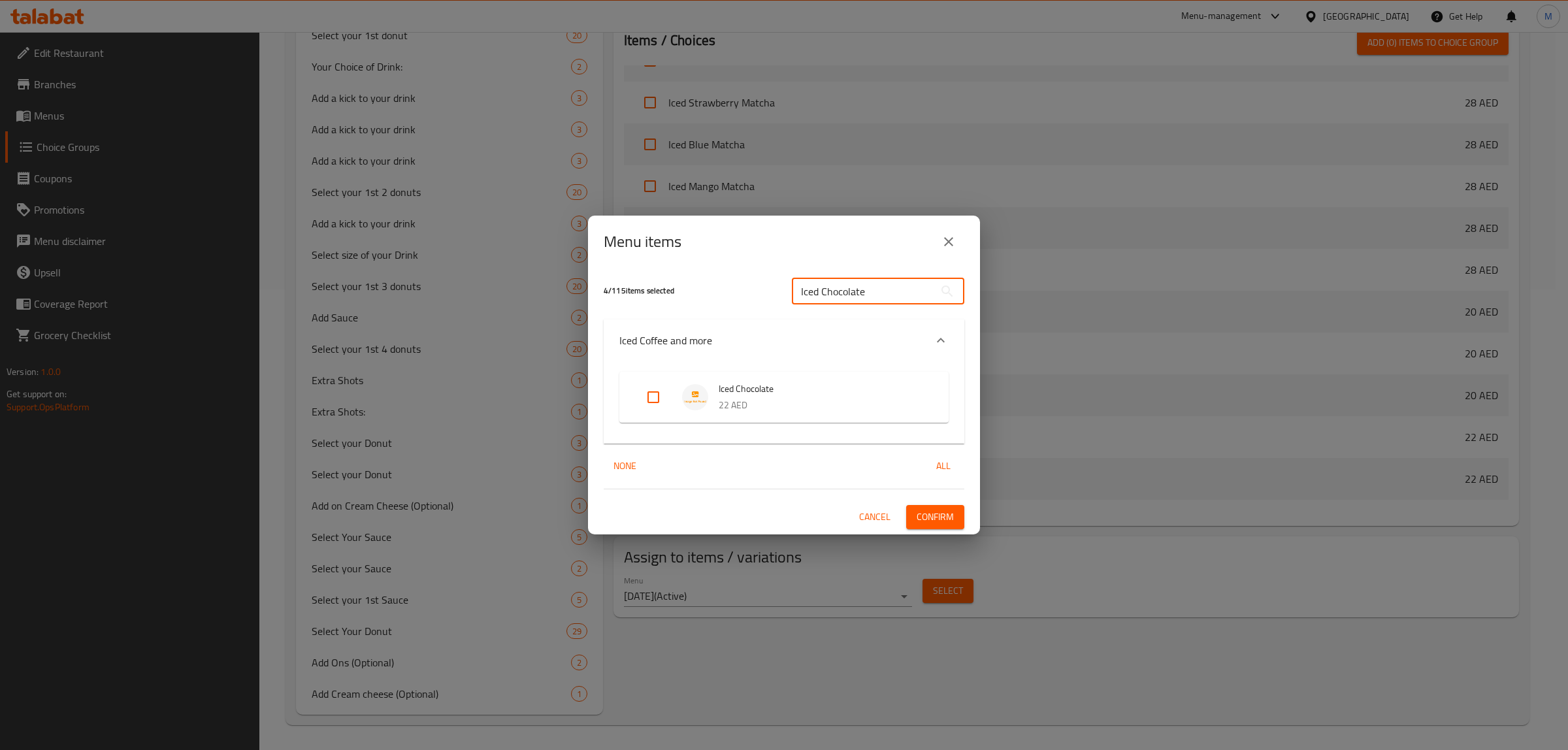
type input "Iced Chocolate"
click at [756, 405] on p "22 AED" at bounding box center [820, 406] width 204 height 16
click at [653, 394] on input "Expand" at bounding box center [653, 397] width 31 height 31
checkbox input "true"
click at [951, 520] on span "Confirm" at bounding box center [936, 517] width 37 height 16
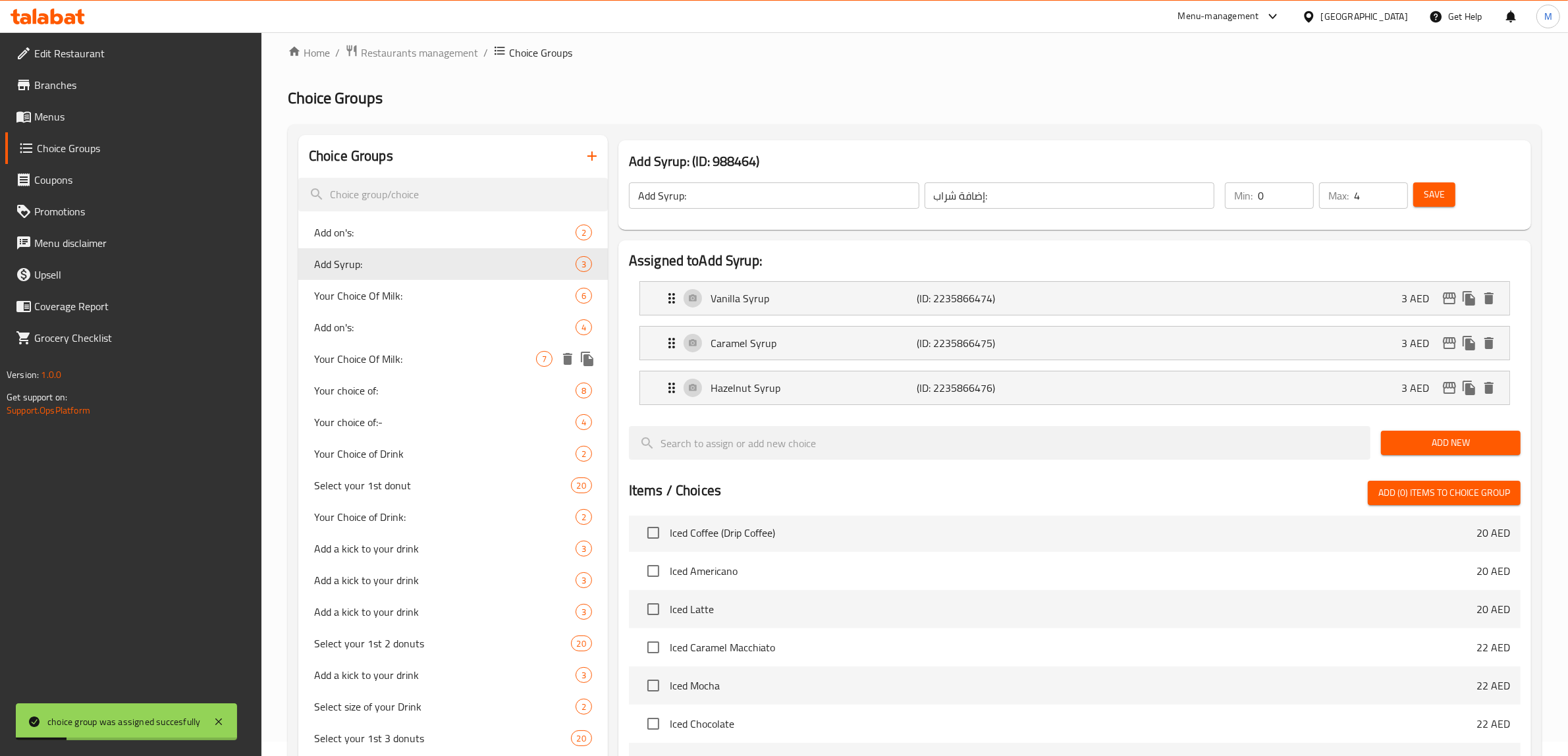
scroll to position [0, 0]
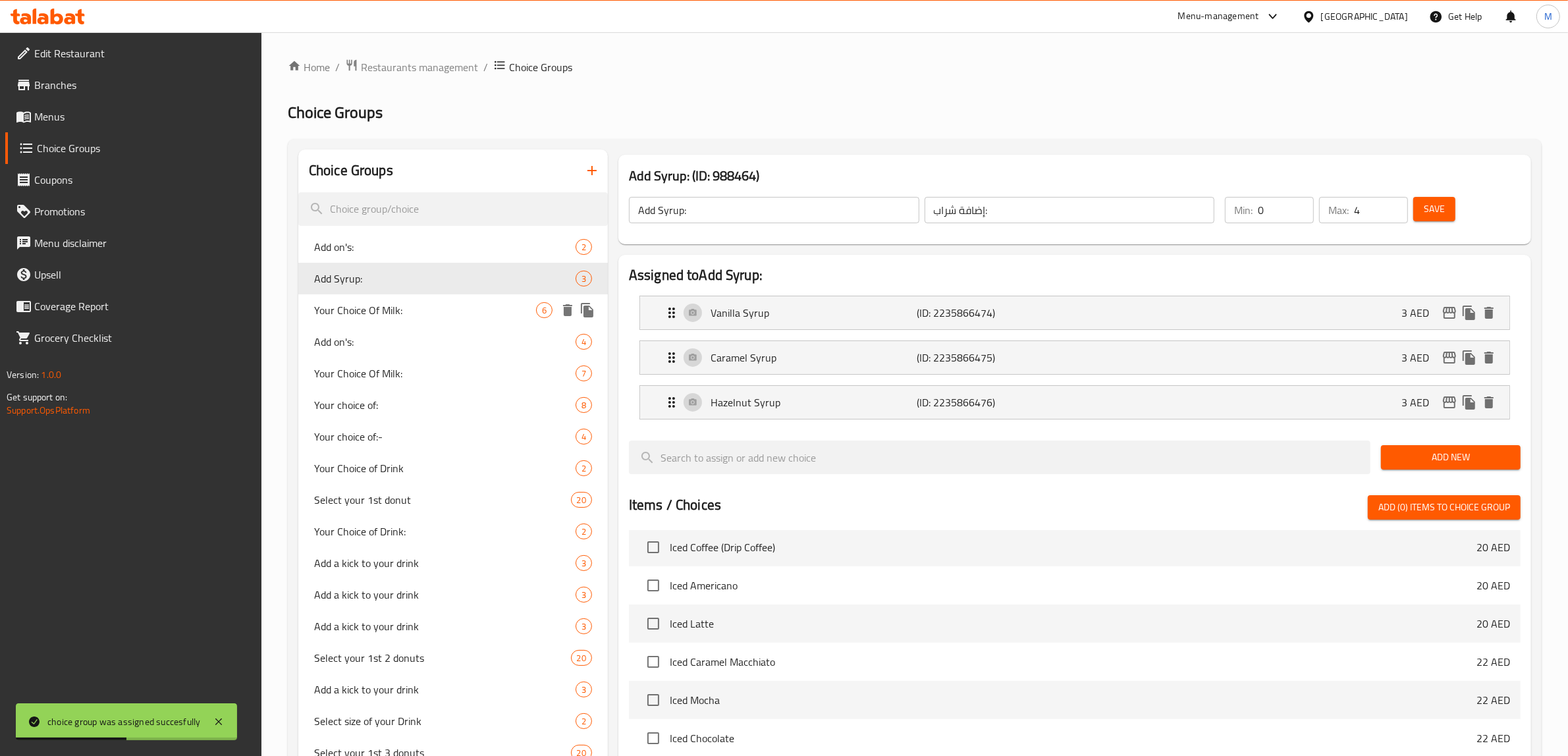
click at [427, 304] on span "Your Choice Of Milk:" at bounding box center [425, 310] width 222 height 16
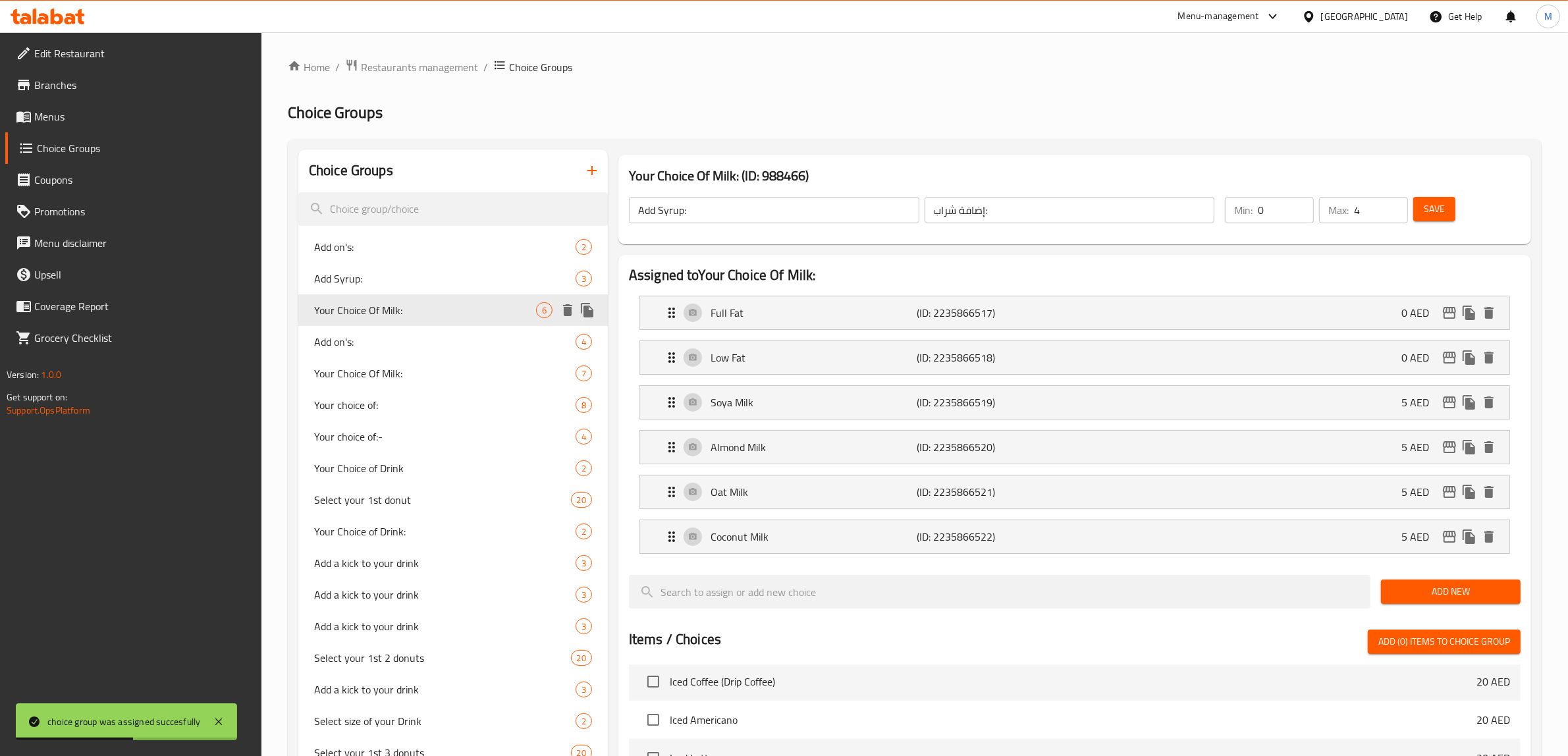
type input "Your Choice Of Milk:"
type input "إختيارك من الحليب:"
type input "1"
click at [410, 376] on span "Your Choice Of Milk:" at bounding box center [425, 373] width 222 height 16
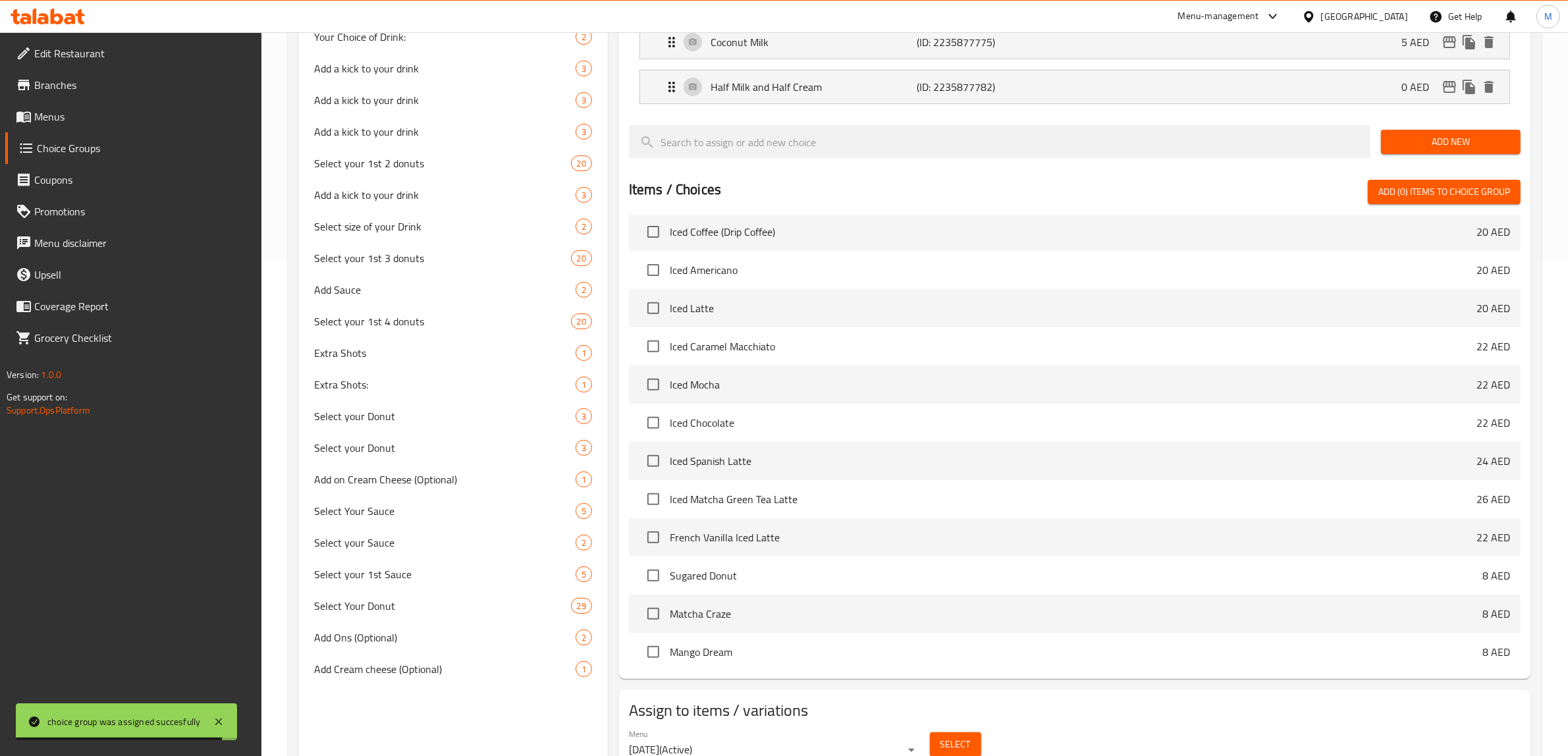
scroll to position [554, 0]
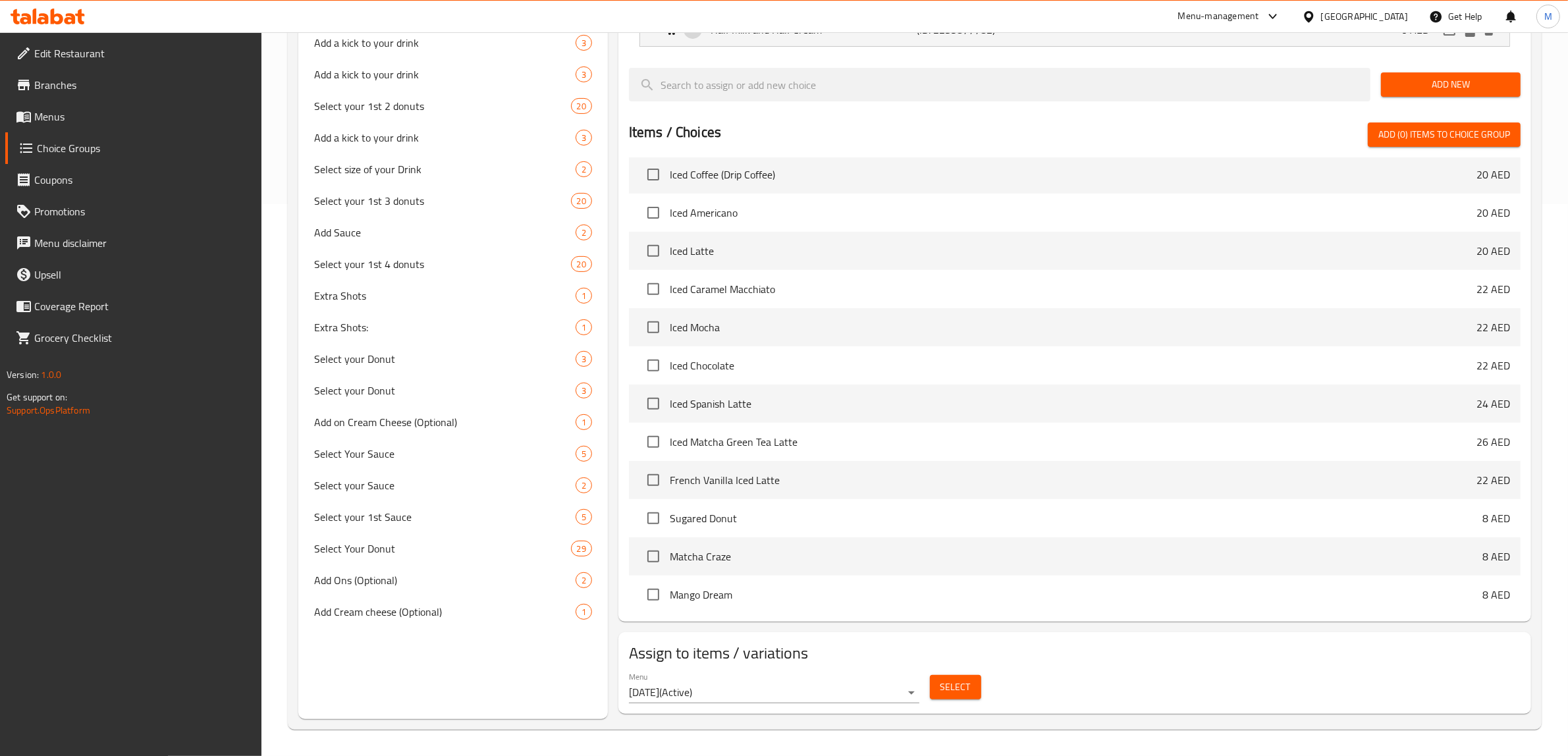
click at [959, 690] on span "Select" at bounding box center [956, 687] width 30 height 17
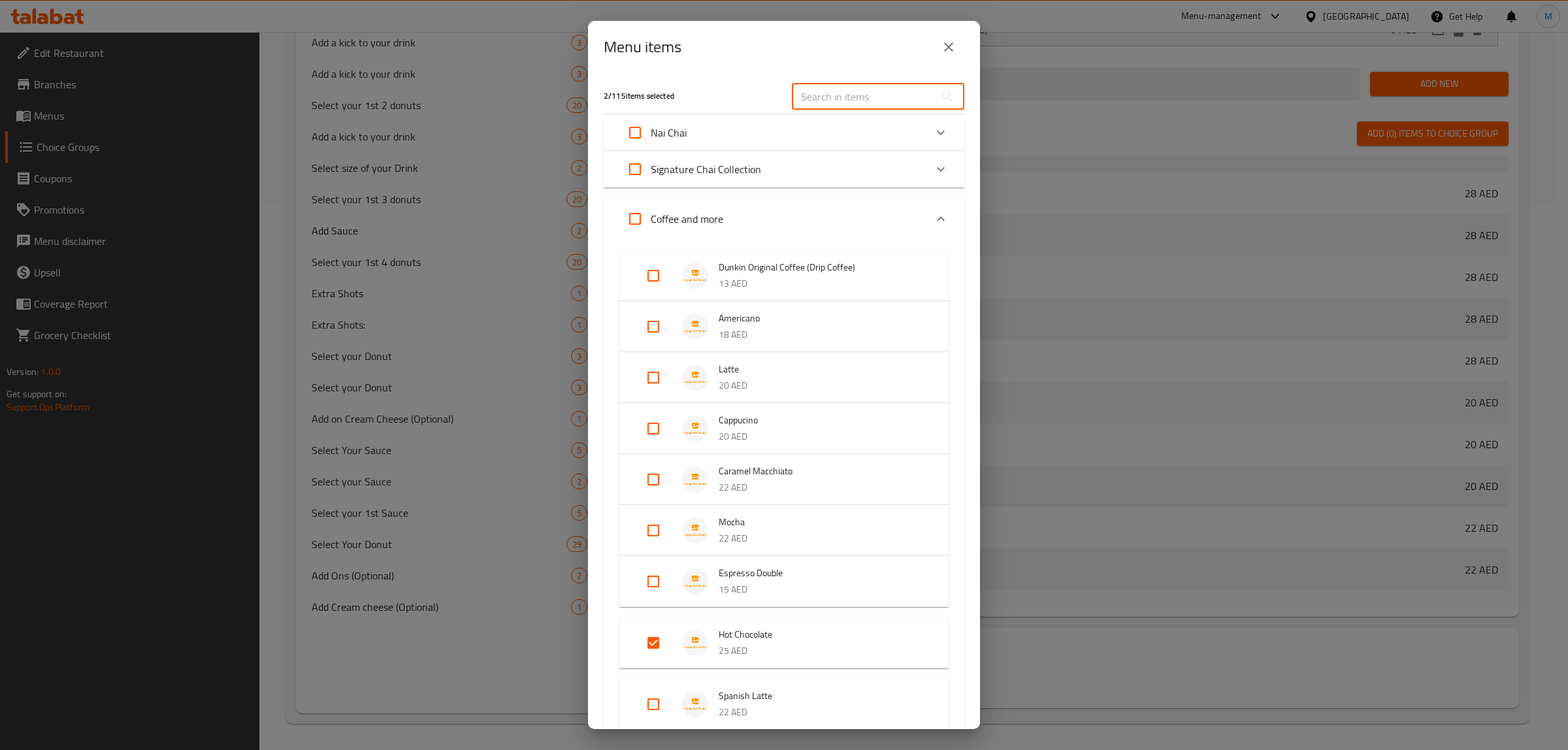
click at [867, 97] on input "text" at bounding box center [863, 97] width 142 height 26
paste input "Iced Chocolate"
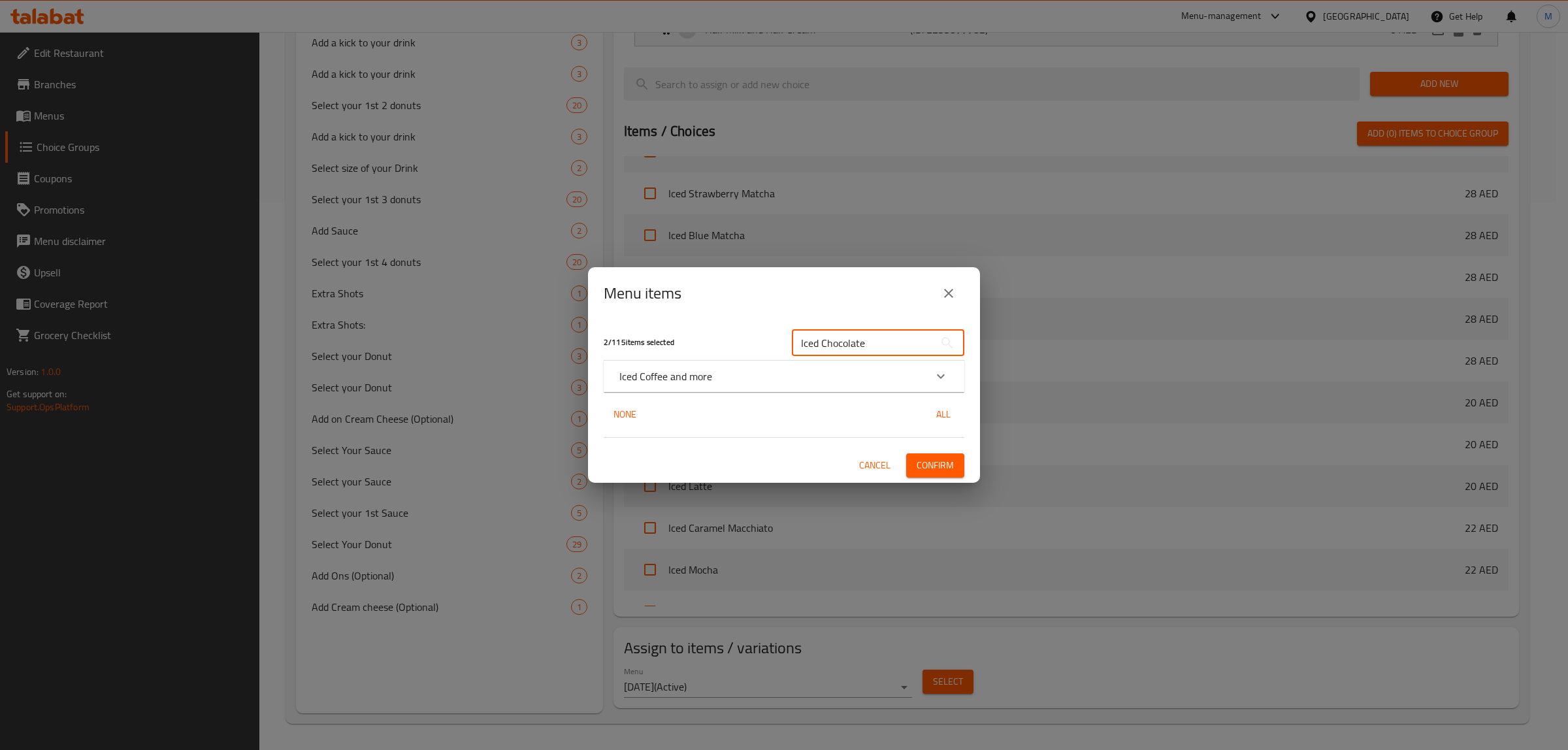
type input "Iced Chocolate"
click at [756, 383] on div "Iced Coffee and more" at bounding box center [772, 376] width 306 height 16
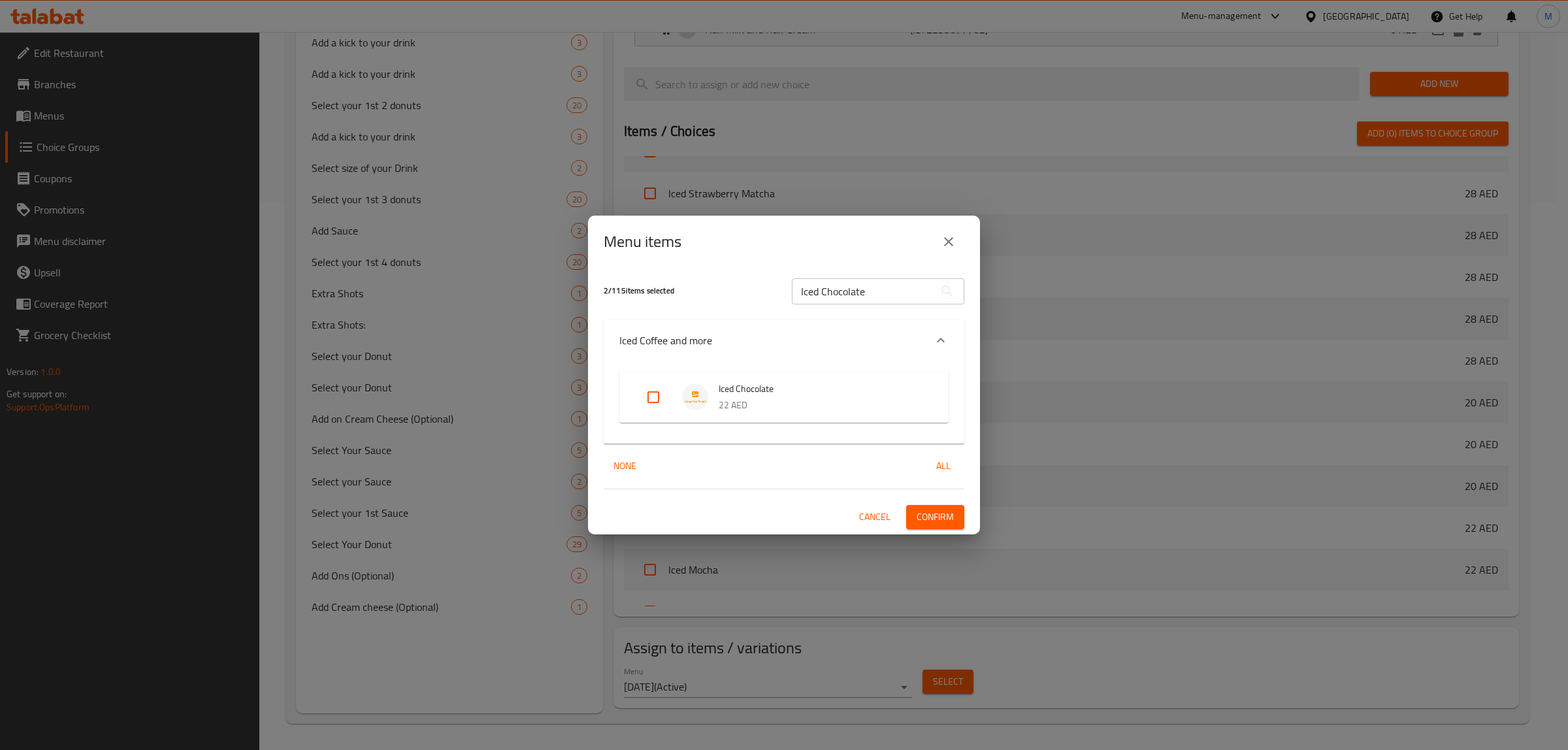
click at [668, 406] on input "Expand" at bounding box center [653, 397] width 31 height 31
checkbox input "true"
click at [929, 518] on span "Confirm" at bounding box center [936, 517] width 37 height 16
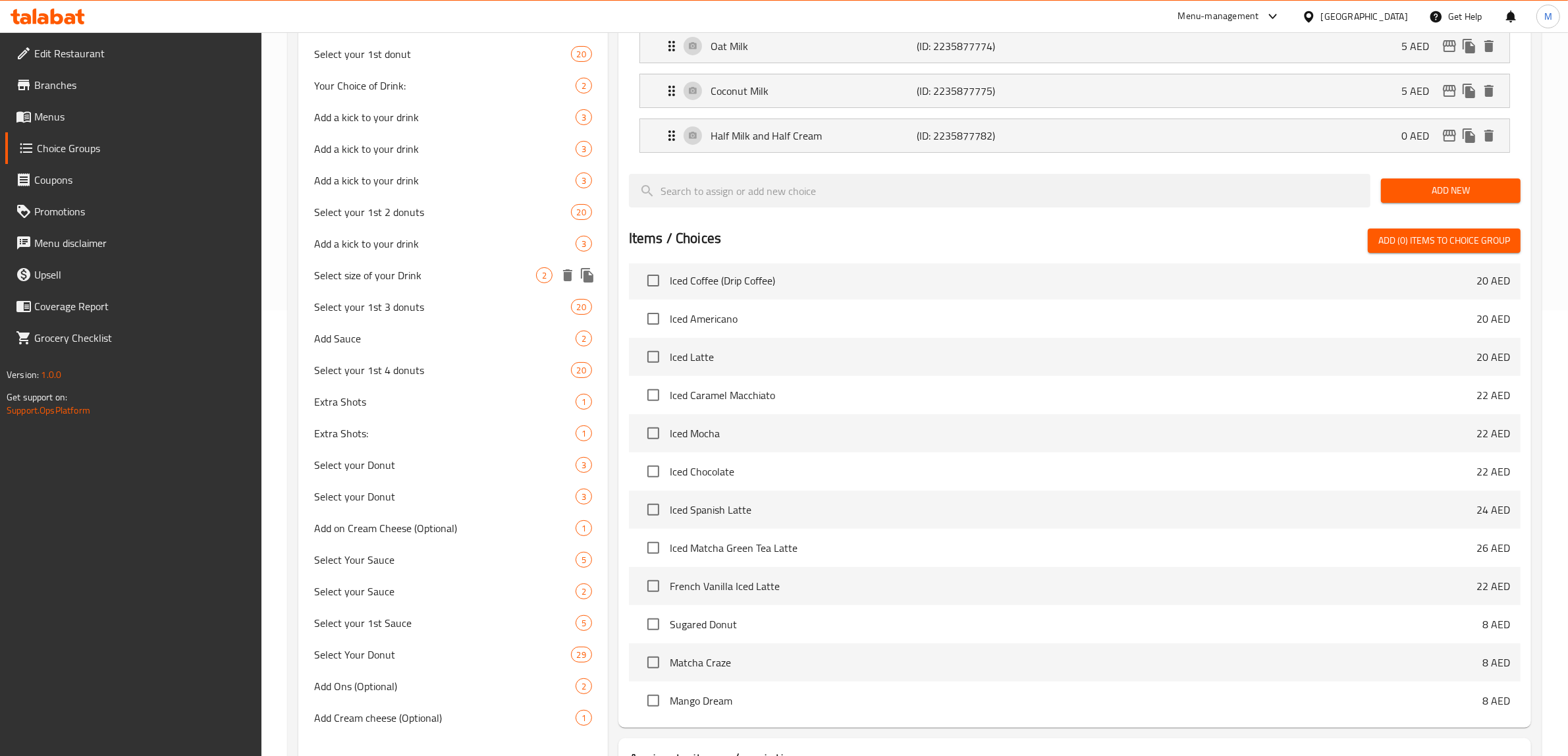
scroll to position [494, 0]
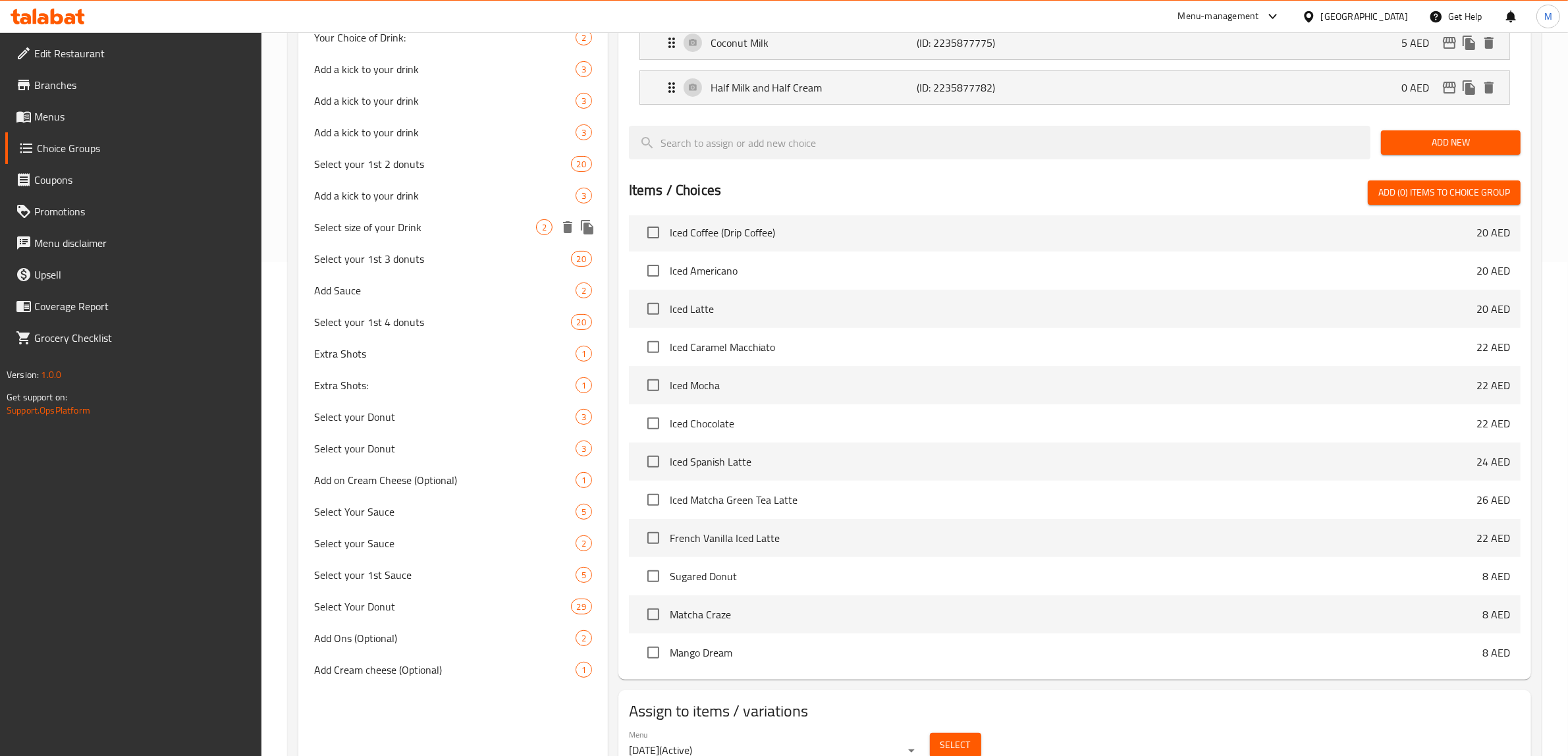
click at [422, 223] on span "Select size of your Drink" at bounding box center [425, 227] width 222 height 16
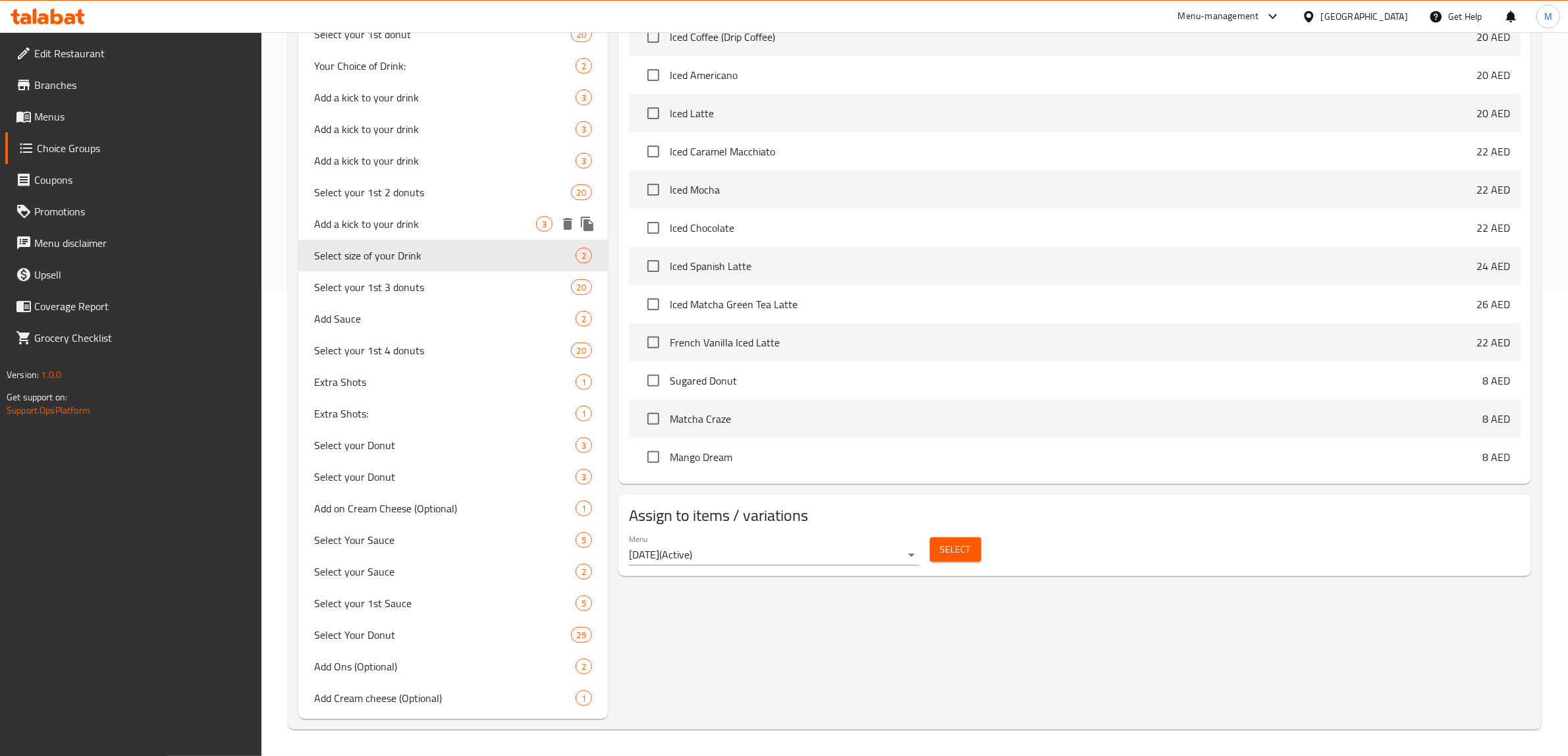
type input "Select size of your Drink"
type input "حدد حجم مشروبك"
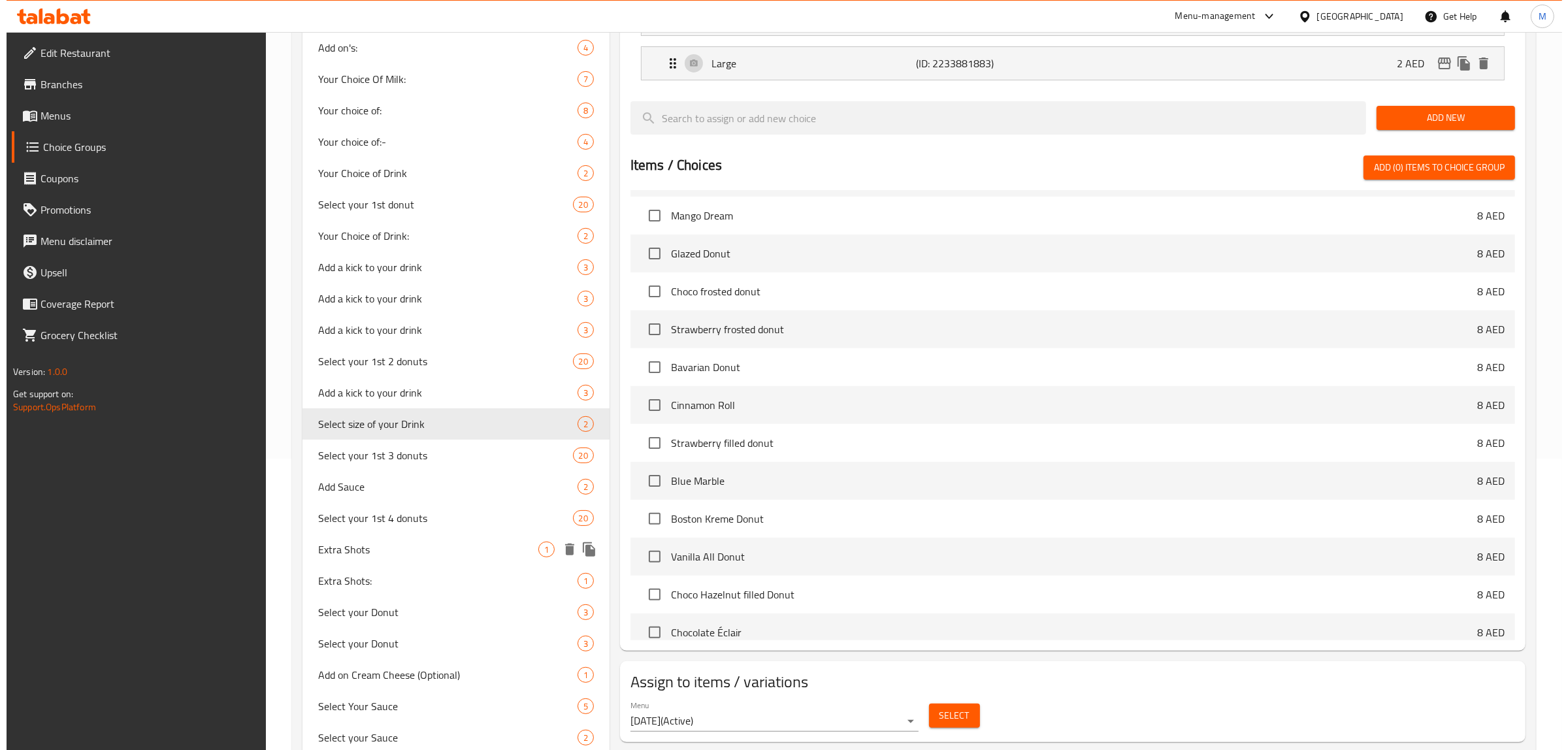
scroll to position [461, 0]
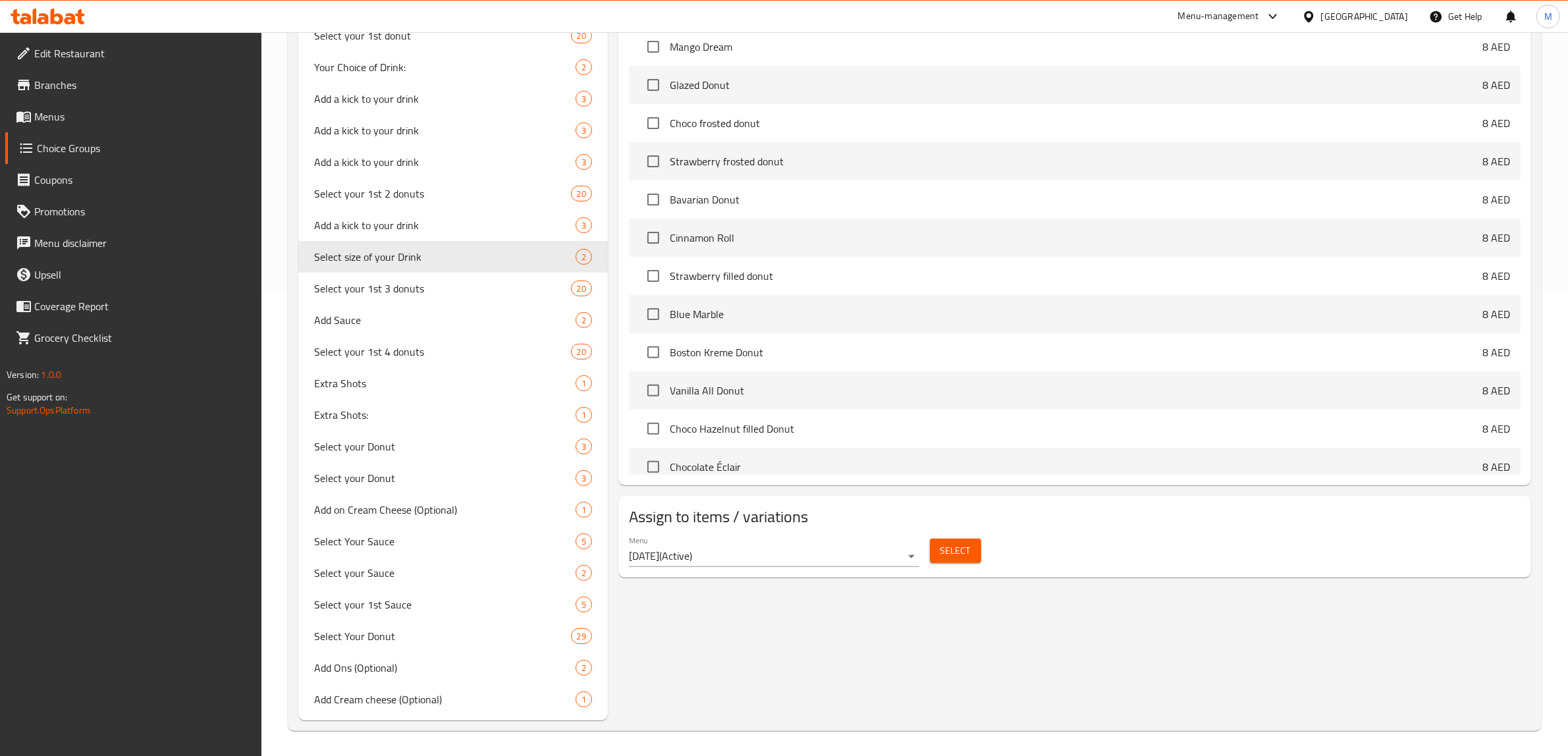
click at [956, 548] on span "Select" at bounding box center [956, 551] width 30 height 17
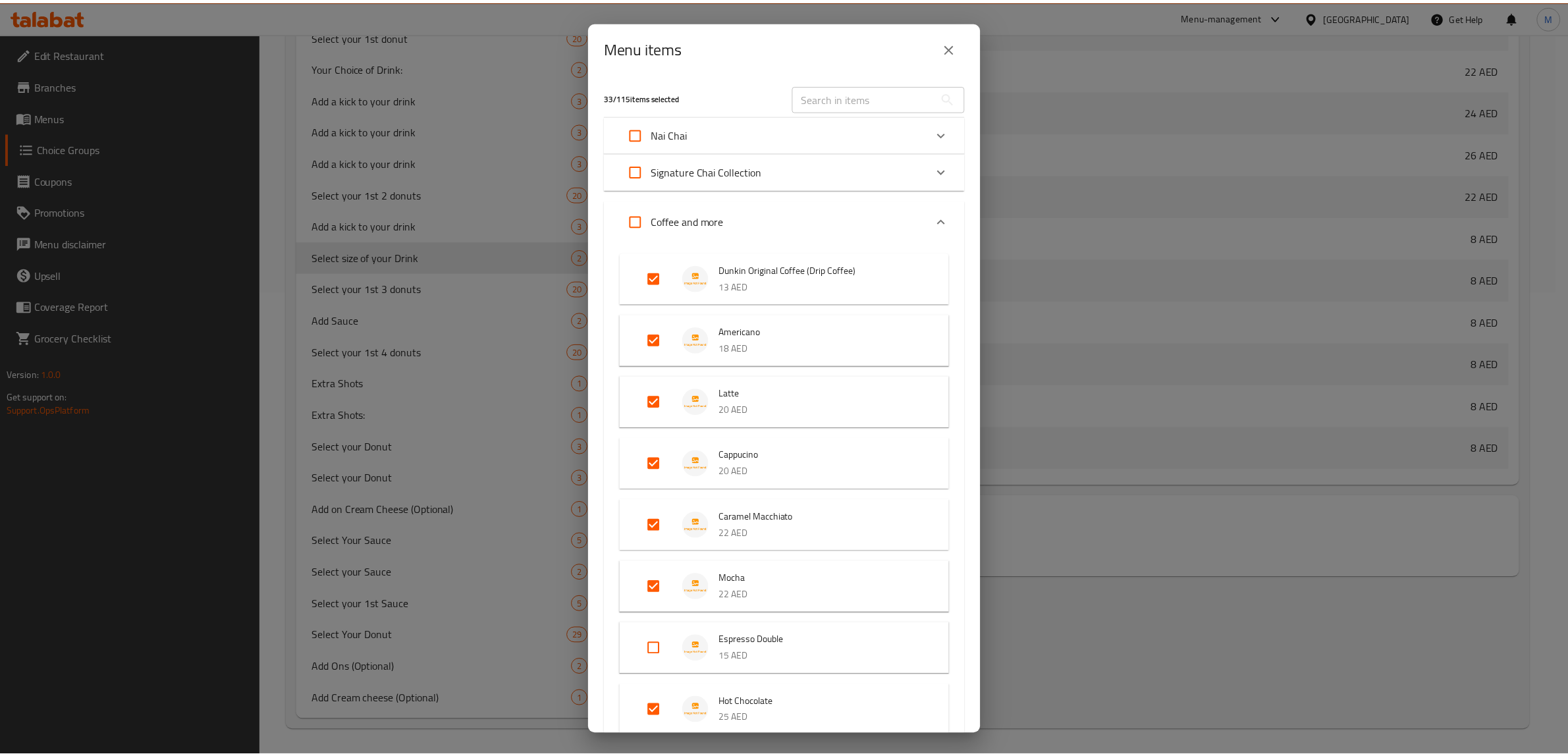
scroll to position [2903, 0]
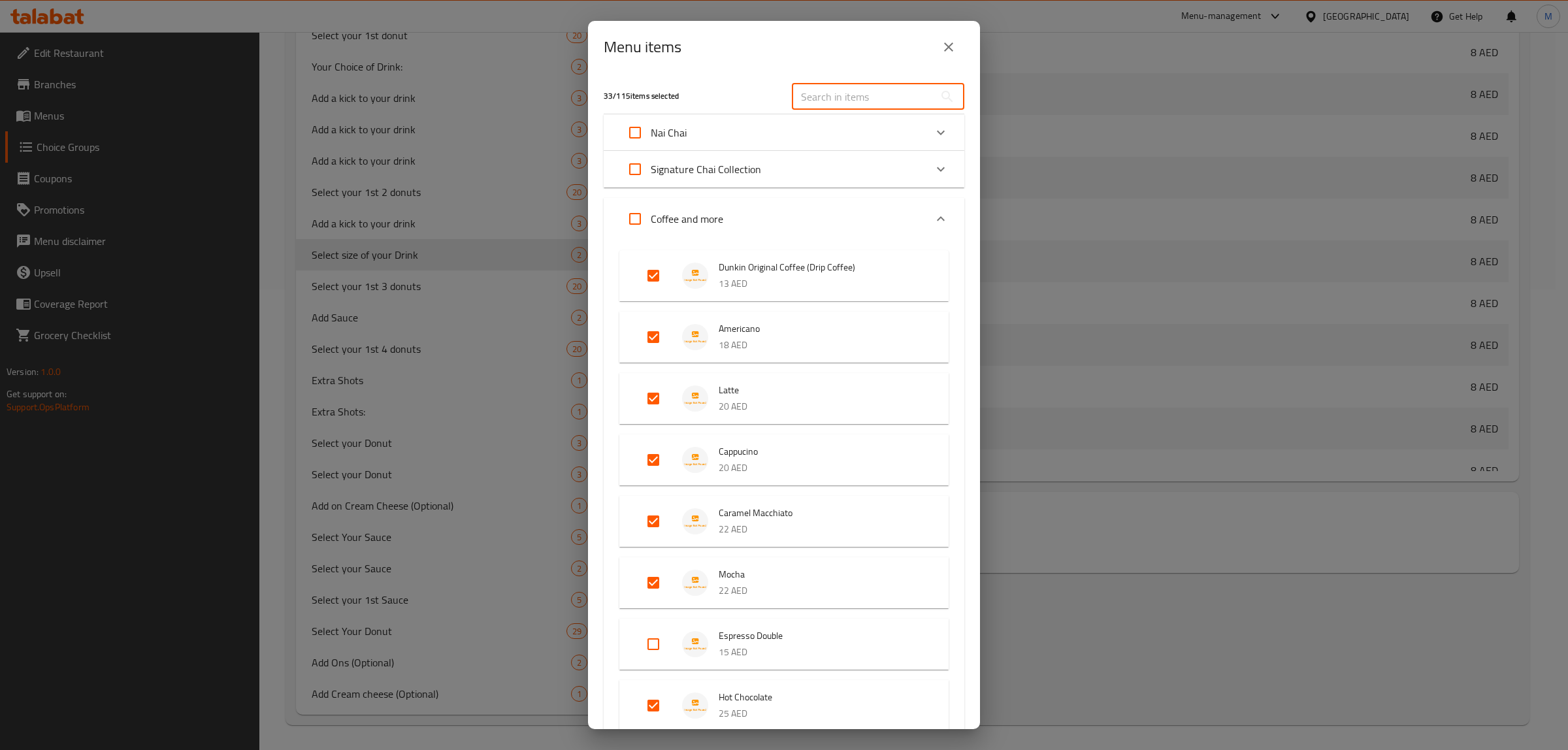
click at [844, 99] on input "text" at bounding box center [863, 97] width 142 height 26
paste input "Iced Spanish Latte"
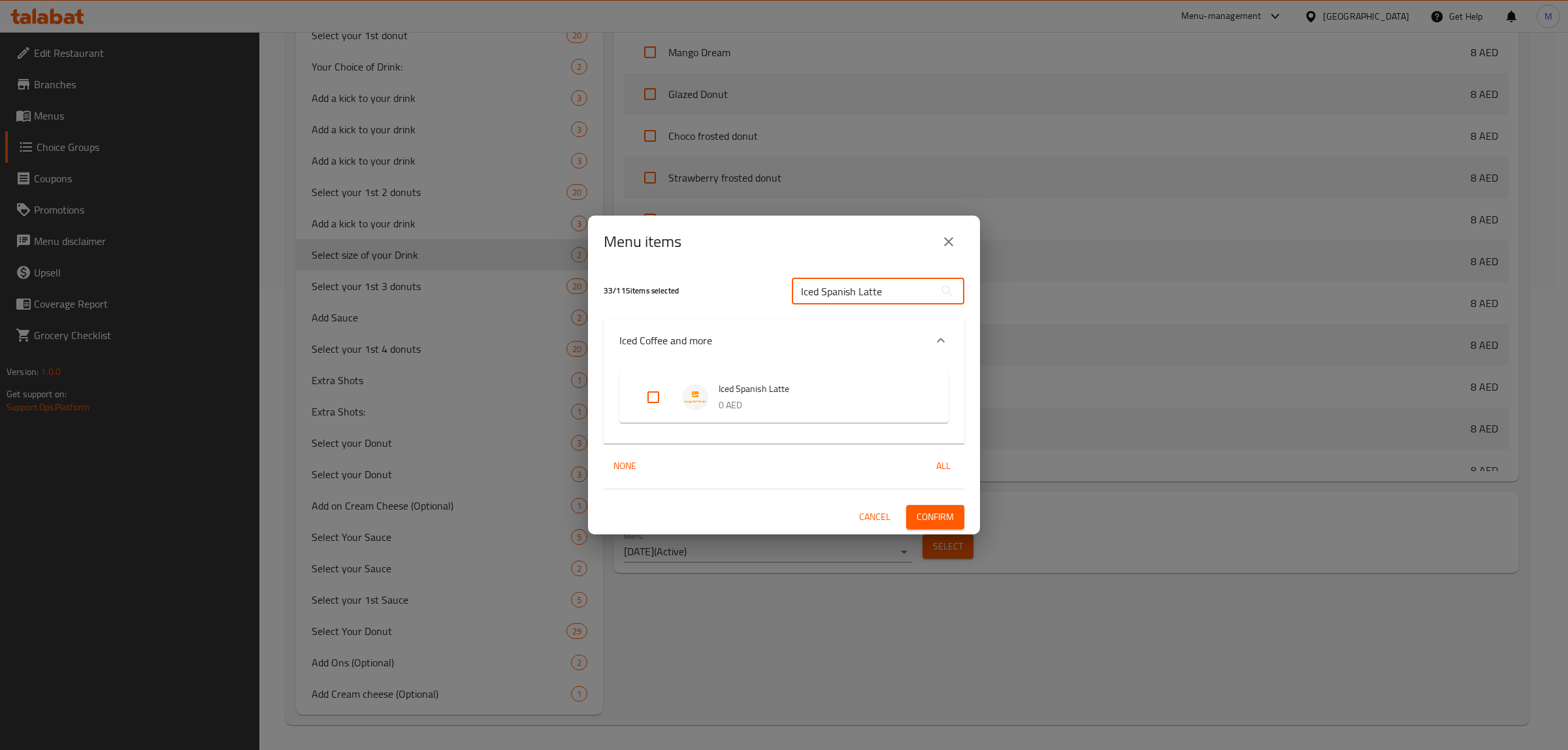
type input "Iced Spanish Latte"
drag, startPoint x: 662, startPoint y: 403, endPoint x: 720, endPoint y: 427, distance: 62.8
click at [661, 403] on input "Expand" at bounding box center [653, 397] width 31 height 31
checkbox input "true"
click at [938, 521] on span "Confirm" at bounding box center [936, 517] width 37 height 16
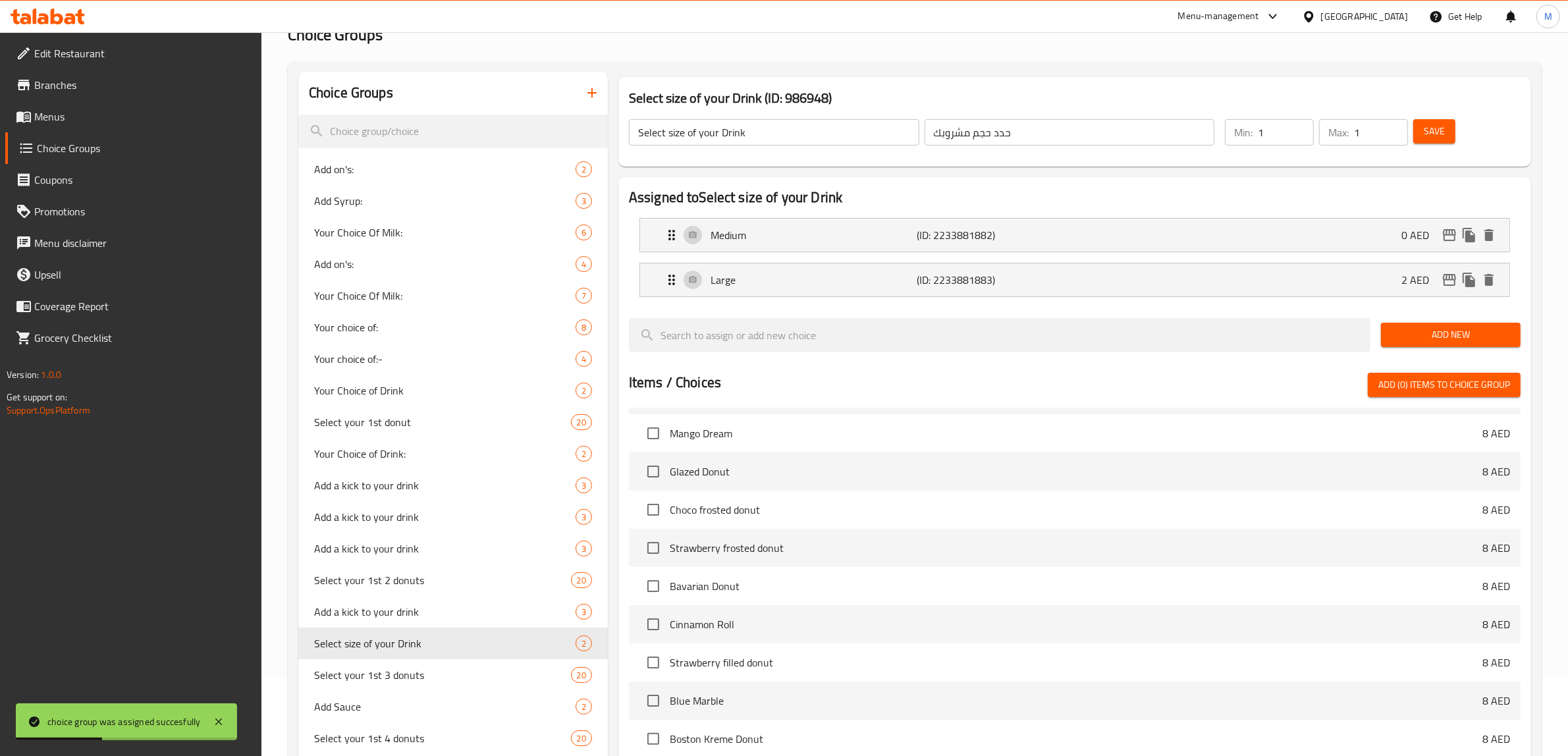
scroll to position [53, 0]
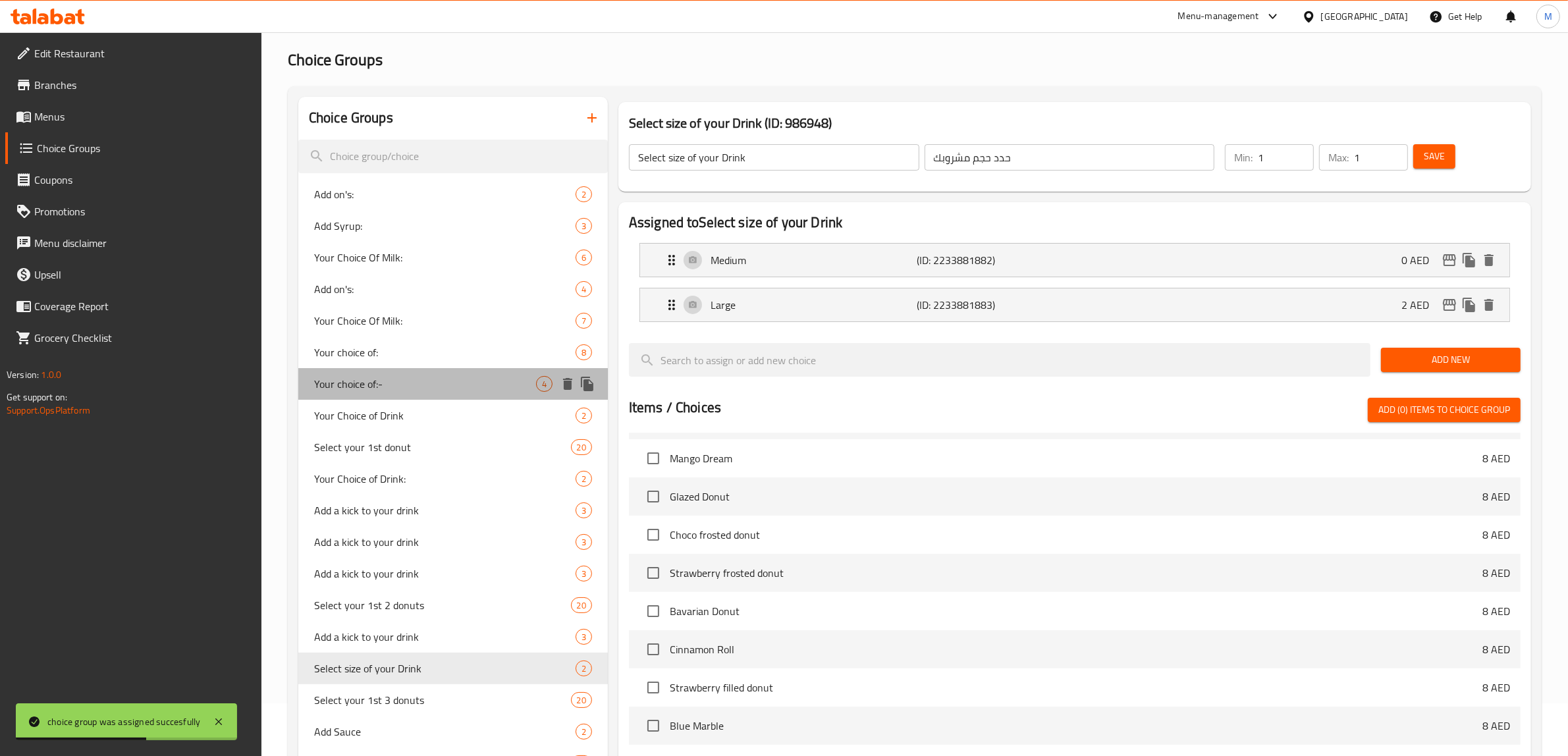
click at [402, 372] on div "Your choice of:- 4" at bounding box center [453, 384] width 309 height 32
type input "Your choice of:-"
type input "إختيارك من:"
type input "0"
type input "4"
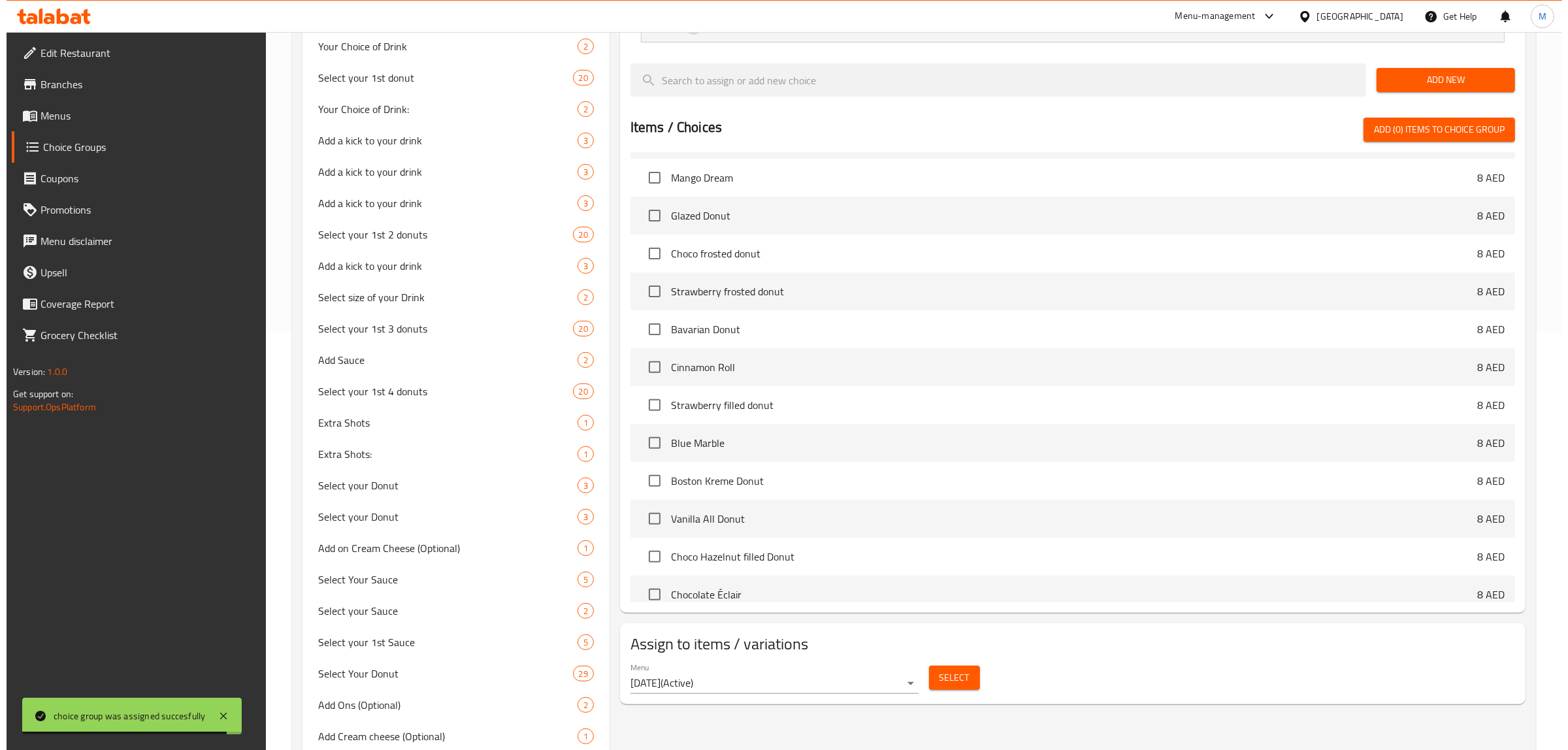
scroll to position [461, 0]
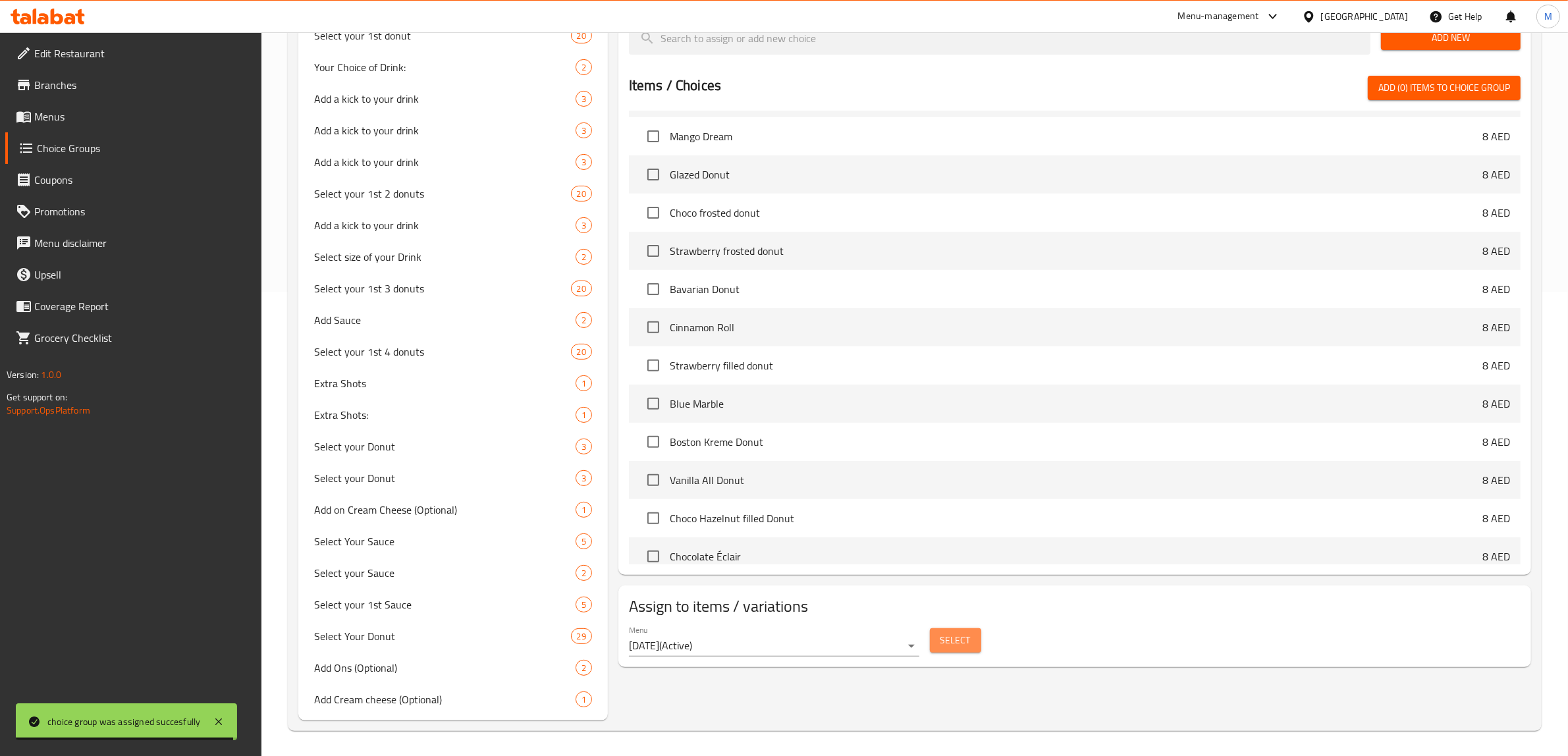
click at [950, 643] on span "Select" at bounding box center [956, 641] width 30 height 17
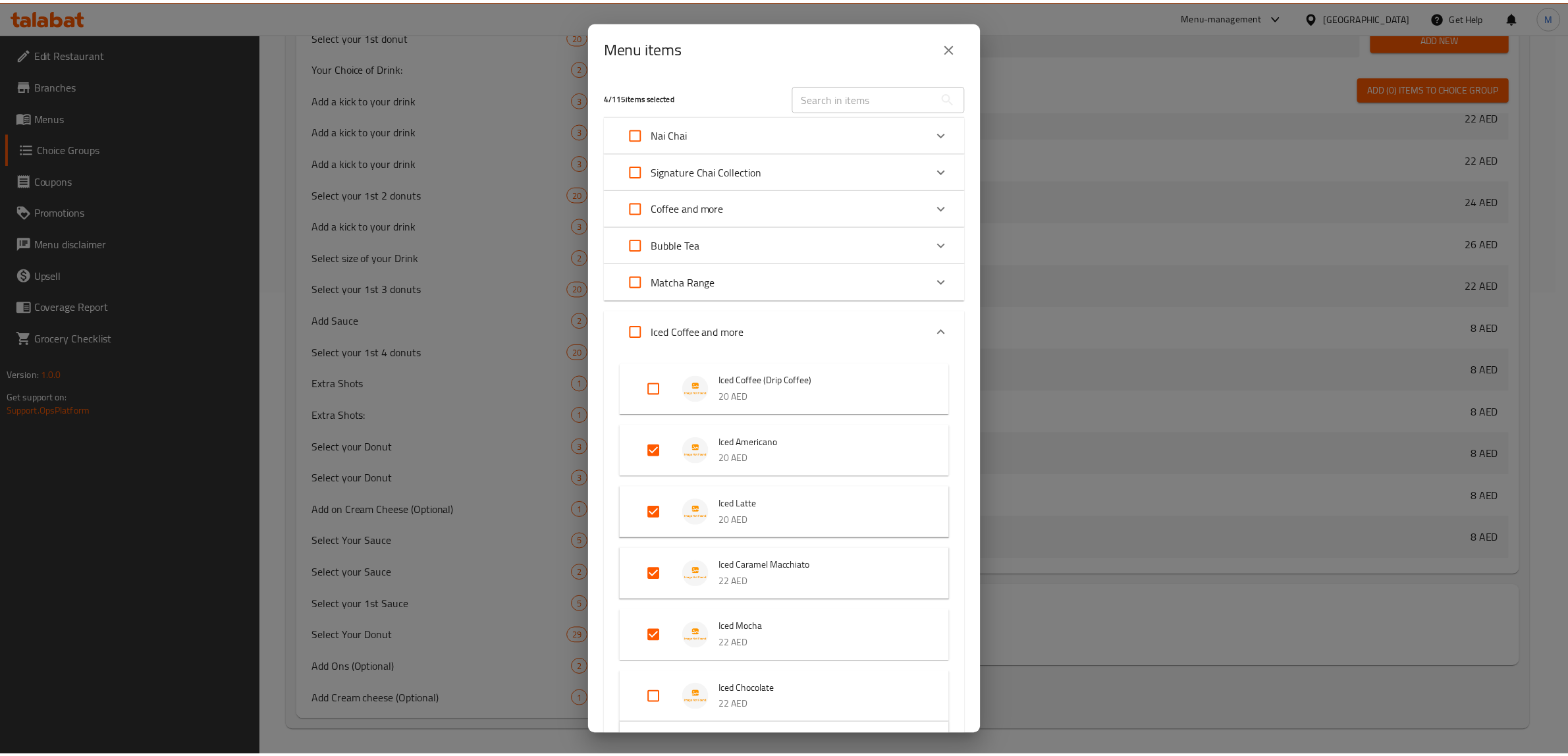
scroll to position [2903, 0]
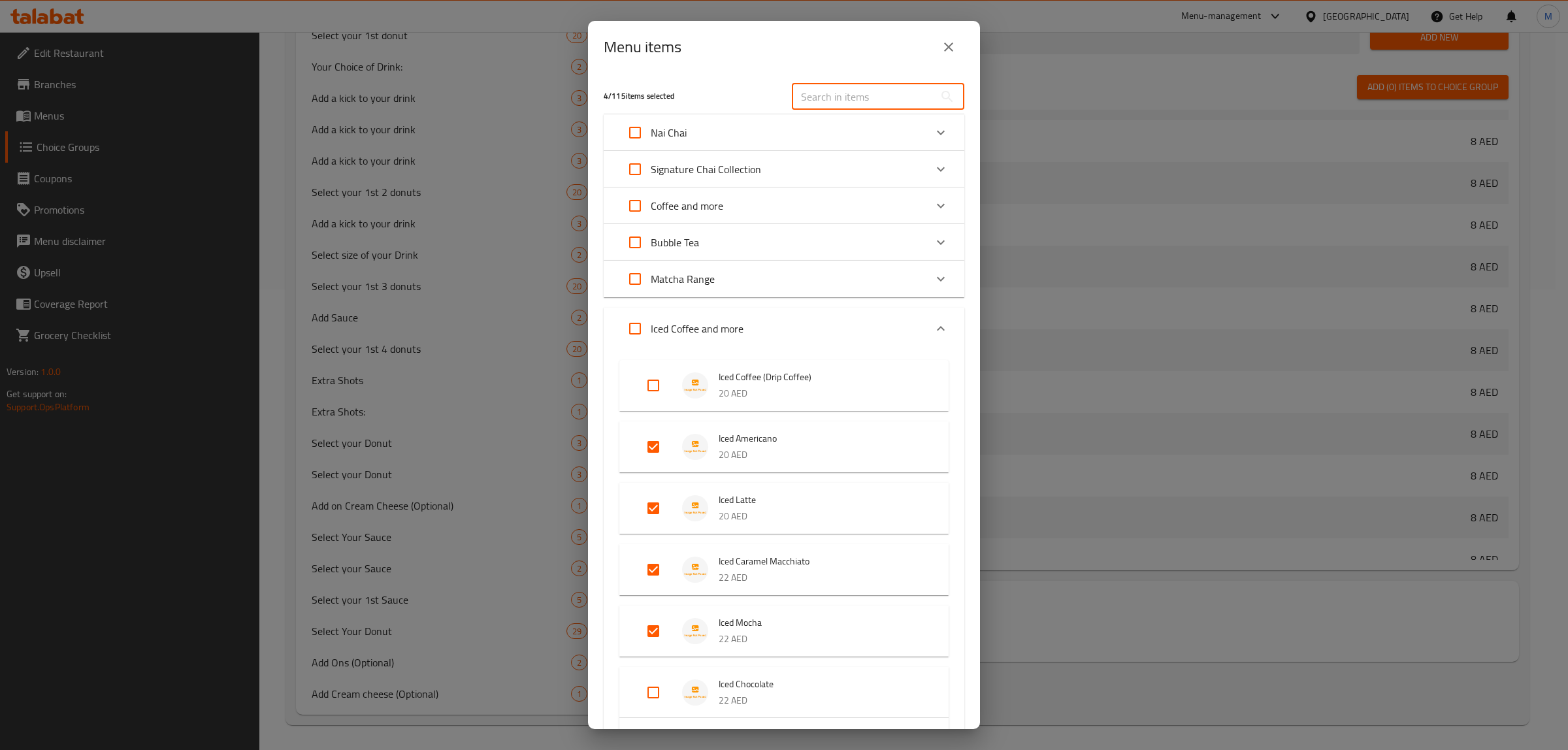
click at [907, 103] on input "text" at bounding box center [863, 97] width 142 height 26
paste input "Iced Spanish Latte"
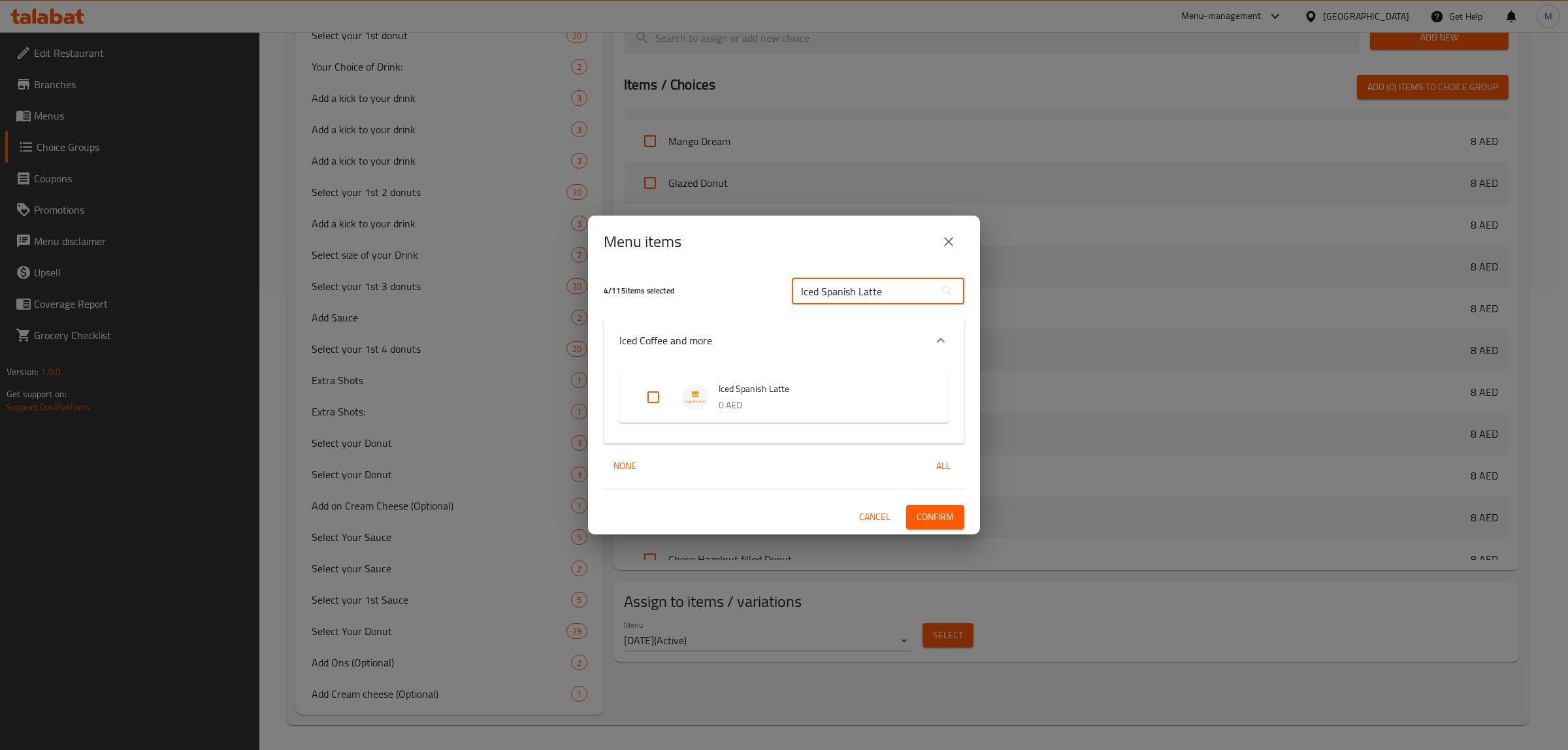
type input "Iced Spanish Latte"
click at [659, 400] on input "Expand" at bounding box center [653, 397] width 31 height 31
checkbox input "true"
click at [946, 518] on span "Confirm" at bounding box center [936, 517] width 37 height 16
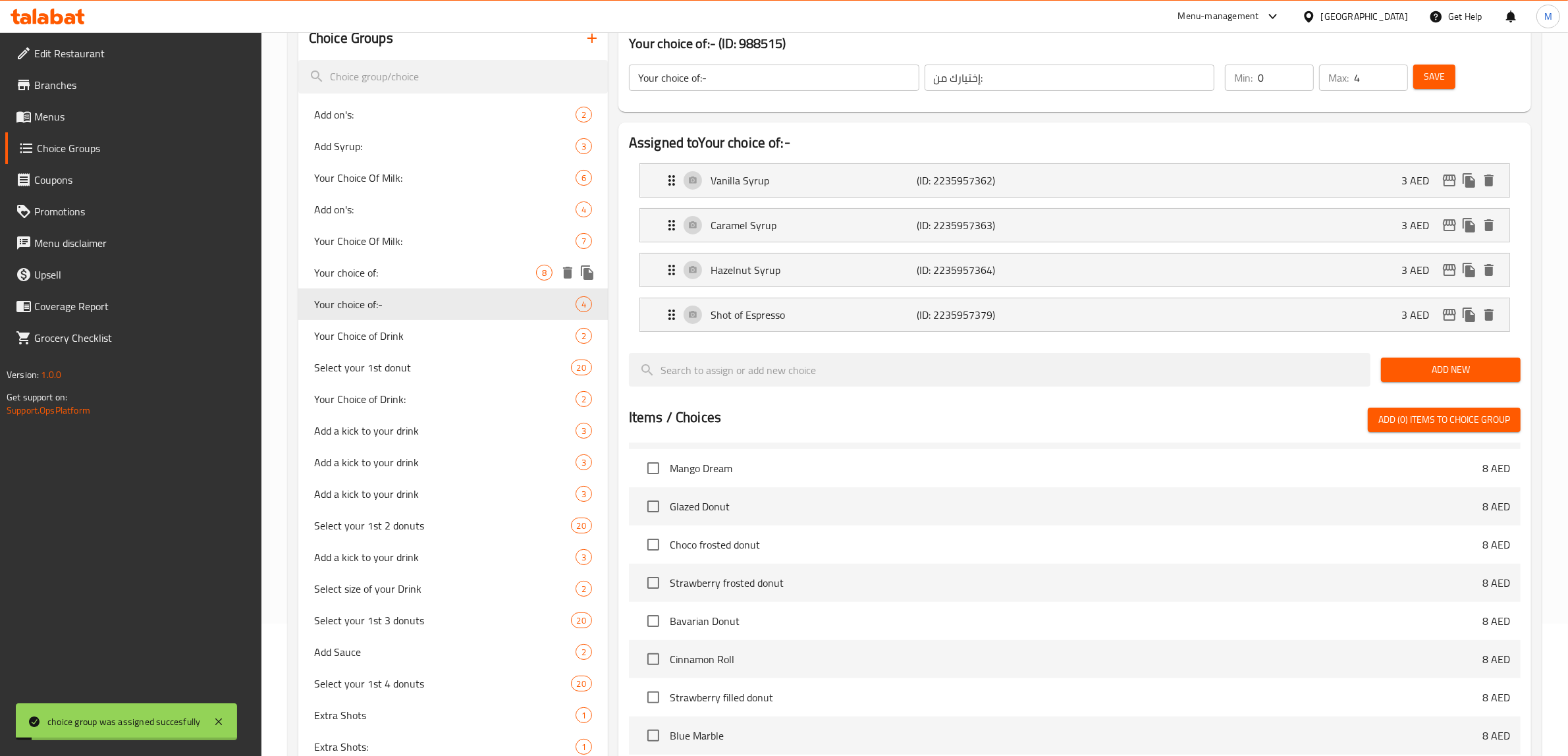
scroll to position [53, 0]
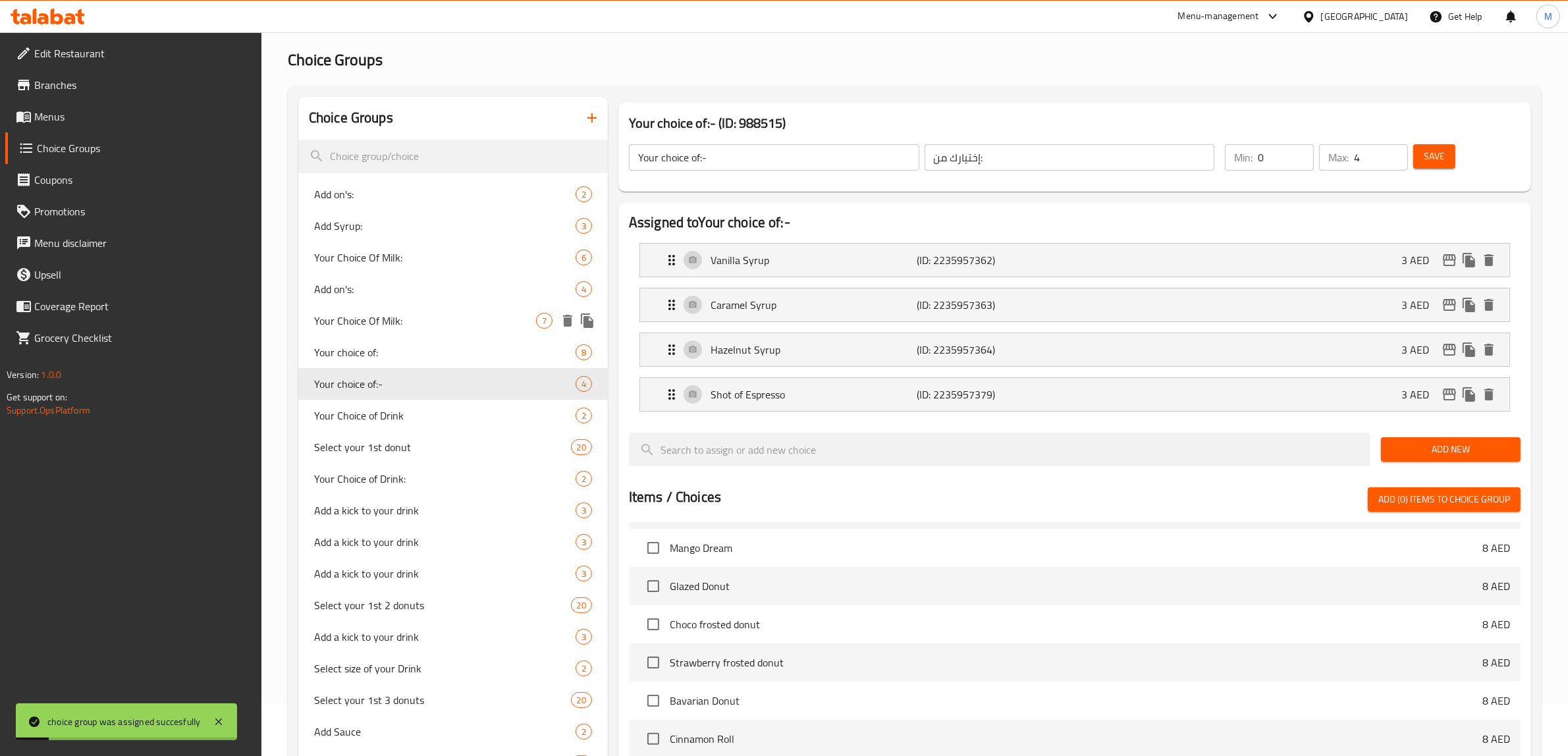
click at [459, 316] on span "Your Choice Of Milk:" at bounding box center [425, 321] width 222 height 16
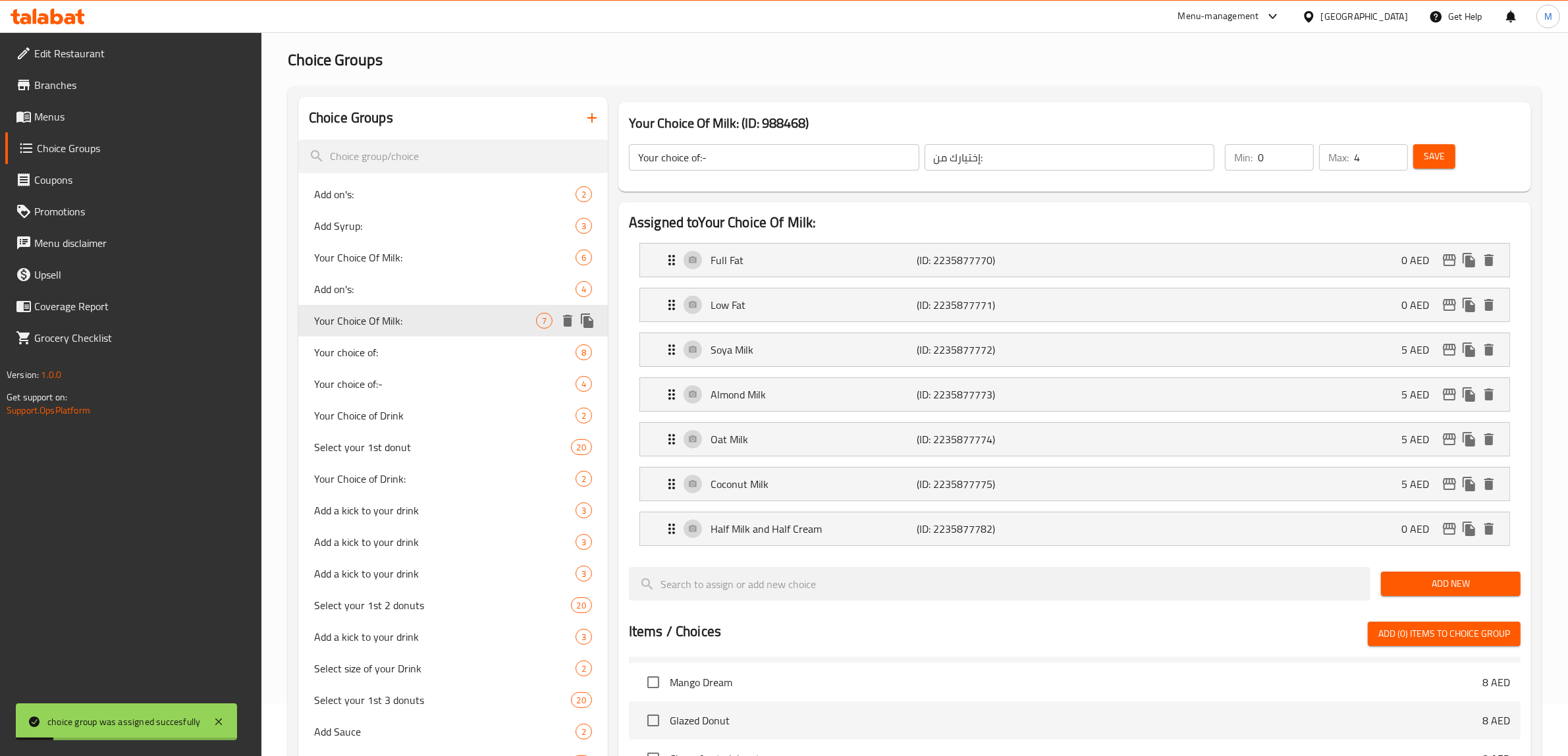
type input "Your Choice Of Milk:"
type input "إختيارك من الحليب:"
type input "1"
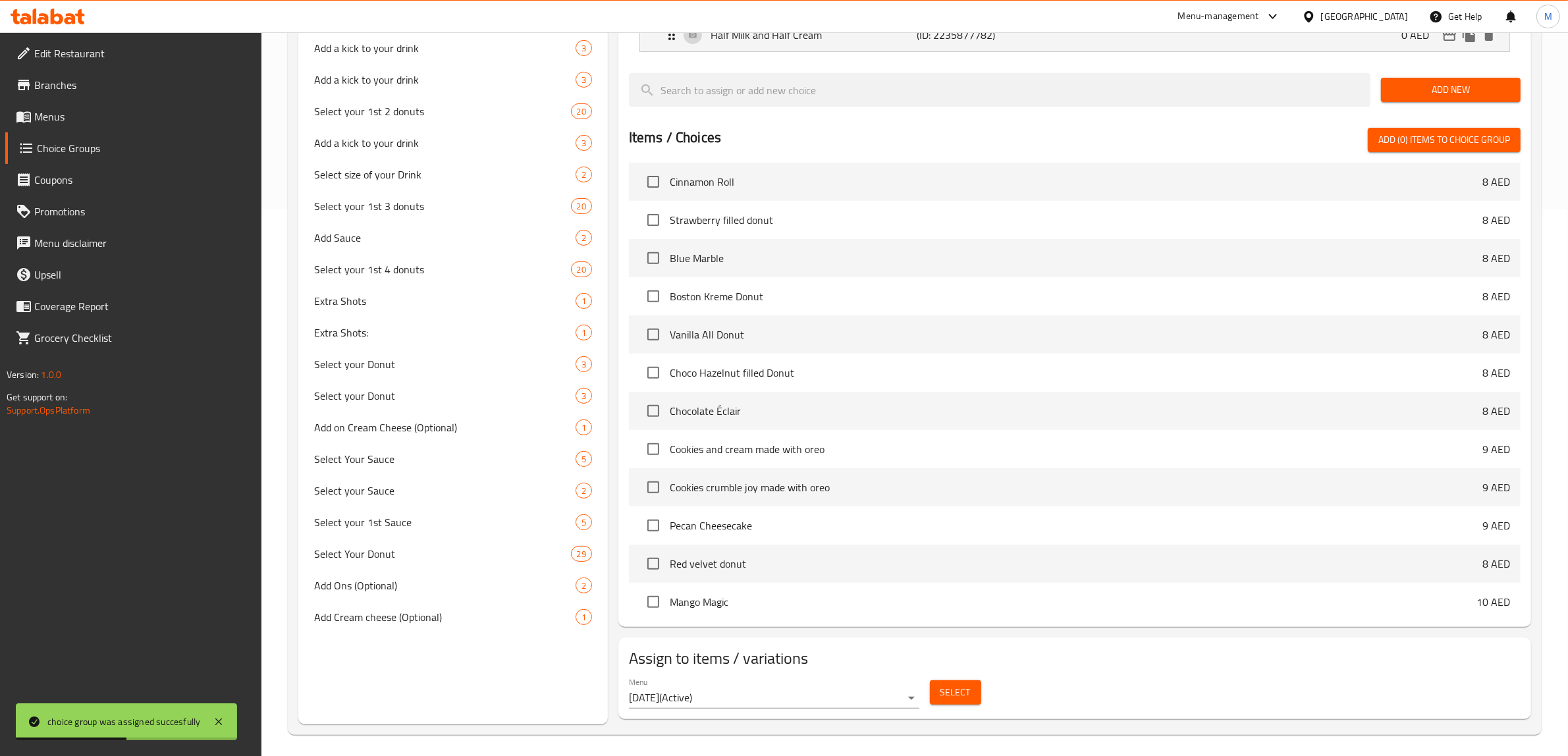
scroll to position [3047, 0]
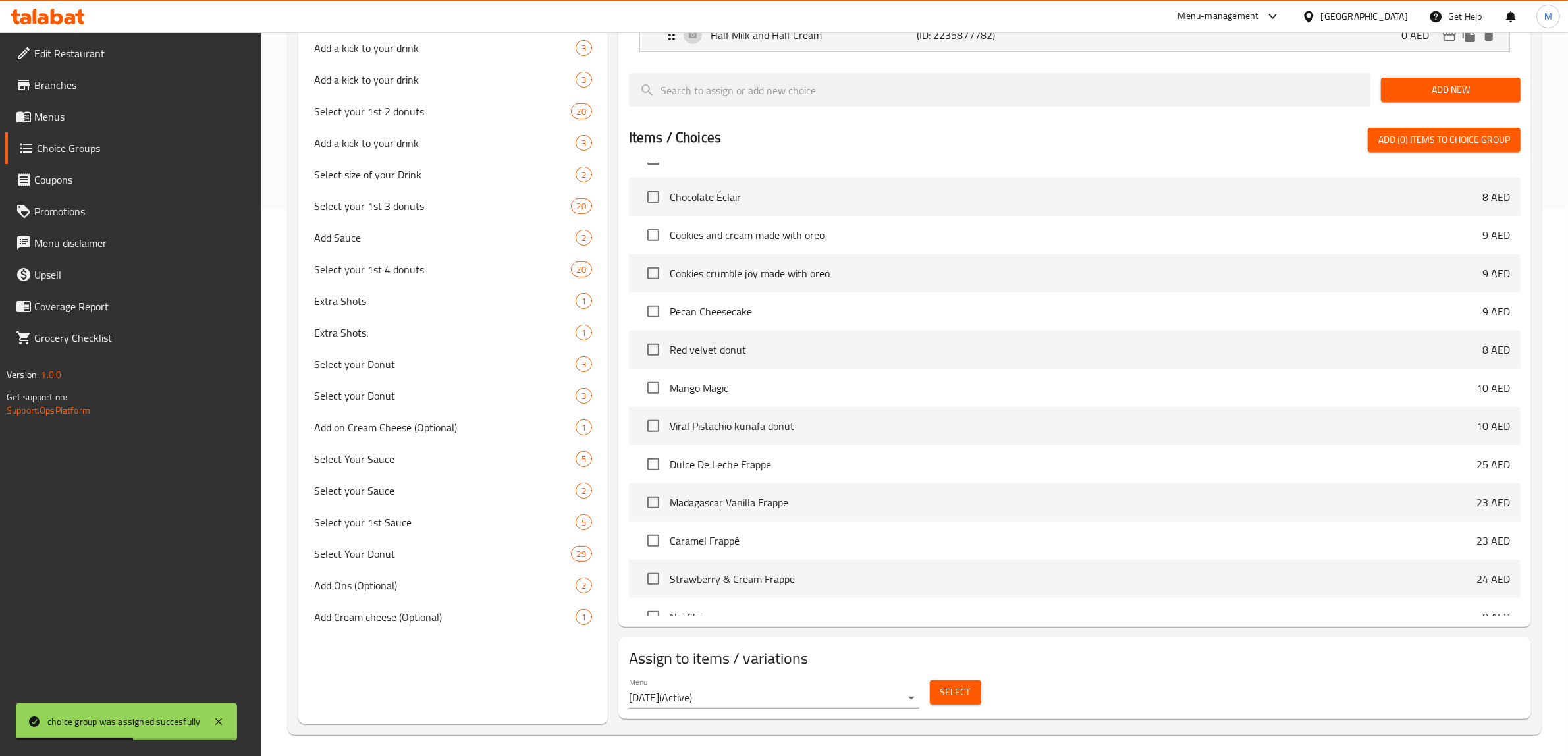
click at [955, 692] on span "Select" at bounding box center [956, 693] width 30 height 17
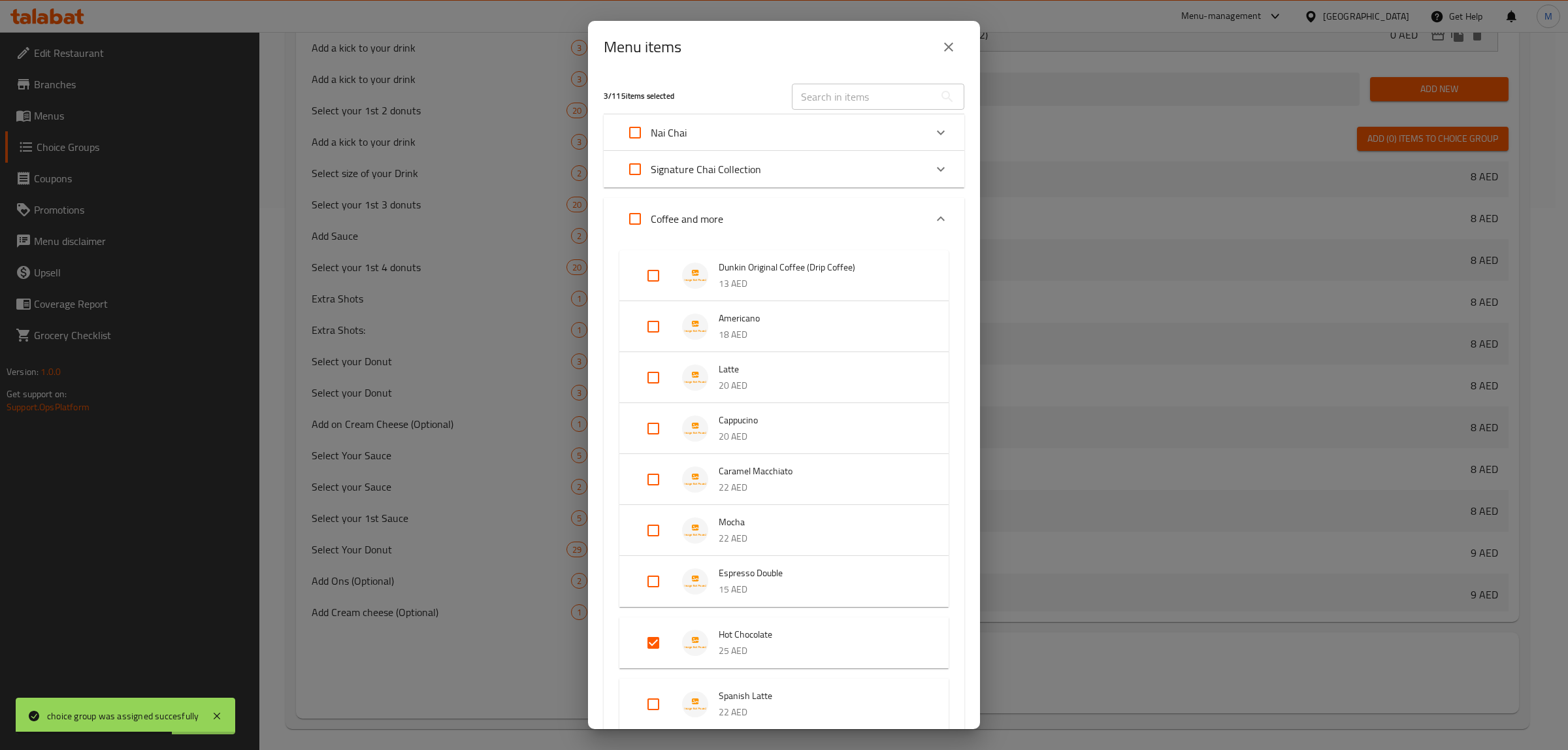
click at [861, 103] on input "text" at bounding box center [863, 97] width 142 height 26
paste input "Iced Spanish Latte"
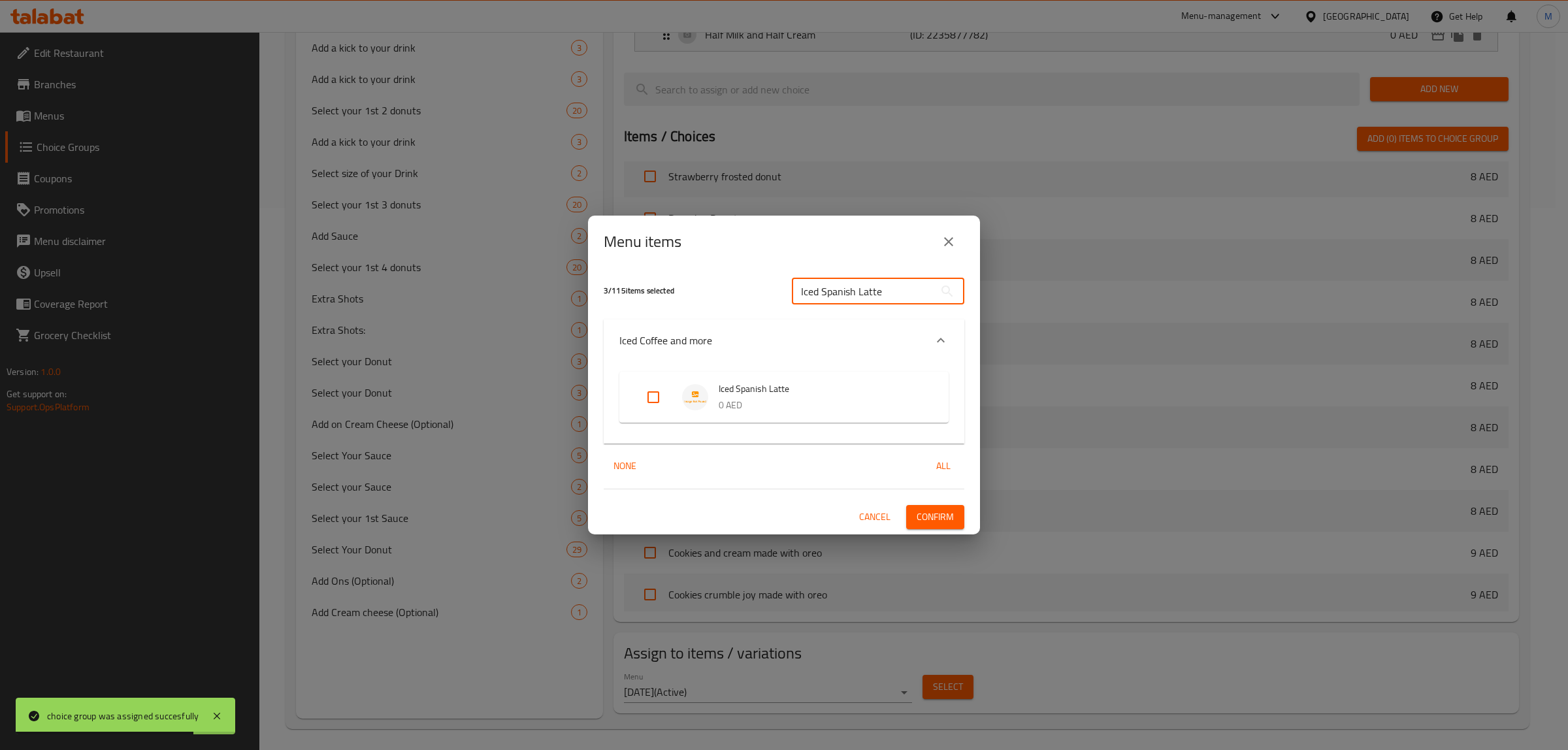
type input "Iced Spanish Latte"
click at [769, 404] on p "0 AED" at bounding box center [820, 406] width 204 height 16
drag, startPoint x: 656, startPoint y: 394, endPoint x: 761, endPoint y: 448, distance: 118.1
click at [656, 393] on input "Expand" at bounding box center [653, 397] width 31 height 31
checkbox input "true"
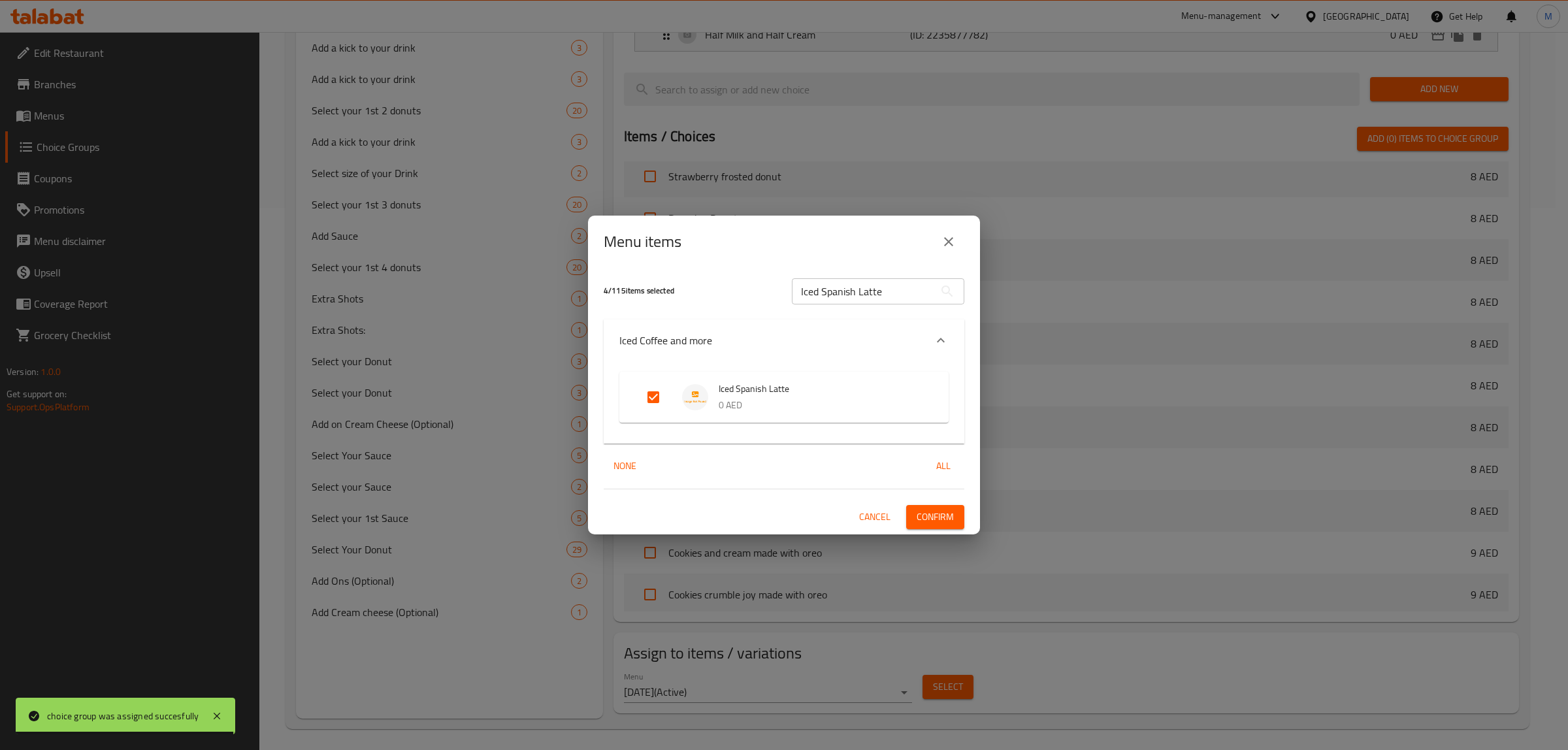
click at [907, 507] on button "Confirm" at bounding box center [936, 517] width 58 height 24
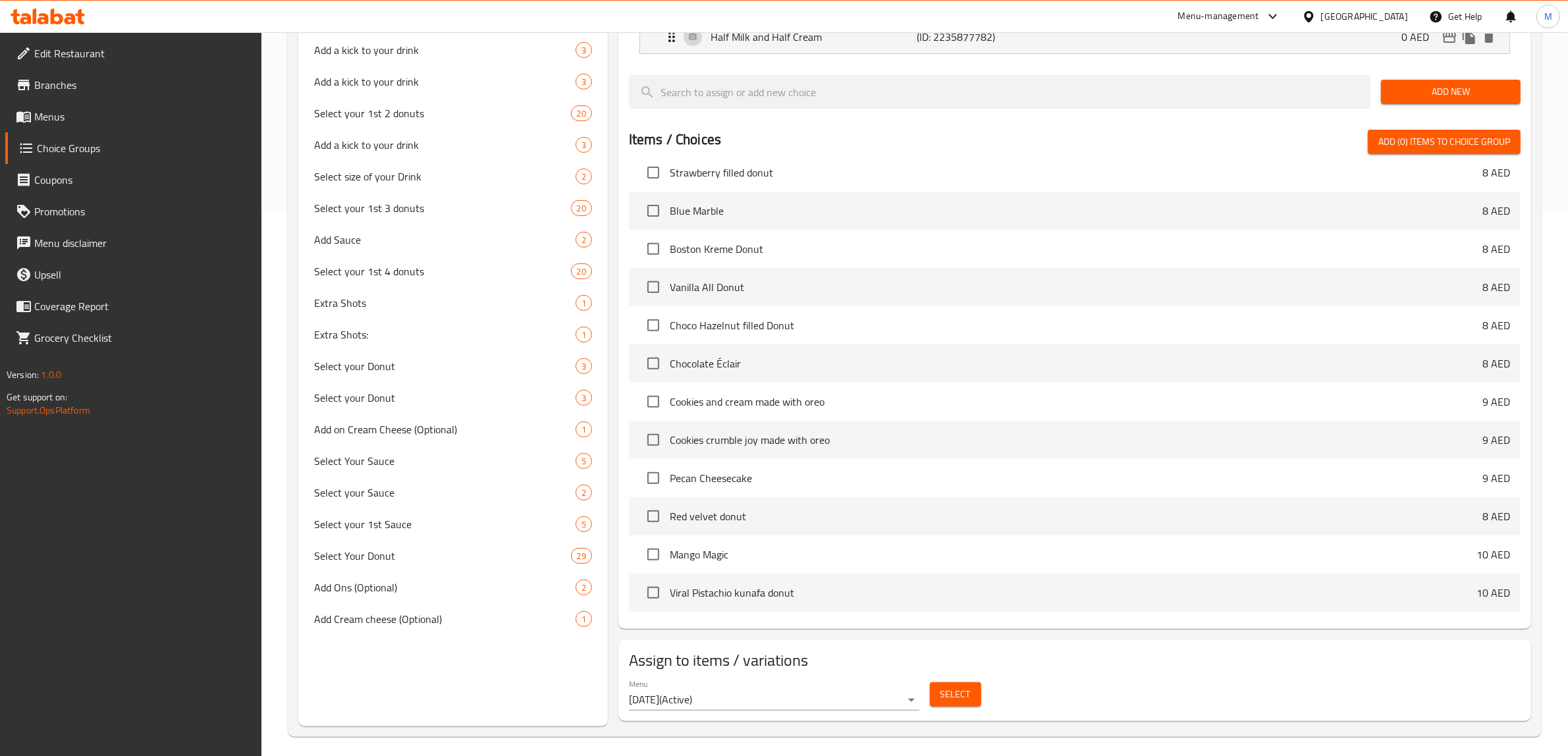
scroll to position [554, 0]
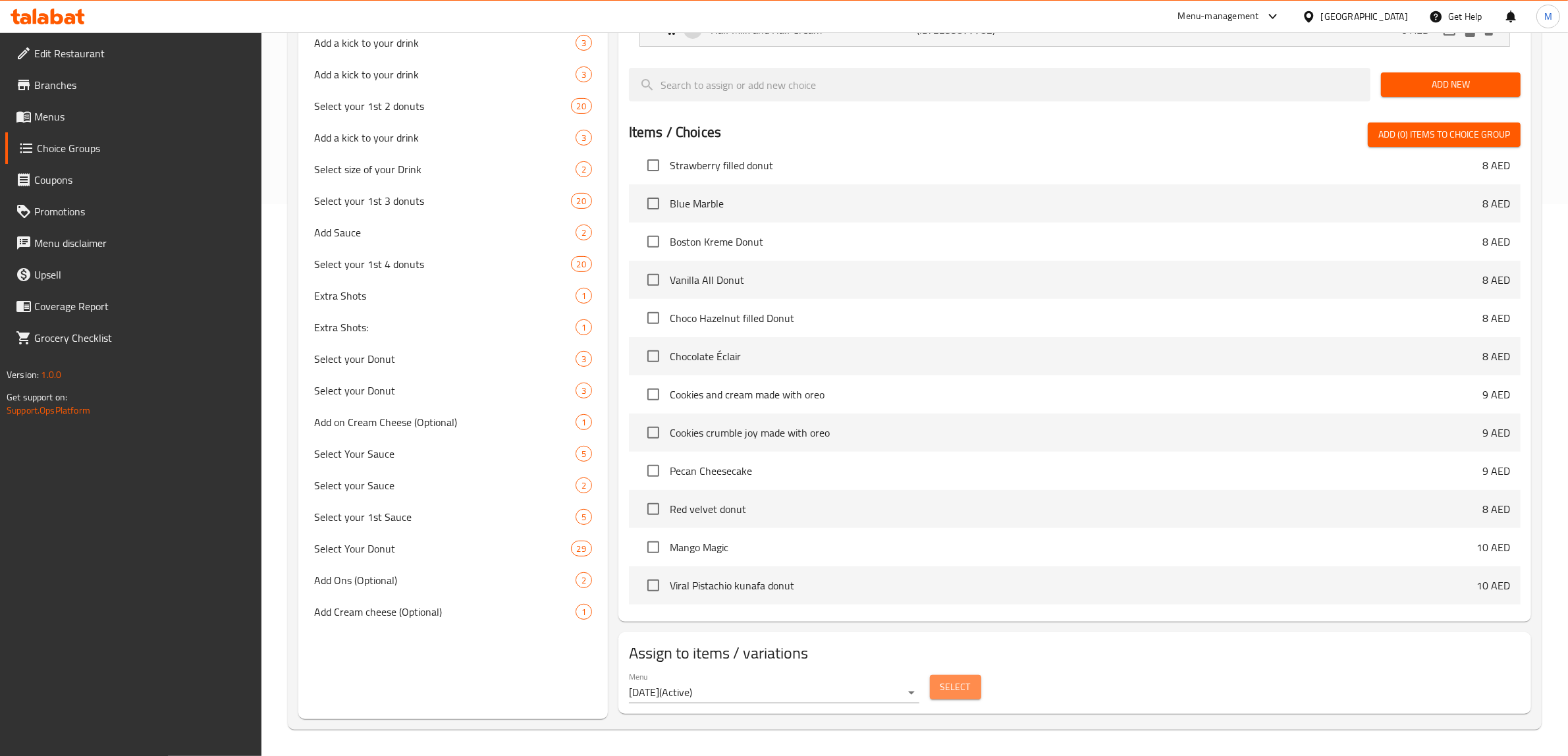
click at [967, 692] on span "Select" at bounding box center [956, 687] width 30 height 17
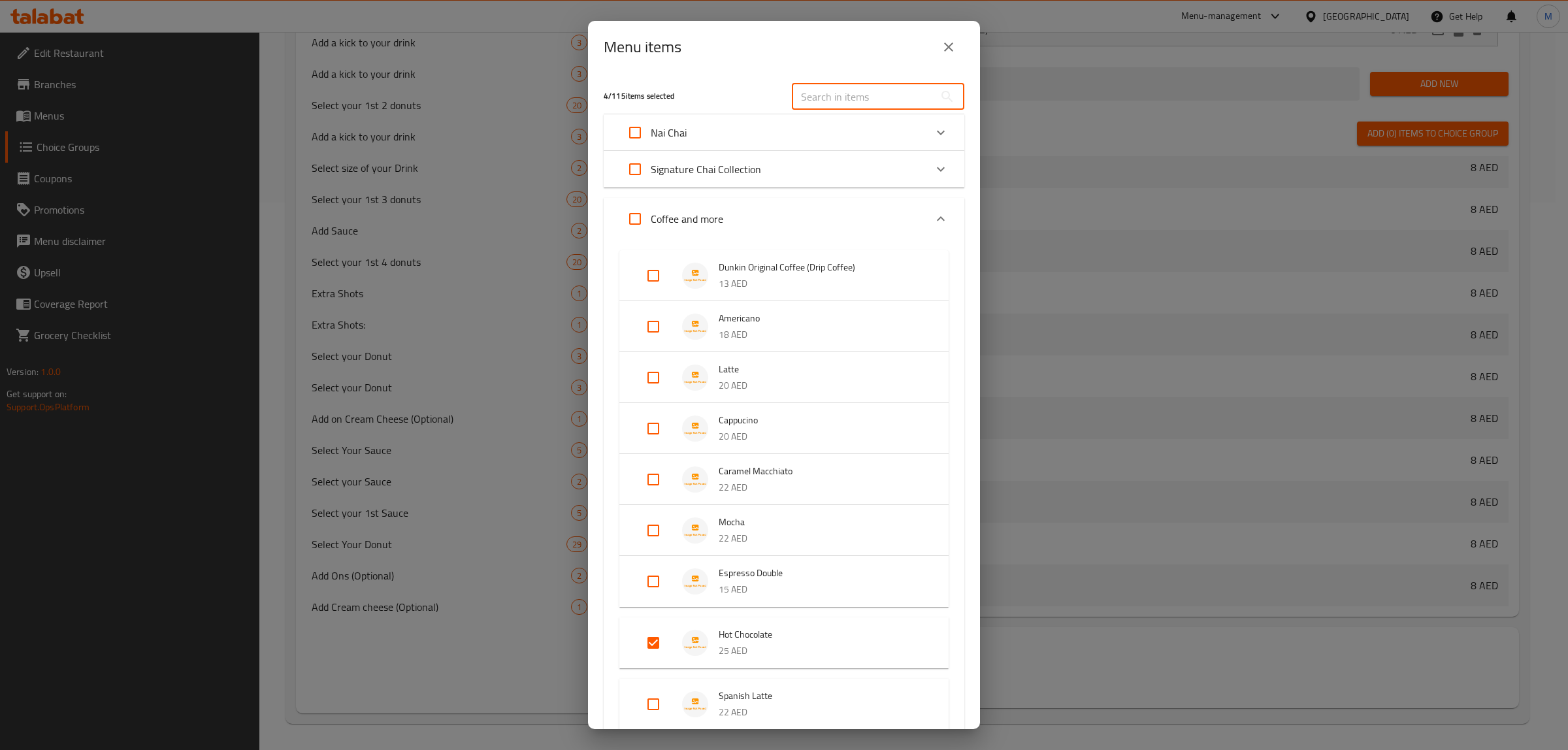
click at [881, 84] on input "text" at bounding box center [863, 97] width 142 height 26
paste input "Iced Matcha Green Tea Latte"
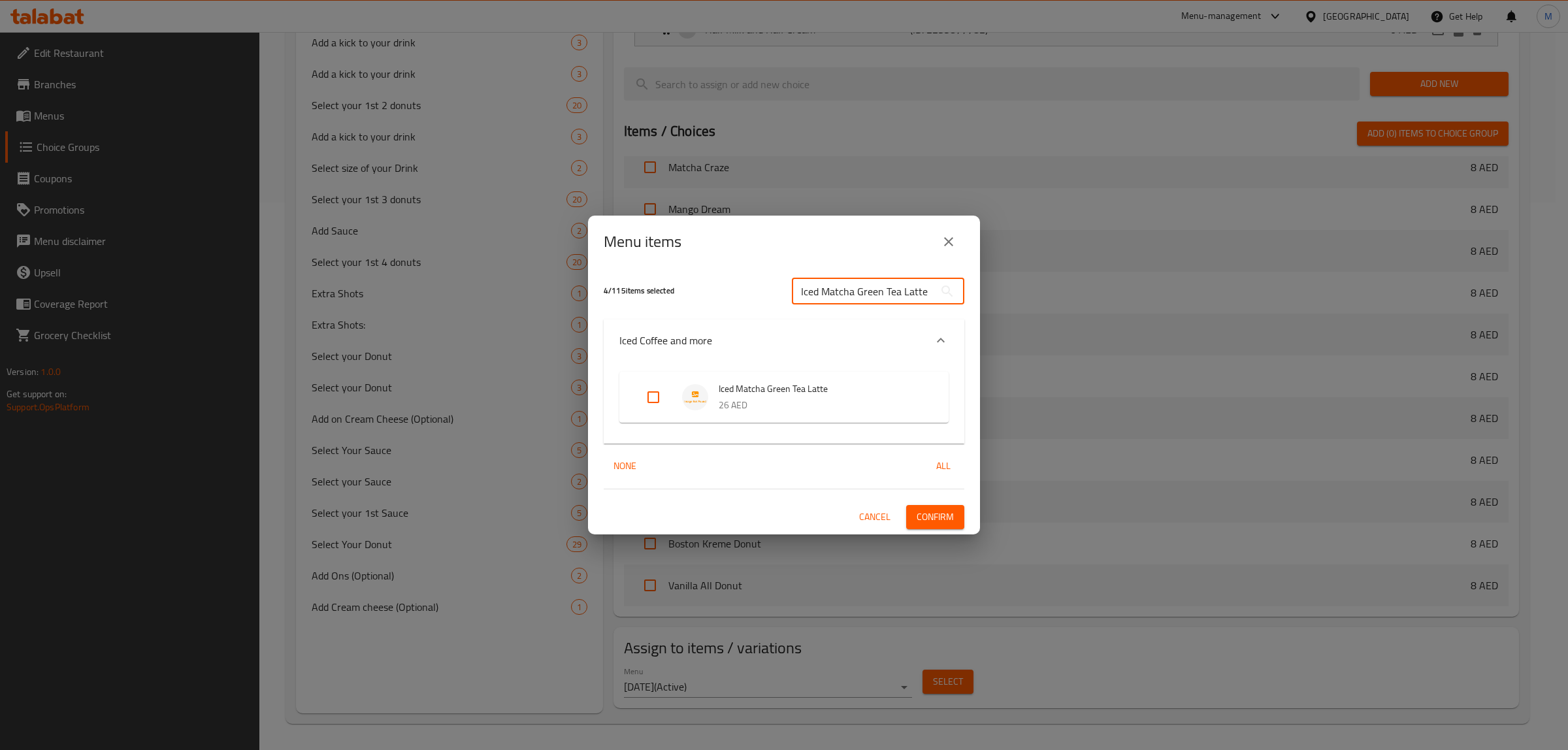
type input "Iced Matcha Green Tea Latte"
click at [661, 396] on input "Expand" at bounding box center [653, 397] width 31 height 31
checkbox input "true"
click at [945, 512] on span "Confirm" at bounding box center [936, 517] width 37 height 16
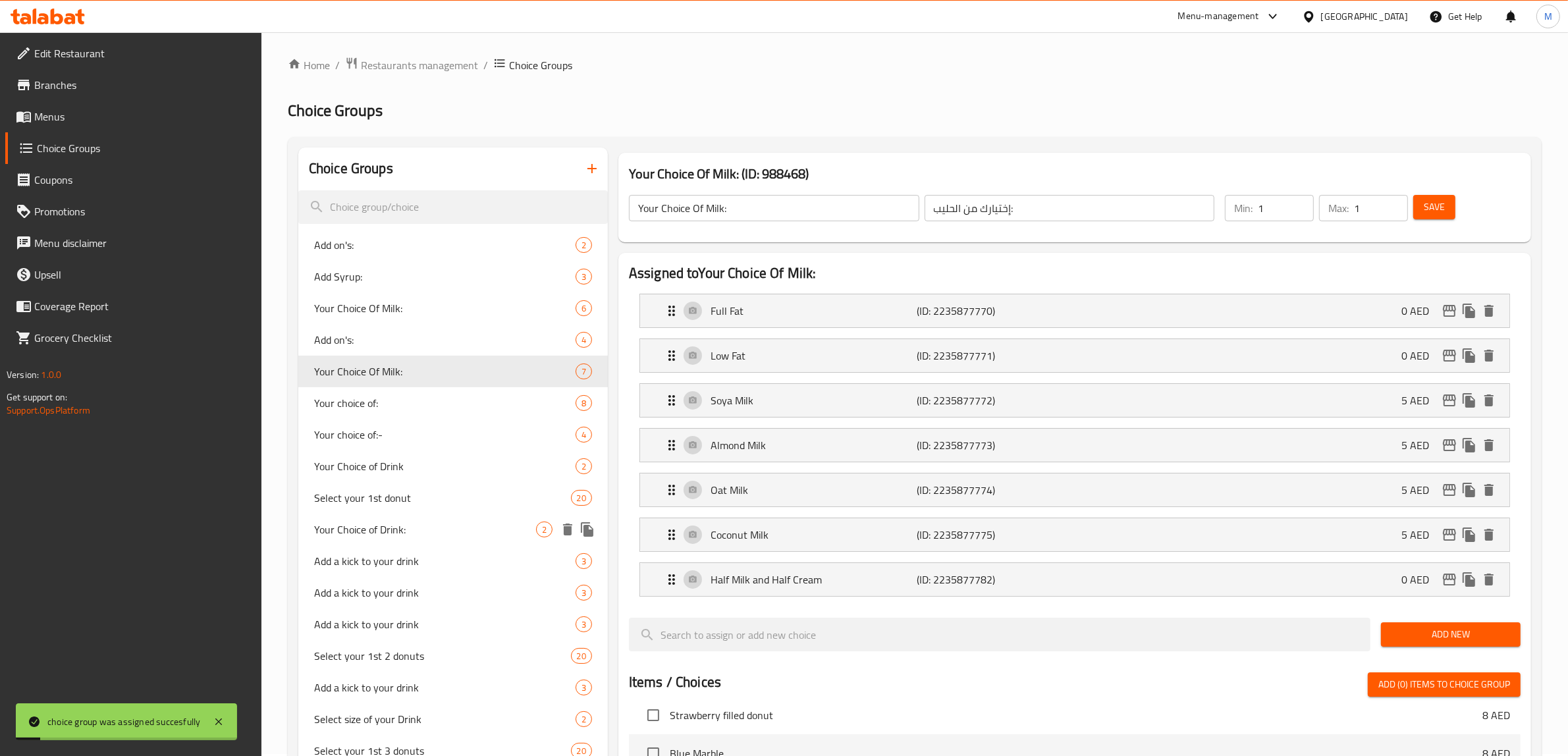
scroll to position [0, 0]
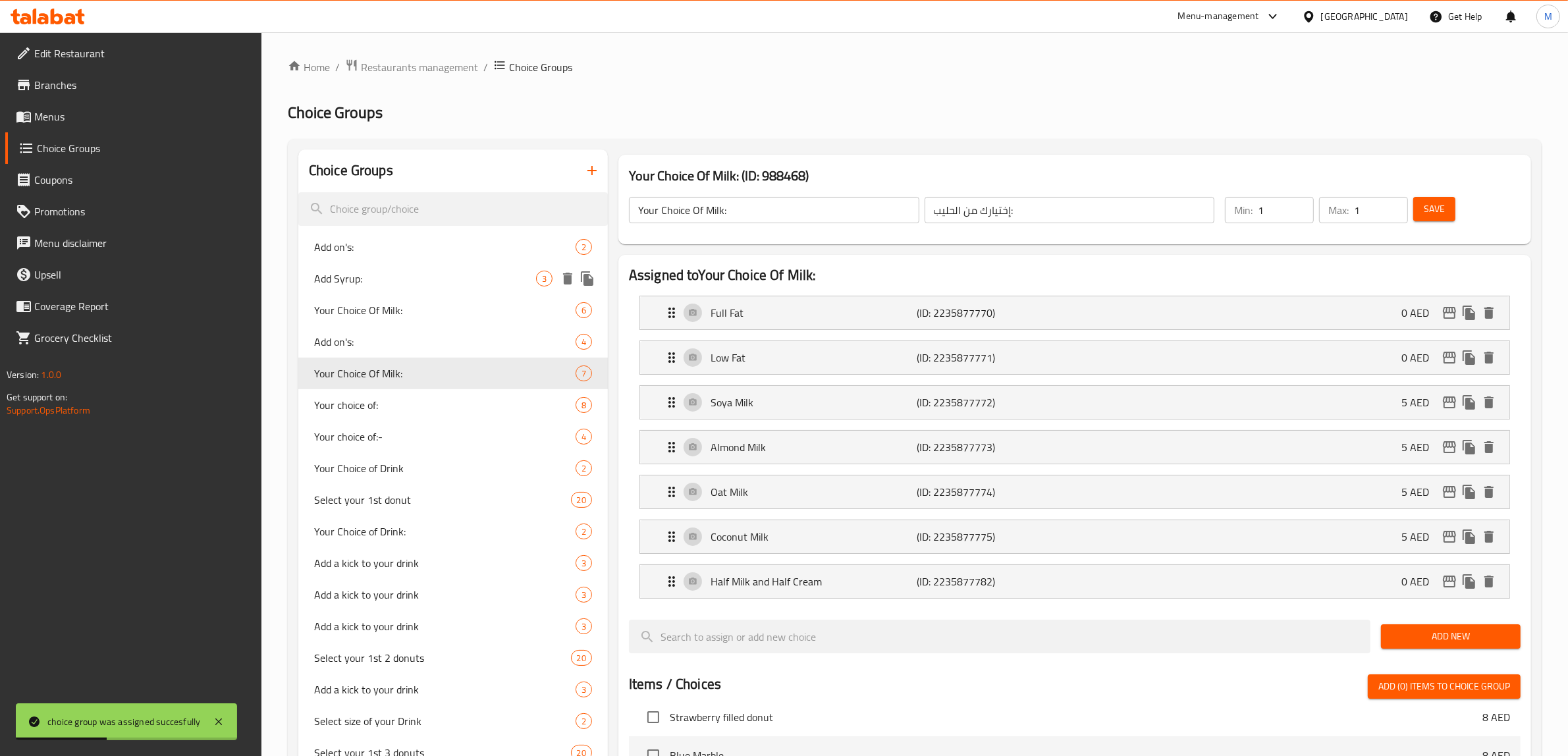
click at [417, 285] on span "Add Syrup:" at bounding box center [425, 278] width 222 height 16
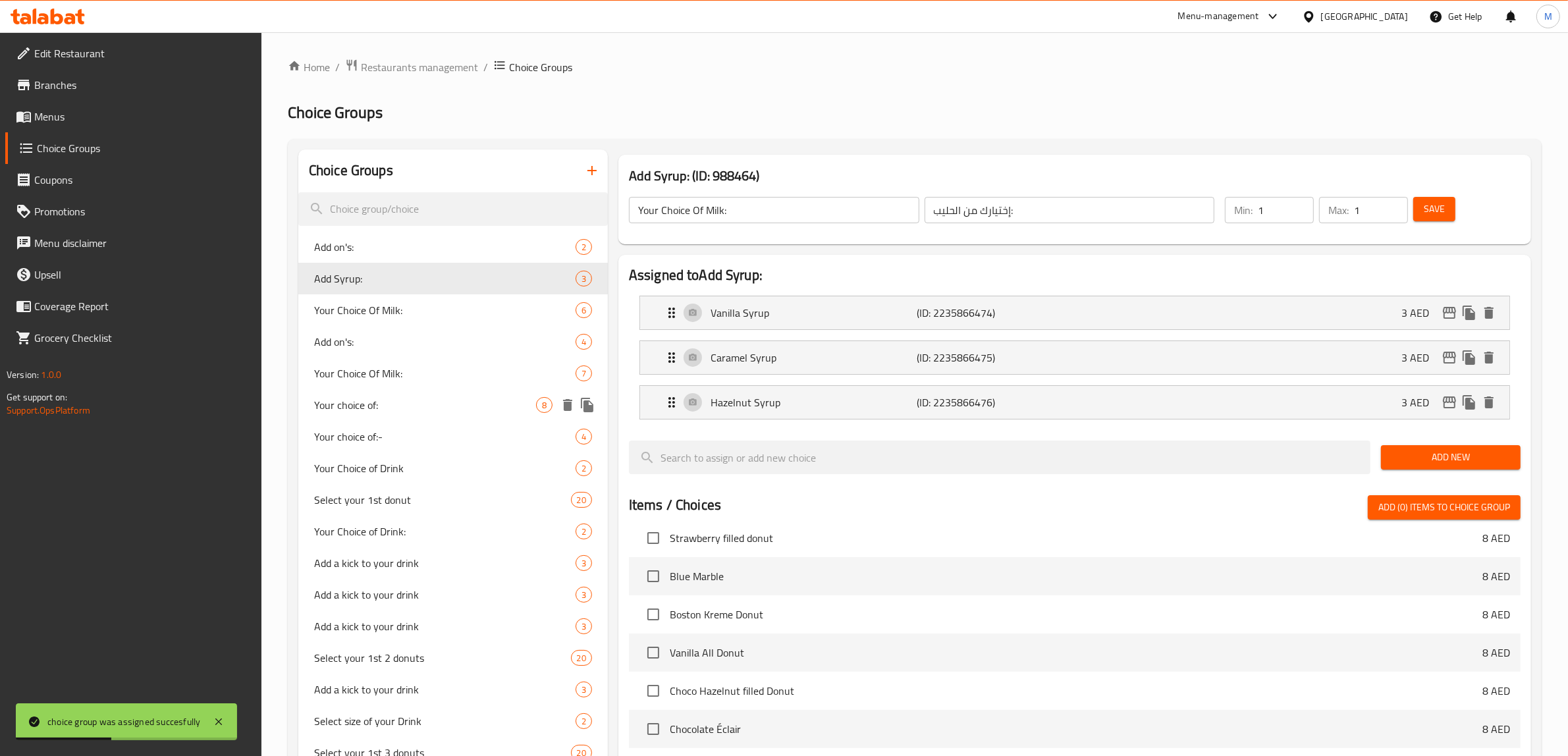
type input "Add Syrup:"
type input "إضافة شراب:"
type input "0"
type input "4"
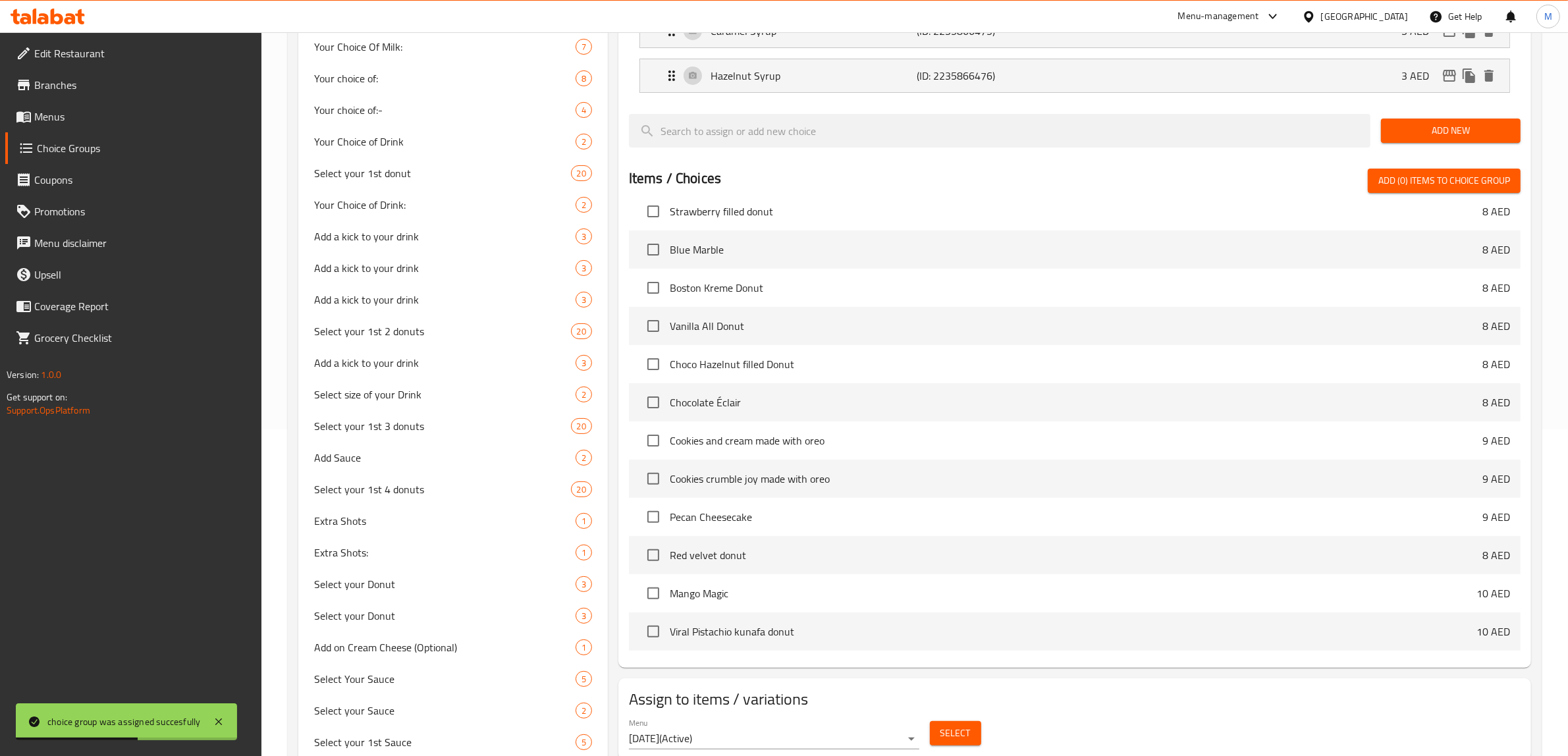
scroll to position [330, 0]
click at [947, 729] on span "Select" at bounding box center [956, 731] width 30 height 17
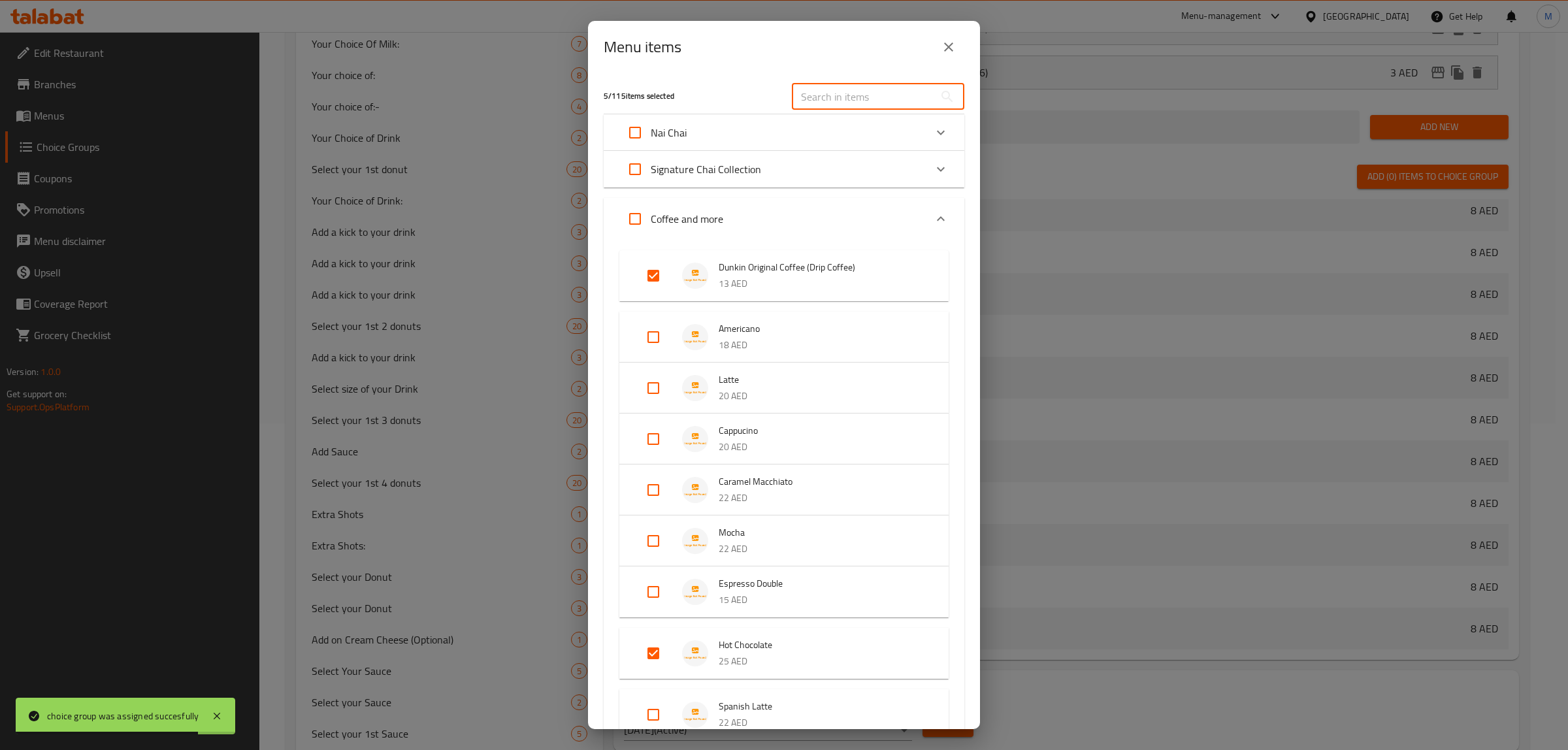
click at [885, 85] on input "text" at bounding box center [863, 97] width 142 height 26
paste input "Iced Matcha Green Tea Latte"
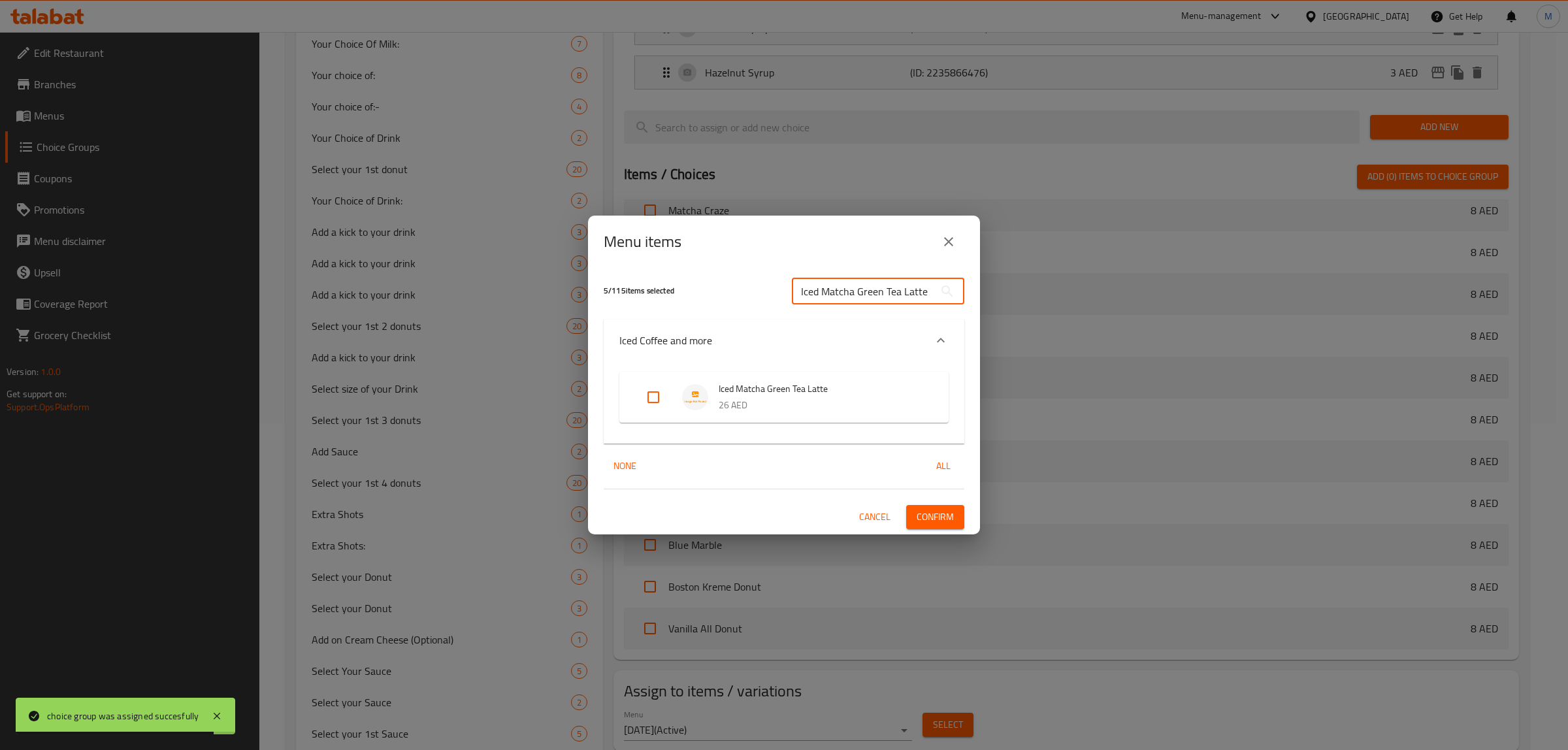
type input "Iced Matcha Green Tea Latte"
click at [762, 419] on li "Iced Matcha Green Tea Latte 26 AED" at bounding box center [784, 397] width 298 height 46
drag, startPoint x: 657, startPoint y: 400, endPoint x: 832, endPoint y: 530, distance: 218.0
click at [656, 400] on input "Expand" at bounding box center [653, 397] width 31 height 31
checkbox input "true"
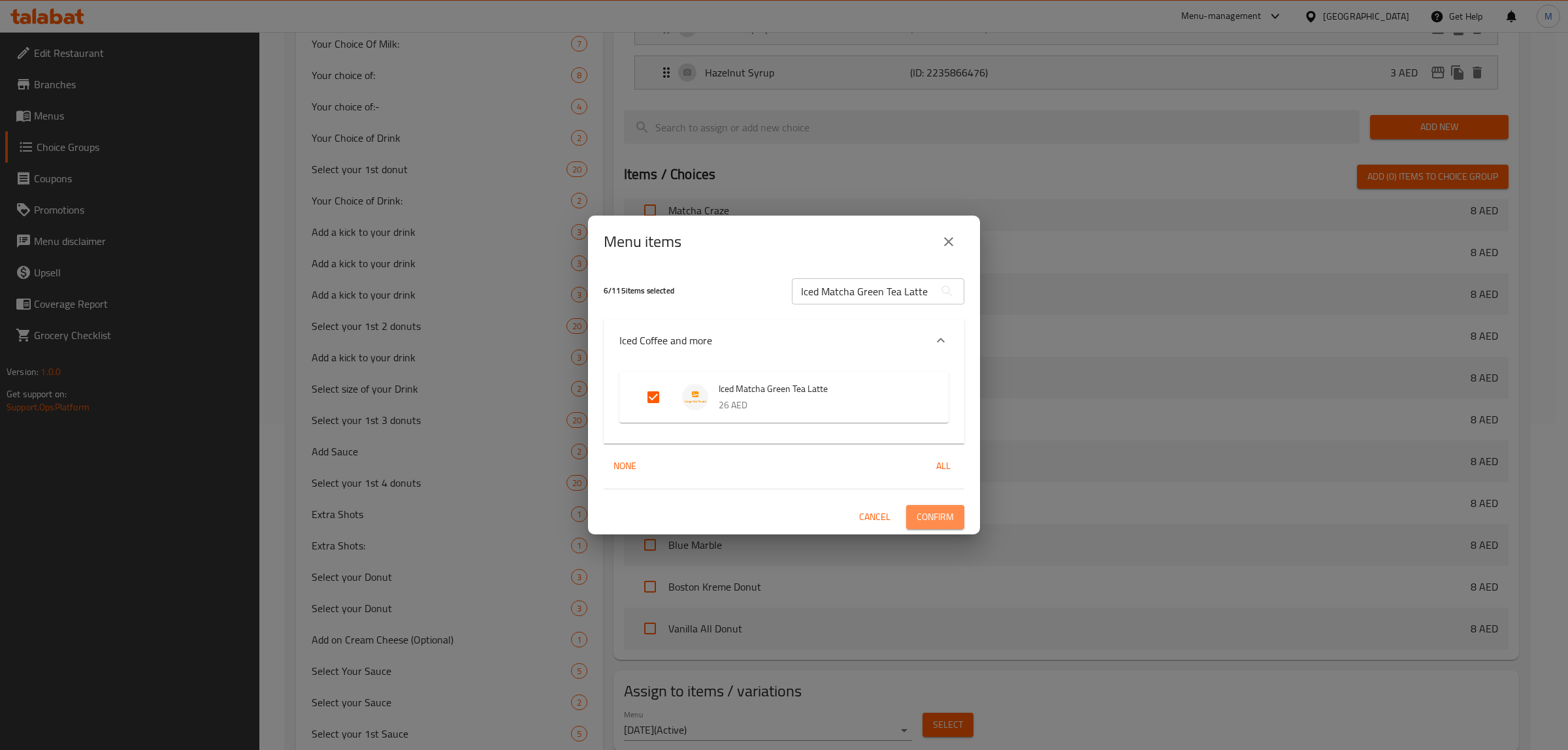
click at [949, 518] on span "Confirm" at bounding box center [936, 517] width 37 height 16
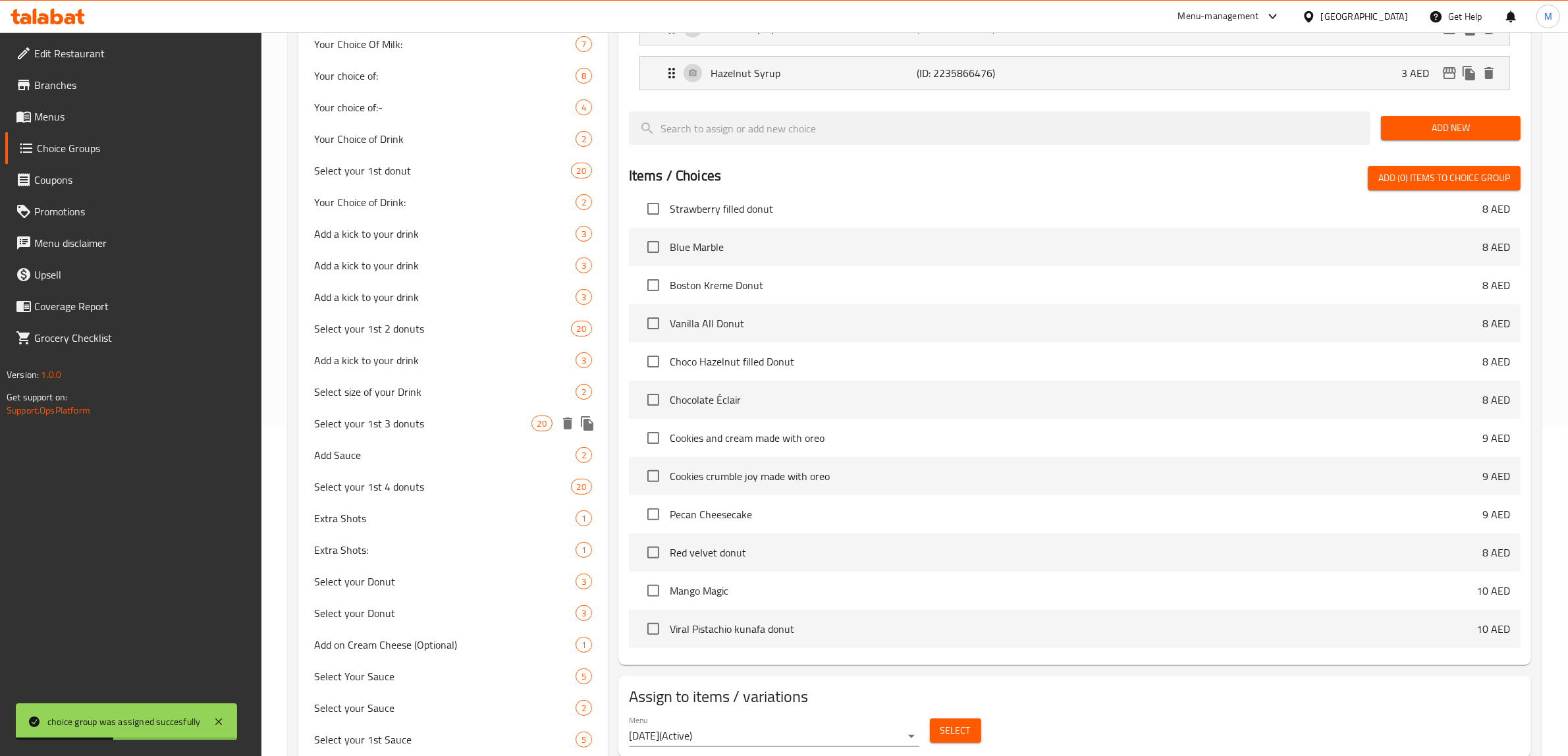
scroll to position [0, 0]
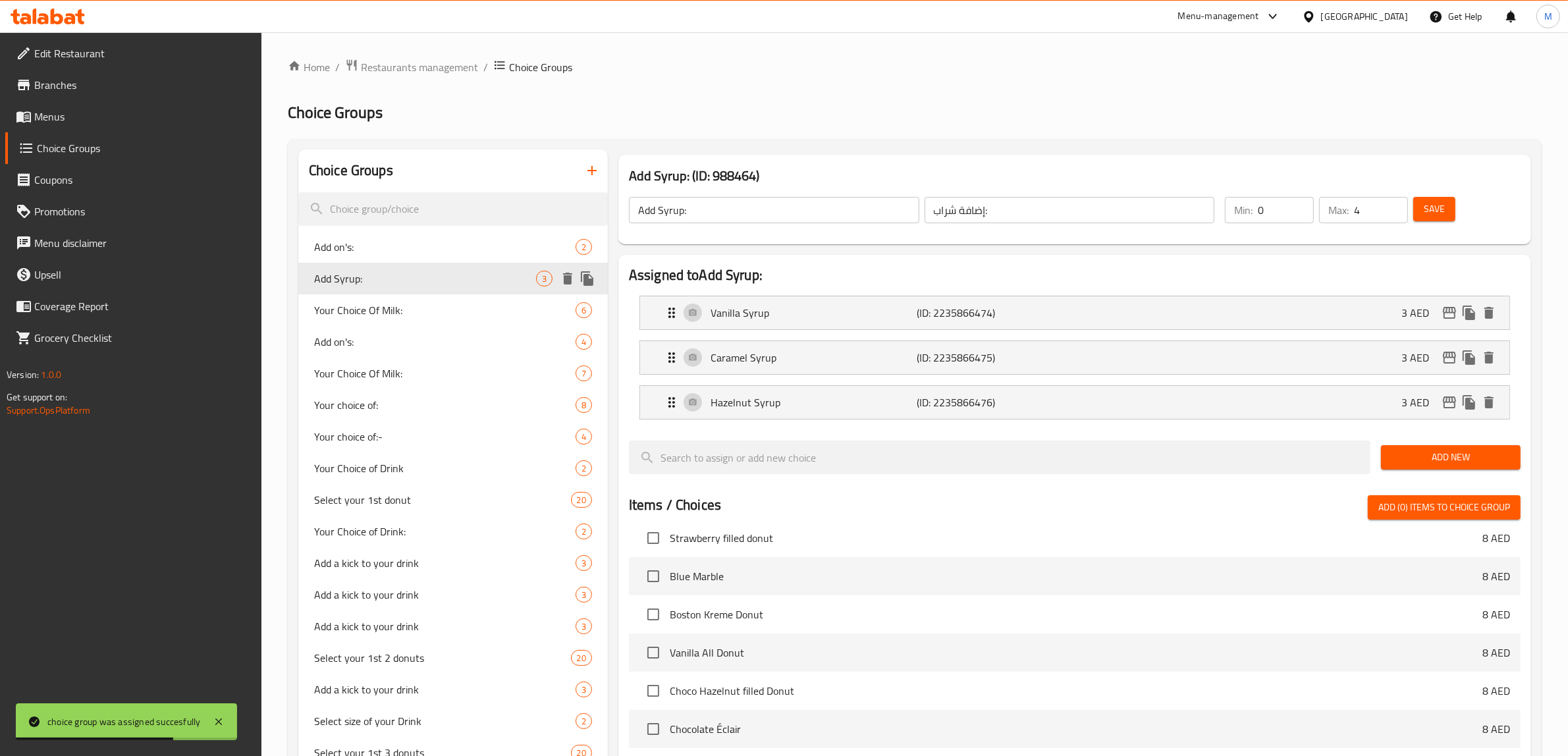
click at [484, 291] on div "Add Syrup: 3" at bounding box center [453, 278] width 309 height 32
click at [476, 315] on span "Your Choice Of Milk:" at bounding box center [425, 310] width 222 height 16
type input "Your Choice Of Milk:"
type input "إختيارك من الحليب:"
type input "1"
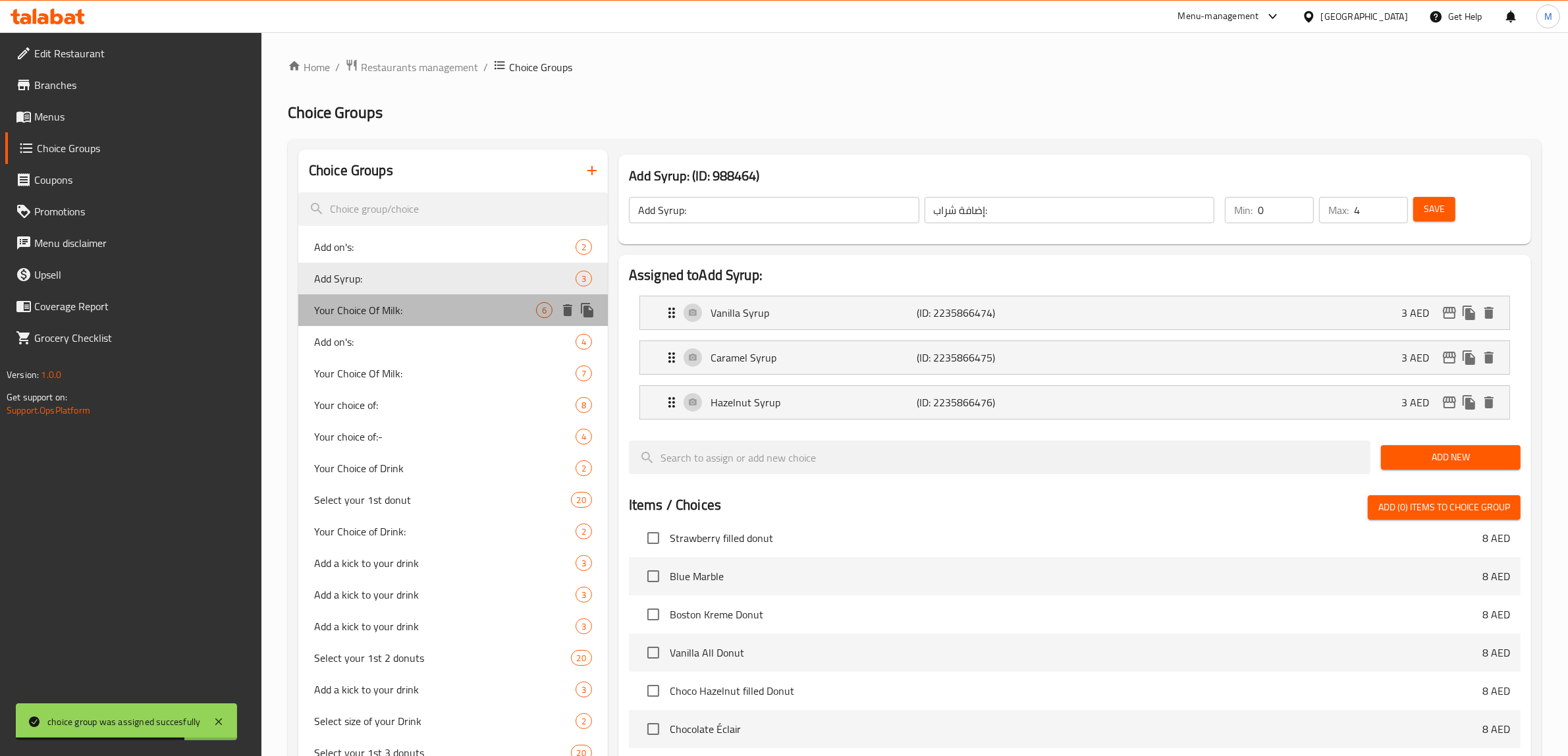
type input "1"
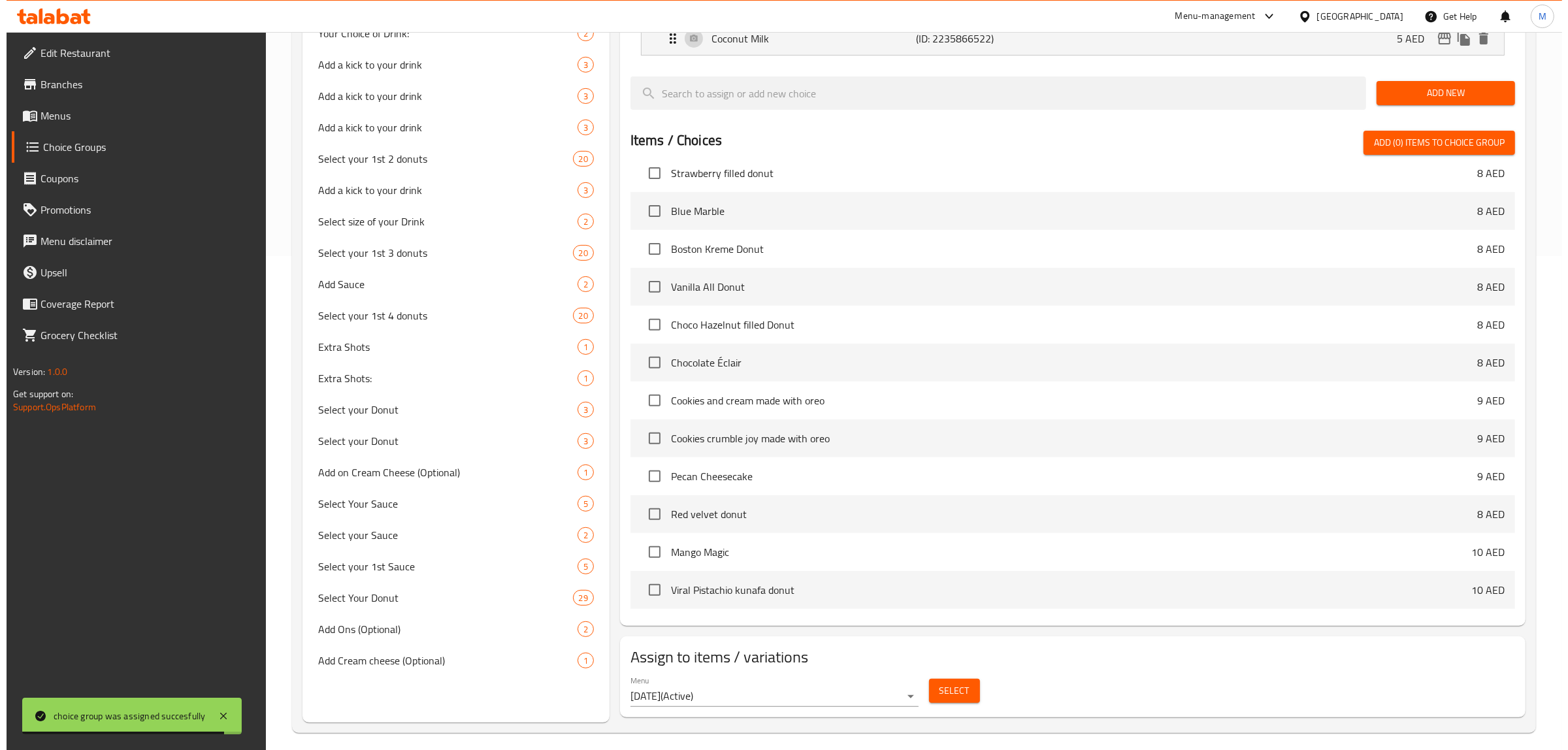
scroll to position [504, 0]
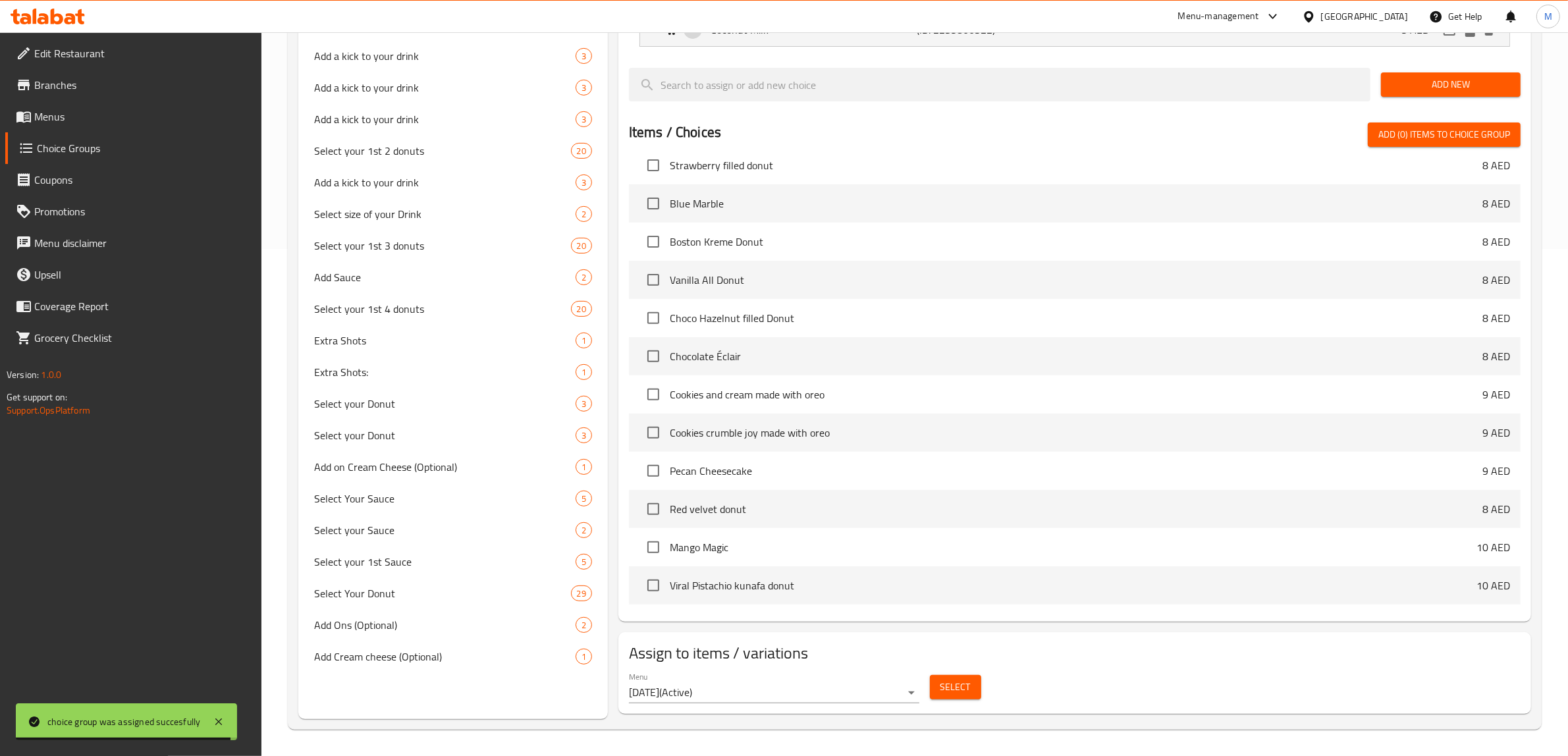
click at [936, 667] on div "Menu 14/08/2025 ( Active ) Select" at bounding box center [1075, 688] width 902 height 42
click at [945, 678] on button "Select" at bounding box center [956, 687] width 51 height 24
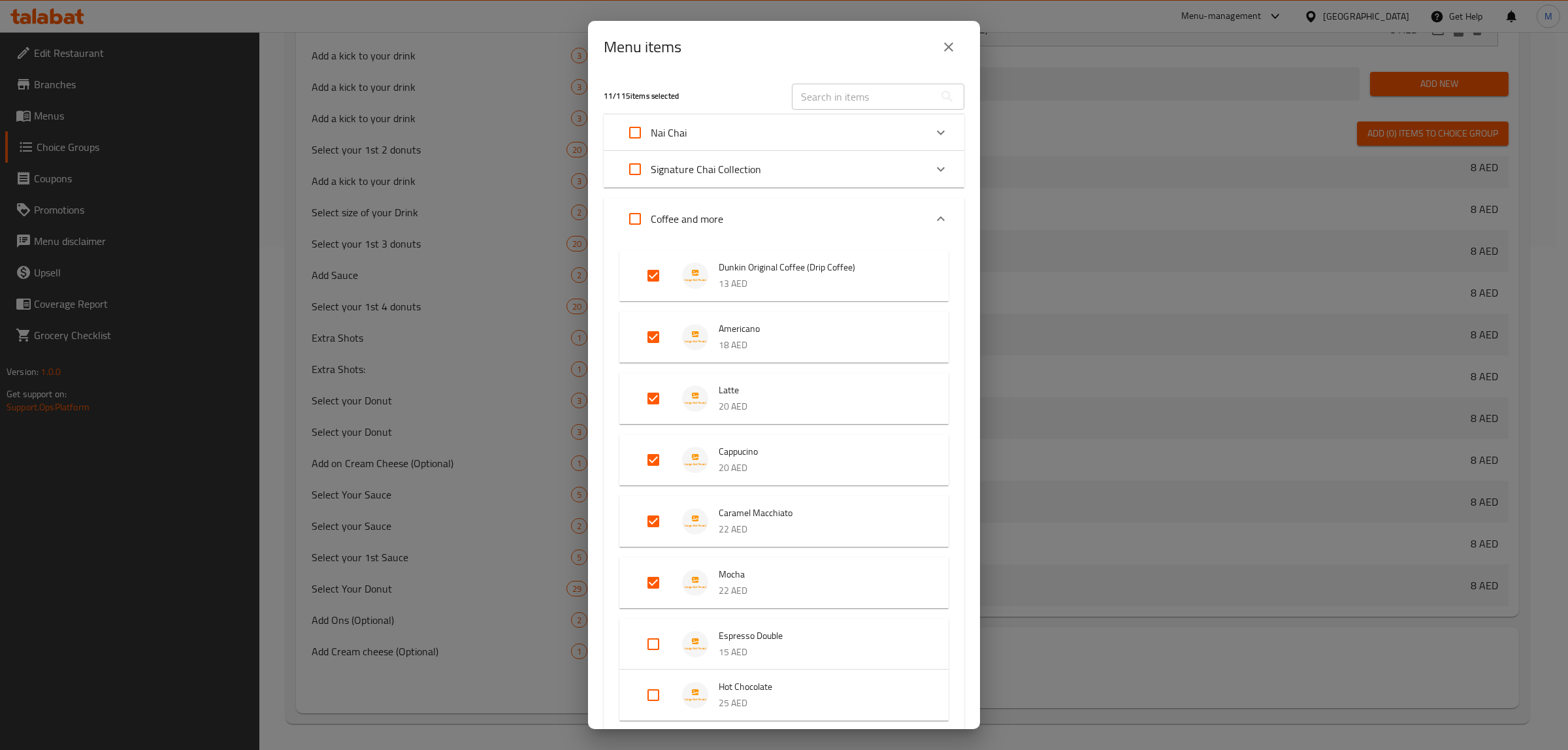
click at [860, 95] on input "text" at bounding box center [863, 97] width 142 height 26
paste input "French Vanilla Iced Latte"
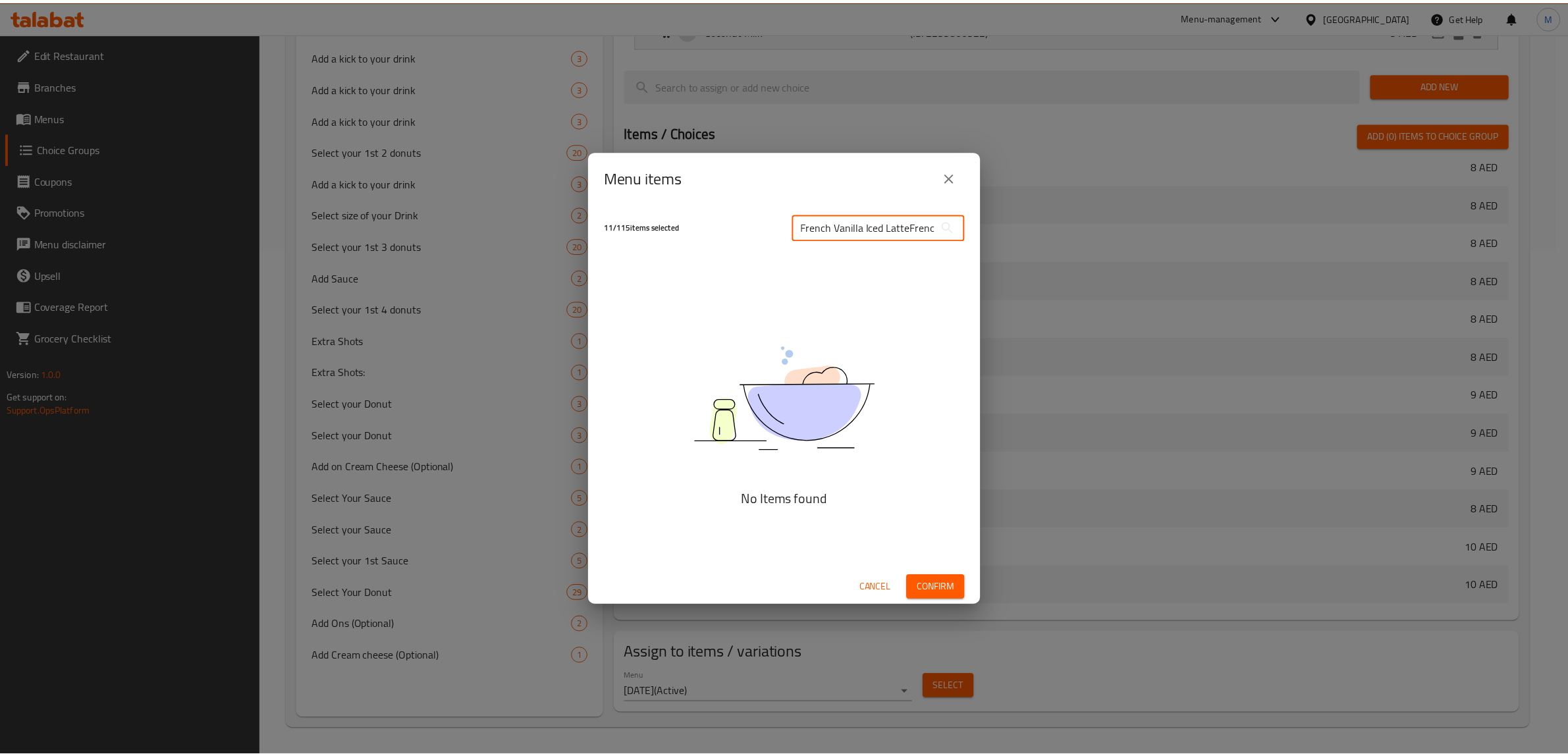
scroll to position [0, 0]
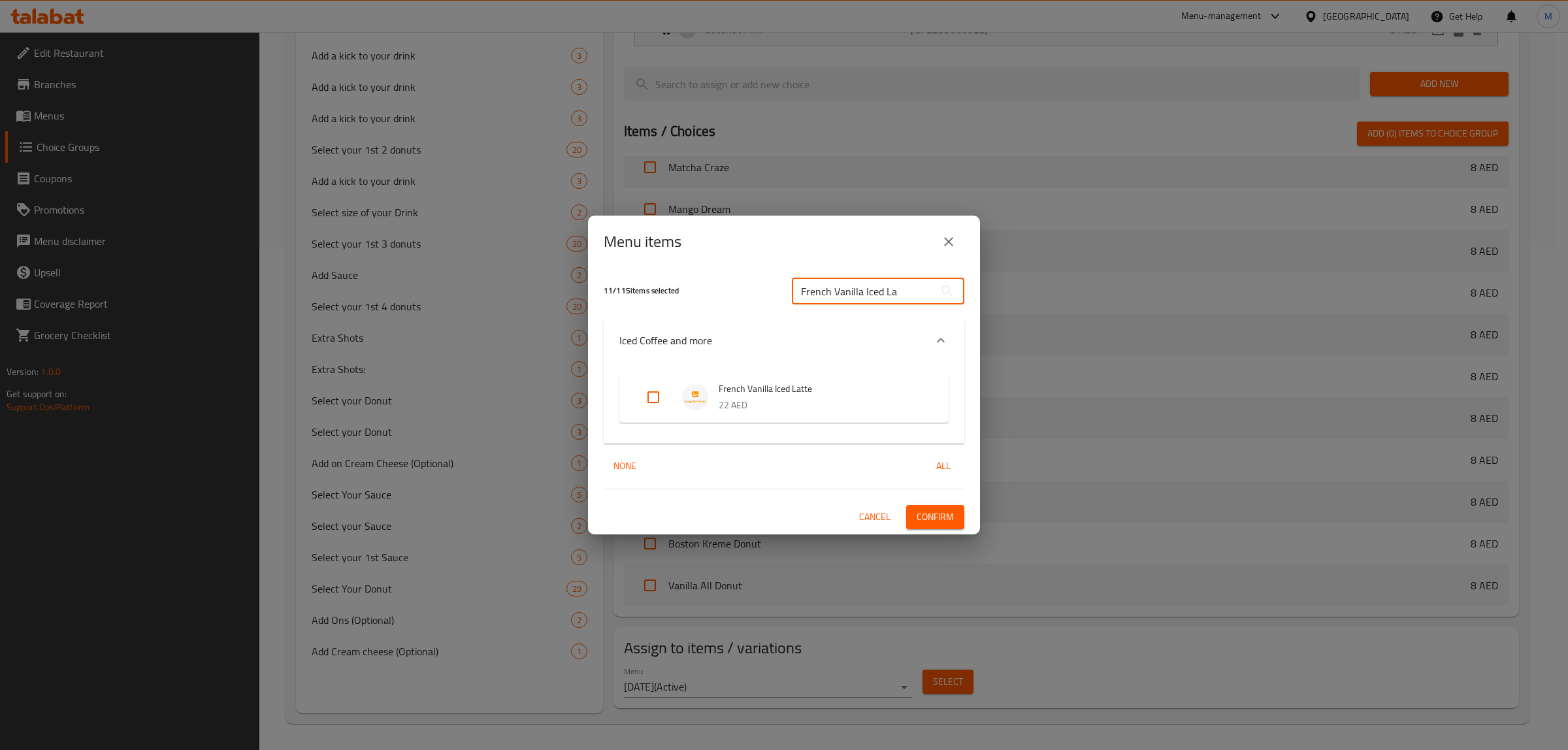
type input "French Vanilla Iced La"
click at [654, 406] on input "Expand" at bounding box center [653, 397] width 31 height 31
checkbox input "true"
click at [915, 516] on button "Confirm" at bounding box center [936, 517] width 58 height 24
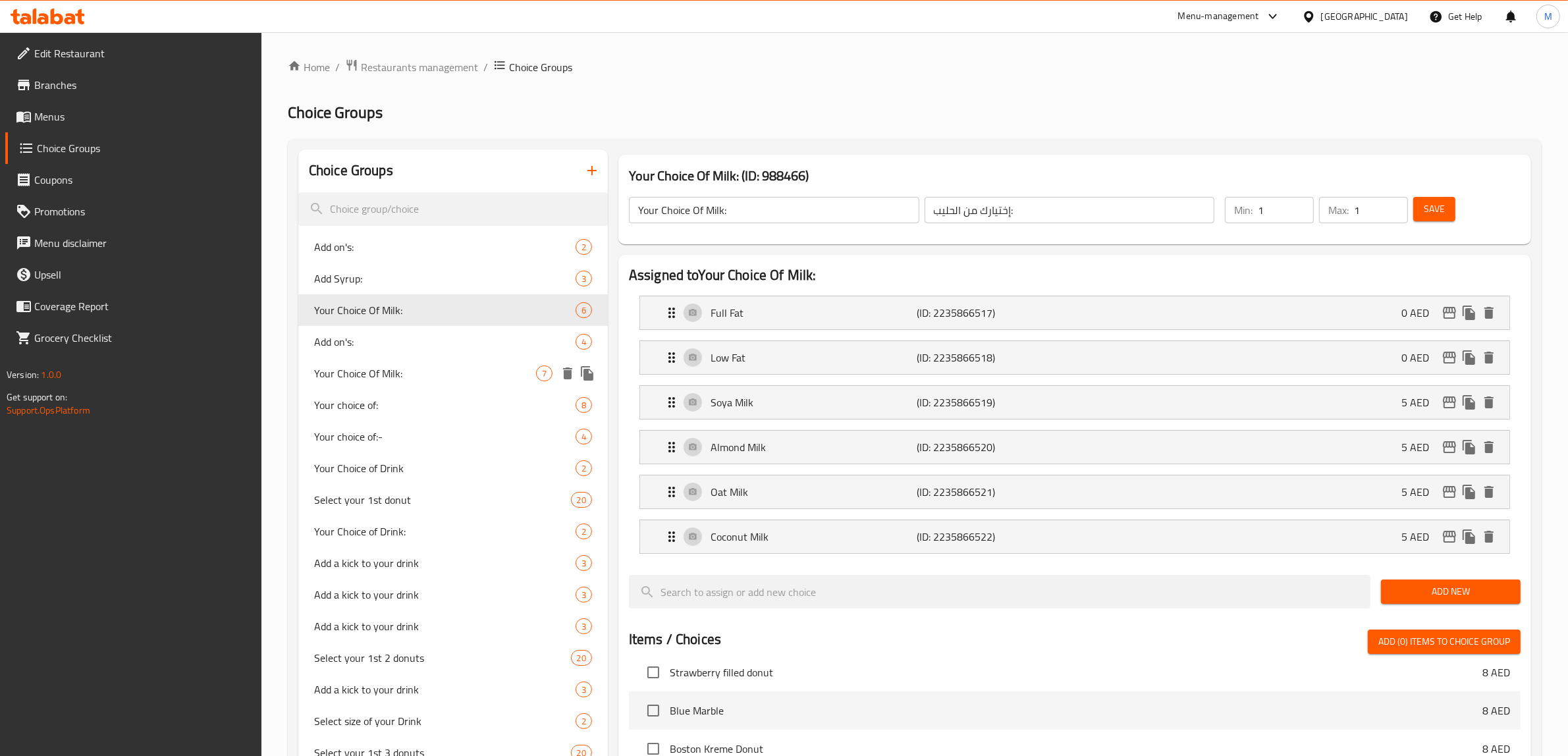
click at [438, 370] on span "Your Choice Of Milk:" at bounding box center [425, 373] width 222 height 16
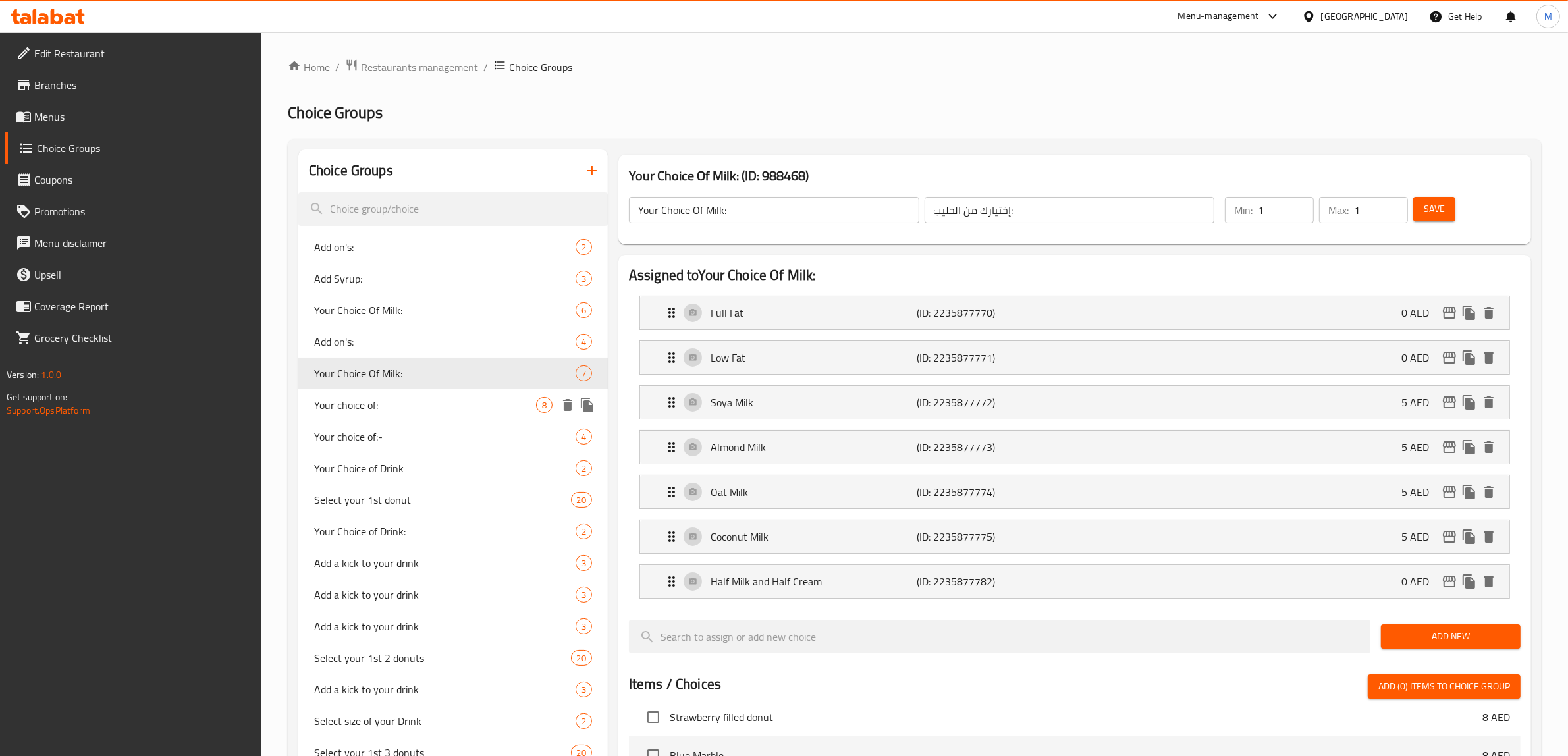
click at [440, 408] on span "Your choice of:" at bounding box center [425, 404] width 222 height 16
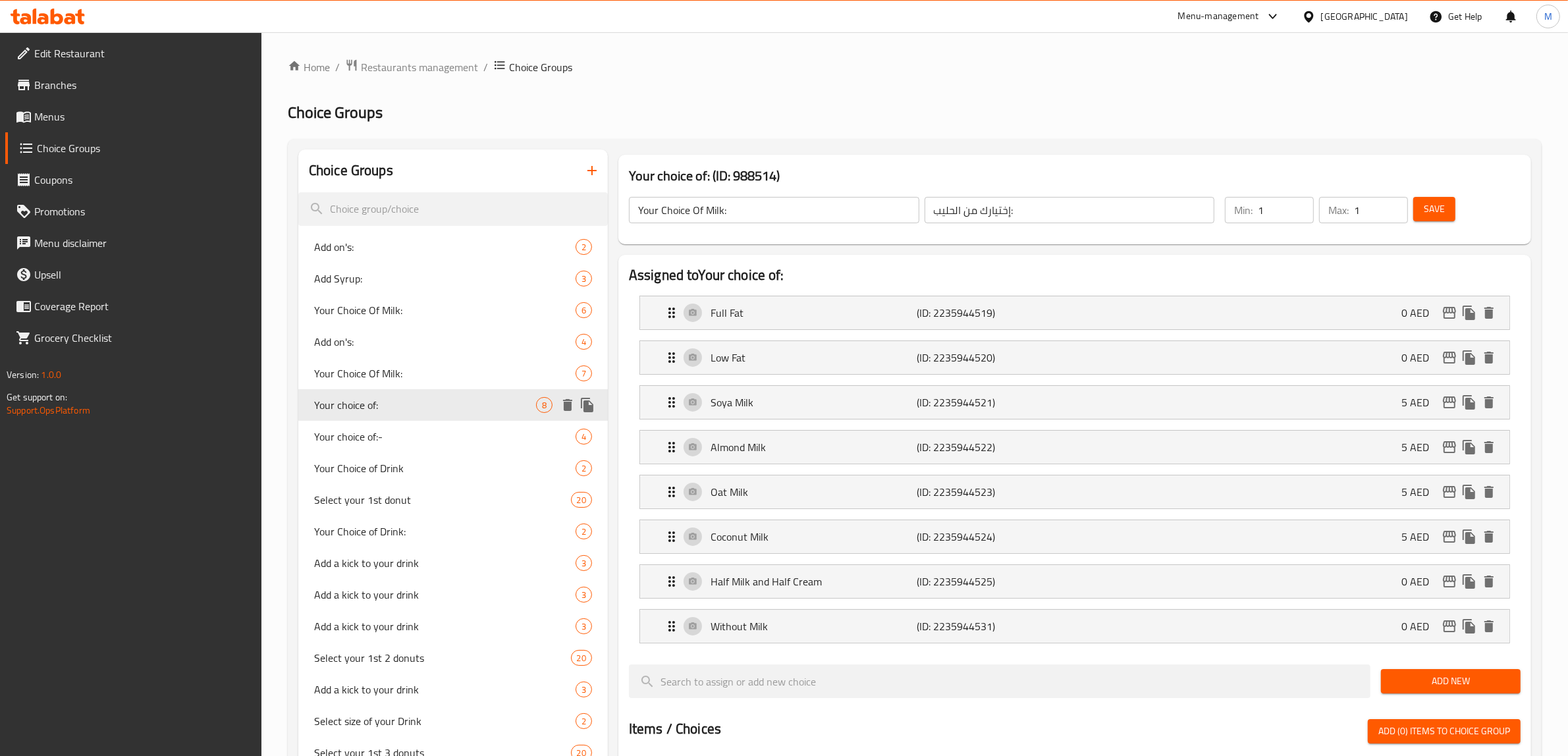
type input "Your choice of:"
type input "إختيارك من:"
click at [428, 437] on span "Your choice of:-" at bounding box center [425, 436] width 222 height 16
type input "Your choice of:-"
type input "0"
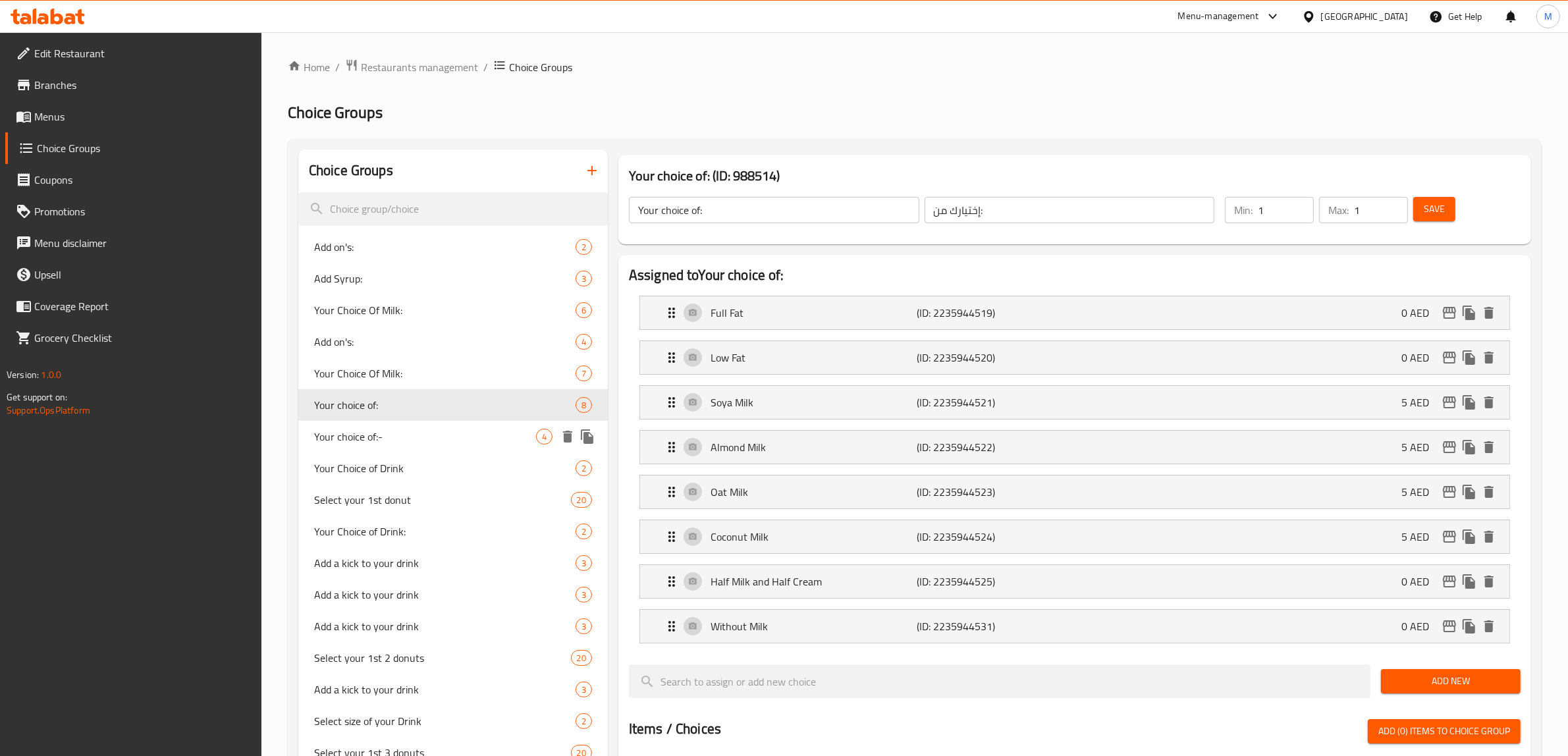
type input "4"
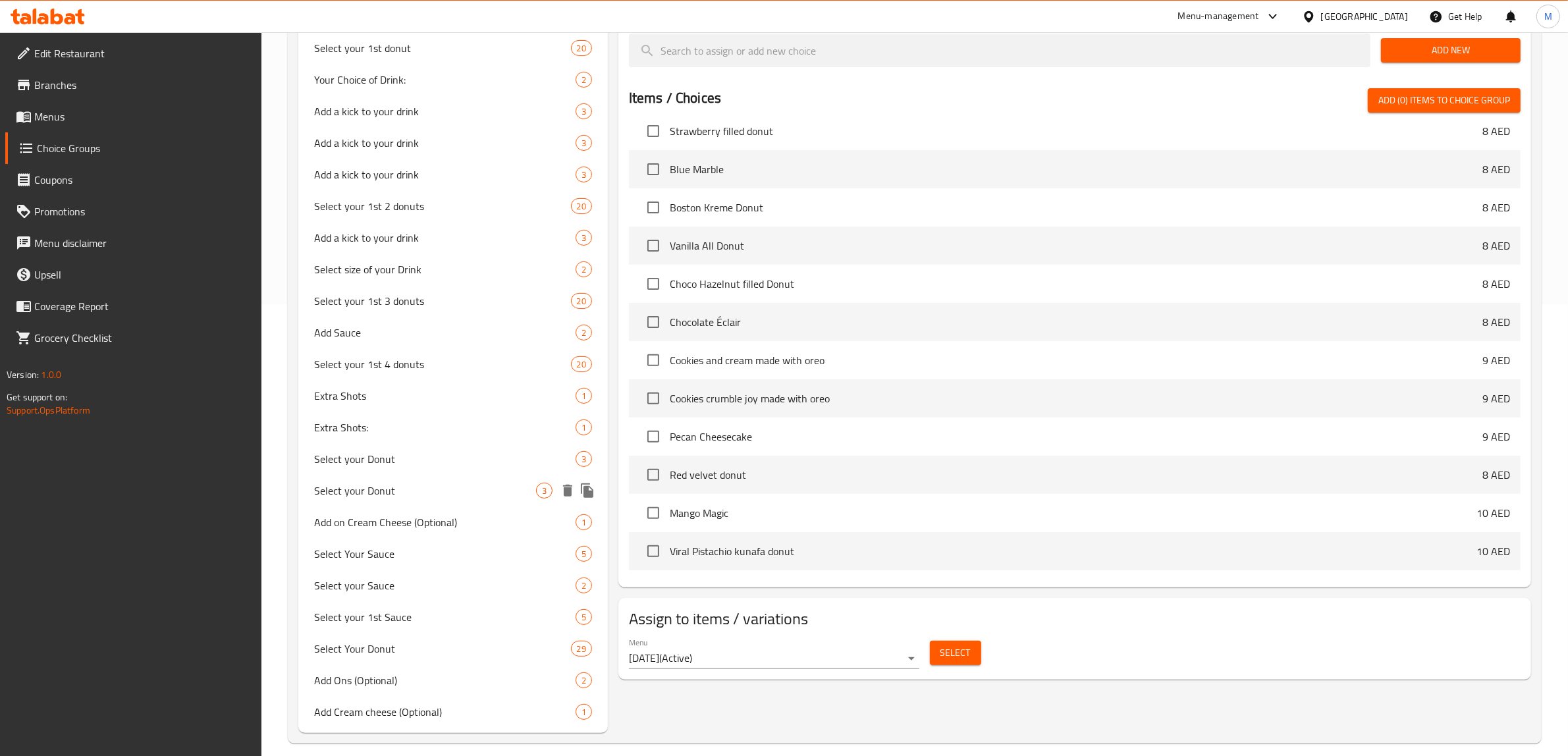
scroll to position [465, 0]
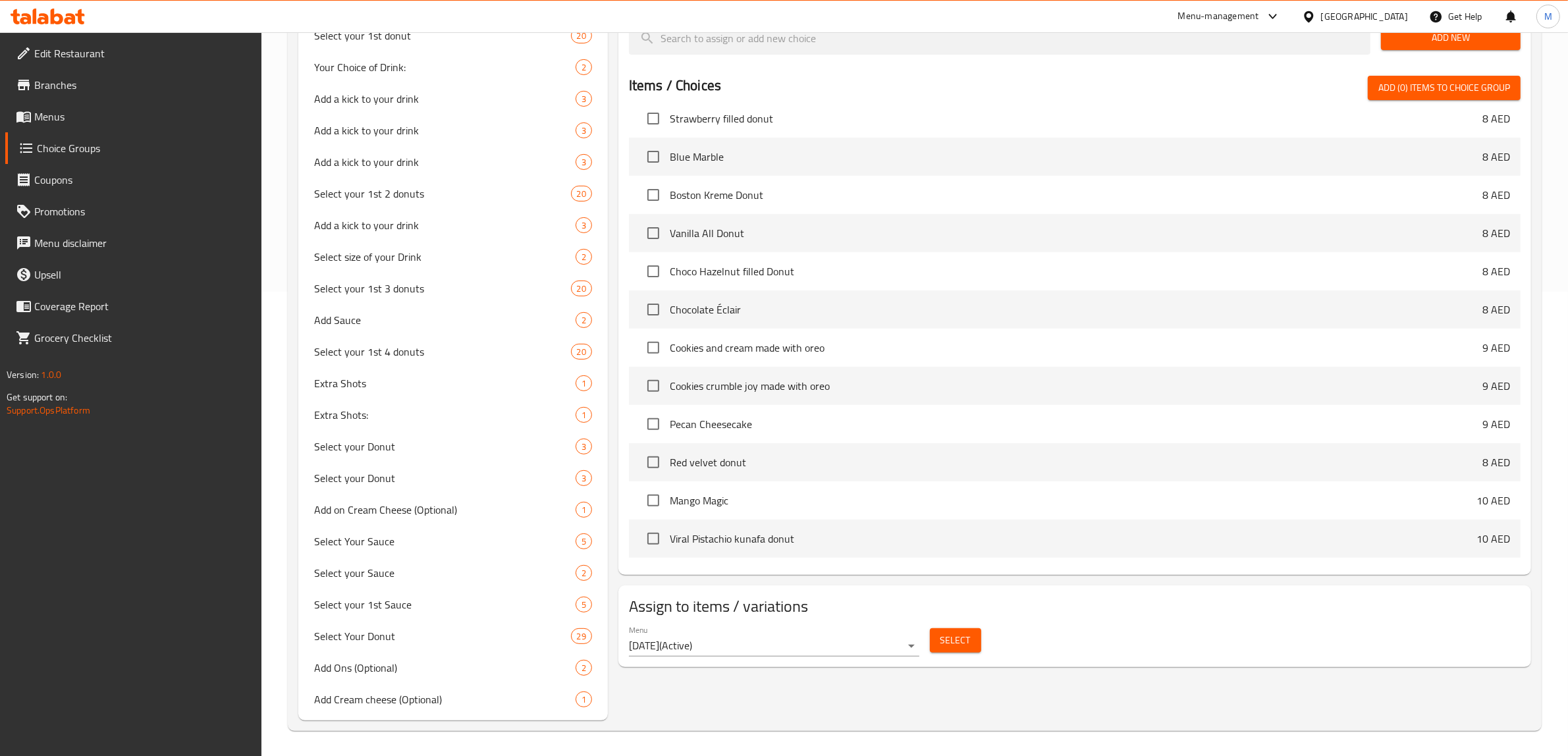
click at [950, 644] on span "Select" at bounding box center [956, 641] width 30 height 17
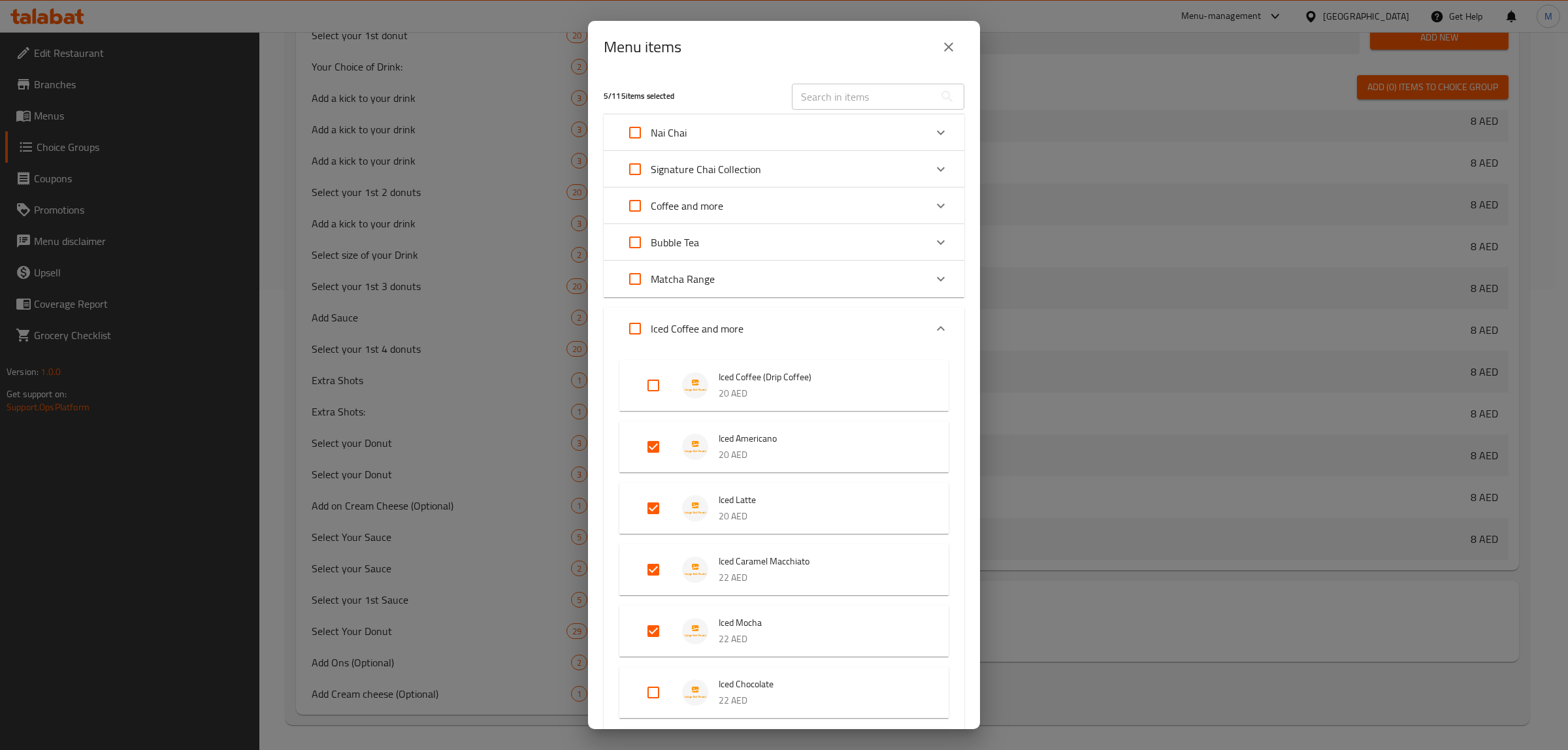
click at [837, 92] on input "text" at bounding box center [863, 97] width 142 height 26
paste input "French Vanilla Iced Latte"
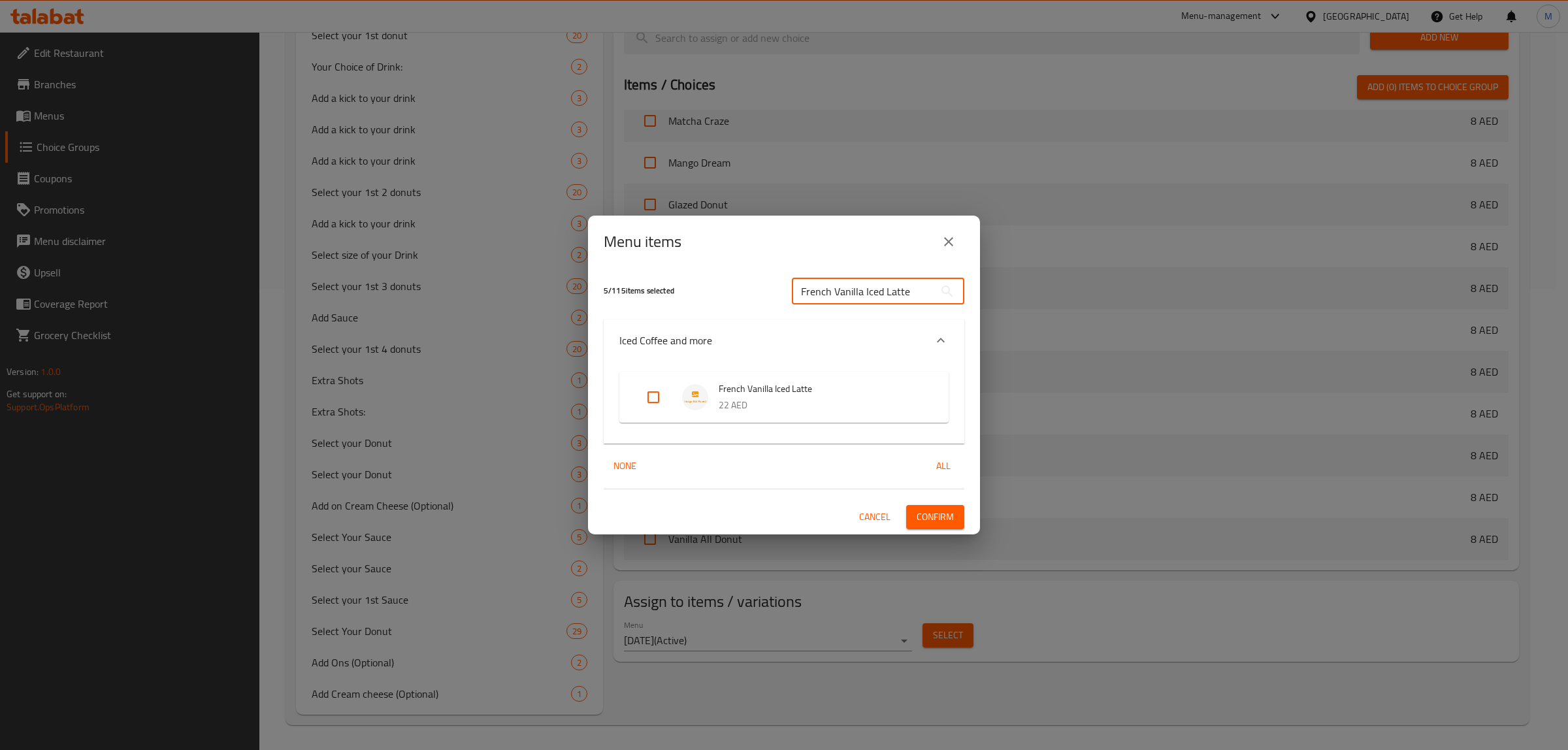
type input "French Vanilla Iced Latte"
click at [658, 388] on input "Expand" at bounding box center [653, 397] width 31 height 31
checkbox input "true"
click at [945, 517] on span "Confirm" at bounding box center [936, 517] width 37 height 16
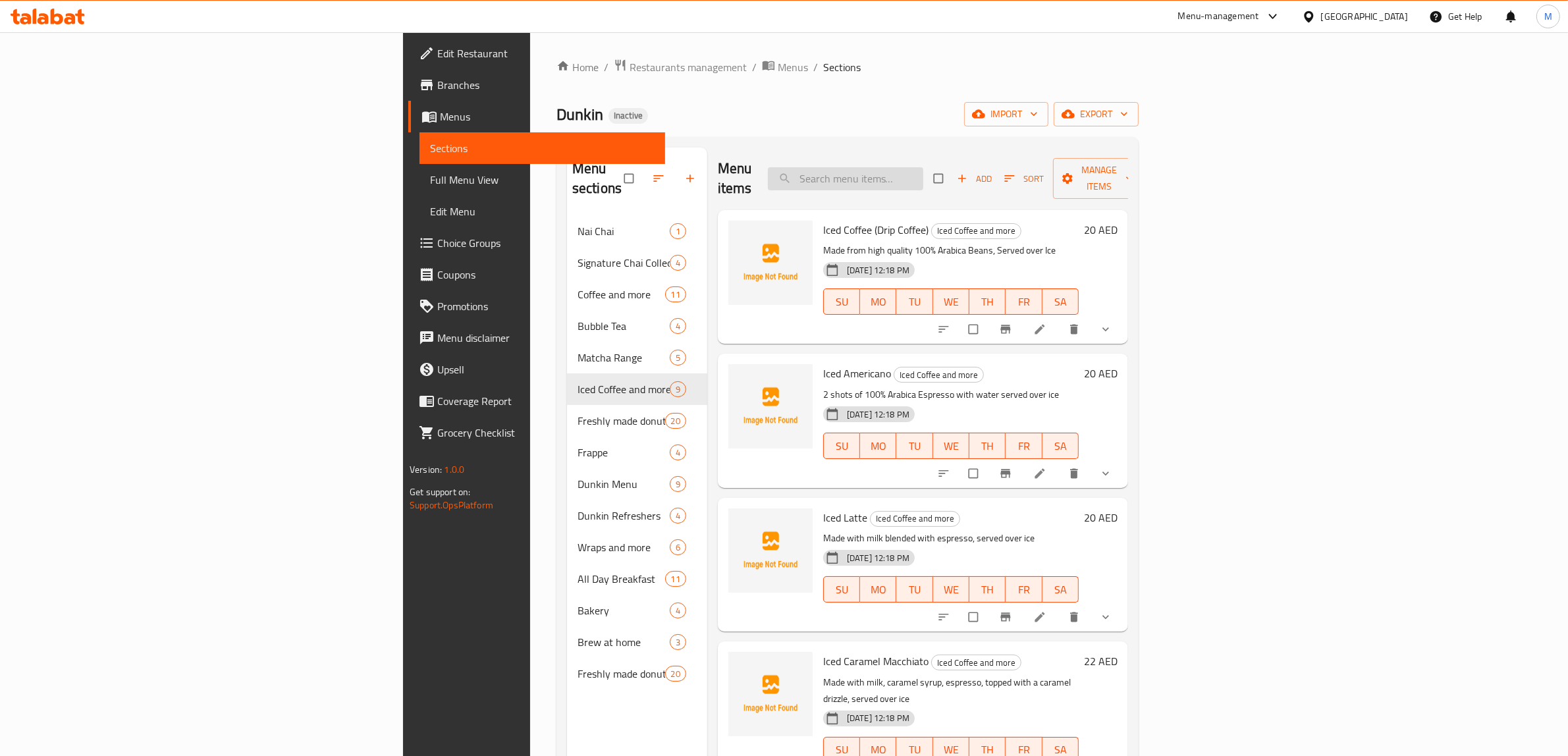
click at [910, 169] on input "search" at bounding box center [845, 179] width 155 height 23
click at [923, 167] on input "search" at bounding box center [845, 179] width 155 height 23
paste input "Iced Spanish Latte"
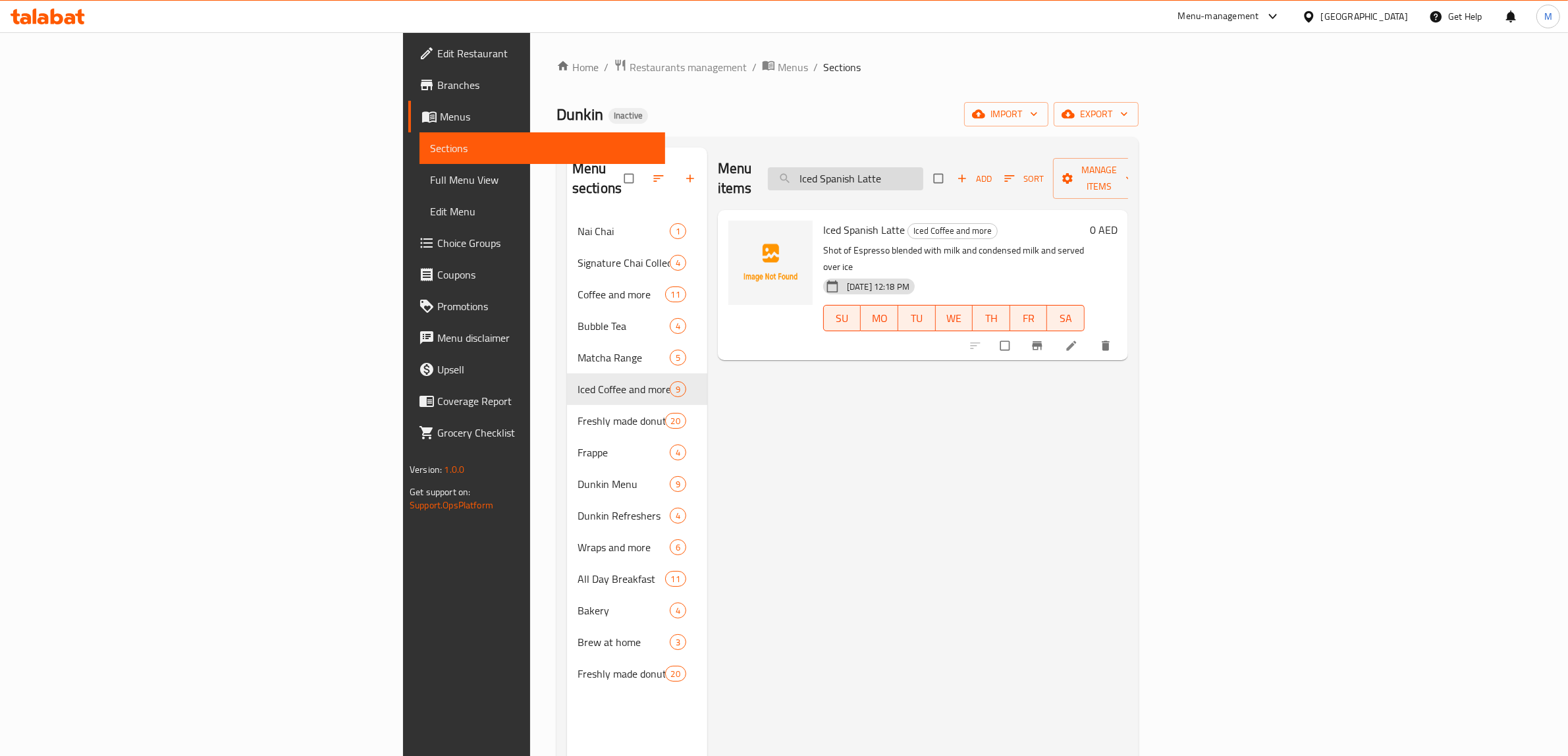
click at [923, 167] on input "Iced Spanish Latte" at bounding box center [845, 179] width 155 height 23
paste input "Chocolate Éclair"
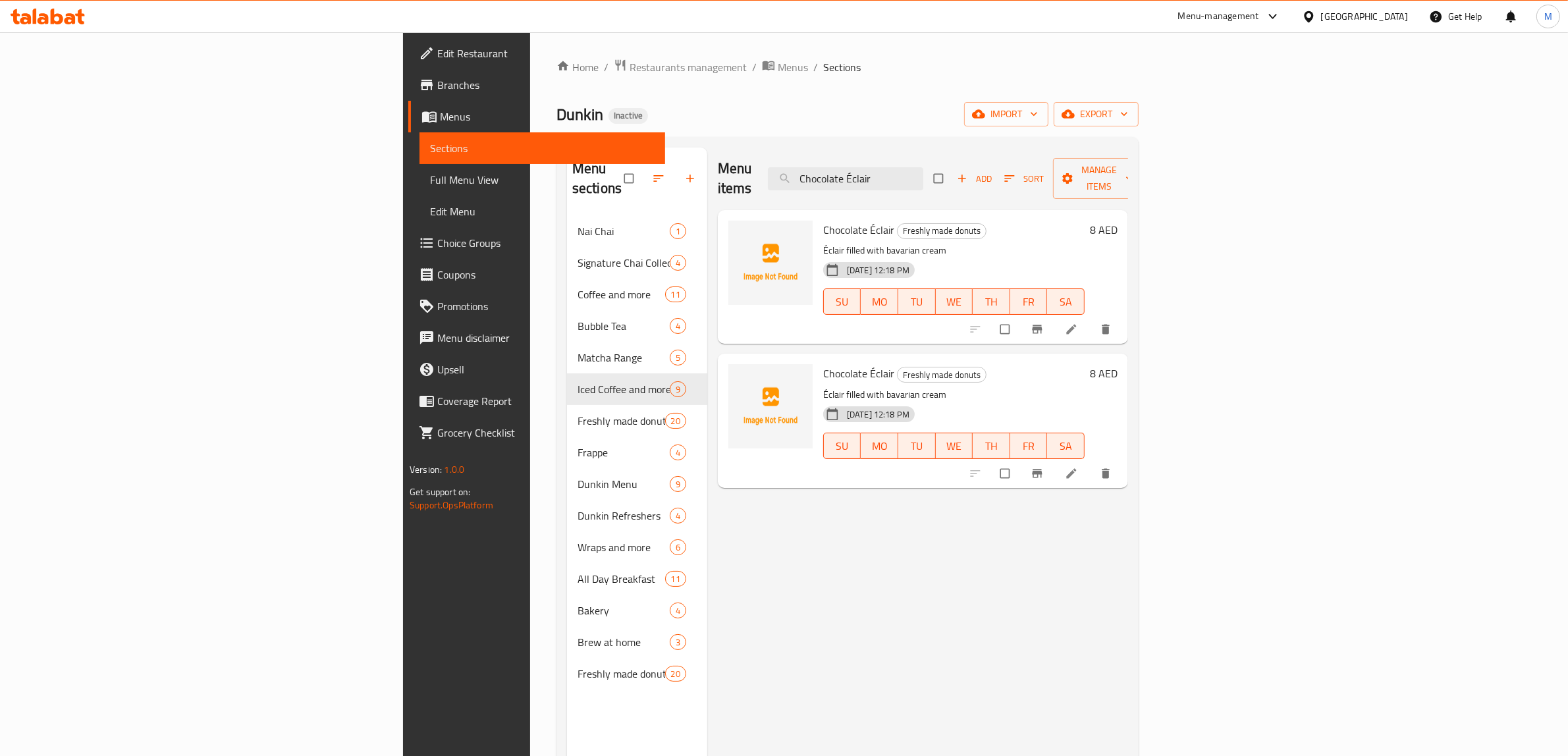
type input "Chocolate Éclair"
click at [923, 167] on input "Chocolate Éclair" at bounding box center [845, 179] width 155 height 23
click at [1118, 220] on h6 "8 AED" at bounding box center [1103, 229] width 28 height 18
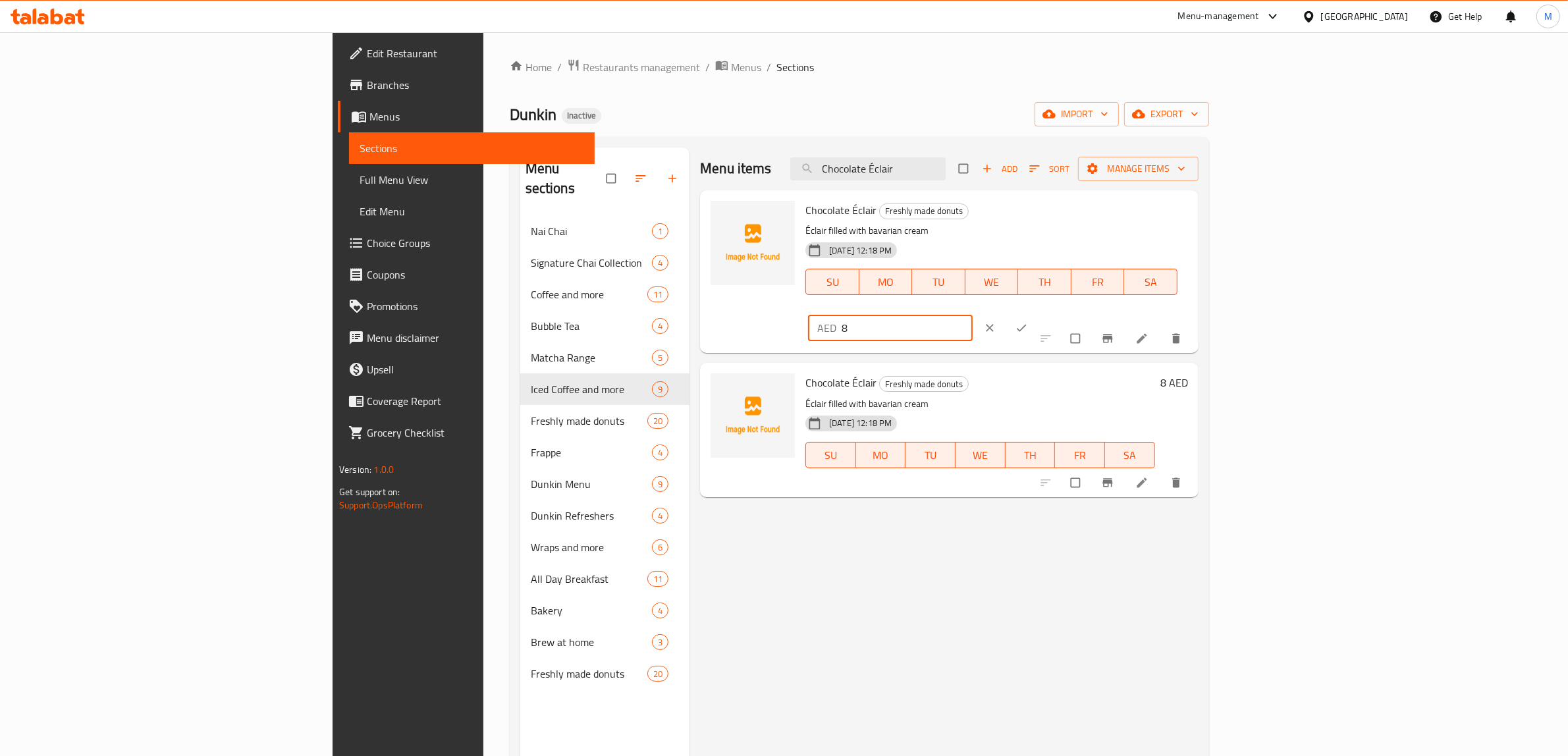
drag, startPoint x: 1353, startPoint y: 213, endPoint x: 1310, endPoint y: 212, distance: 43.0
click at [972, 315] on div "AED 8 ​" at bounding box center [889, 327] width 164 height 26
type input "9"
click at [1028, 321] on icon "ok" at bounding box center [1020, 327] width 13 height 13
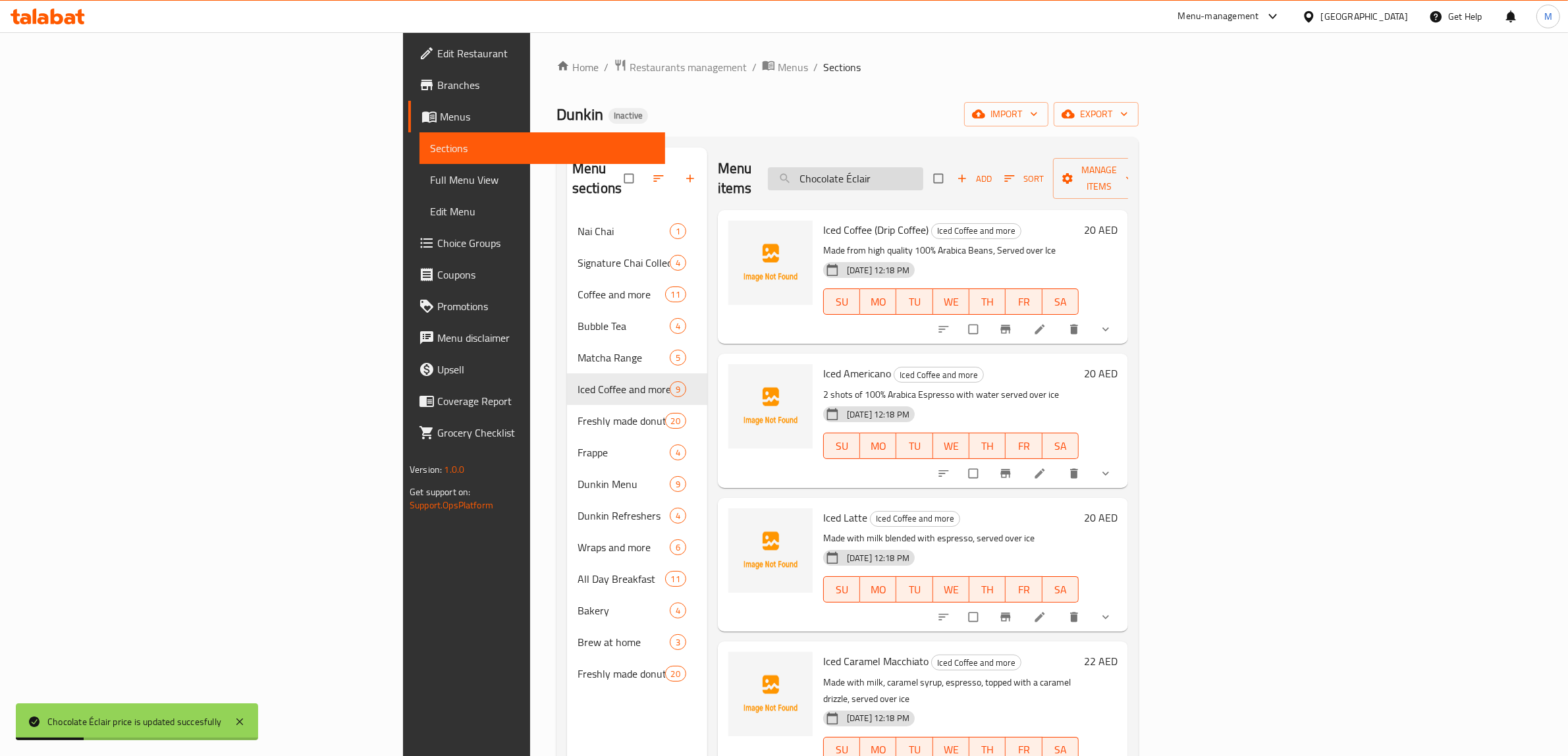
click at [923, 170] on input "Chocolate Éclair" at bounding box center [845, 179] width 155 height 23
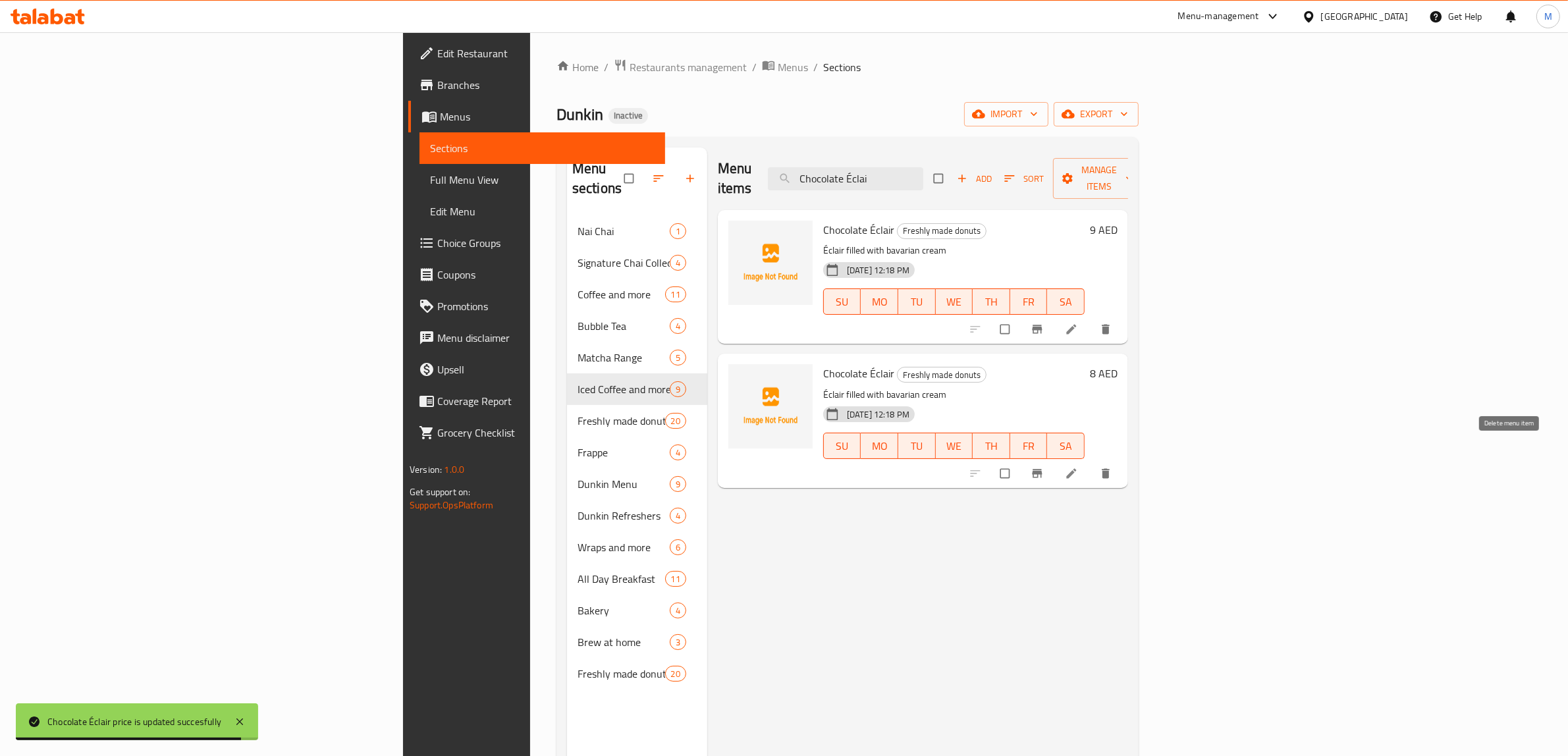
click at [1112, 467] on icon "delete" at bounding box center [1105, 473] width 13 height 13
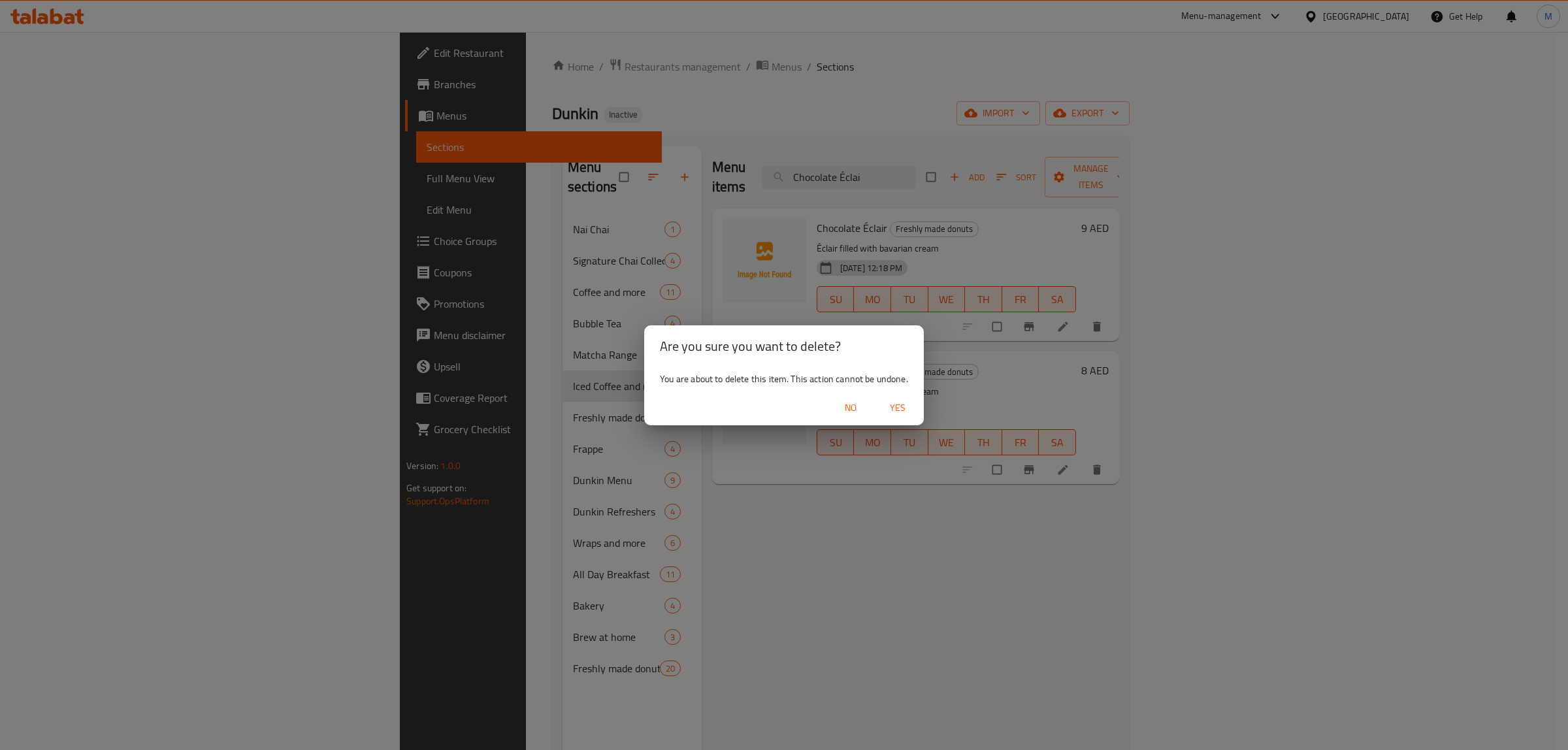
click at [906, 409] on span "Yes" at bounding box center [898, 408] width 31 height 16
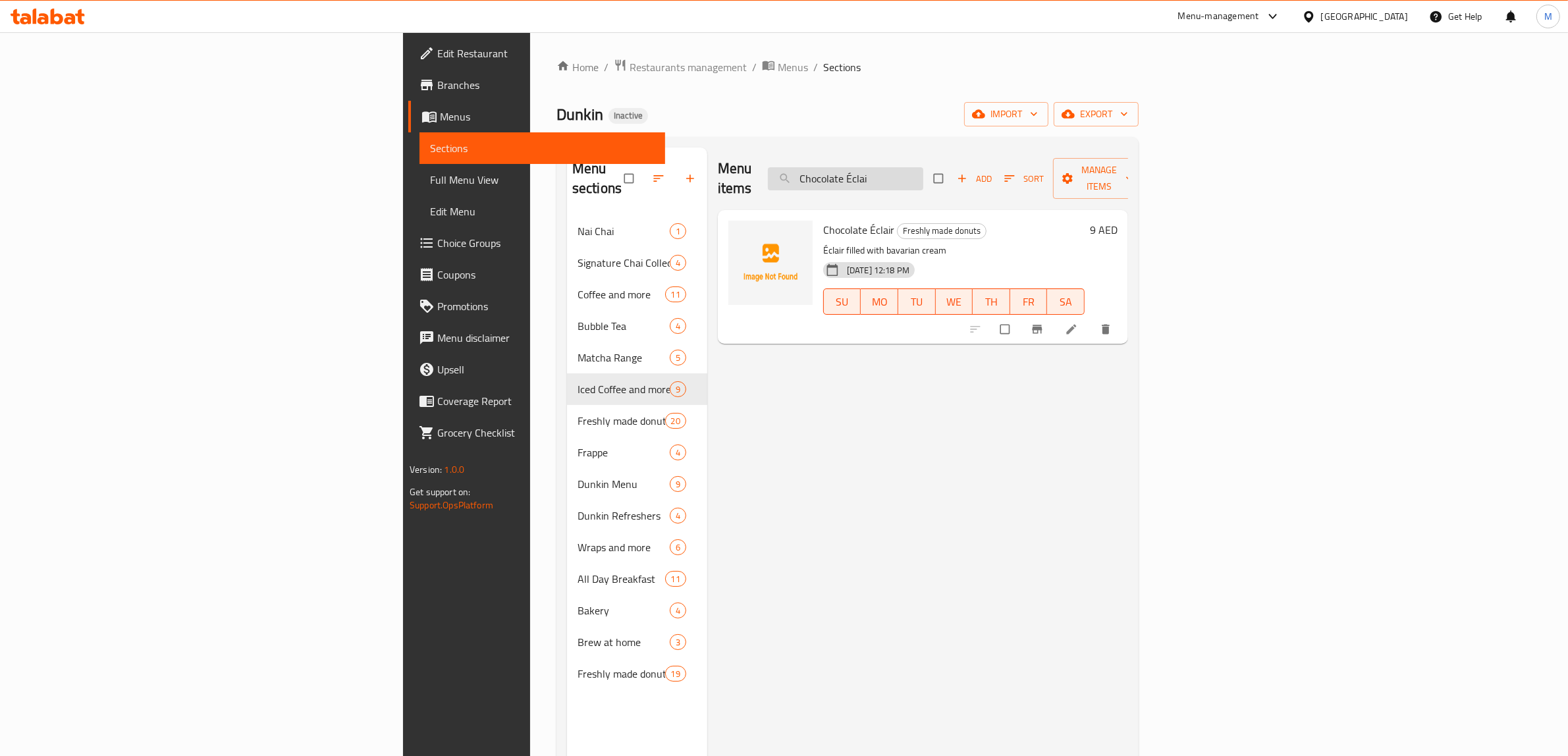
click at [923, 168] on input "Chocolate Éclai" at bounding box center [845, 179] width 155 height 23
click at [923, 167] on input "Chocolate Éclai" at bounding box center [845, 179] width 155 height 23
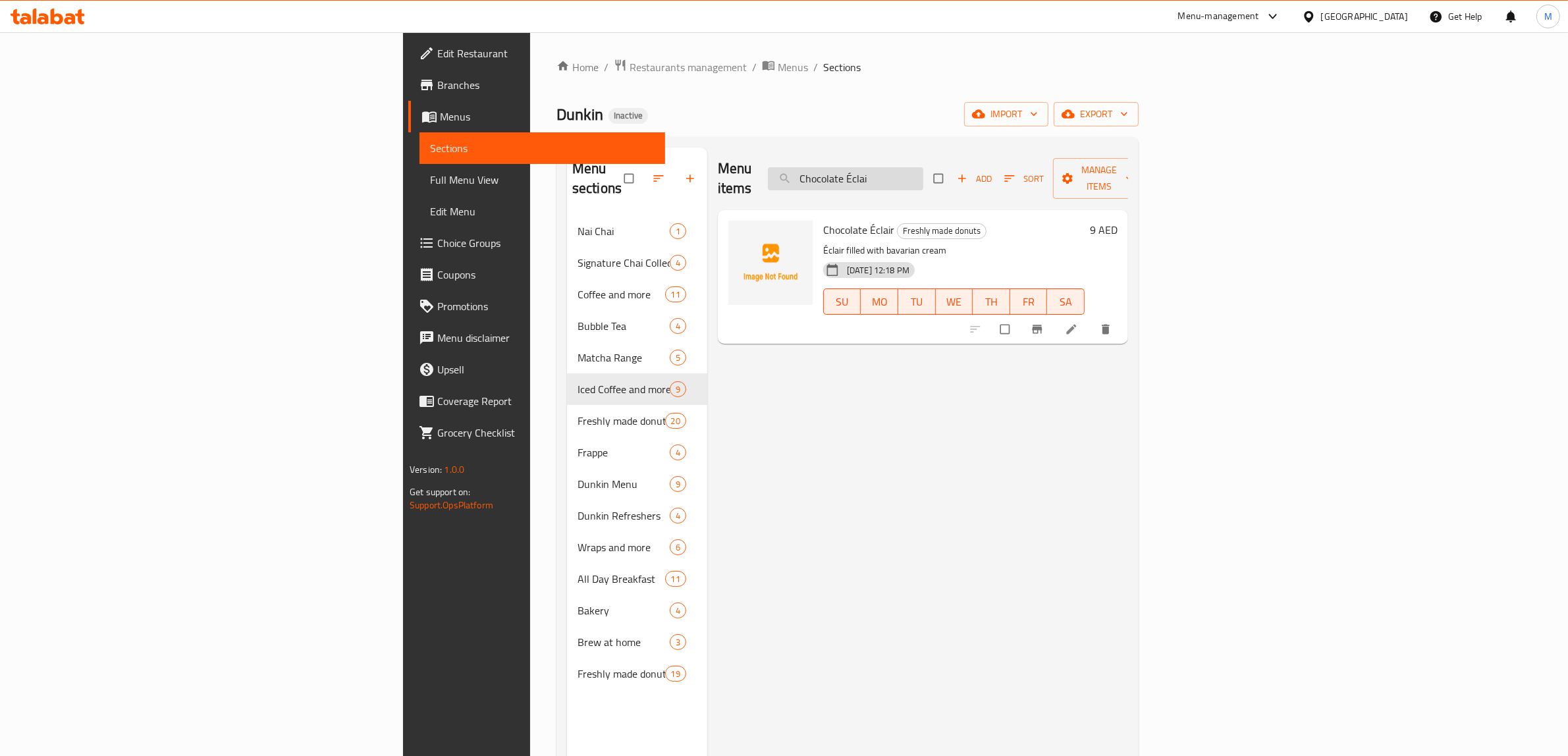
paste input "Madagascar Vanilla Frappe"
type input "Madagascar Vanilla Frappe"
click at [1112, 323] on icon "show more" at bounding box center [1105, 329] width 13 height 13
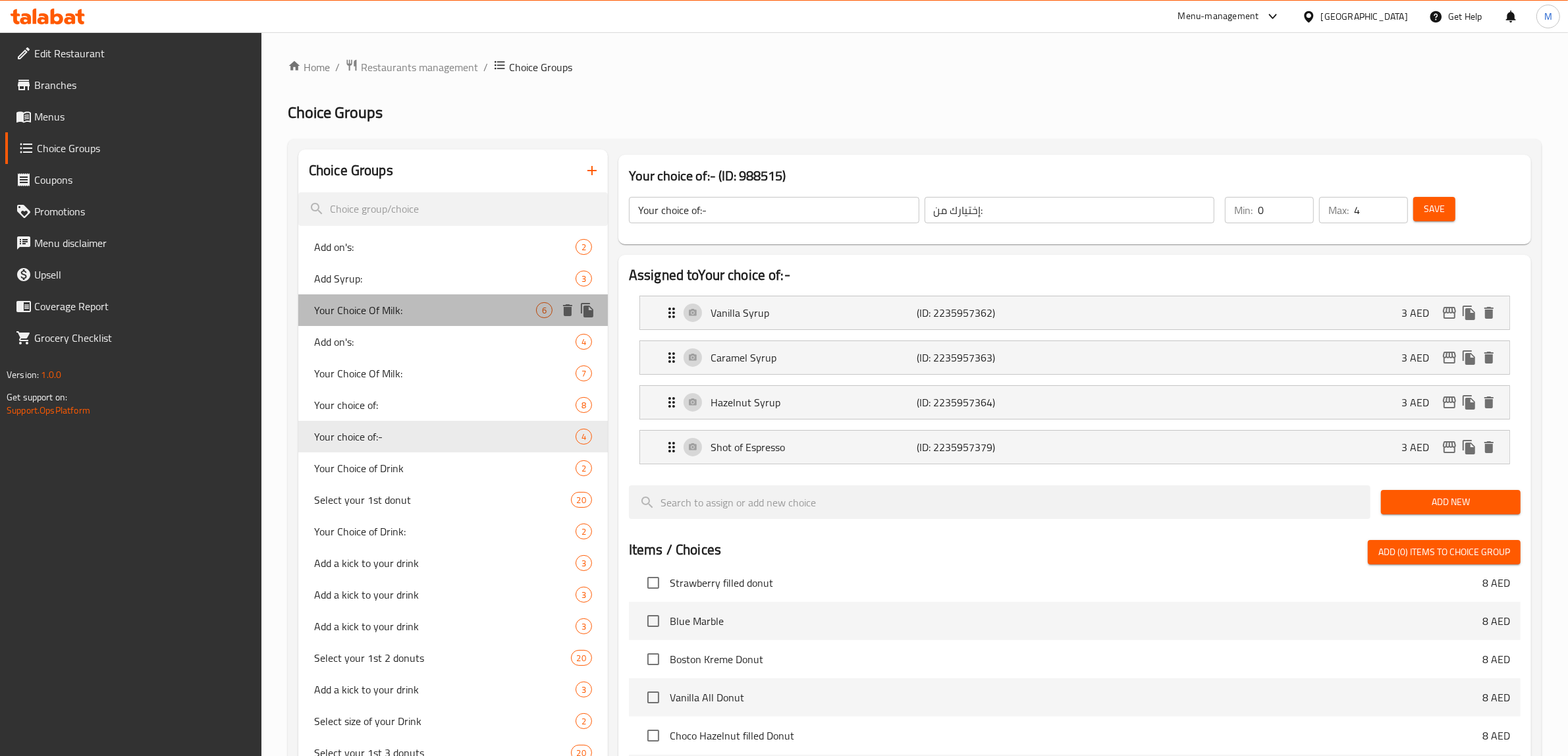
click at [397, 316] on span "Your Choice Of Milk:" at bounding box center [425, 310] width 222 height 16
type input "Your Choice Of Milk:"
type input "إختيارك من الحليب:"
type input "1"
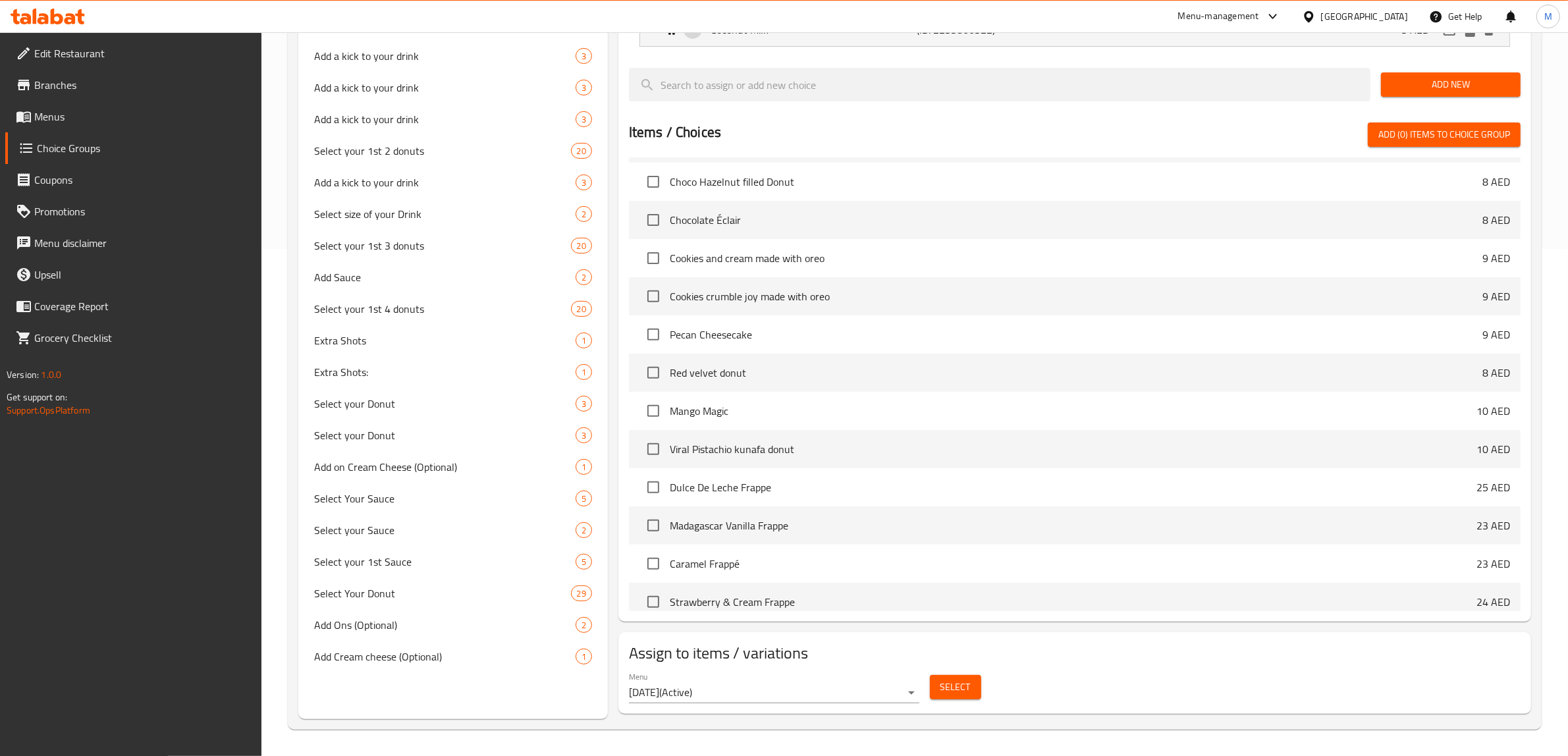
scroll to position [3293, 0]
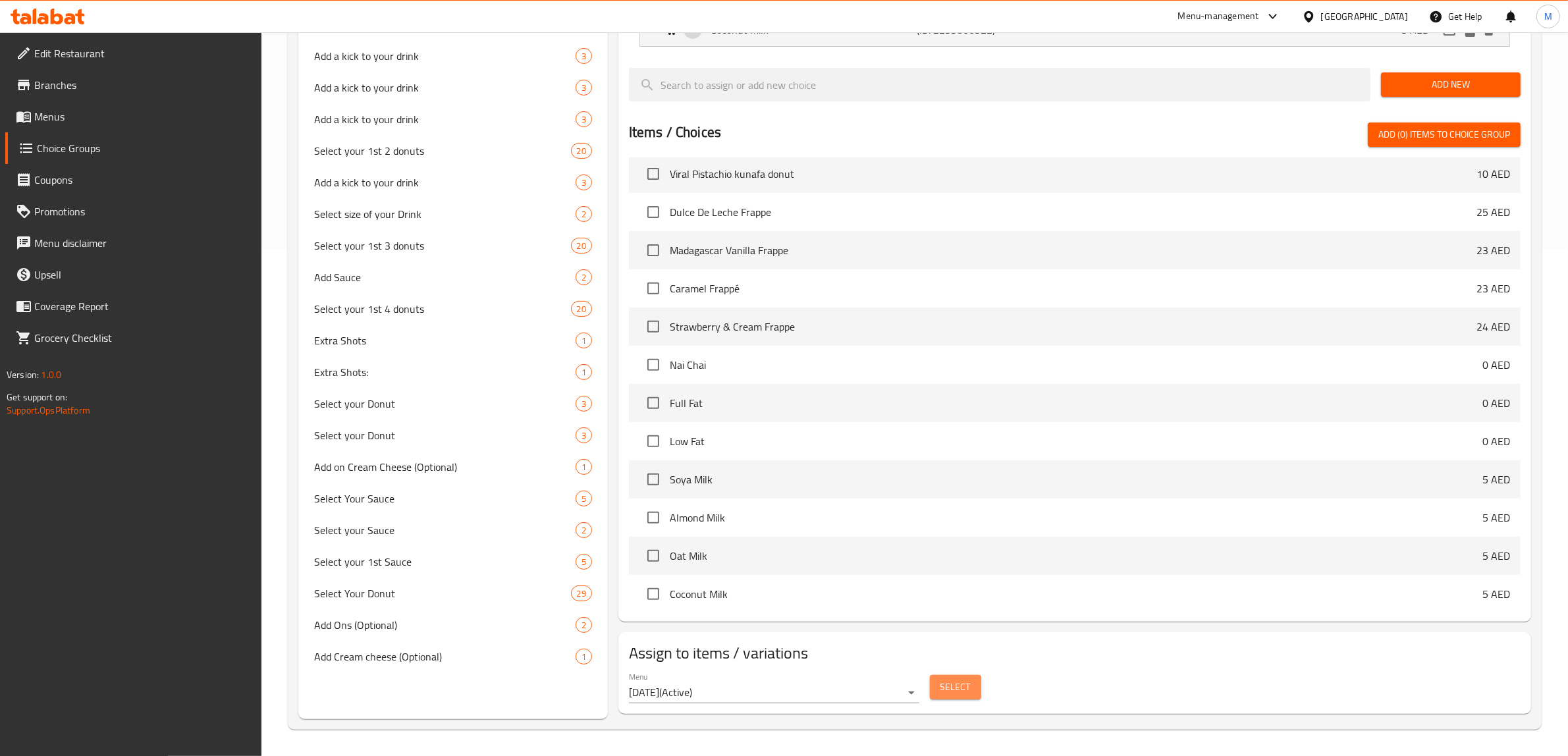
click at [946, 687] on span "Select" at bounding box center [956, 687] width 30 height 17
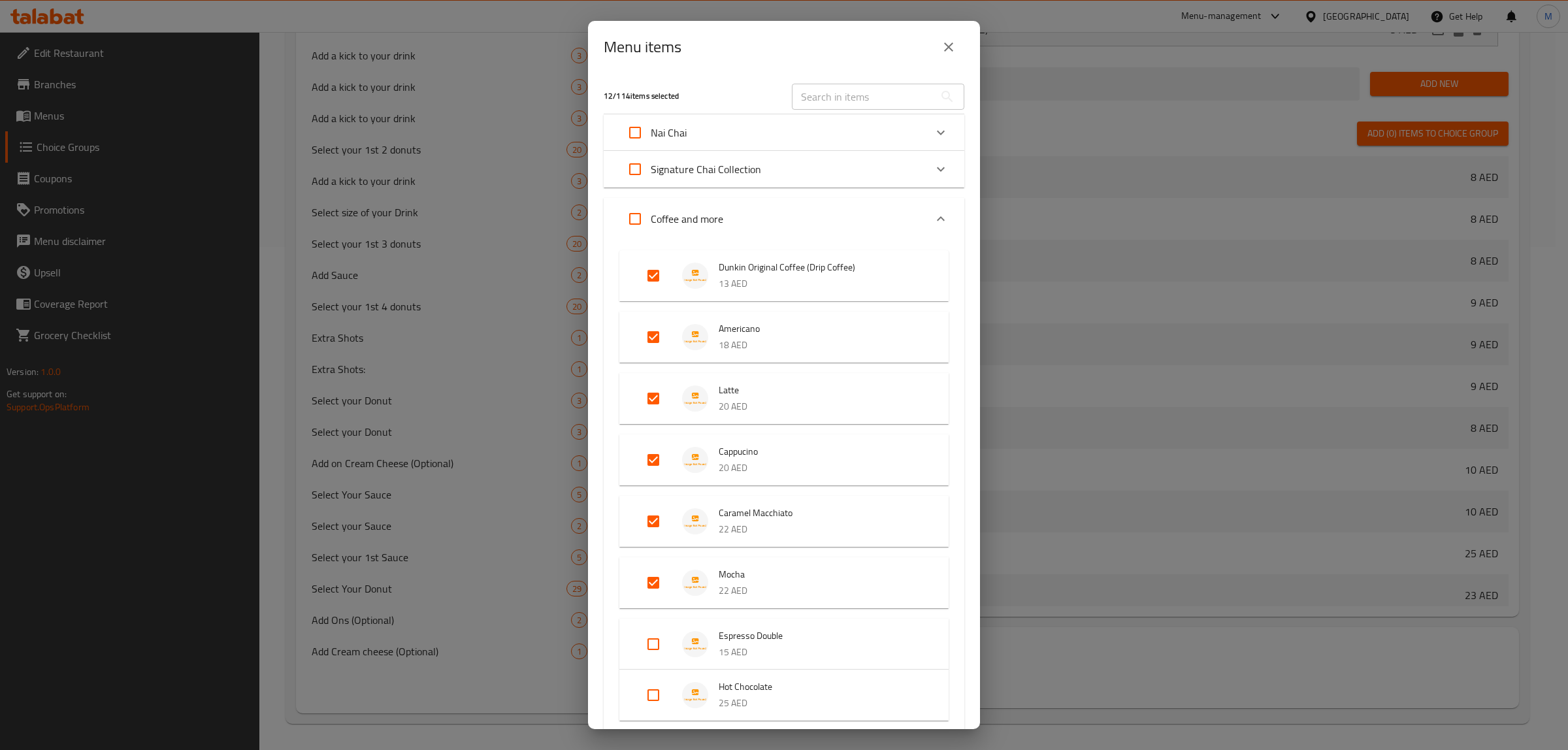
click at [870, 88] on input "text" at bounding box center [863, 97] width 142 height 26
paste input "Dulce De Leche Frappe"
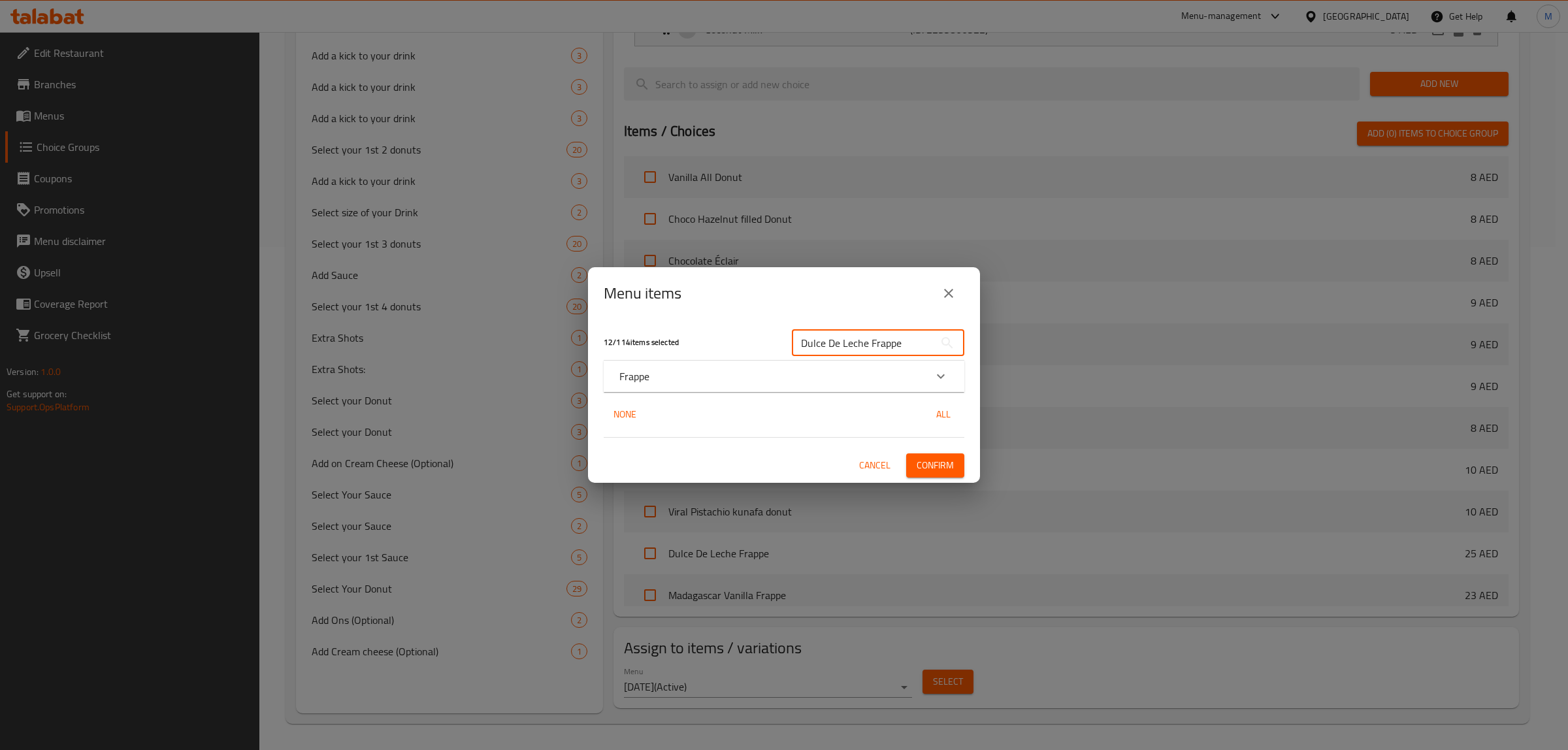
type input "Dulce De Leche Frappe"
click at [759, 388] on div "Frappe" at bounding box center [784, 376] width 361 height 31
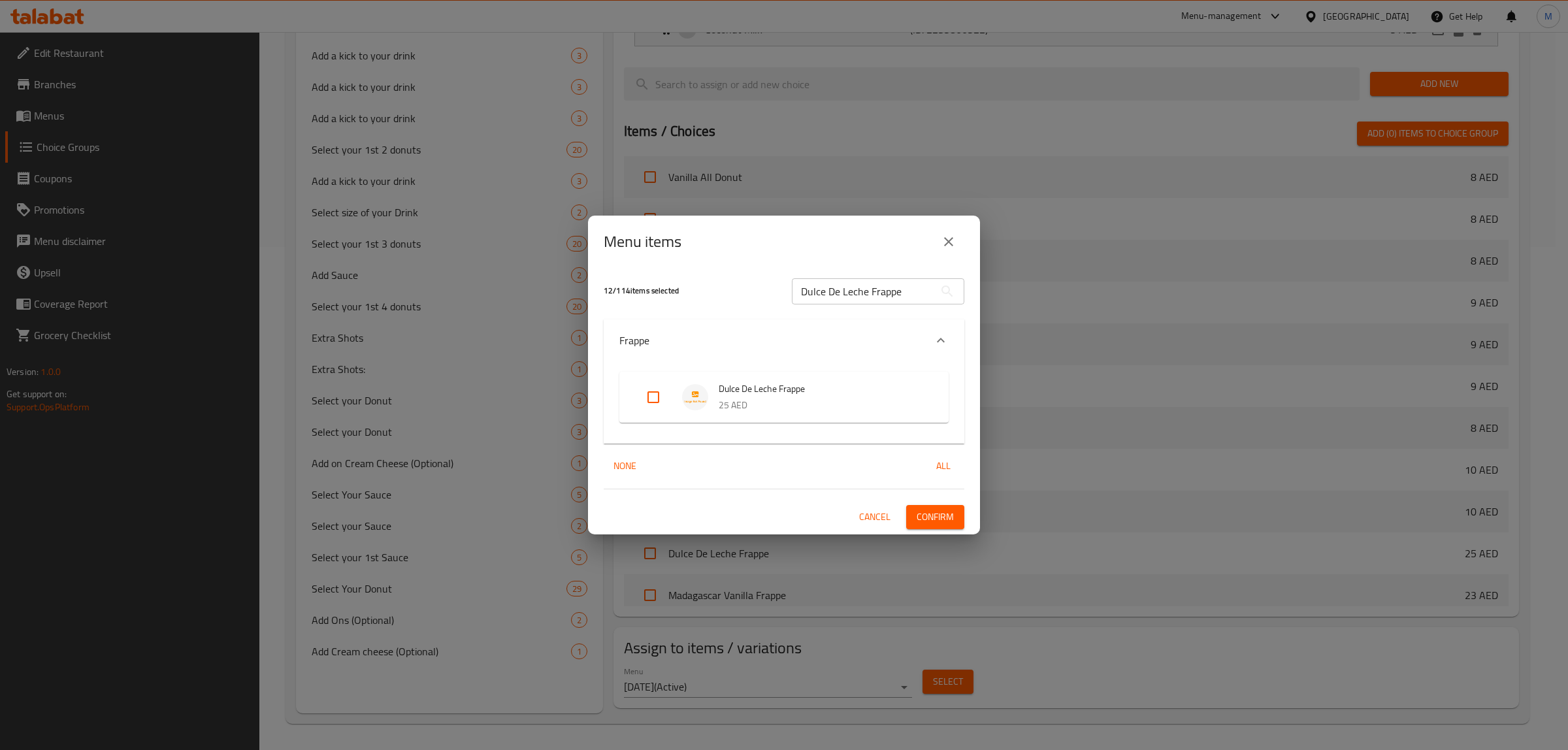
click at [648, 399] on input "Expand" at bounding box center [653, 397] width 31 height 31
checkbox input "true"
click at [943, 522] on span "Confirm" at bounding box center [936, 517] width 37 height 16
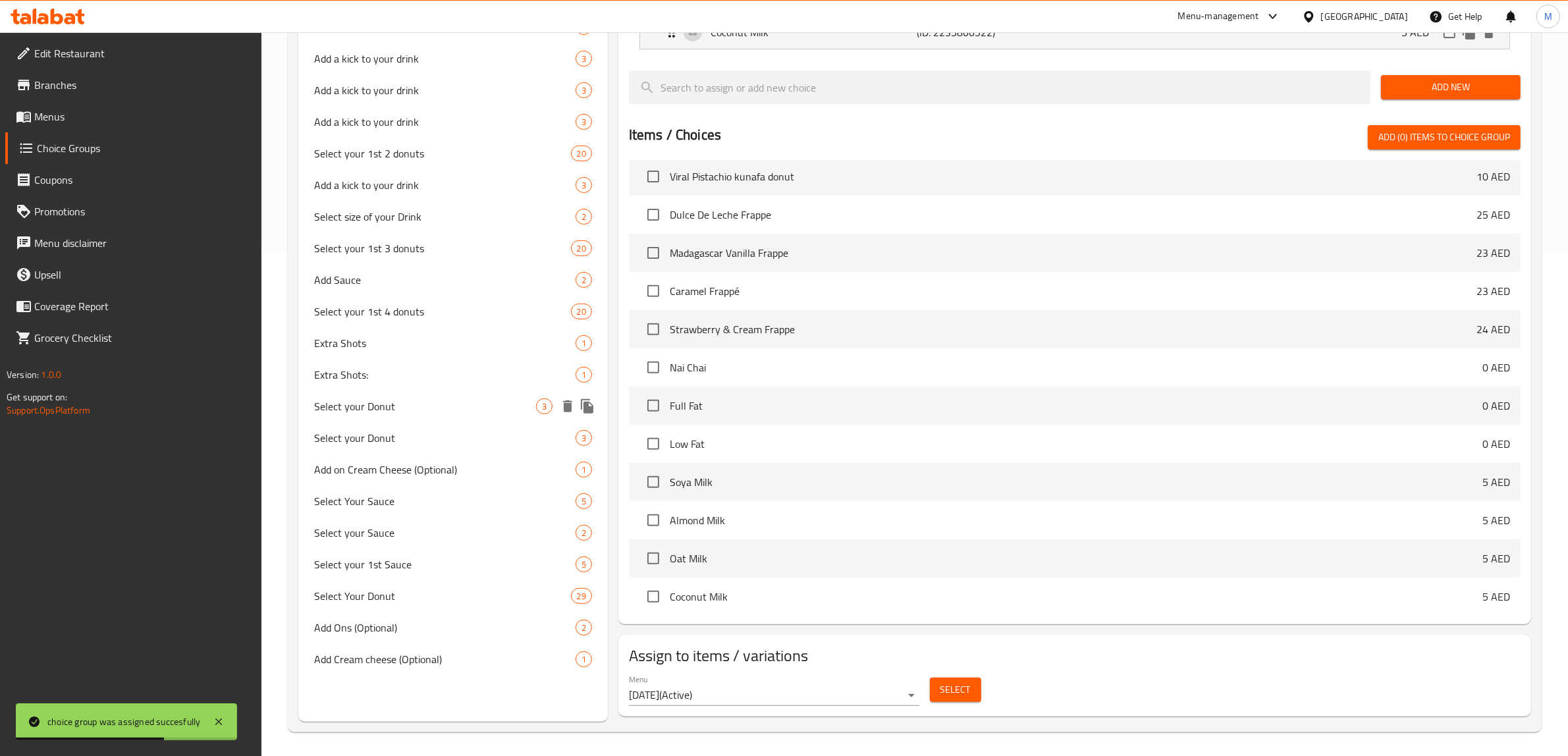
scroll to position [509, 0]
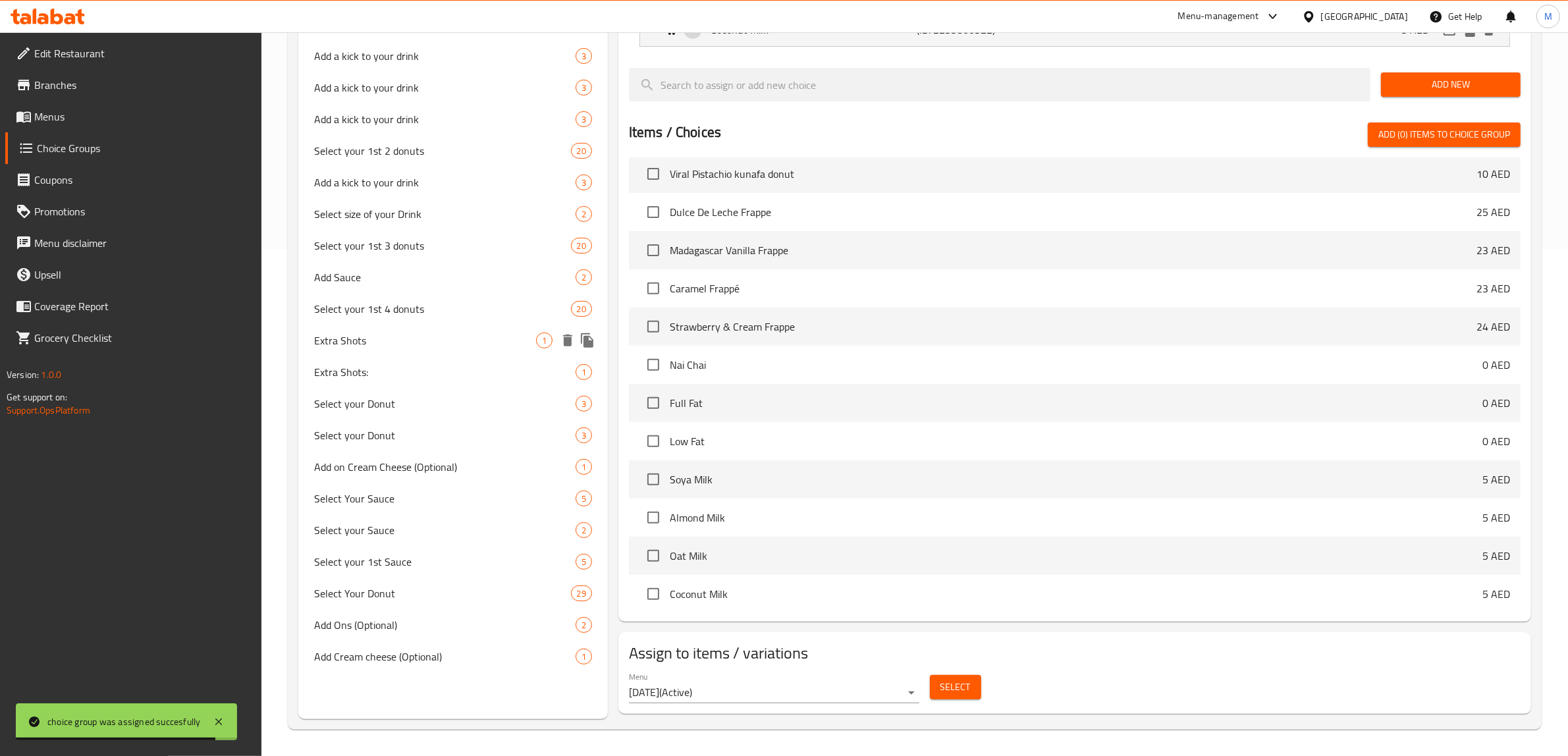
click at [426, 333] on span "Extra Shots" at bounding box center [425, 340] width 222 height 16
type input "Extra Shots"
type input "لقطات إضافية"
type input "0"
type input "50"
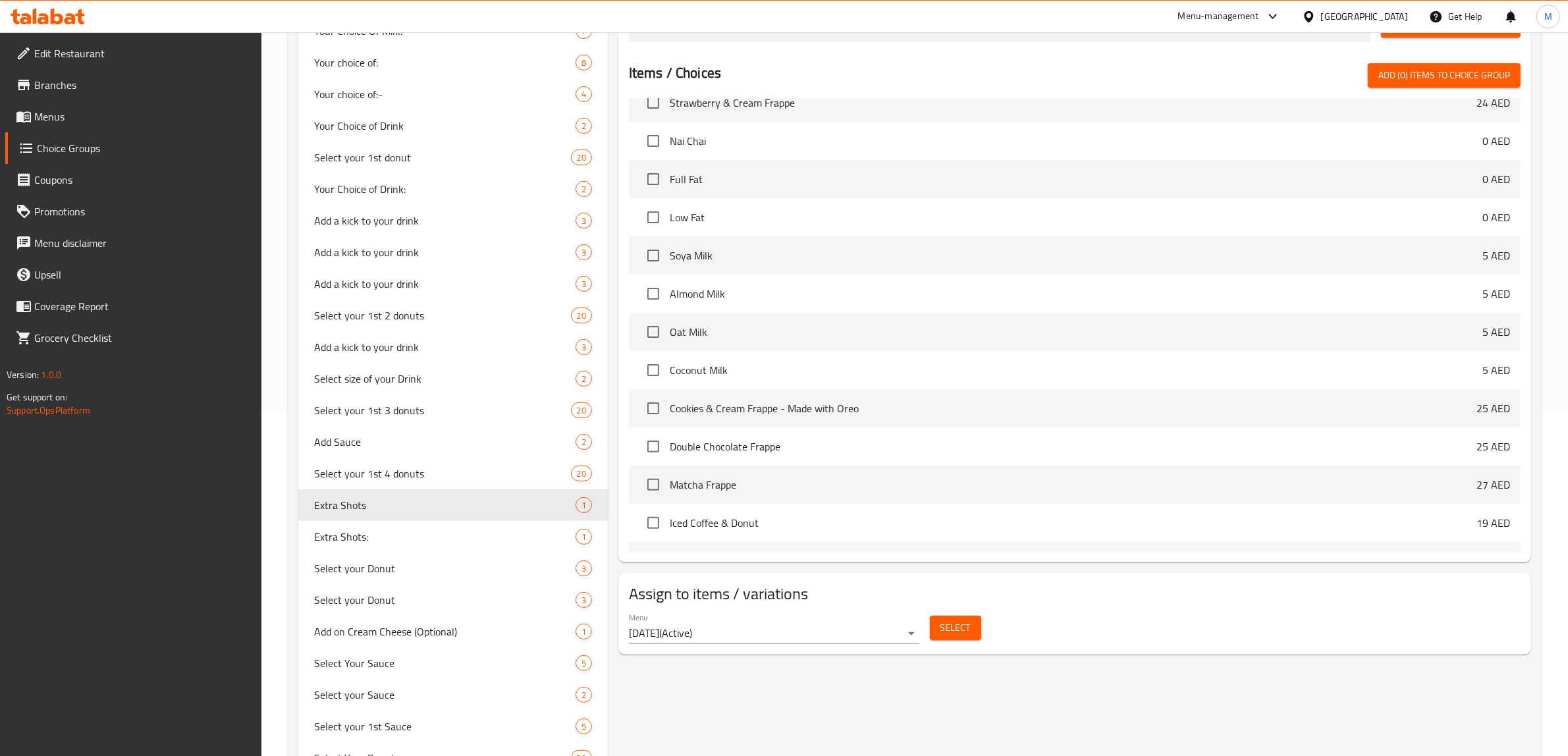
scroll to position [382, 0]
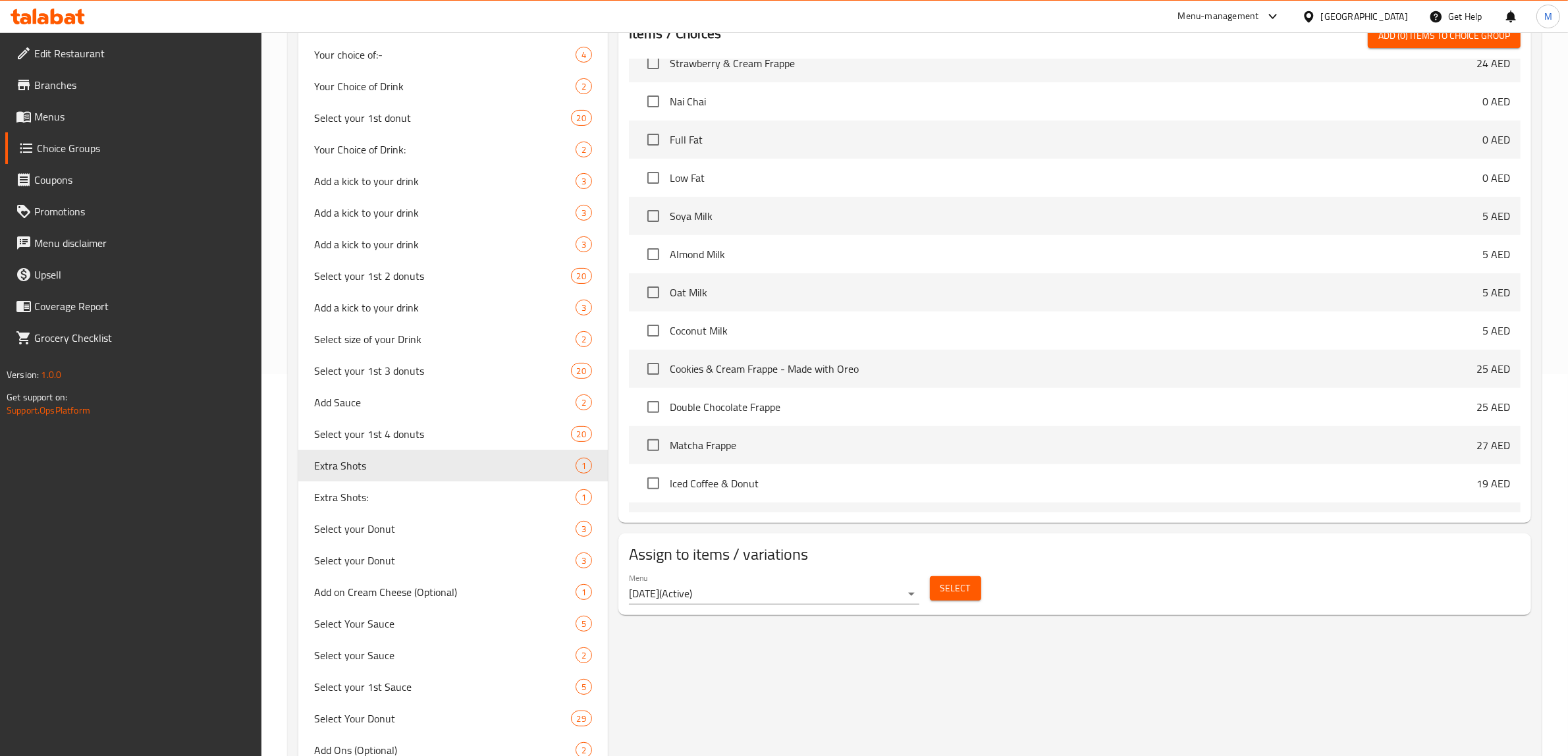
click at [952, 587] on span "Select" at bounding box center [956, 589] width 30 height 17
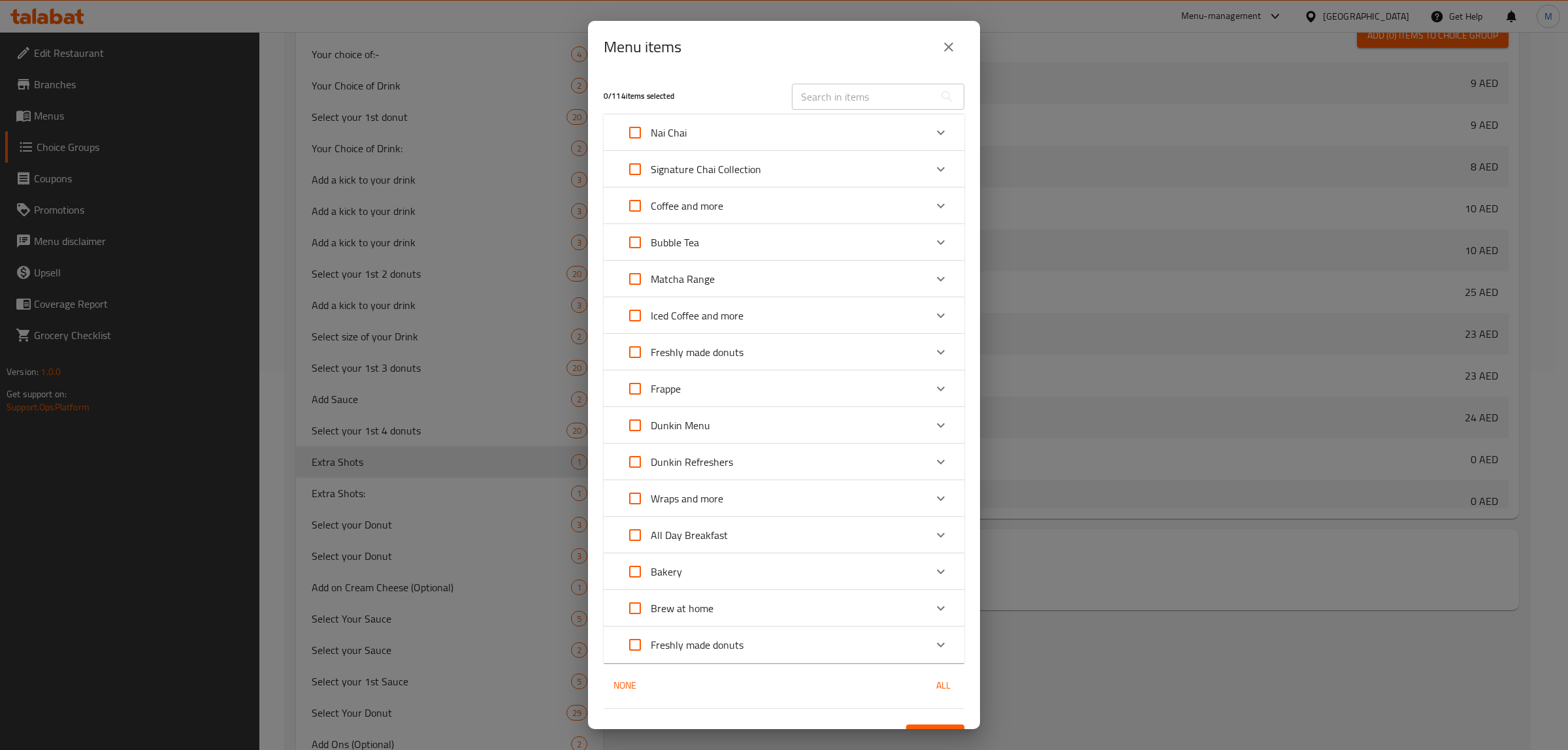
click at [897, 97] on input "text" at bounding box center [863, 97] width 142 height 26
paste input "Dulce De Leche Frappe"
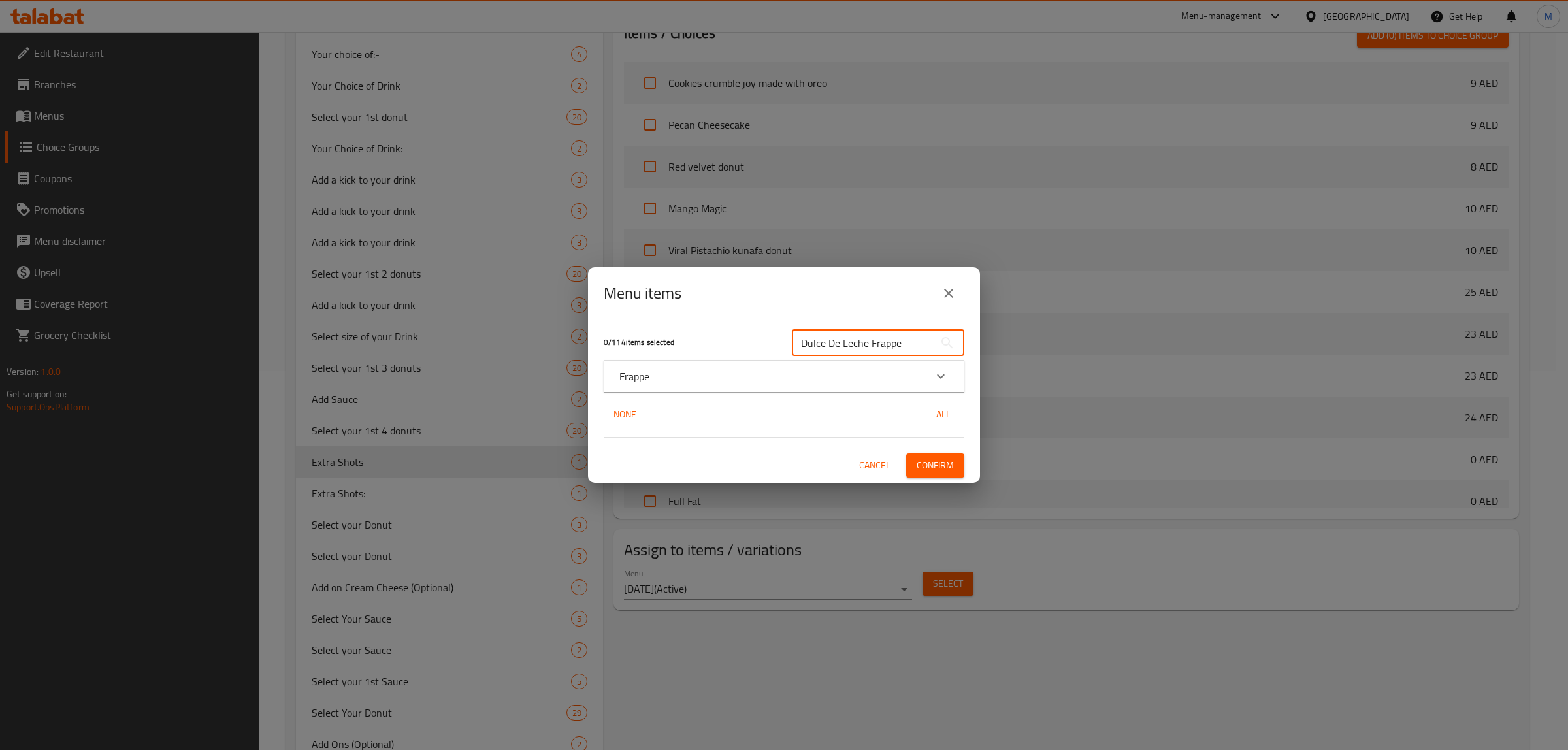
type input "Dulce De Leche Frappe"
click at [733, 377] on div "Frappe" at bounding box center [772, 376] width 306 height 16
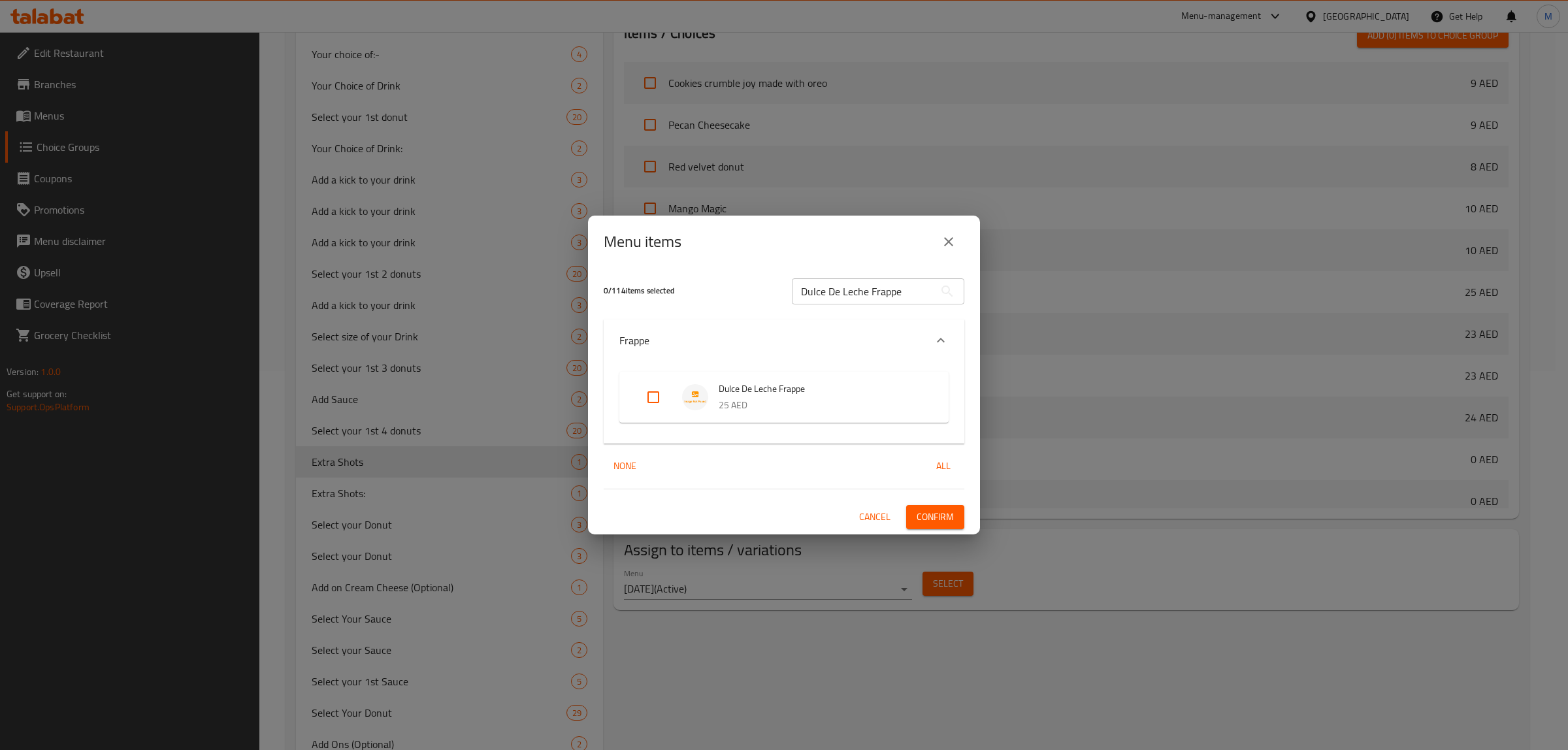
click at [664, 392] on input "Expand" at bounding box center [653, 397] width 31 height 31
checkbox input "true"
click at [931, 513] on span "Confirm" at bounding box center [936, 517] width 37 height 16
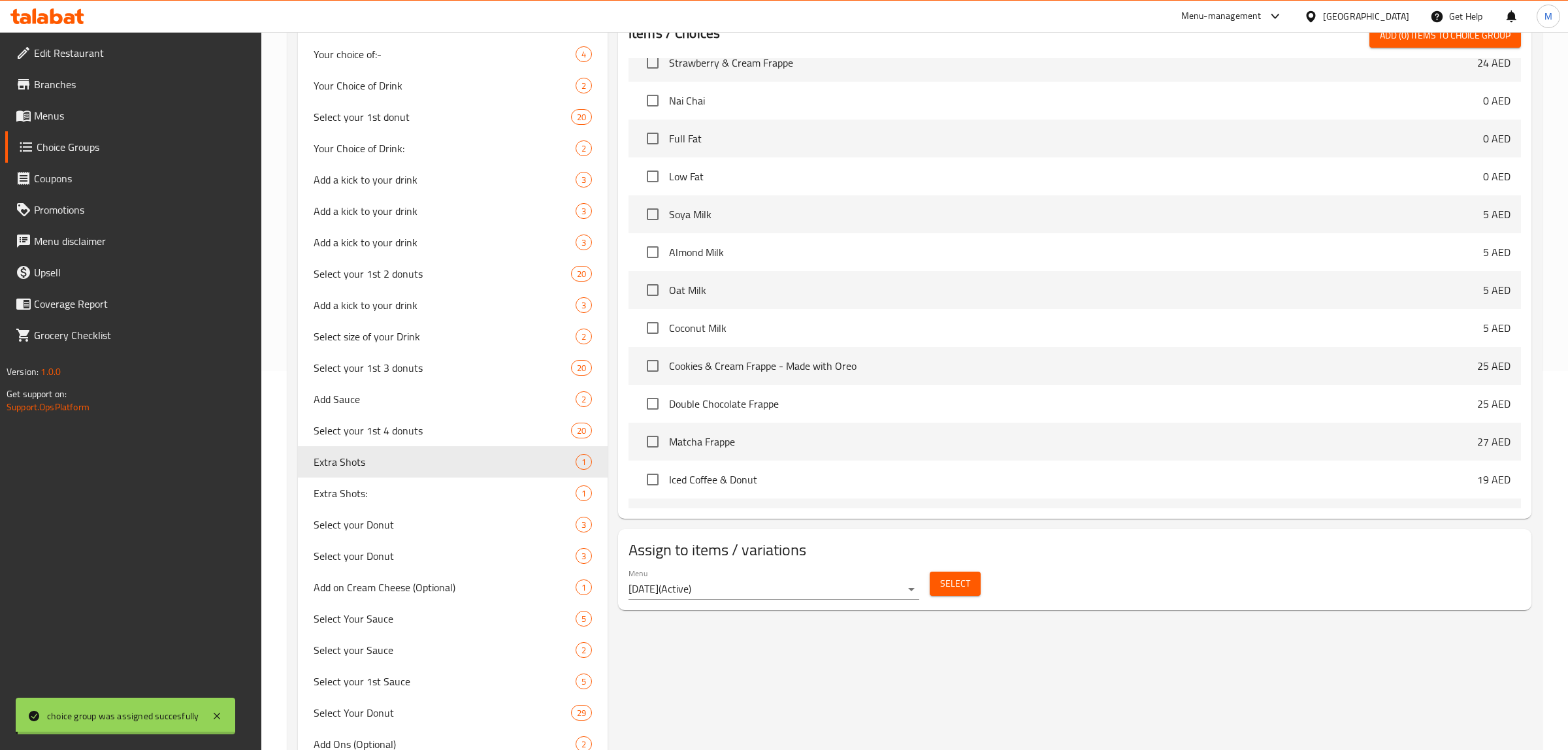
scroll to position [3112, 0]
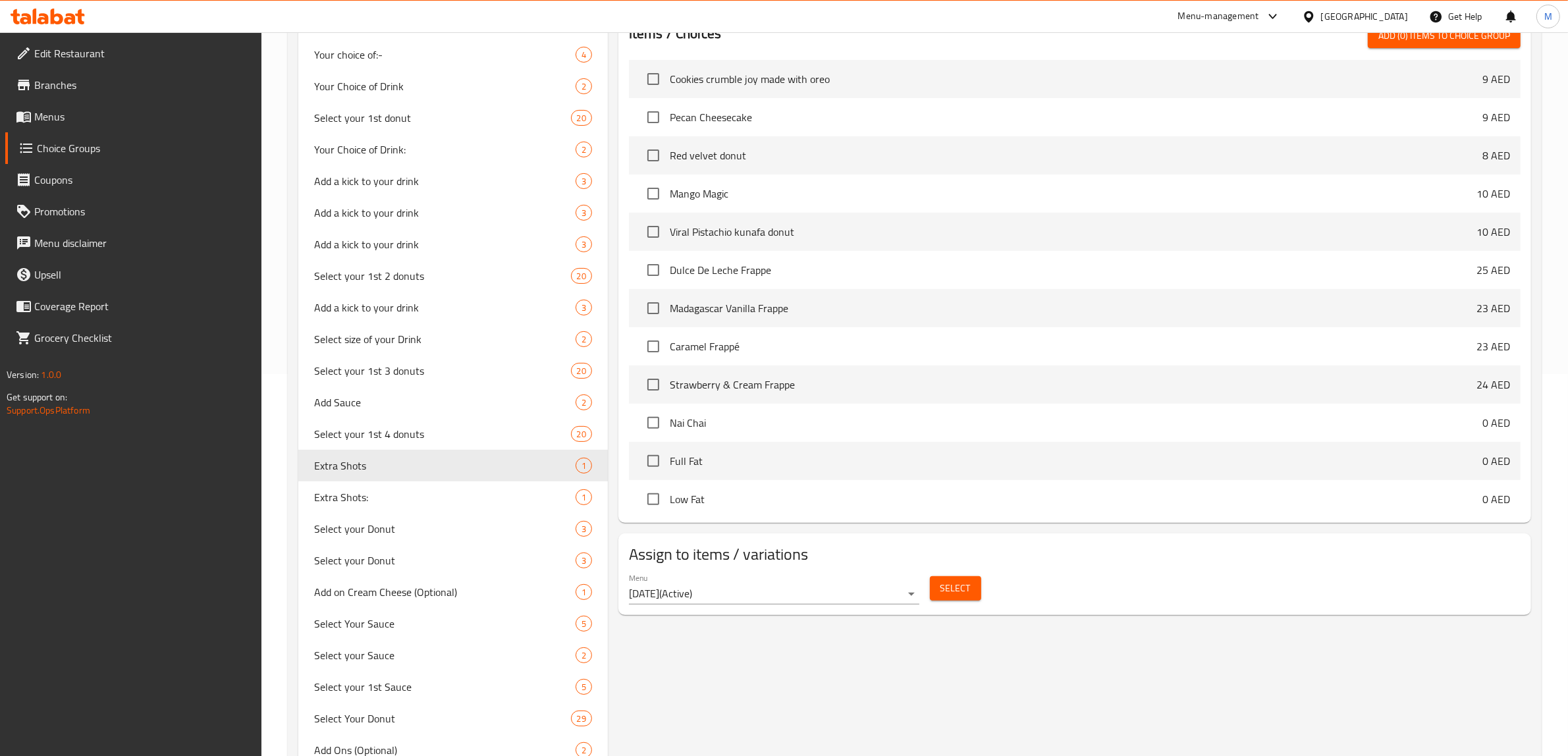
click at [953, 582] on span "Select" at bounding box center [956, 589] width 30 height 17
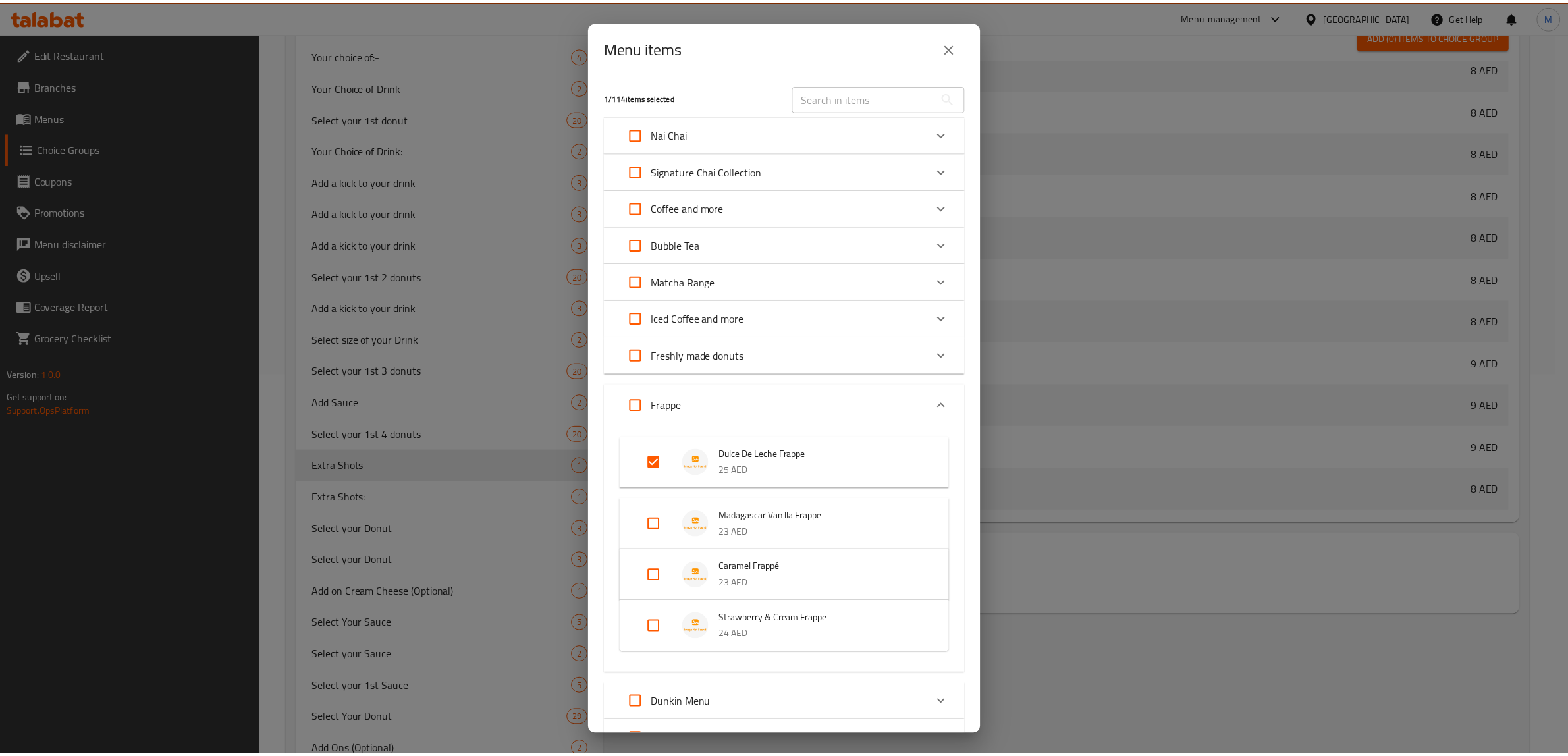
scroll to position [3459, 0]
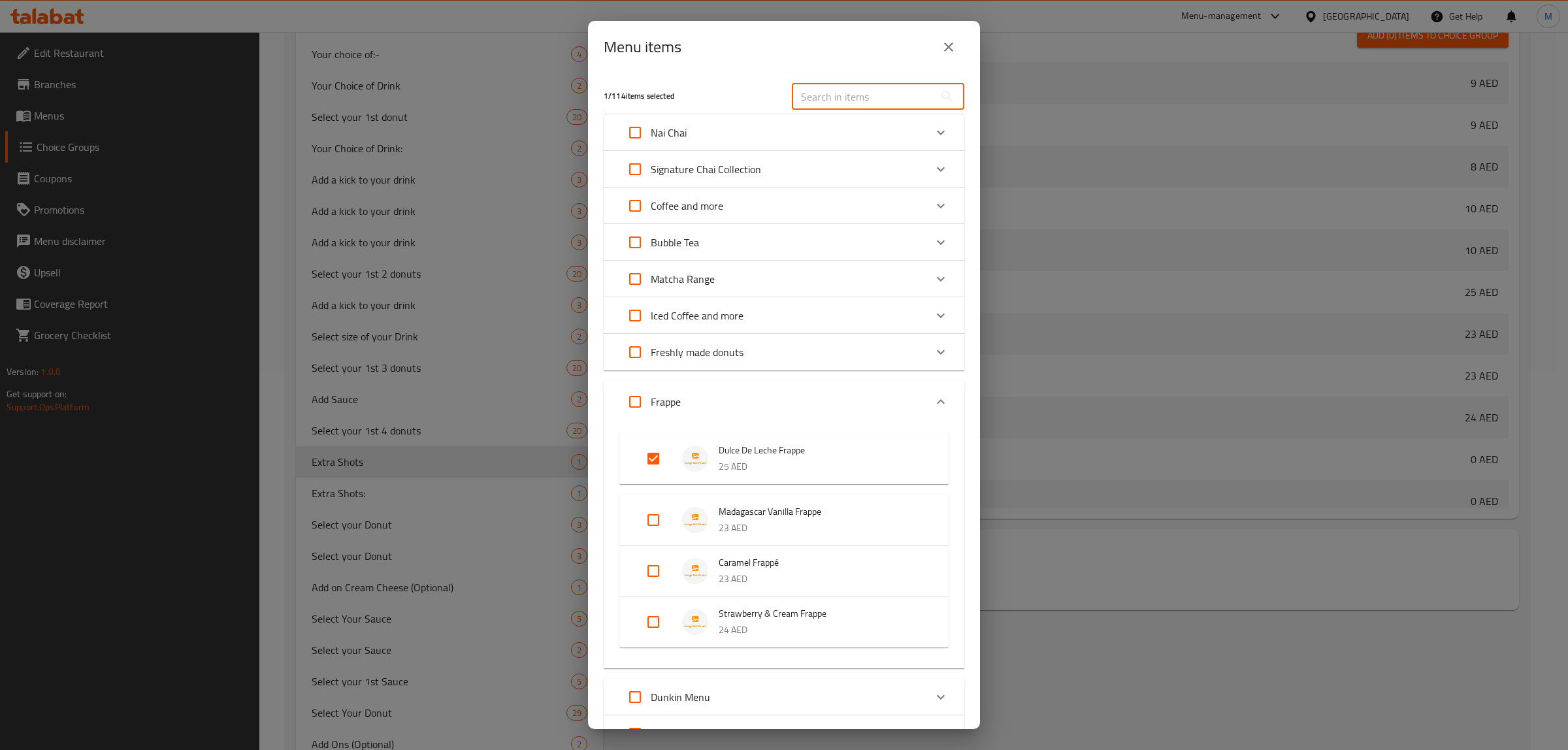
click at [873, 91] on input "text" at bounding box center [863, 97] width 142 height 26
paste input "Madagascar Vanilla Frappe"
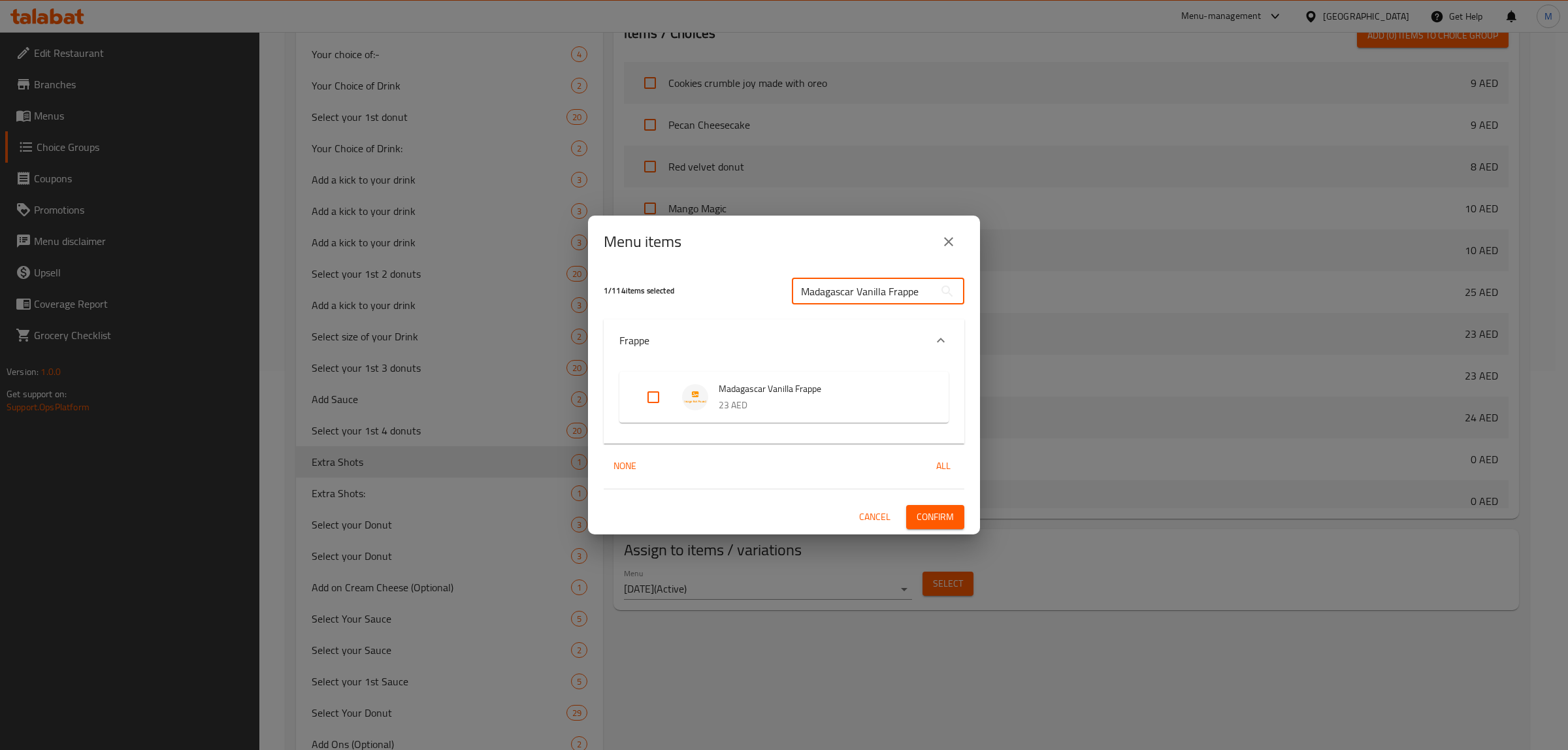
type input "Madagascar Vanilla Frappe"
click at [651, 394] on input "Expand" at bounding box center [653, 397] width 31 height 31
checkbox input "true"
click at [939, 518] on span "Confirm" at bounding box center [936, 517] width 37 height 16
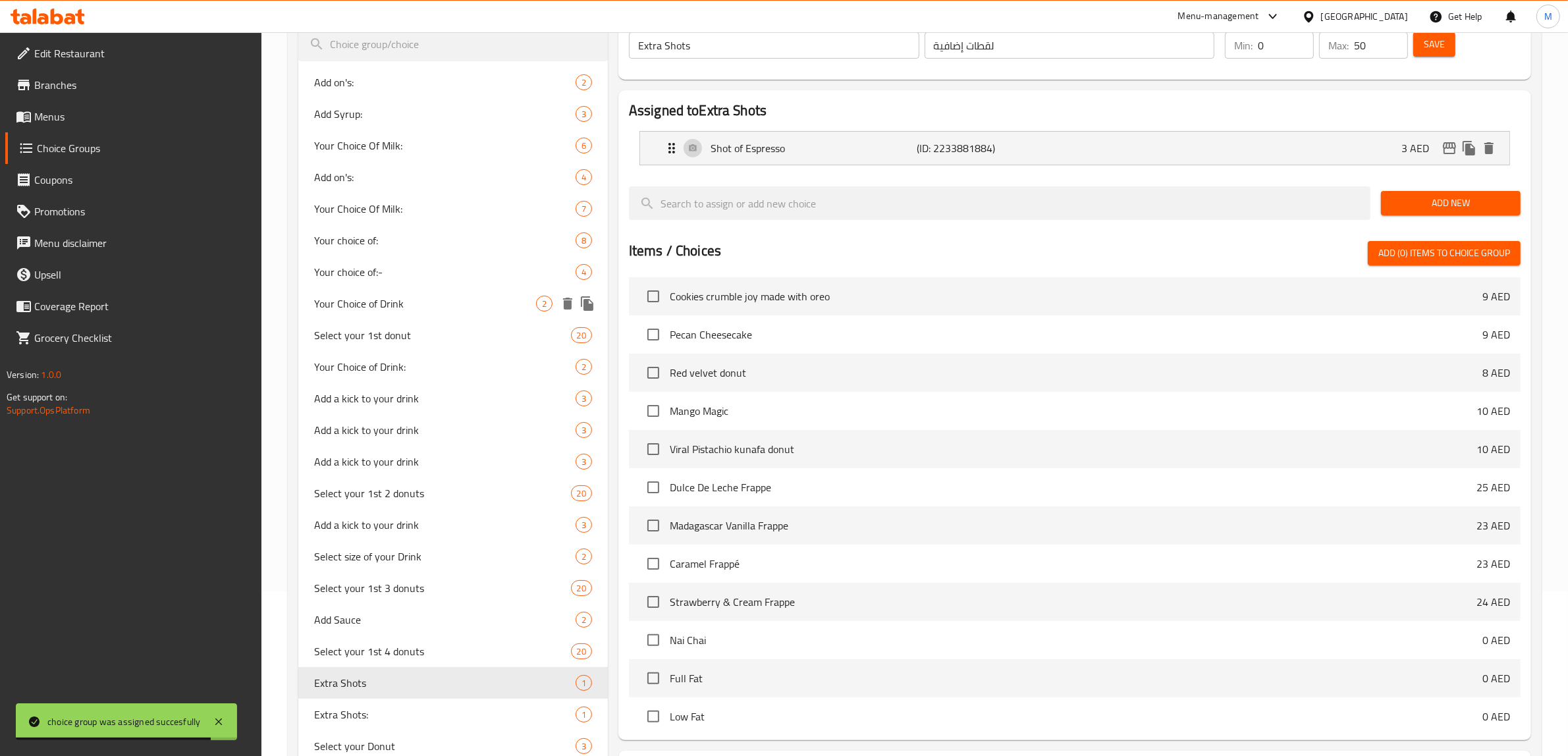
scroll to position [82, 0]
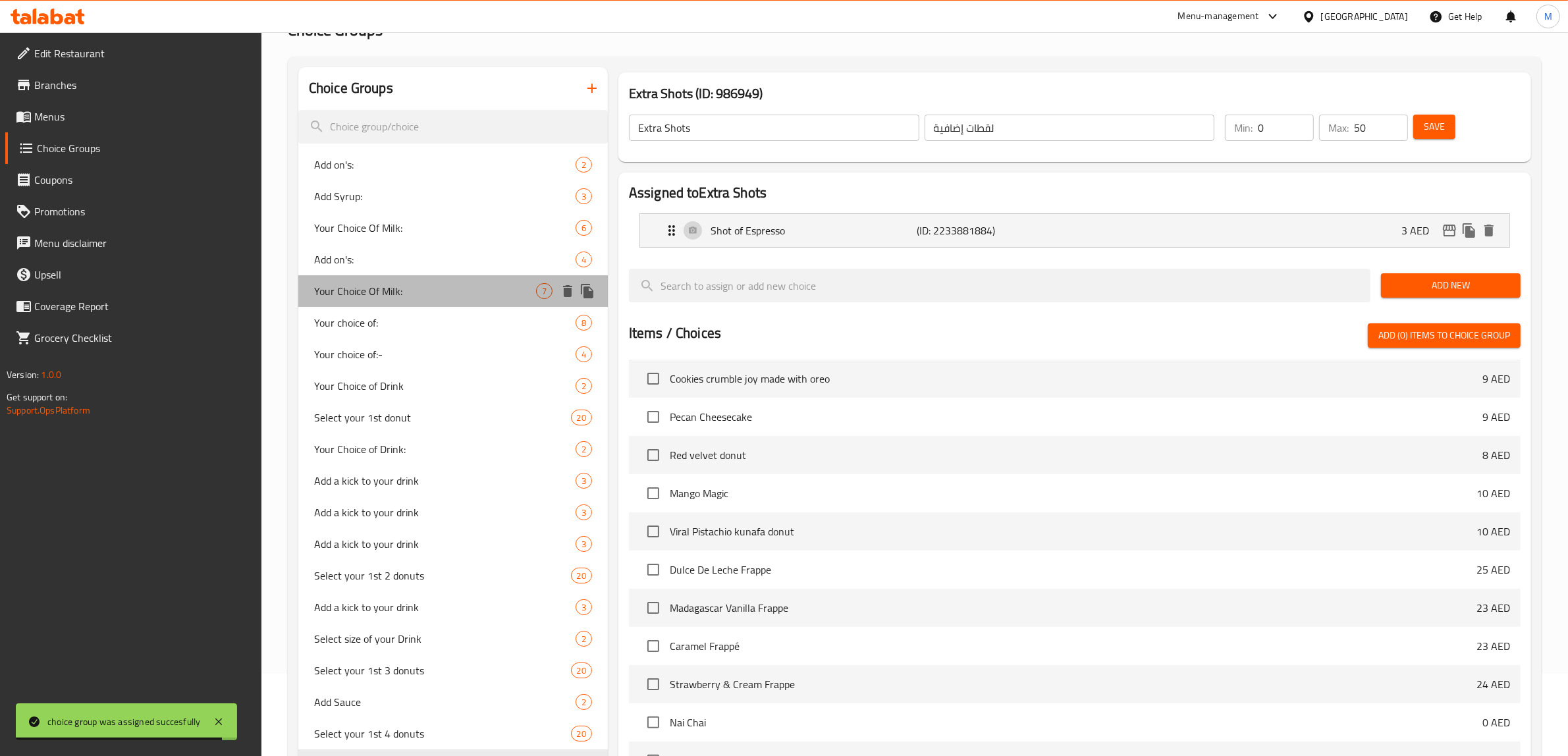
click at [438, 287] on span "Your Choice Of Milk:" at bounding box center [425, 290] width 222 height 16
type input "Your Choice Of Milk:"
type input "إختيارك من الحليب:"
type input "1"
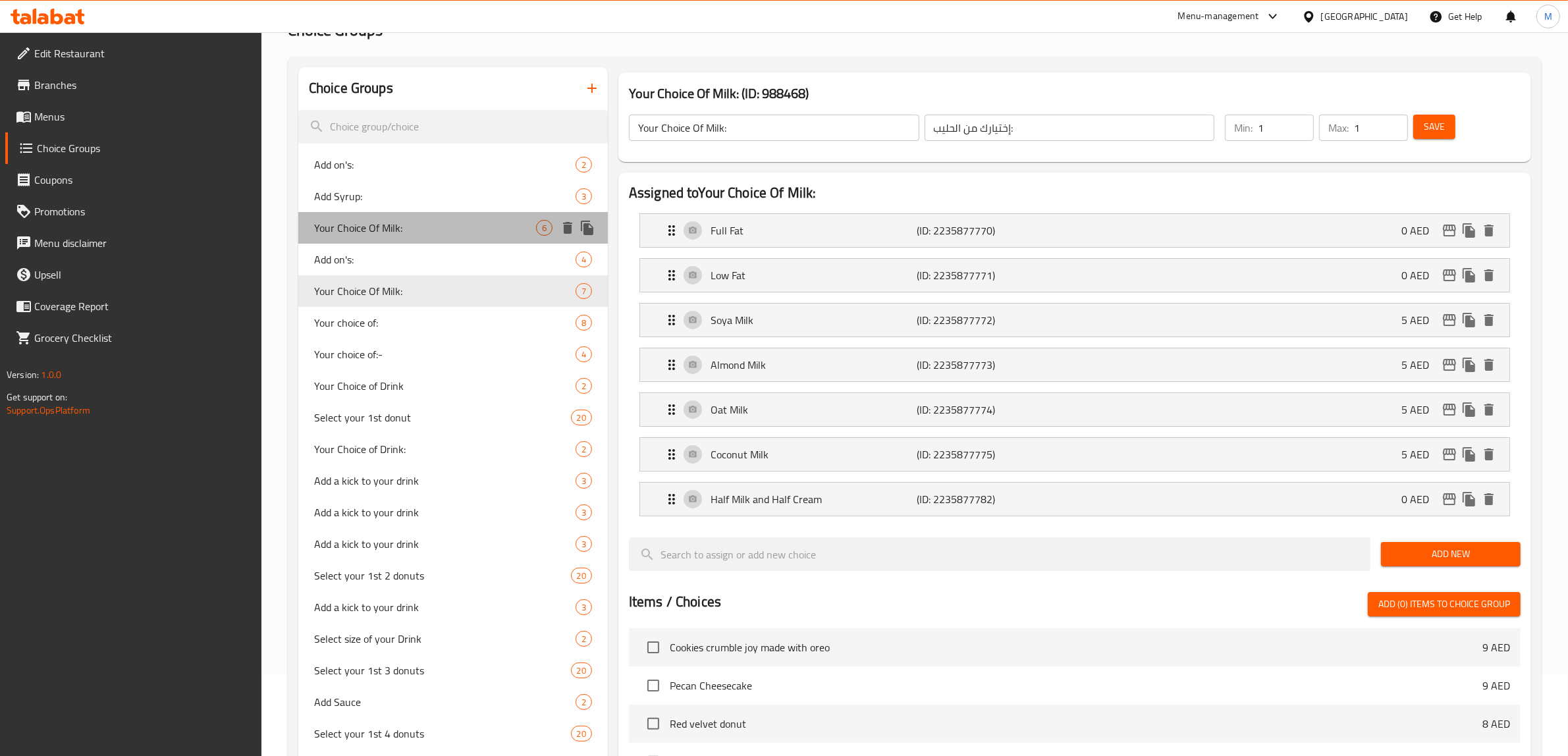
click at [427, 238] on div "Your Choice Of Milk: 6" at bounding box center [453, 228] width 309 height 32
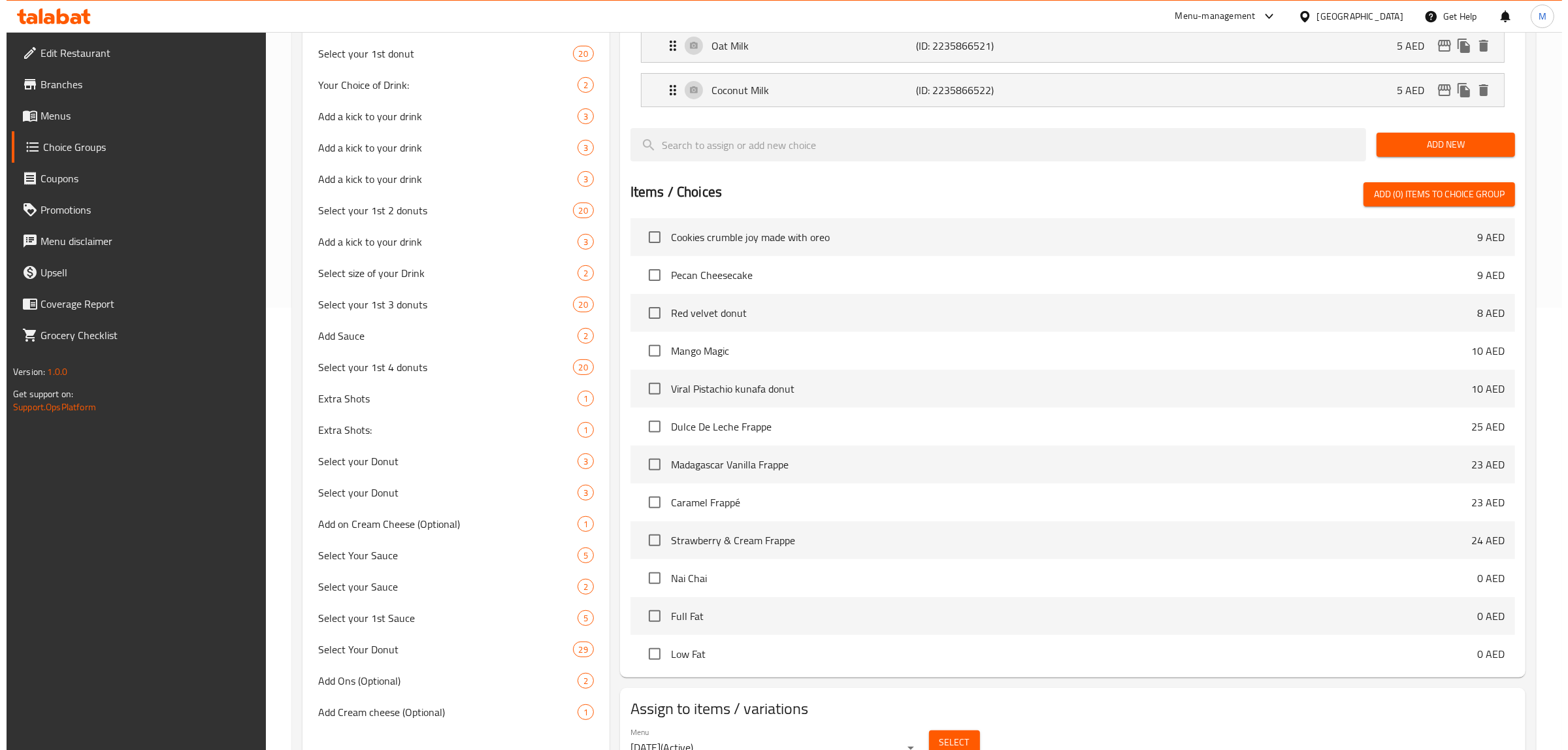
scroll to position [504, 0]
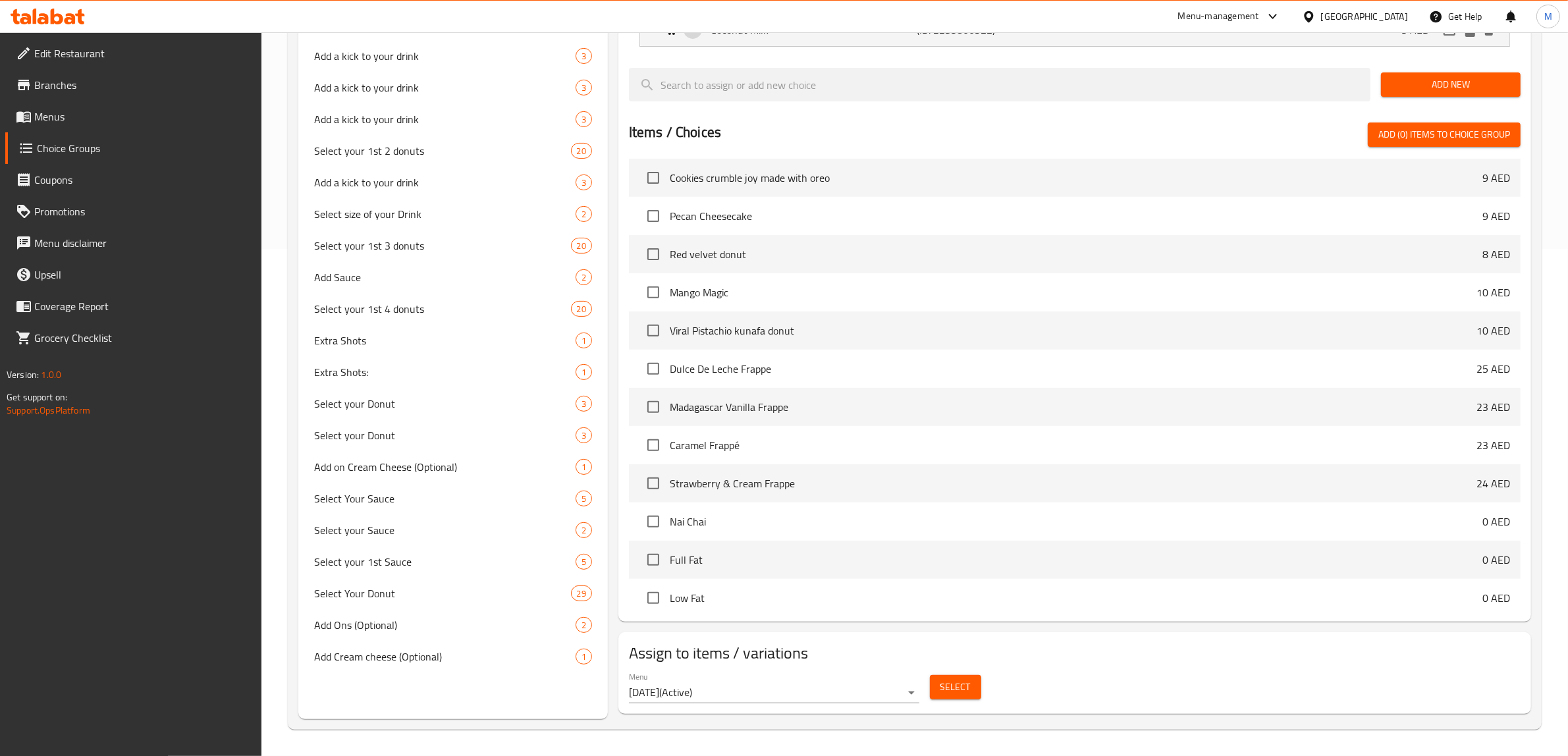
click at [953, 696] on span "Select" at bounding box center [956, 687] width 30 height 17
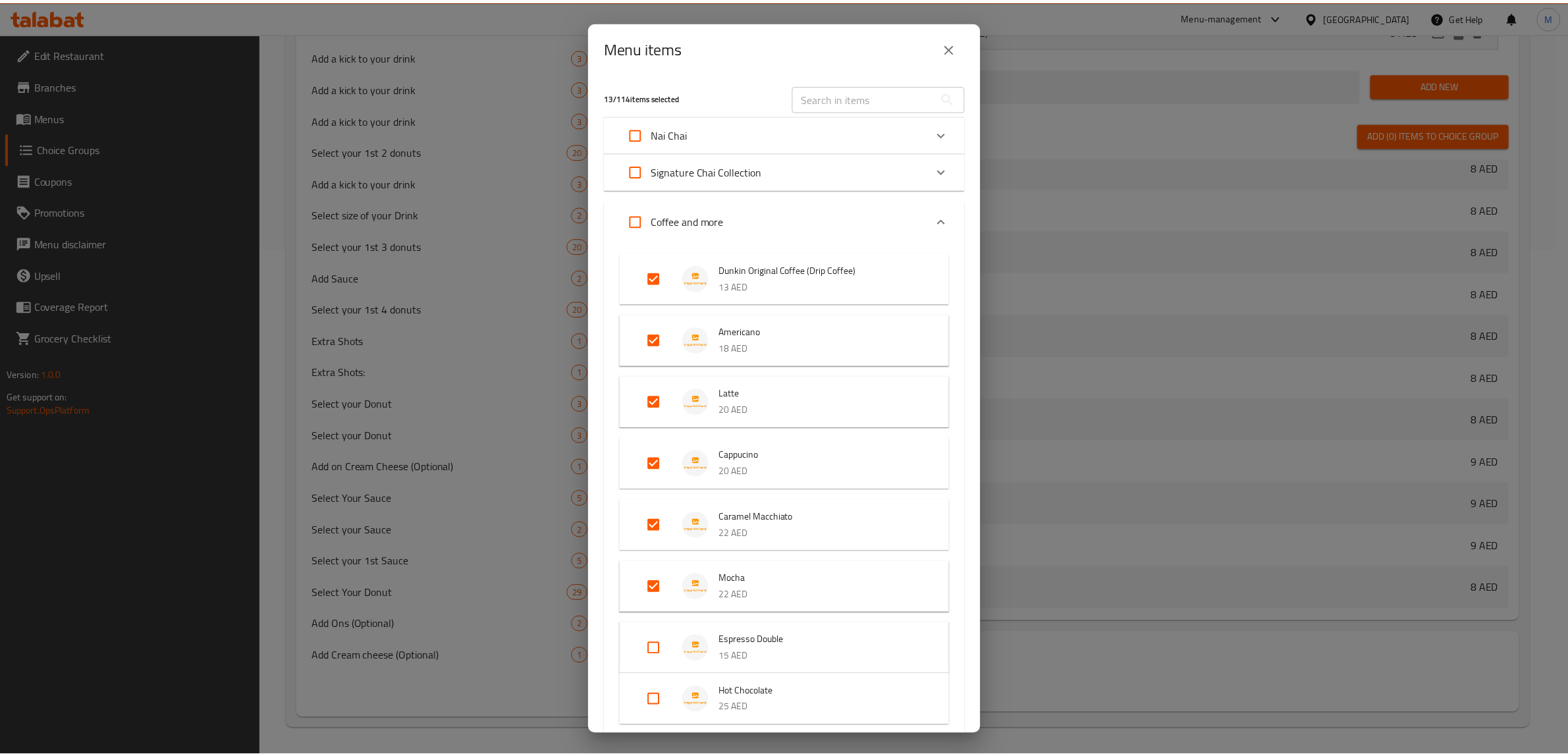
scroll to position [3459, 0]
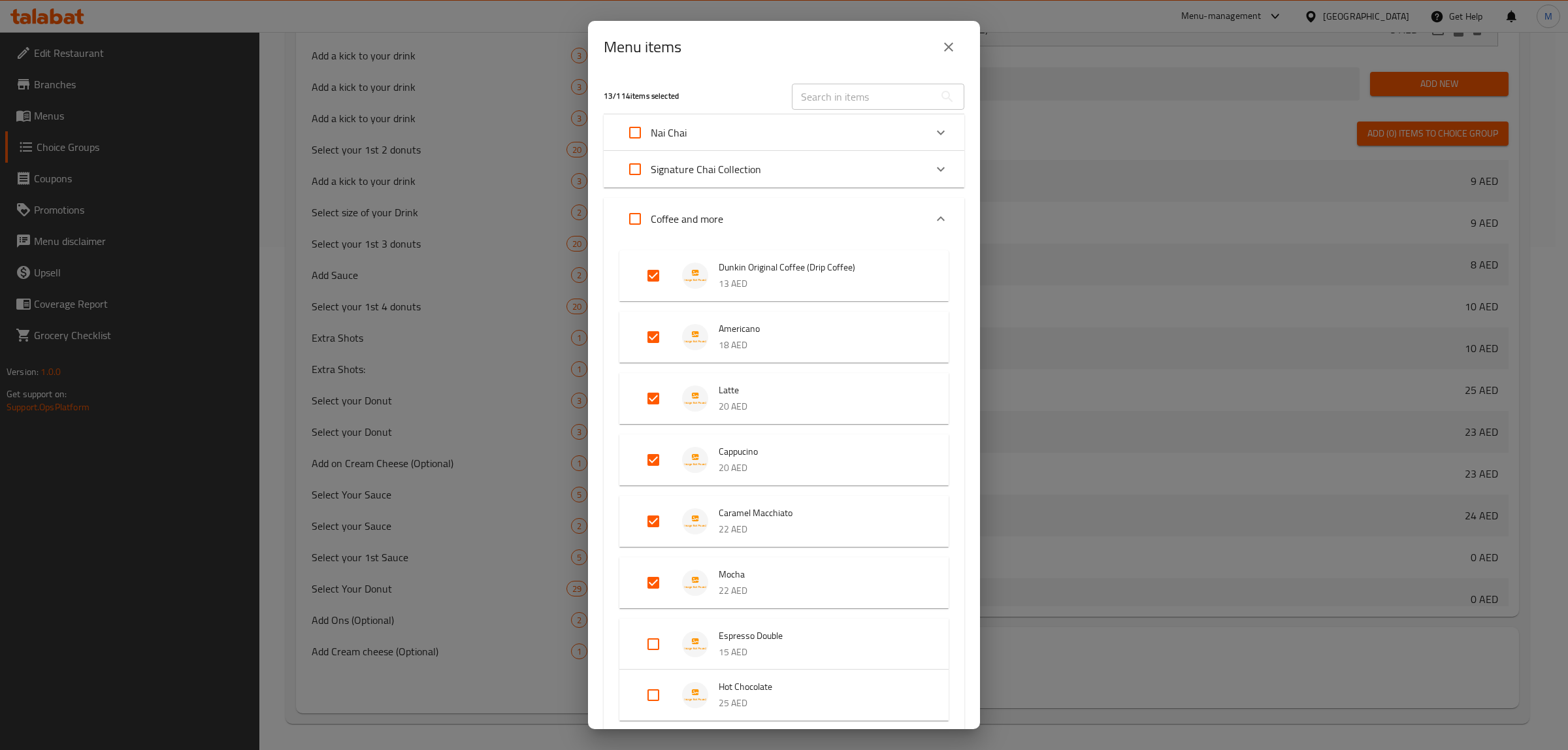
click at [893, 93] on input "text" at bounding box center [863, 97] width 142 height 26
paste input "Madagascar Vanilla Frappe"
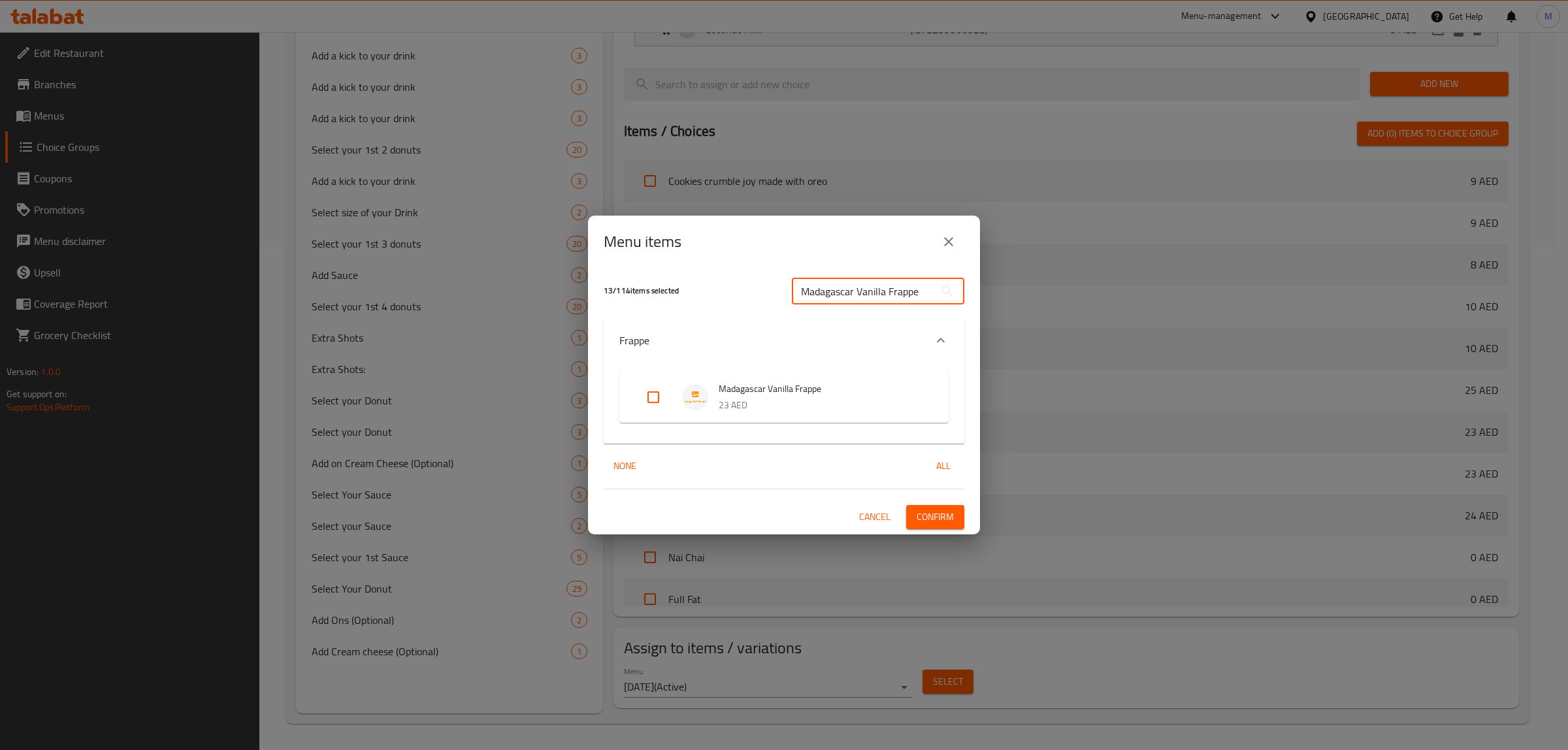
type input "Madagascar Vanilla Frappe"
click at [646, 395] on input "Expand" at bounding box center [653, 397] width 31 height 31
checkbox input "true"
click at [939, 513] on span "Confirm" at bounding box center [936, 517] width 37 height 16
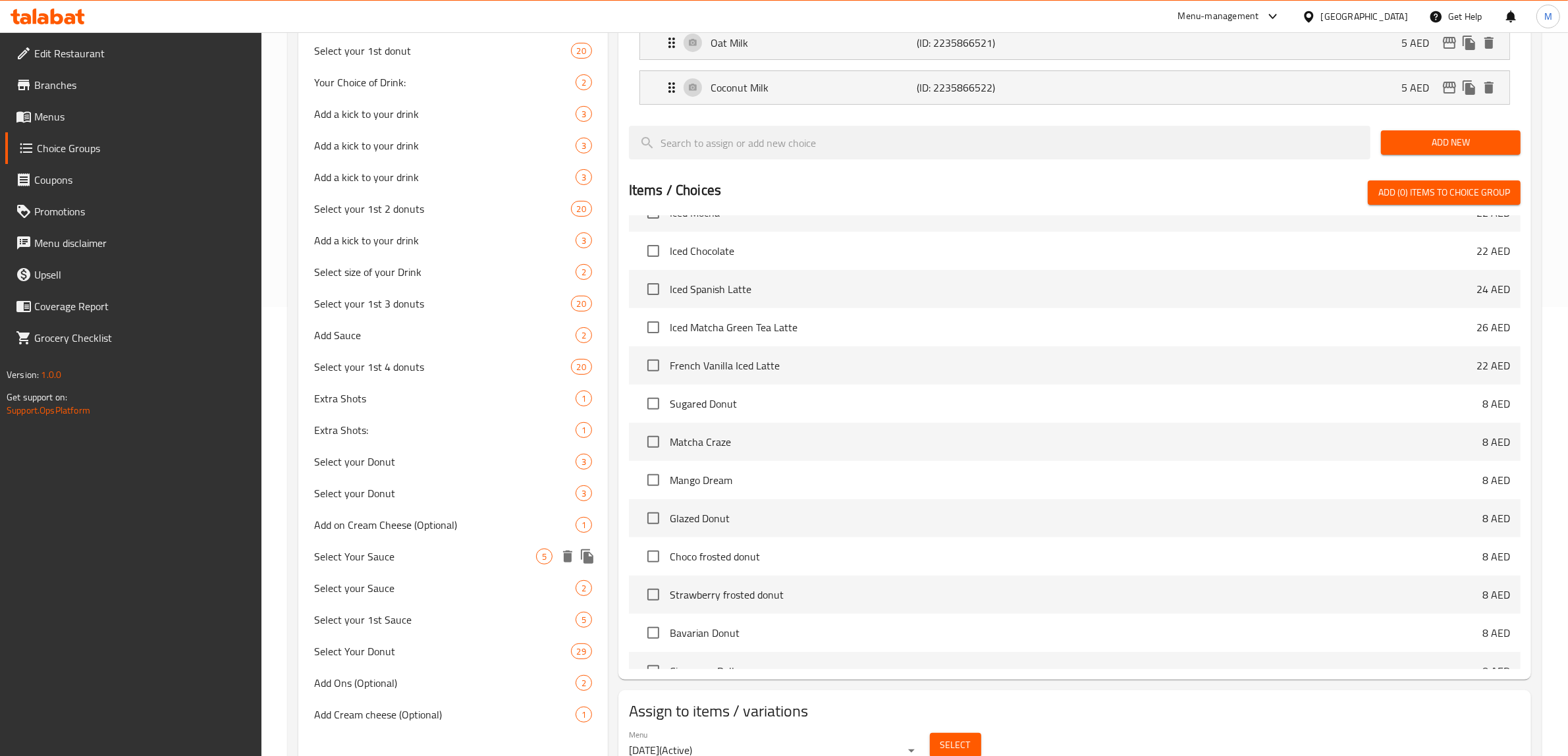
scroll to position [509, 0]
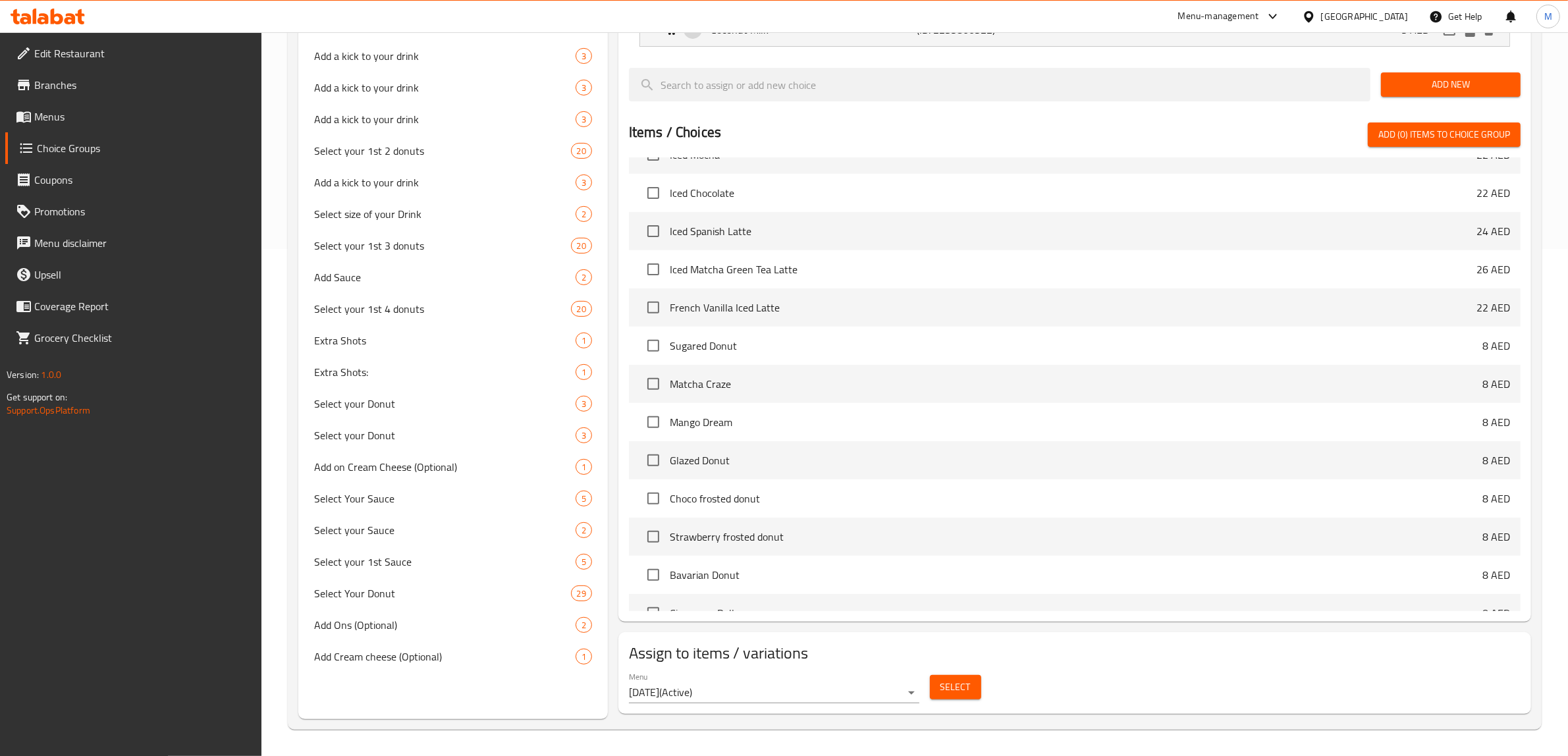
click at [949, 699] on button "Select" at bounding box center [956, 687] width 51 height 24
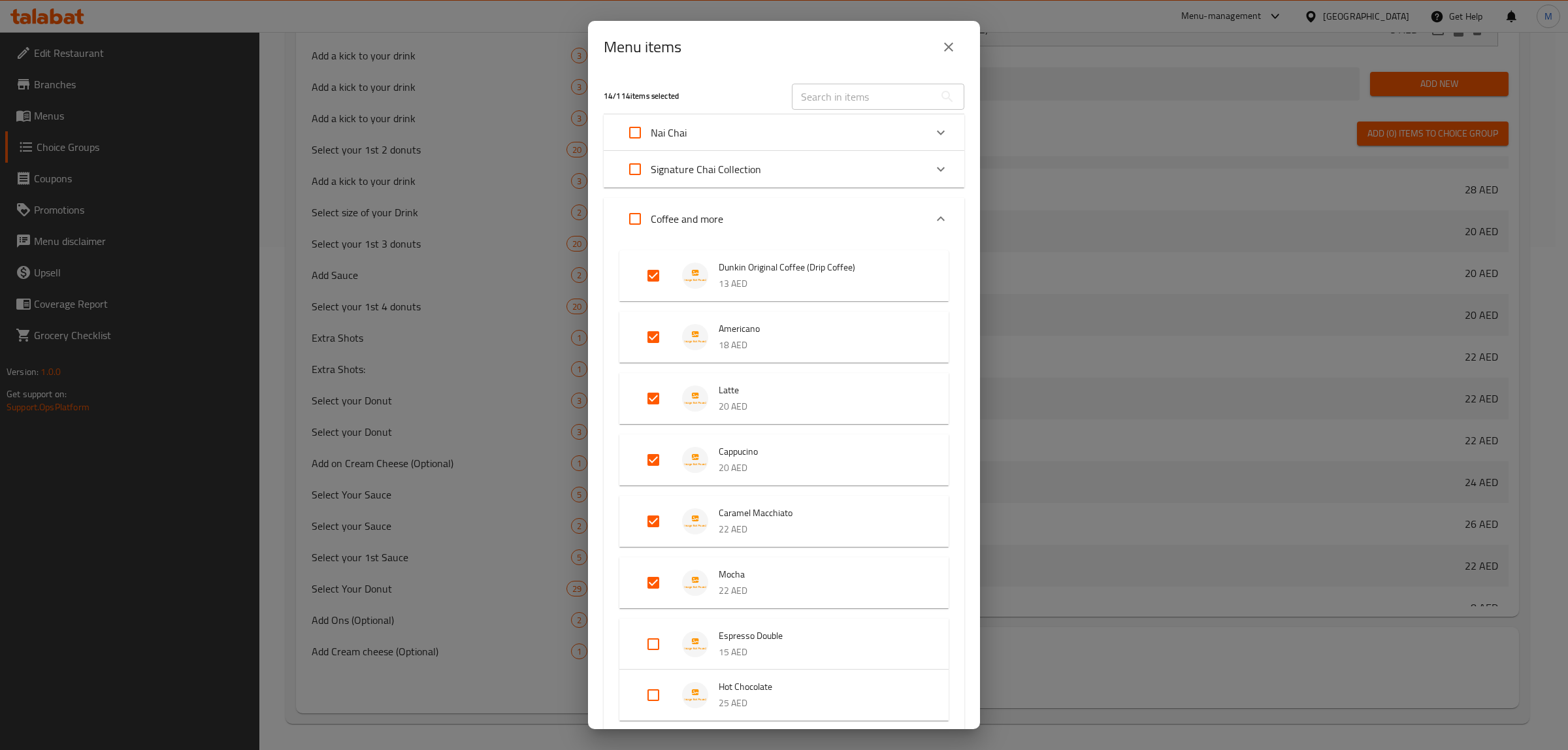
click at [841, 96] on input "text" at bounding box center [863, 97] width 142 height 26
paste input "Caramel Frappé"
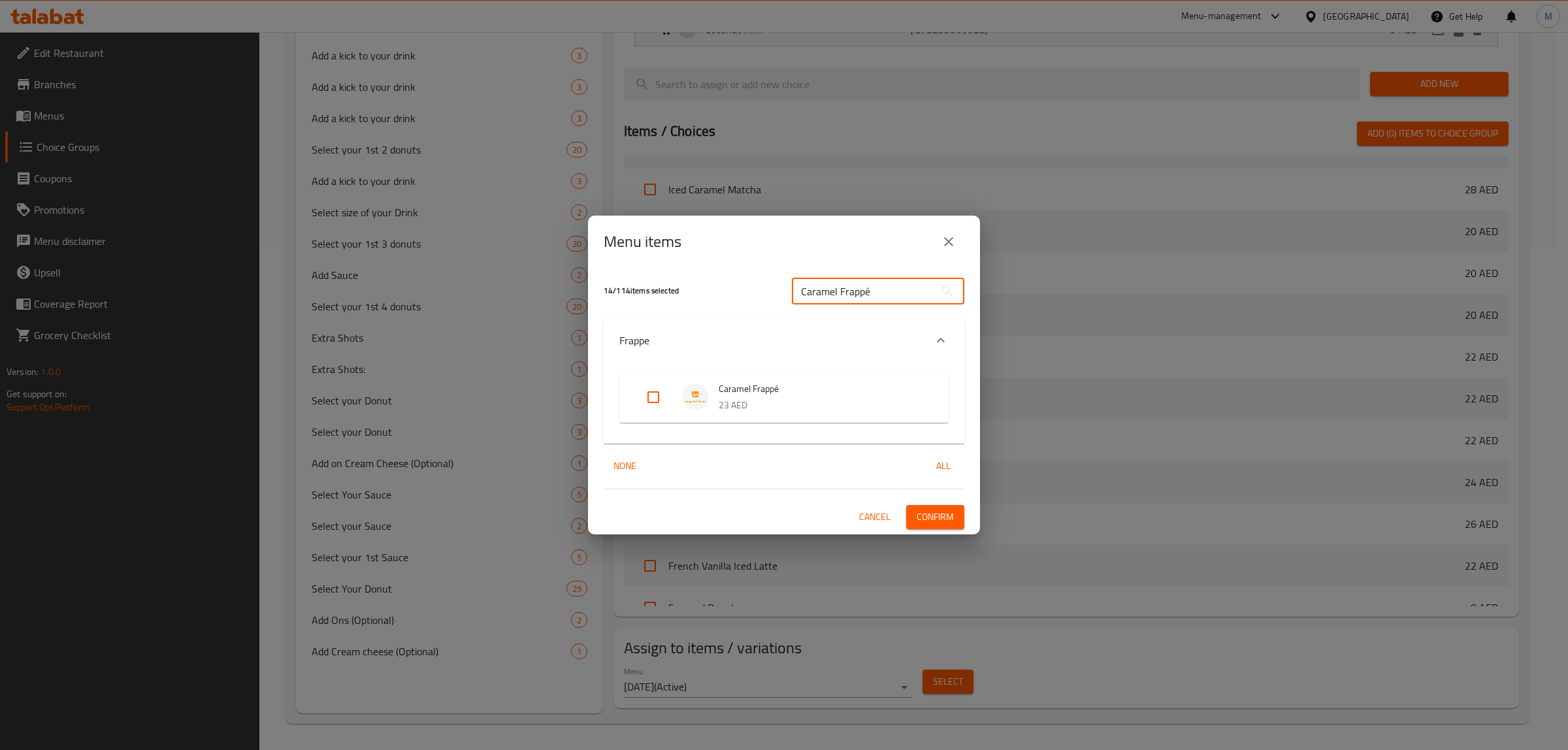
type input "Caramel Frappé"
click at [662, 403] on input "Expand" at bounding box center [653, 397] width 31 height 31
checkbox input "true"
click at [921, 511] on span "Confirm" at bounding box center [936, 517] width 37 height 16
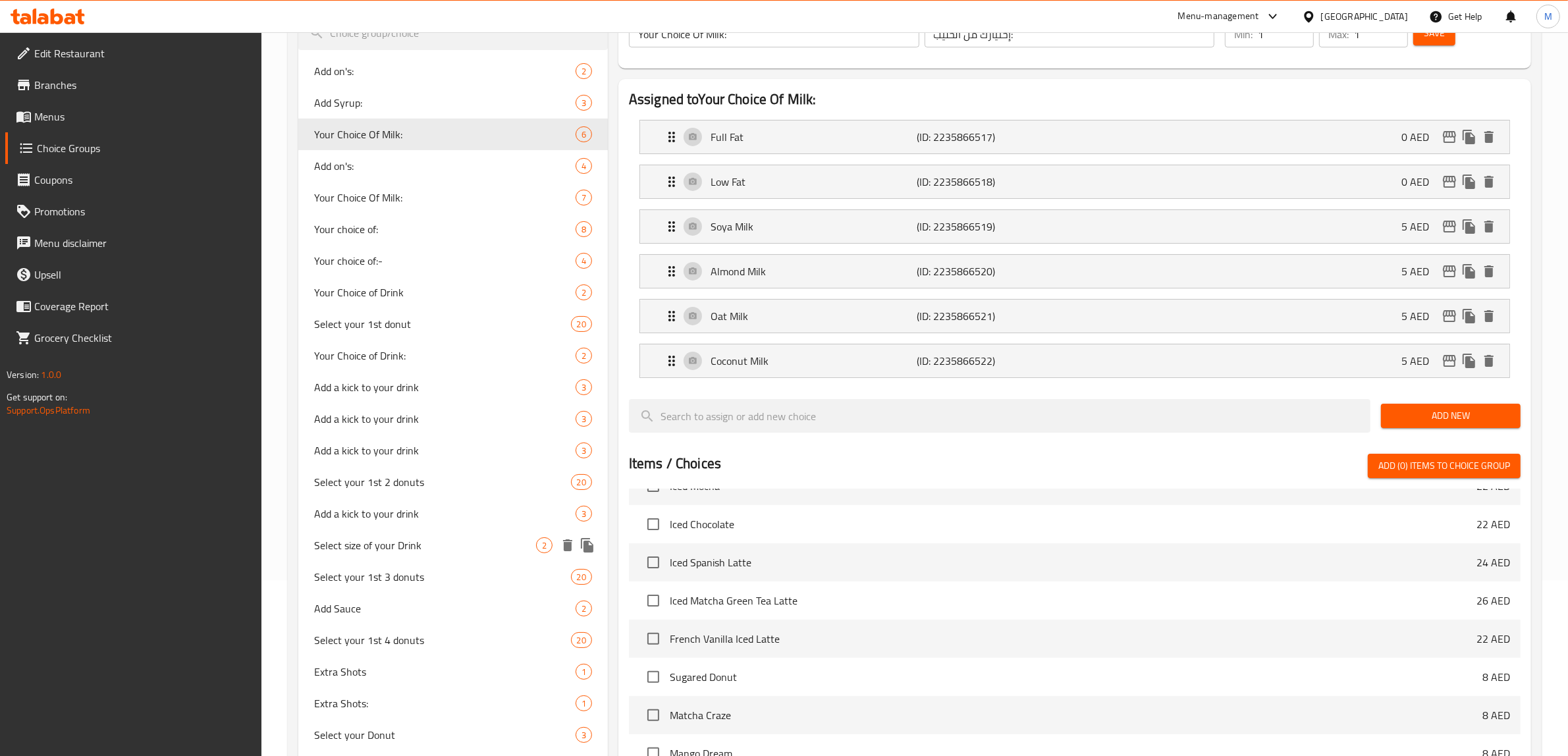
scroll to position [262, 0]
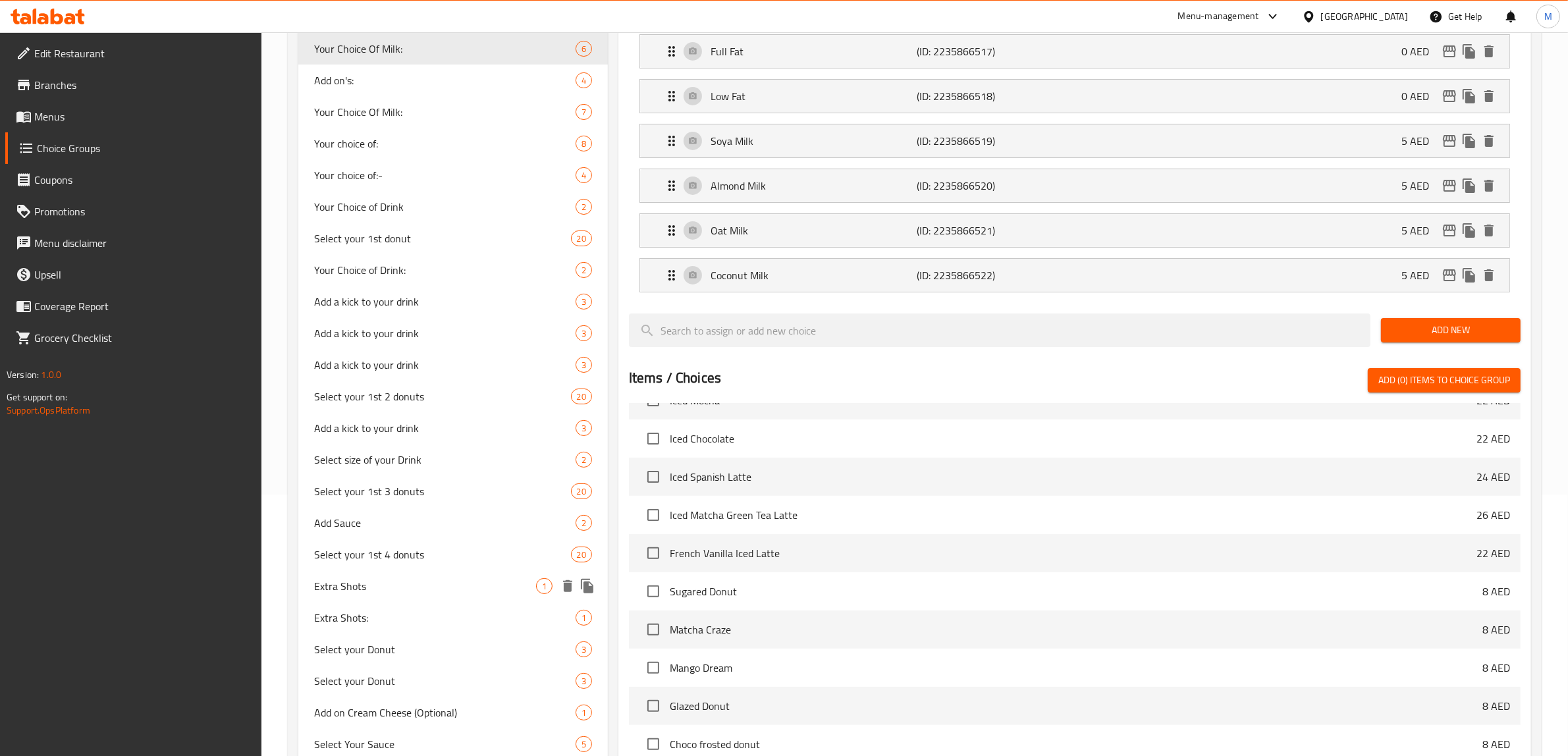
click at [418, 592] on span "Extra Shots" at bounding box center [425, 586] width 222 height 16
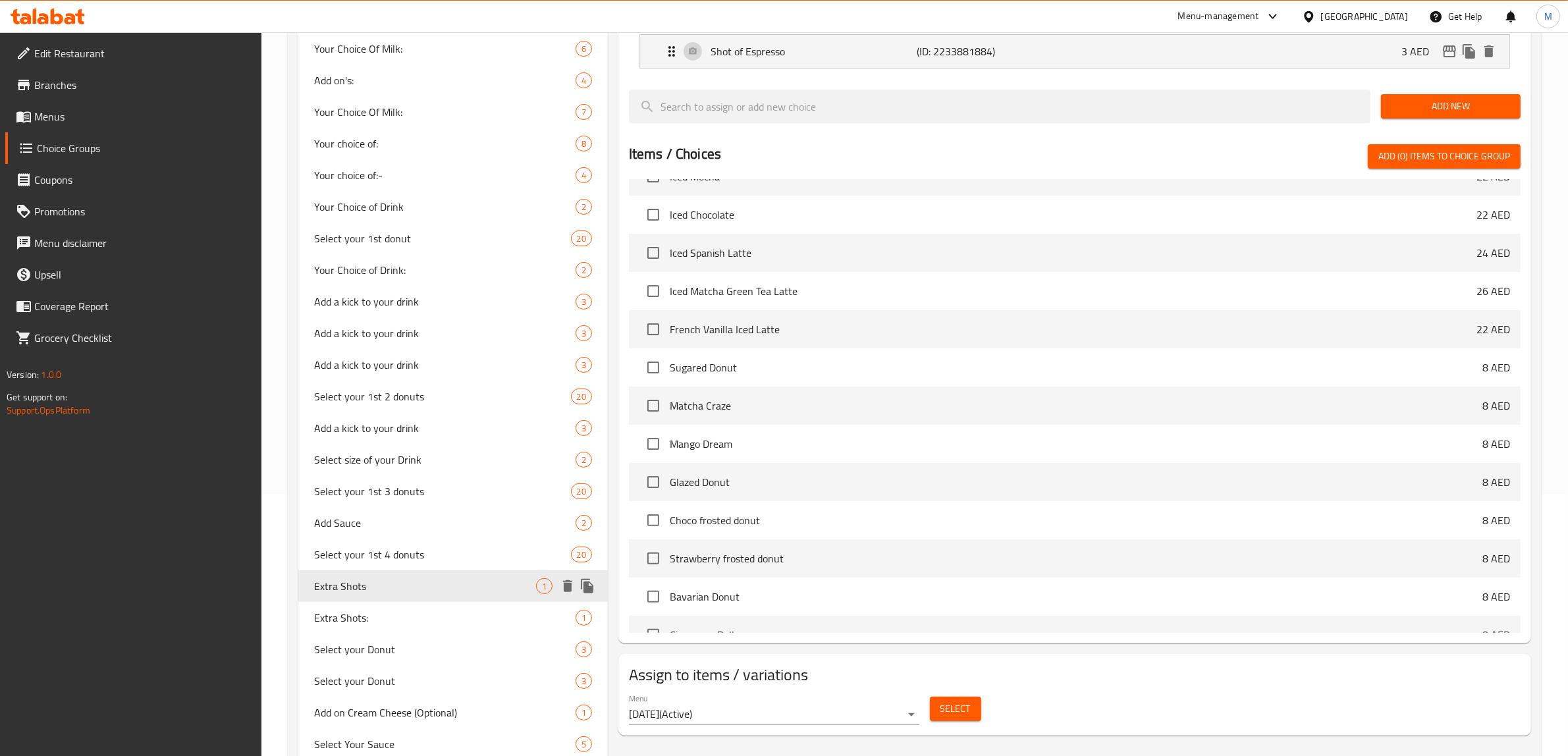
type input "Extra Shots"
type input "لقطات إضافية"
type input "0"
type input "50"
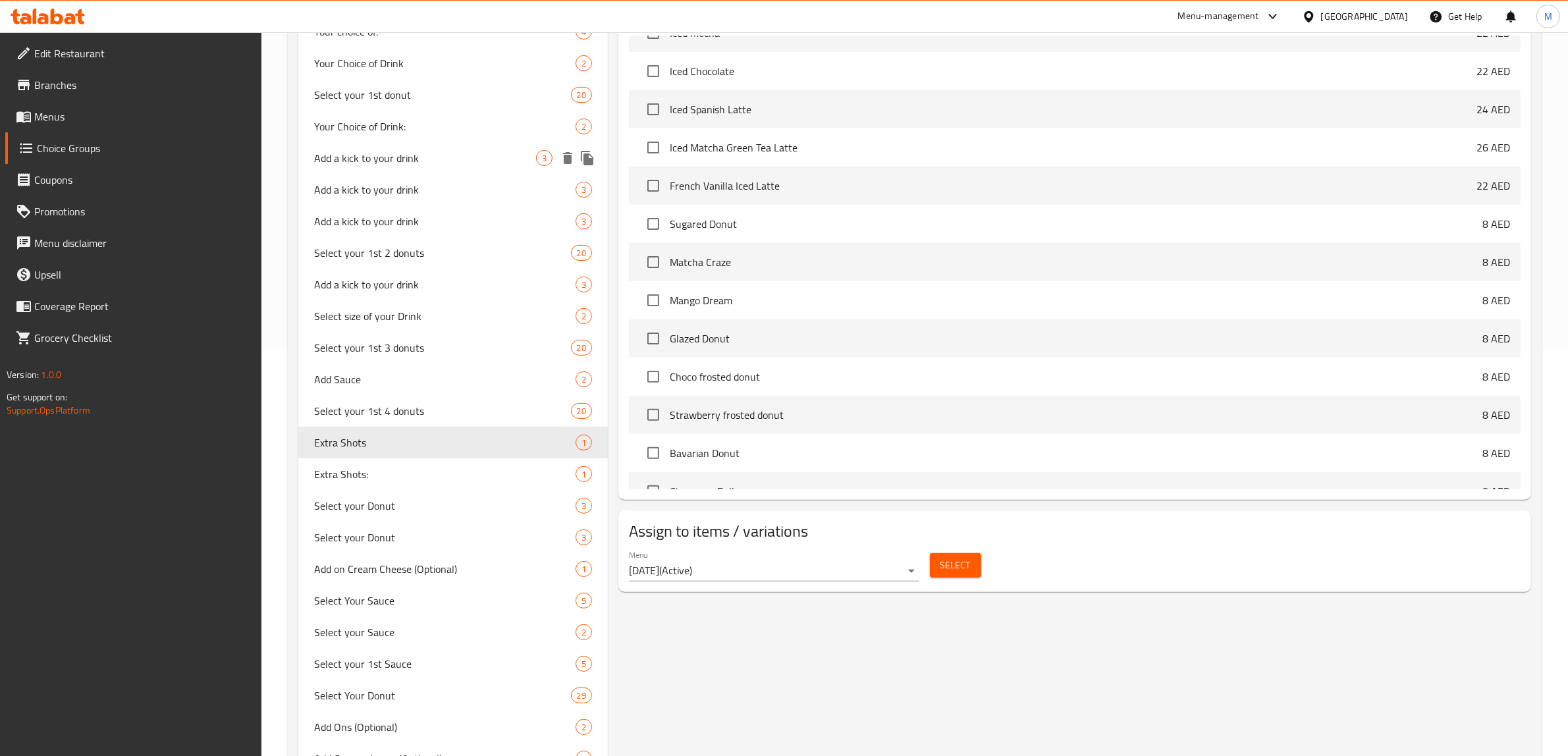
scroll to position [426, 0]
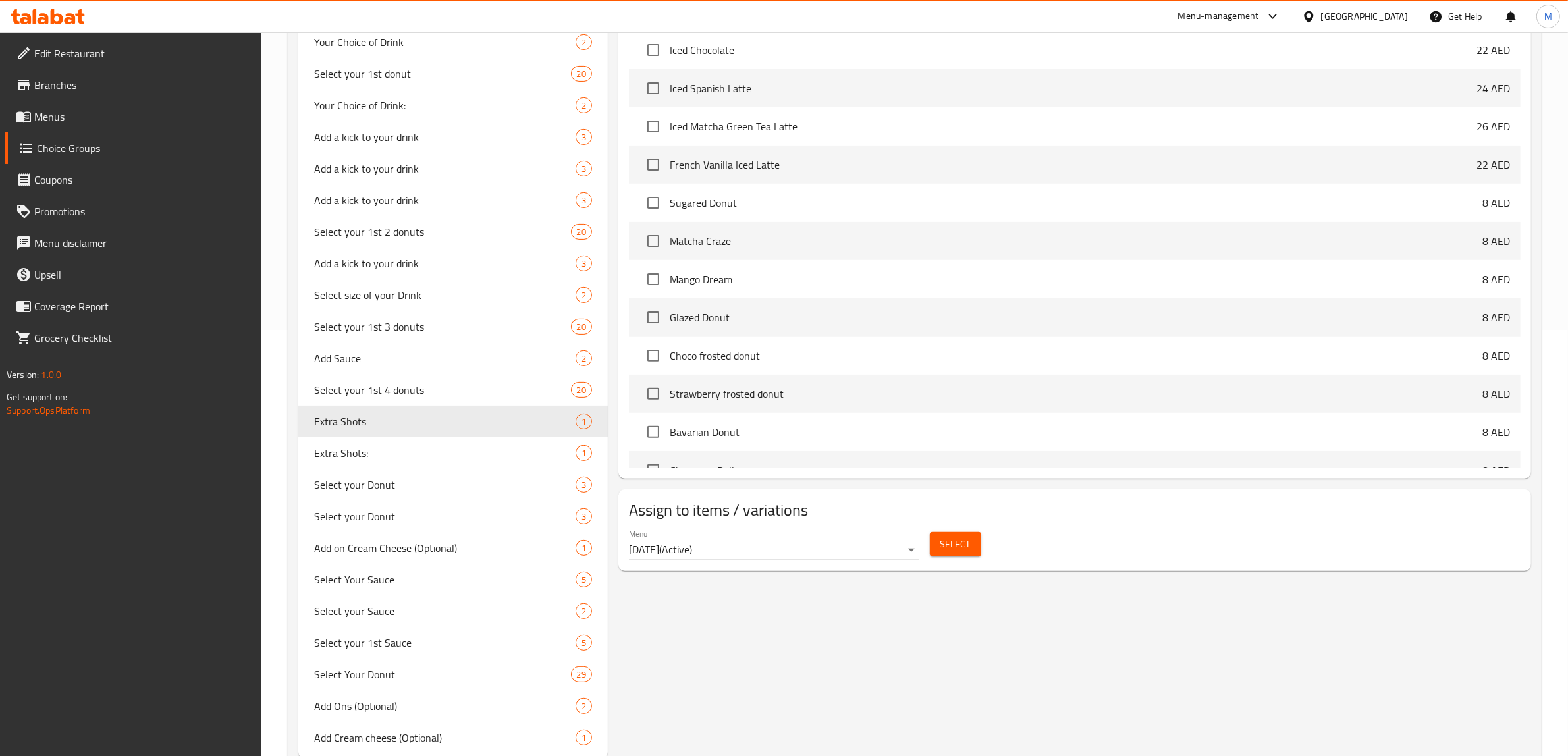
click at [952, 530] on div "Select" at bounding box center [956, 544] width 62 height 35
click at [944, 533] on button "Select" at bounding box center [956, 544] width 51 height 24
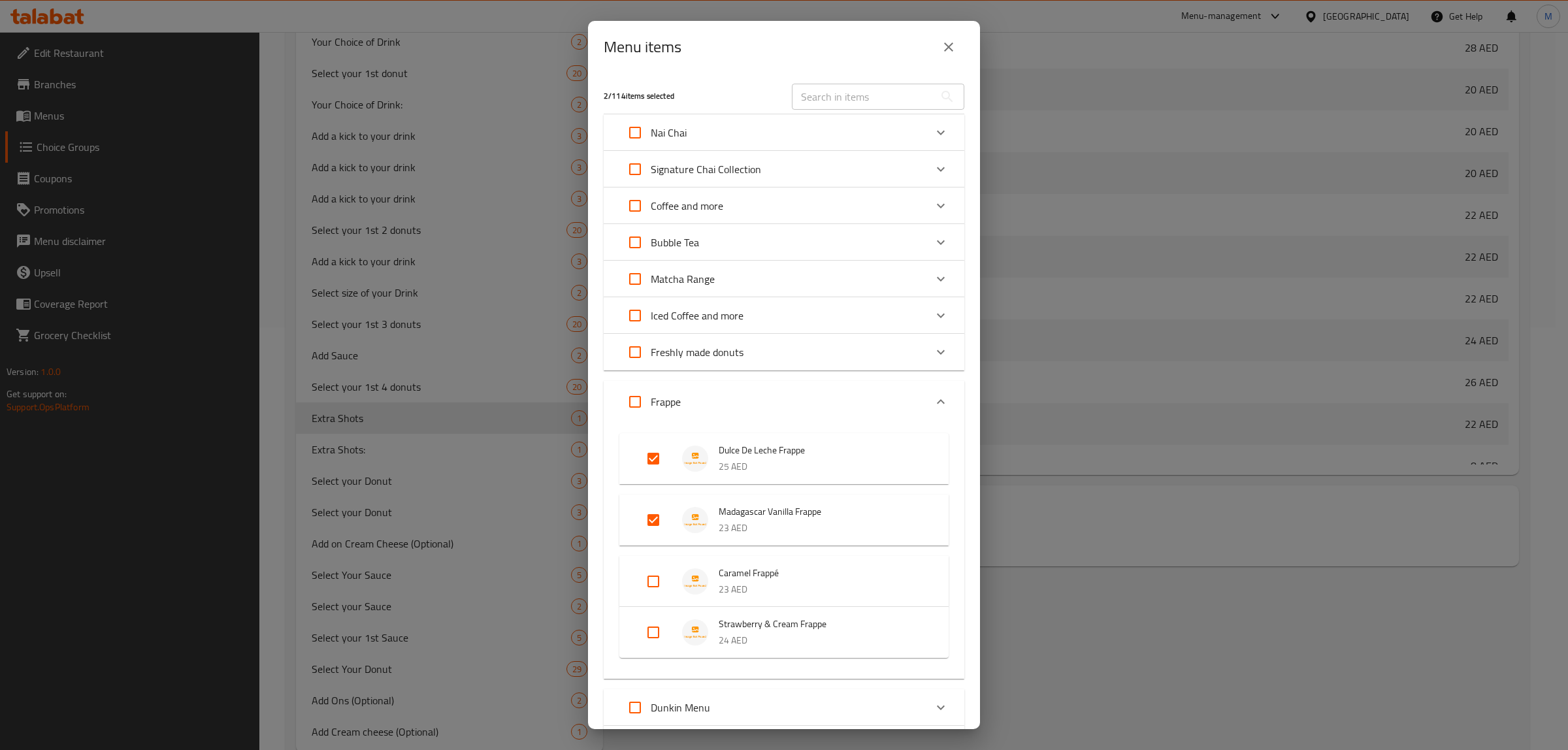
click at [893, 91] on input "text" at bounding box center [863, 97] width 142 height 26
paste input "Caramel Frappé"
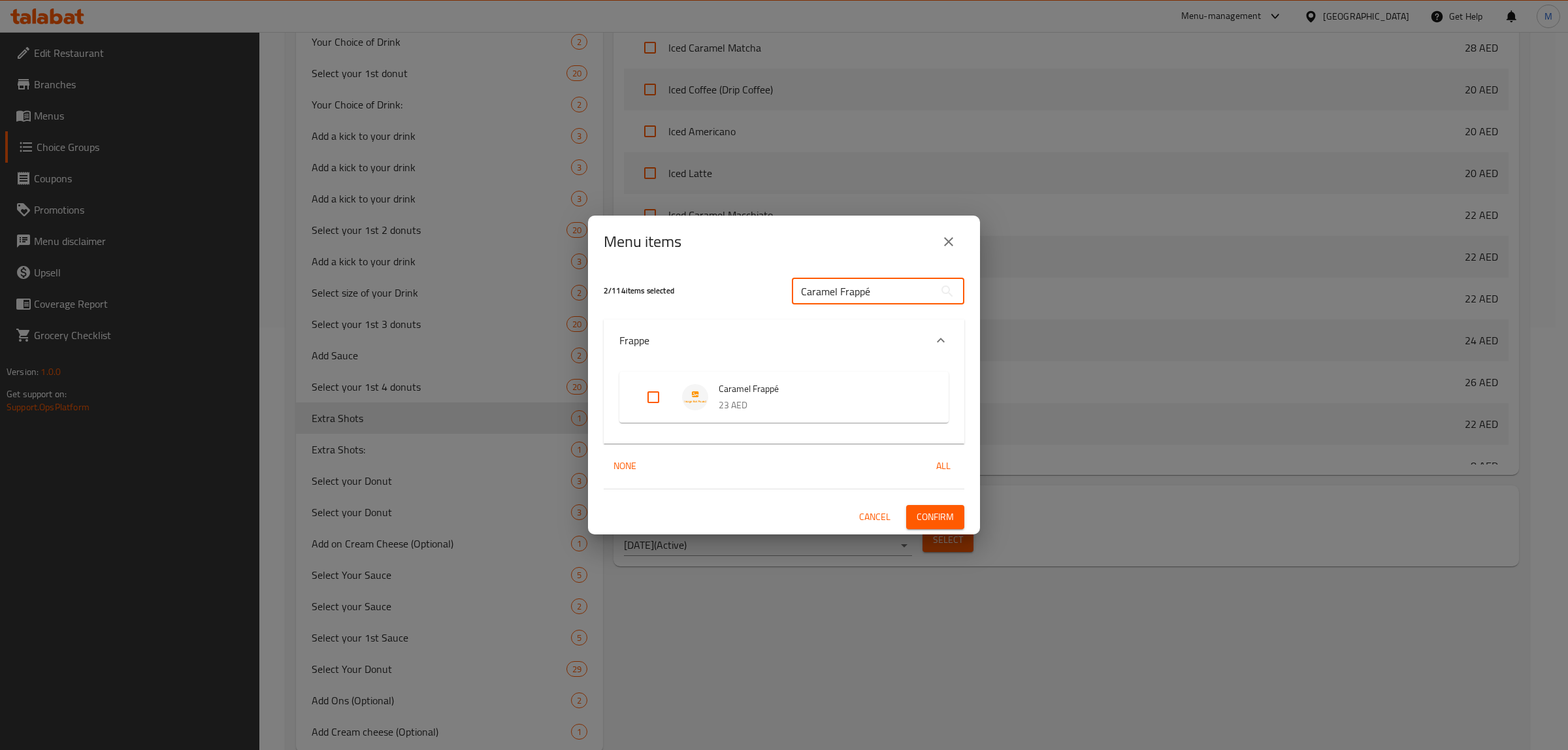
type input "Caramel Frappé"
click at [635, 406] on li "Caramel Frappé 23 AED" at bounding box center [784, 397] width 298 height 46
click at [656, 406] on input "Expand" at bounding box center [653, 397] width 31 height 31
checkbox input "true"
click at [939, 522] on span "Confirm" at bounding box center [936, 517] width 37 height 16
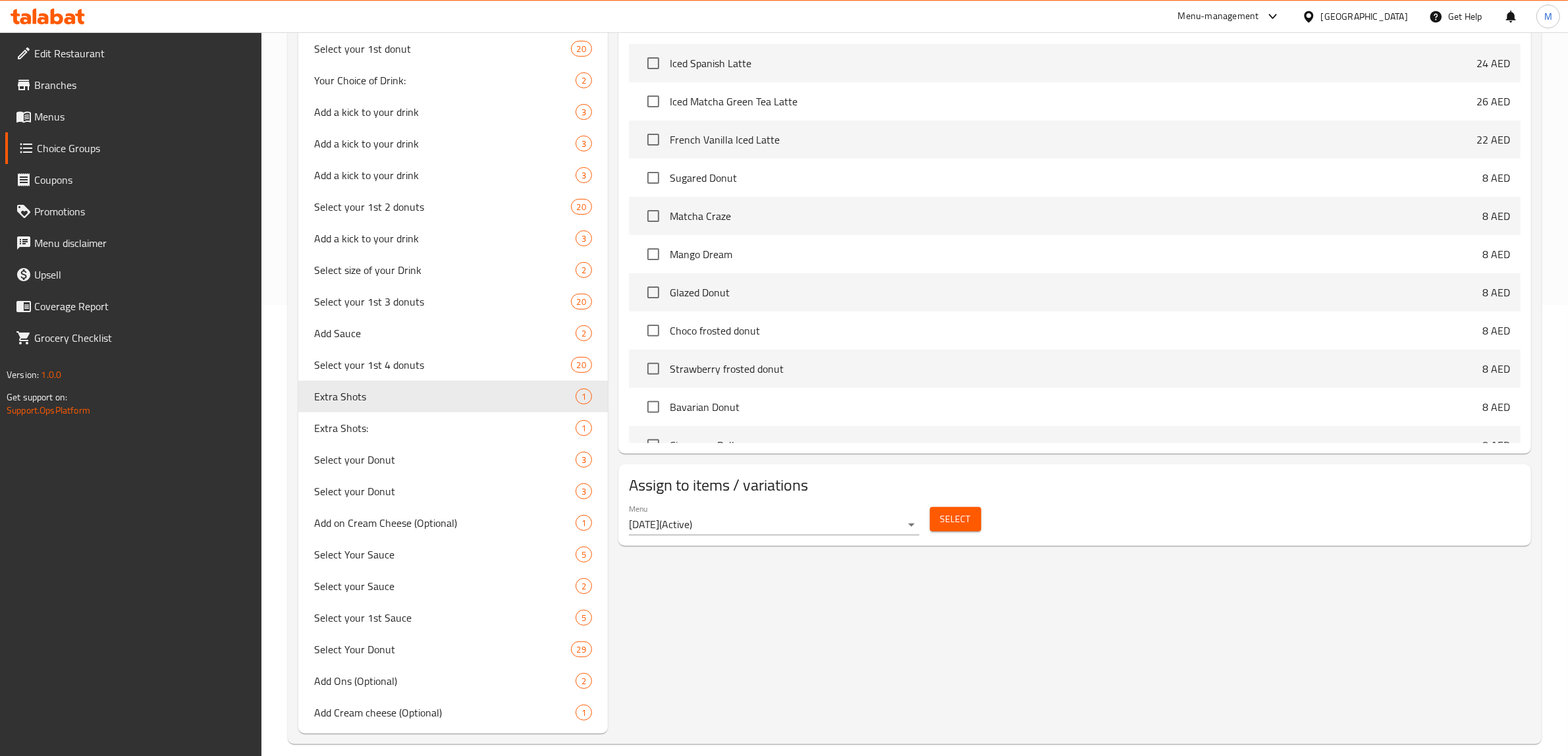
scroll to position [465, 0]
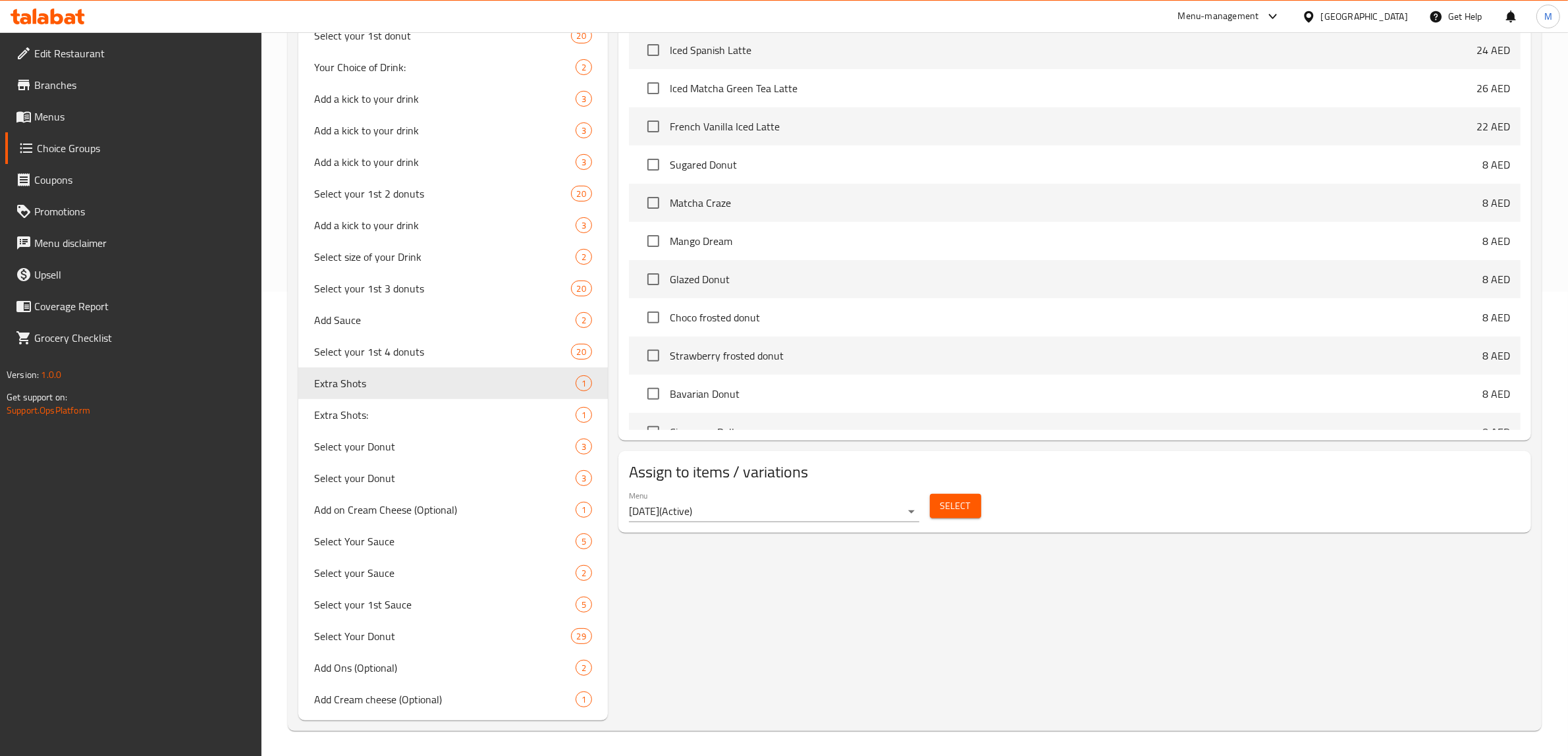
click at [950, 515] on span "Select" at bounding box center [956, 506] width 30 height 17
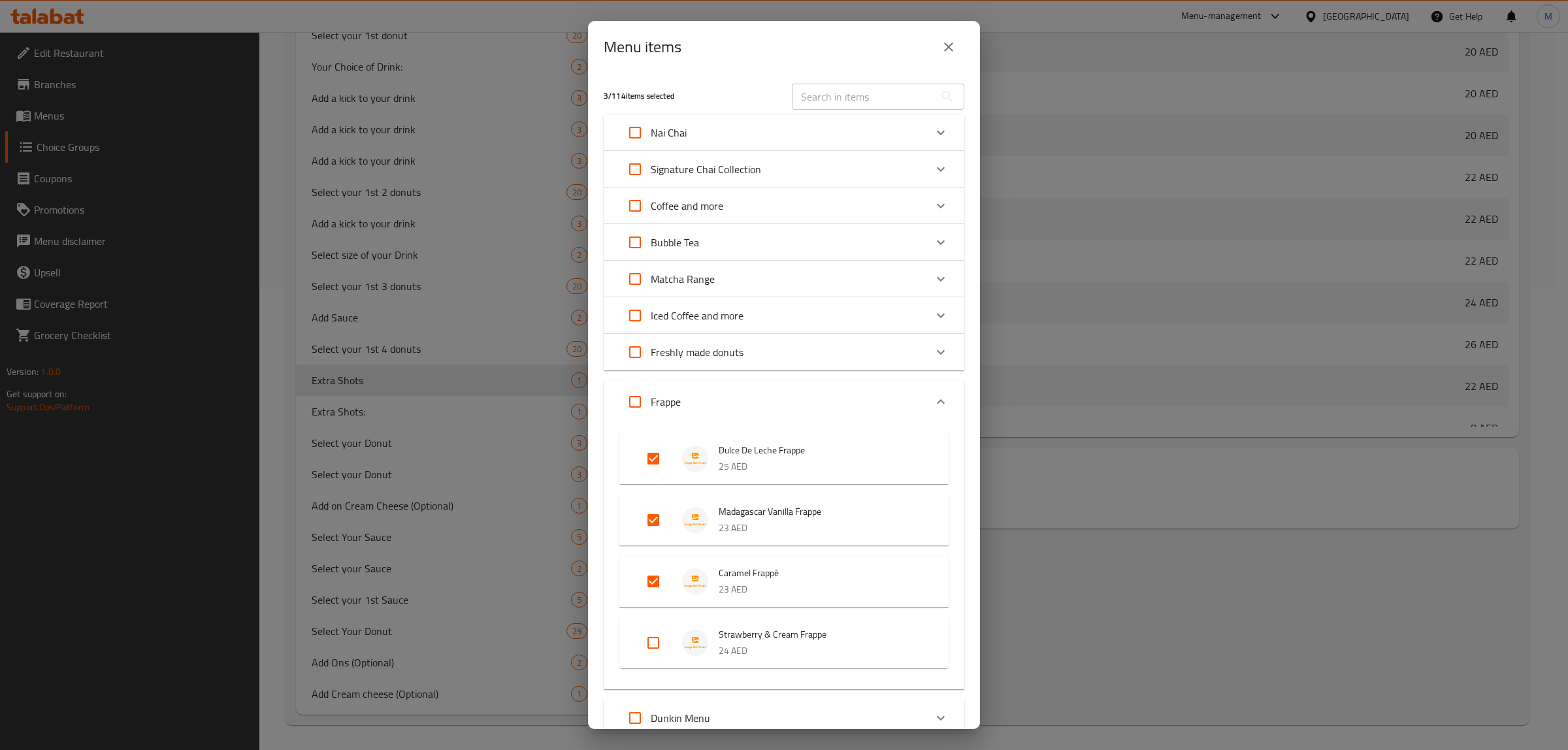
click at [909, 77] on div "​" at bounding box center [878, 97] width 188 height 42
click at [896, 92] on input "text" at bounding box center [863, 97] width 142 height 26
paste input "Strawberry & Cream Frappe"
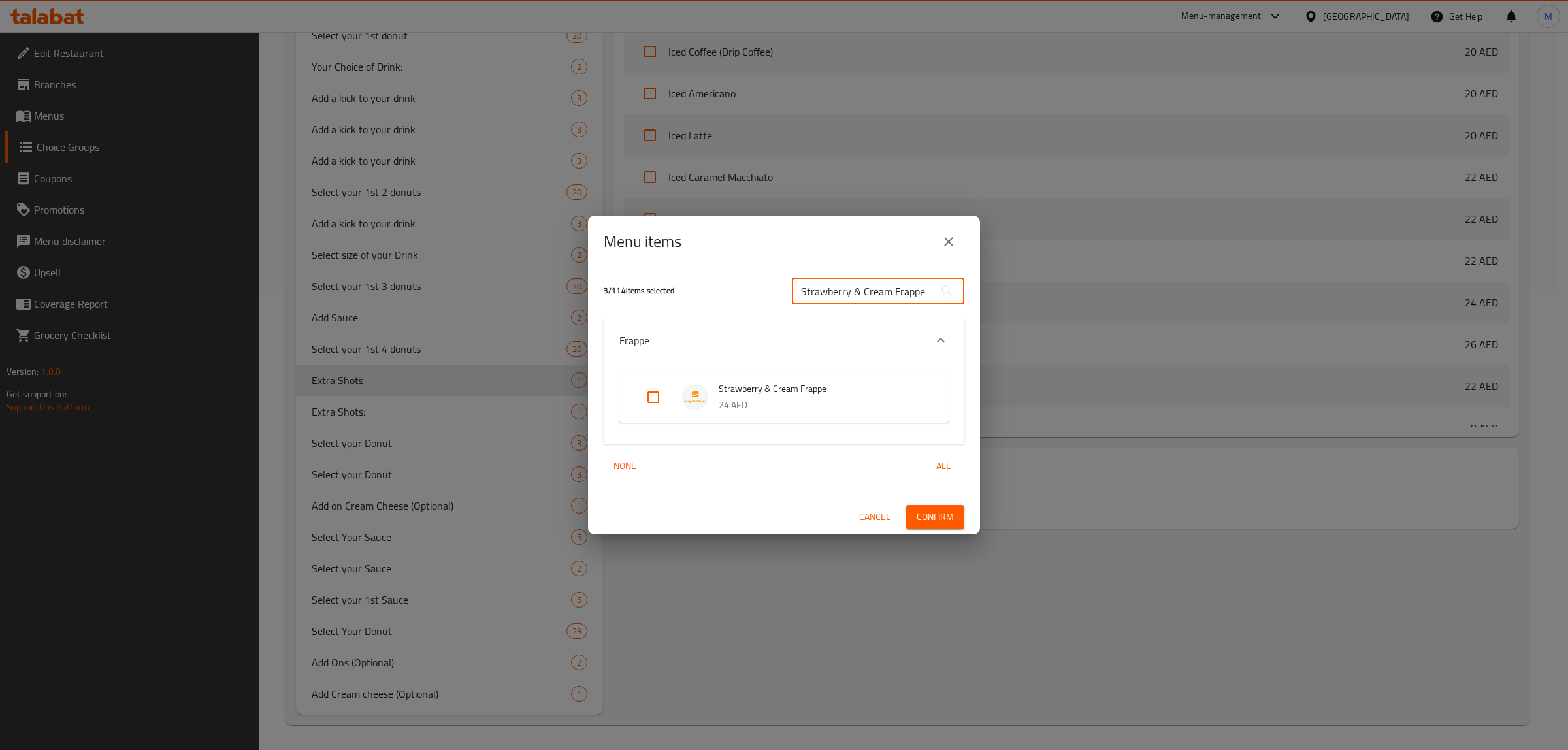
type input "Strawberry & Cream Frappe"
click at [655, 396] on input "Expand" at bounding box center [653, 397] width 31 height 31
checkbox input "true"
drag, startPoint x: 970, startPoint y: 516, endPoint x: 939, endPoint y: 513, distance: 31.1
click at [965, 516] on div "4 / 114 items selected Strawberry & Cream Frappe ​ Frappe Strawberry & Cream Fr…" at bounding box center [784, 401] width 392 height 266
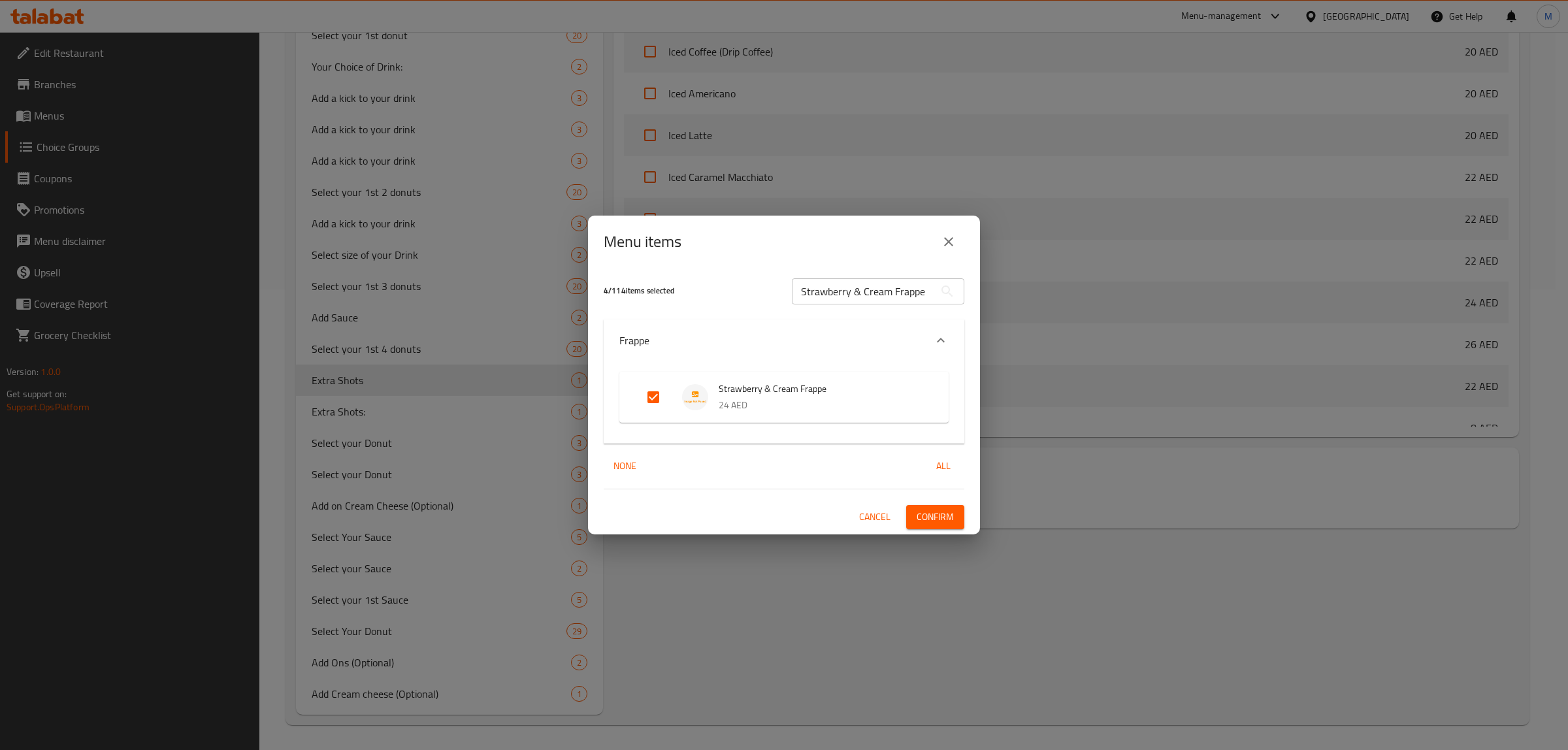
click at [938, 513] on span "Confirm" at bounding box center [936, 517] width 37 height 16
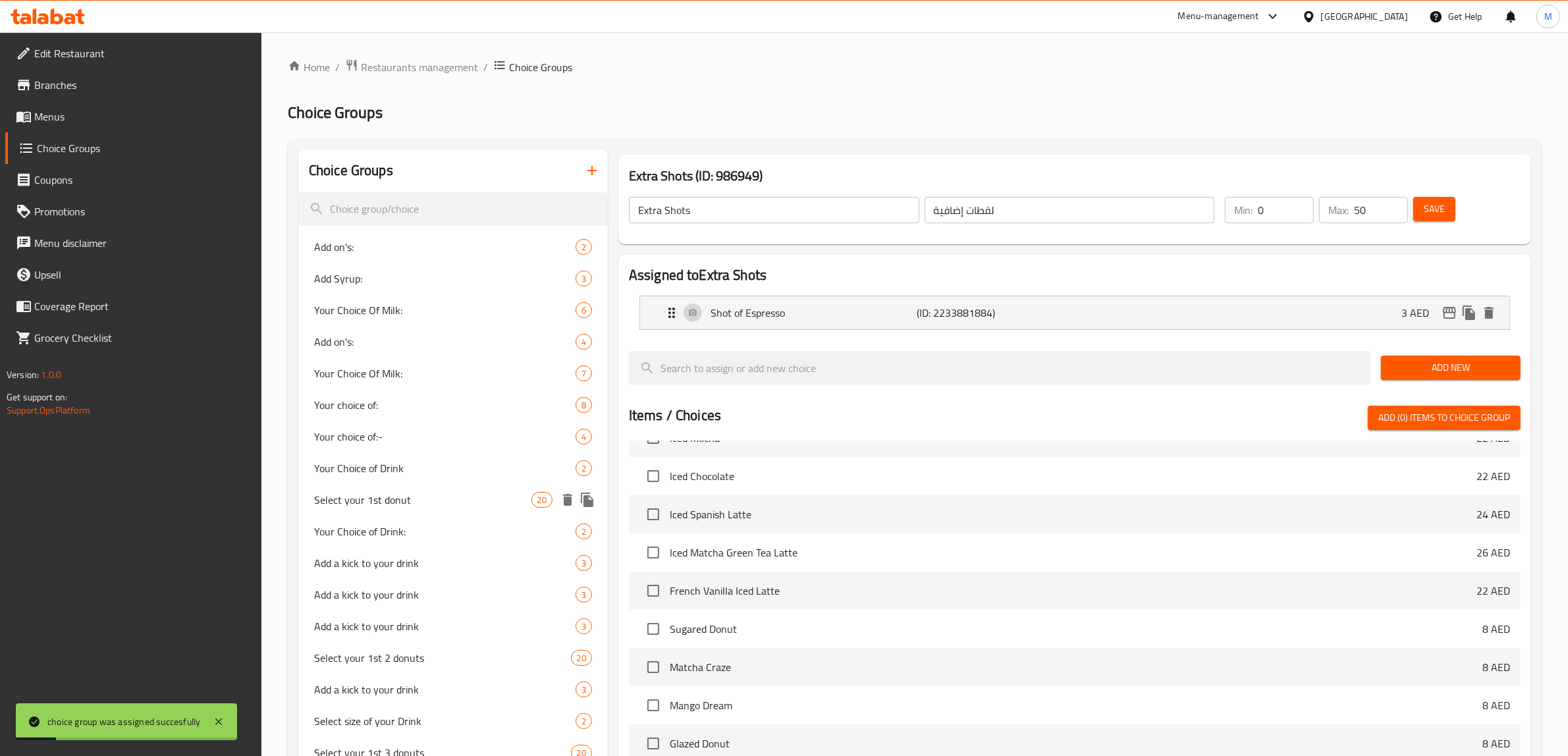
scroll to position [82, 0]
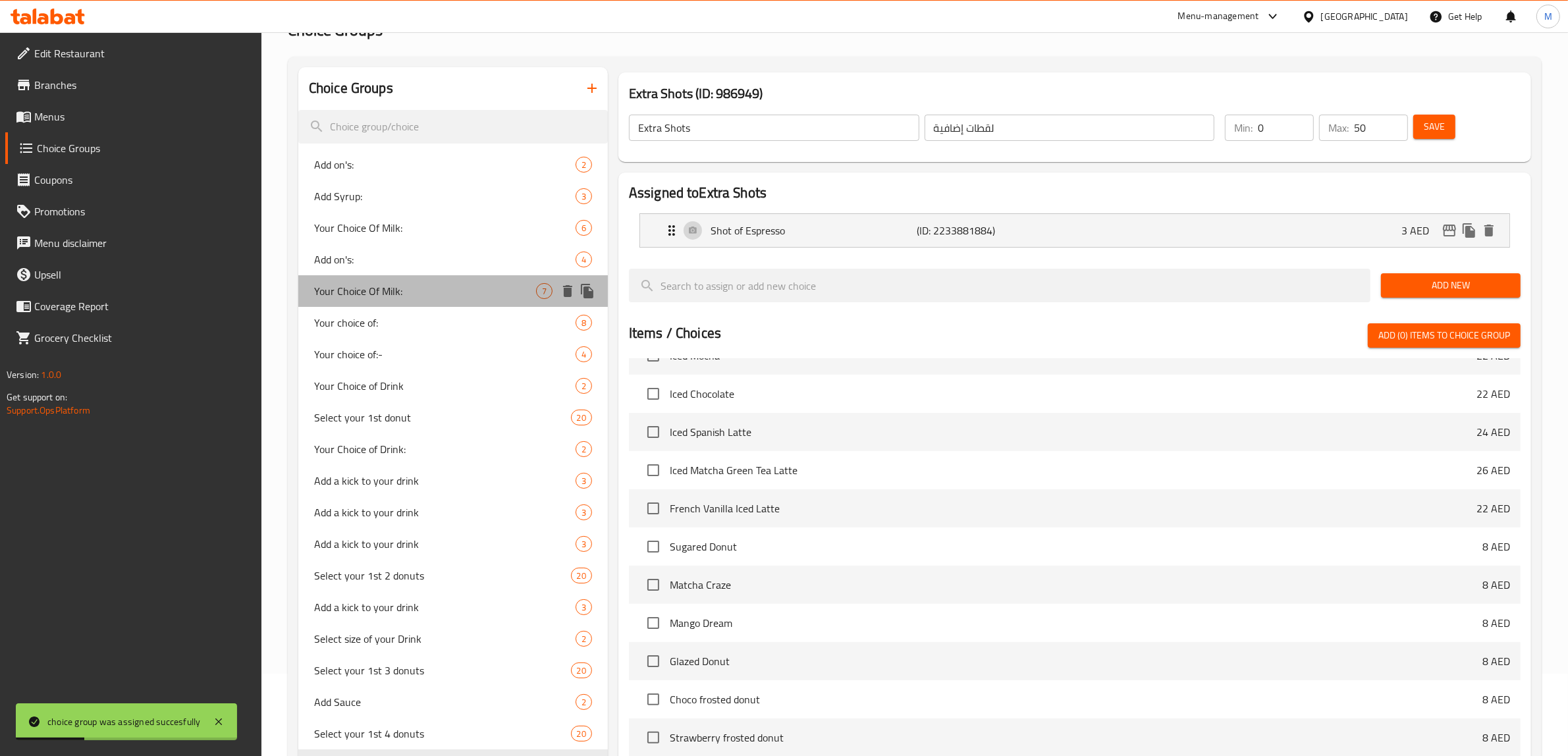
click at [468, 294] on span "Your Choice Of Milk:" at bounding box center [425, 290] width 222 height 16
type input "Your Choice Of Milk:"
type input "إختيارك من الحليب:"
type input "1"
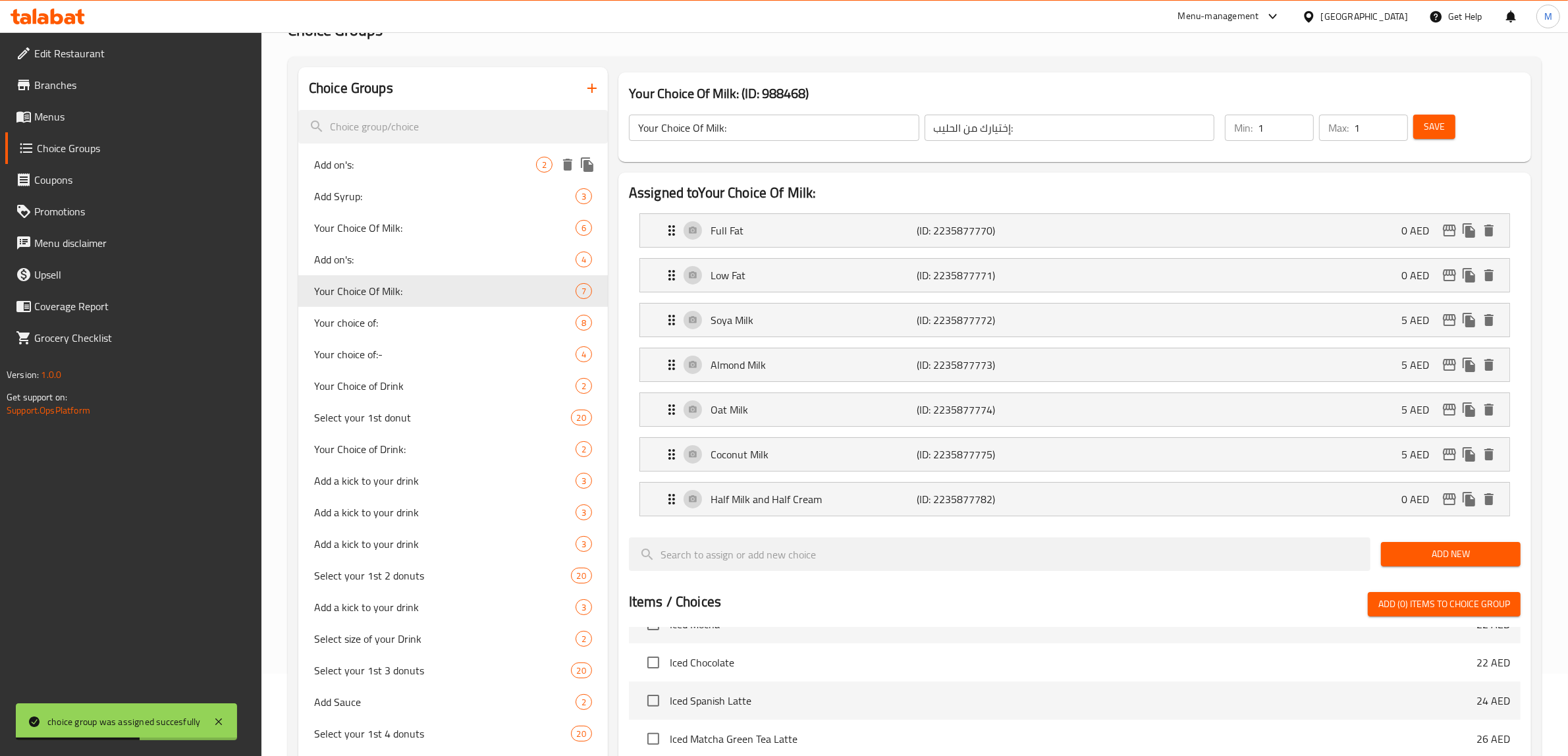
click at [469, 162] on span "Add on's:" at bounding box center [425, 164] width 222 height 16
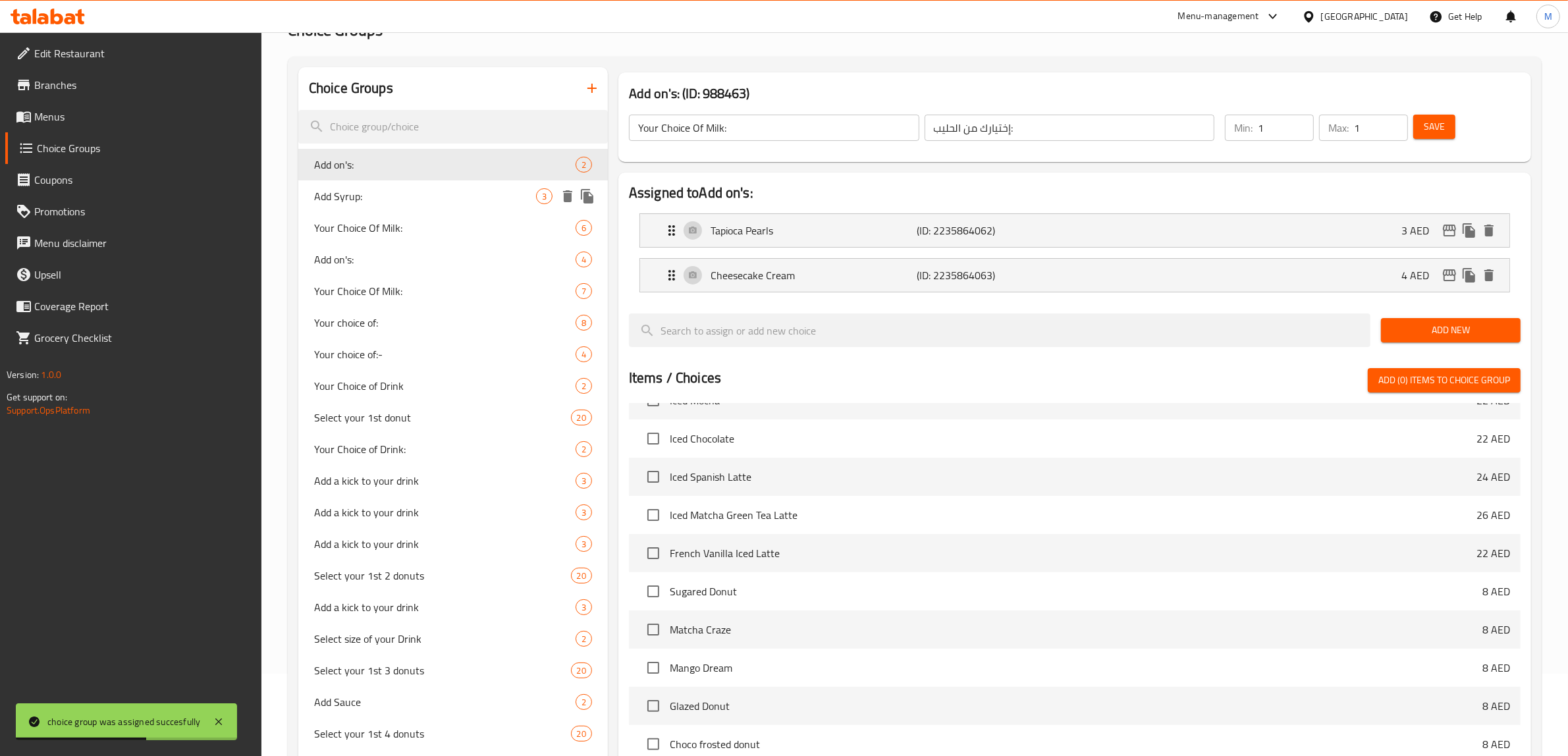
type input "Add on's:"
type input "الإضافات:"
type input "0"
type input "2"
click at [459, 195] on span "Add Syrup:" at bounding box center [425, 196] width 222 height 16
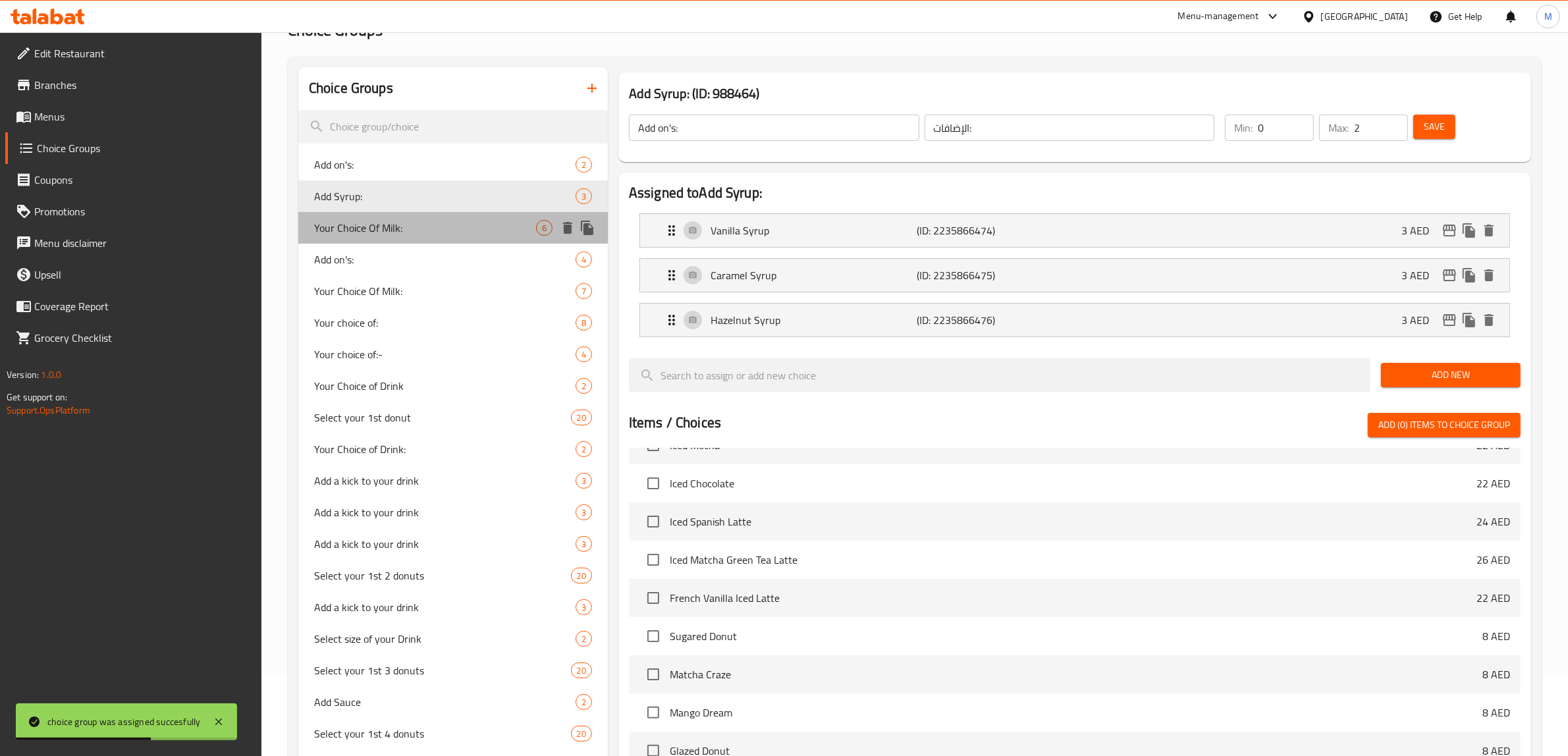
type input "Add Syrup:"
type input "إضافة شراب:"
type input "4"
click at [451, 239] on div "Your Choice Of Milk: 6" at bounding box center [453, 228] width 309 height 32
type input "Your Choice Of Milk:"
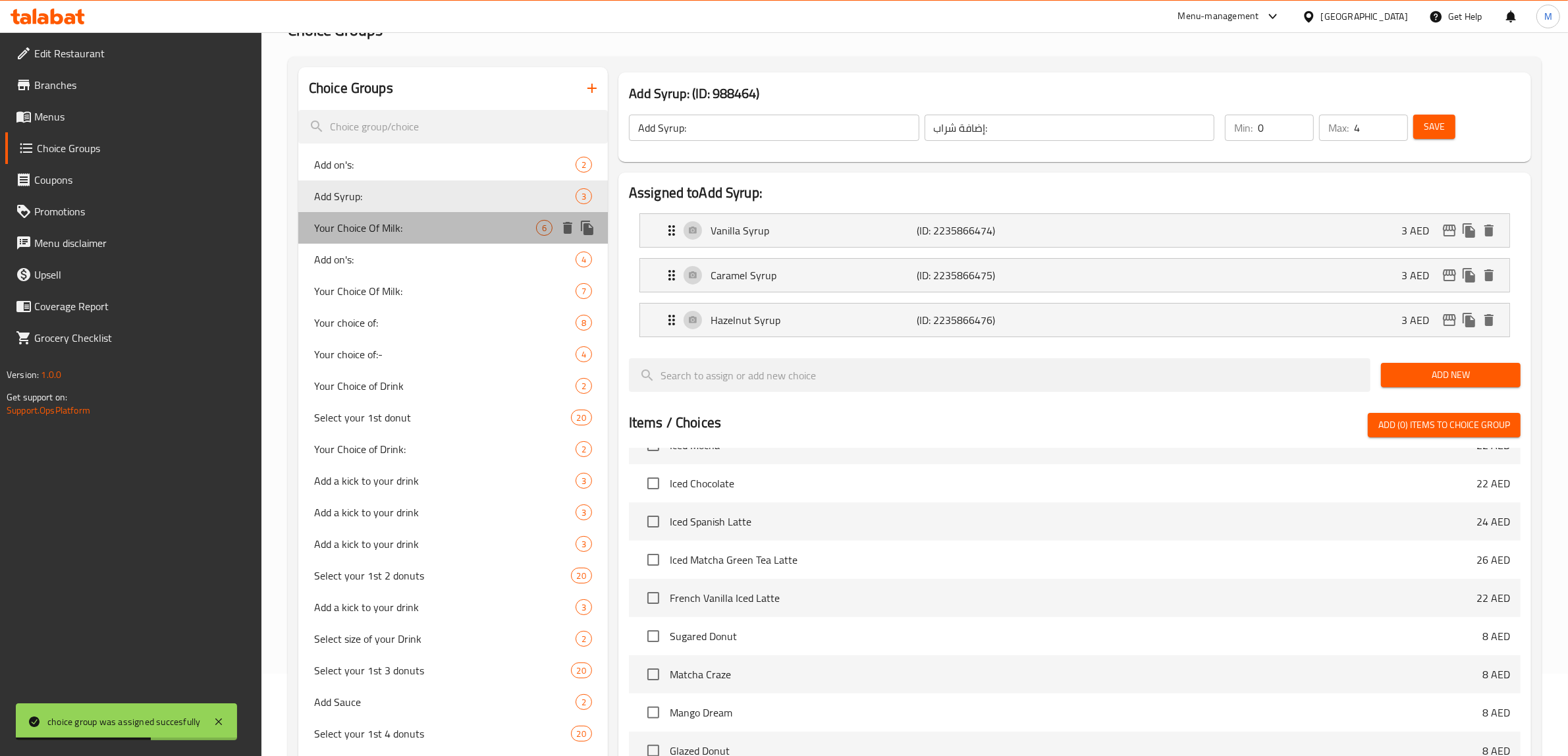
type input "إختيارك من الحليب:"
type input "1"
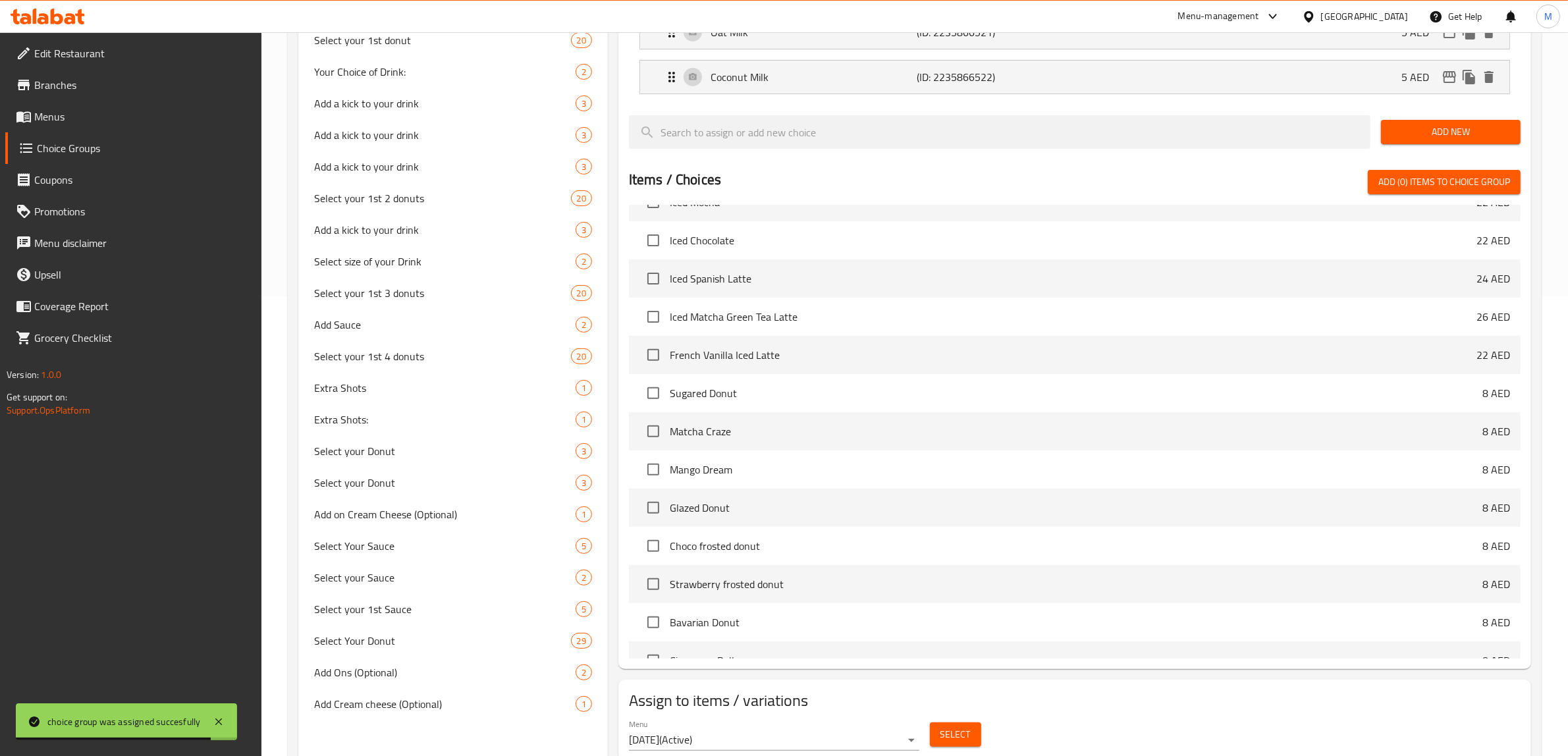
scroll to position [509, 0]
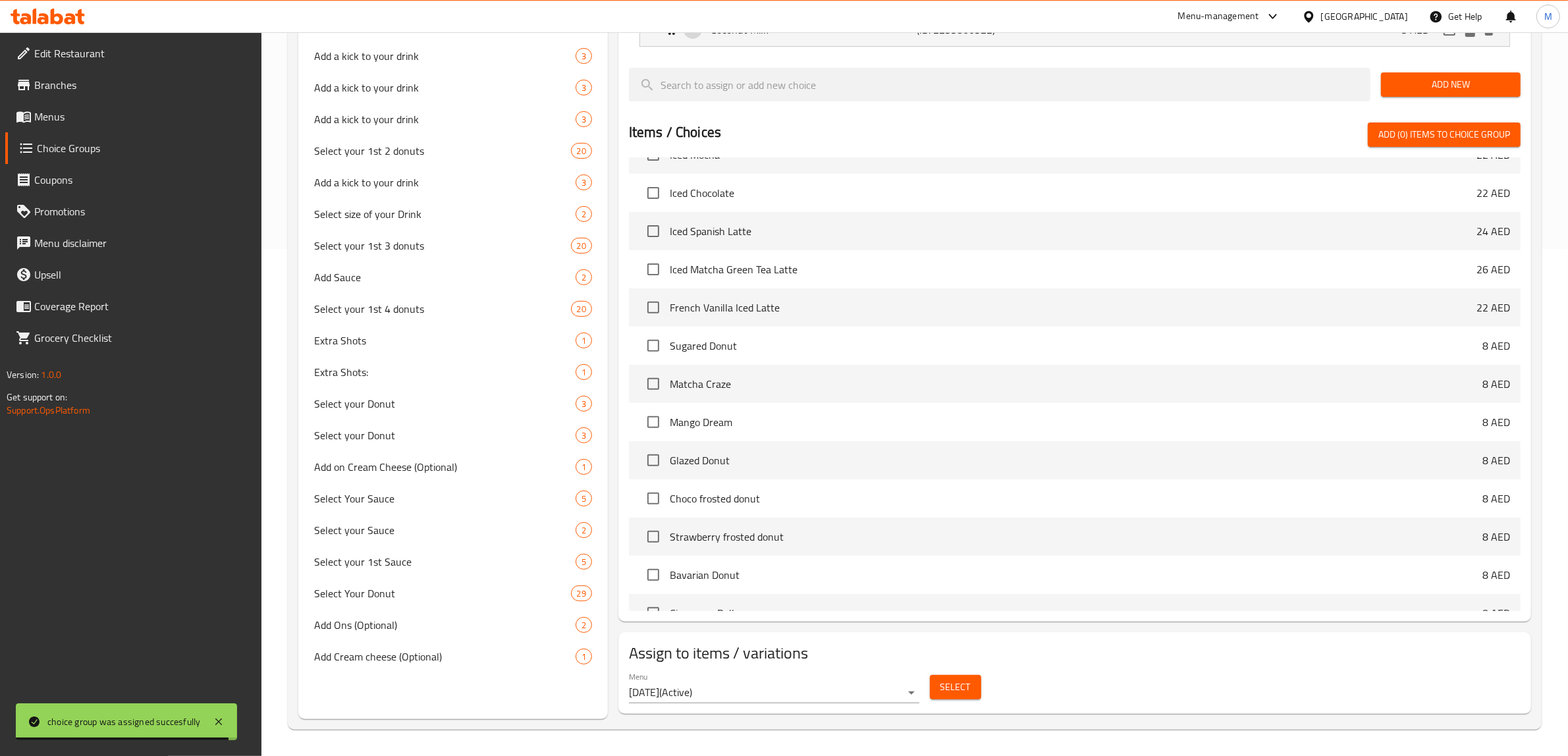
click at [956, 690] on span "Select" at bounding box center [956, 687] width 30 height 17
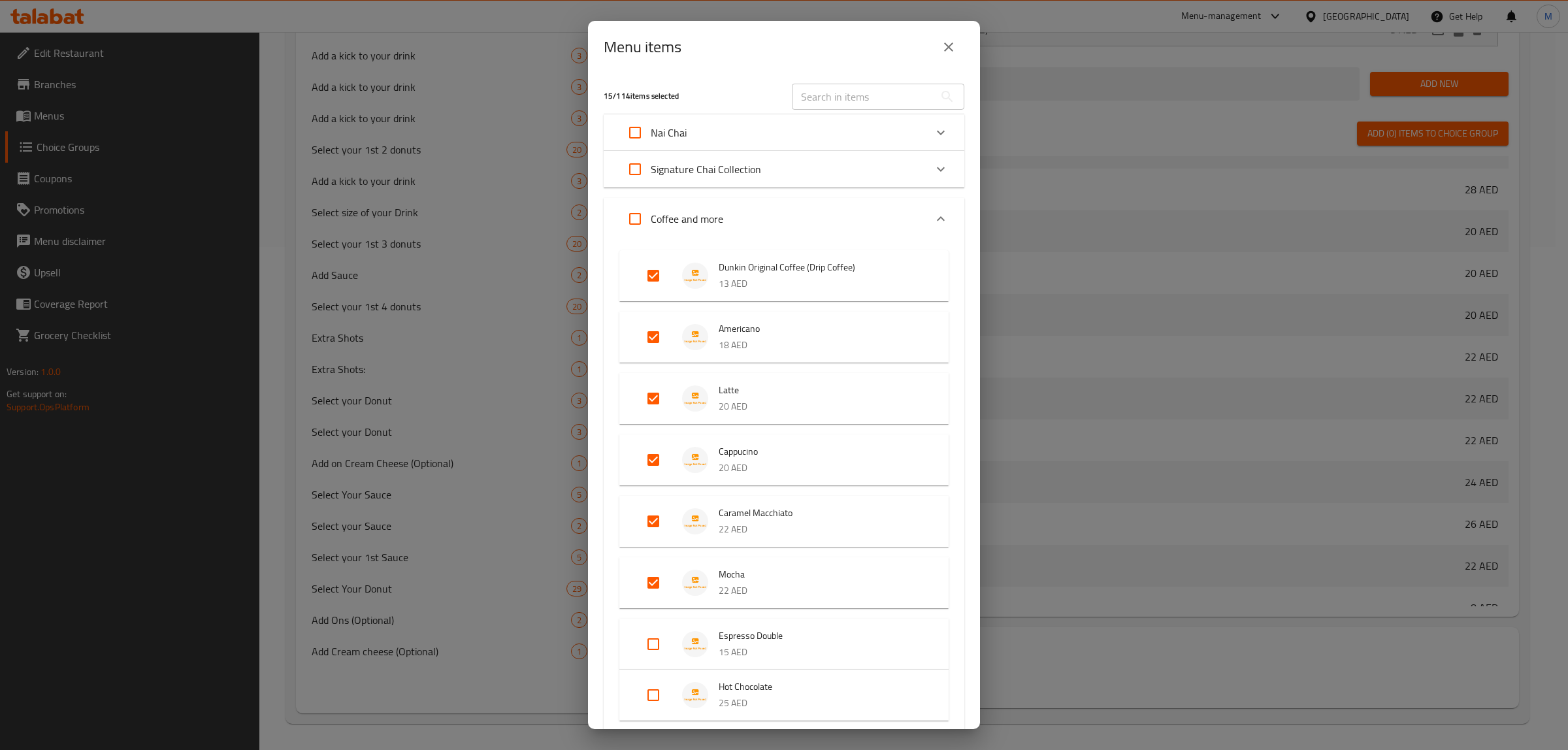
click at [883, 82] on div "​" at bounding box center [878, 97] width 188 height 42
click at [883, 98] on input "text" at bounding box center [863, 97] width 142 height 26
paste input "Strawberry & Cream Frappe"
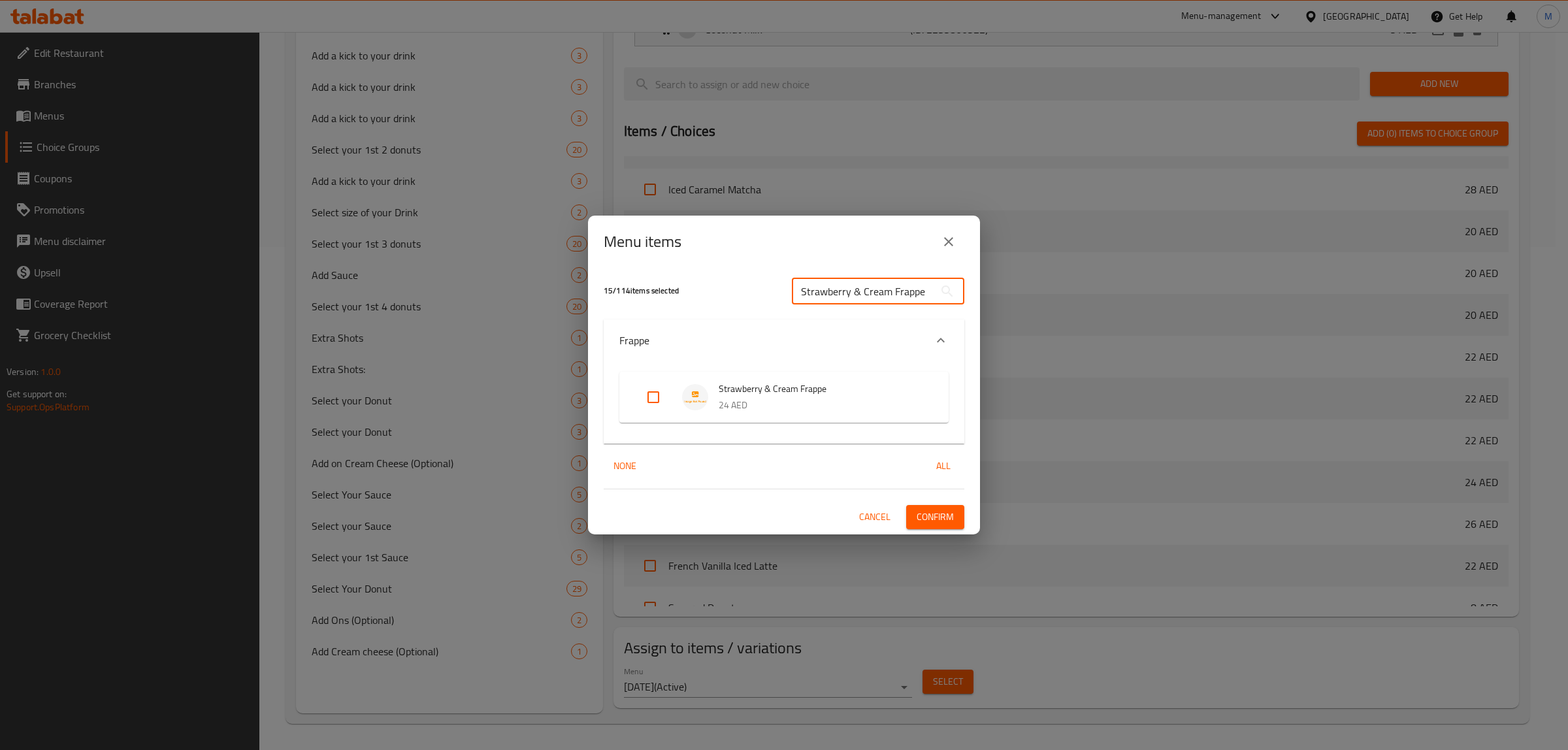
type input "Strawberry & Cream Frappe"
click at [659, 400] on input "Expand" at bounding box center [653, 397] width 31 height 31
checkbox input "true"
click at [924, 517] on span "Confirm" at bounding box center [936, 517] width 37 height 16
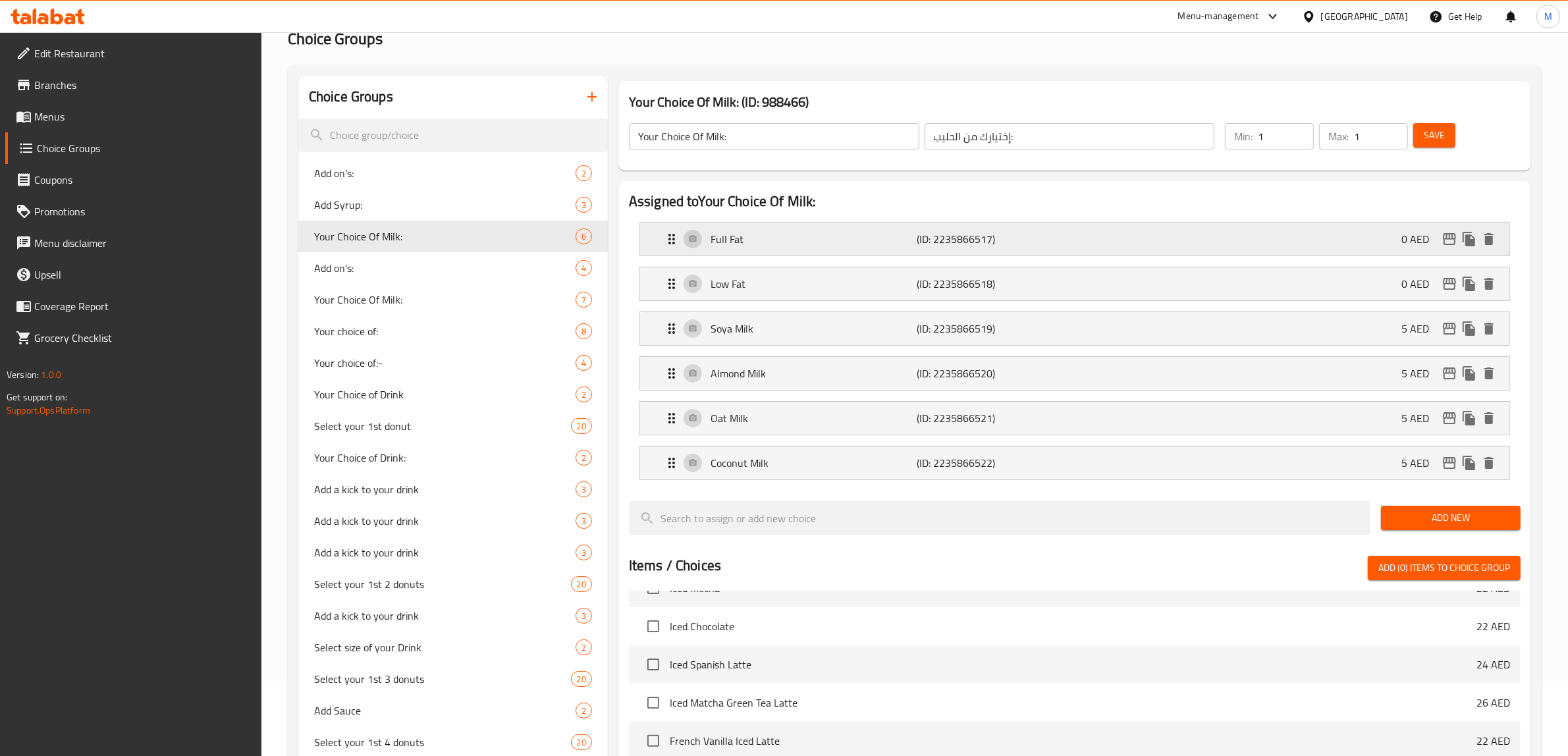
scroll to position [0, 0]
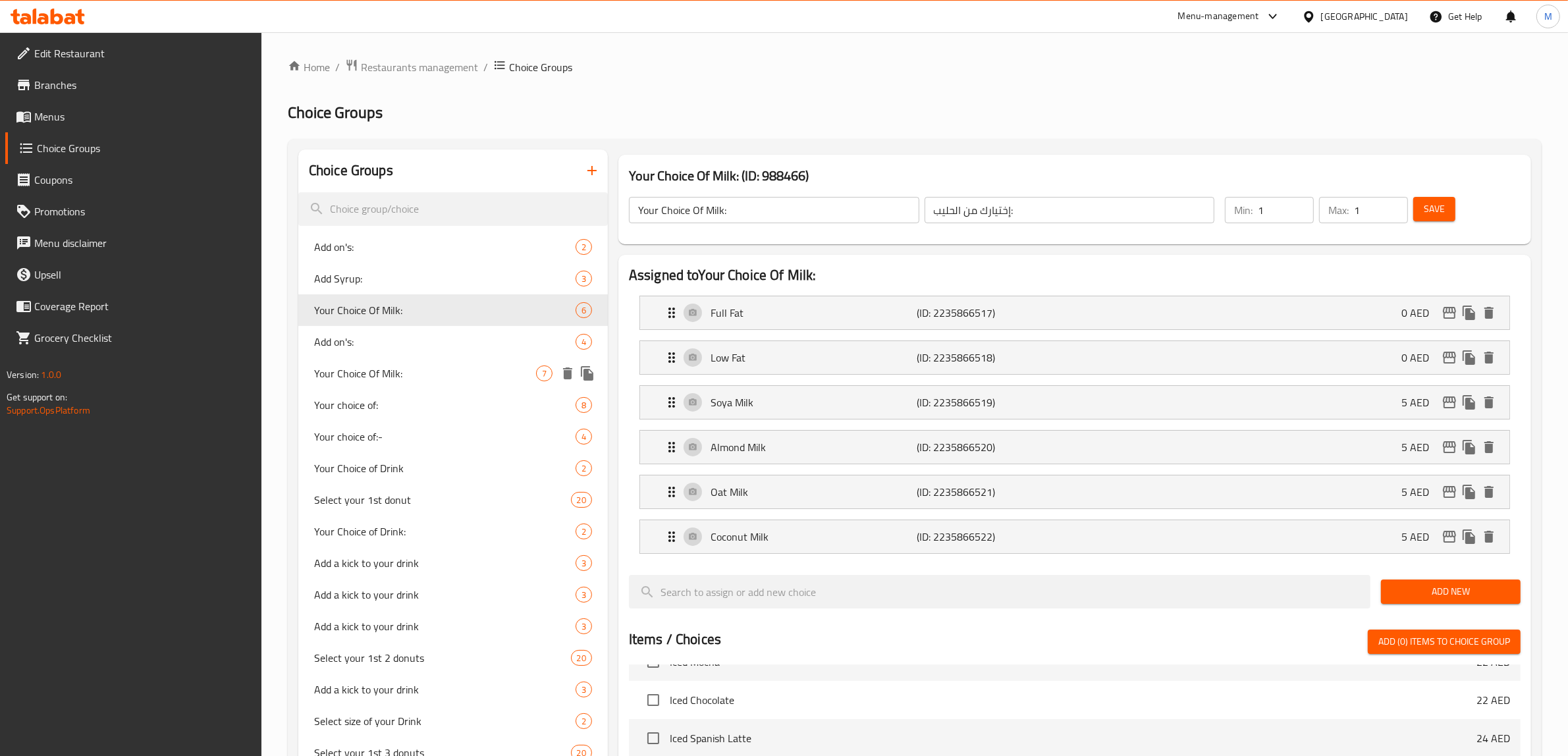
click at [453, 373] on span "Your Choice Of Milk:" at bounding box center [425, 373] width 222 height 16
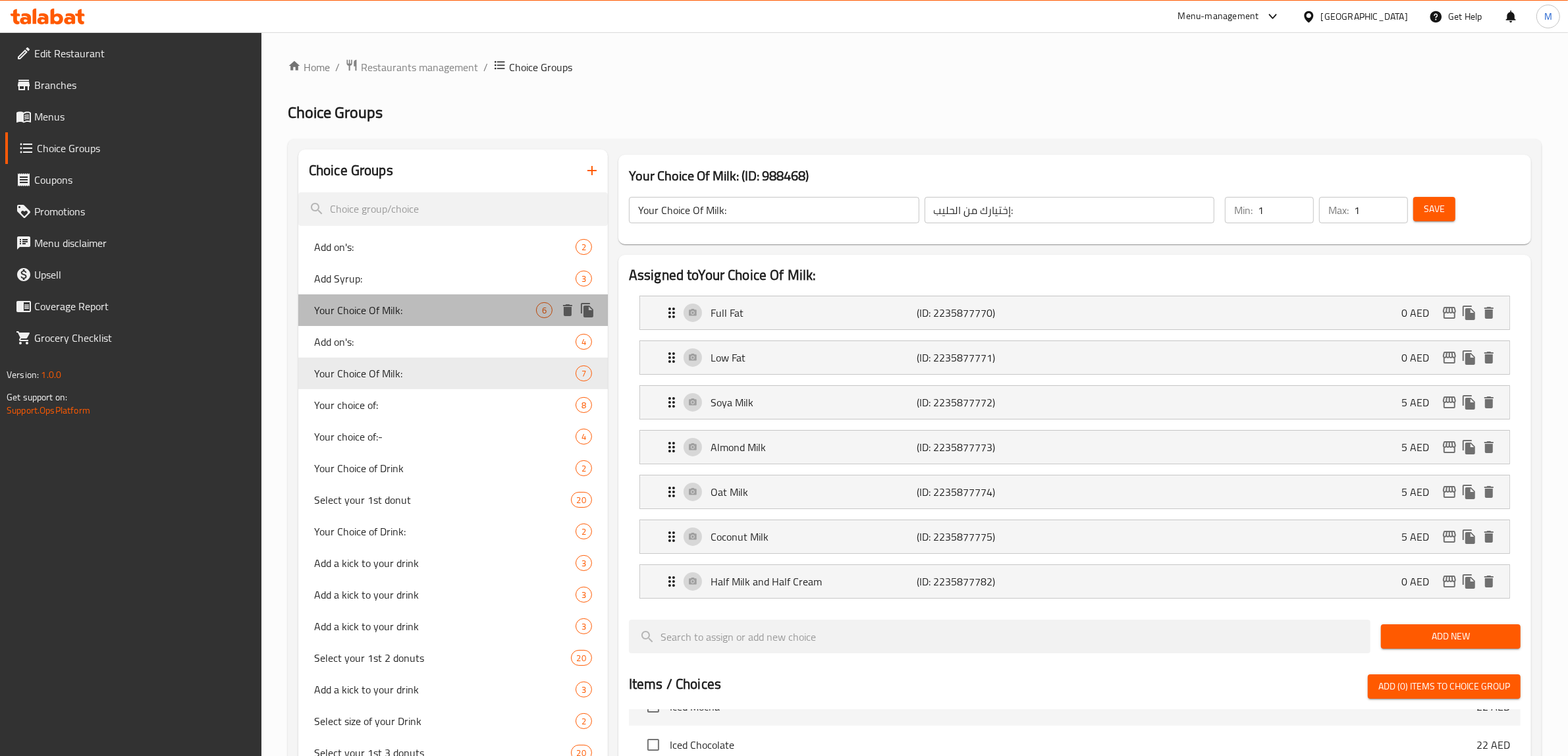
click at [469, 314] on span "Your Choice Of Milk:" at bounding box center [425, 310] width 222 height 16
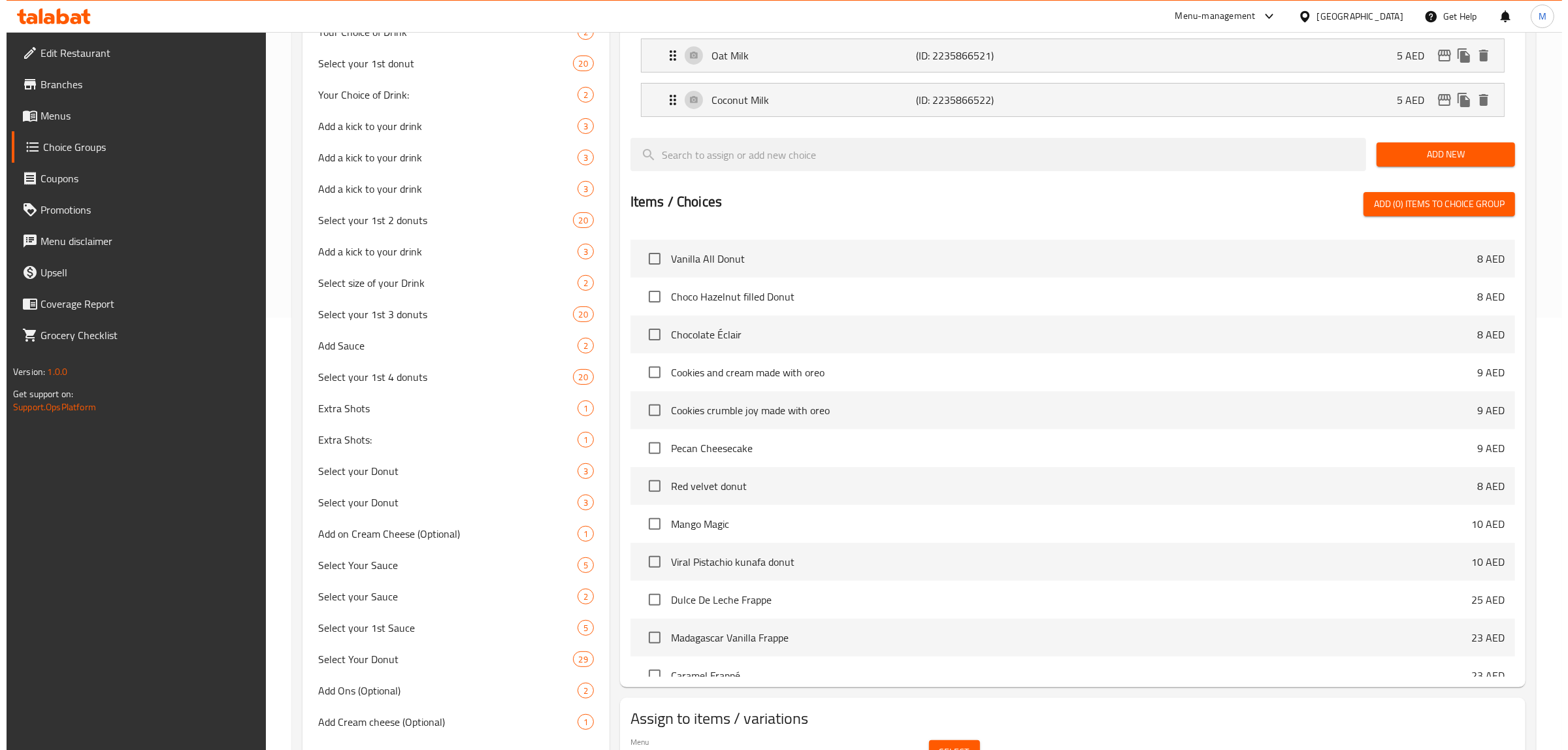
scroll to position [504, 0]
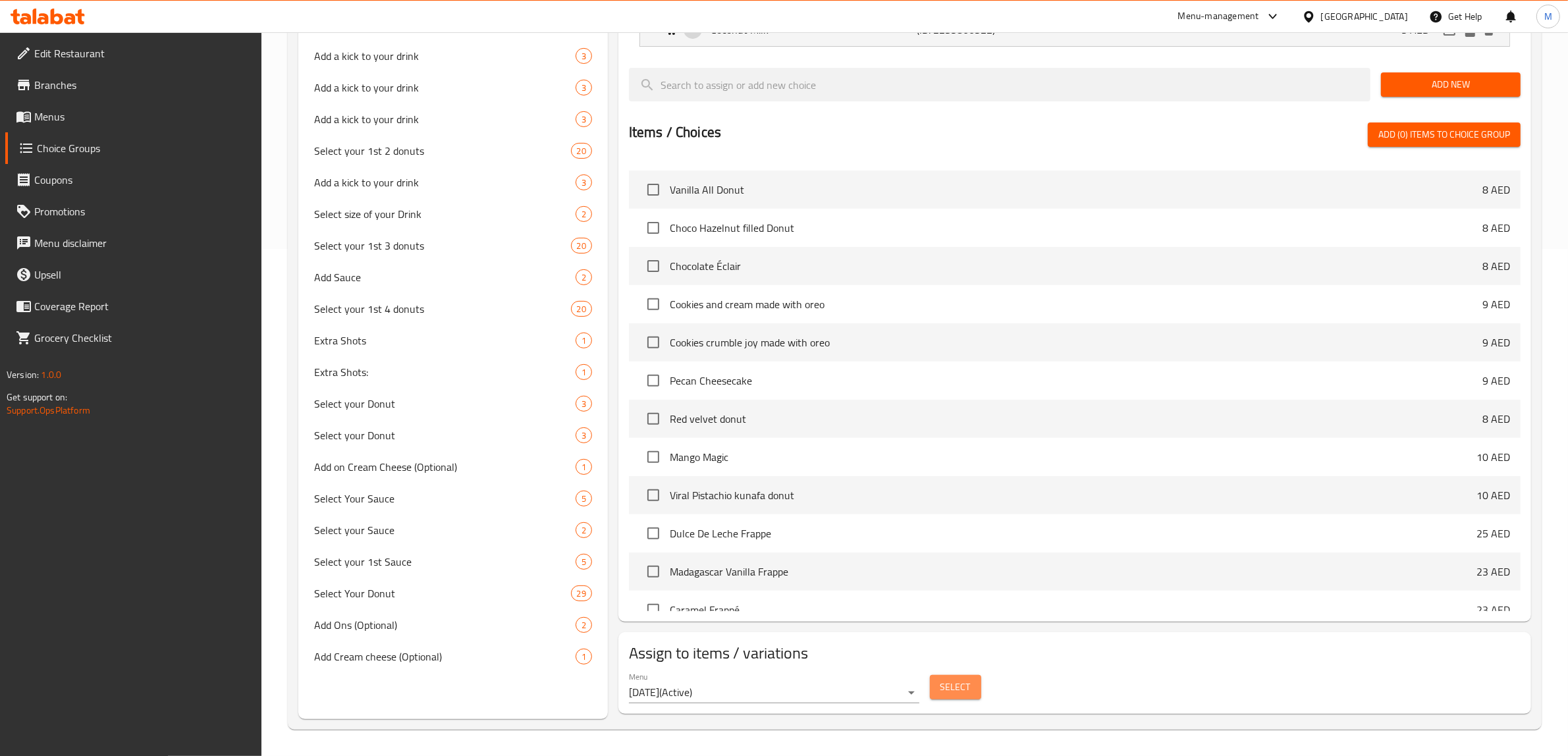
click at [950, 689] on span "Select" at bounding box center [956, 687] width 30 height 17
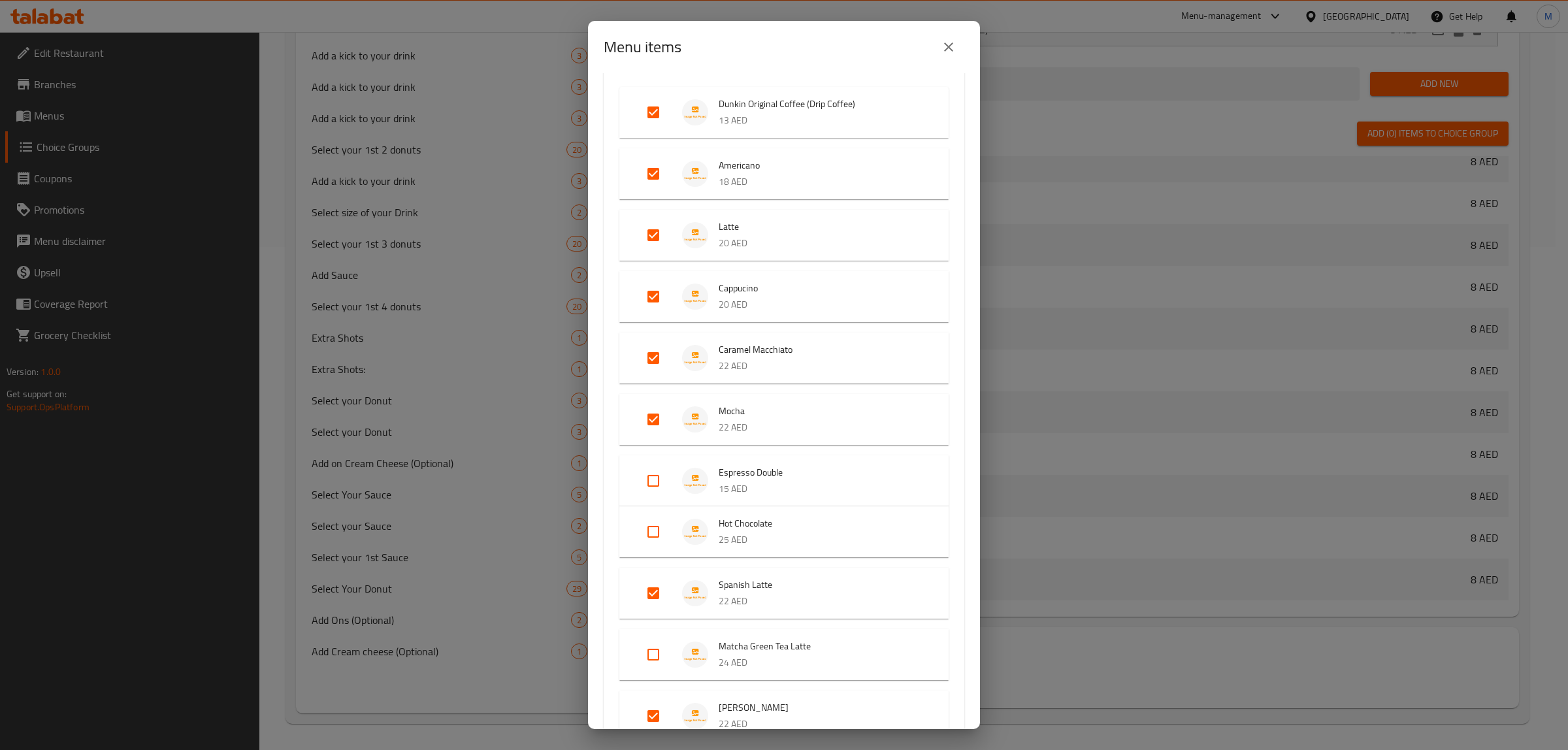
scroll to position [0, 0]
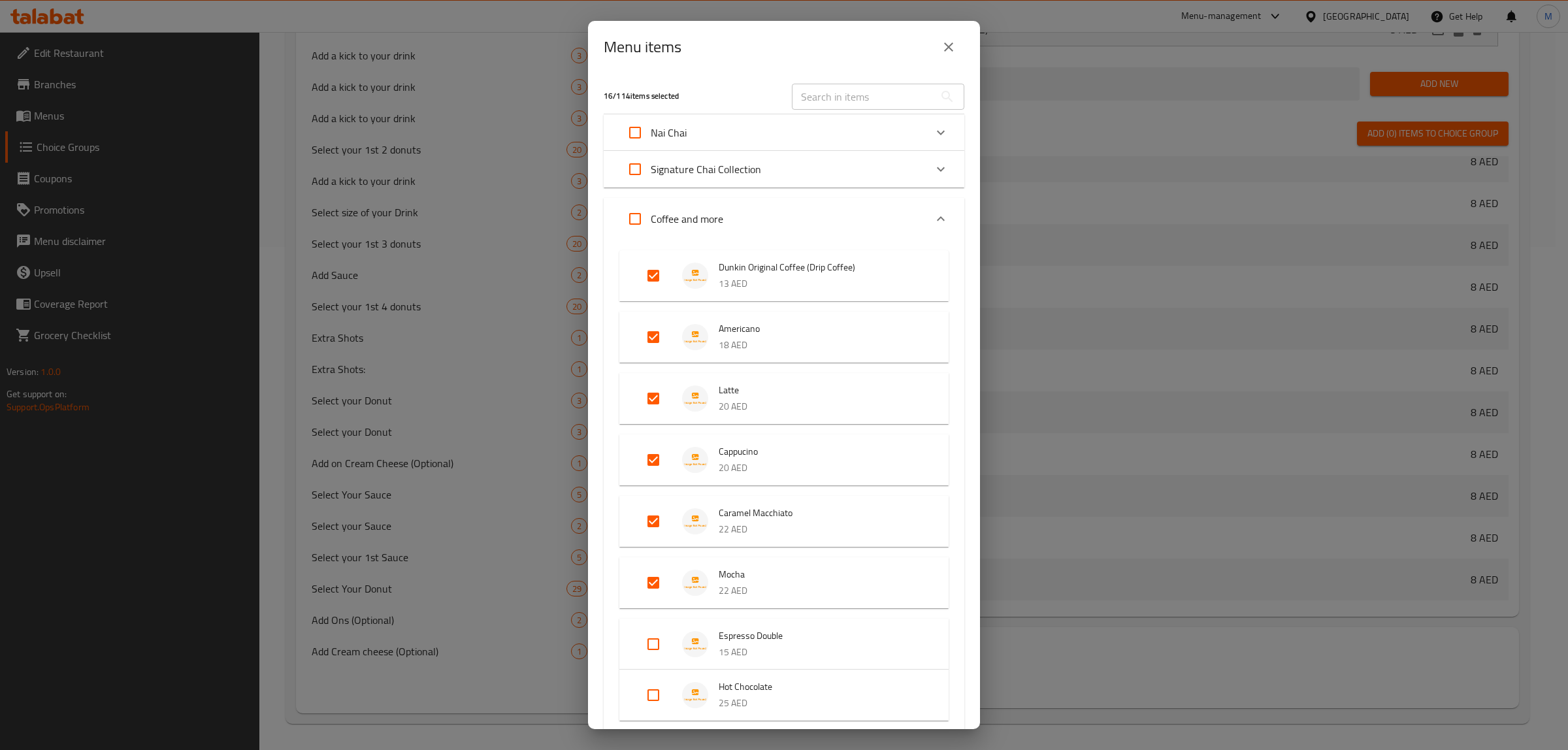
click at [864, 217] on div "Coffee and more" at bounding box center [772, 219] width 306 height 31
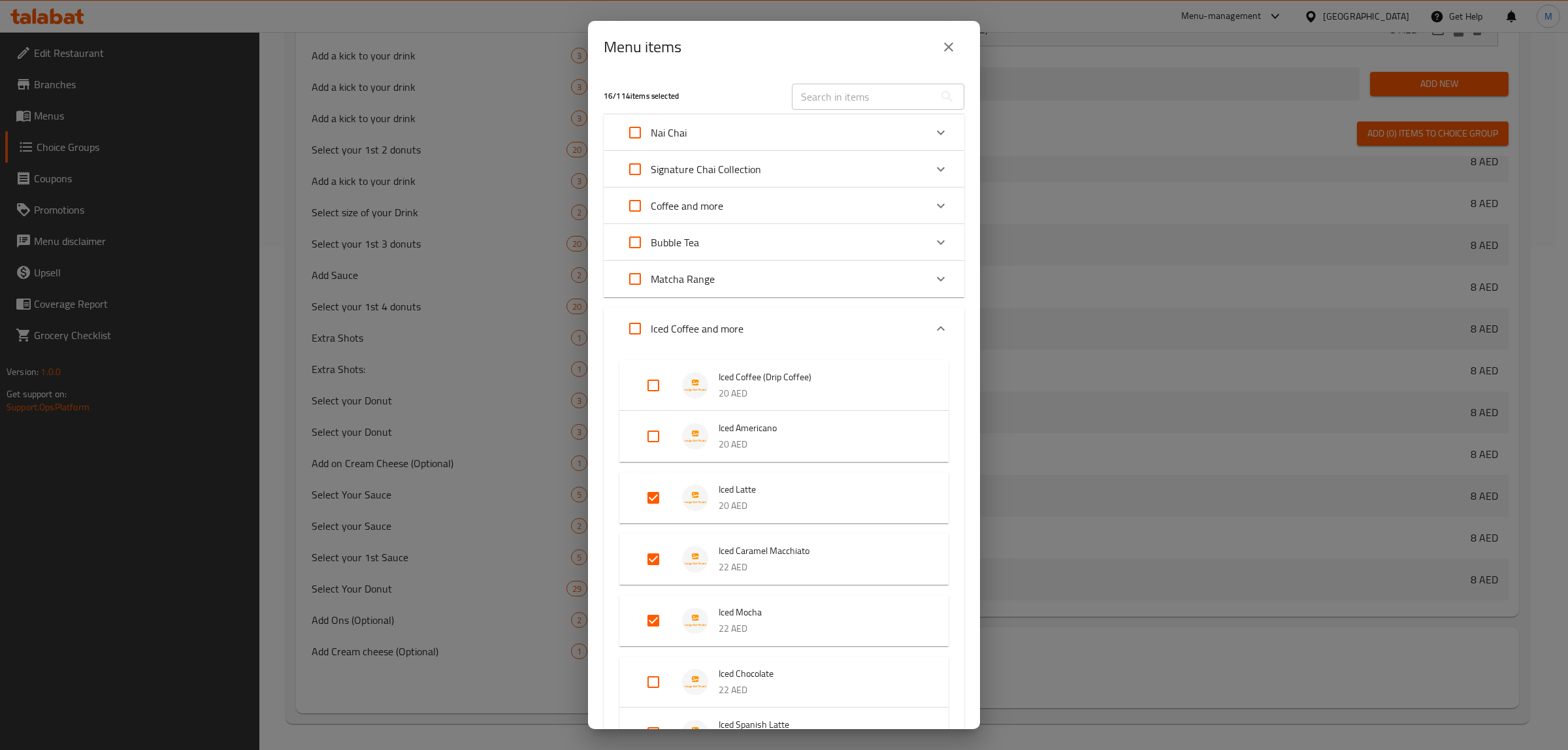
click at [827, 327] on div "Iced Coffee and more" at bounding box center [772, 329] width 306 height 31
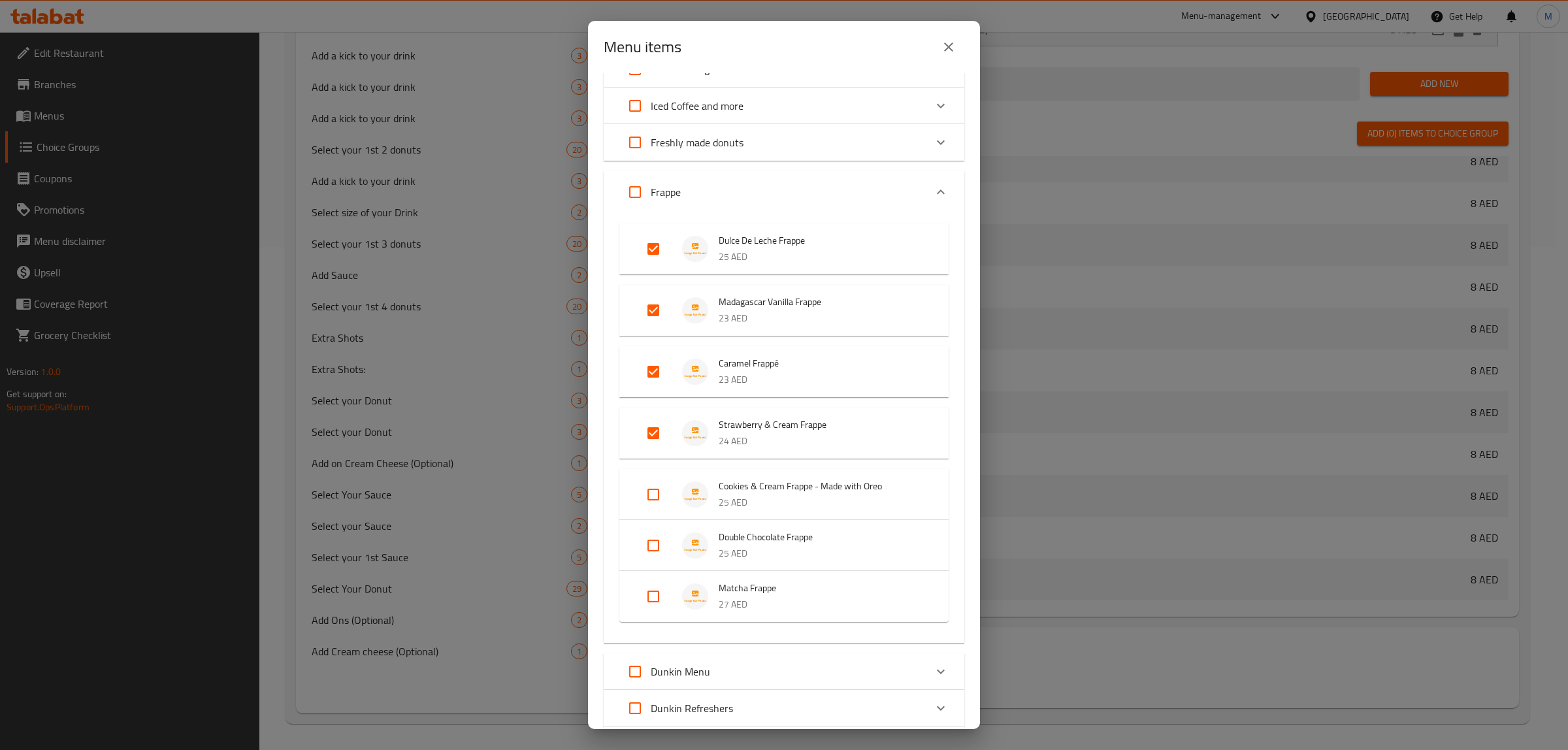
scroll to position [327, 0]
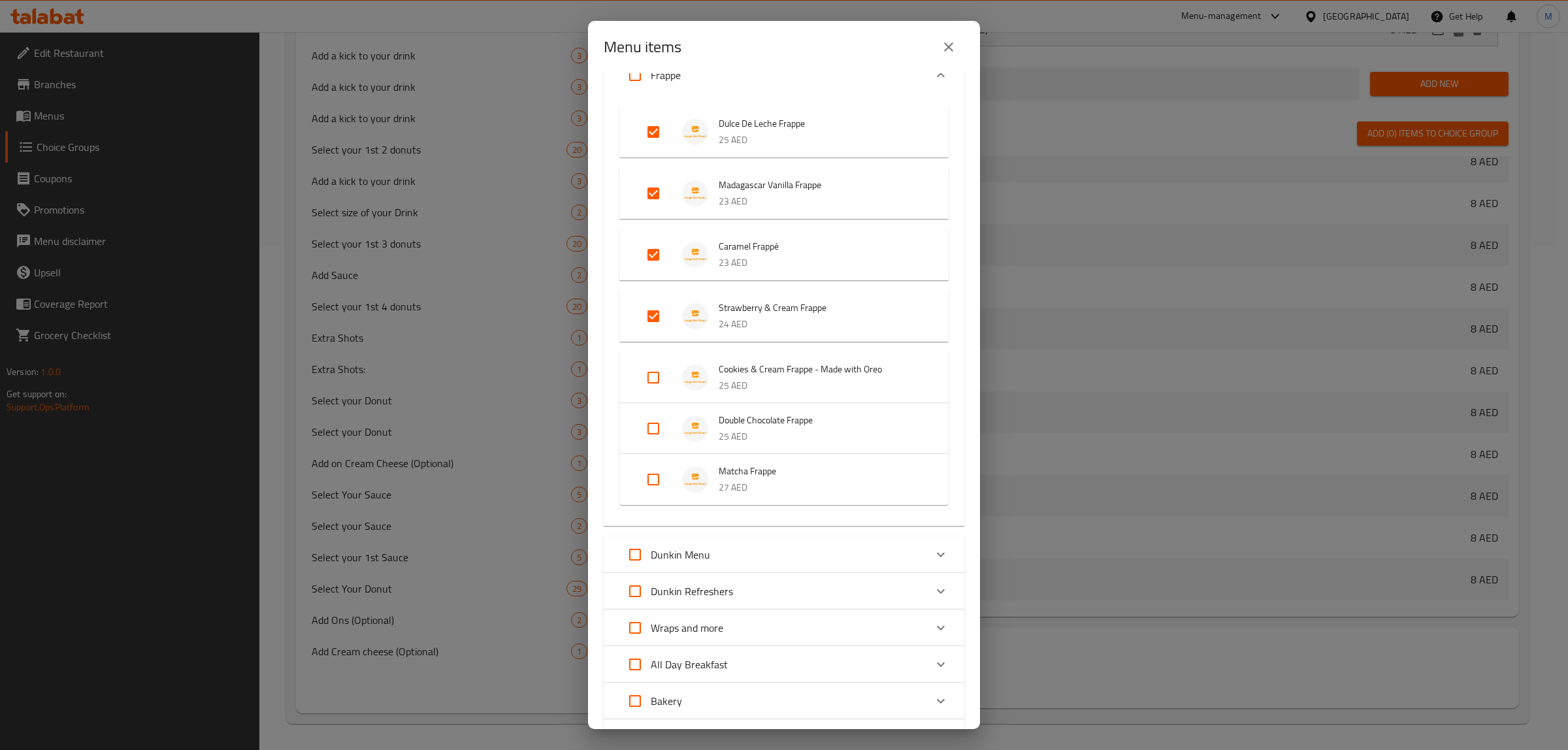
click at [655, 379] on input "Expand" at bounding box center [653, 378] width 31 height 31
checkbox input "true"
click at [653, 443] on input "Expand" at bounding box center [653, 439] width 31 height 31
checkbox input "true"
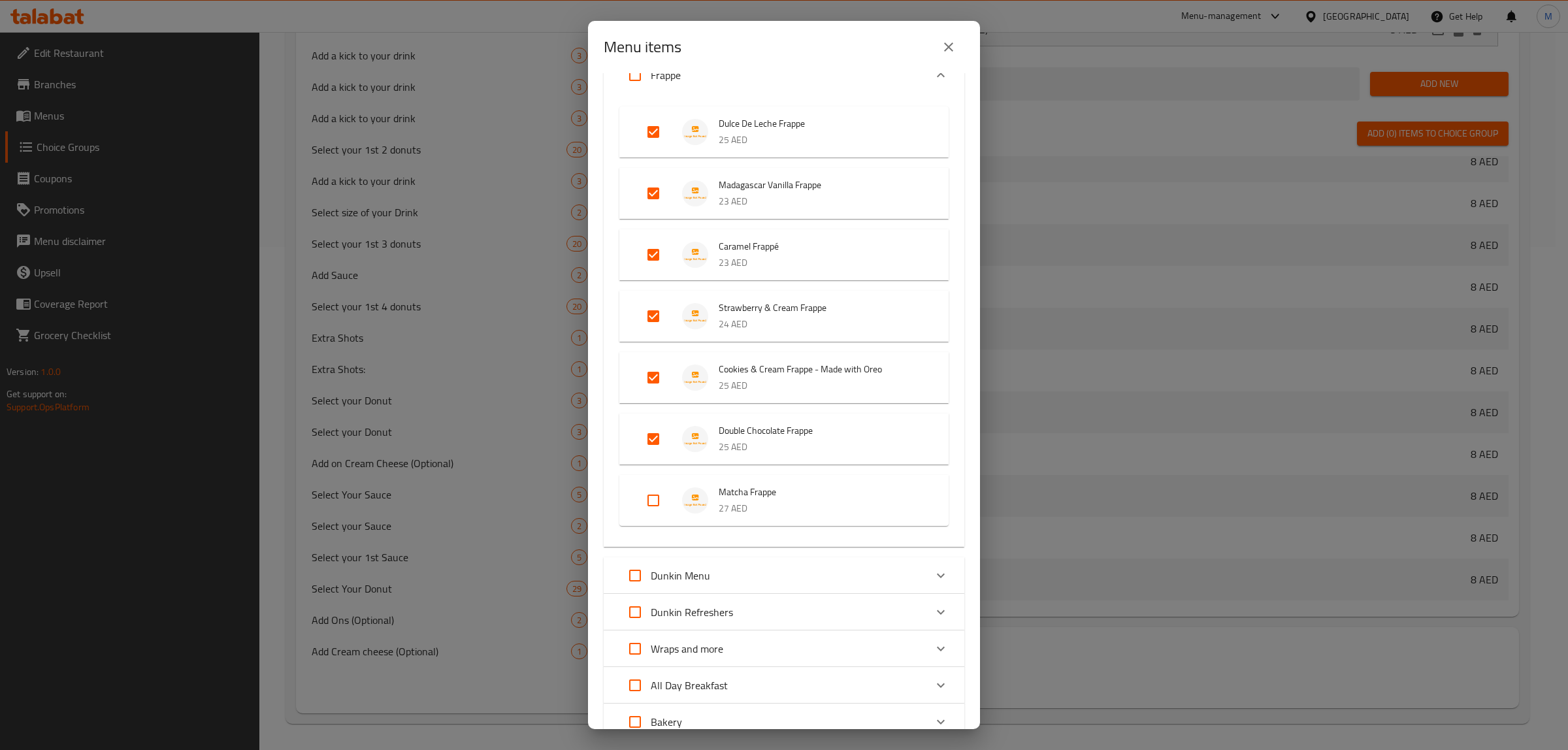
click at [651, 503] on input "Expand" at bounding box center [653, 501] width 31 height 31
checkbox input "true"
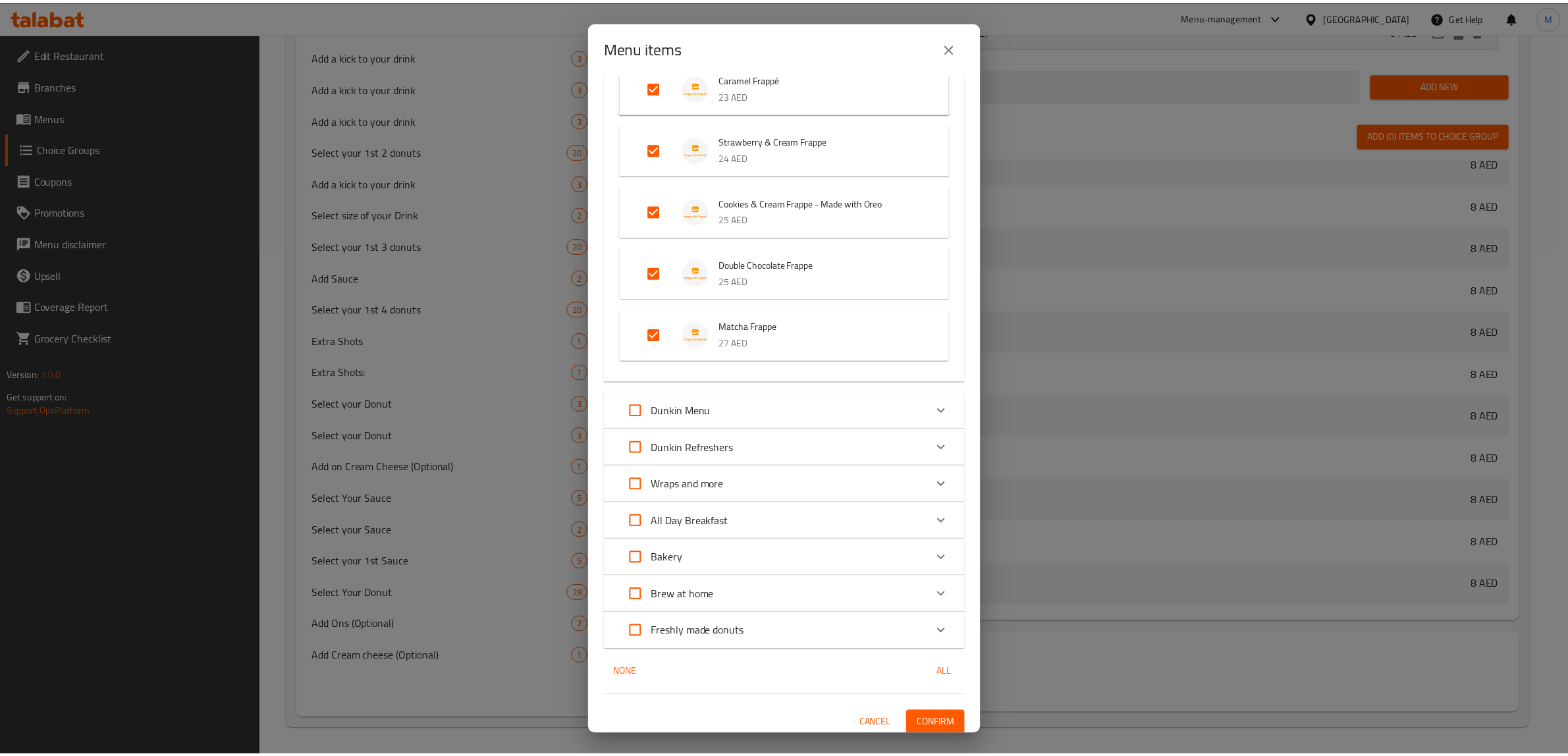
scroll to position [504, 0]
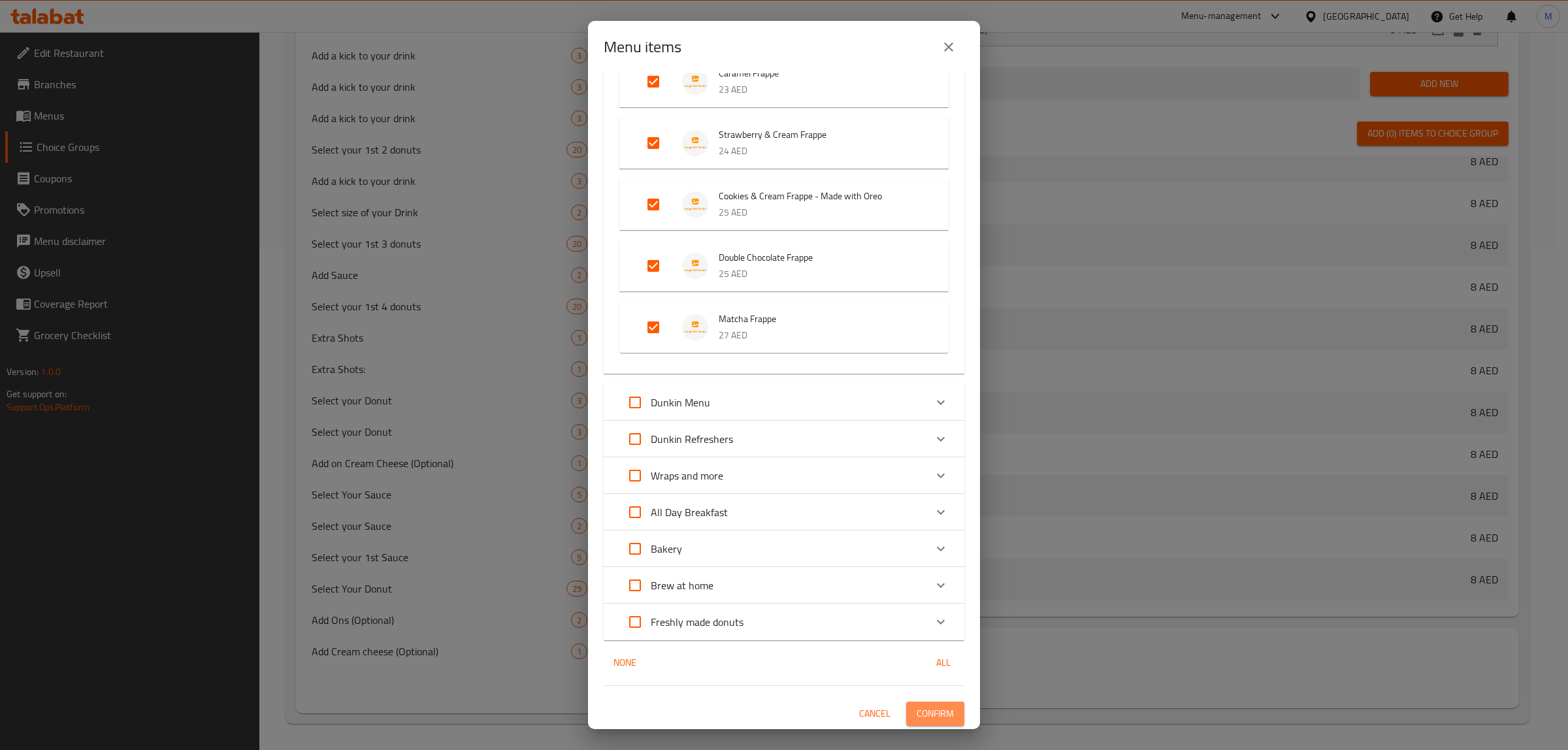
click at [939, 706] on span "Confirm" at bounding box center [936, 714] width 37 height 16
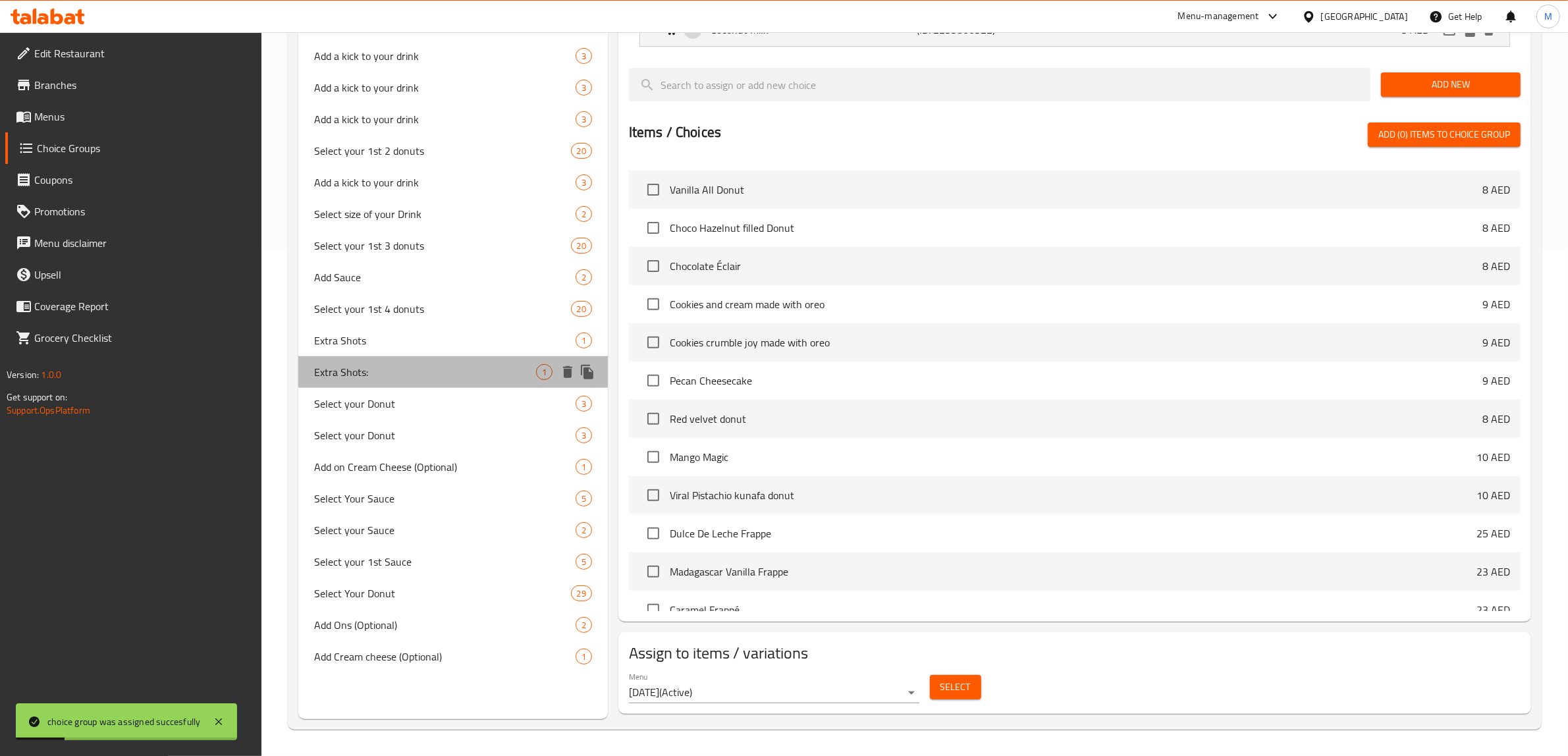
click at [446, 370] on span "Extra Shots:" at bounding box center [425, 372] width 222 height 16
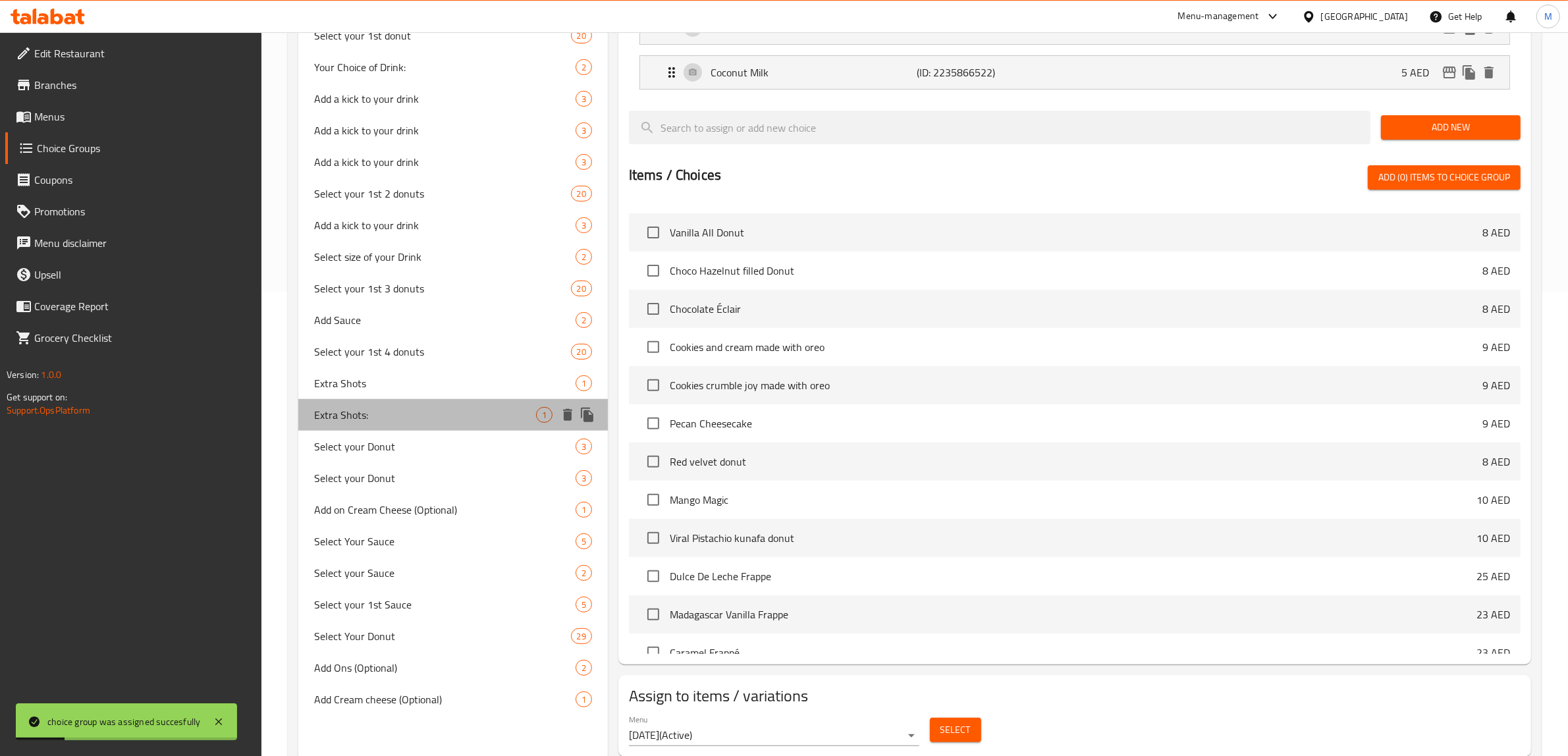
type input "Extra Shots:"
type input "إضافة شوت:"
type input "0"
type input "50"
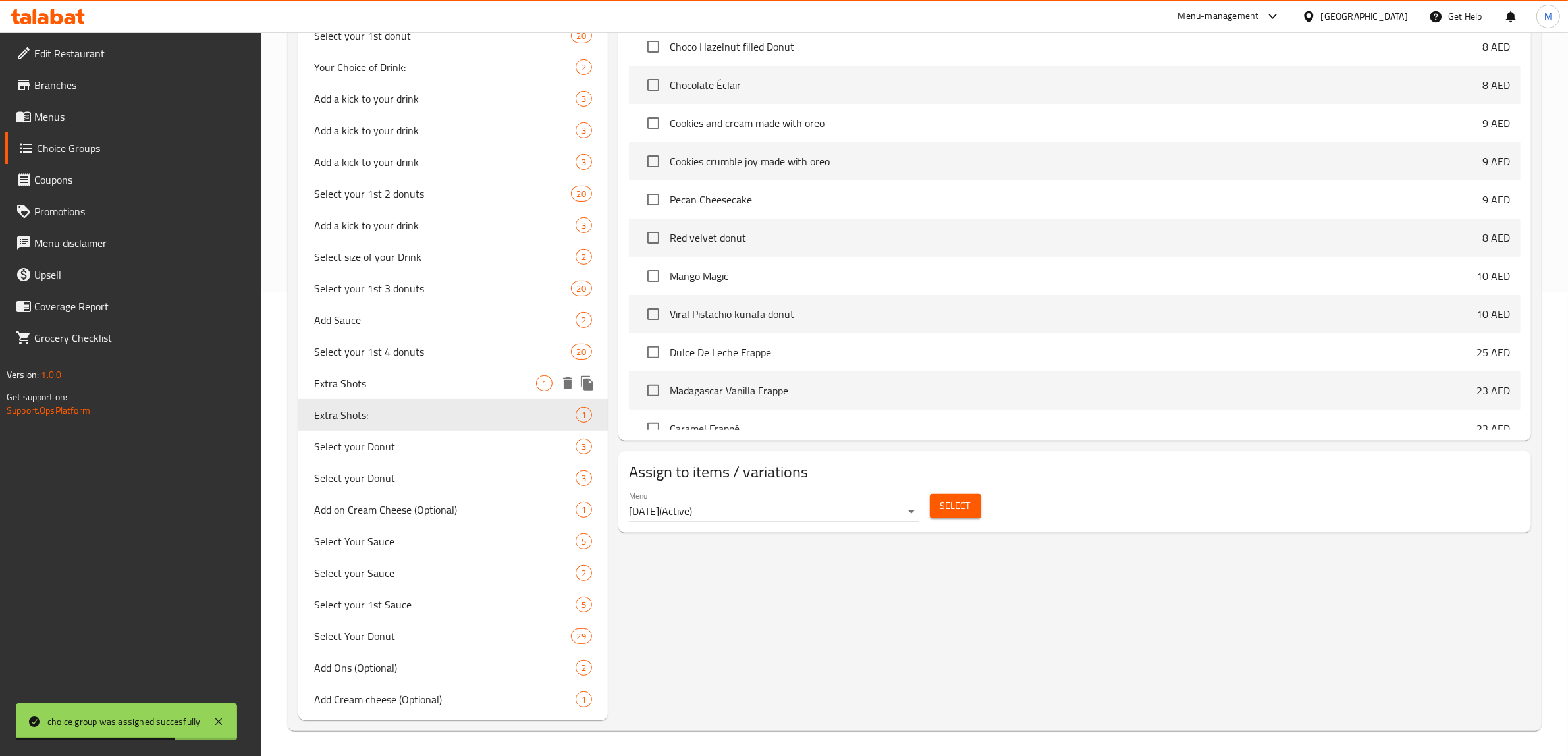
click at [440, 376] on span "Extra Shots" at bounding box center [425, 383] width 222 height 16
type input "Extra Shots"
type input "لقطات إضافية"
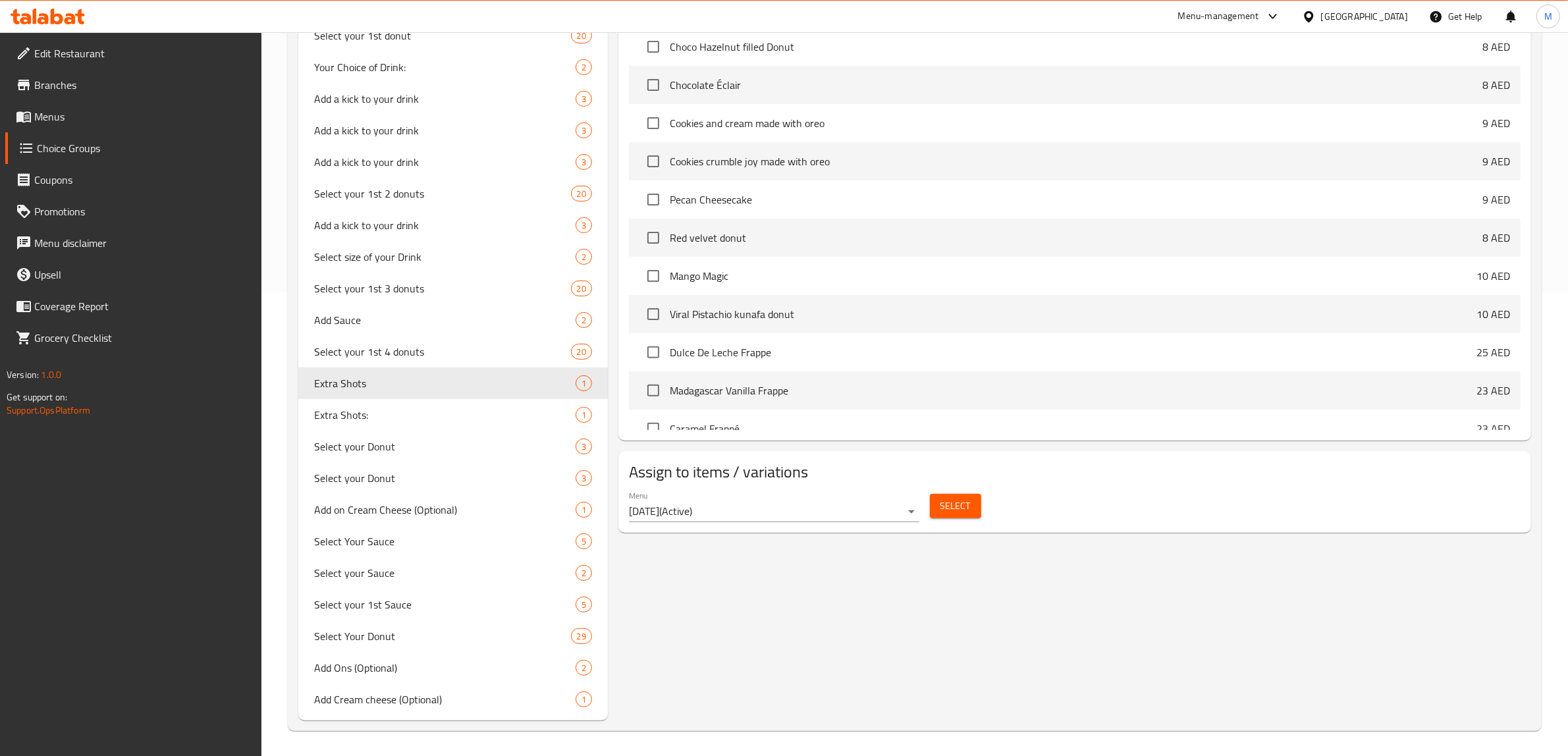
click at [963, 507] on span "Select" at bounding box center [956, 506] width 30 height 17
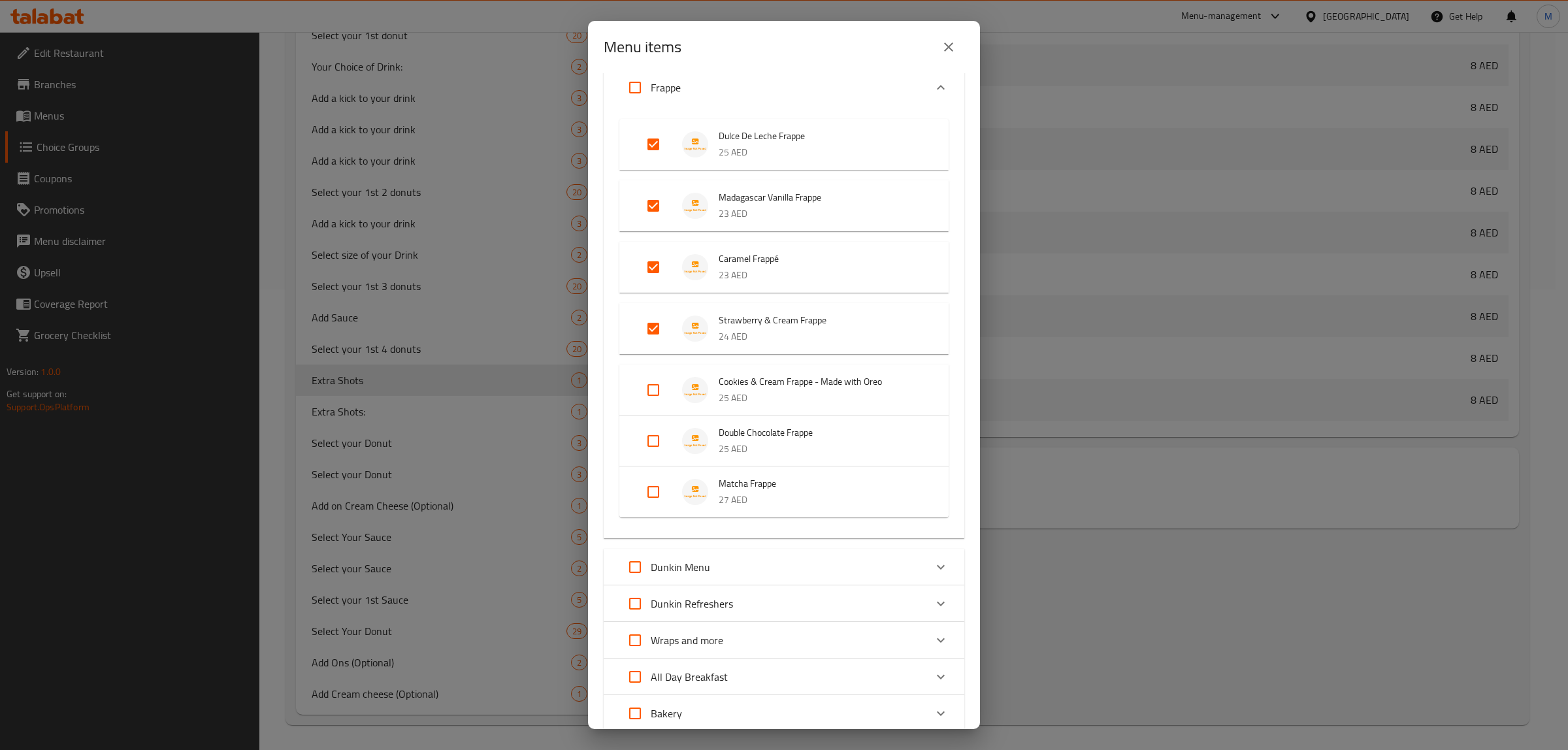
scroll to position [327, 0]
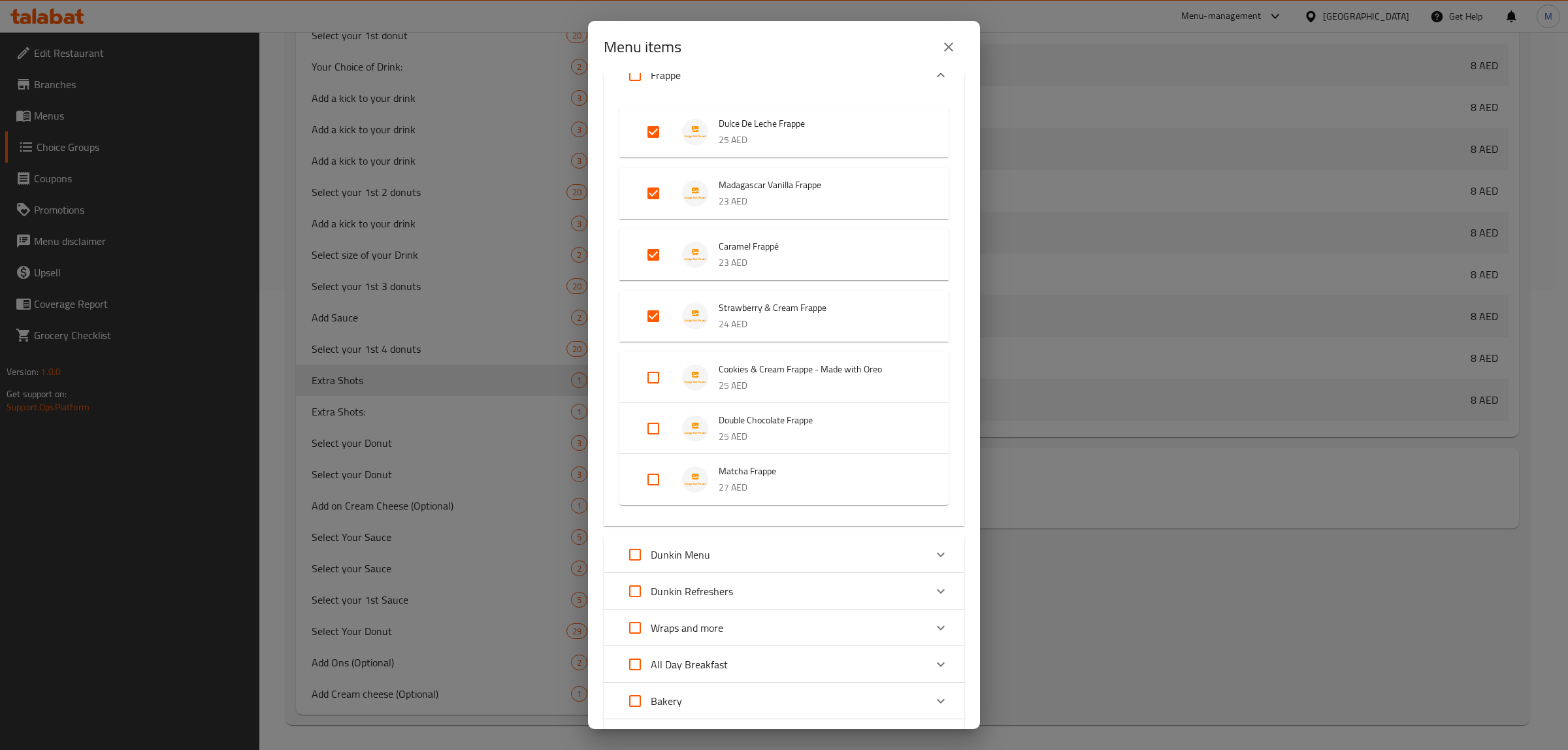
click at [651, 368] on input "Expand" at bounding box center [653, 378] width 31 height 31
checkbox input "true"
click at [645, 440] on input "Expand" at bounding box center [653, 439] width 31 height 31
checkbox input "true"
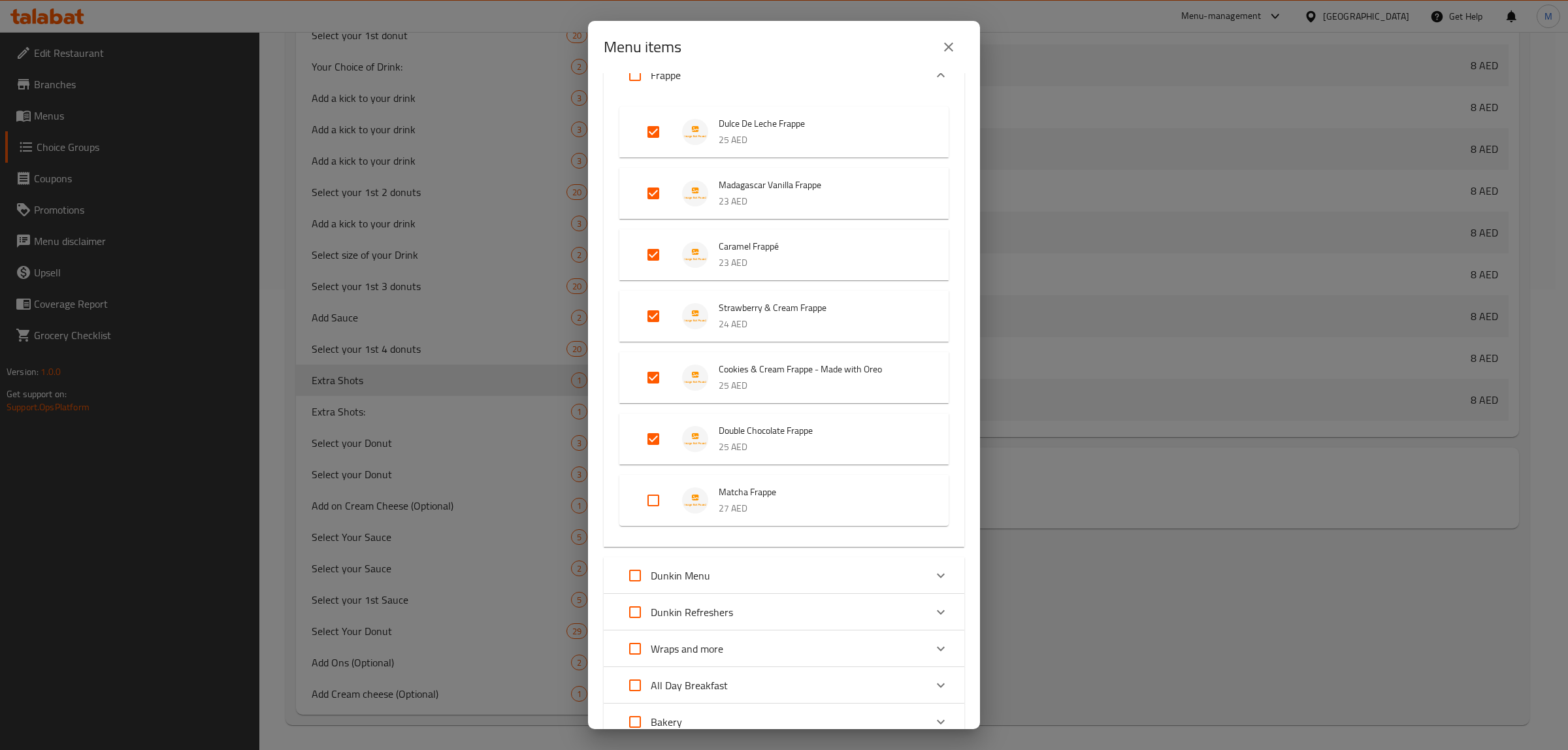
click at [652, 489] on input "Expand" at bounding box center [653, 501] width 31 height 31
checkbox input "true"
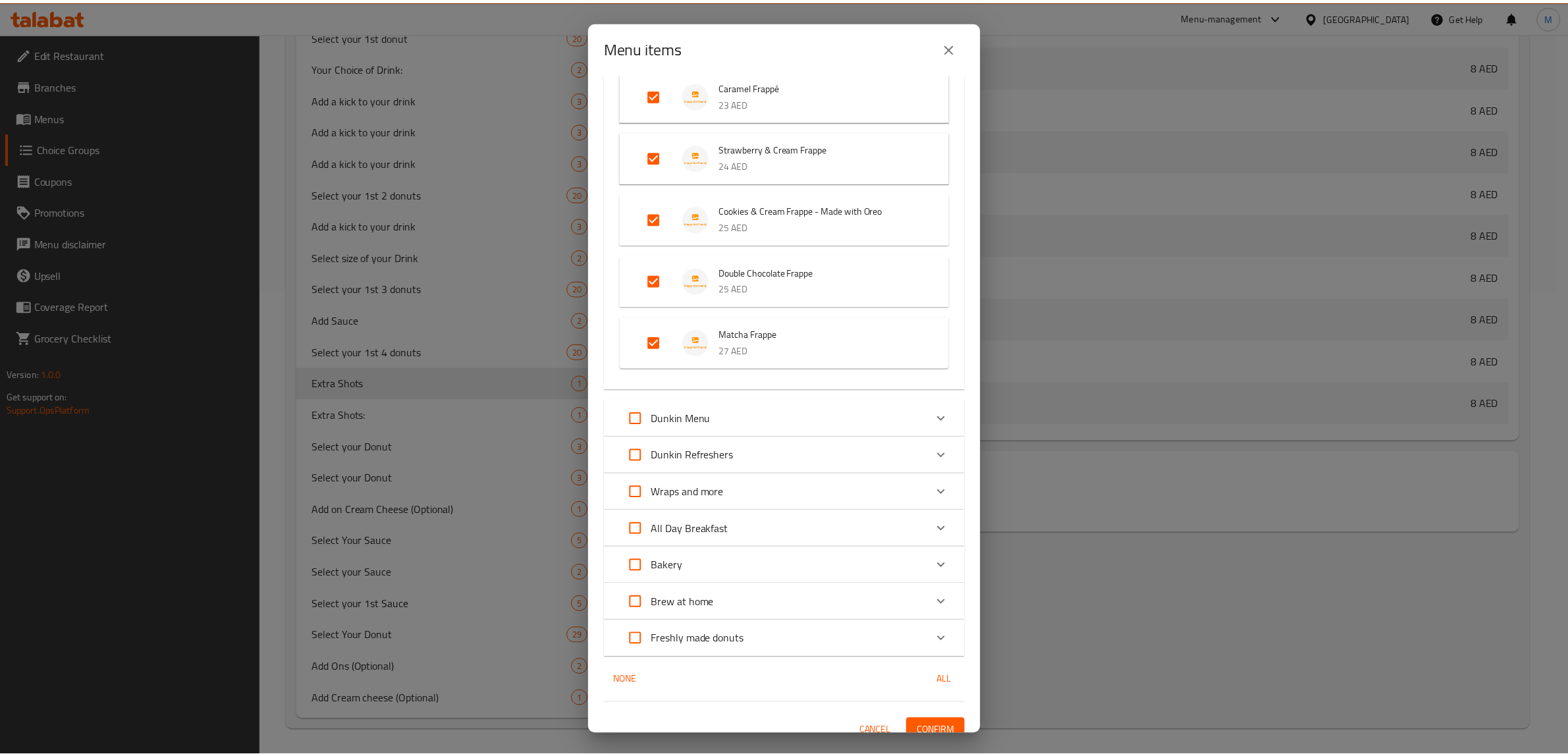
scroll to position [504, 0]
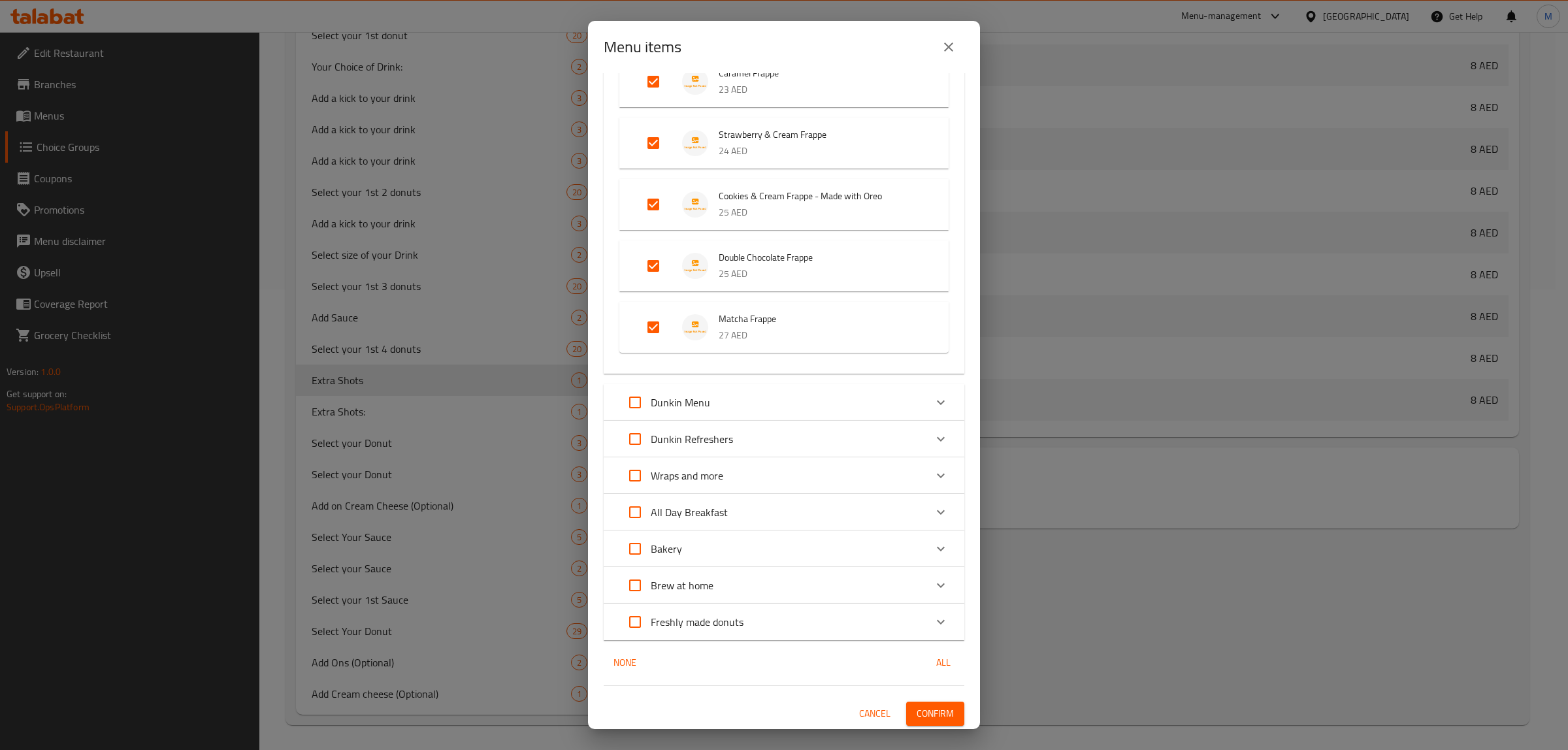
click at [942, 711] on span "Confirm" at bounding box center [936, 714] width 37 height 16
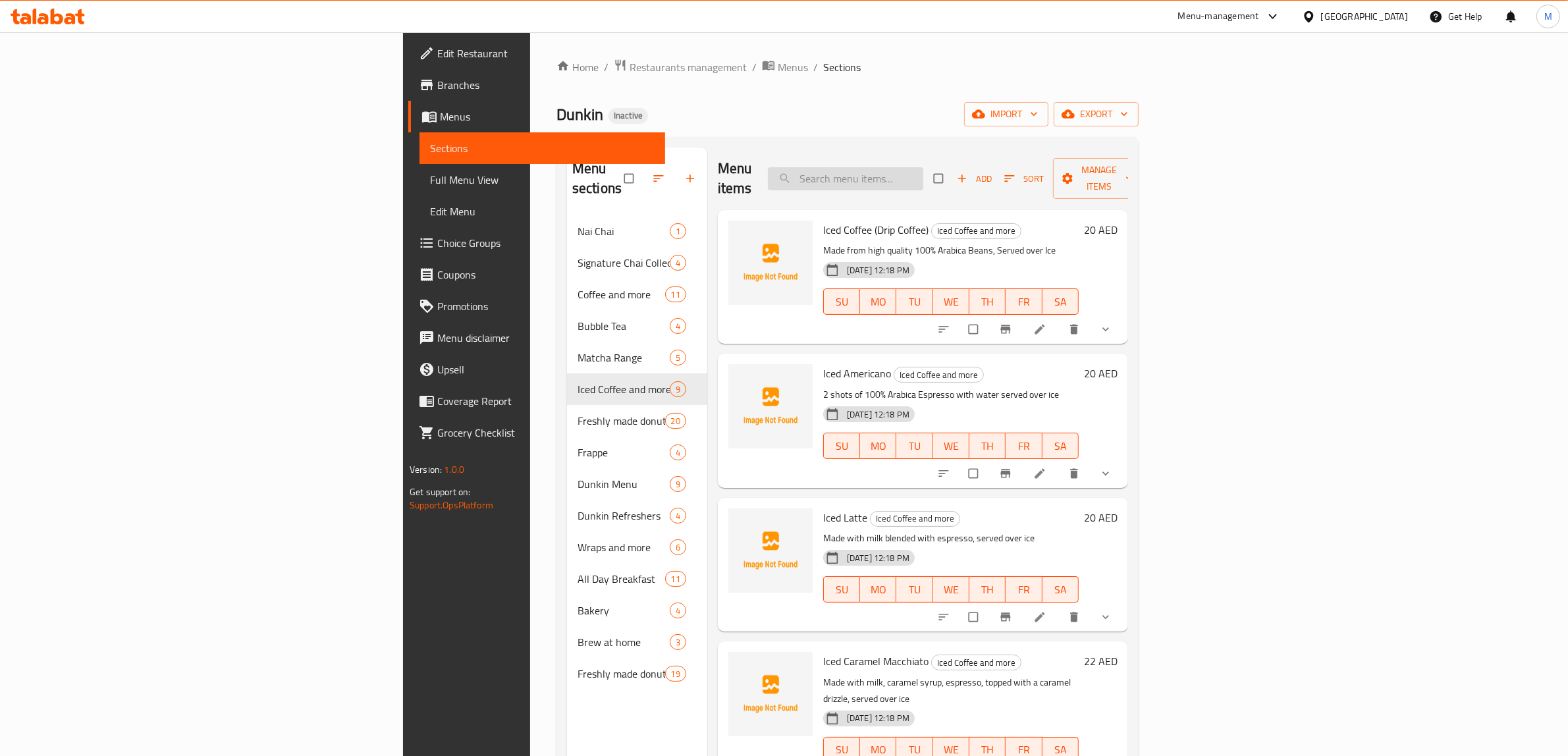
click at [923, 169] on input "search" at bounding box center [845, 179] width 155 height 23
paste input "Madagascar Vanilla Frappe"
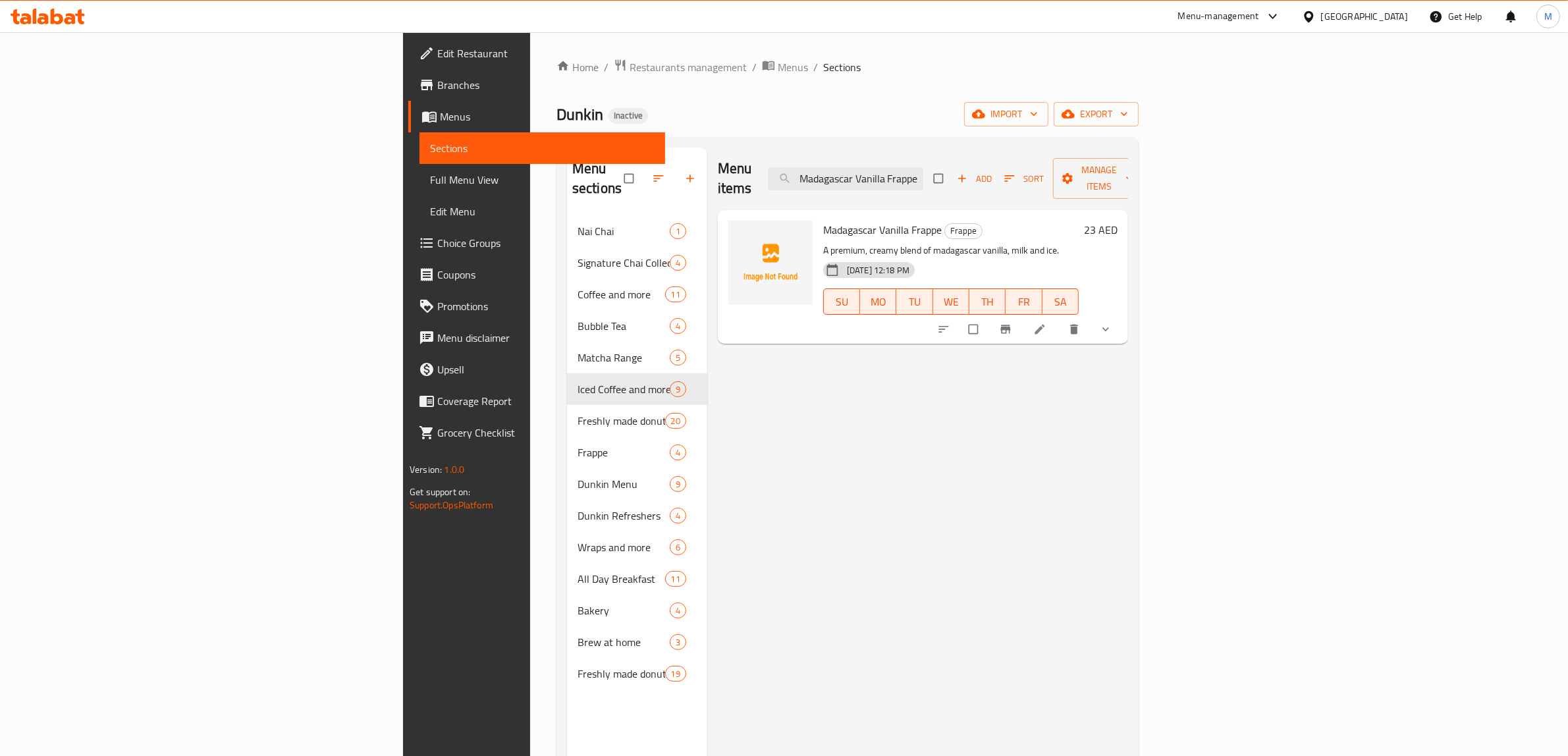
click at [1123, 316] on button "show more" at bounding box center [1107, 329] width 32 height 29
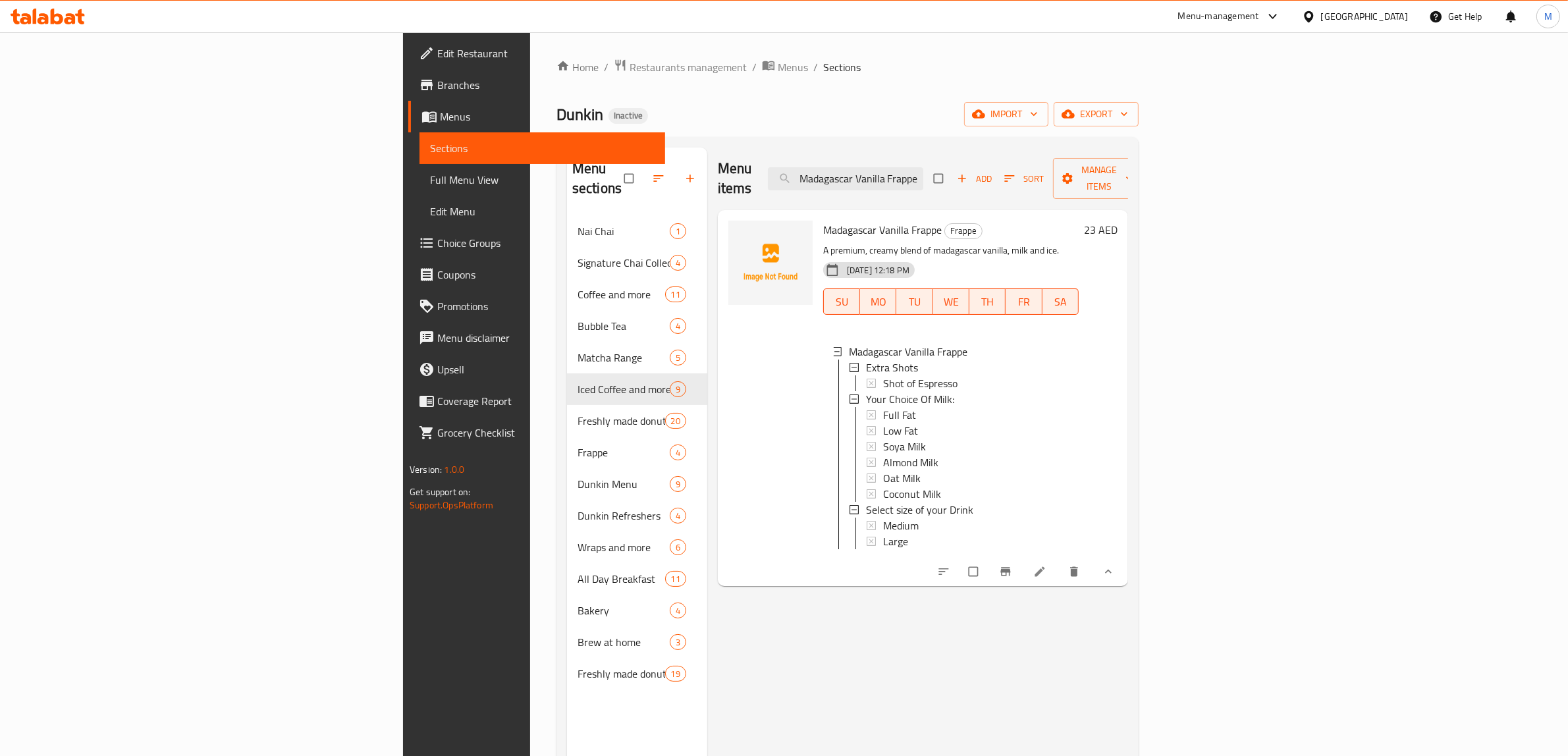
scroll to position [2, 0]
click at [923, 171] on input "Madagascar Vanilla Frappe" at bounding box center [845, 179] width 155 height 23
paste input "Cookies & Cream Frappe - Made with Oreo"
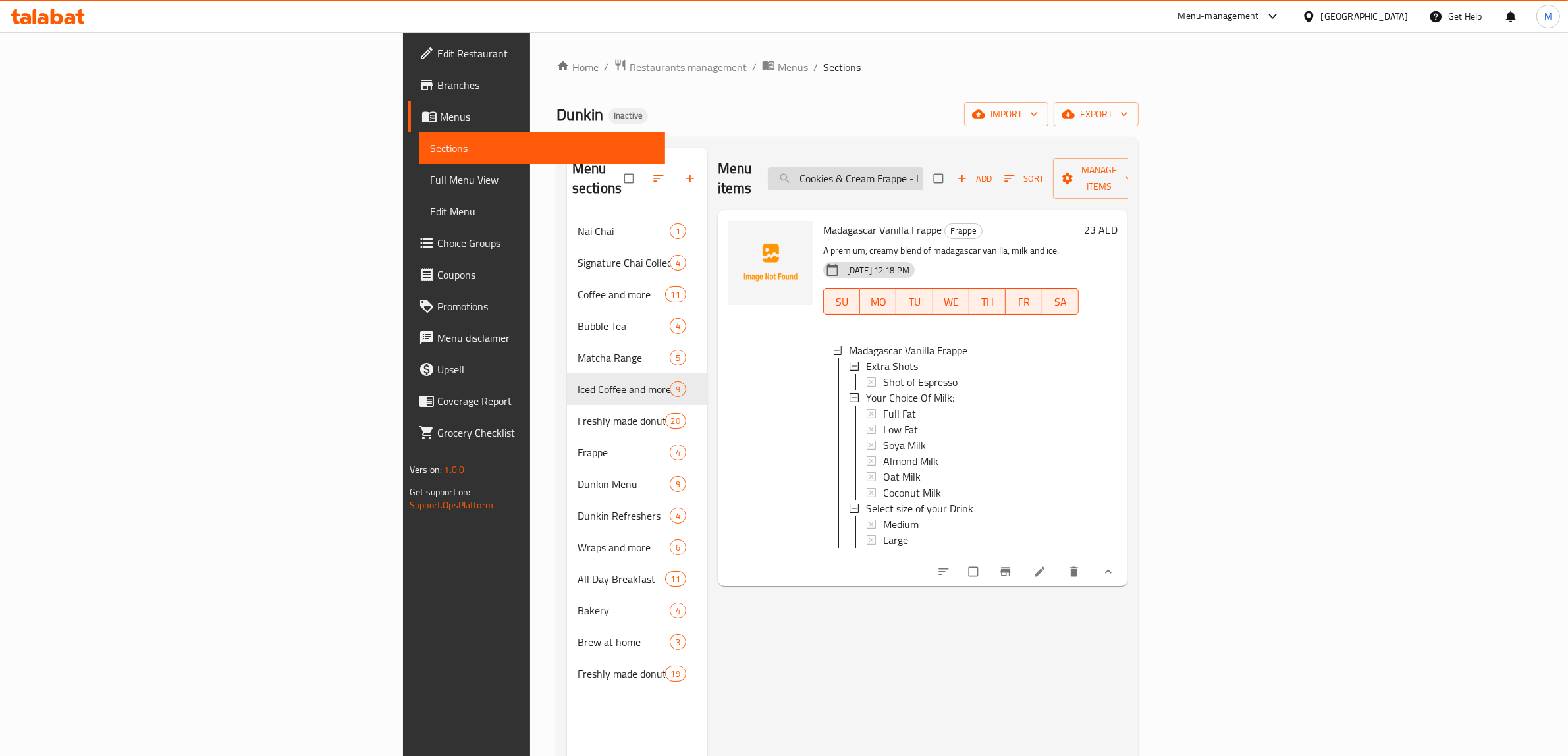
scroll to position [0, 70]
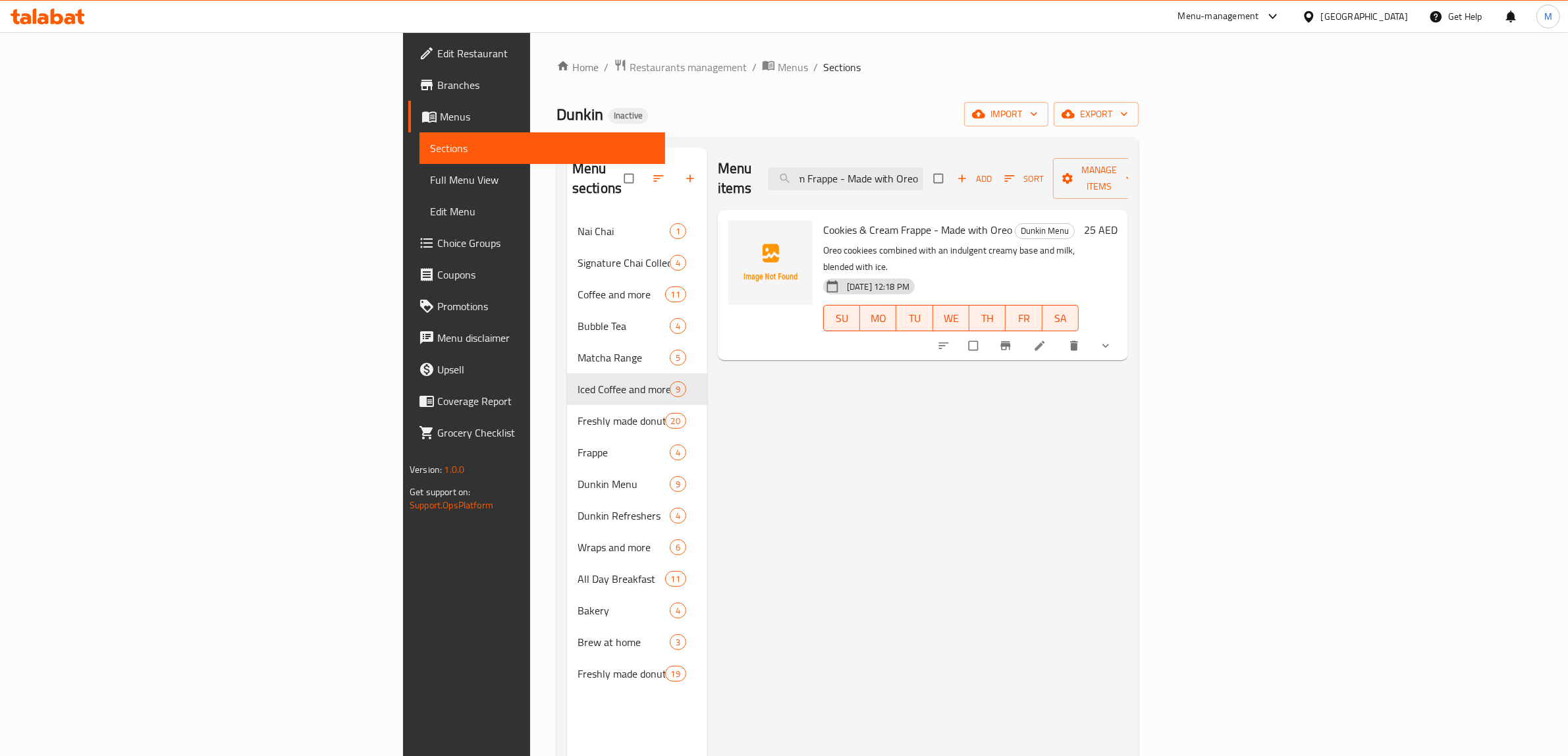
type input "Cookies & Cream Frappe - Made with Oreo"
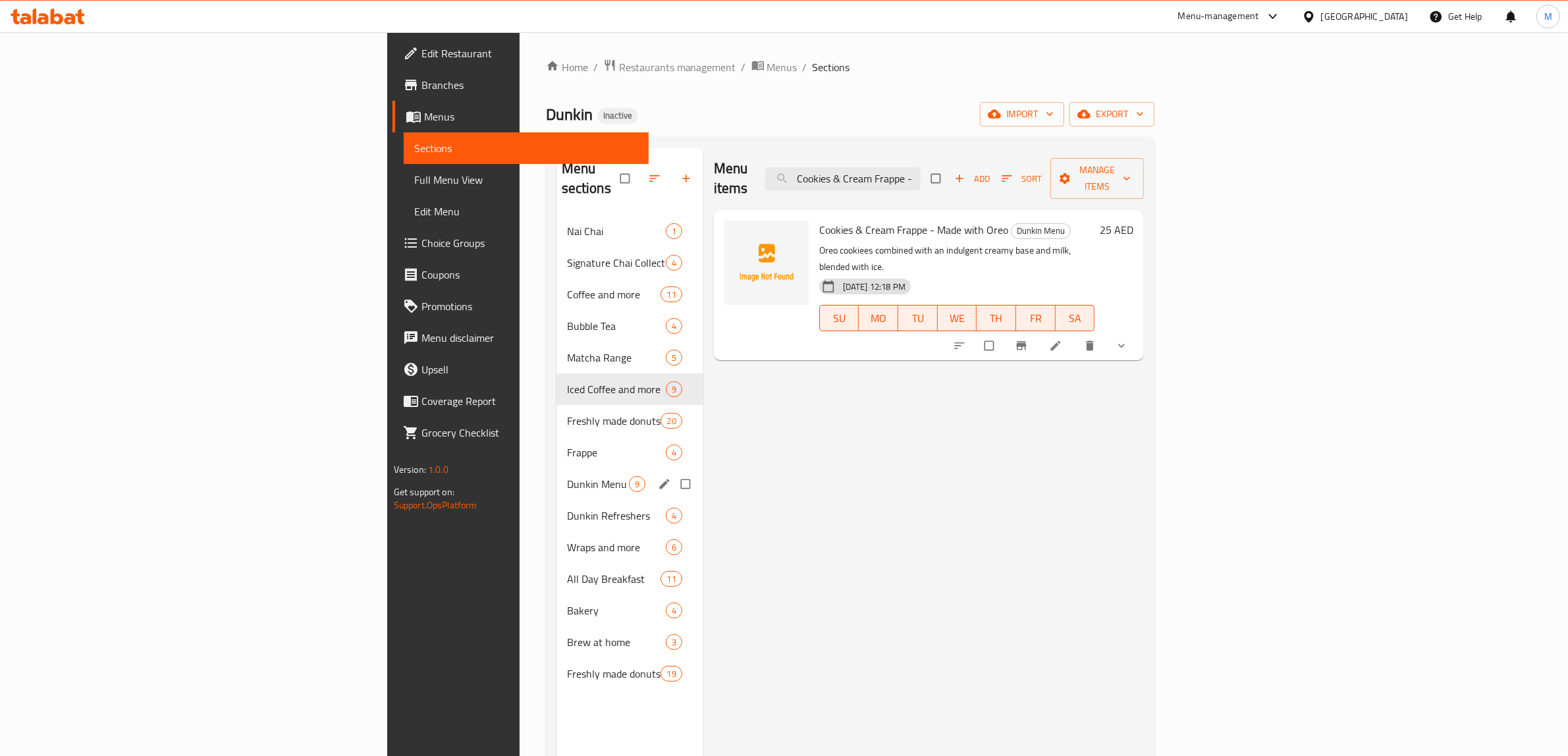
click at [557, 469] on div "Dunkin Menu 9" at bounding box center [630, 484] width 147 height 32
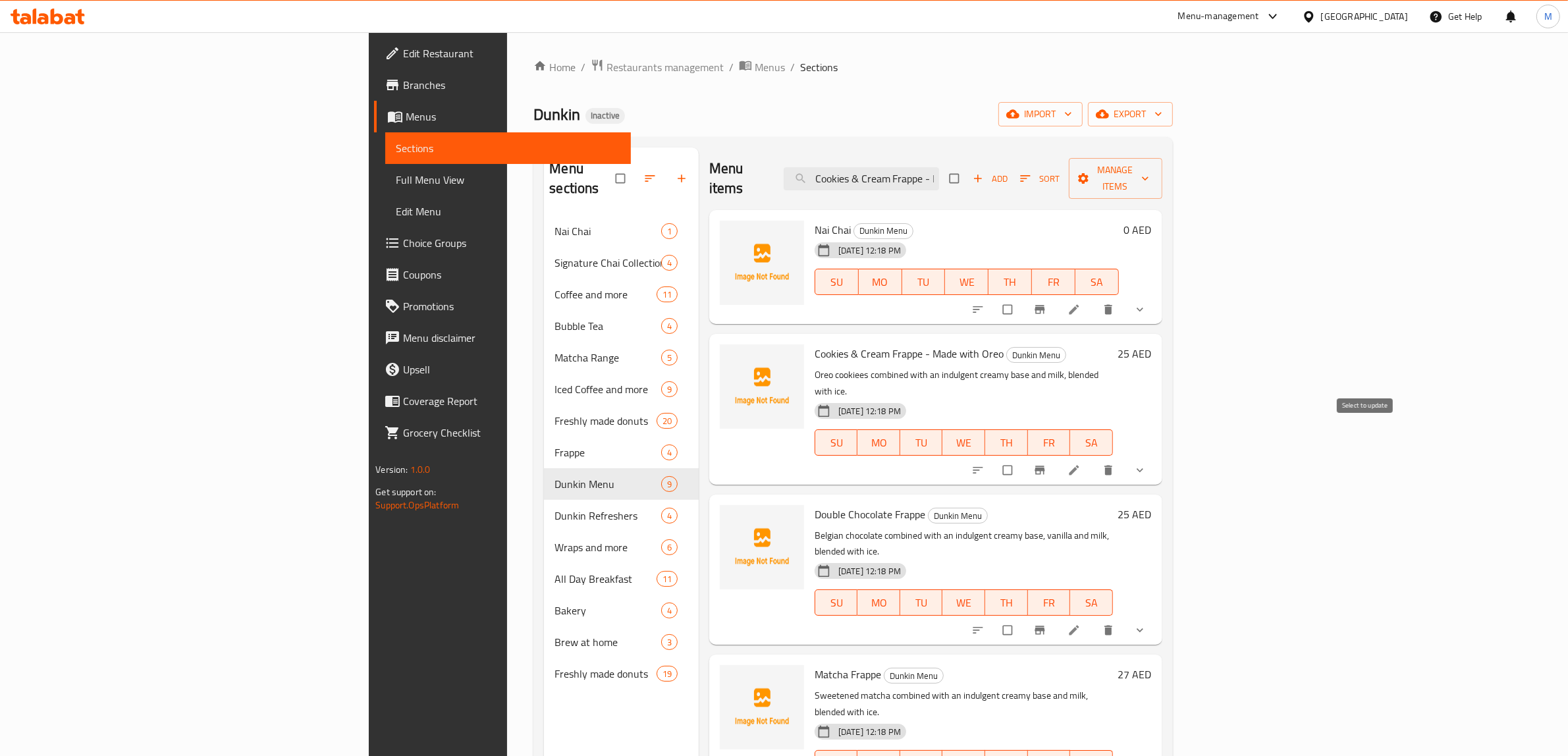
click at [1023, 458] on input "checkbox" at bounding box center [1008, 470] width 28 height 25
checkbox input "true"
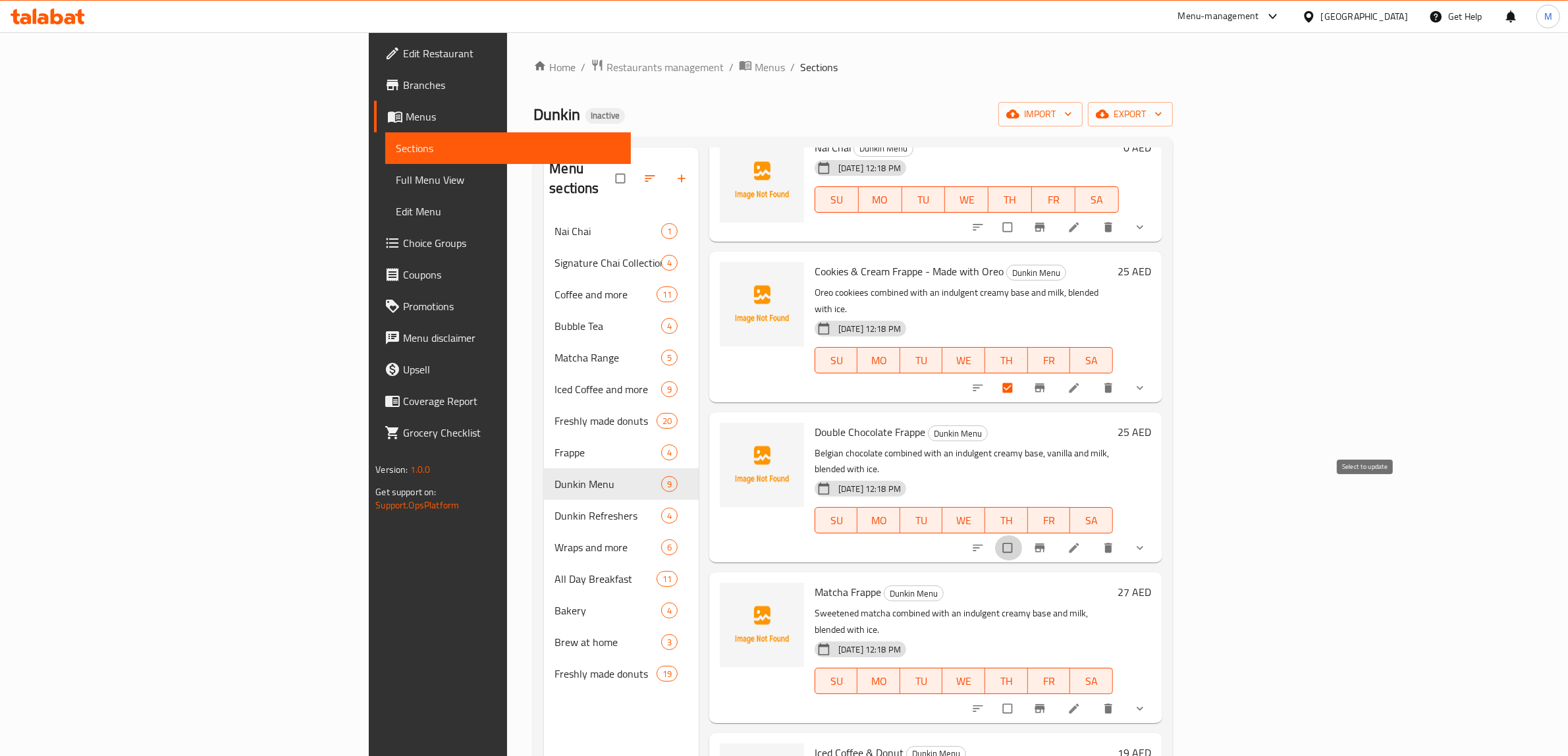
click at [1023, 536] on input "checkbox" at bounding box center [1008, 548] width 28 height 25
checkbox input "true"
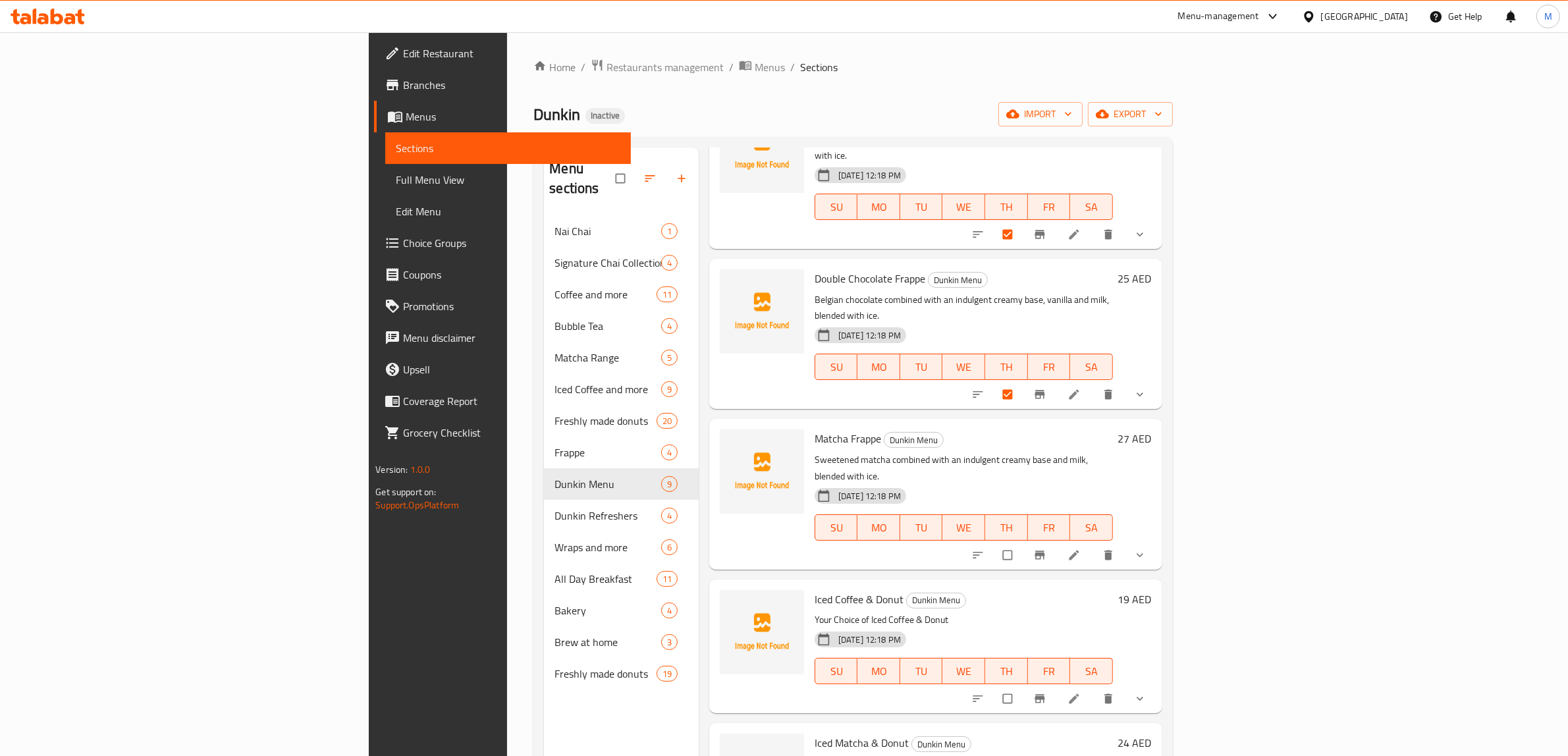
scroll to position [247, 0]
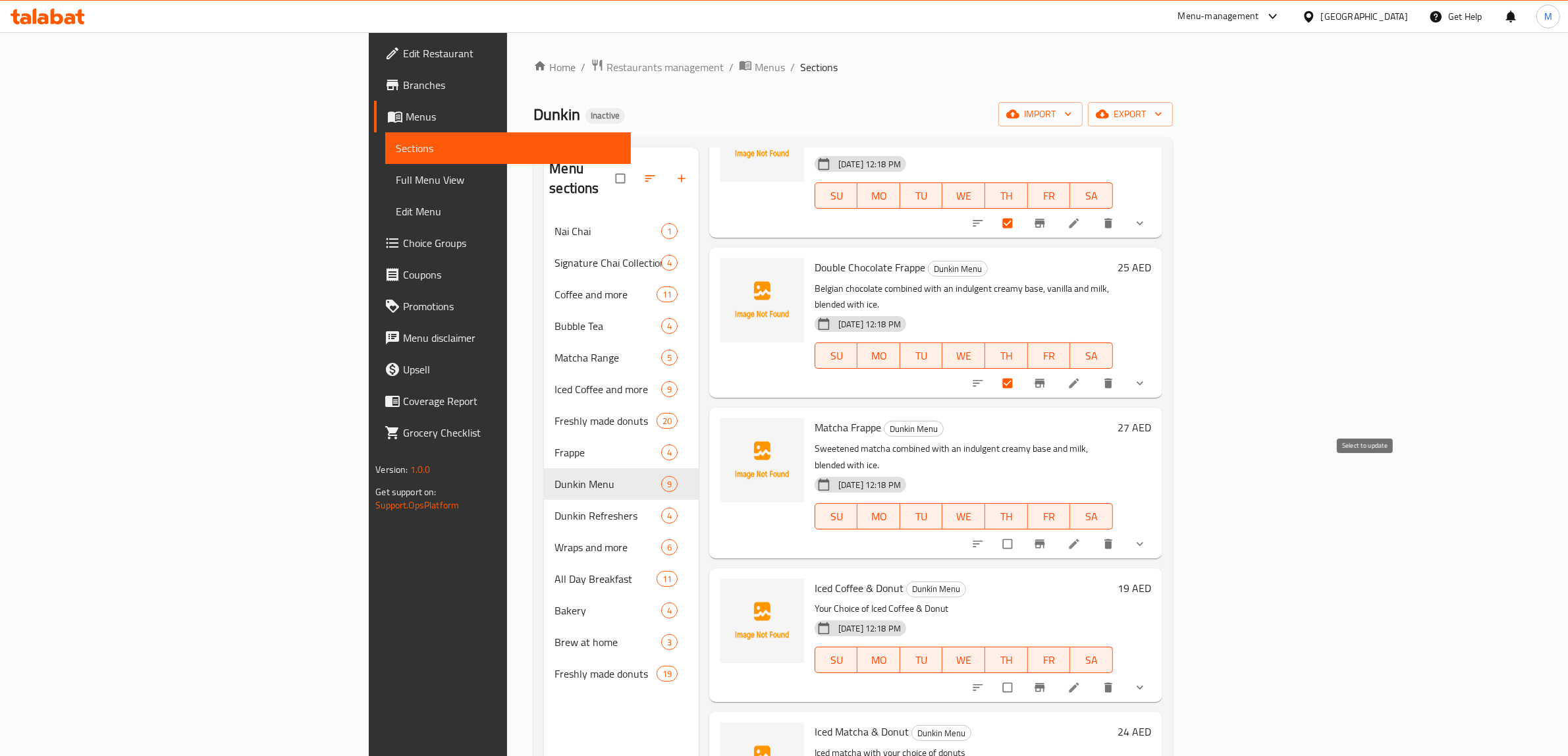
click at [1023, 532] on input "checkbox" at bounding box center [1008, 544] width 28 height 25
checkbox input "true"
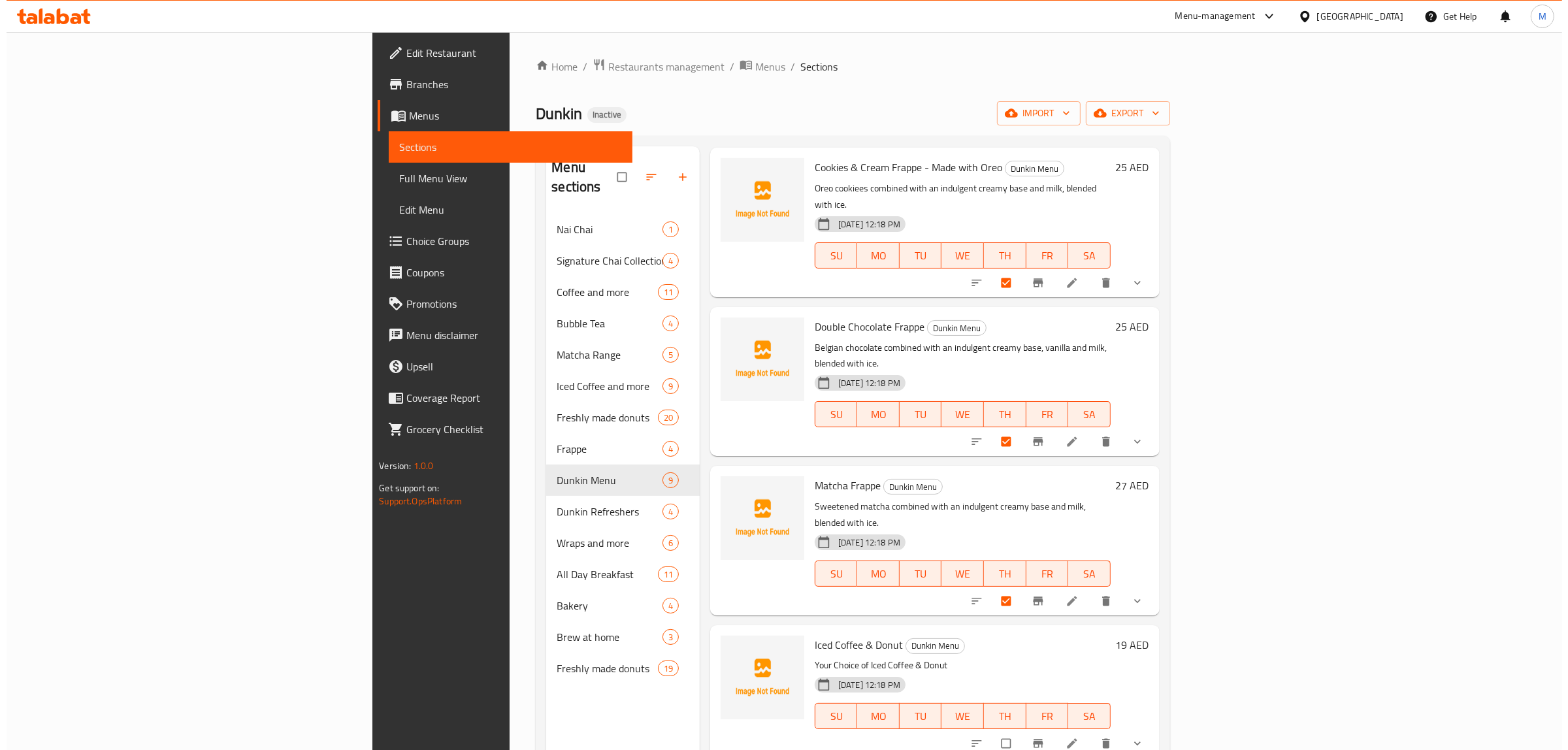
scroll to position [0, 0]
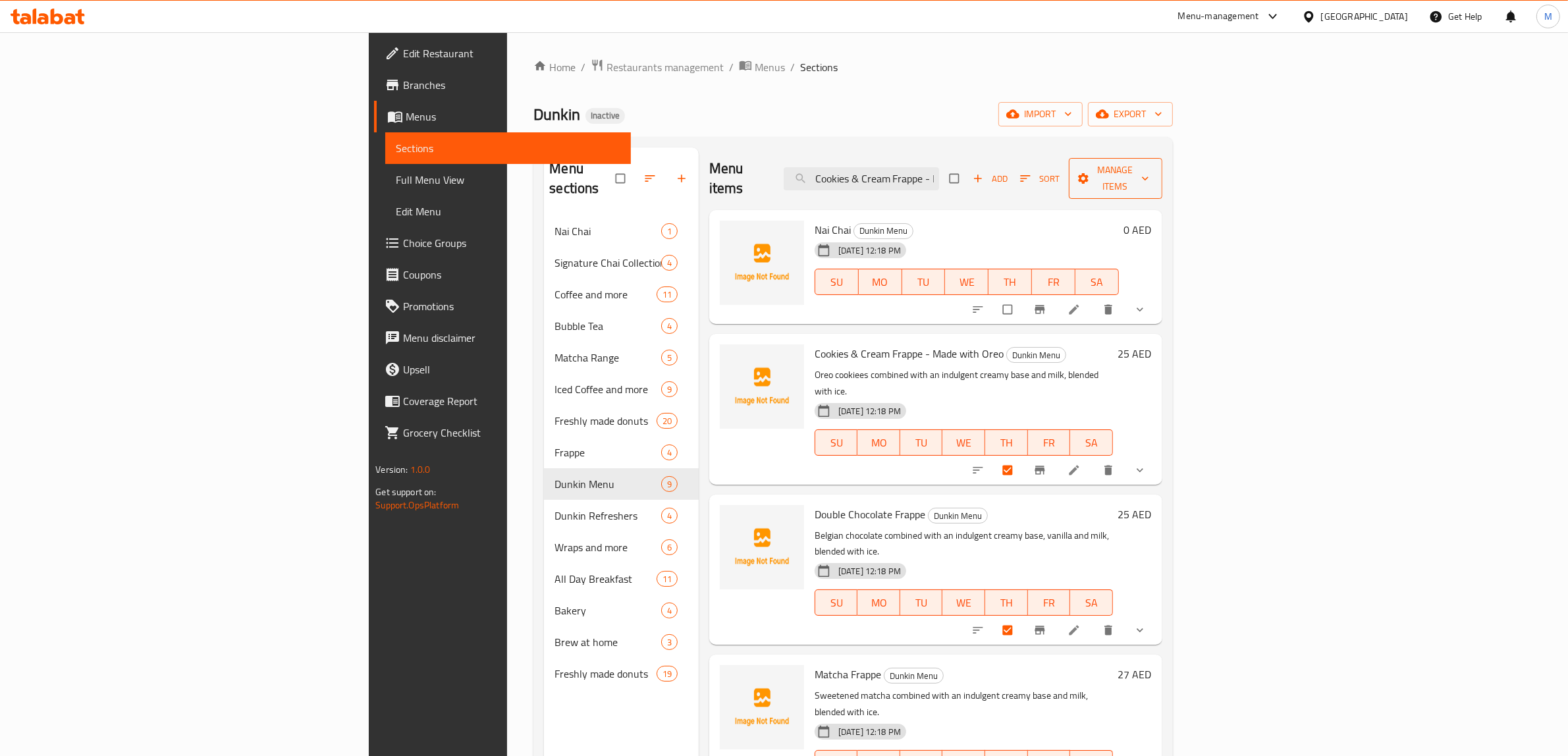
click at [1152, 172] on icon "button" at bounding box center [1145, 178] width 13 height 13
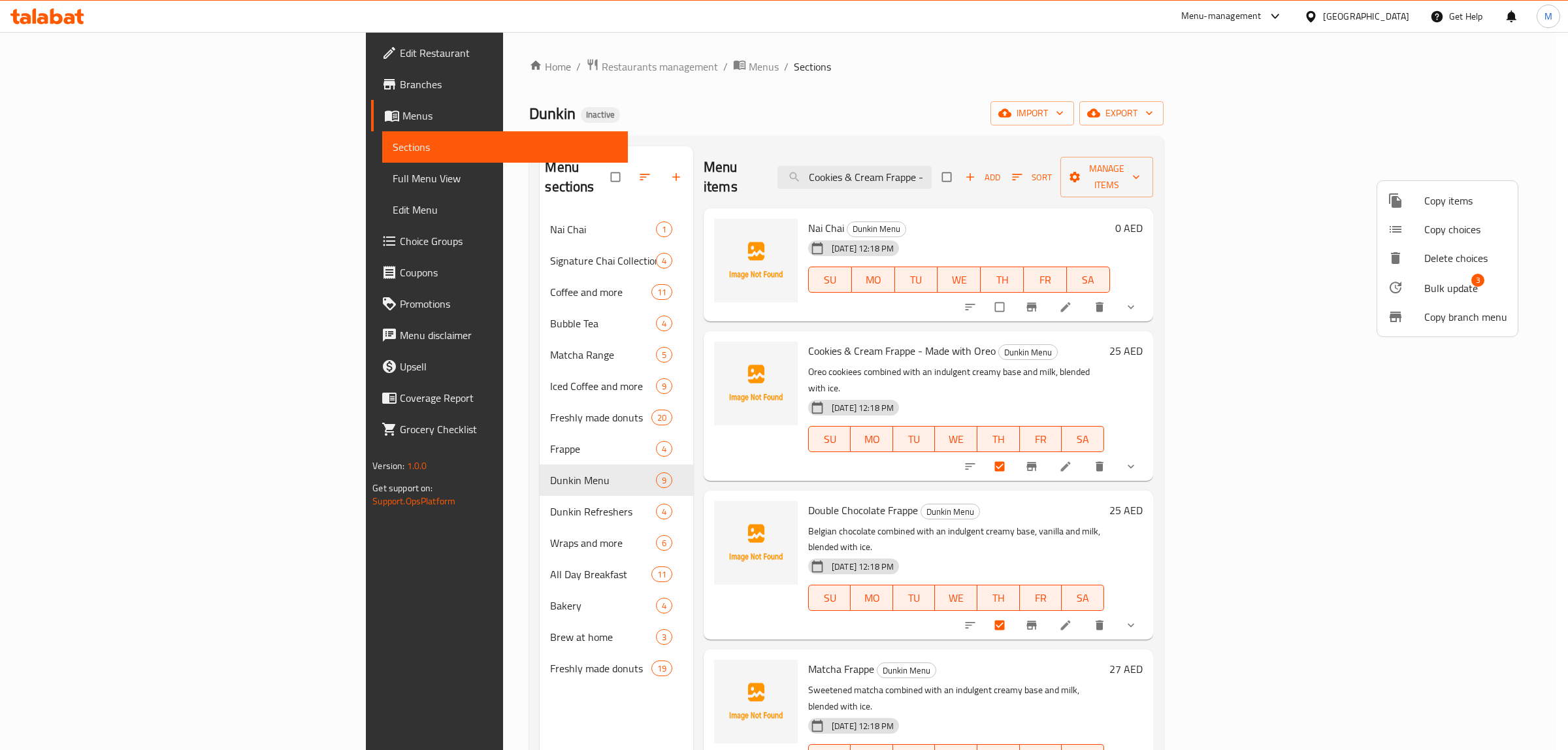
click at [1397, 288] on icon at bounding box center [1396, 287] width 12 height 12
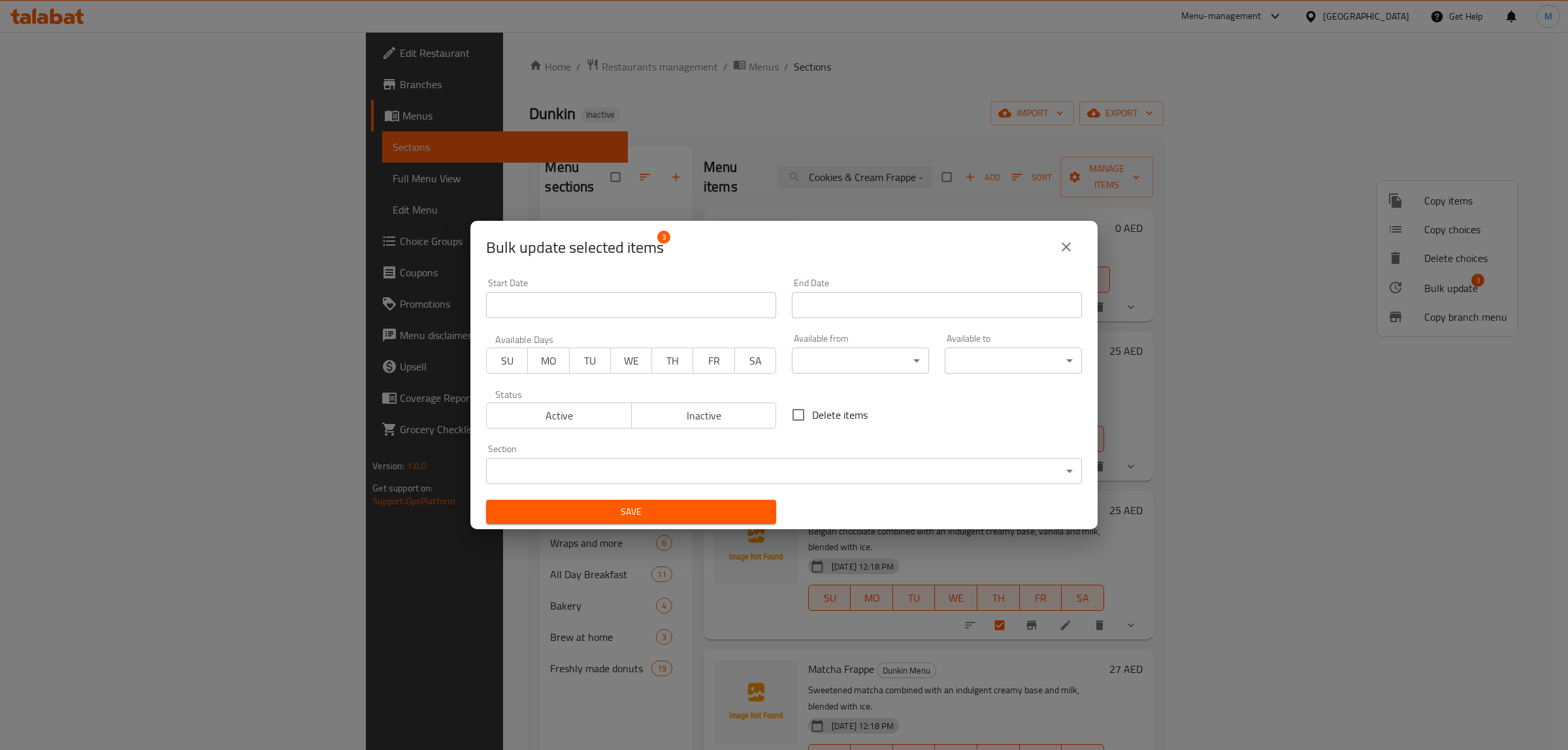
click at [951, 481] on body "​ Menu-management [GEOGRAPHIC_DATA] Get Help M Edit Restaurant Branches Menus S…" at bounding box center [784, 391] width 1568 height 718
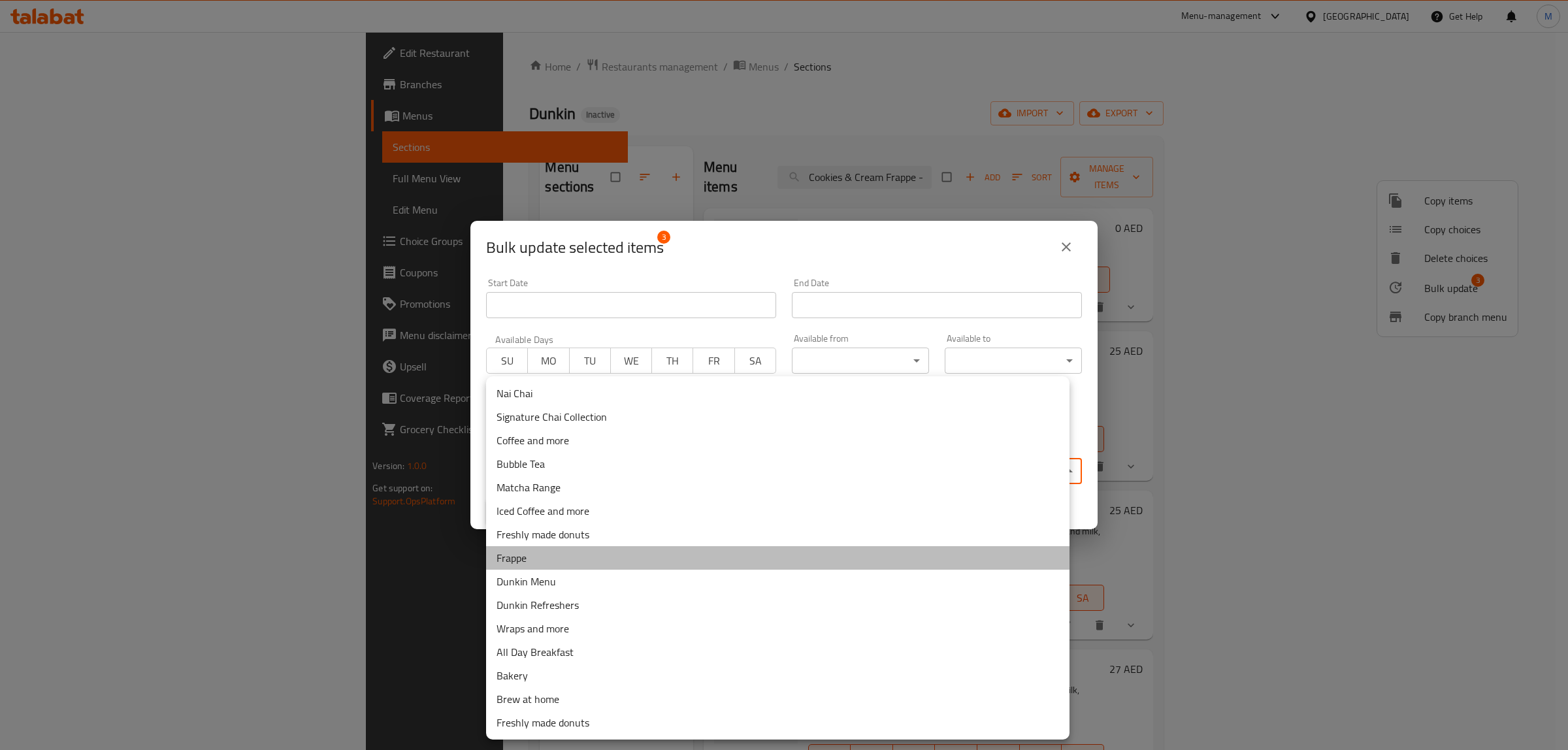
click at [623, 561] on li "Frappe" at bounding box center [778, 558] width 584 height 23
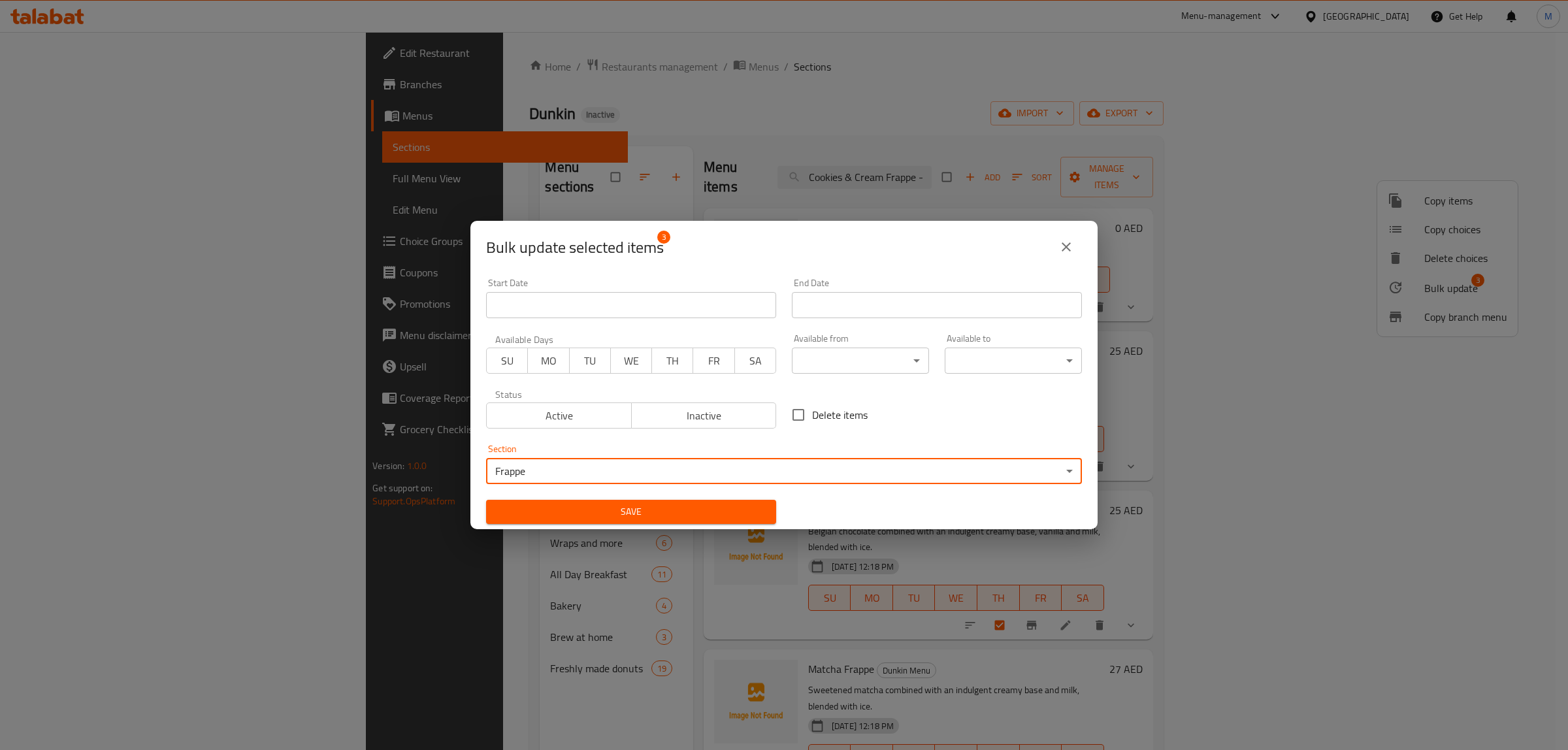
click at [677, 504] on span "Save" at bounding box center [632, 512] width 269 height 16
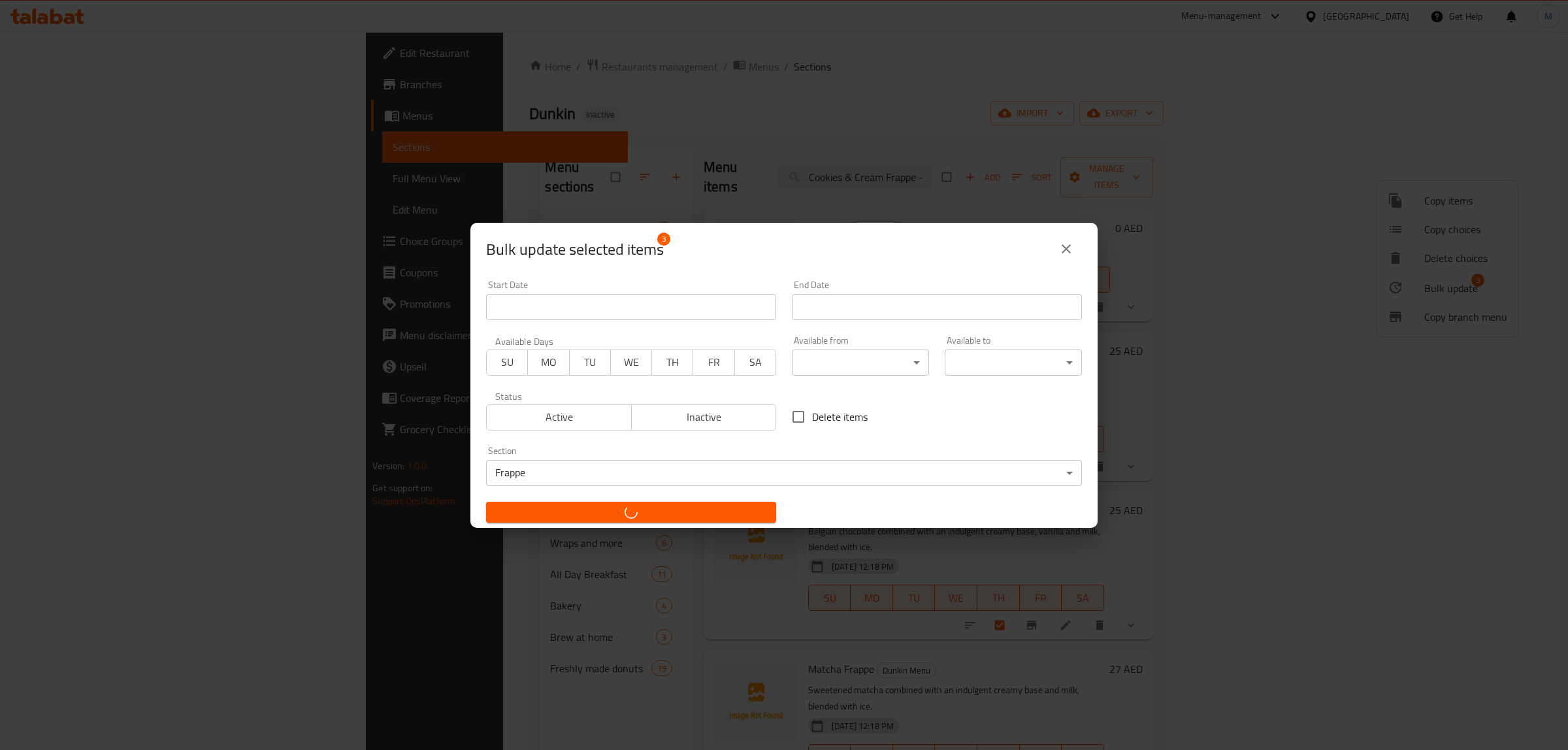
checkbox input "false"
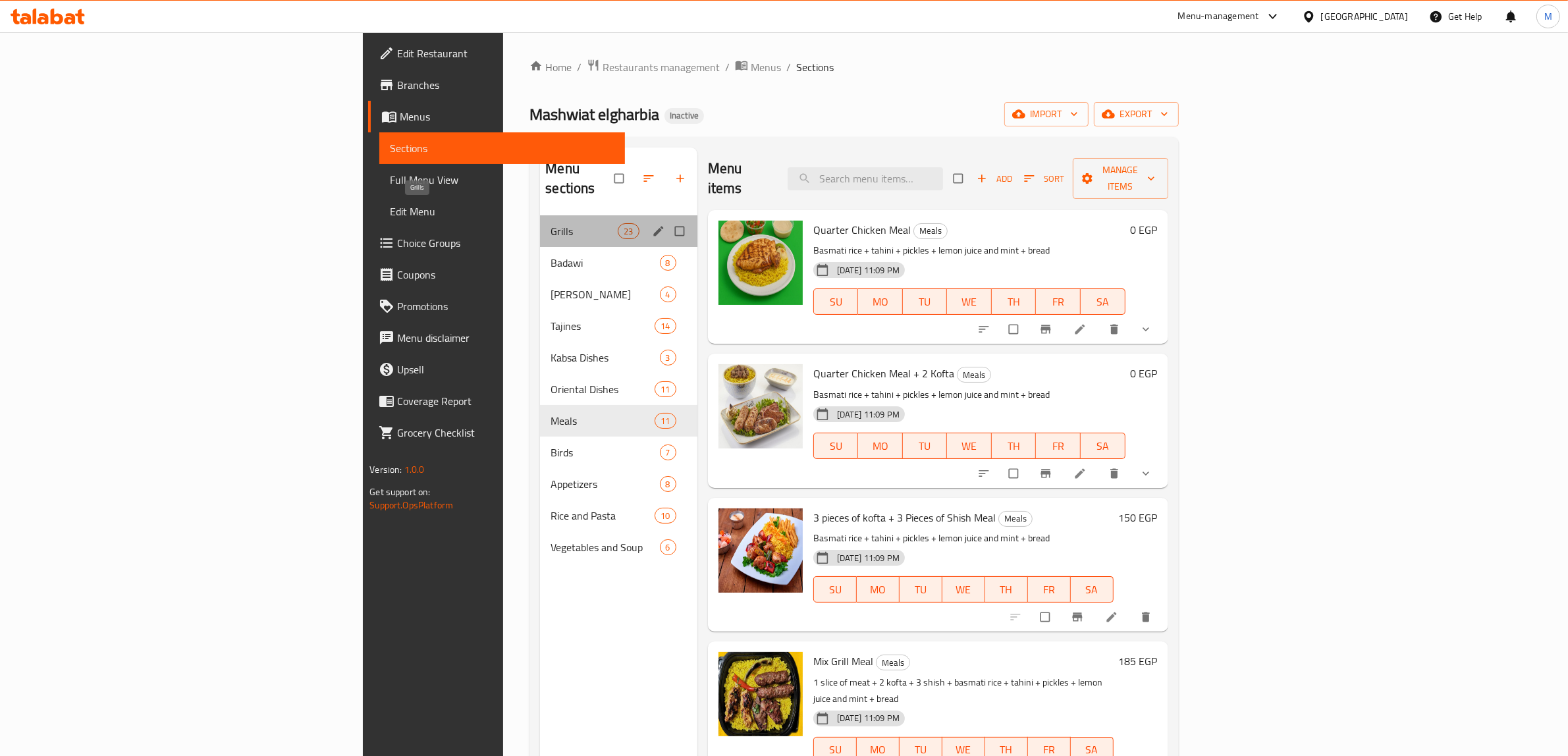
click at [551, 223] on span "Grills" at bounding box center [584, 231] width 67 height 16
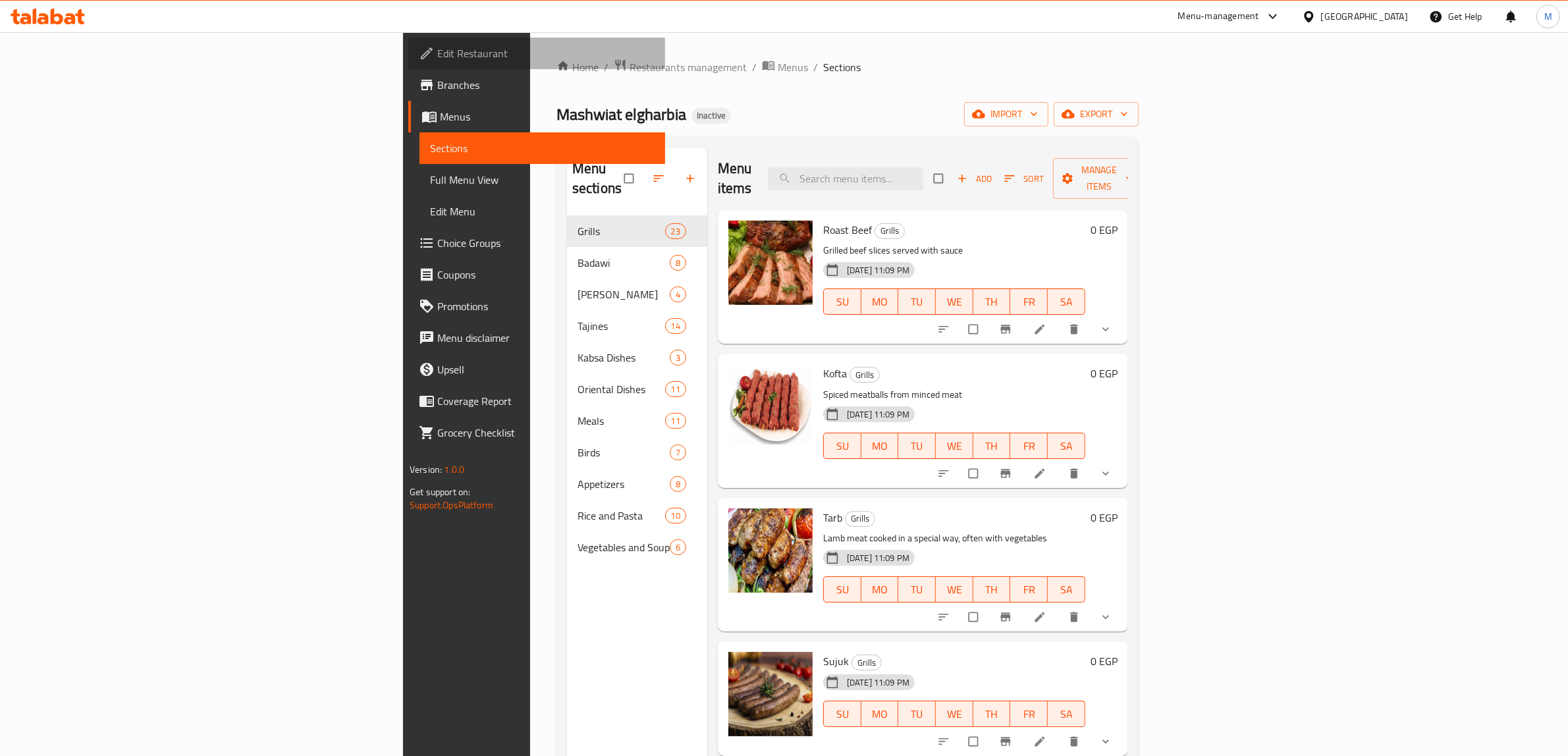
click at [408, 66] on link "Edit Restaurant" at bounding box center [536, 54] width 256 height 32
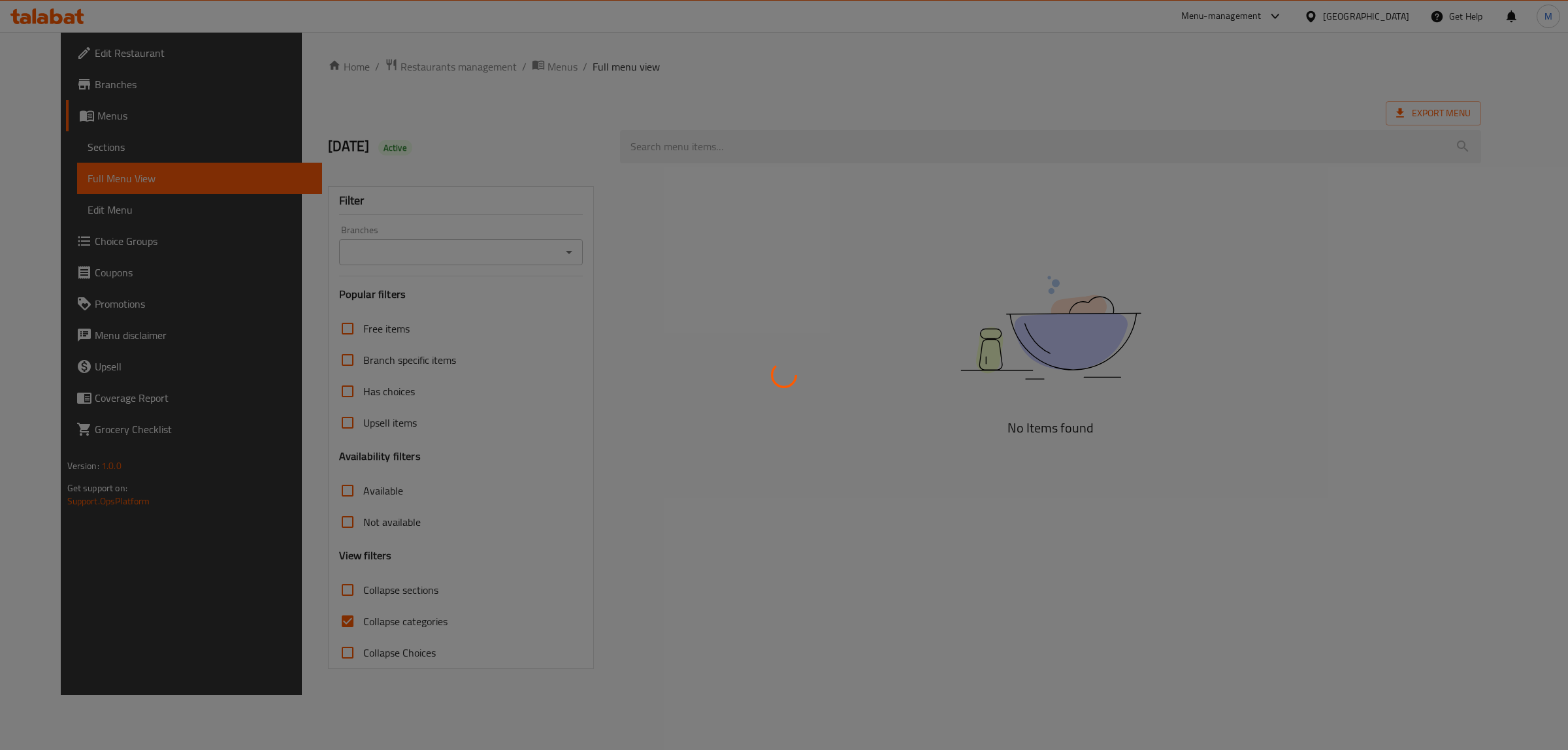
click at [306, 621] on div at bounding box center [784, 375] width 1568 height 750
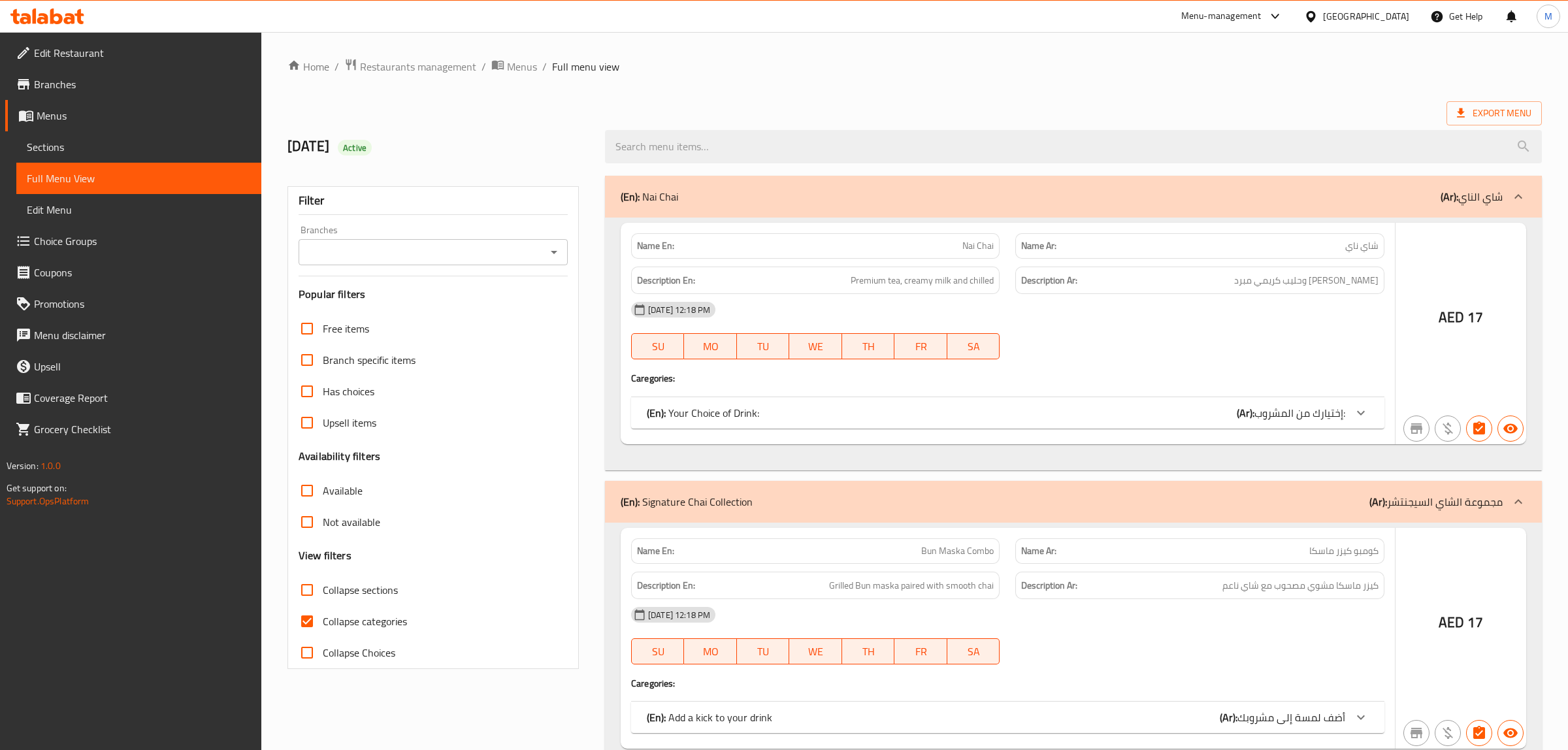
click at [306, 593] on div at bounding box center [784, 375] width 1568 height 750
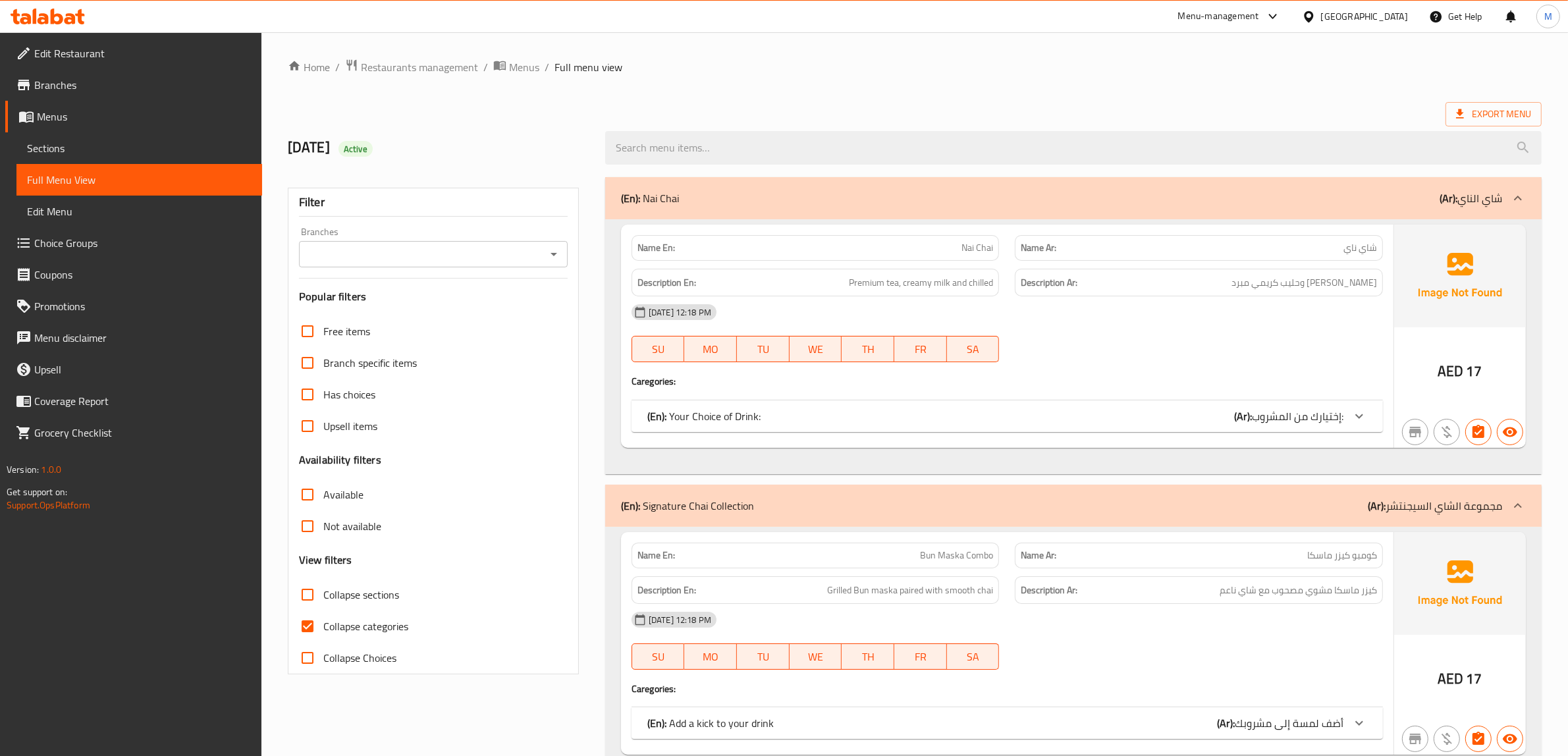
click at [303, 599] on input "Collapse sections" at bounding box center [308, 595] width 32 height 32
checkbox input "true"
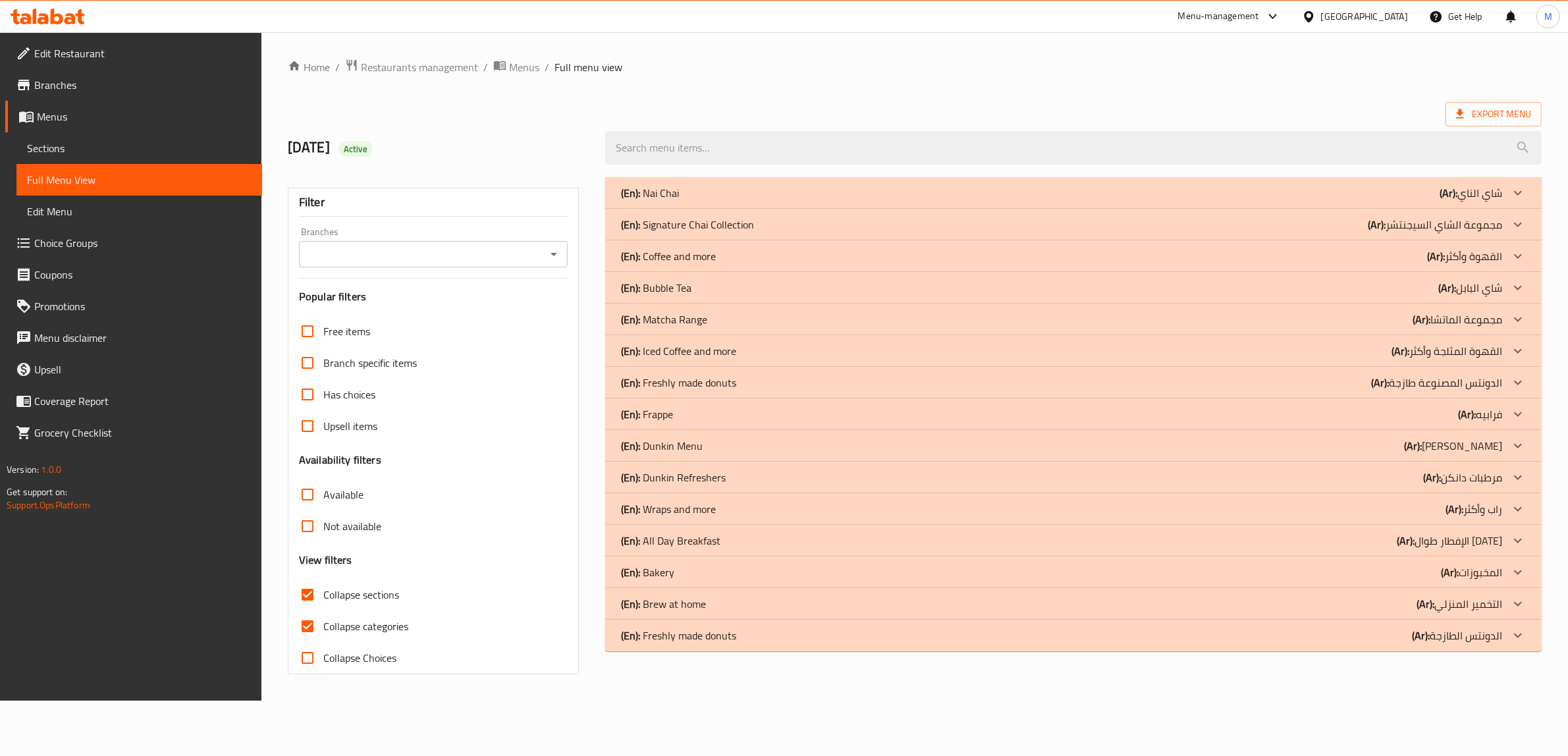
click at [309, 622] on input "Collapse categories" at bounding box center [308, 626] width 32 height 32
checkbox input "false"
click at [438, 701] on div "Home / Restaurants management / Menus / Full menu view Export Menu 14/08/2025 A…" at bounding box center [922, 367] width 1317 height 668
click at [772, 201] on div "(En): Frappe (Ar): فرابيه" at bounding box center [1069, 192] width 889 height 16
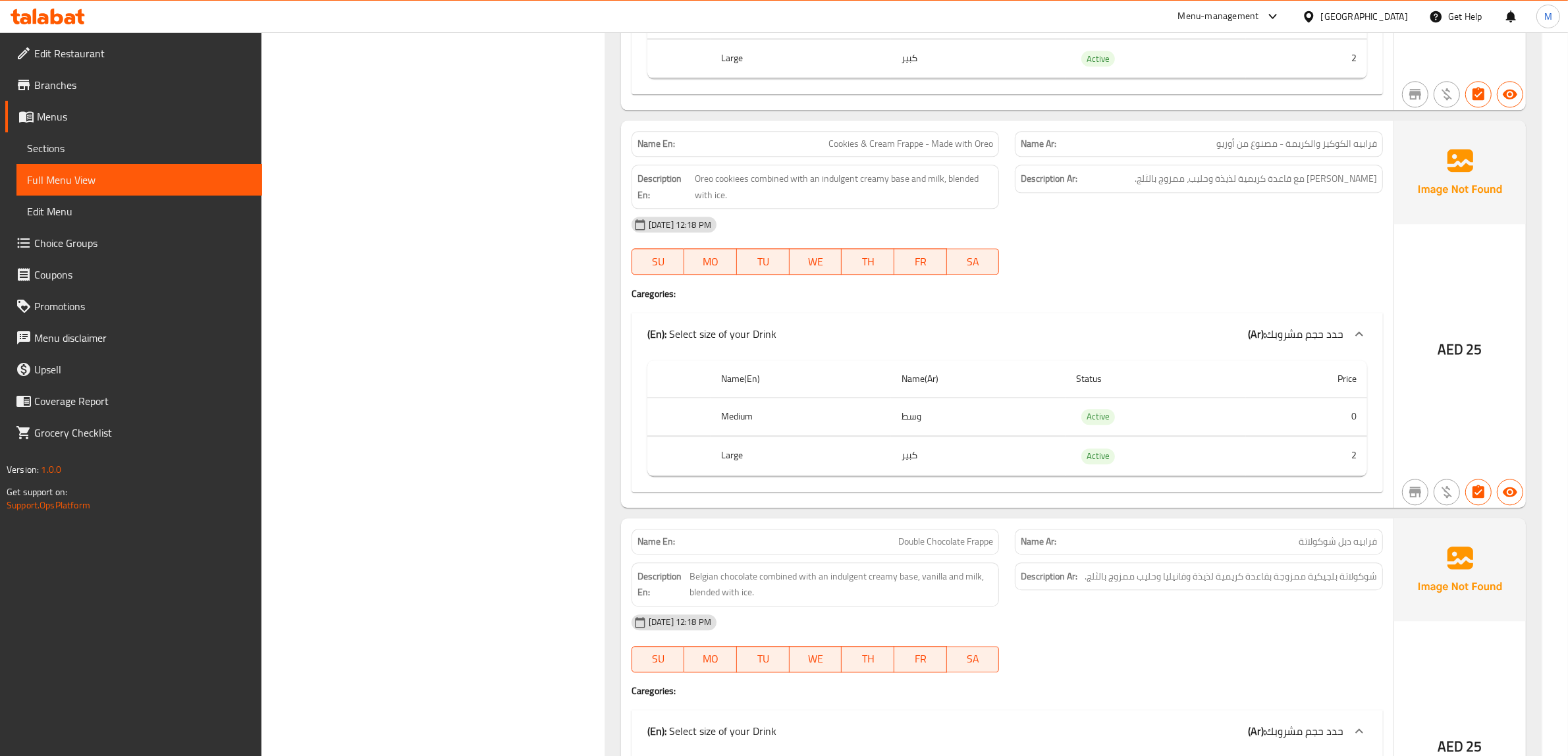
scroll to position [3802, 0]
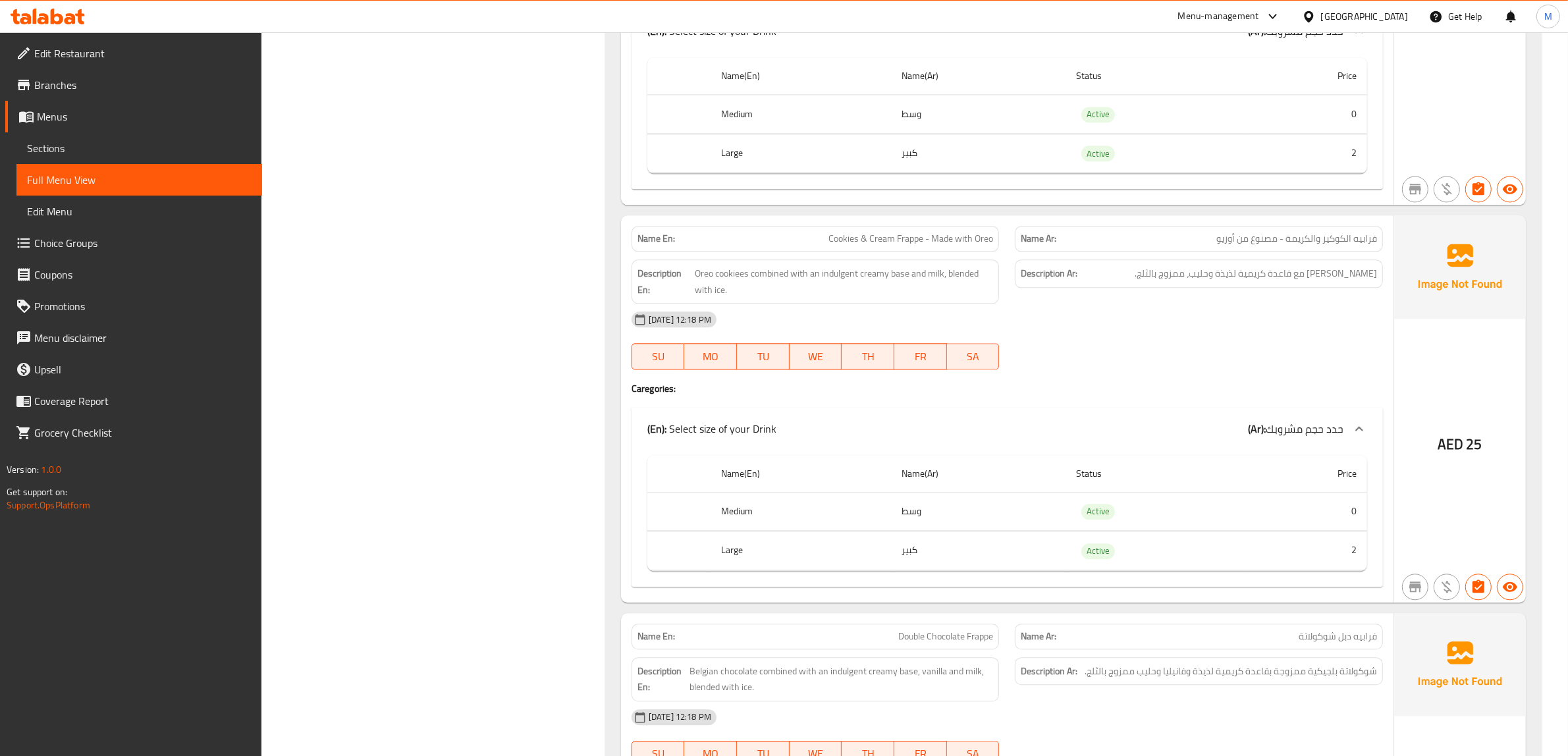
click at [885, 252] on div "Name En: Cookies & Cream Frappe - Made with Oreo" at bounding box center [815, 238] width 368 height 26
click at [885, 252] on div "Name En: Cookies & Cream Frappe - Made with Oreo" at bounding box center [815, 238] width 368 height 26
copy span "Cookies & Cream Frappe - Made with Oreo"
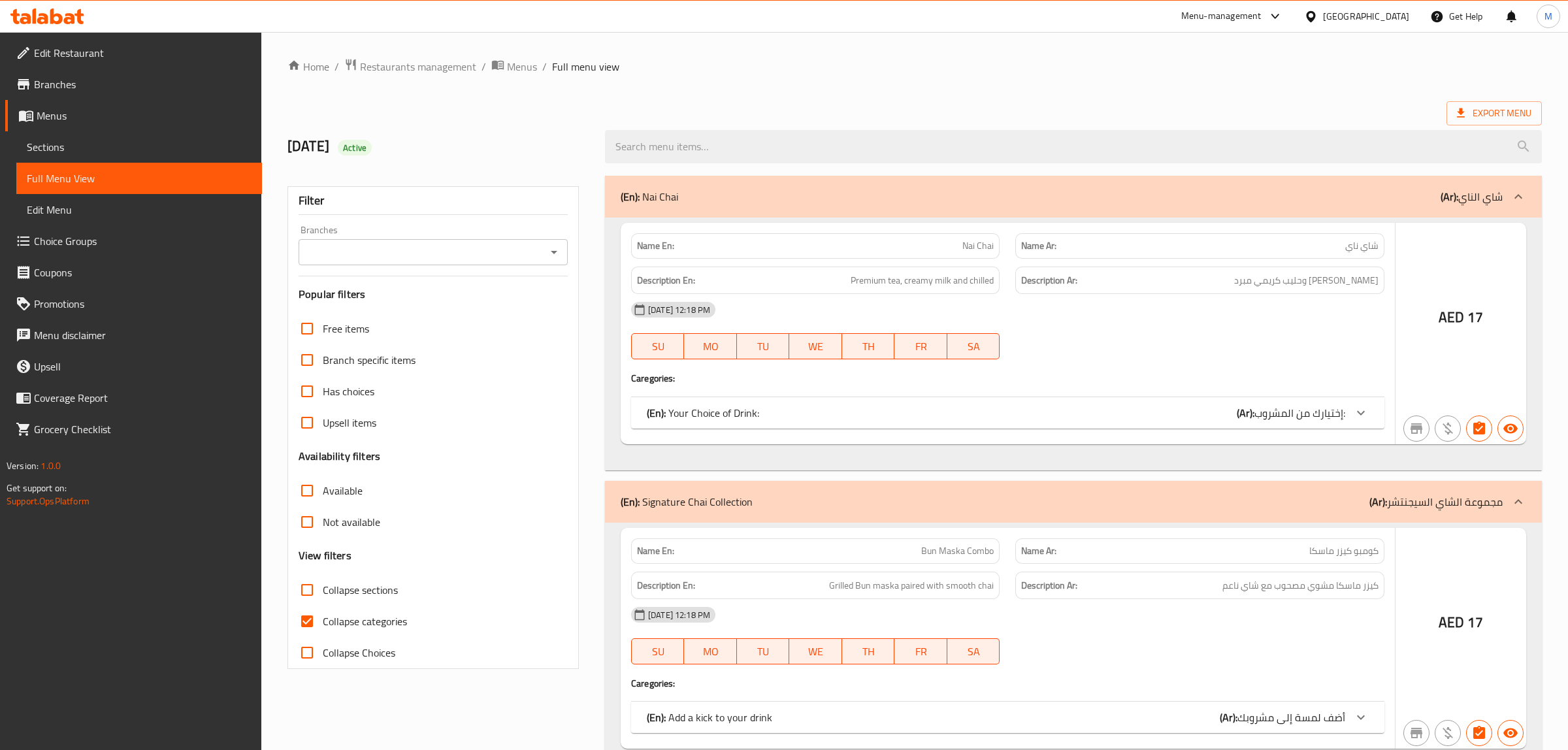
click at [311, 600] on input "Collapse sections" at bounding box center [307, 590] width 31 height 31
click at [297, 588] on input "Collapse sections" at bounding box center [307, 590] width 31 height 31
checkbox input "false"
click at [301, 618] on input "Collapse categories" at bounding box center [307, 621] width 31 height 31
checkbox input "false"
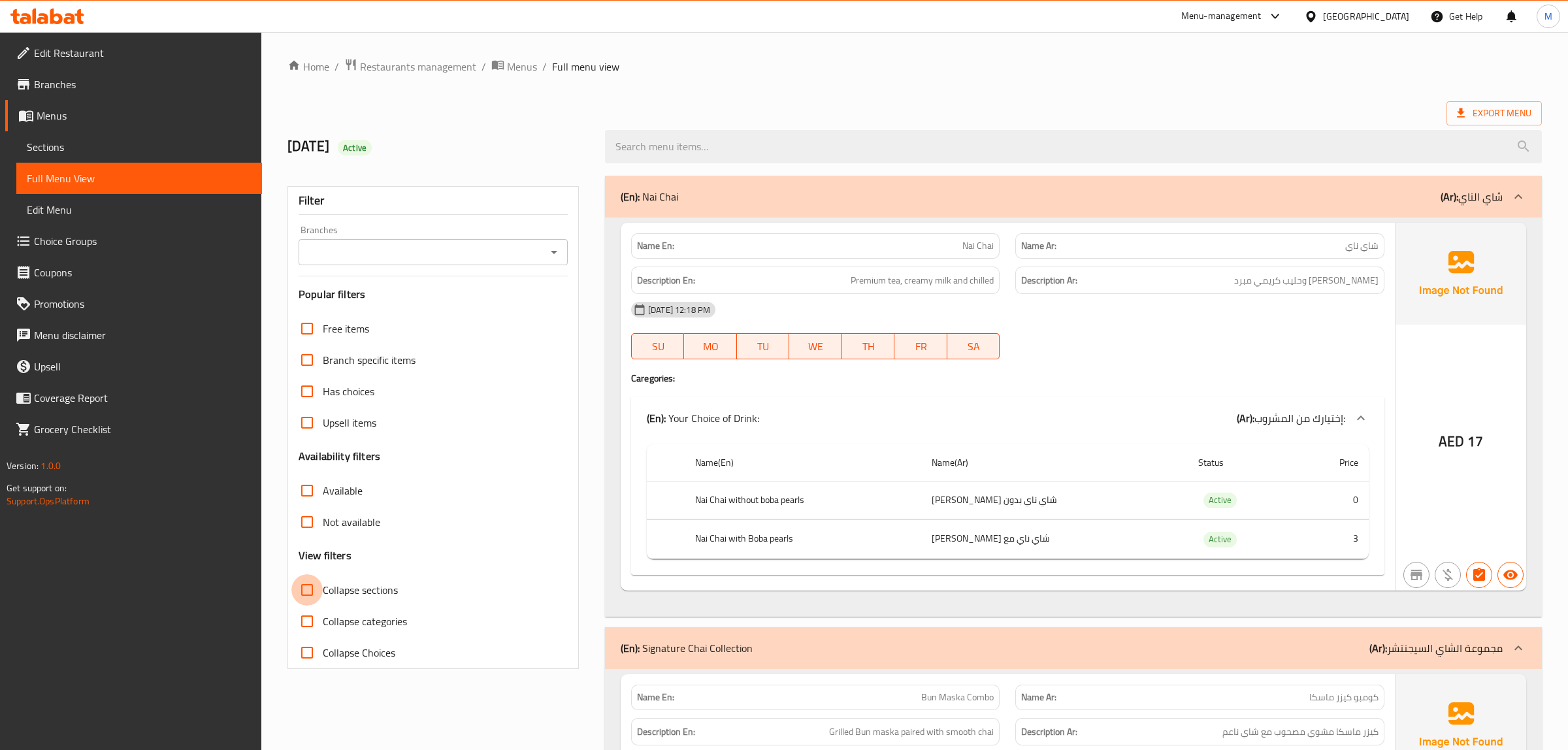
click at [306, 592] on input "Collapse sections" at bounding box center [307, 590] width 31 height 31
checkbox input "true"
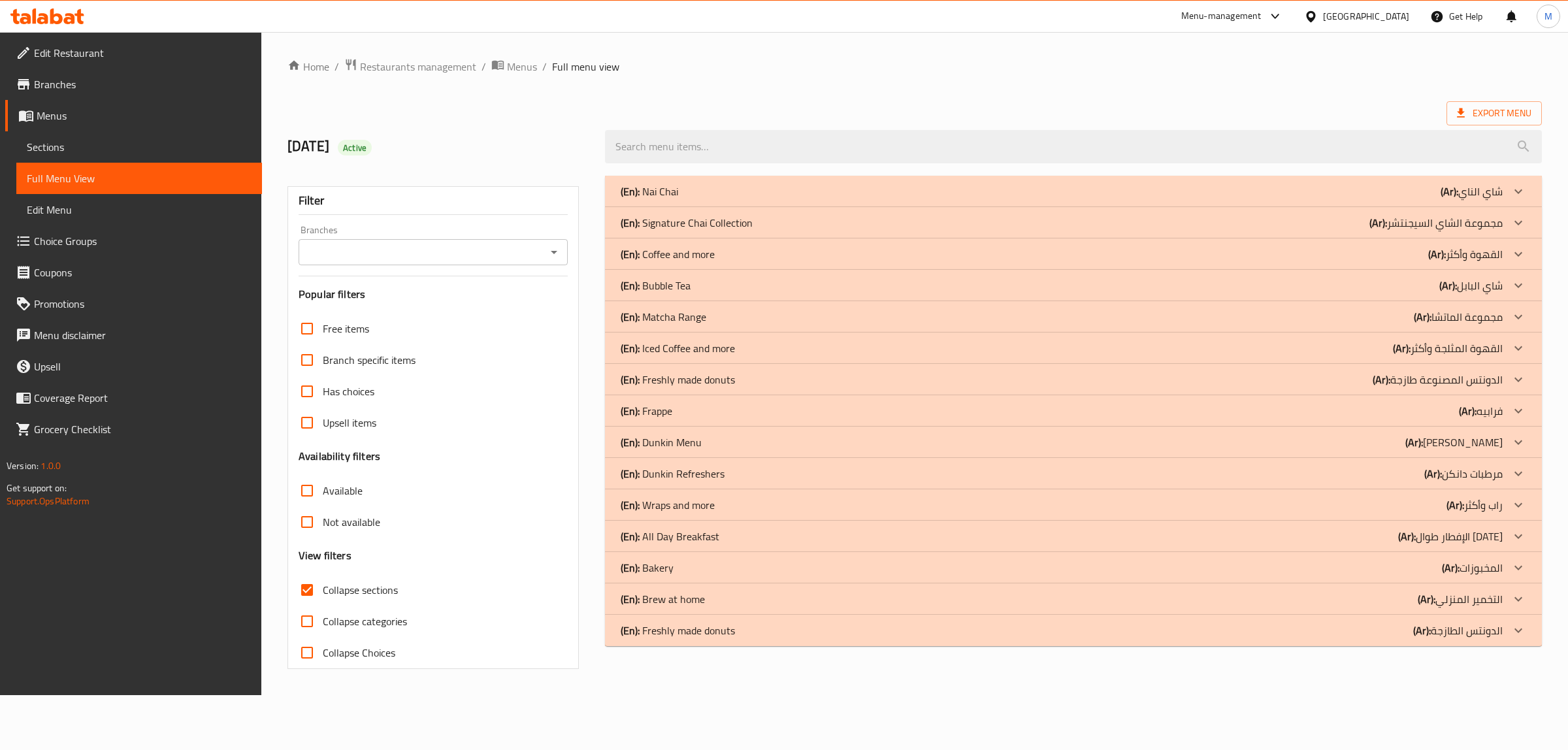
drag, startPoint x: 776, startPoint y: 407, endPoint x: 779, endPoint y: 378, distance: 29.2
click at [776, 199] on div "(En): Frappe (Ar): فرابيه" at bounding box center [1061, 191] width 882 height 16
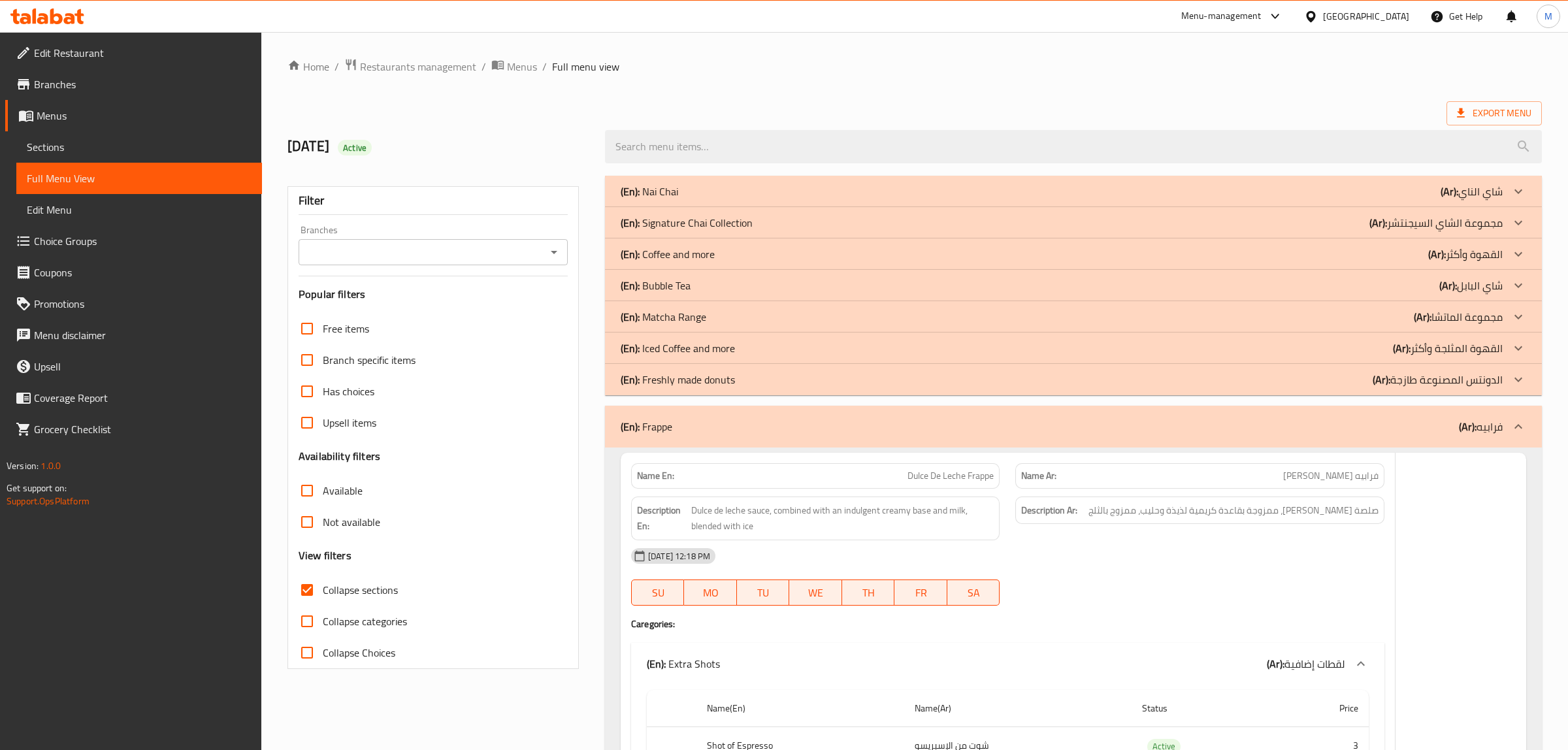
click at [779, 199] on div "(En): Freshly made donuts (Ar): الدونتس المصنوعة طازجة" at bounding box center [1061, 191] width 882 height 16
click at [779, 199] on div "(En): Iced Coffee and more (Ar): القهوة المثلجة وأكثر" at bounding box center [1061, 191] width 882 height 16
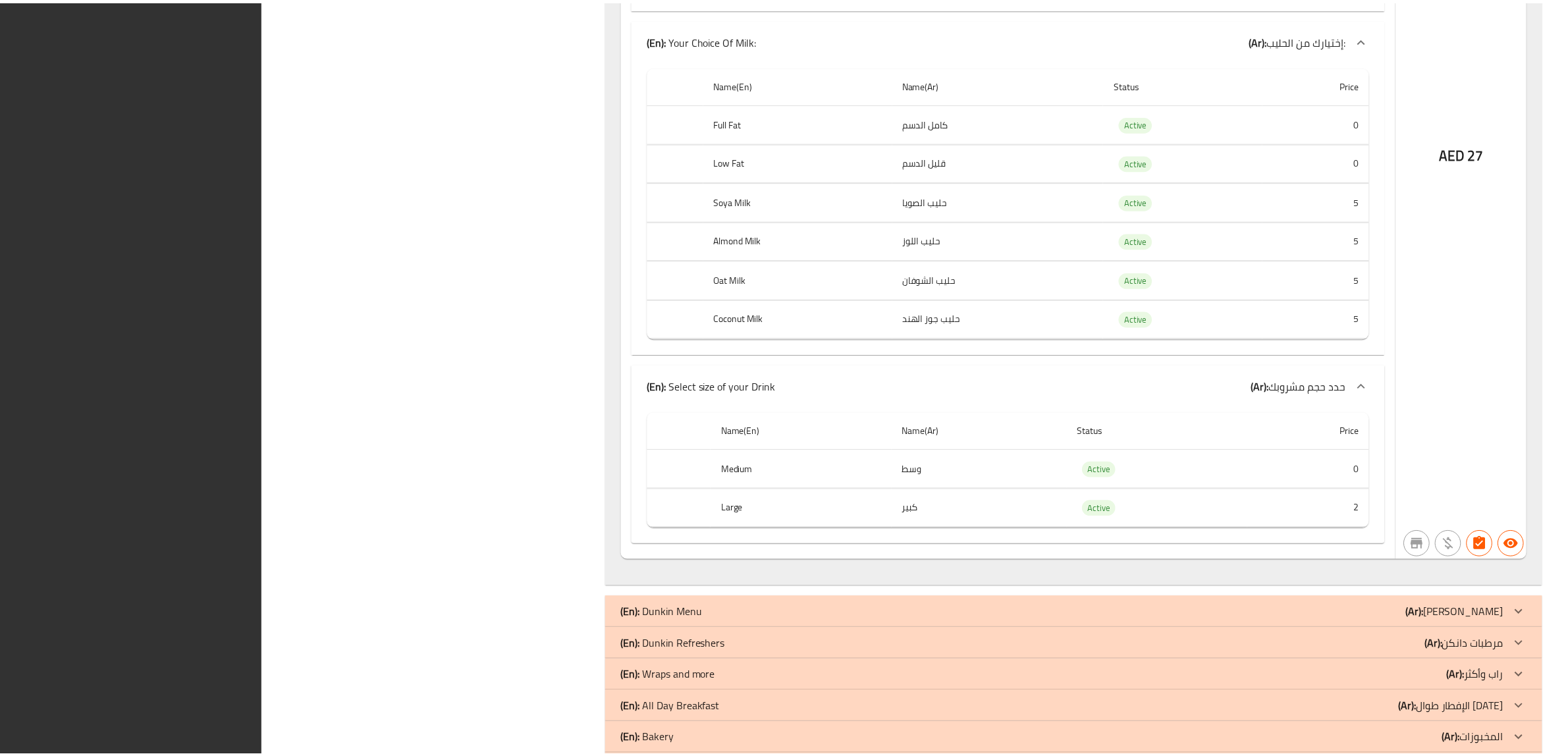
scroll to position [18914, 0]
